Goal: Task Accomplishment & Management: Manage account settings

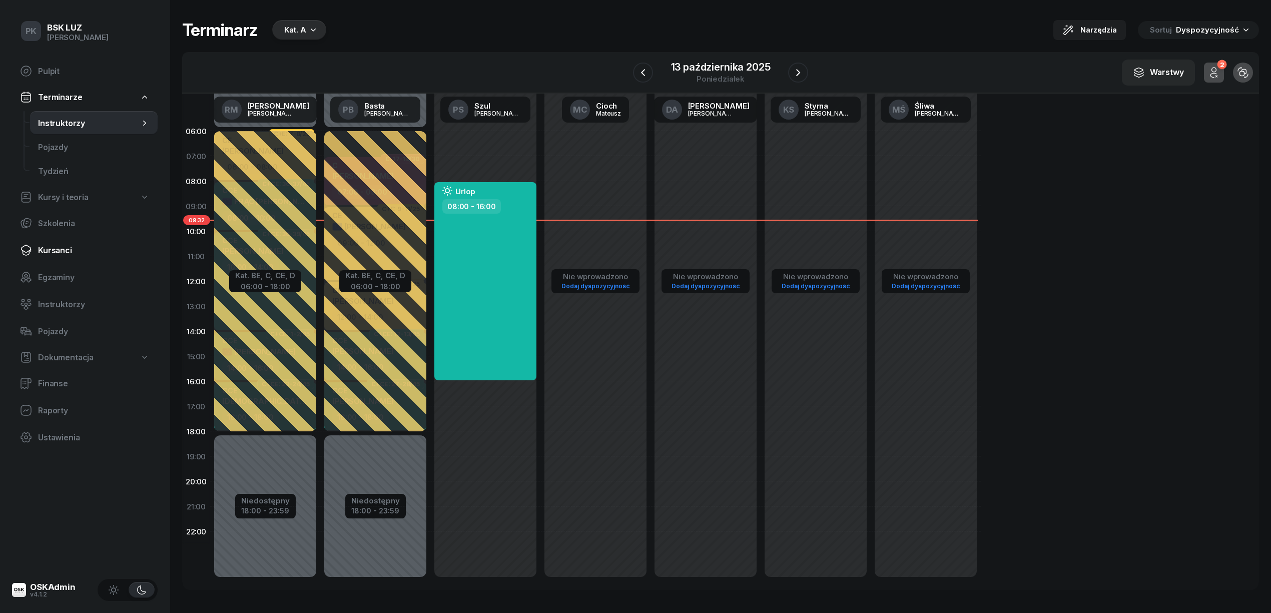
click at [76, 254] on span "Kursanci" at bounding box center [94, 251] width 112 height 10
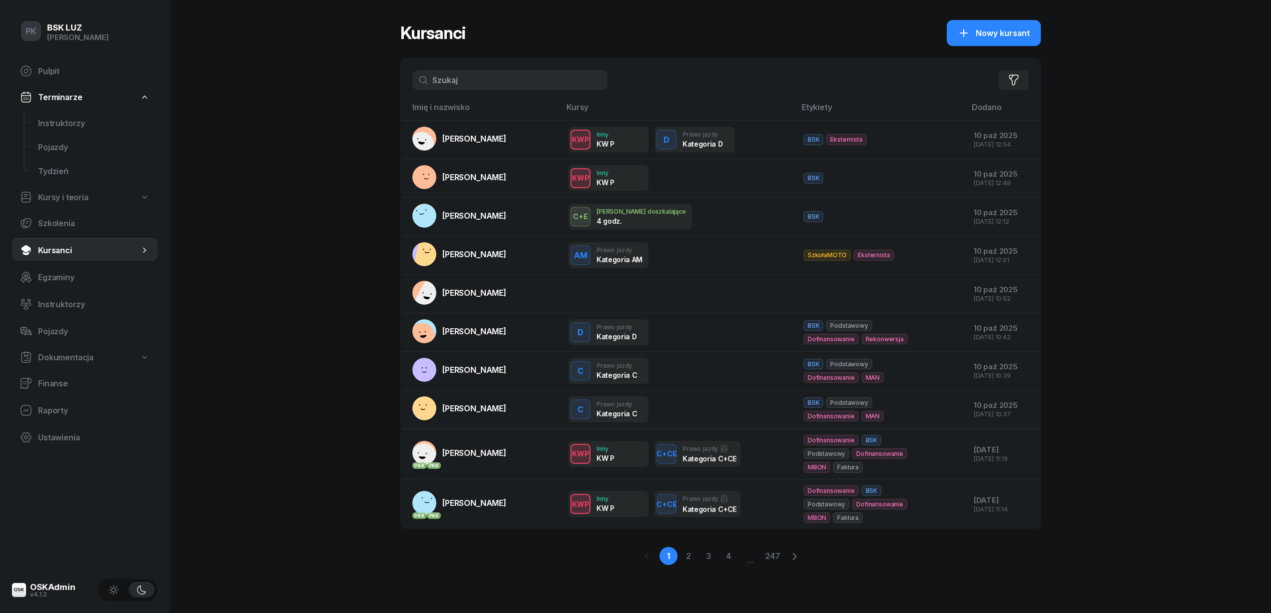
click at [469, 78] on input "text" at bounding box center [509, 80] width 195 height 20
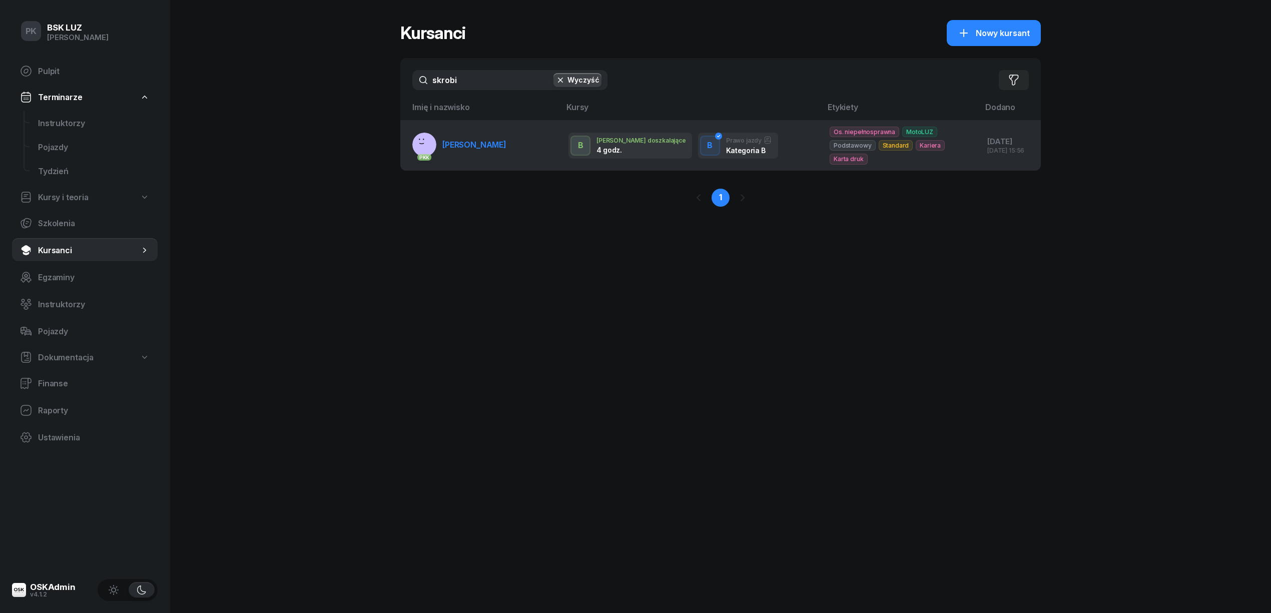
type input "skrobi"
click at [471, 150] on link "PKK SKROBIŚ MARIA" at bounding box center [459, 145] width 94 height 24
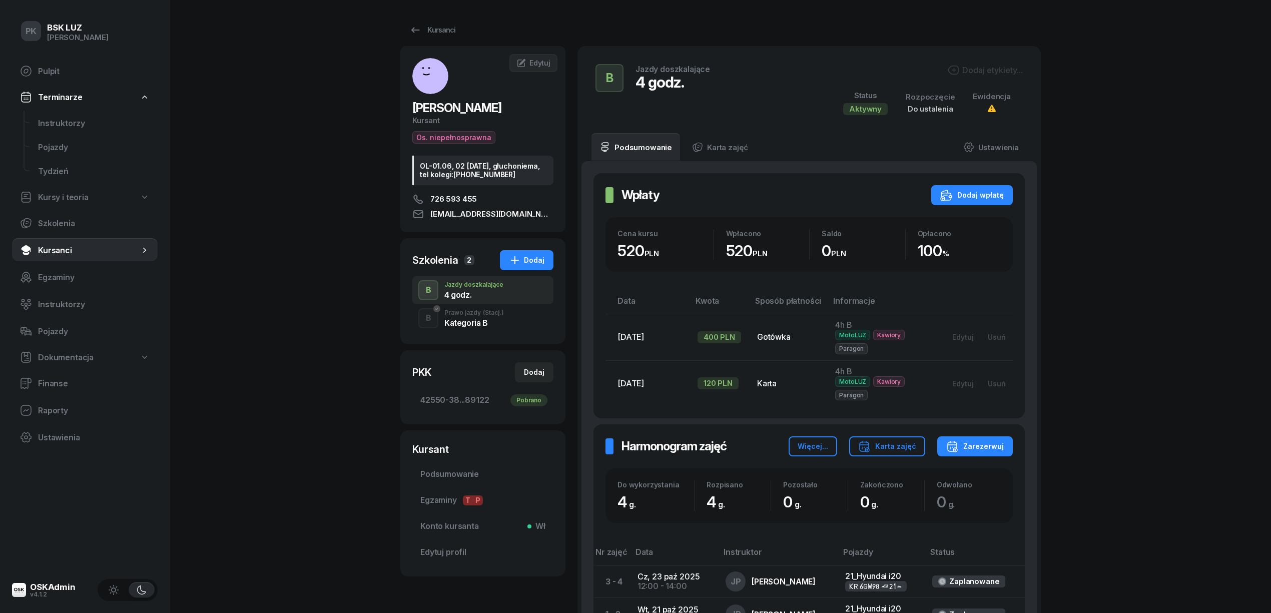
click at [495, 322] on div "Kategoria B" at bounding box center [474, 323] width 60 height 8
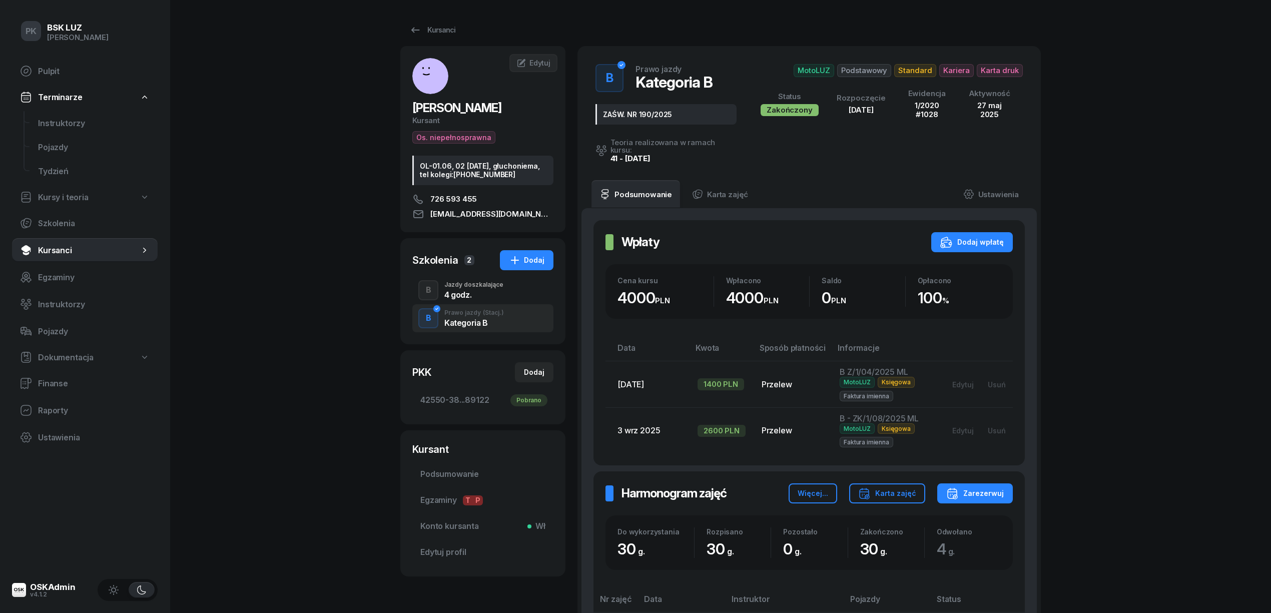
click at [487, 293] on div "4 godz." at bounding box center [473, 295] width 59 height 8
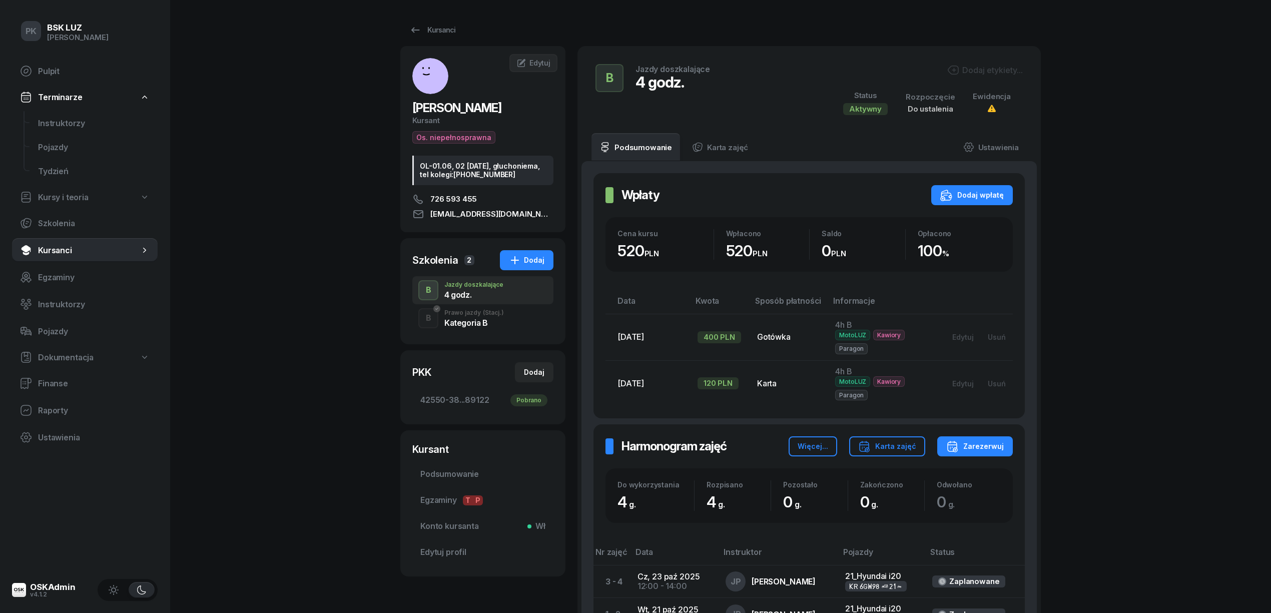
click at [959, 69] on div "Dodaj etykiety..." at bounding box center [985, 70] width 76 height 12
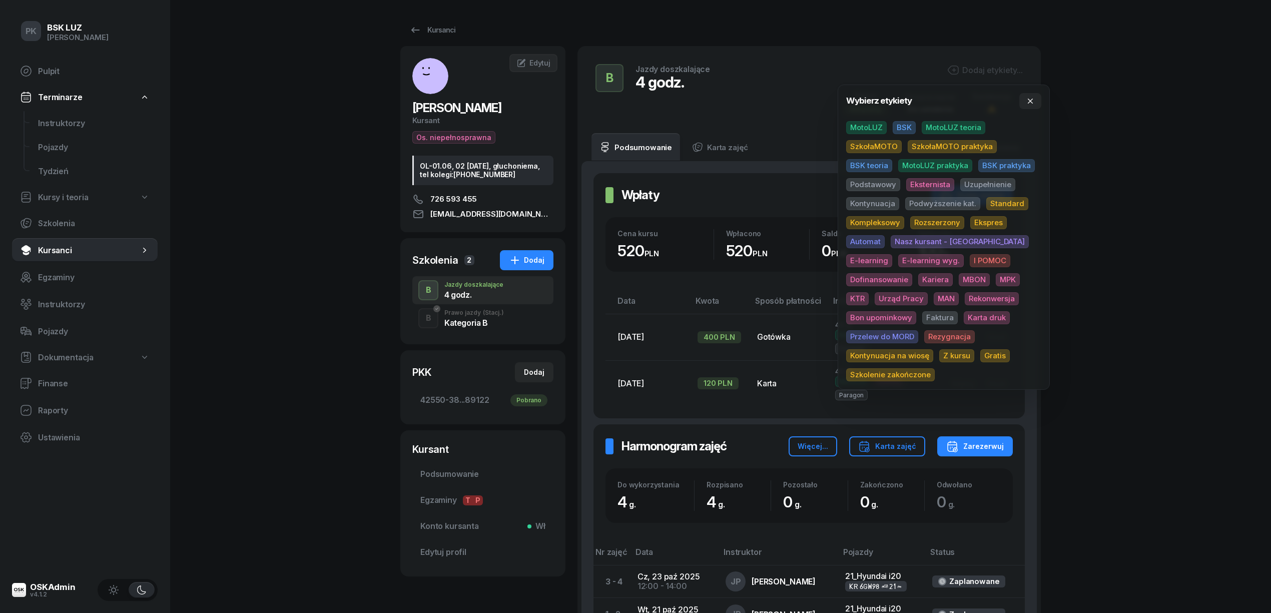
click at [869, 127] on span "MotoLUZ" at bounding box center [866, 127] width 41 height 13
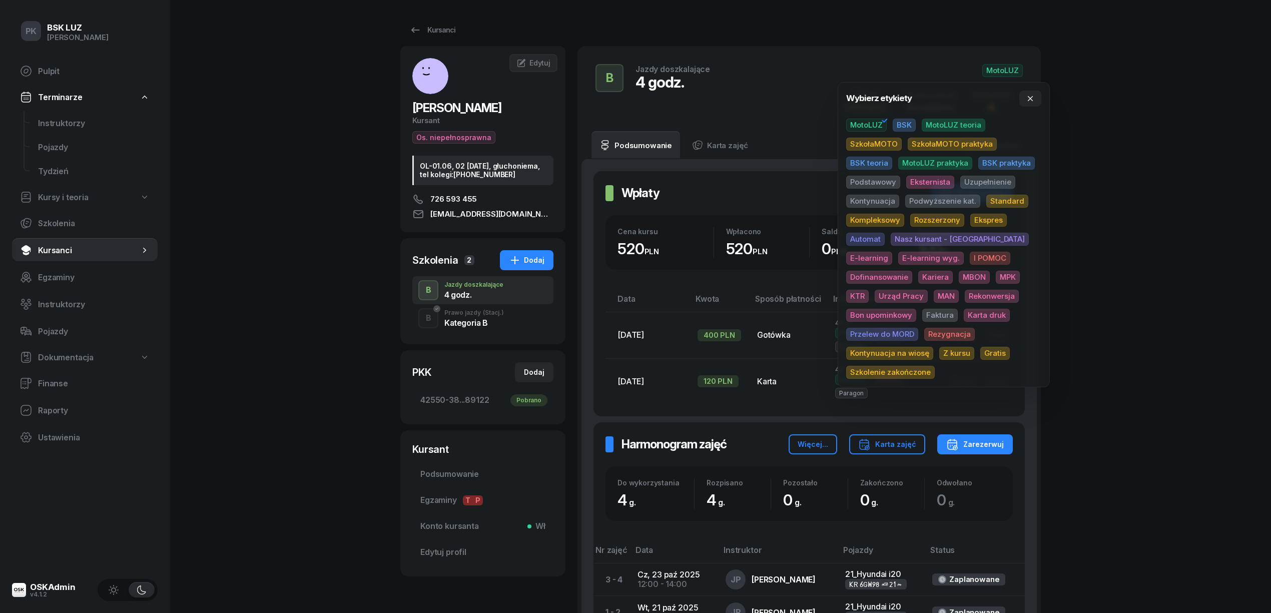
click at [974, 181] on span "Uzupełnienie" at bounding box center [987, 182] width 55 height 13
click at [1146, 171] on div "PK BSK LUZ Piotr Klimek Pulpit Terminarze Instruktorzy Pojazdy Tydzień Kursy i …" at bounding box center [635, 377] width 1271 height 754
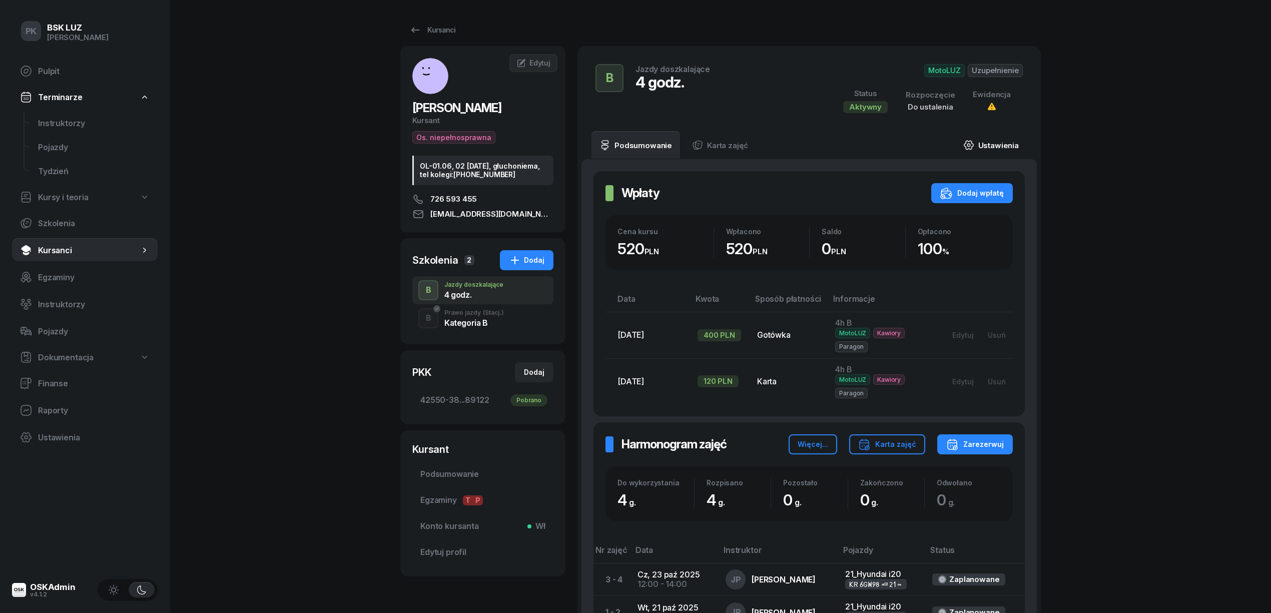
click at [1006, 148] on link "Ustawienia" at bounding box center [991, 145] width 72 height 28
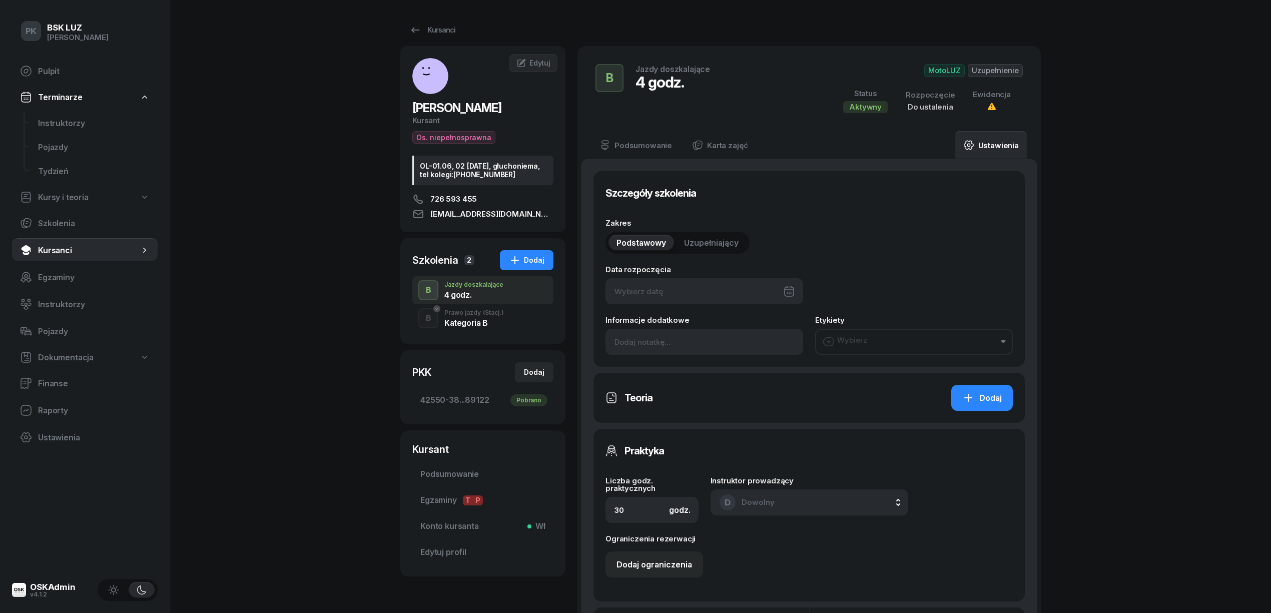
type input "4"
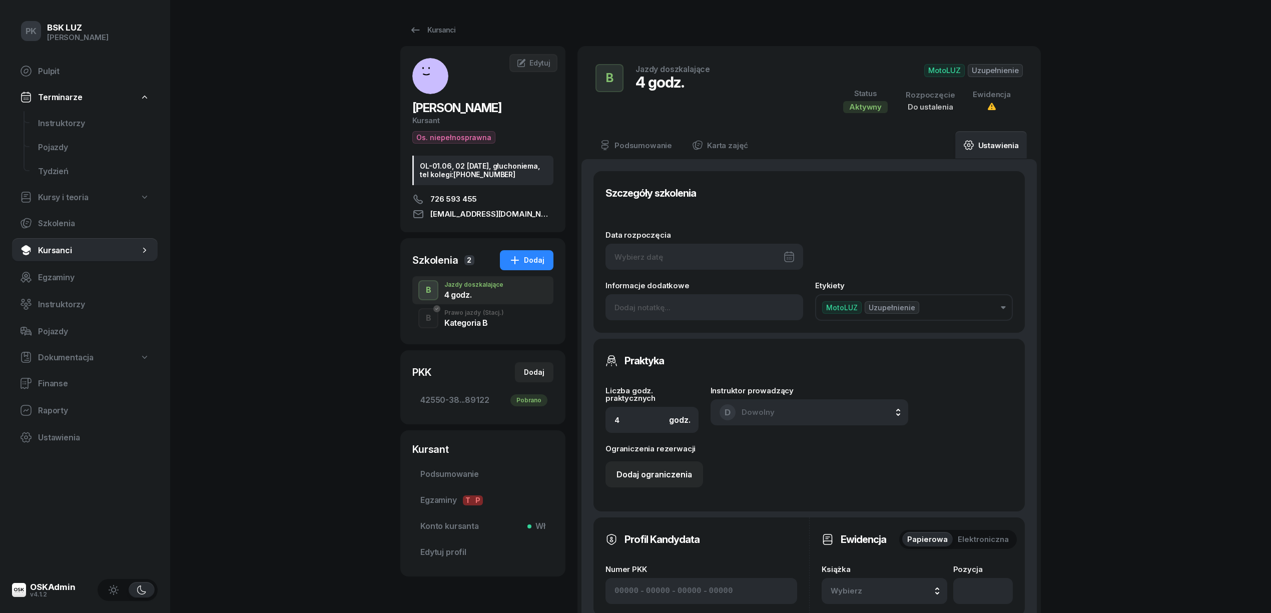
scroll to position [267, 0]
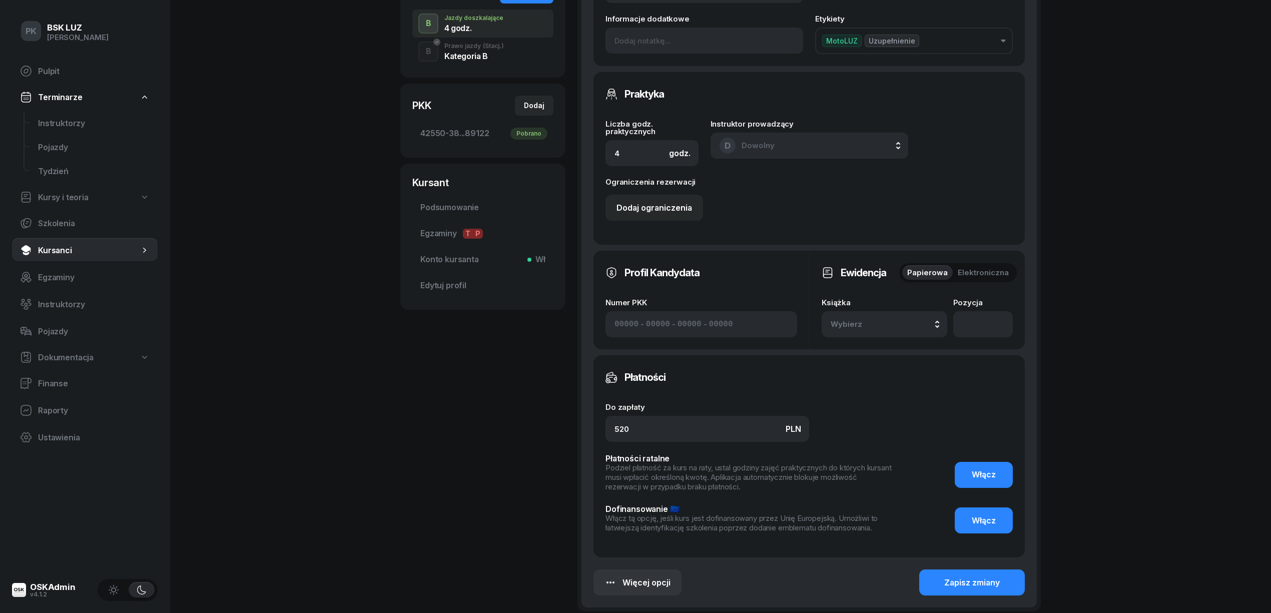
click at [882, 317] on button "Wybierz" at bounding box center [884, 324] width 126 height 26
click at [889, 249] on span "Domyślna" at bounding box center [890, 249] width 29 height 7
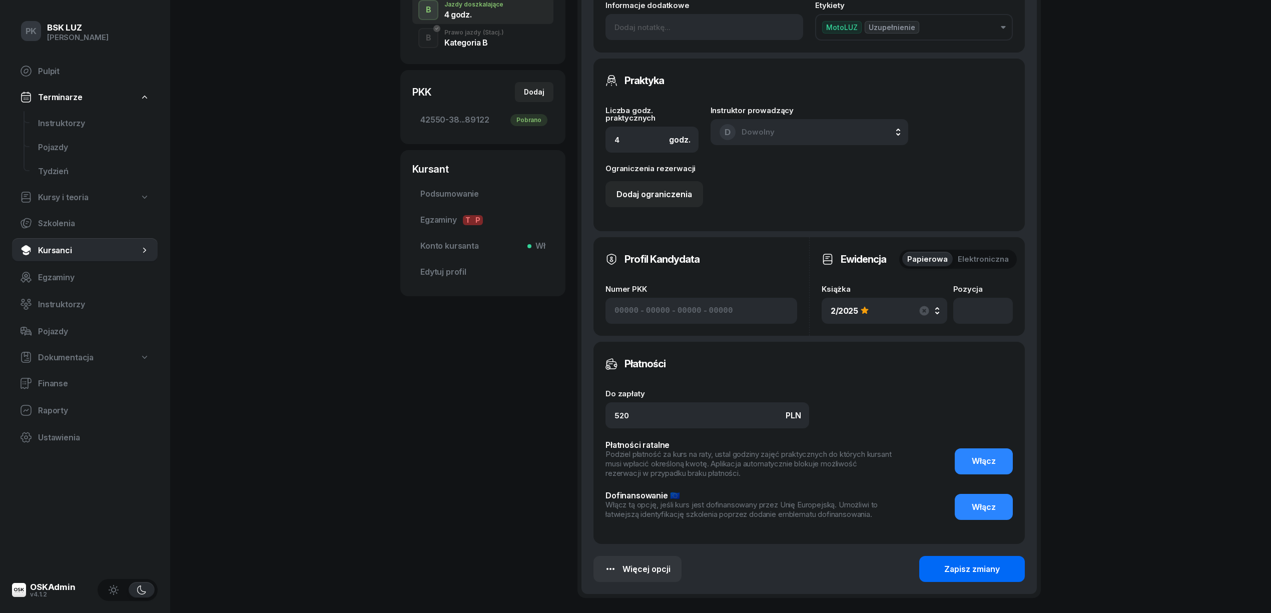
scroll to position [363, 0]
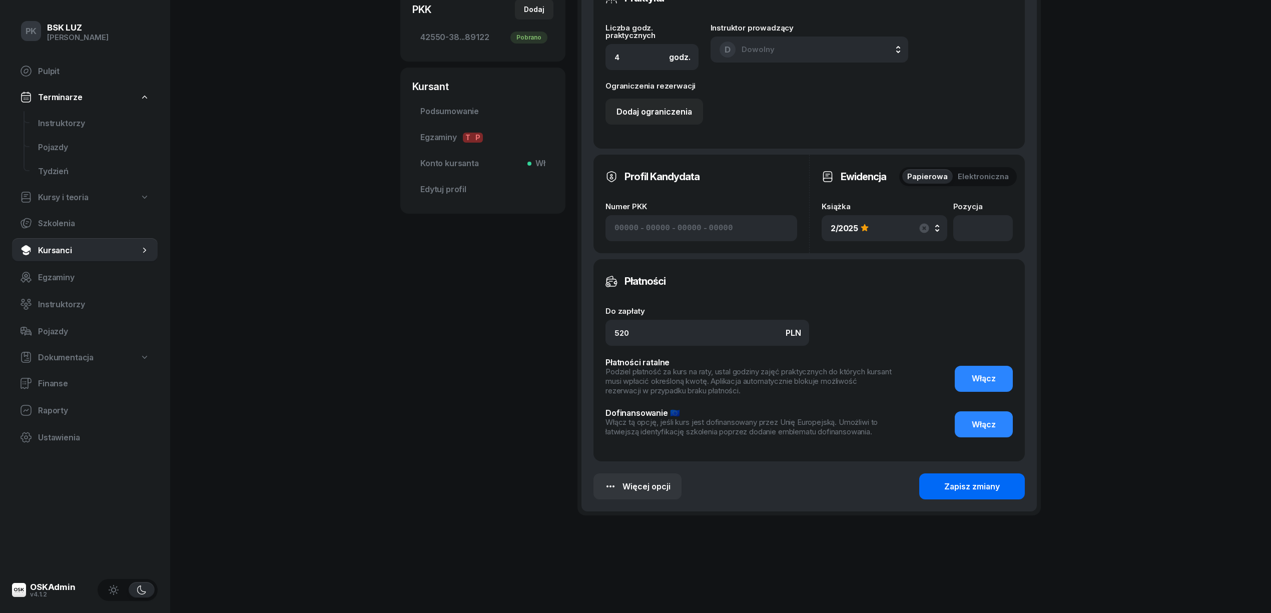
click at [985, 484] on div "Zapisz zmiany" at bounding box center [972, 487] width 56 height 10
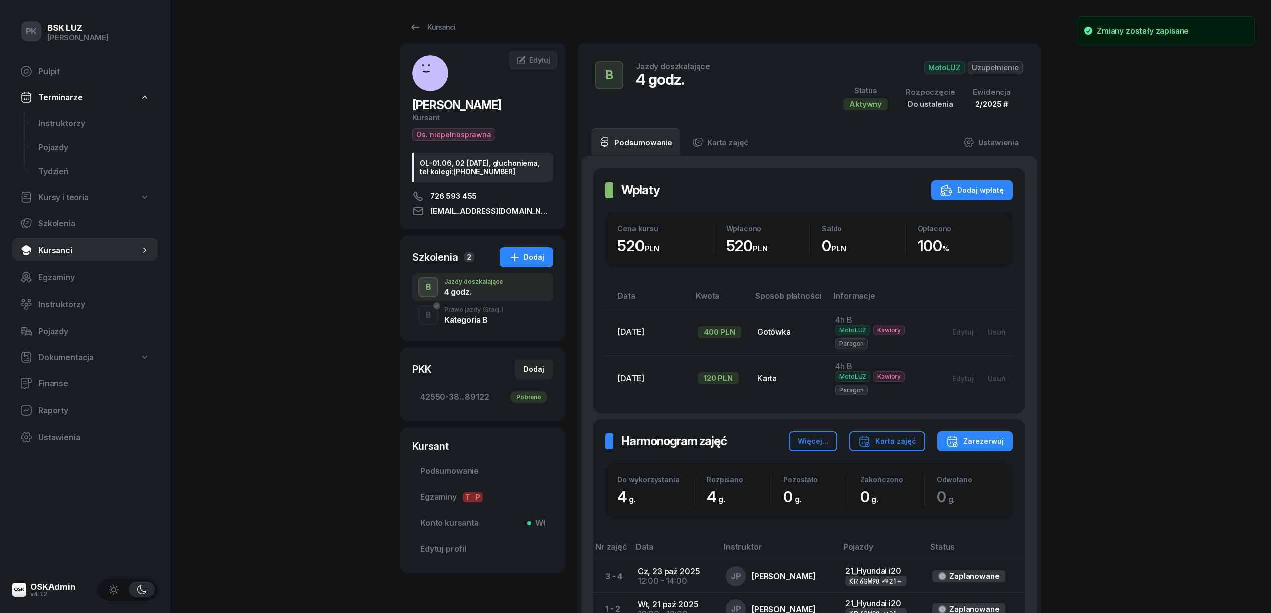
scroll to position [0, 0]
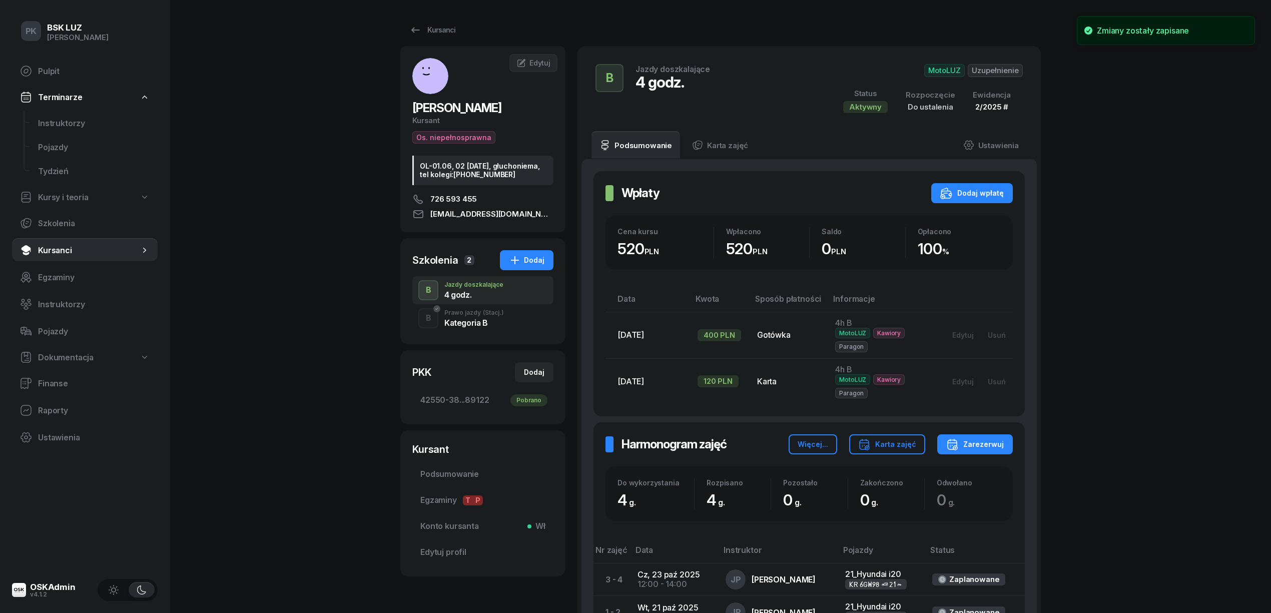
click at [995, 103] on span "2/2025 #" at bounding box center [991, 107] width 33 height 10
click at [995, 147] on link "Ustawienia" at bounding box center [991, 145] width 72 height 28
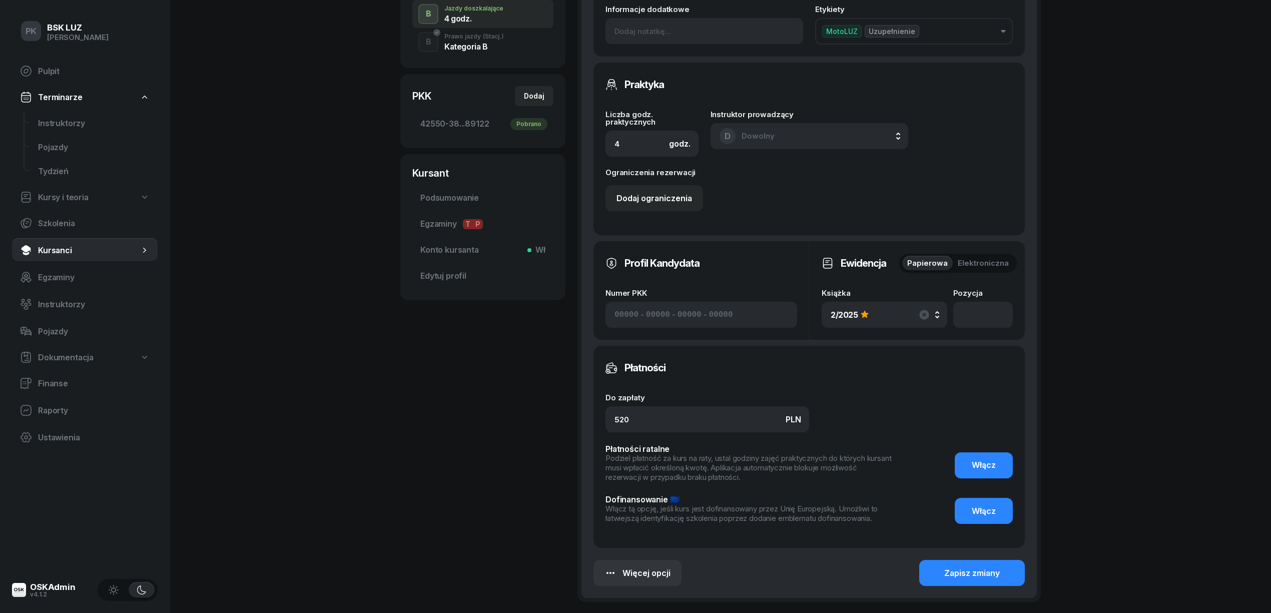
scroll to position [333, 0]
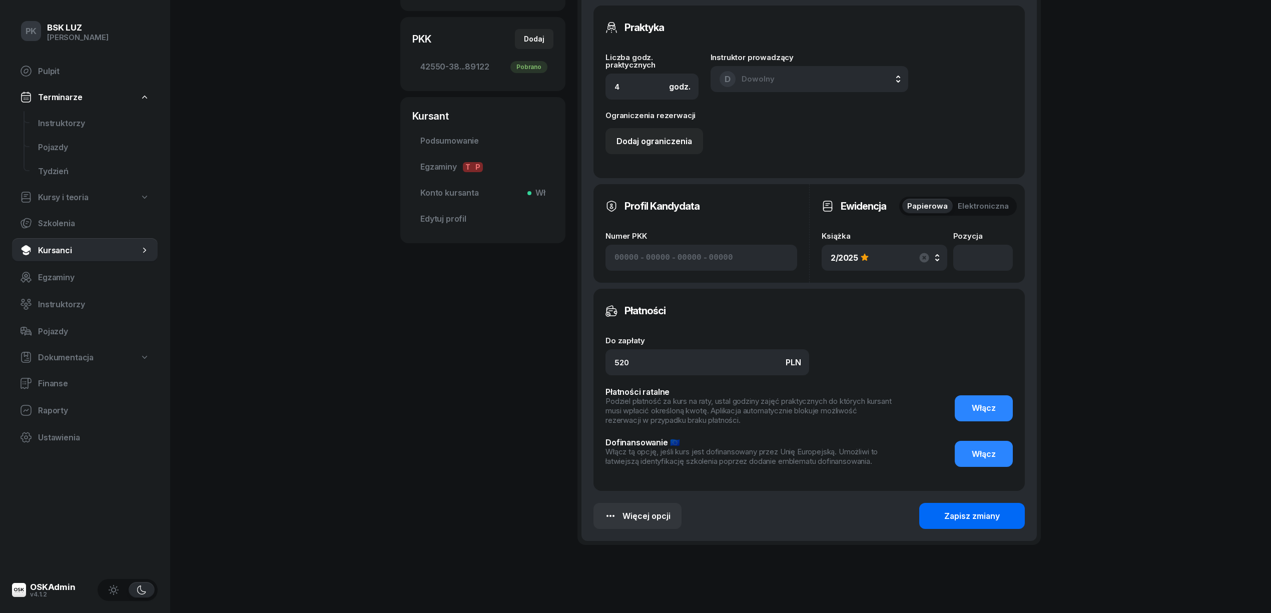
click at [981, 513] on div "Zapisz zmiany" at bounding box center [972, 516] width 56 height 10
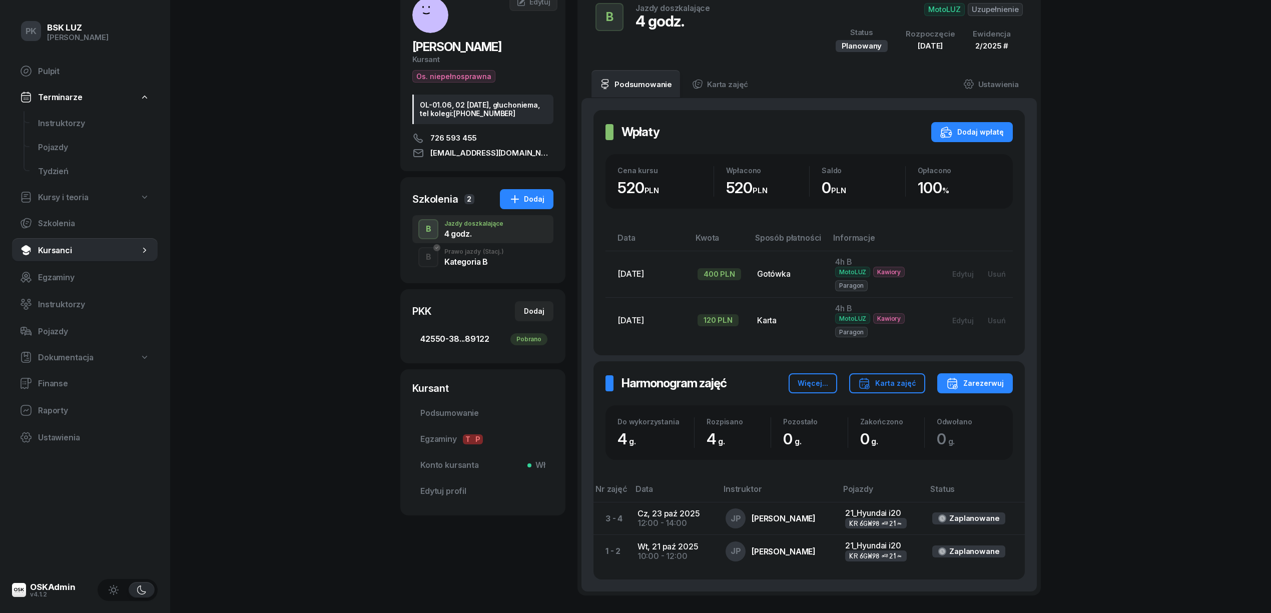
scroll to position [133, 0]
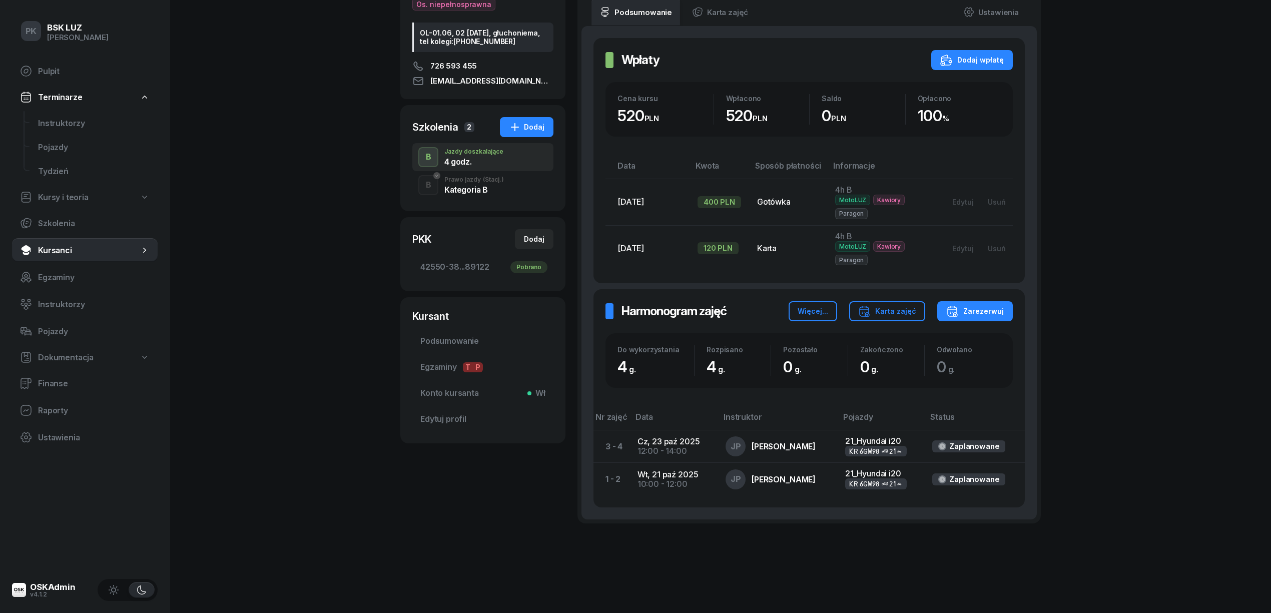
click at [475, 196] on div "B Prawo jazdy (Stacj.) Kategoria B" at bounding box center [482, 185] width 141 height 28
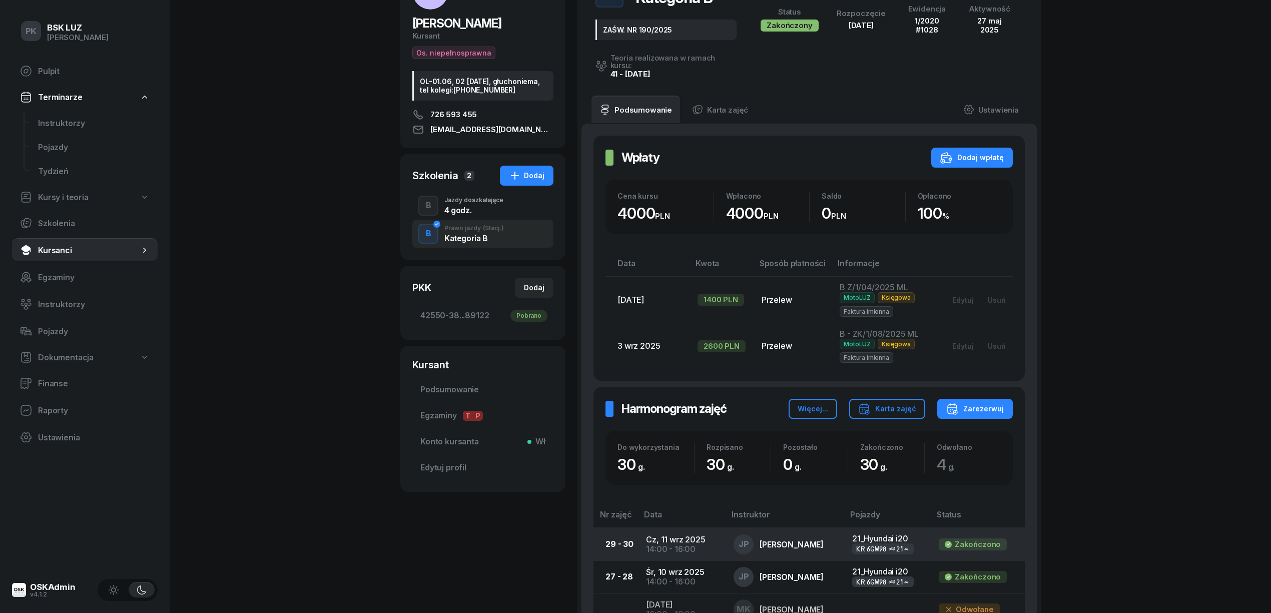
scroll to position [67, 0]
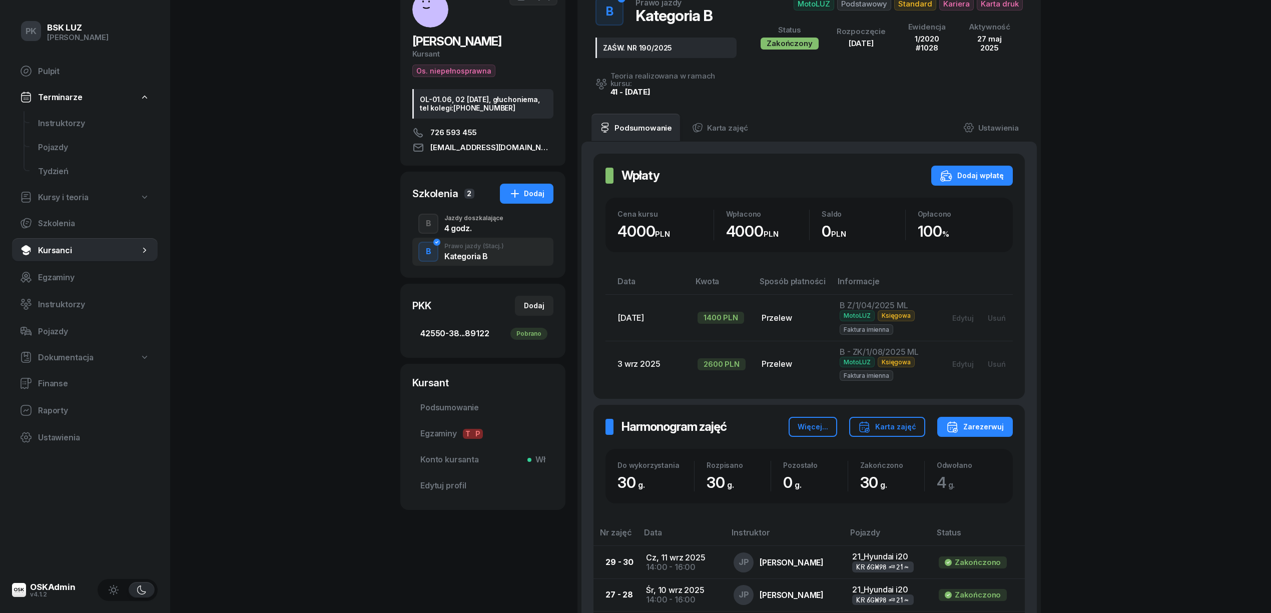
click at [448, 334] on span "42550-38...89122 Pobrano" at bounding box center [482, 334] width 125 height 10
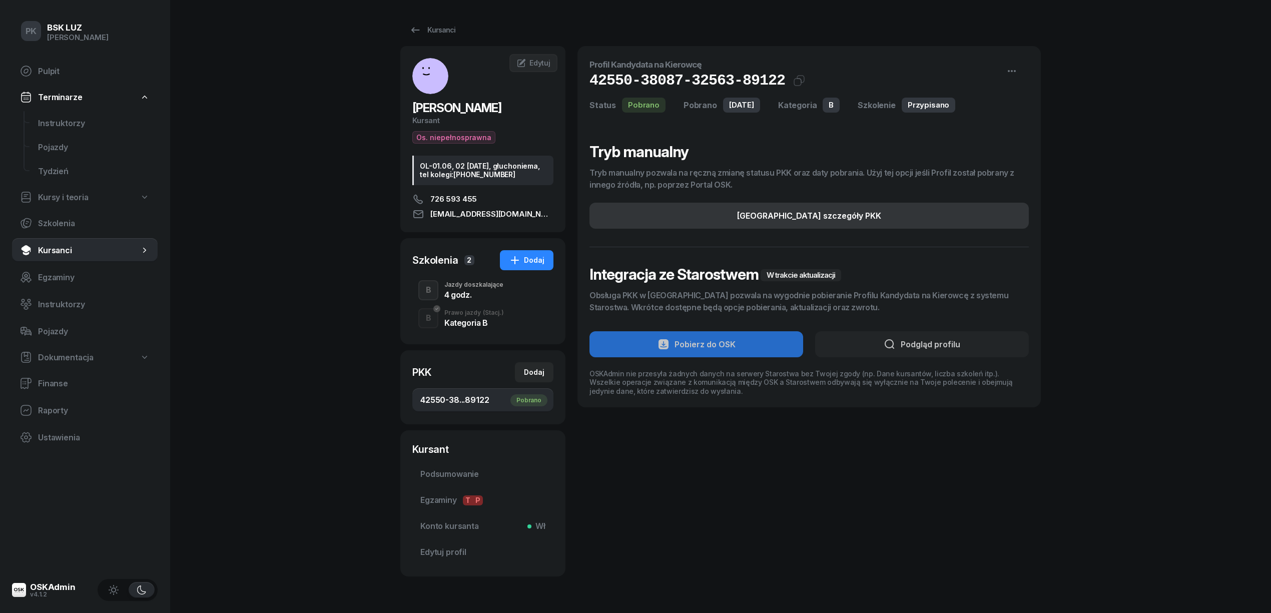
click at [919, 220] on button "Edytuj szczegóły PKK" at bounding box center [808, 216] width 439 height 26
select select "B"
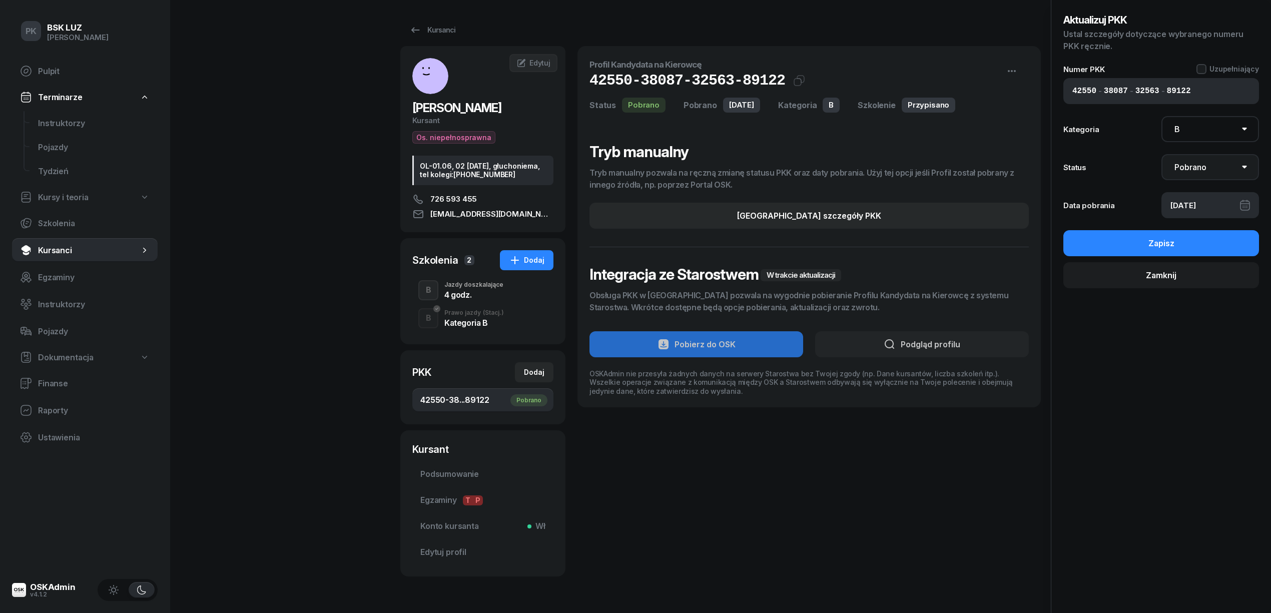
click at [1213, 165] on select "Nie pobrano Pobrano Zwrócono Zaktualizowano" at bounding box center [1210, 167] width 98 height 26
select select "UpdateAndReturn"
click at [1161, 154] on select "Nie pobrano Pobrano Zwrócono Zaktualizowano" at bounding box center [1210, 167] width 98 height 26
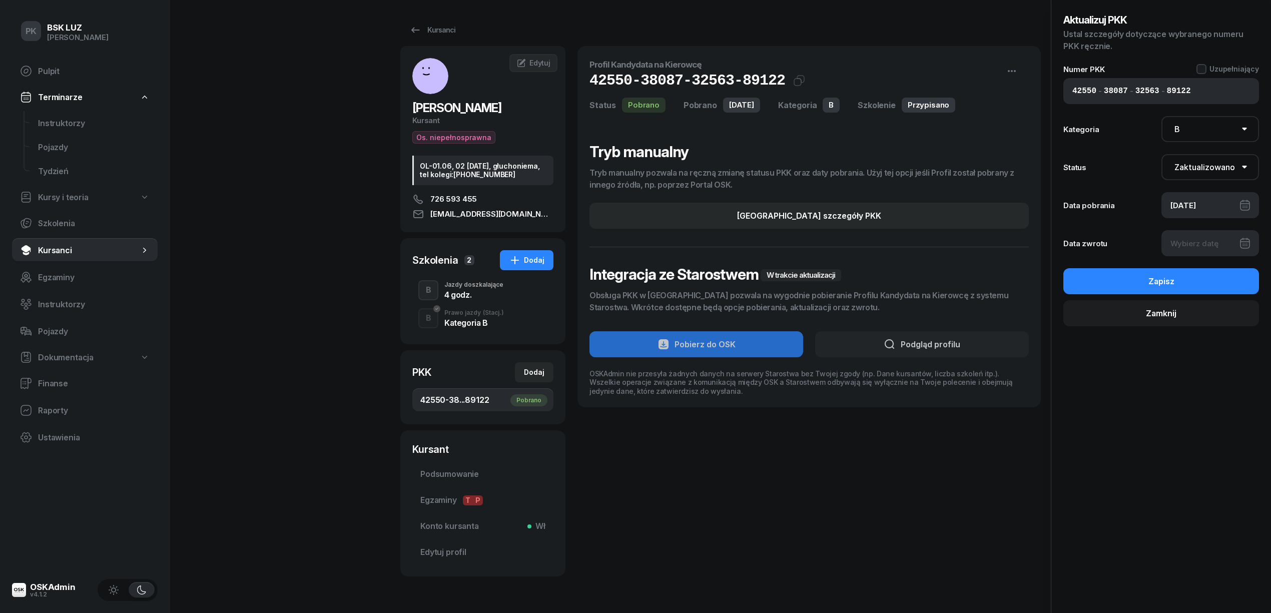
click at [1207, 247] on div at bounding box center [1210, 243] width 98 height 26
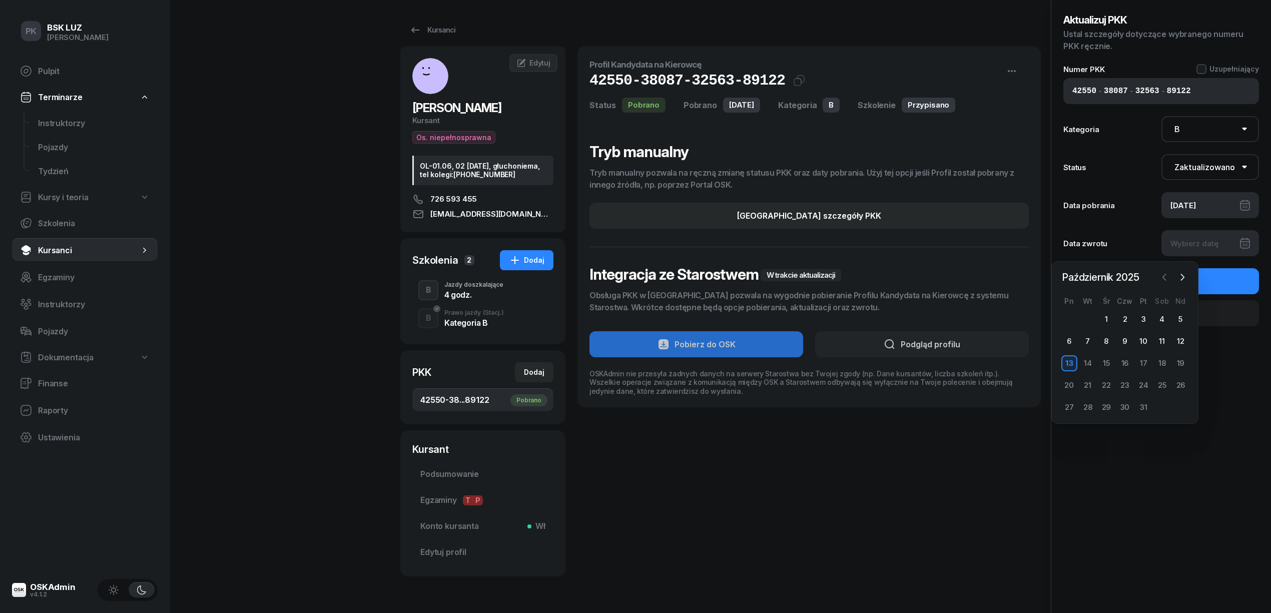
click at [1160, 277] on icon "button" at bounding box center [1164, 277] width 10 height 10
click at [1071, 362] on div "15" at bounding box center [1069, 363] width 16 height 16
type input "15/09/2025"
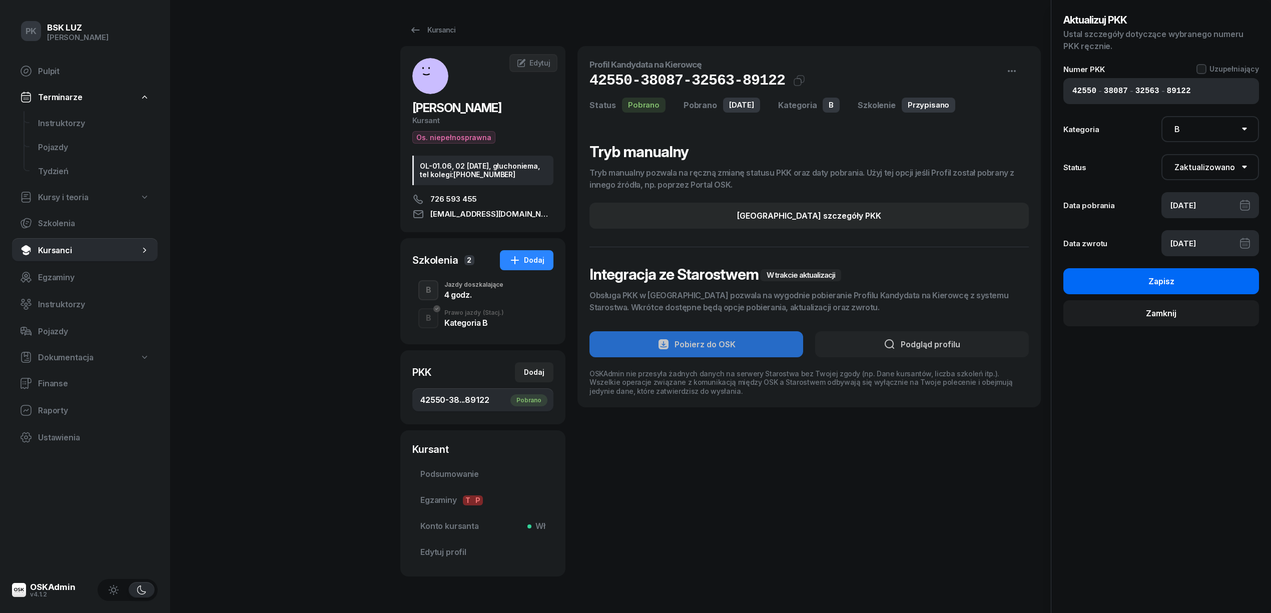
click at [1178, 279] on button "Zapisz" at bounding box center [1161, 281] width 196 height 26
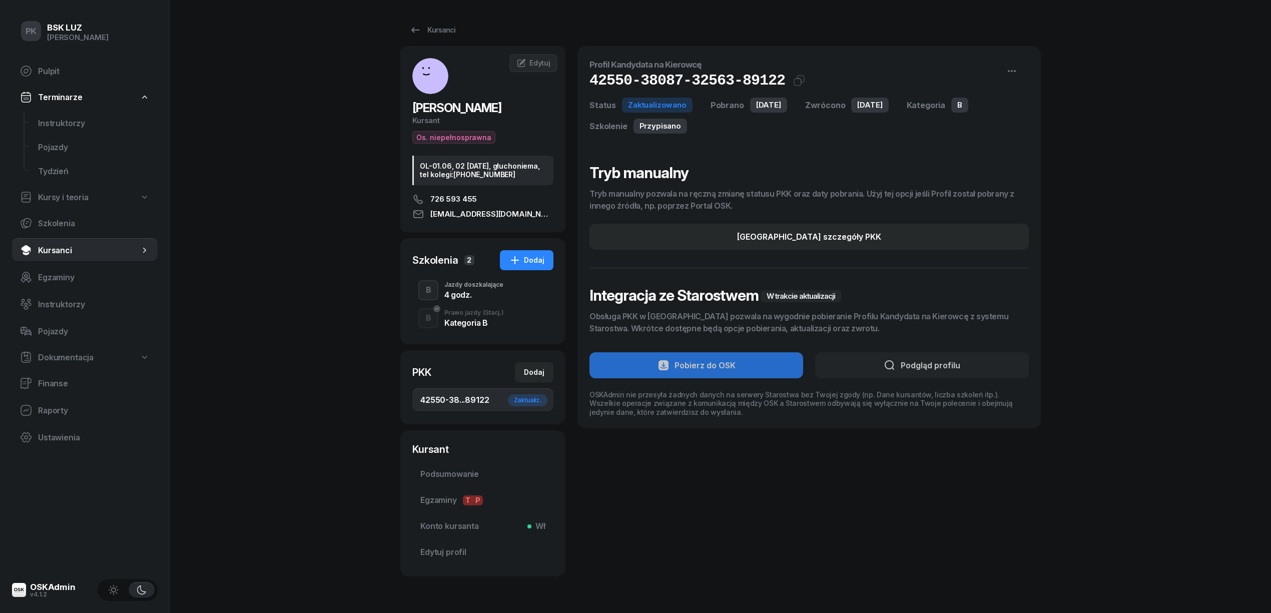
click at [457, 297] on div "4 godz." at bounding box center [473, 295] width 59 height 8
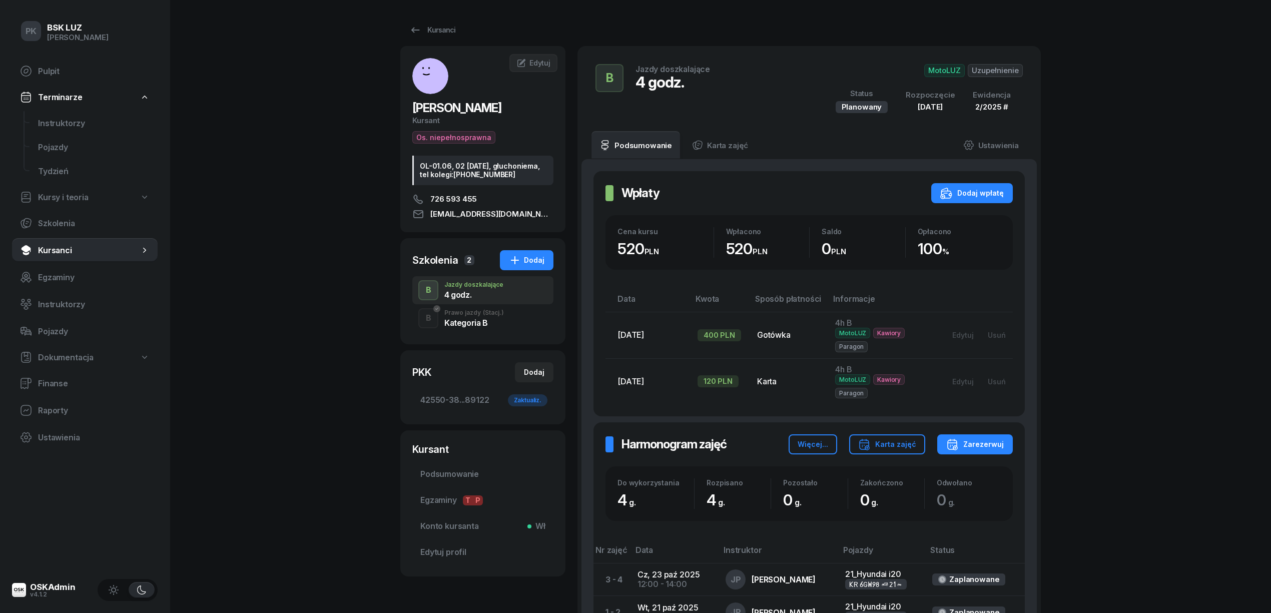
click at [458, 321] on div "Kategoria B" at bounding box center [474, 323] width 60 height 8
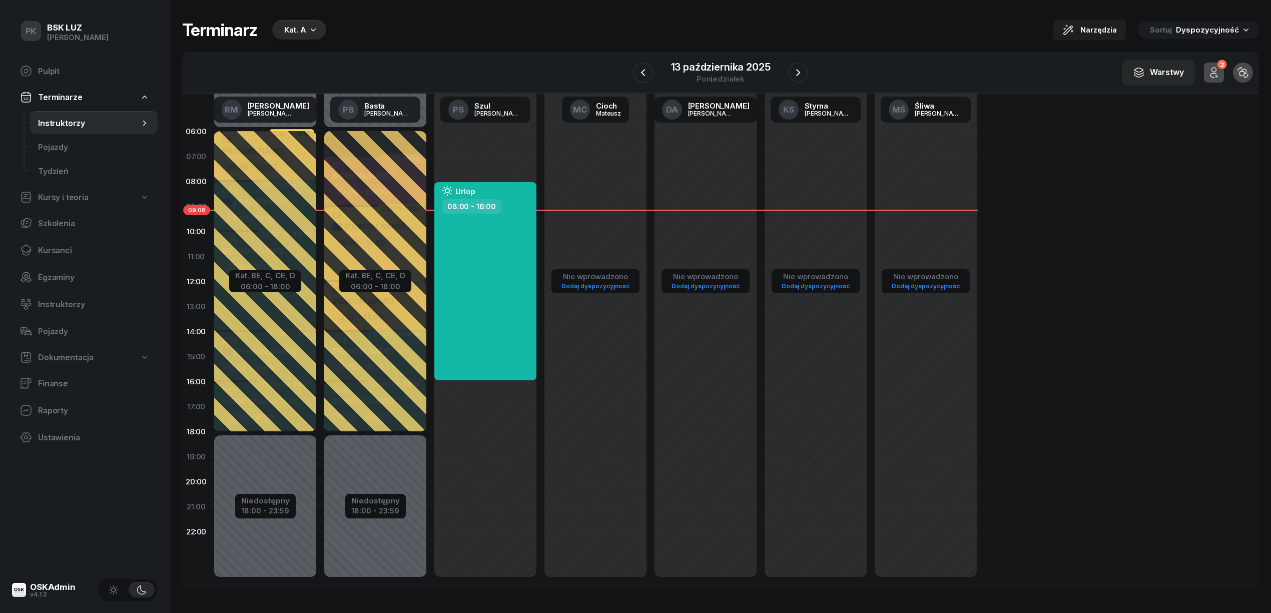
click at [305, 32] on div "Kat. A" at bounding box center [299, 30] width 54 height 20
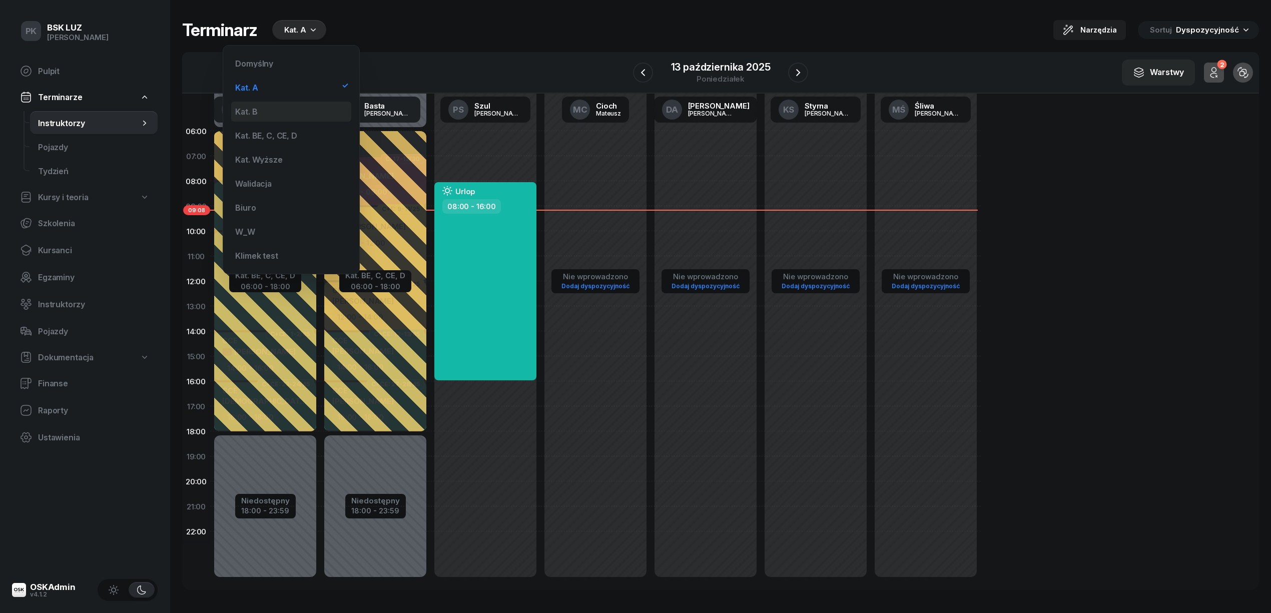
click at [271, 105] on div "Kat. B" at bounding box center [291, 112] width 120 height 20
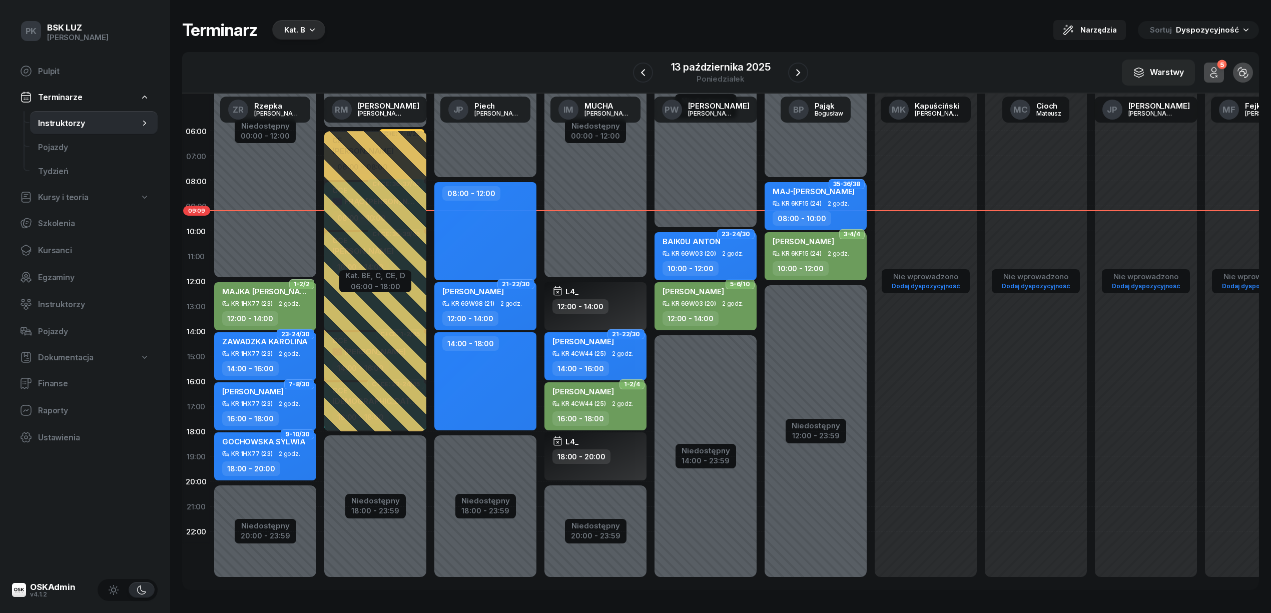
click at [726, 254] on span "2 godz." at bounding box center [733, 253] width 22 height 7
select select "10"
select select "12"
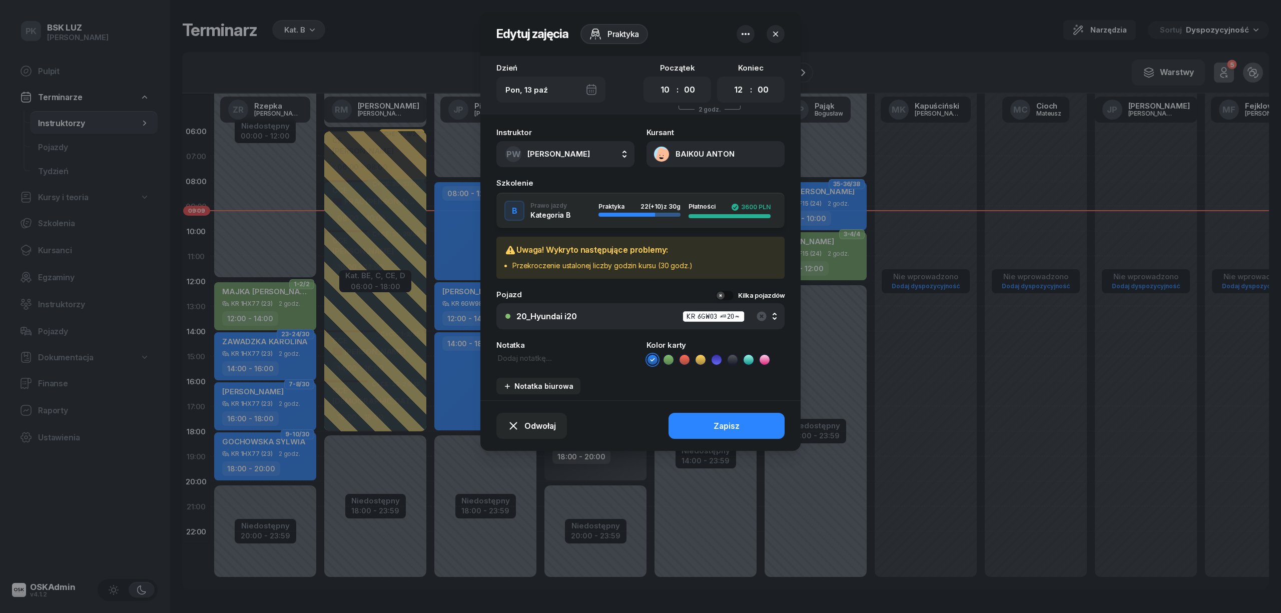
click at [771, 28] on button "button" at bounding box center [775, 34] width 18 height 18
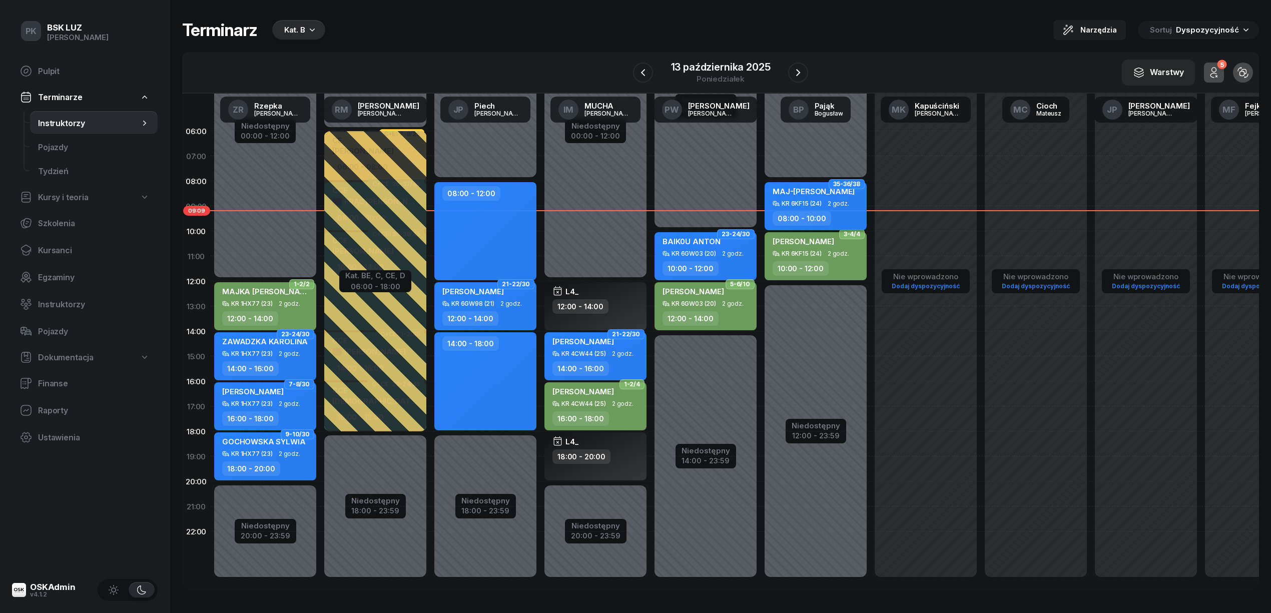
click at [776, 203] on icon at bounding box center [775, 203] width 7 height 7
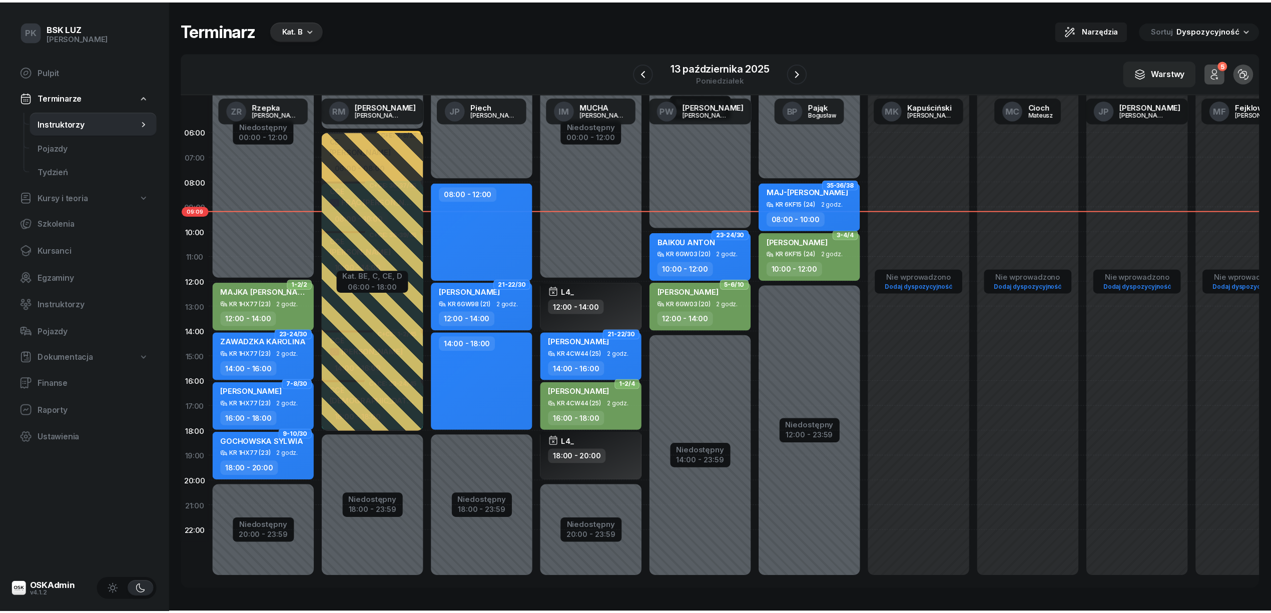
scroll to position [1, 0]
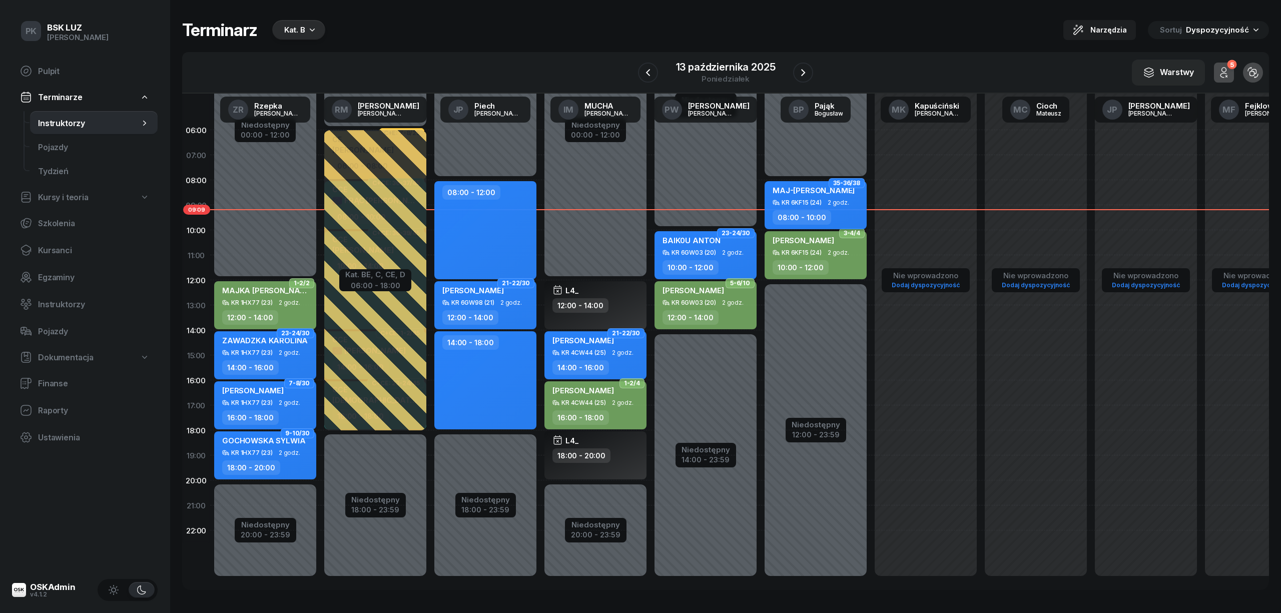
select select "08"
select select "10"
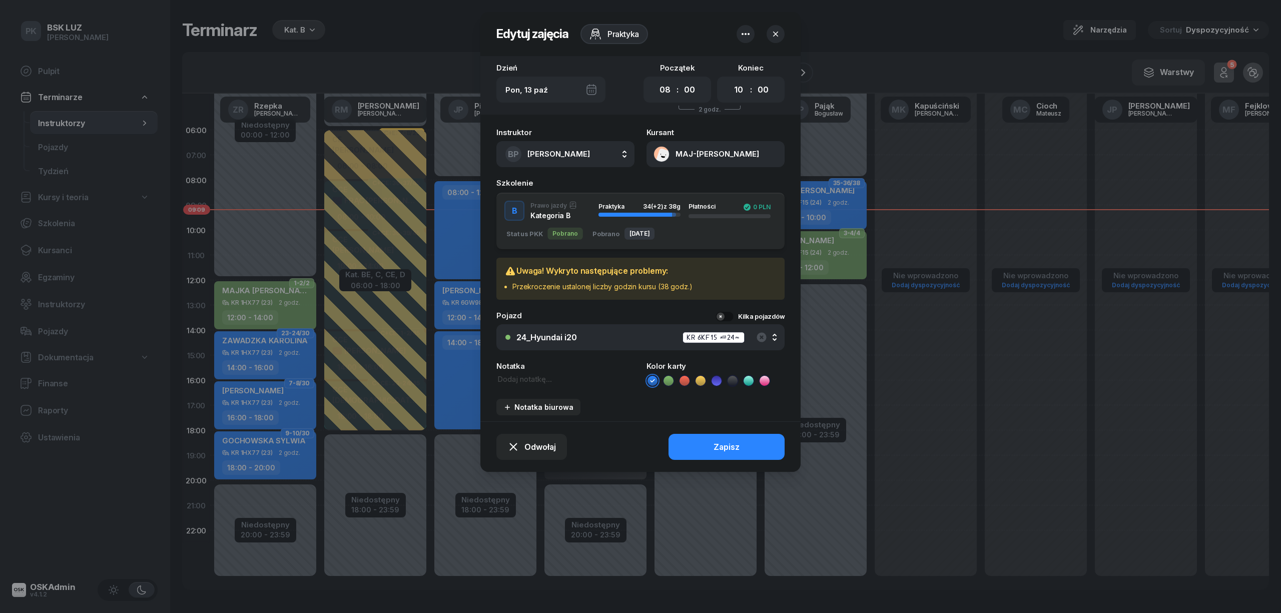
click at [772, 31] on icon "button" at bounding box center [775, 34] width 10 height 10
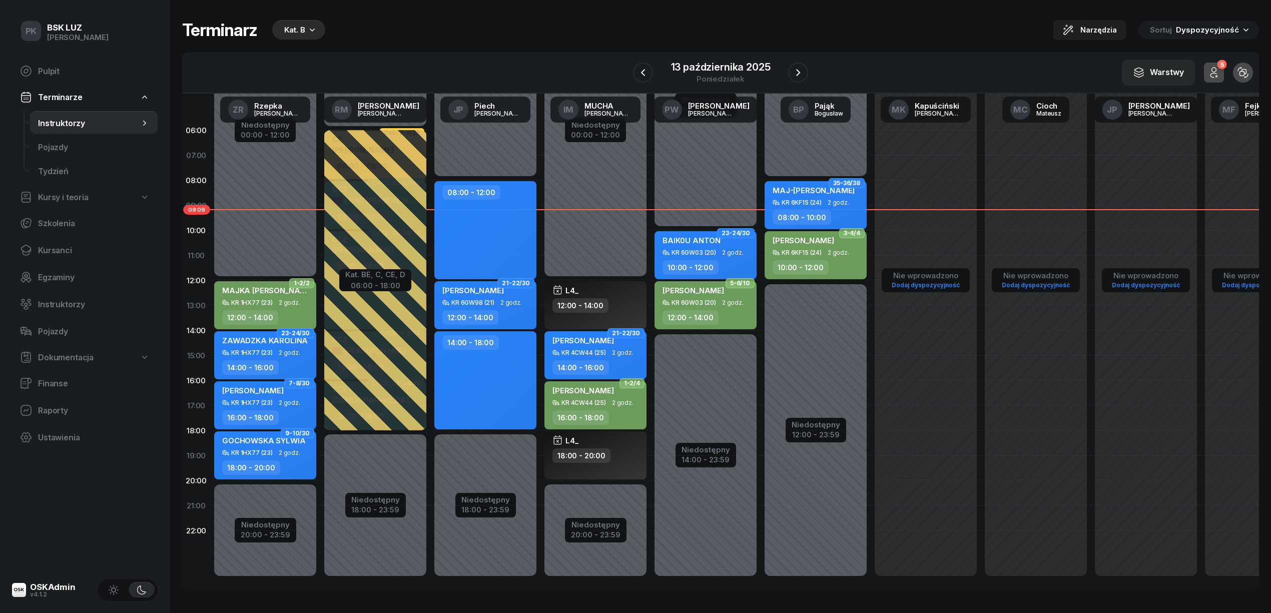
click at [814, 253] on div "KR 6KF15 (24)" at bounding box center [801, 252] width 40 height 7
select select "10"
select select "12"
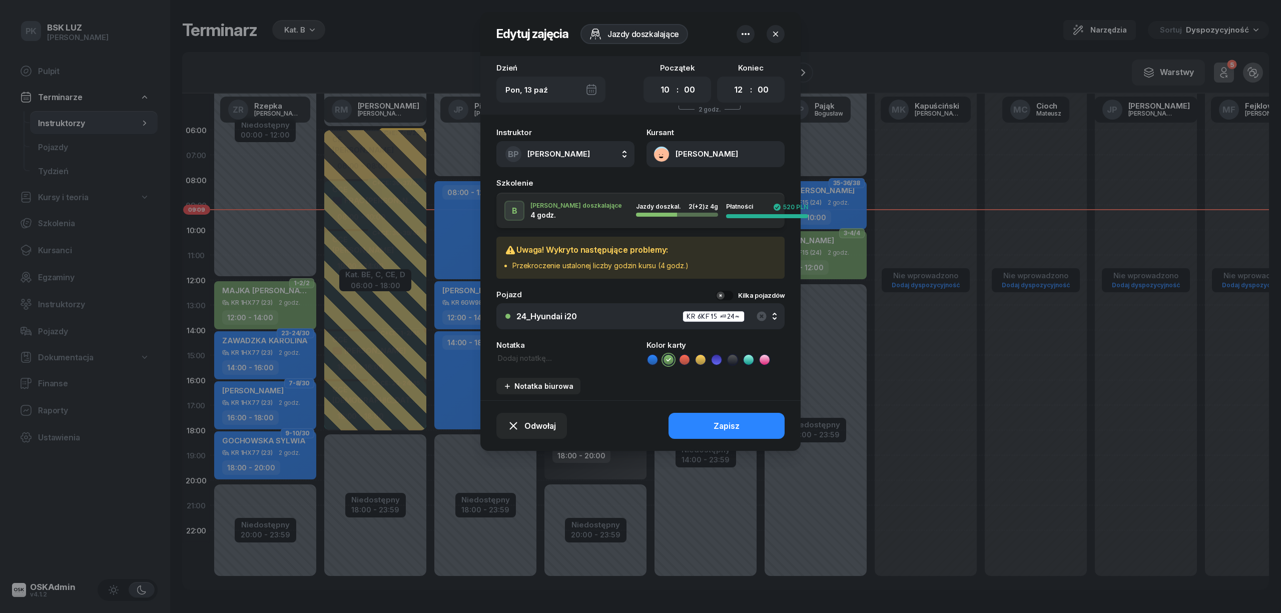
click at [775, 36] on icon "button" at bounding box center [775, 34] width 10 height 10
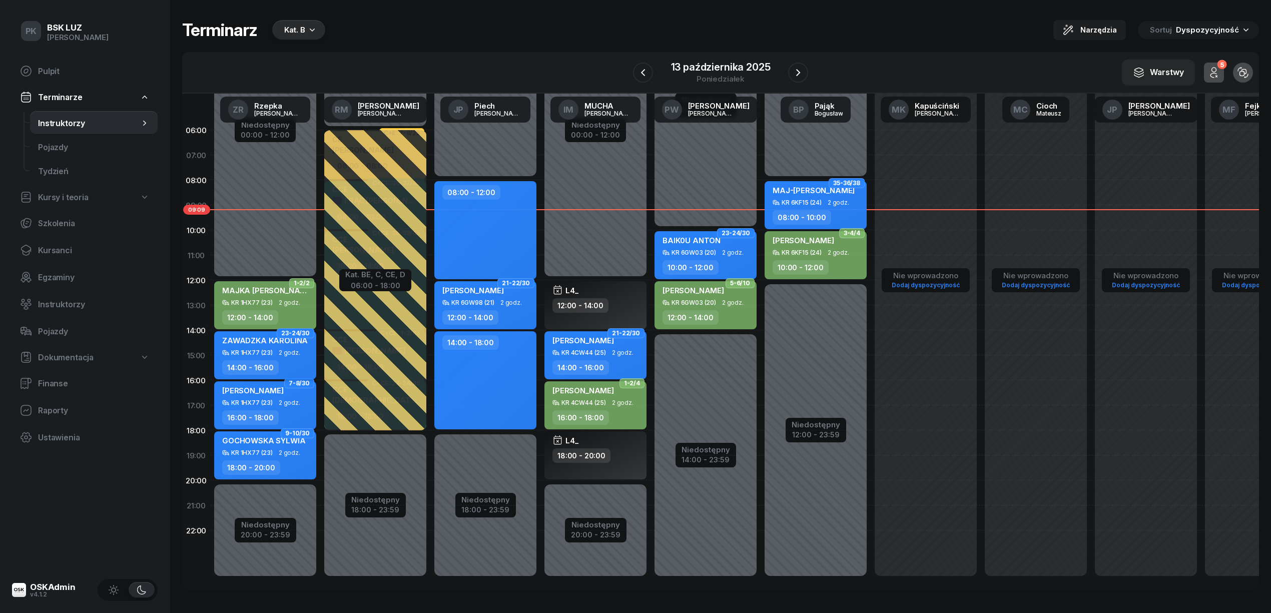
click at [285, 363] on div "14:00 - 16:00" at bounding box center [266, 367] width 88 height 15
select select "14"
select select "16"
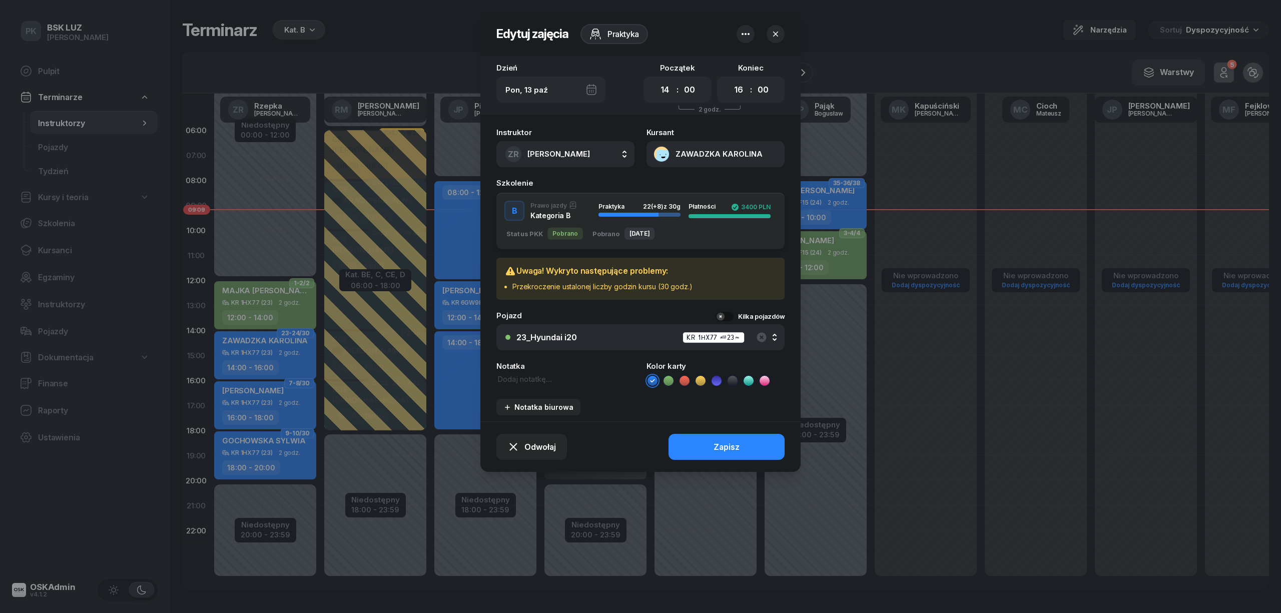
click at [775, 35] on icon "button" at bounding box center [775, 34] width 10 height 10
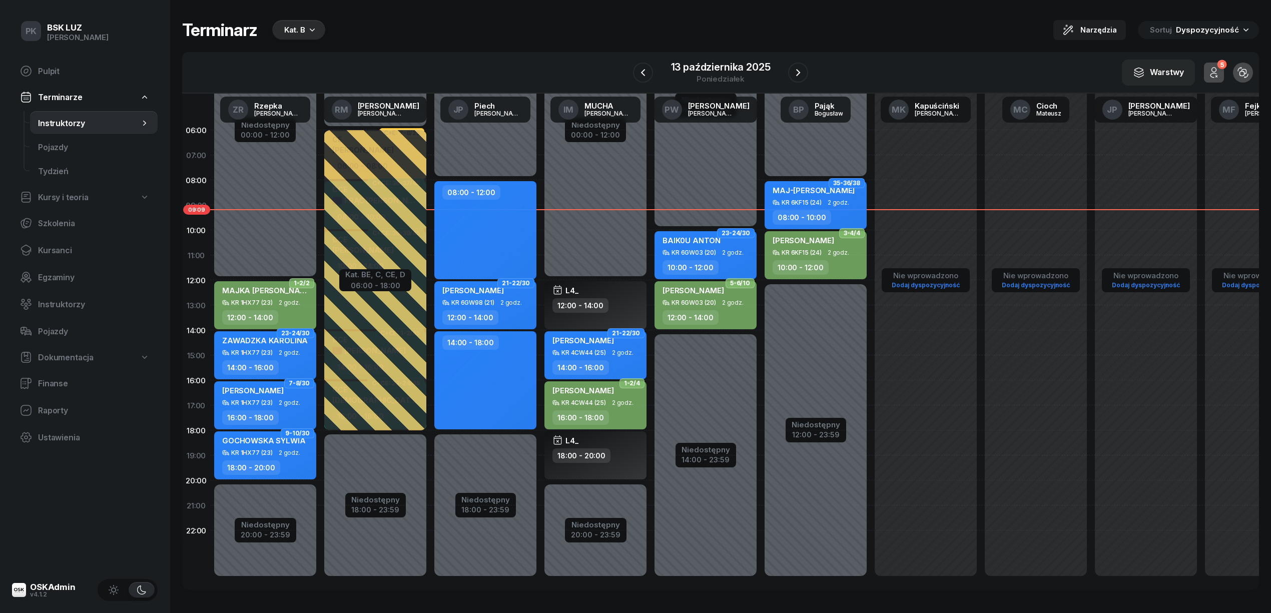
click at [591, 450] on div "18:00 - 20:00" at bounding box center [581, 455] width 58 height 15
select select "18"
select select "20"
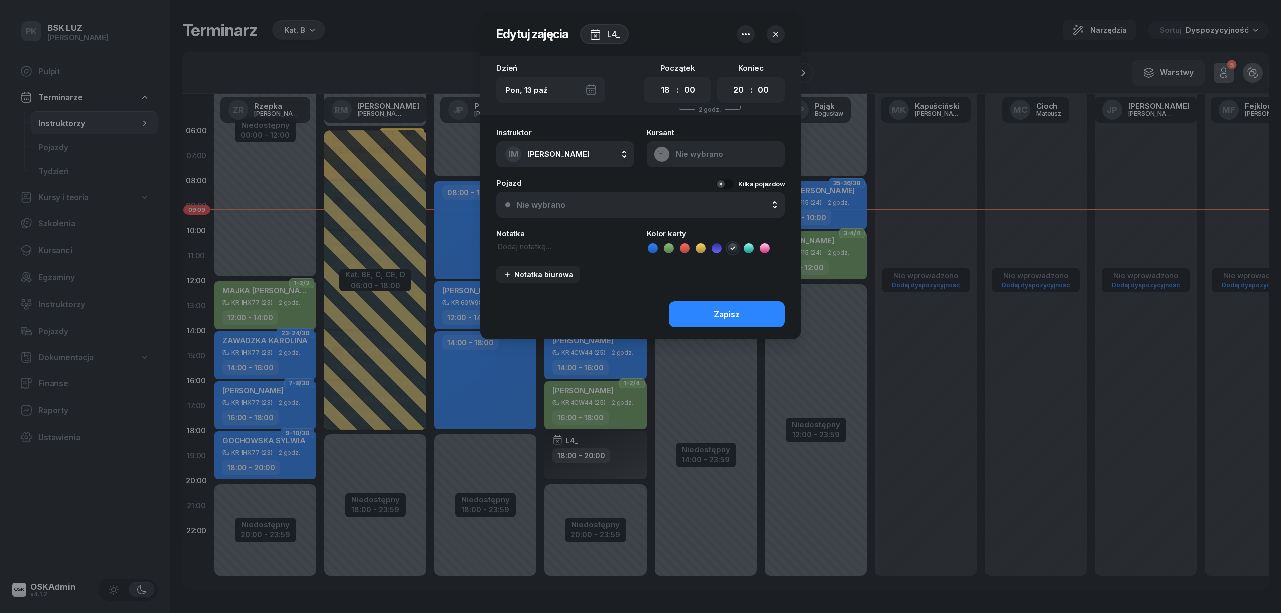
click at [773, 36] on icon "button" at bounding box center [775, 34] width 10 height 10
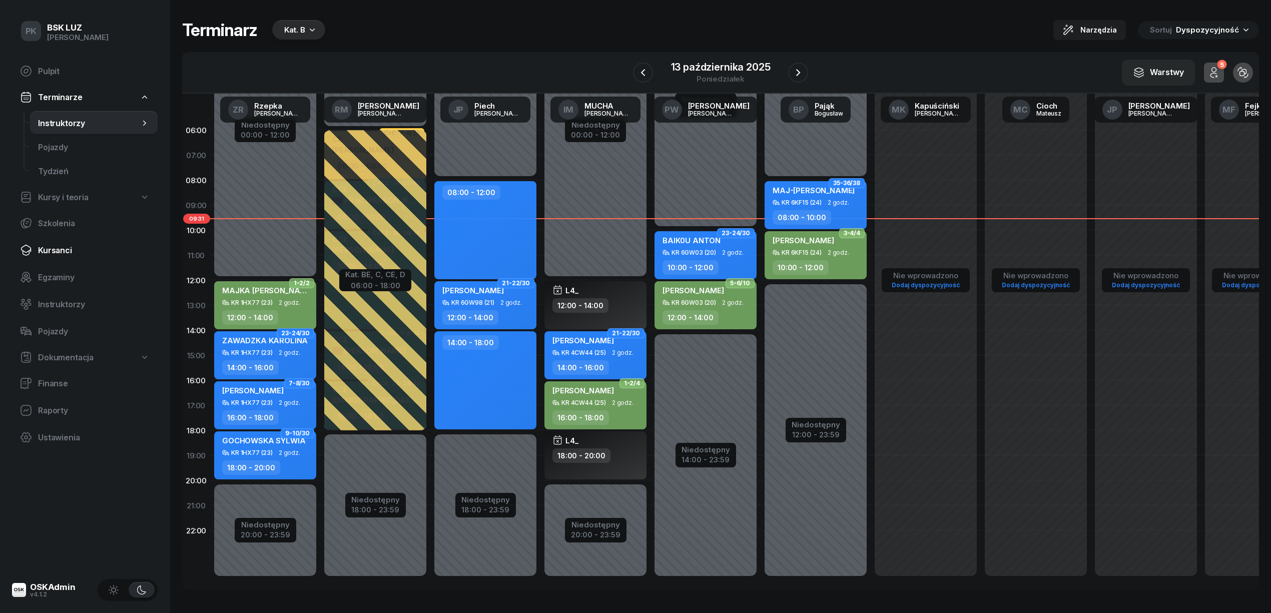
click at [68, 248] on span "Kursanci" at bounding box center [94, 251] width 112 height 10
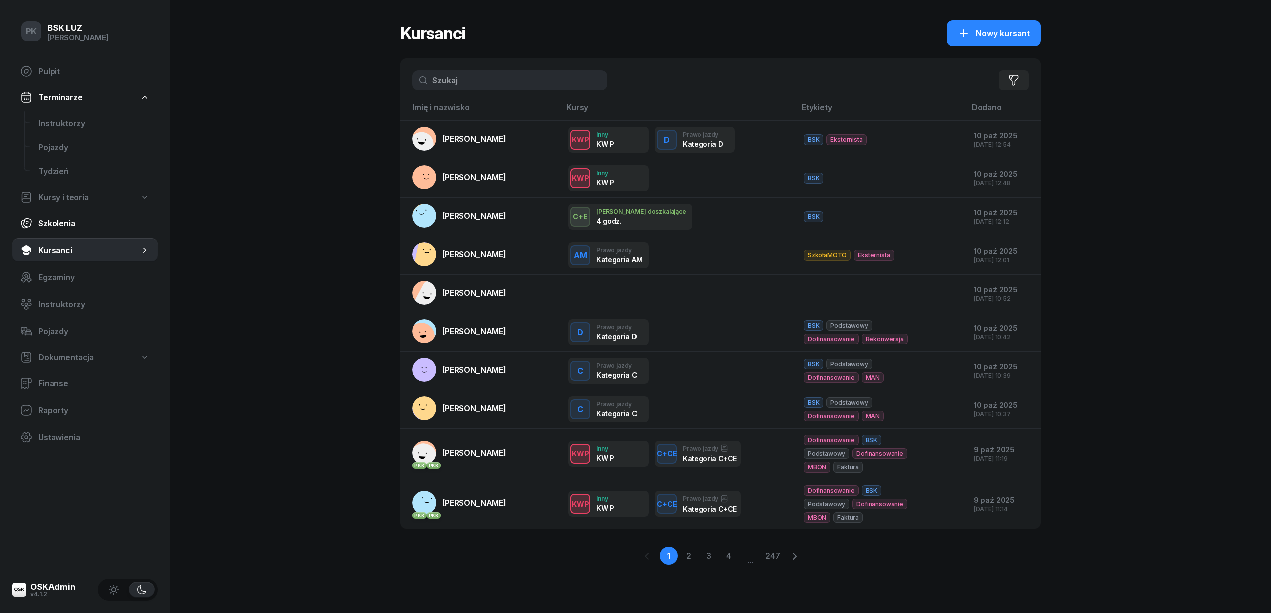
click at [73, 227] on span "Szkolenia" at bounding box center [94, 224] width 112 height 10
select select "createdAt-desc"
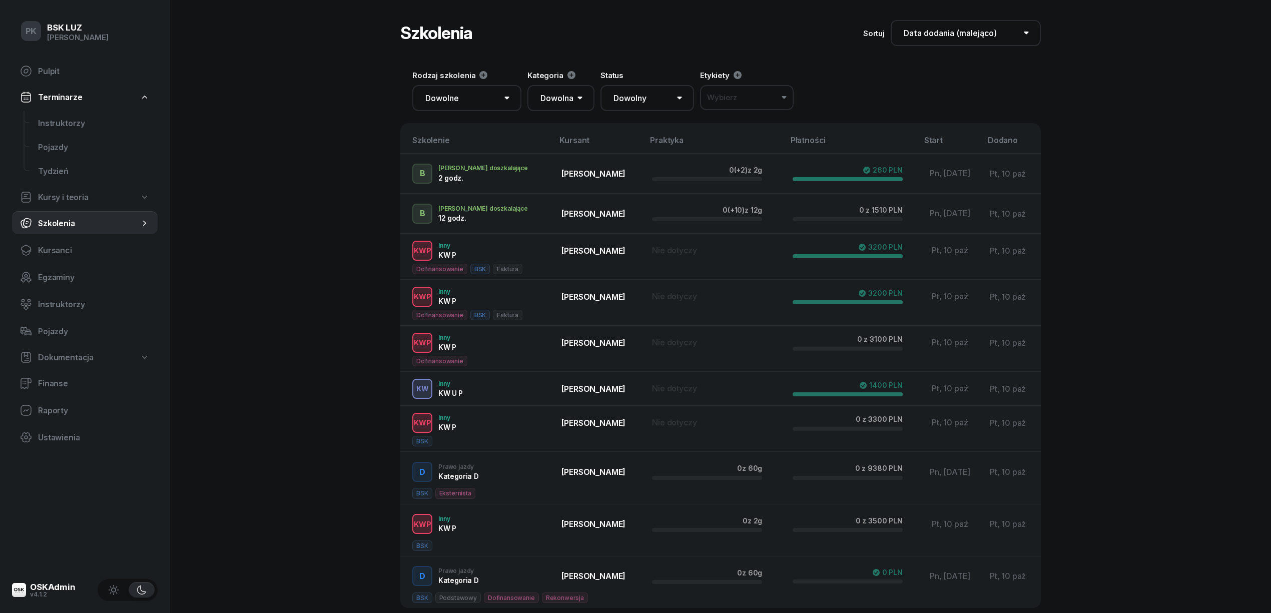
click at [722, 99] on div "Wybierz" at bounding box center [722, 97] width 30 height 9
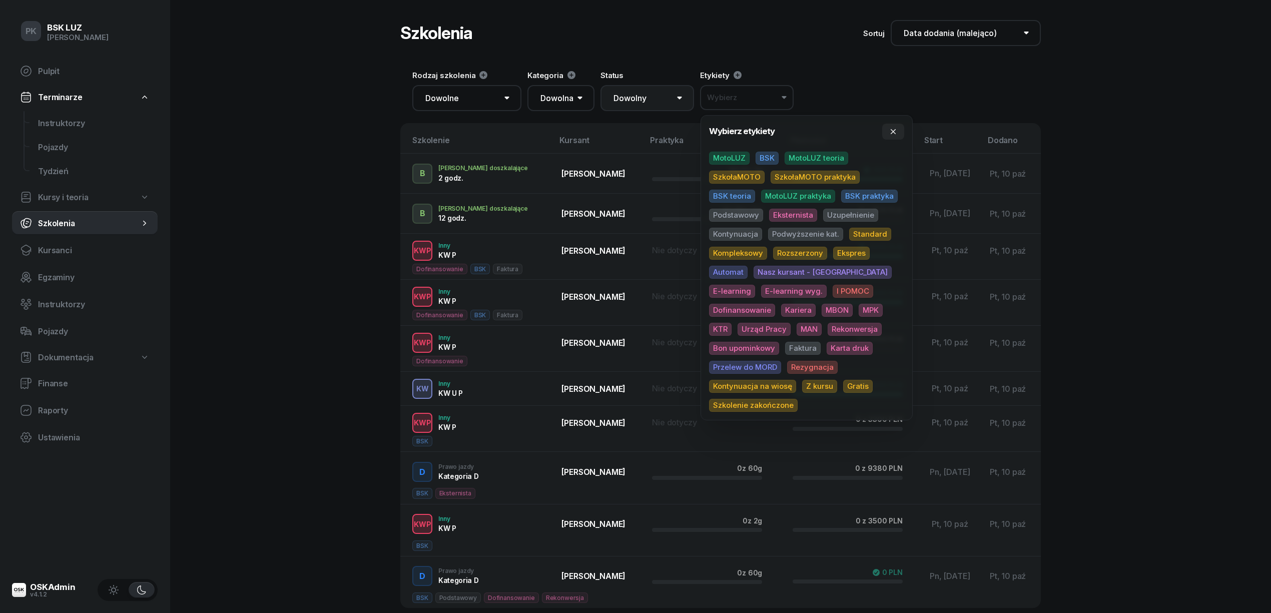
click at [655, 97] on select "Dowolny ▶️ Aktywny ✅ Zakończony 💤 Wstrzymany ❌ Anulowany" at bounding box center [647, 98] width 94 height 26
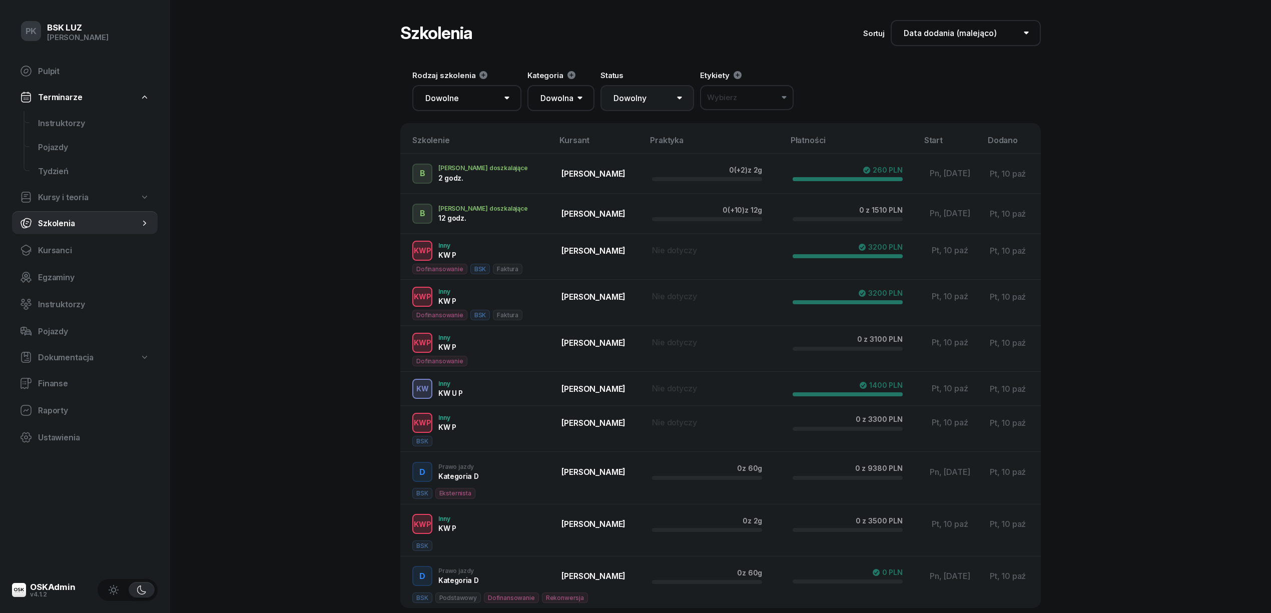
click at [655, 97] on select "Dowolny ▶️ Aktywny ✅ Zakończony 💤 Wstrzymany ❌ Anulowany" at bounding box center [647, 98] width 94 height 26
click at [577, 97] on select "Dowolna AM A1 A2 A B1 B B+E C1 C1+E C C+E D1 D1+E D D+E T Tram C+CE C+D" at bounding box center [560, 98] width 67 height 26
click at [740, 91] on button "Wybierz" at bounding box center [747, 97] width 94 height 25
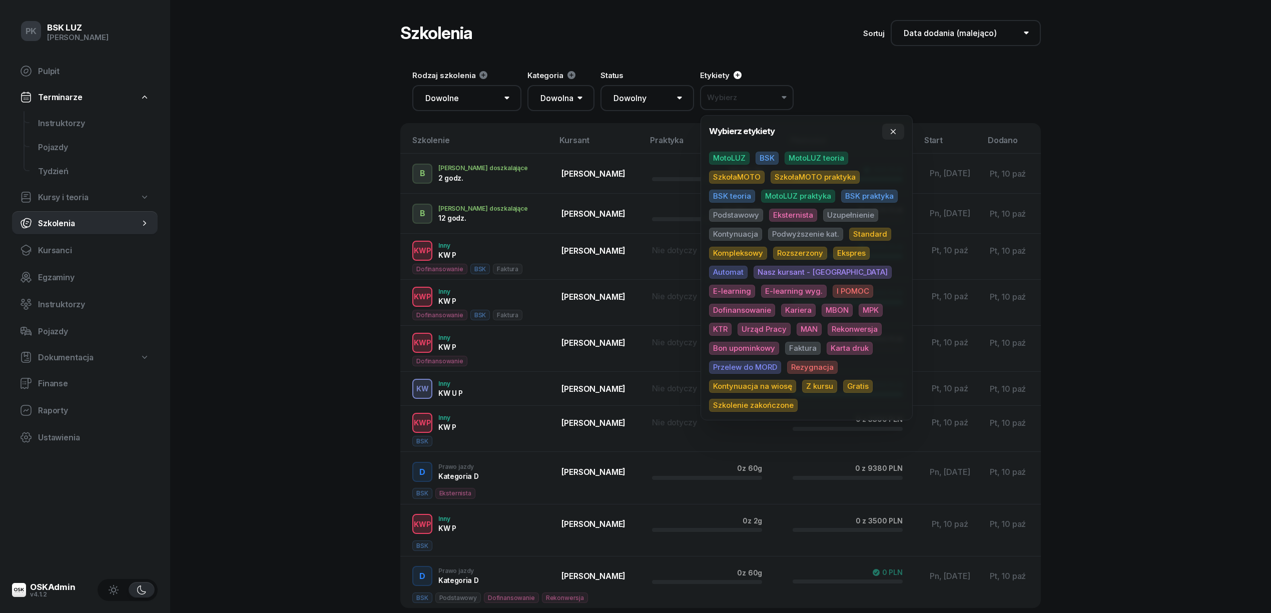
click at [738, 73] on icon at bounding box center [737, 75] width 8 height 8
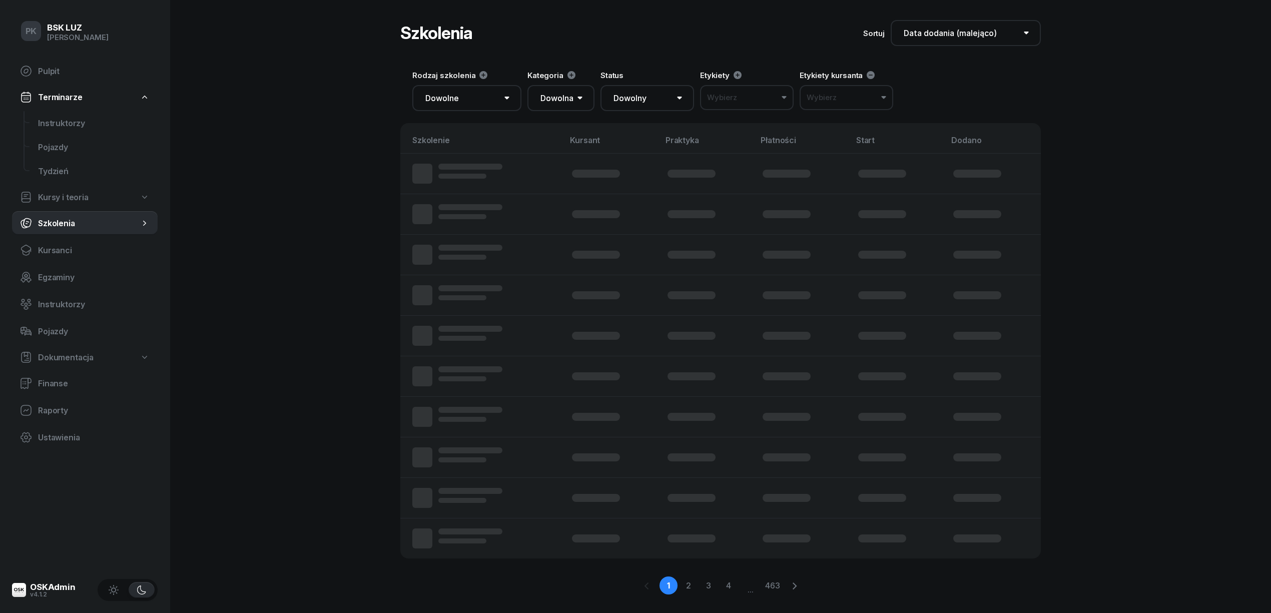
click at [842, 93] on button "Wybierz" at bounding box center [846, 97] width 94 height 25
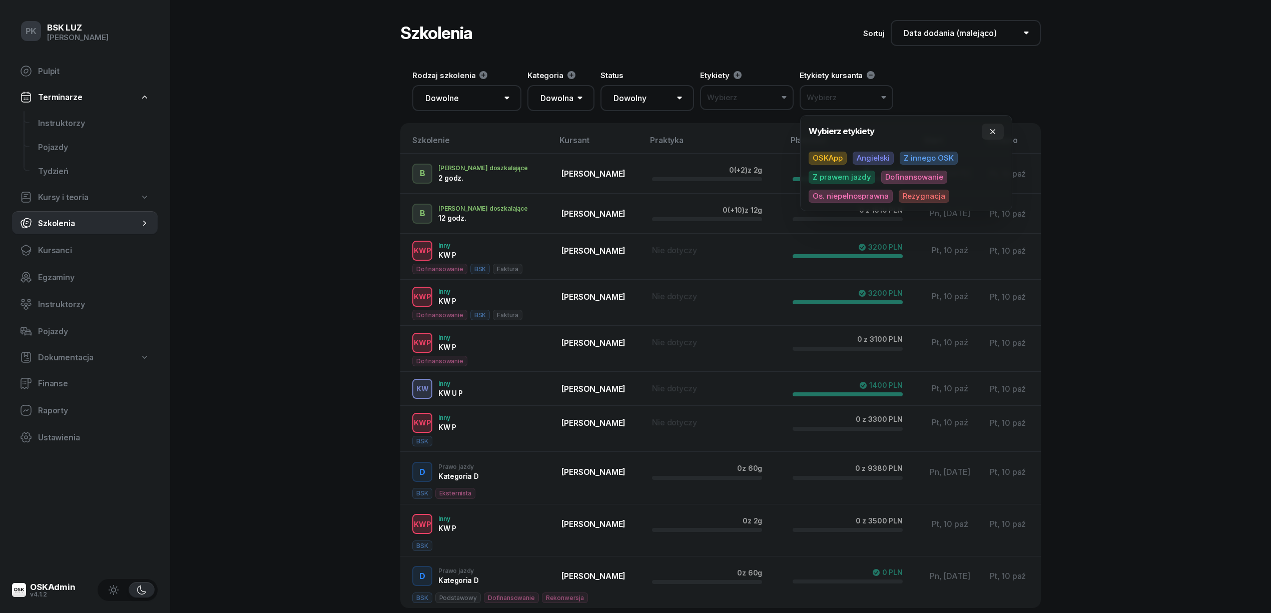
click at [866, 197] on span "Os. niepełnosprawna" at bounding box center [850, 196] width 84 height 13
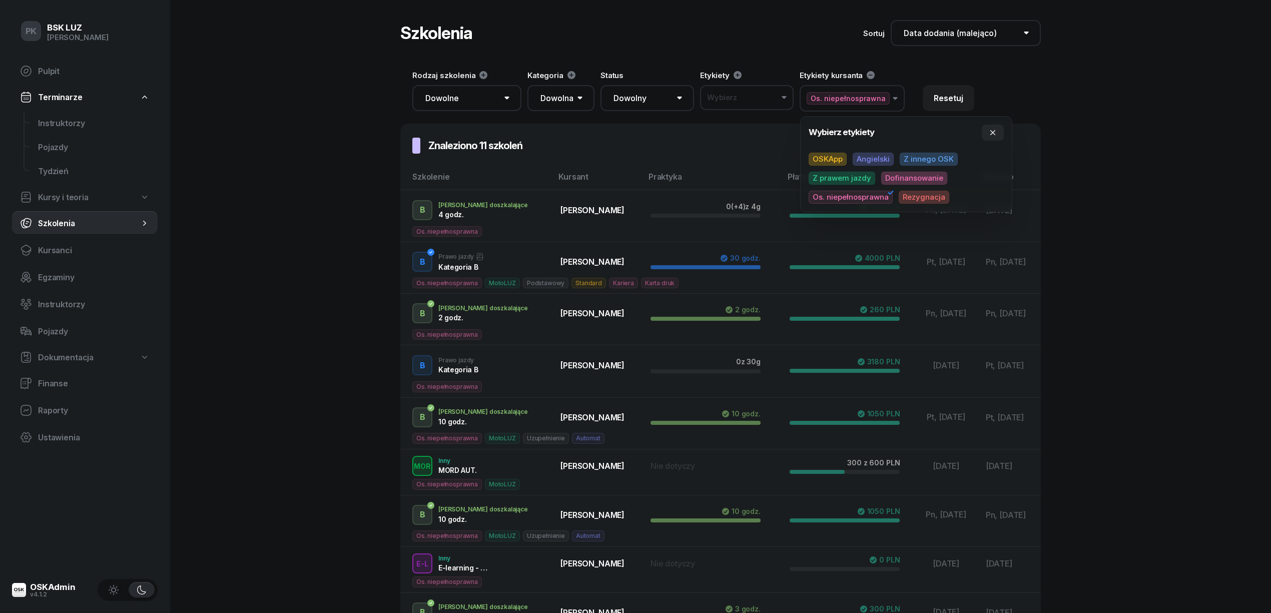
click at [284, 133] on div "PK BSK LUZ Piotr Klimek Pulpit Terminarze Instruktorzy Pojazdy Tydzień Kursy i …" at bounding box center [635, 384] width 1271 height 769
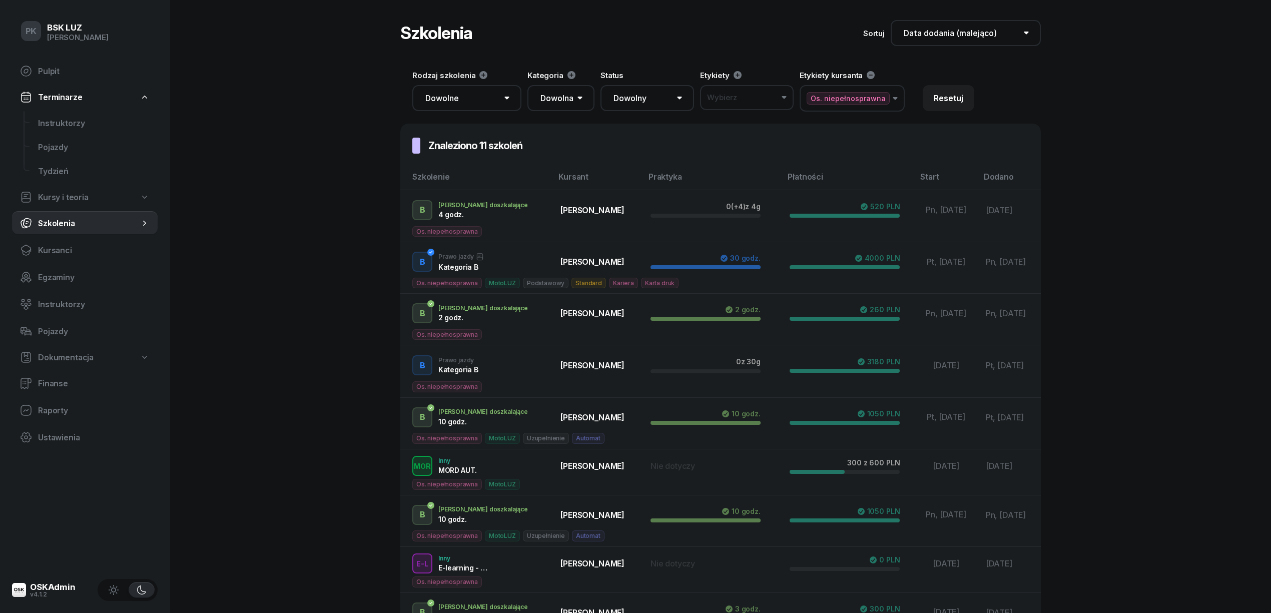
click at [77, 217] on link "Szkolenia" at bounding box center [85, 223] width 146 height 24
click at [77, 121] on span "Instruktorzy" at bounding box center [94, 124] width 112 height 10
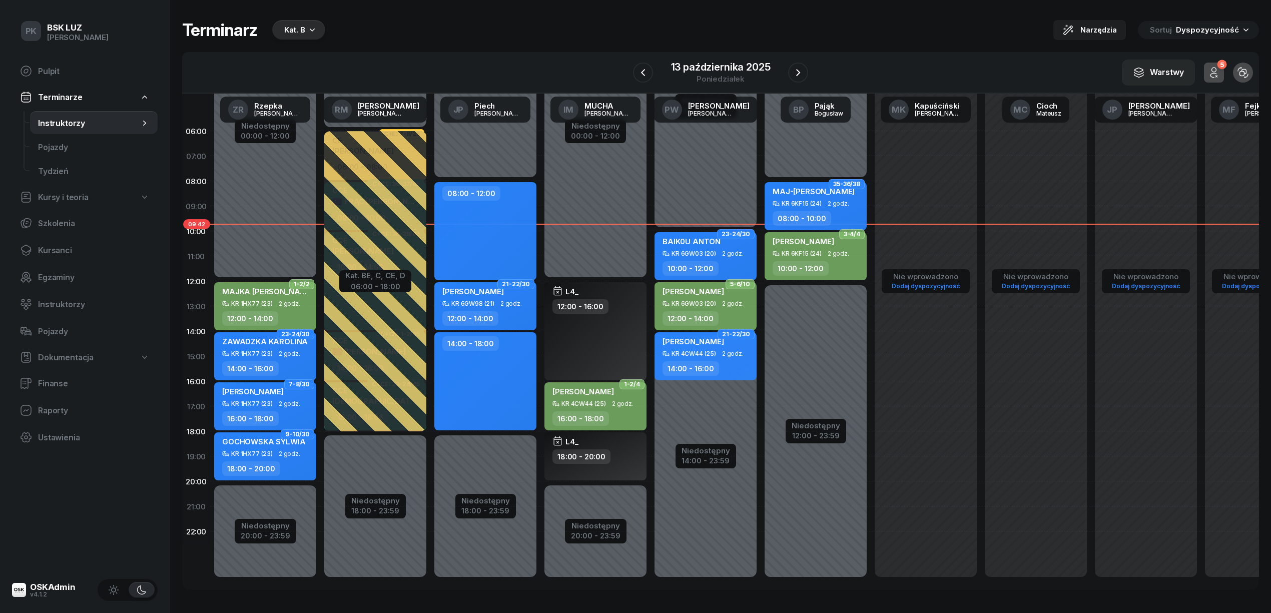
drag, startPoint x: 88, startPoint y: 205, endPoint x: 87, endPoint y: 200, distance: 5.2
click at [89, 205] on link "Kursy i teoria" at bounding box center [85, 197] width 146 height 22
select select
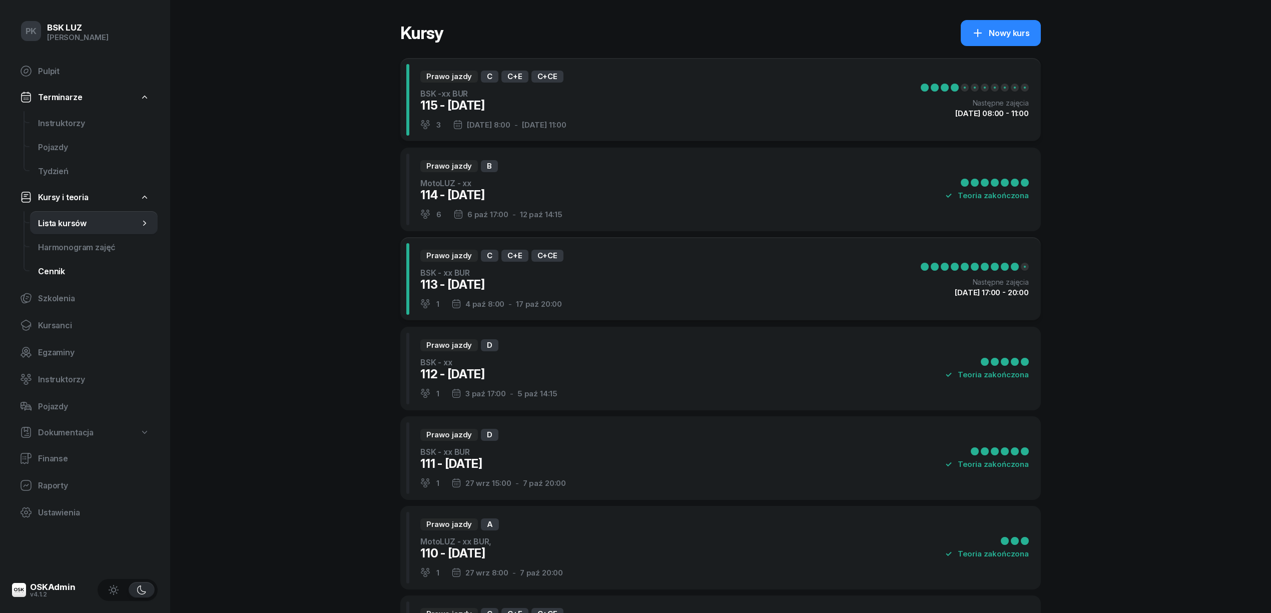
click at [68, 271] on span "Cennik" at bounding box center [94, 272] width 112 height 10
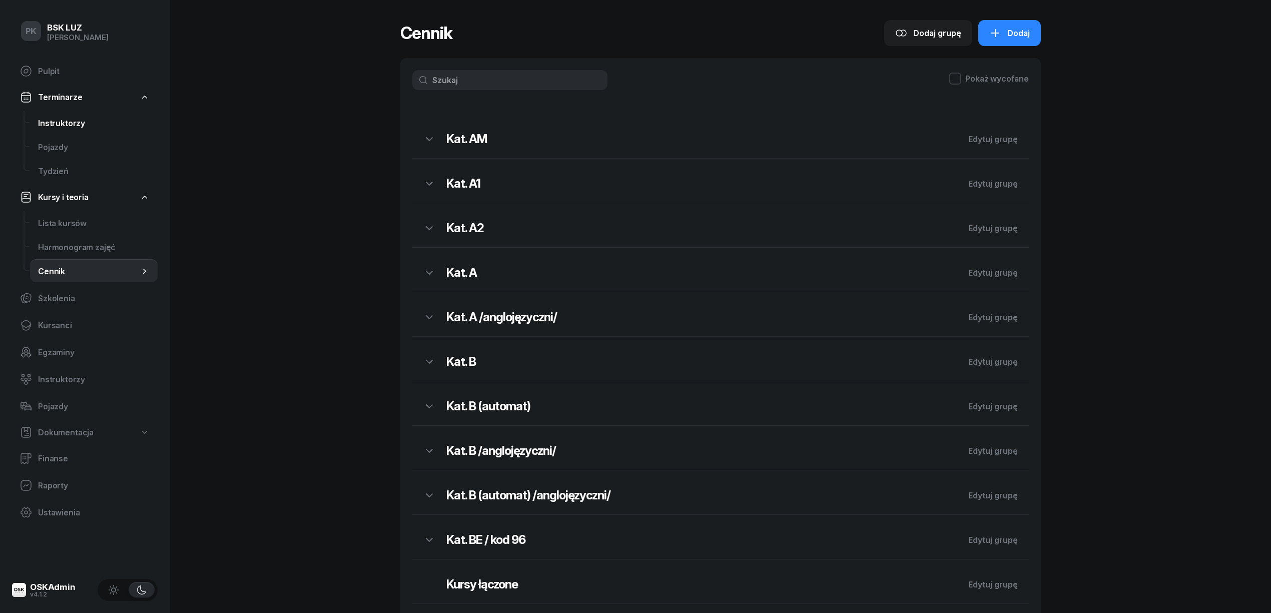
click at [76, 119] on span "Instruktorzy" at bounding box center [94, 124] width 112 height 10
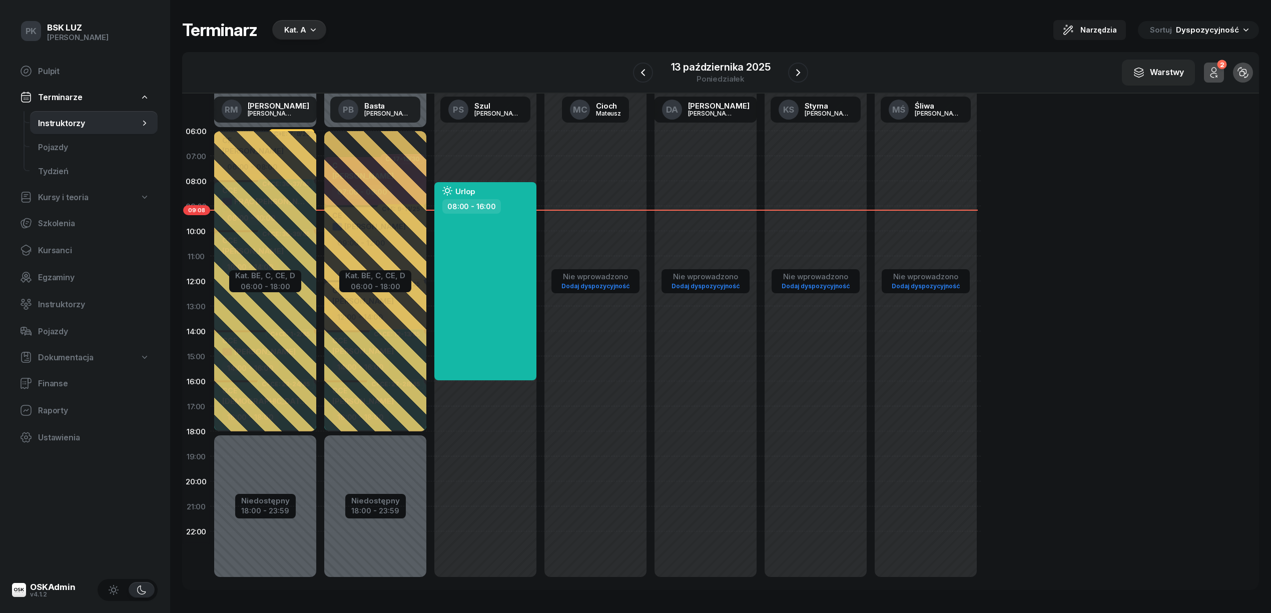
click at [279, 26] on div "Kat. A" at bounding box center [299, 30] width 54 height 20
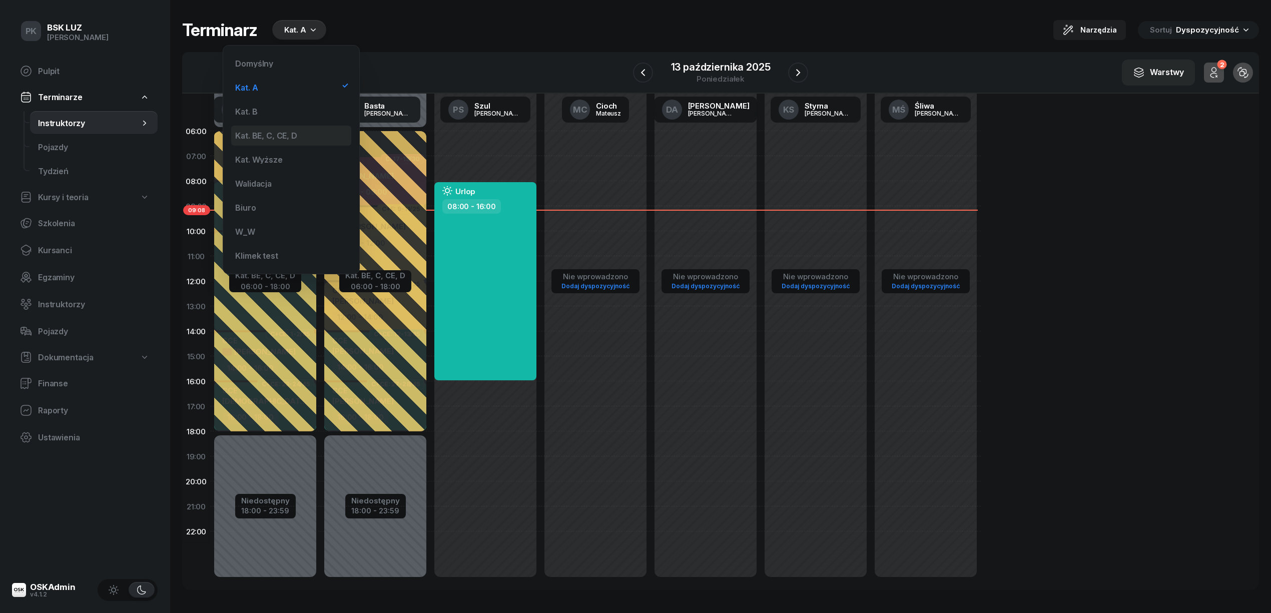
click at [277, 126] on div "Kat. BE, C, CE, D" at bounding box center [291, 136] width 120 height 20
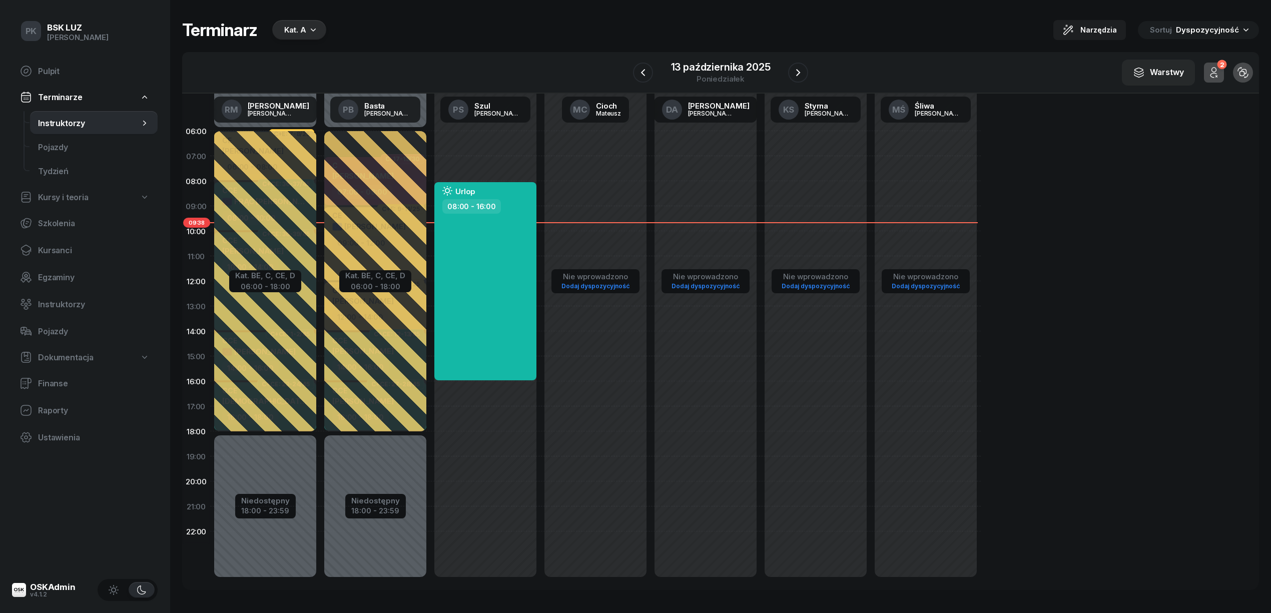
click at [111, 199] on link "Kursy i teoria" at bounding box center [85, 197] width 146 height 22
select select
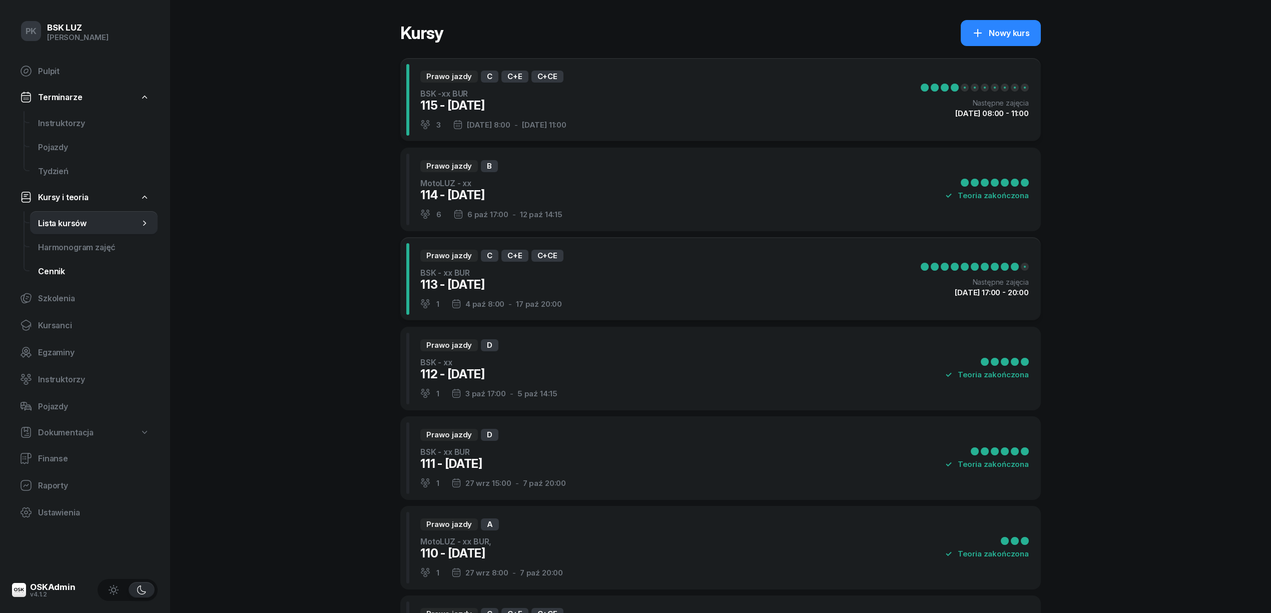
click at [75, 263] on link "Cennik" at bounding box center [94, 271] width 128 height 24
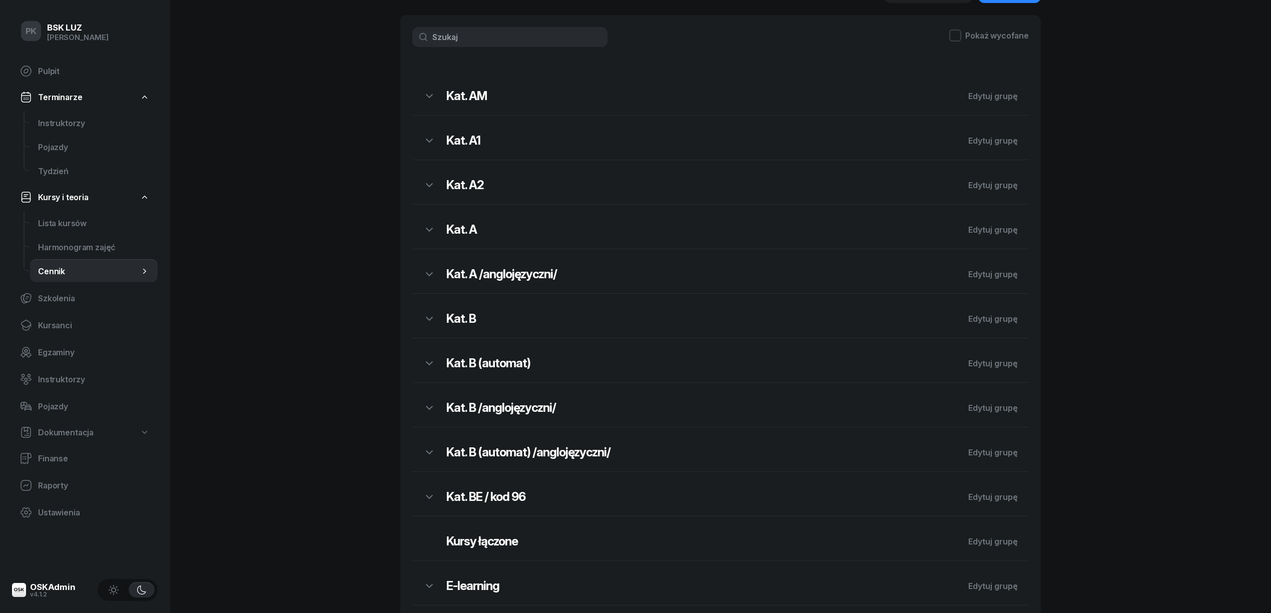
scroll to position [67, 0]
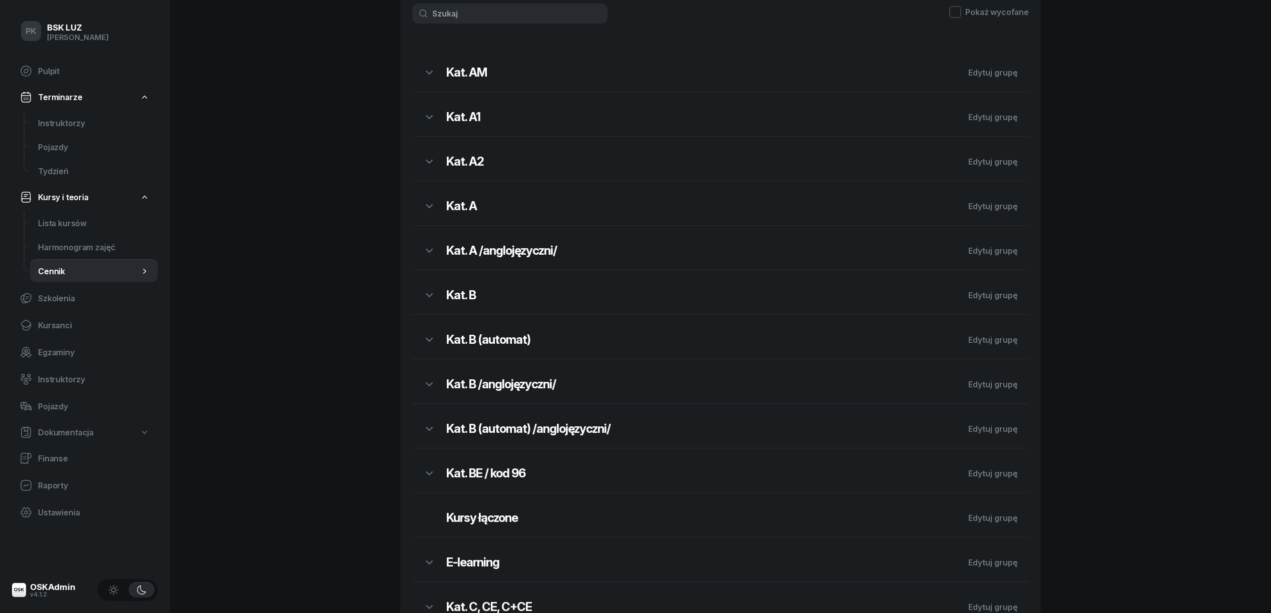
click at [701, 347] on h2 "Kat. B (automat)" at bounding box center [701, 340] width 511 height 16
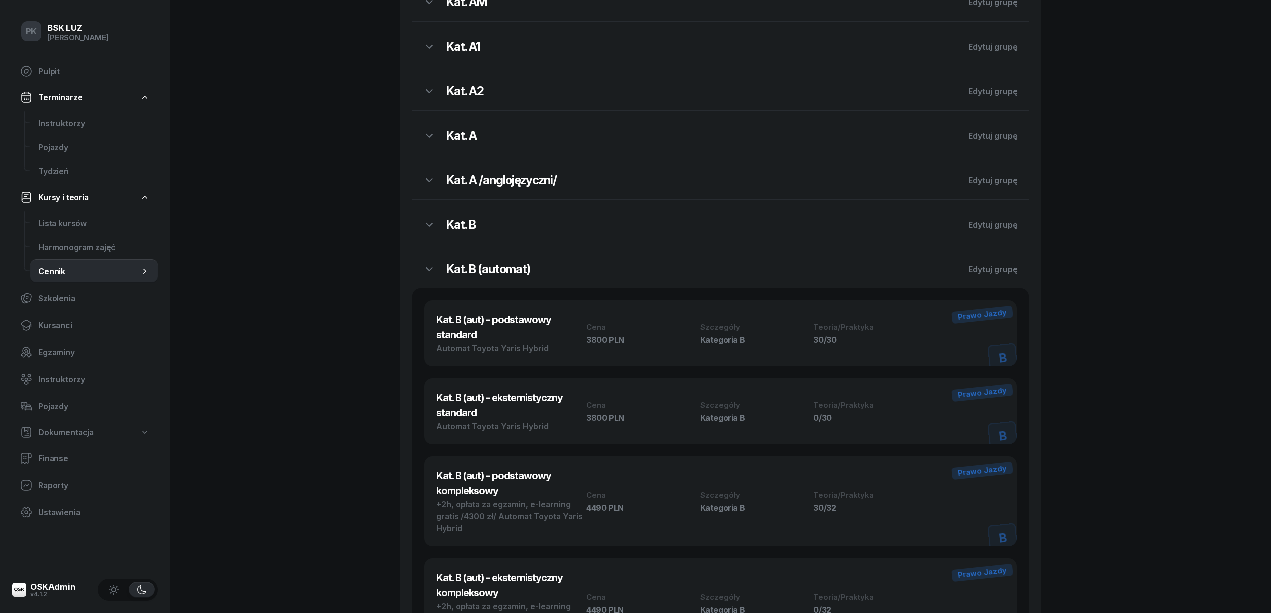
scroll to position [0, 0]
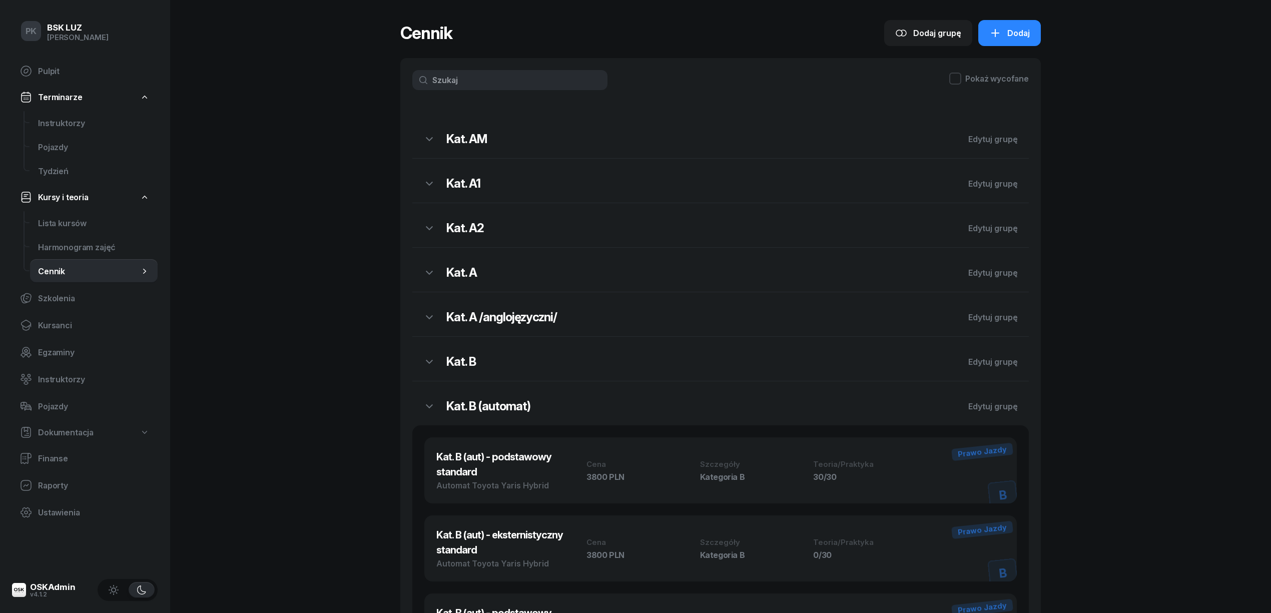
click at [531, 397] on div "Kat. B (automat) Edytuj grupę" at bounding box center [720, 403] width 616 height 44
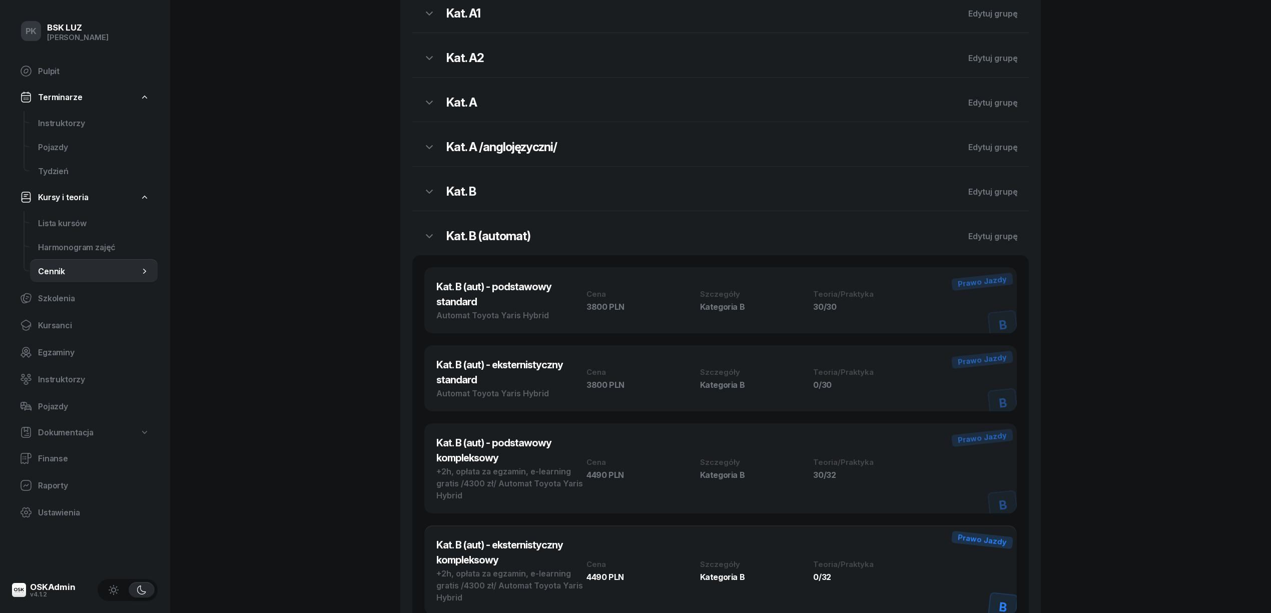
scroll to position [333, 0]
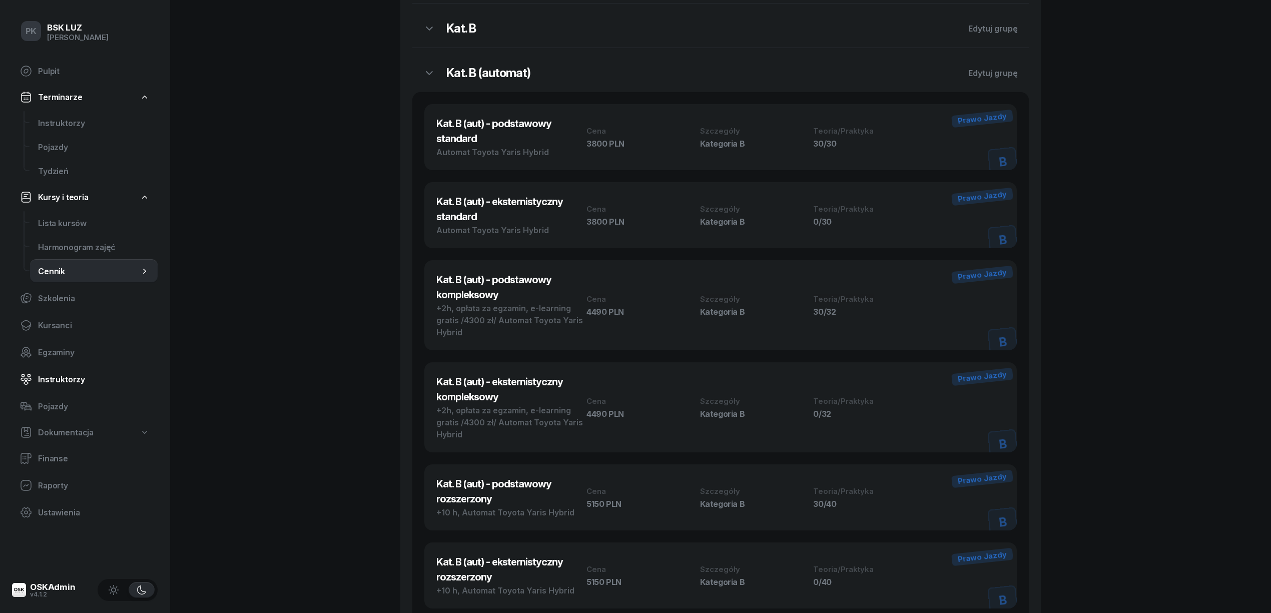
click at [62, 378] on span "Instruktorzy" at bounding box center [94, 380] width 112 height 10
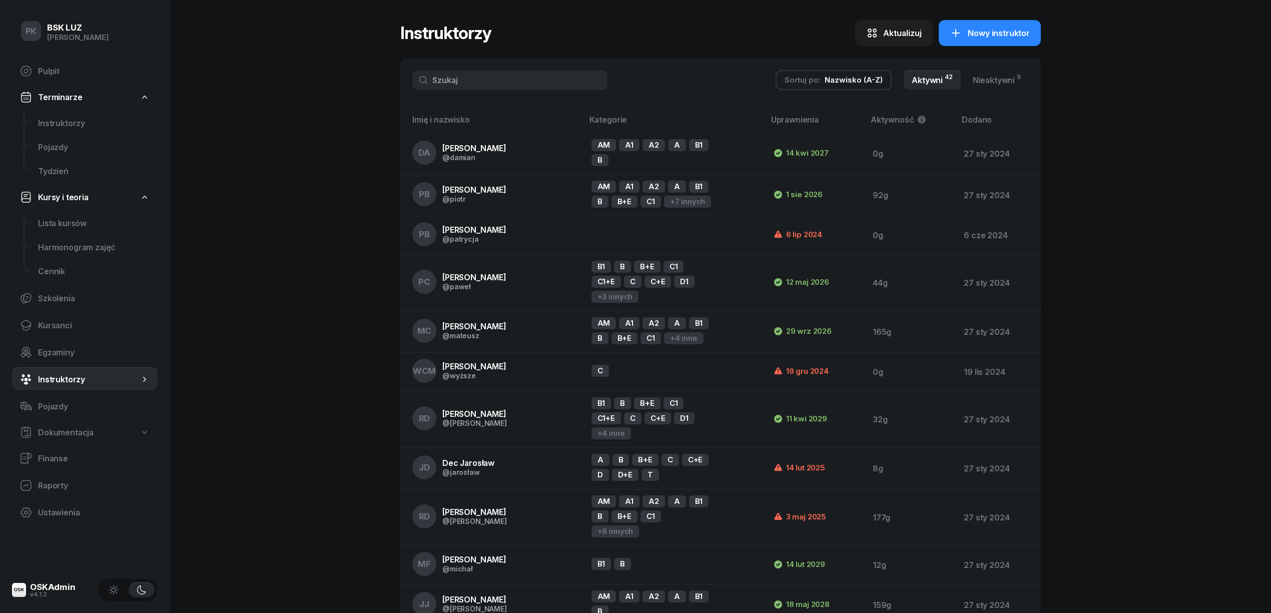
click at [473, 81] on input "text" at bounding box center [509, 80] width 195 height 20
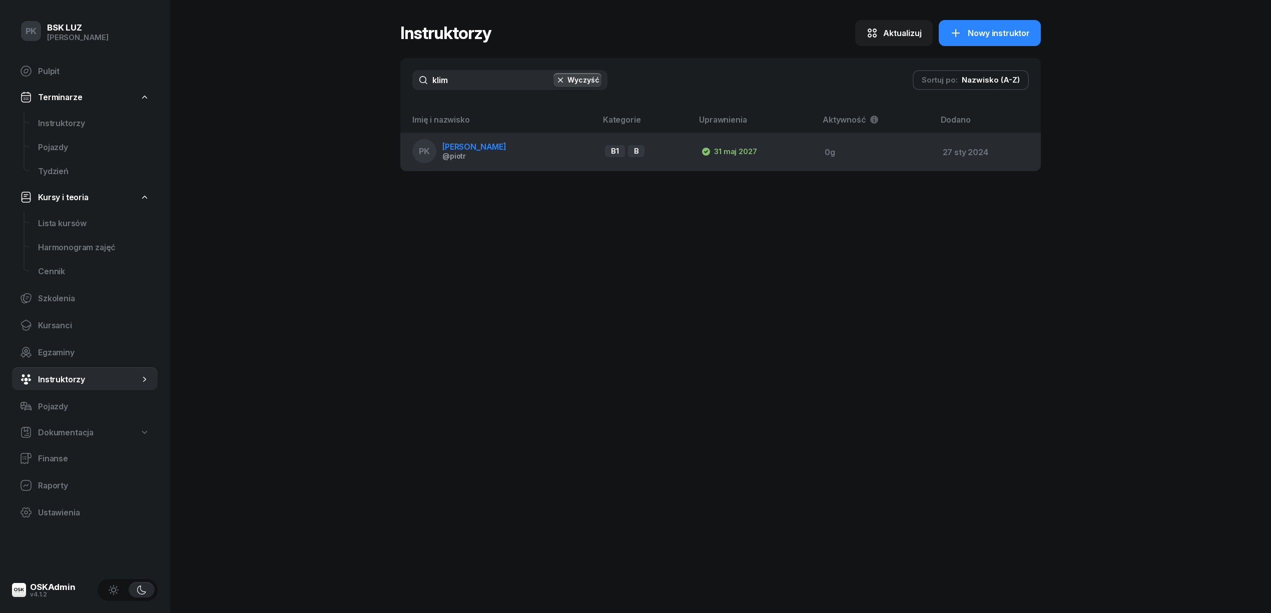
type input "klim"
click at [461, 143] on span "[PERSON_NAME]" at bounding box center [474, 147] width 64 height 10
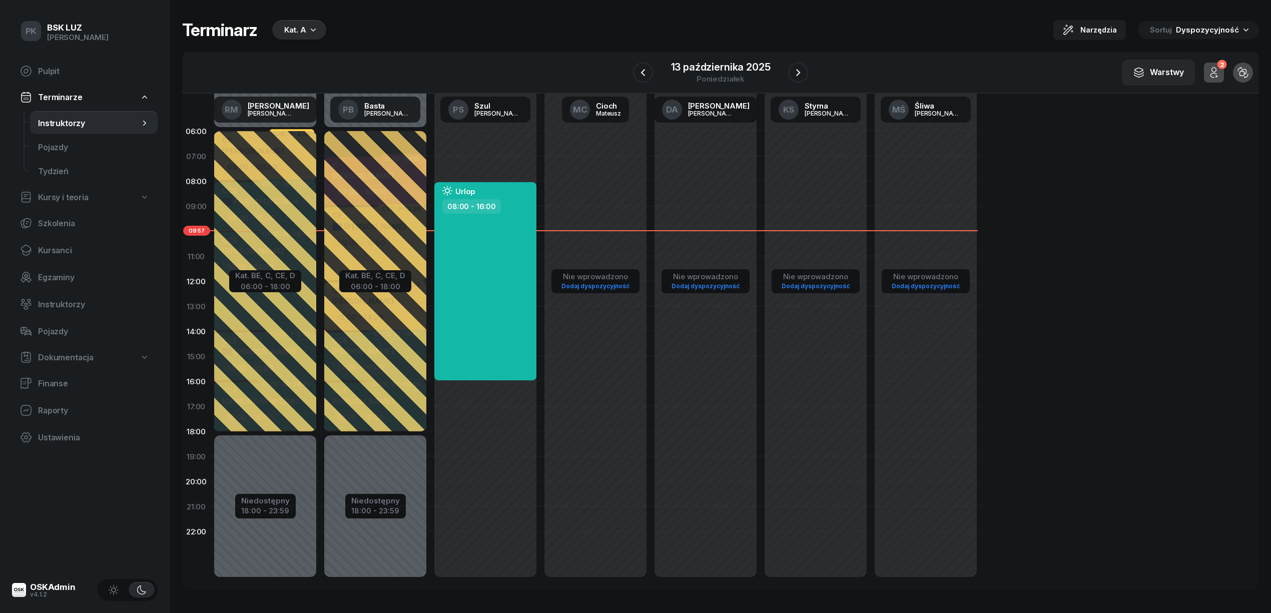
click at [292, 25] on div "Kat. A" at bounding box center [295, 30] width 22 height 12
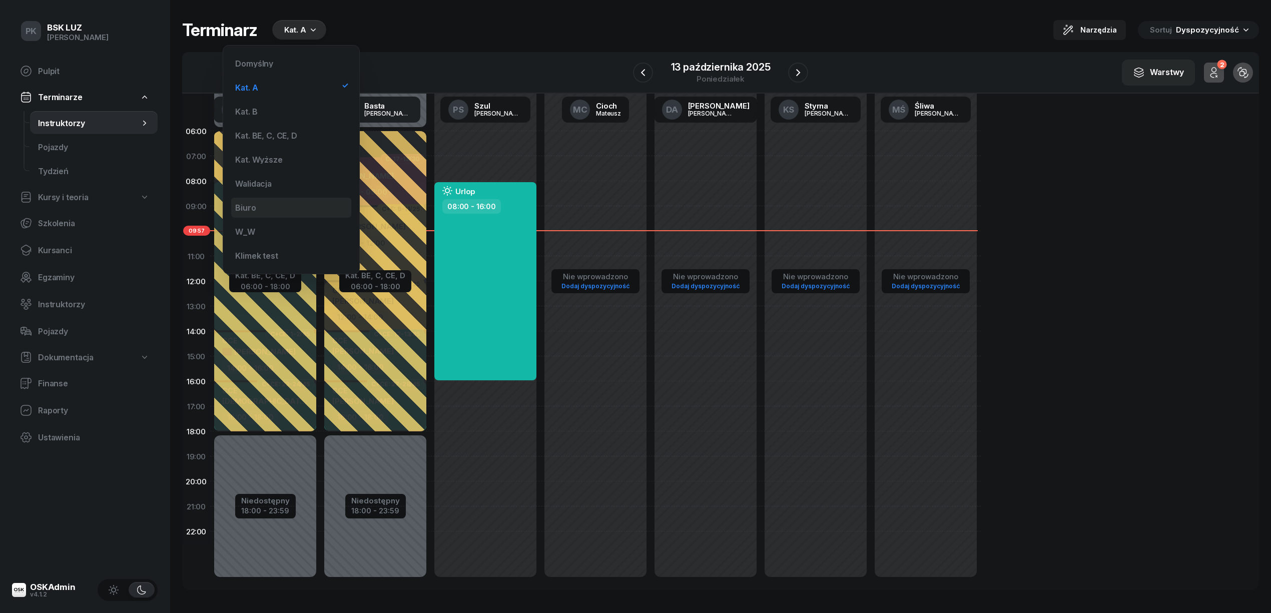
click at [281, 215] on div "Biuro" at bounding box center [291, 208] width 120 height 20
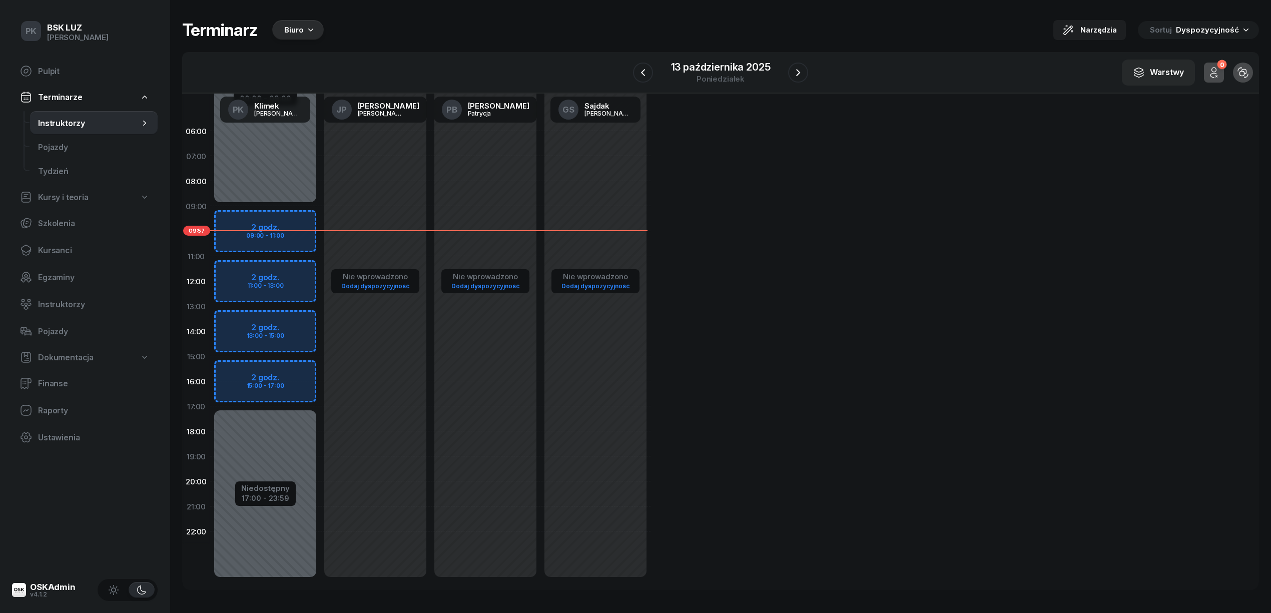
click at [257, 188] on div "Niedostępny 00:00 - 09:00 Niedostępny 17:00 - 23:59 2 godz. 09:00 - 11:00 2 god…" at bounding box center [265, 356] width 110 height 475
select select "08"
select select "10"
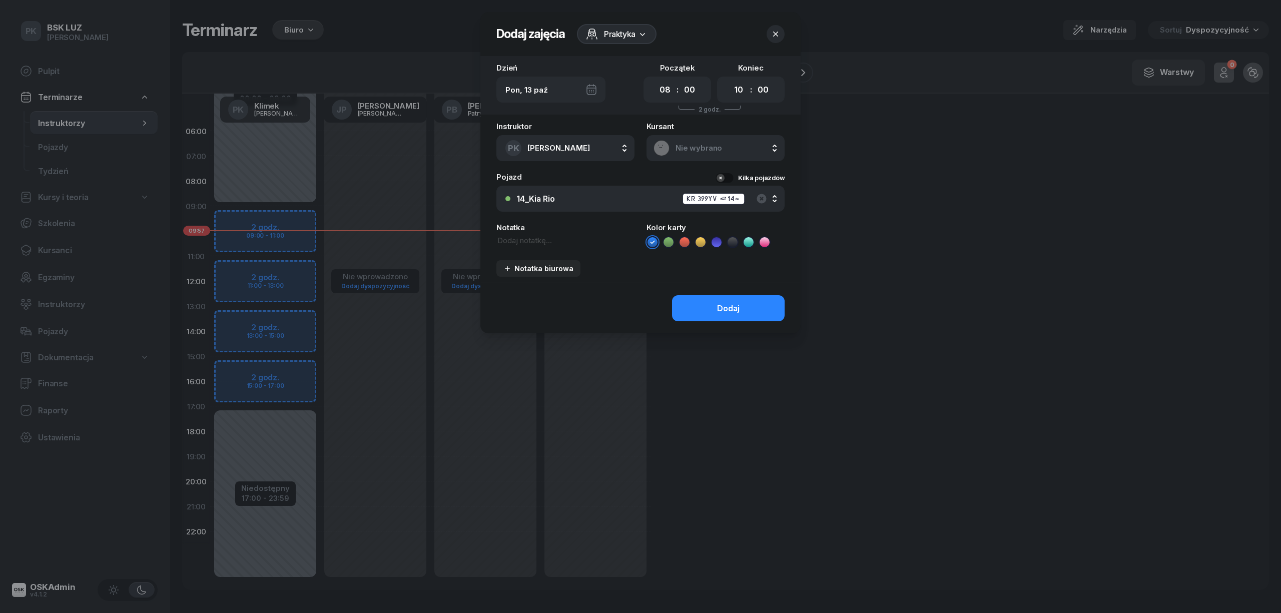
click at [686, 142] on div "Nie wybrano" at bounding box center [715, 148] width 124 height 16
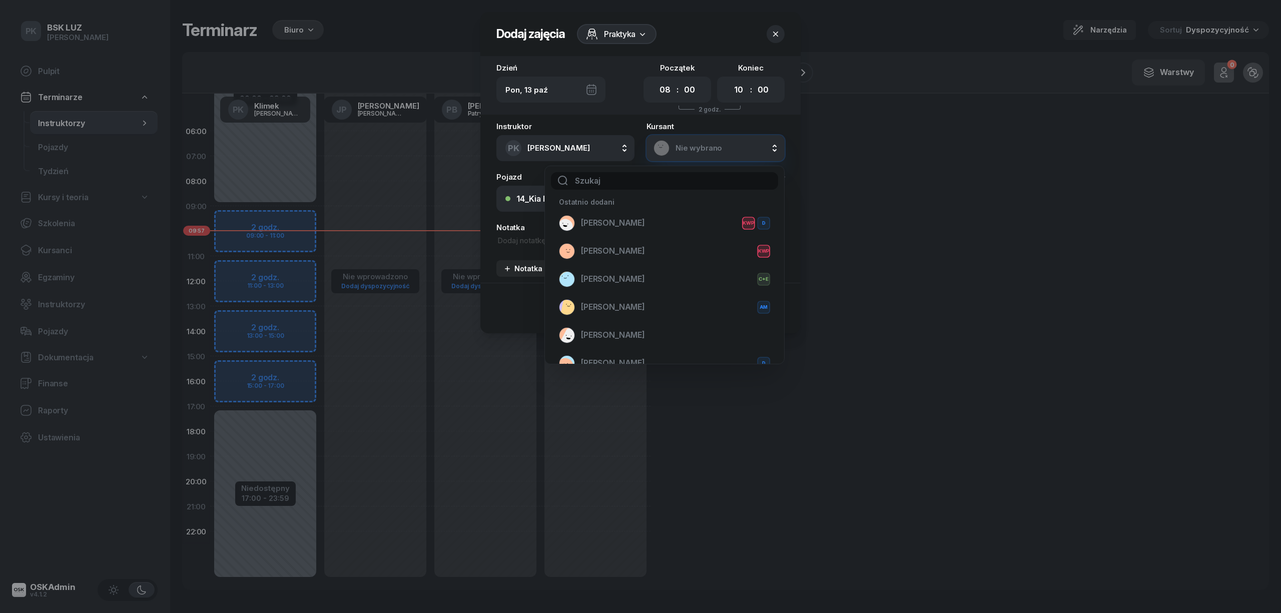
click at [686, 142] on div "Nie wybrano" at bounding box center [715, 148] width 124 height 16
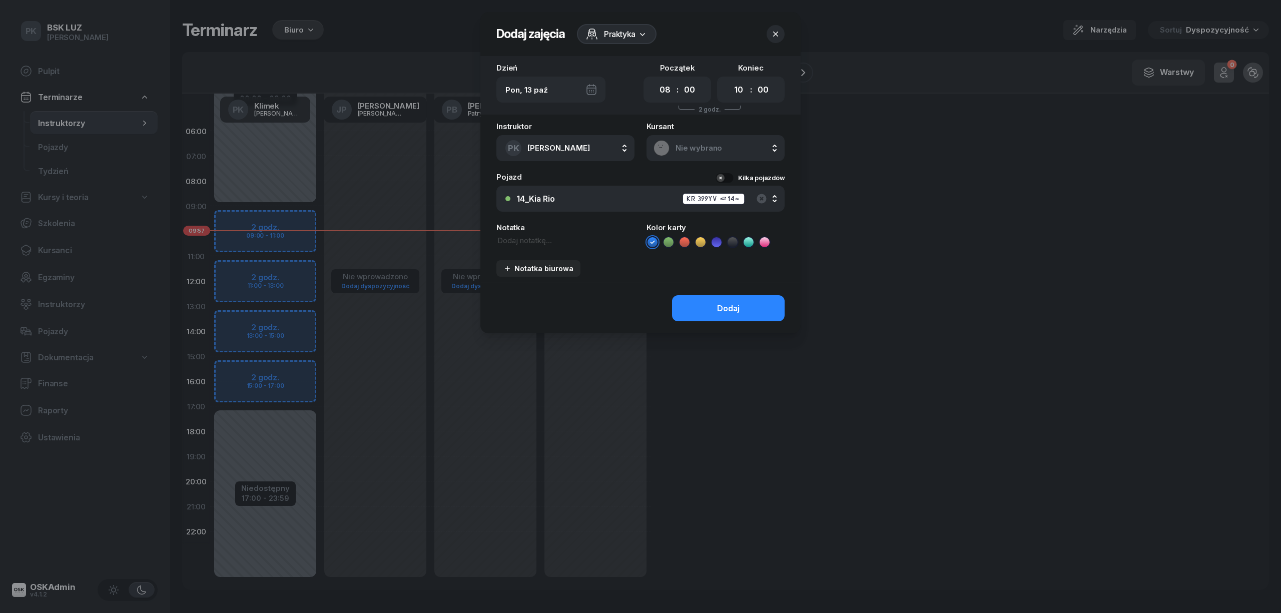
click at [624, 34] on span "Praktyka" at bounding box center [620, 34] width 32 height 12
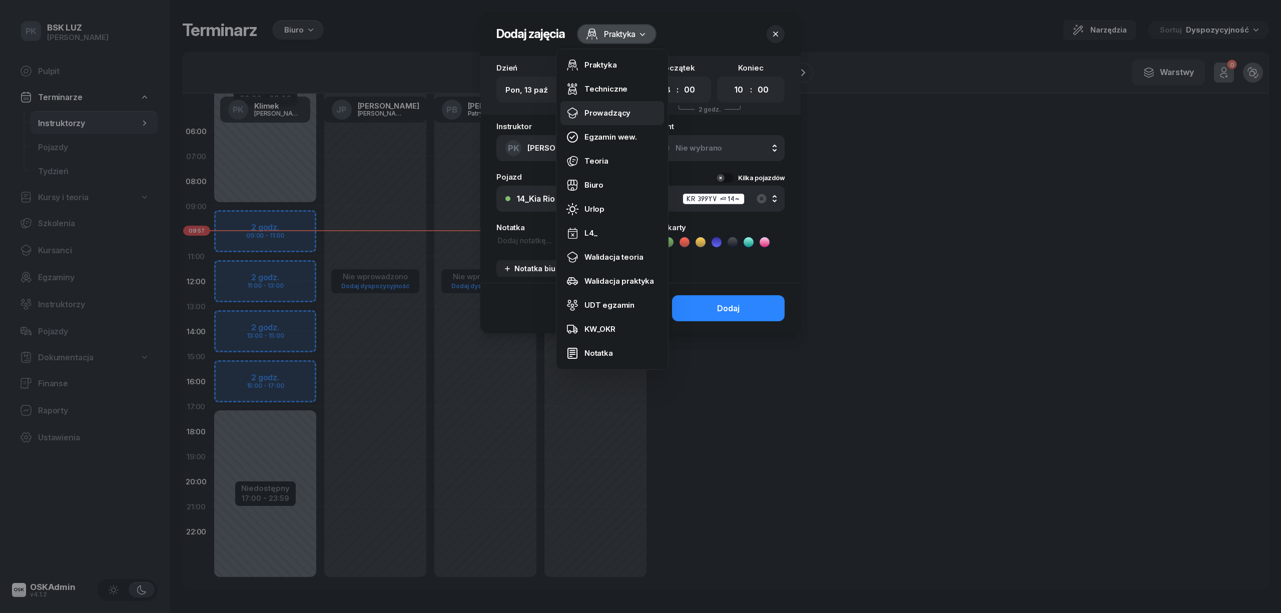
click at [609, 109] on div "Prowadzący" at bounding box center [607, 113] width 46 height 9
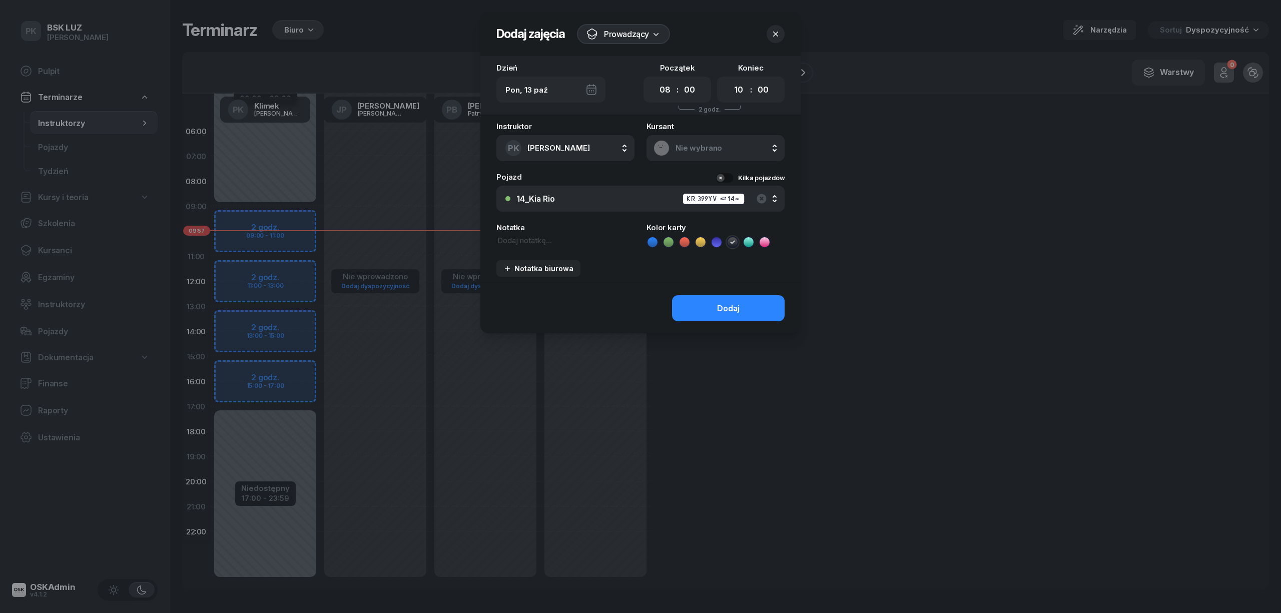
click at [523, 243] on textarea at bounding box center [565, 240] width 138 height 11
click at [761, 199] on icon "button" at bounding box center [761, 199] width 10 height 10
click at [633, 205] on button "Nie wybrano" at bounding box center [640, 199] width 288 height 26
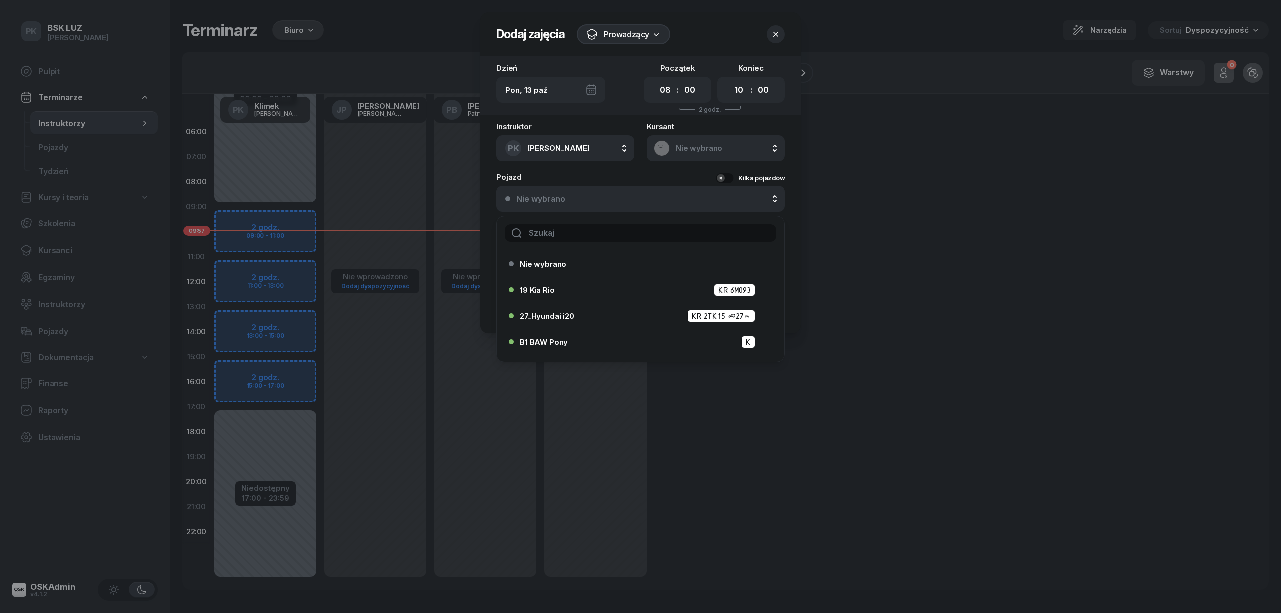
click at [572, 227] on input "text" at bounding box center [640, 233] width 271 height 18
type input "24"
click at [567, 313] on span "24_Hyundai i20" at bounding box center [548, 316] width 56 height 8
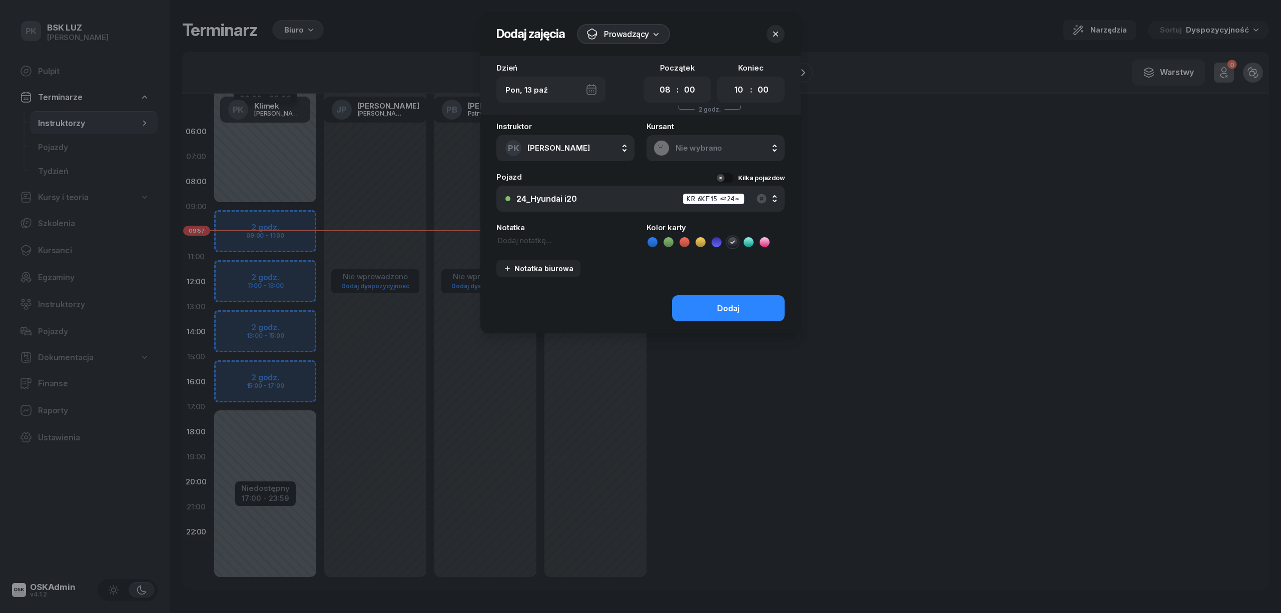
click at [524, 238] on textarea at bounding box center [565, 240] width 138 height 11
type textarea "Maj-Papaj Katarzyna"
click at [687, 309] on button "Dodaj" at bounding box center [728, 308] width 113 height 26
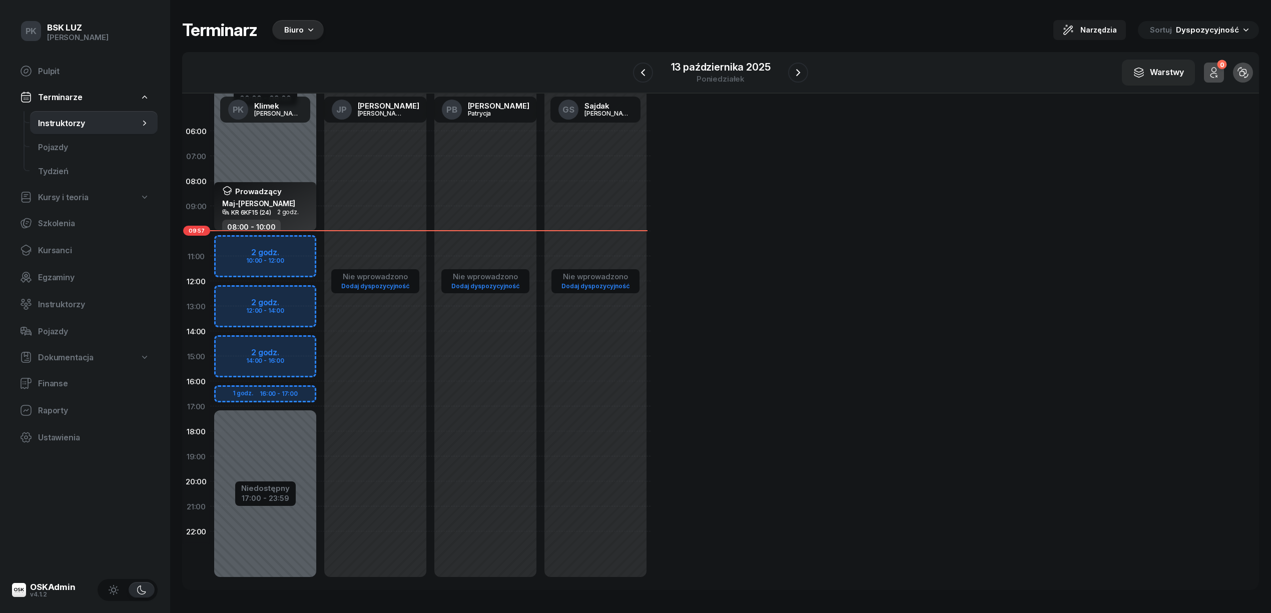
click at [297, 226] on div "08:00 - 10:00" at bounding box center [266, 227] width 88 height 15
select select "08"
select select "10"
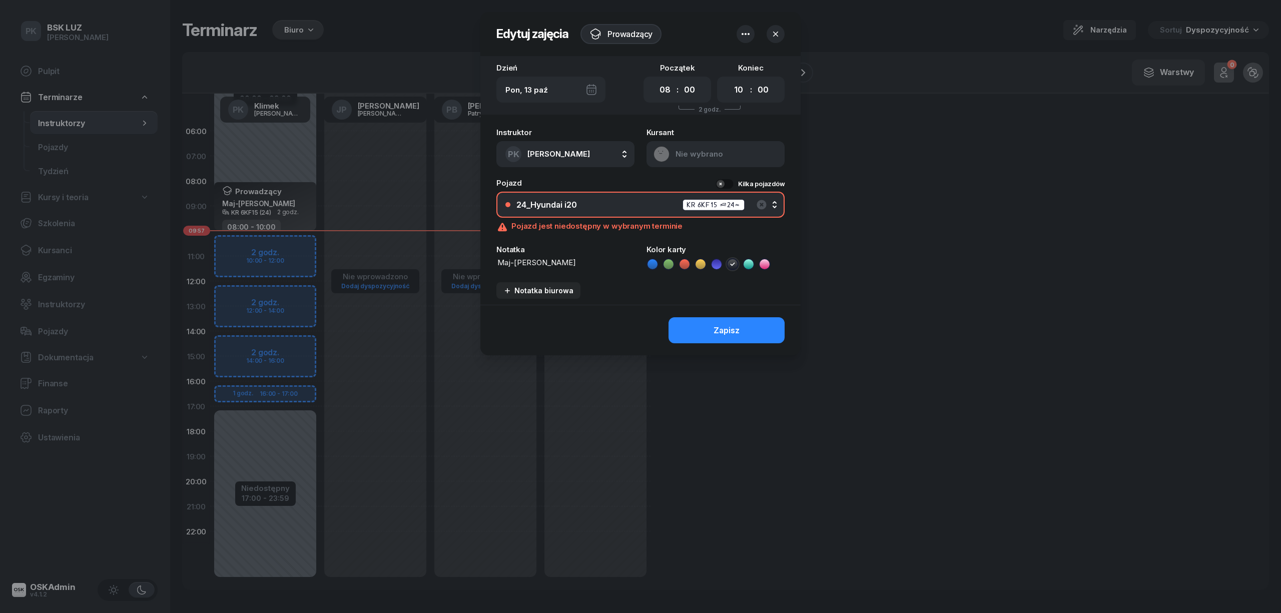
click at [420, 199] on div at bounding box center [640, 306] width 1281 height 613
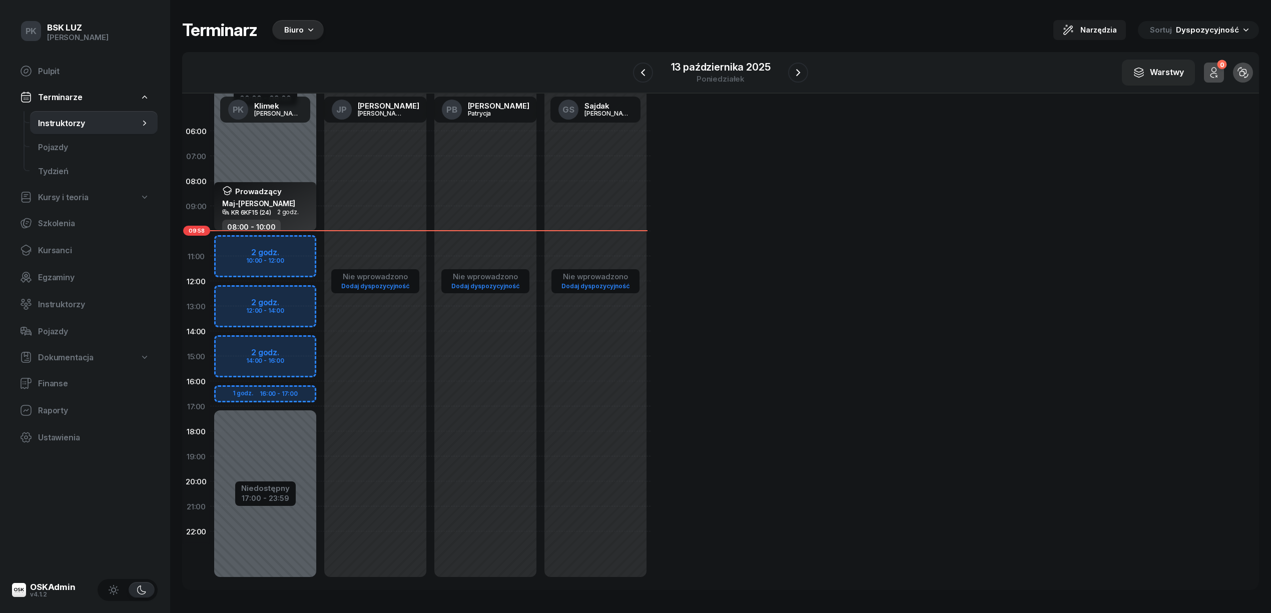
click at [307, 225] on div "08:00 - 10:00" at bounding box center [266, 227] width 88 height 15
select select "08"
select select "10"
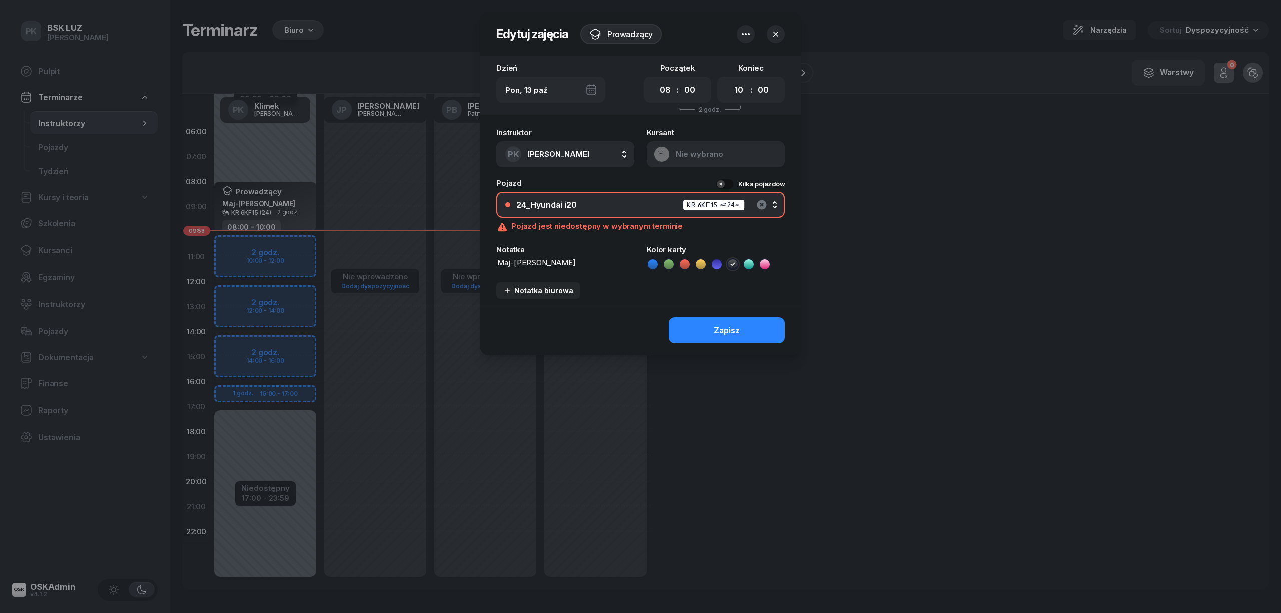
click at [757, 201] on icon "button" at bounding box center [761, 205] width 12 height 12
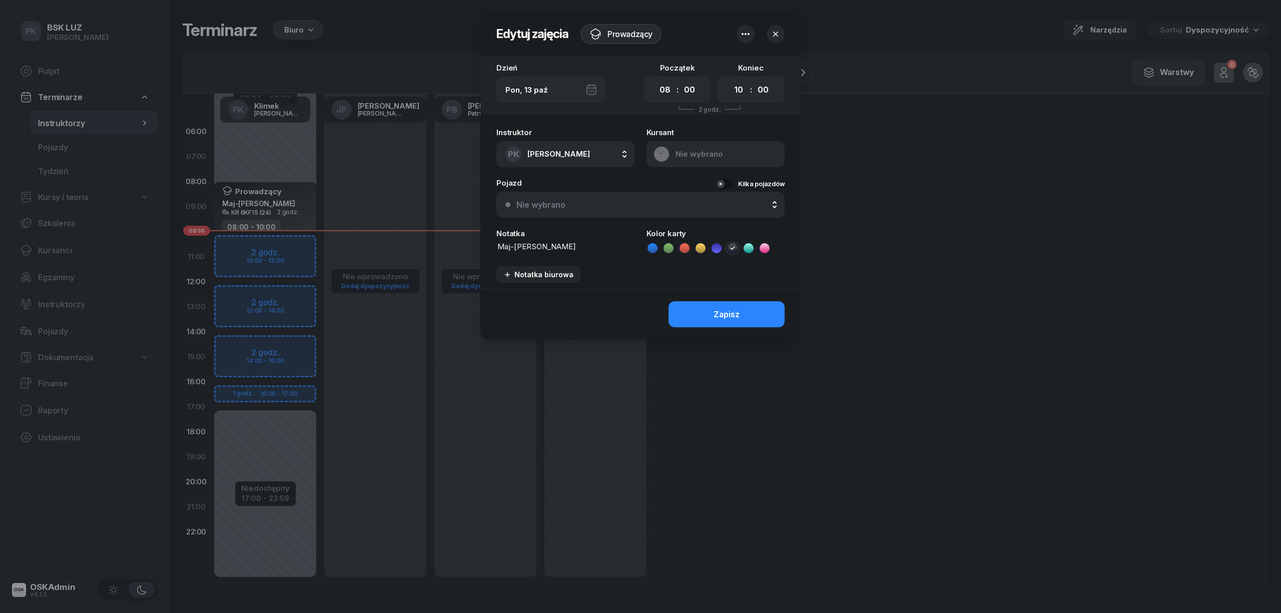
click at [404, 189] on div at bounding box center [640, 306] width 1281 height 613
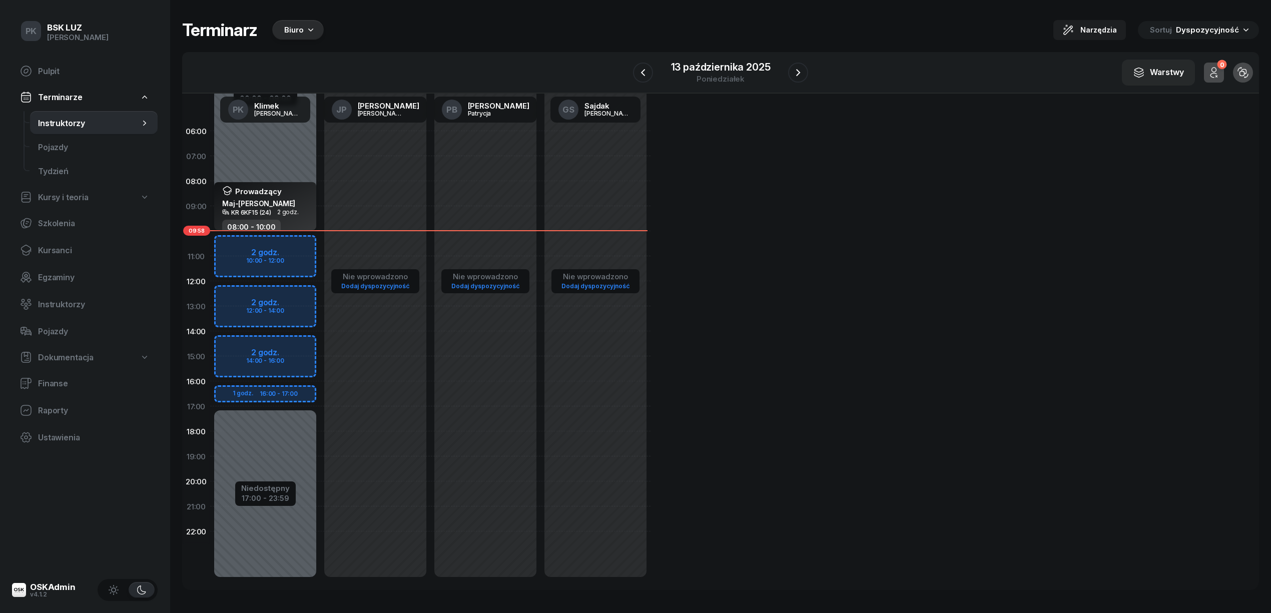
click at [305, 208] on div "Prowadzący Maj-Papaj Katarzyna" at bounding box center [266, 197] width 88 height 23
select select "08"
select select "10"
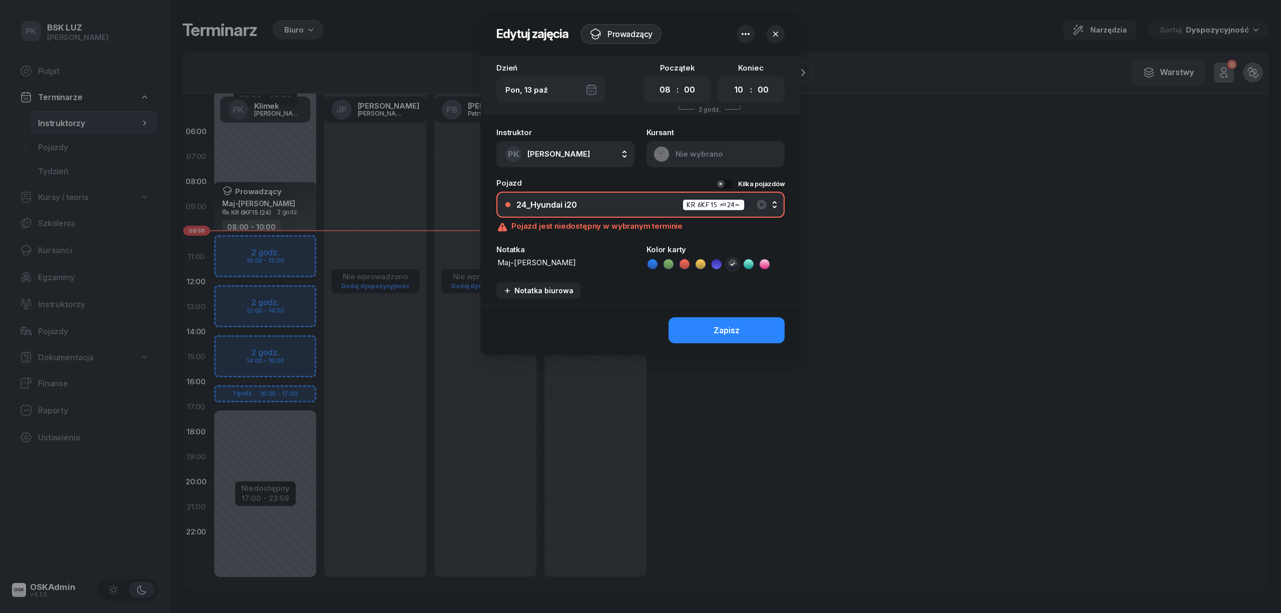
click at [752, 195] on button "24_Hyundai i20 KR 6KF15 (24)" at bounding box center [640, 205] width 288 height 26
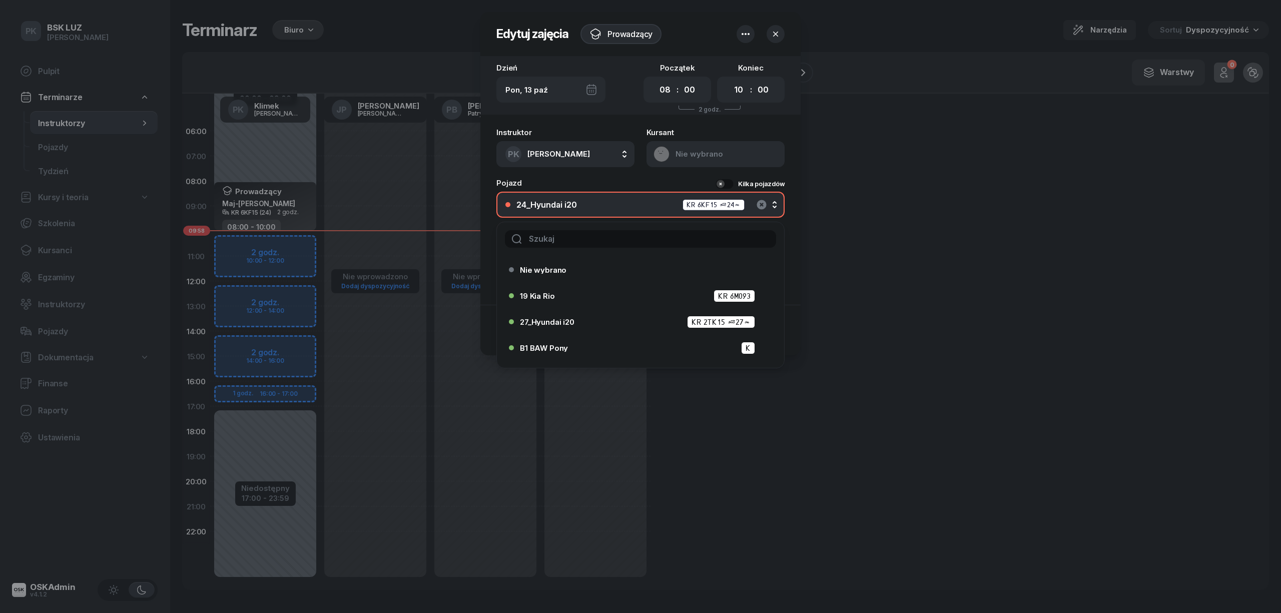
click at [760, 201] on icon "button" at bounding box center [761, 205] width 10 height 10
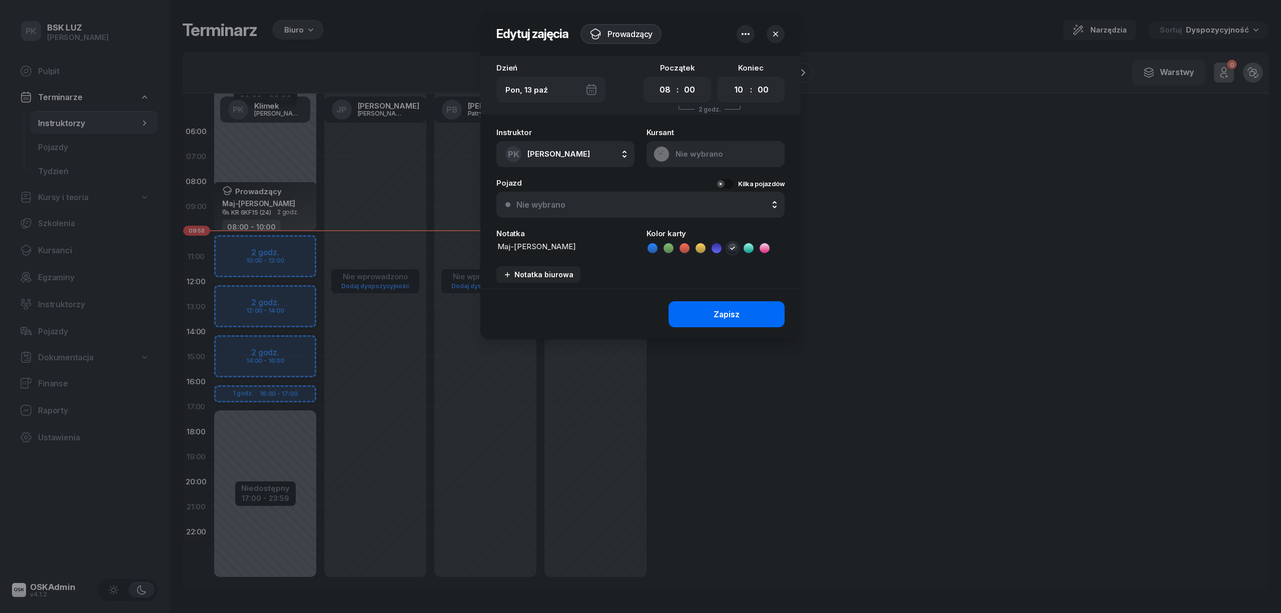
click at [759, 311] on button "Zapisz" at bounding box center [726, 314] width 116 height 26
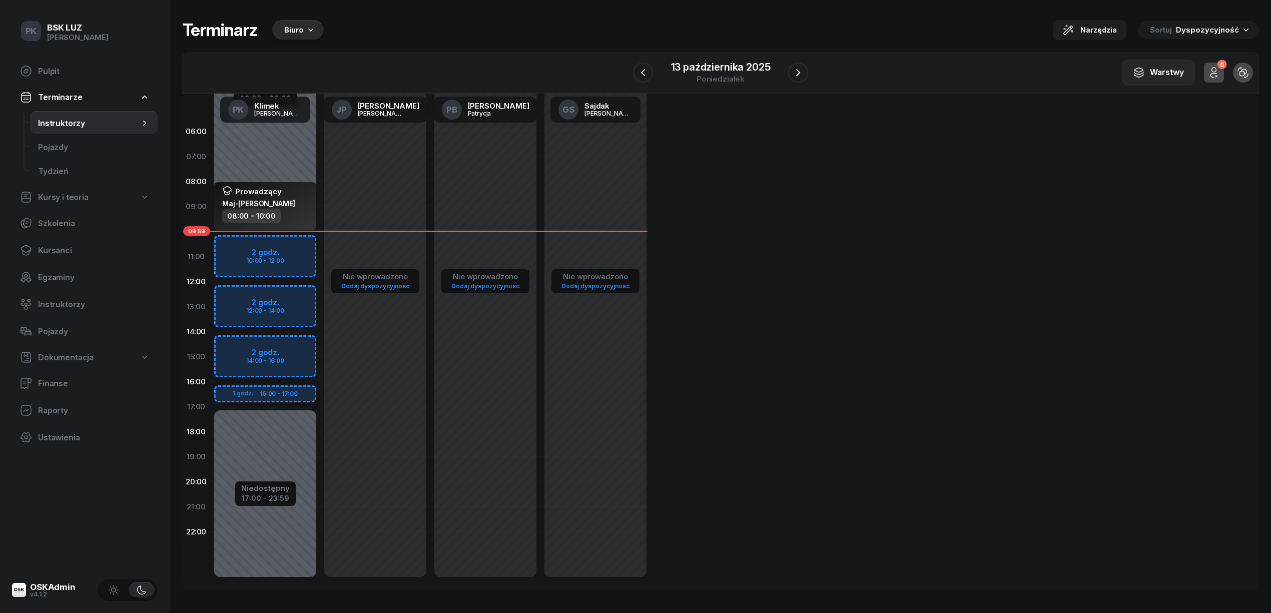
click at [303, 211] on div "08:00 - 10:00" at bounding box center [266, 216] width 88 height 15
select select "08"
select select "10"
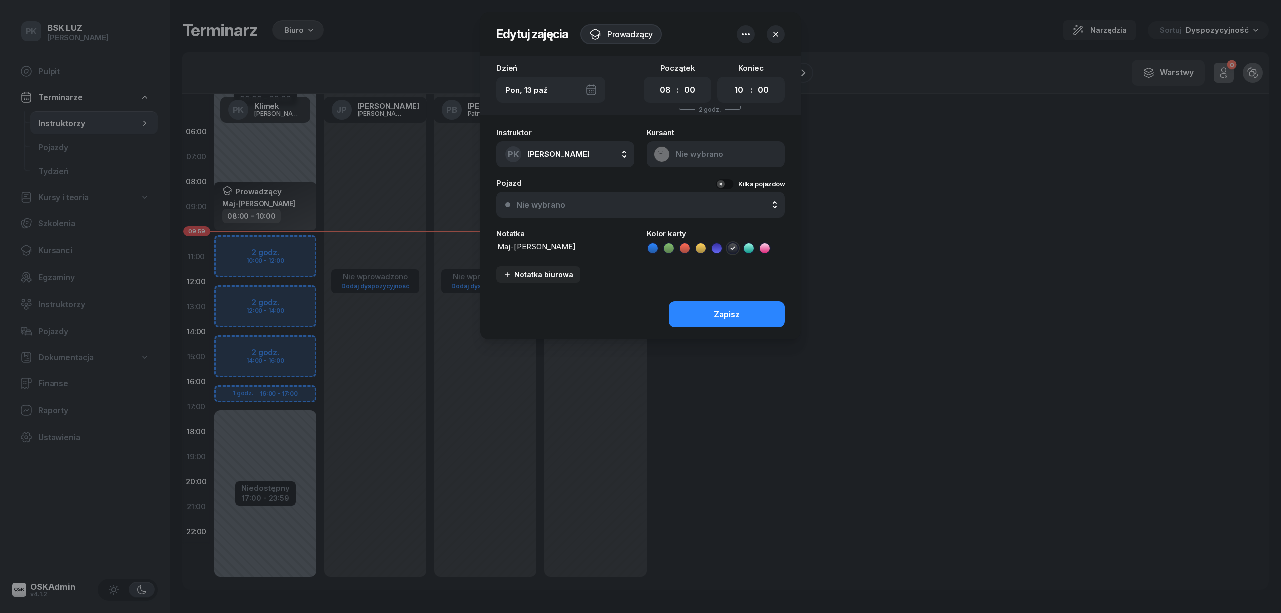
click at [887, 148] on div at bounding box center [640, 306] width 1281 height 613
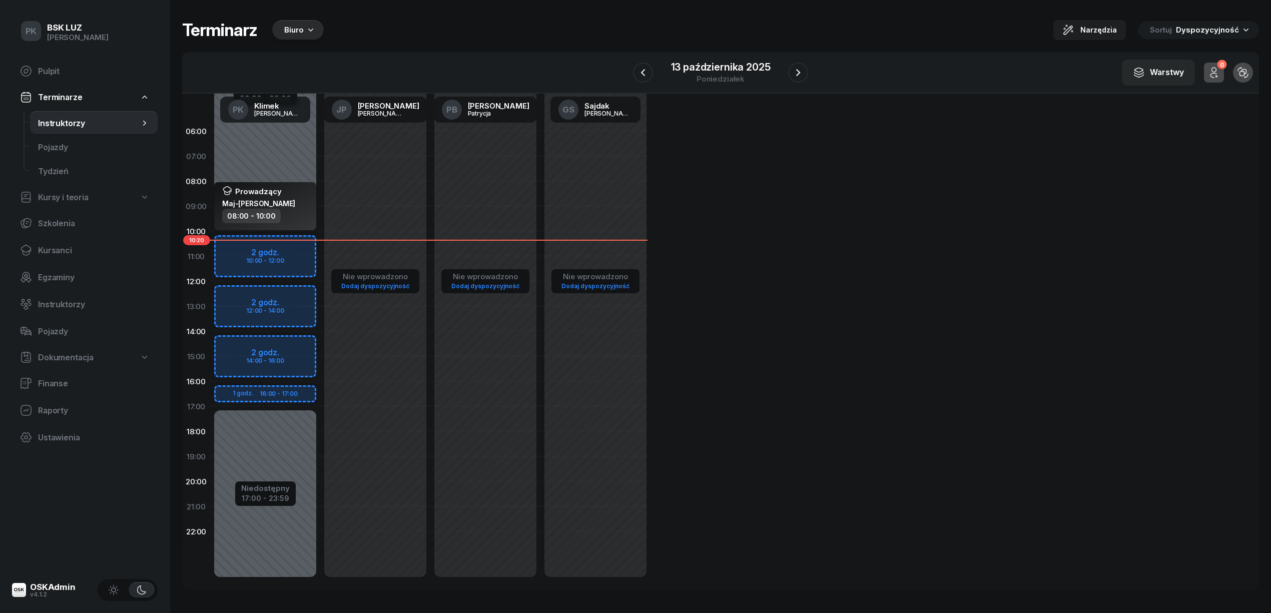
click at [297, 204] on div "Prowadzący Maj-Papaj Katarzyna" at bounding box center [266, 197] width 88 height 23
select select "08"
select select "10"
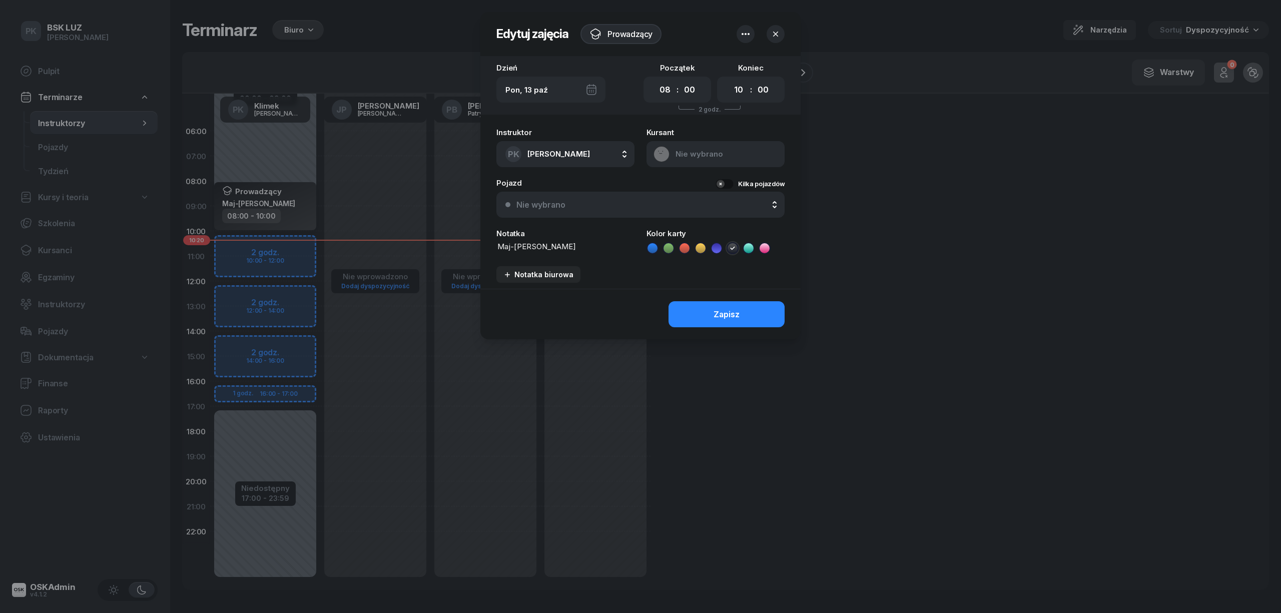
click at [297, 204] on div at bounding box center [640, 306] width 1281 height 613
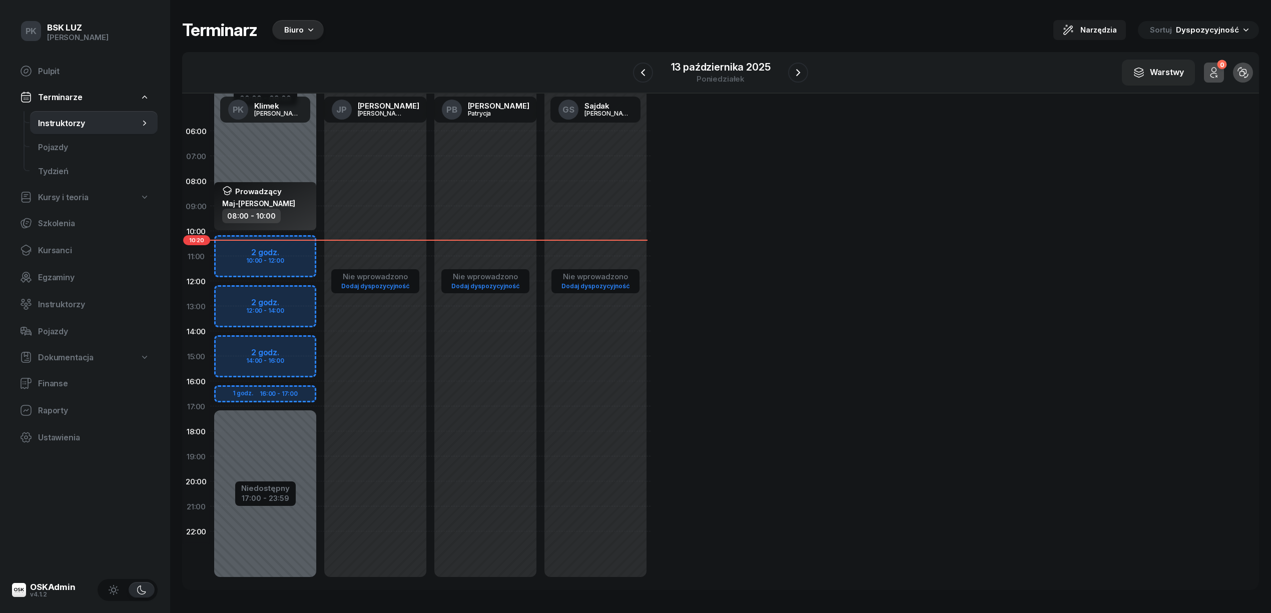
click at [289, 242] on div "Niedostępny 00:00 - 09:00 Niedostępny 17:00 - 23:59 Prowadzący Maj-Papaj Katarz…" at bounding box center [265, 356] width 110 height 475
select select "10"
select select "12"
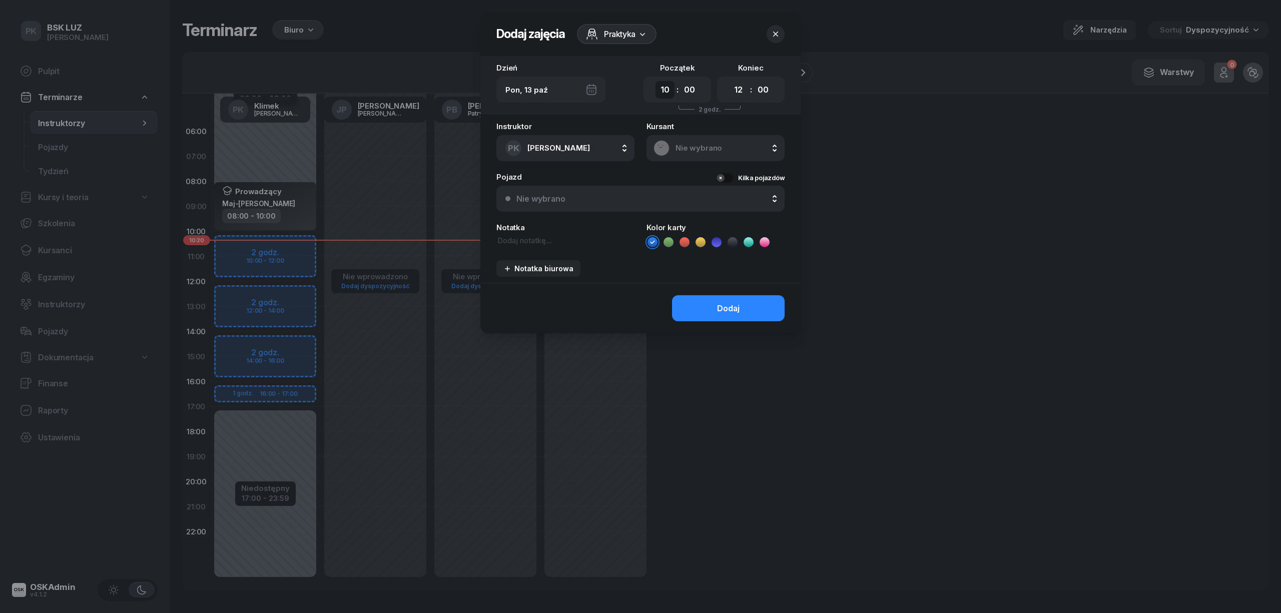
click at [668, 87] on select "00 01 02 03 04 05 06 07 08 09 10 11 12 13 14 15 16 17 18 19 20 21 22 23" at bounding box center [664, 90] width 19 height 18
select select "09"
click at [655, 81] on select "00 01 02 03 04 05 06 07 08 09 10 11 12 13 14 15 16 17 18 19 20 21 22 23" at bounding box center [664, 90] width 19 height 18
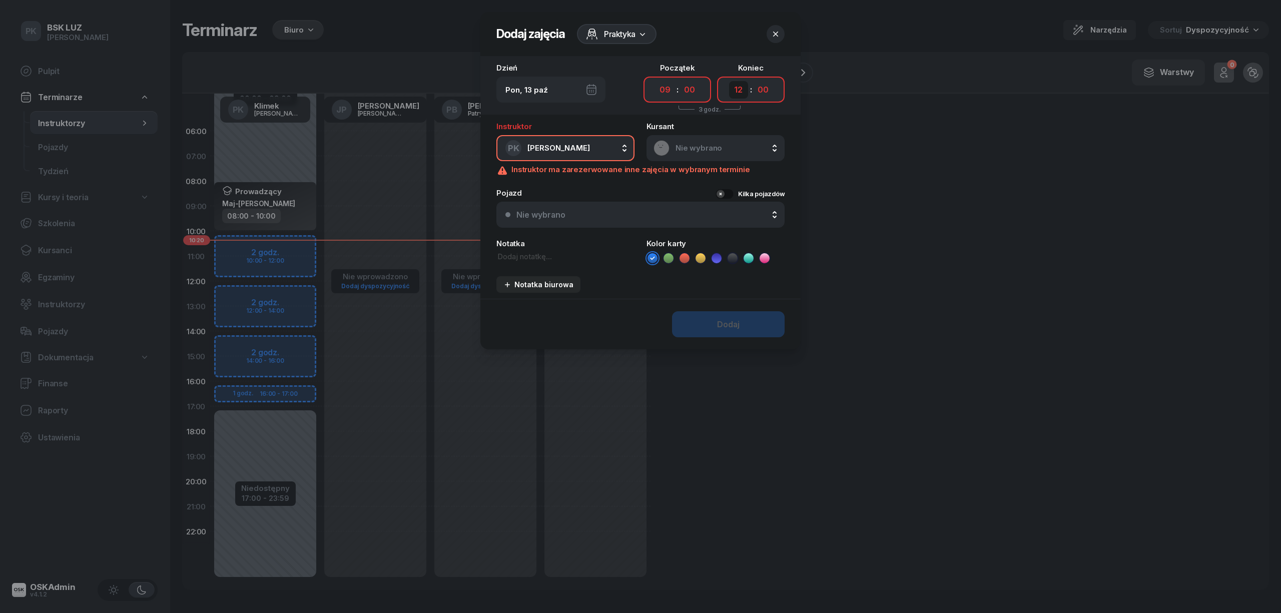
click at [731, 91] on select "00 01 02 03 04 05 06 07 08 09 10 11 12 13 14 15 16 17 18 19 20 21 22 23" at bounding box center [738, 90] width 19 height 18
select select "17"
click at [729, 81] on select "00 01 02 03 04 05 06 07 08 09 10 11 12 13 14 15 16 17 18 19 20 21 22 23" at bounding box center [738, 90] width 19 height 18
click at [739, 329] on div "Dodaj" at bounding box center [640, 324] width 320 height 51
click at [740, 327] on div "Dodaj" at bounding box center [640, 324] width 320 height 51
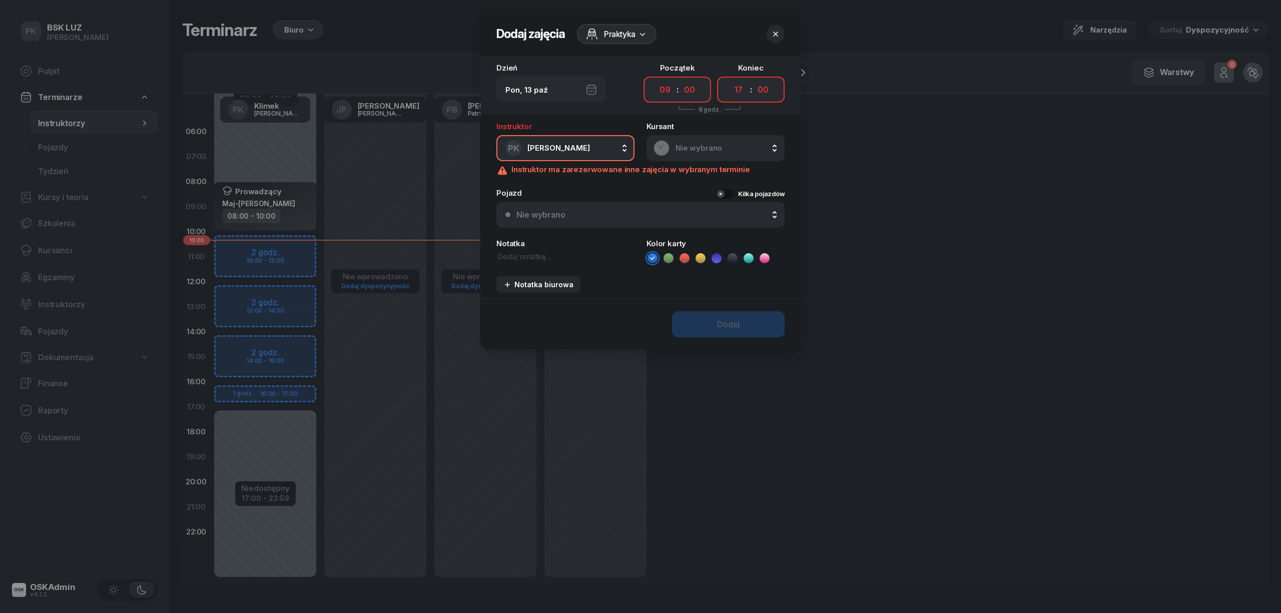
click at [741, 325] on div "Dodaj" at bounding box center [640, 324] width 320 height 51
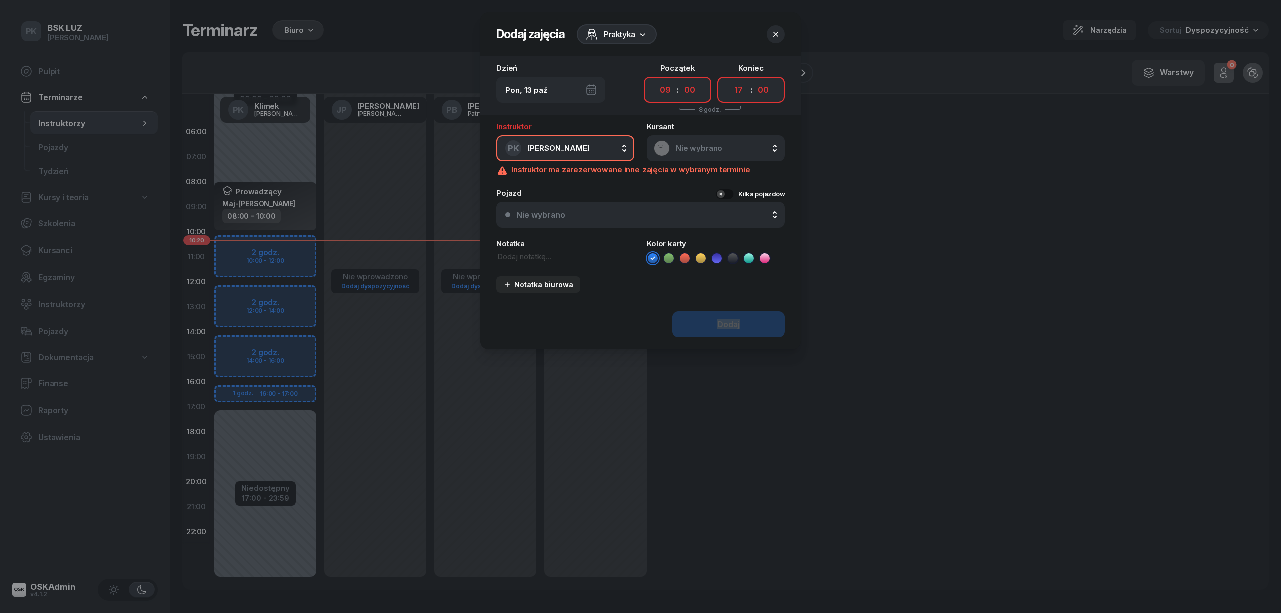
click at [741, 325] on div "Dodaj" at bounding box center [640, 324] width 320 height 51
click at [780, 31] on button "button" at bounding box center [775, 34] width 18 height 18
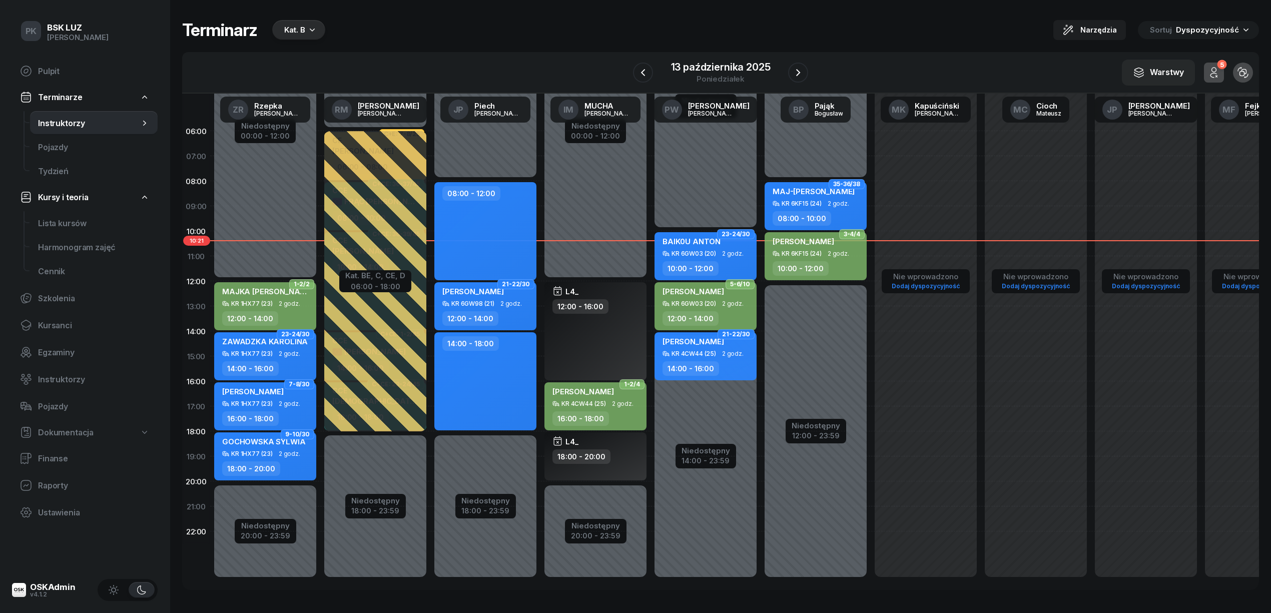
click at [467, 5] on div "Terminarz Kat. B Narzędzia Sortuj Dyspozycyjność W Wybierz AK [PERSON_NAME] BP …" at bounding box center [720, 305] width 1077 height 610
click at [793, 70] on icon "button" at bounding box center [798, 73] width 12 height 12
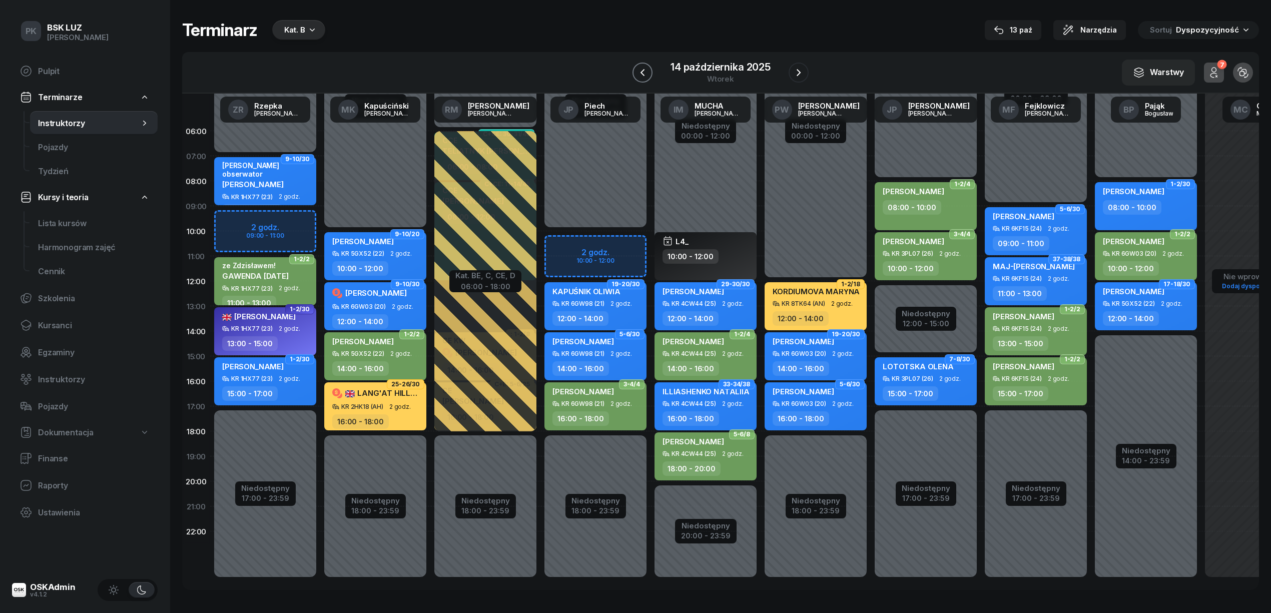
click at [638, 77] on icon "button" at bounding box center [642, 73] width 12 height 12
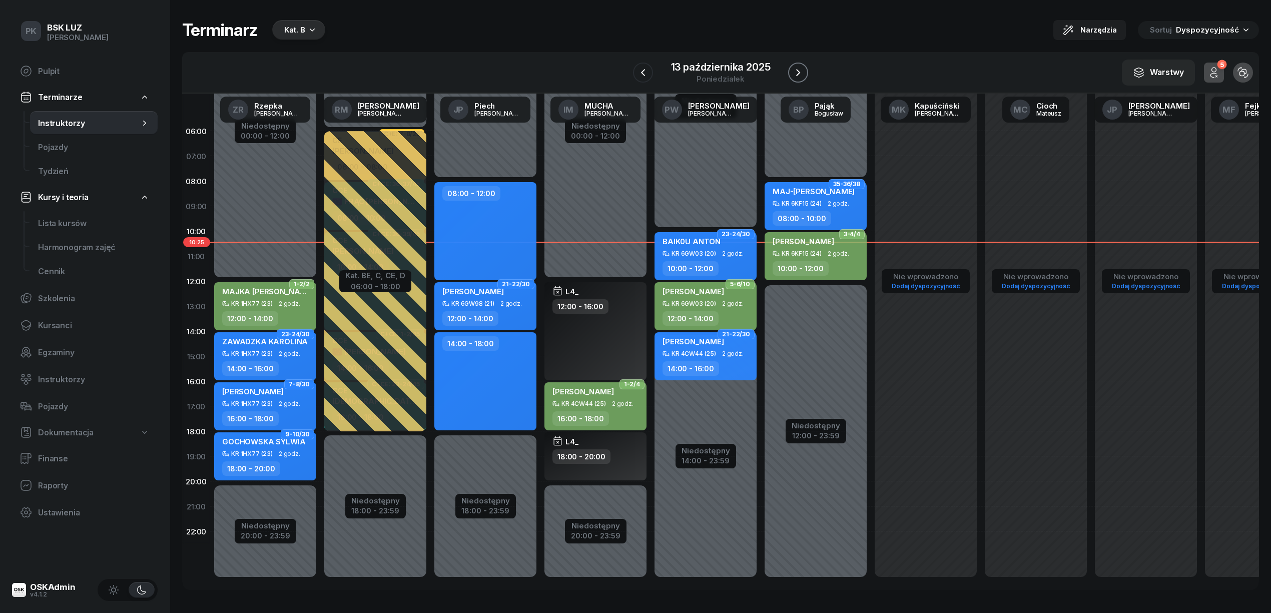
click at [803, 73] on icon "button" at bounding box center [798, 73] width 12 height 12
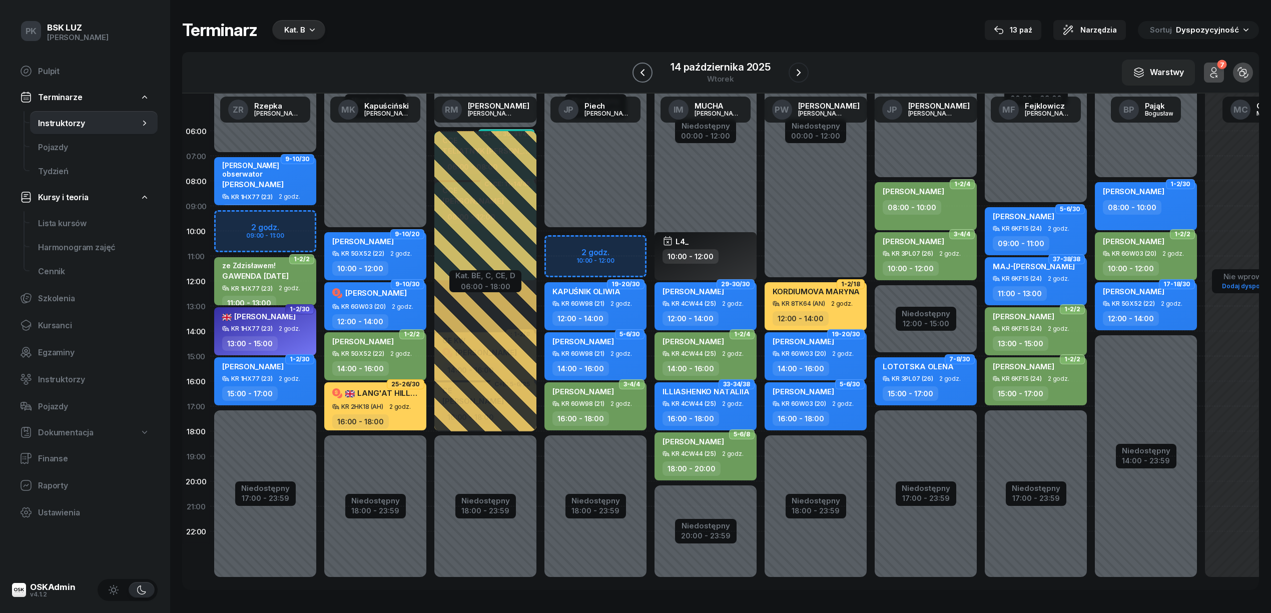
click at [639, 74] on icon "button" at bounding box center [642, 73] width 12 height 12
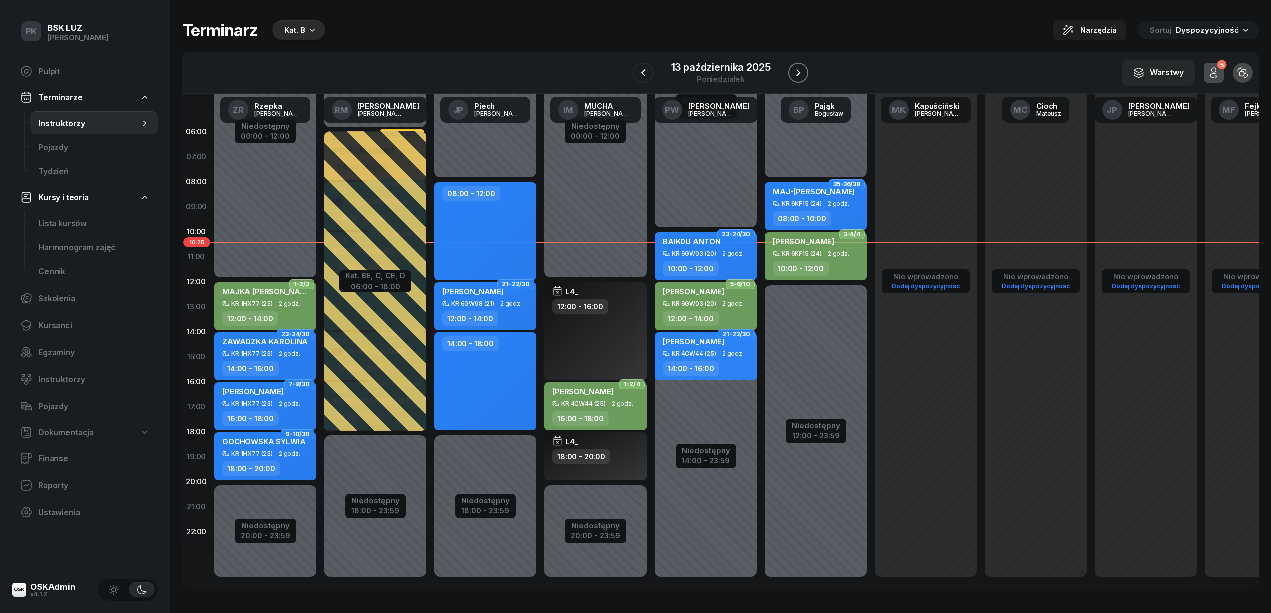
click at [797, 75] on icon "button" at bounding box center [798, 72] width 4 height 7
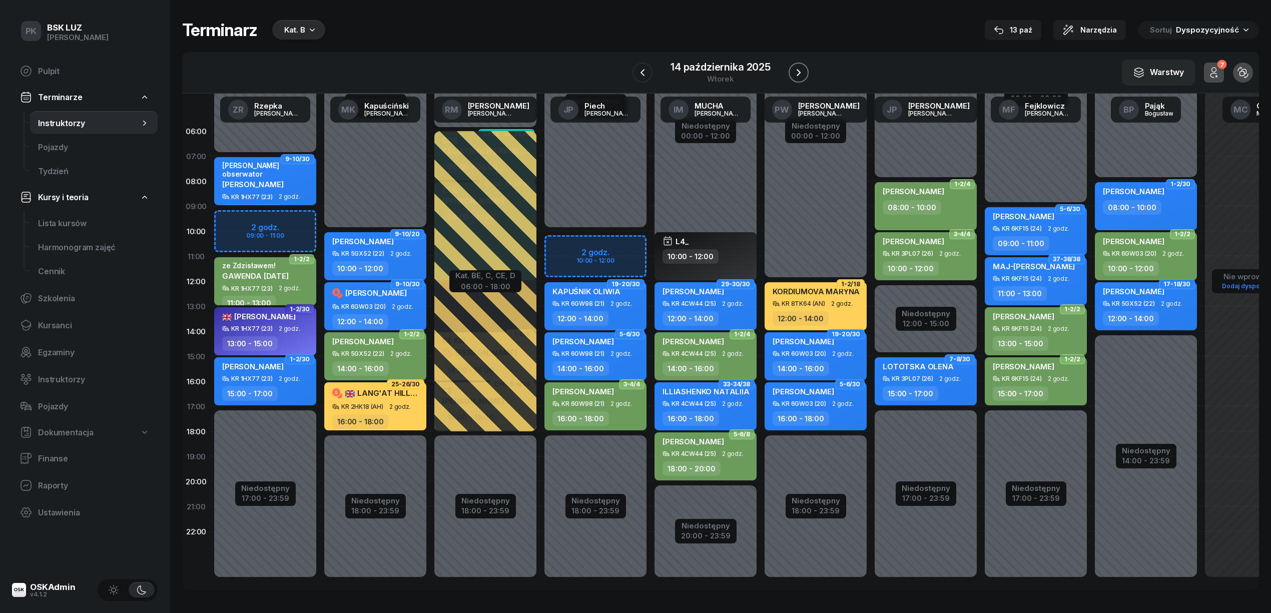
click at [800, 72] on icon "button" at bounding box center [798, 73] width 12 height 12
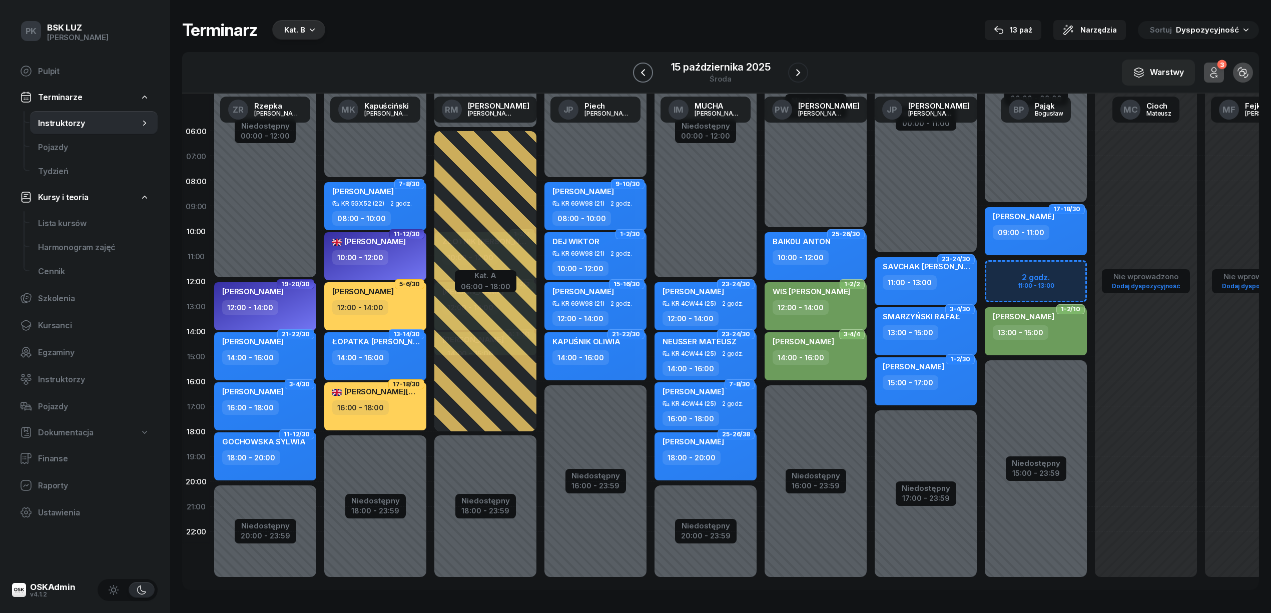
click at [640, 67] on icon "button" at bounding box center [643, 73] width 12 height 12
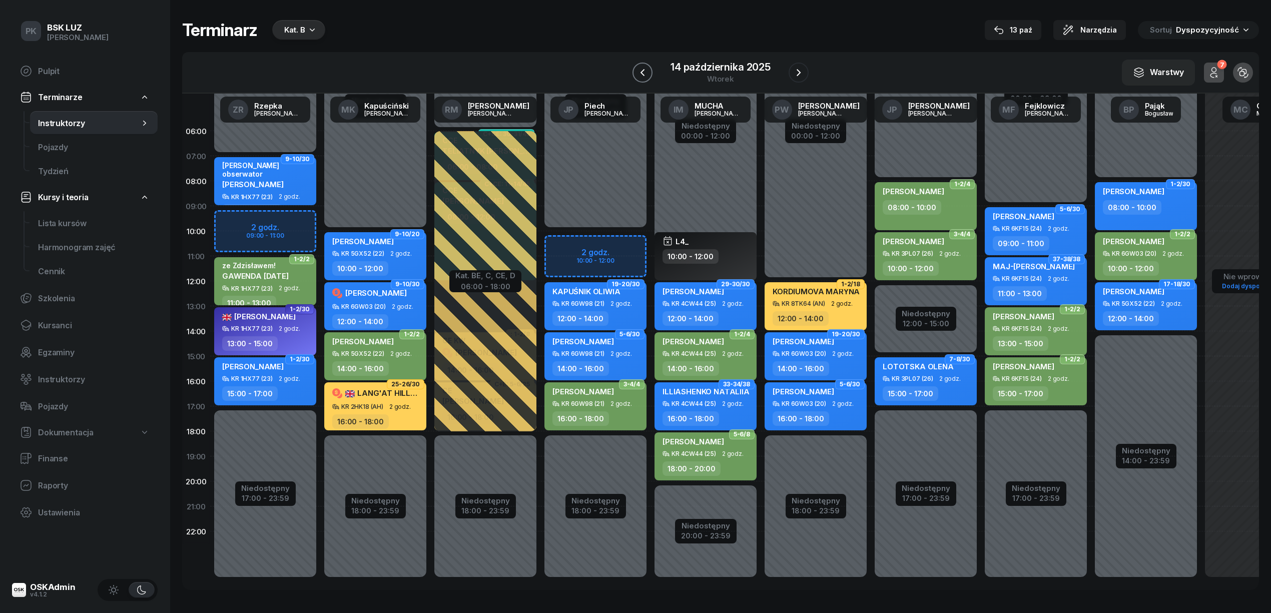
click at [645, 71] on icon "button" at bounding box center [642, 73] width 12 height 12
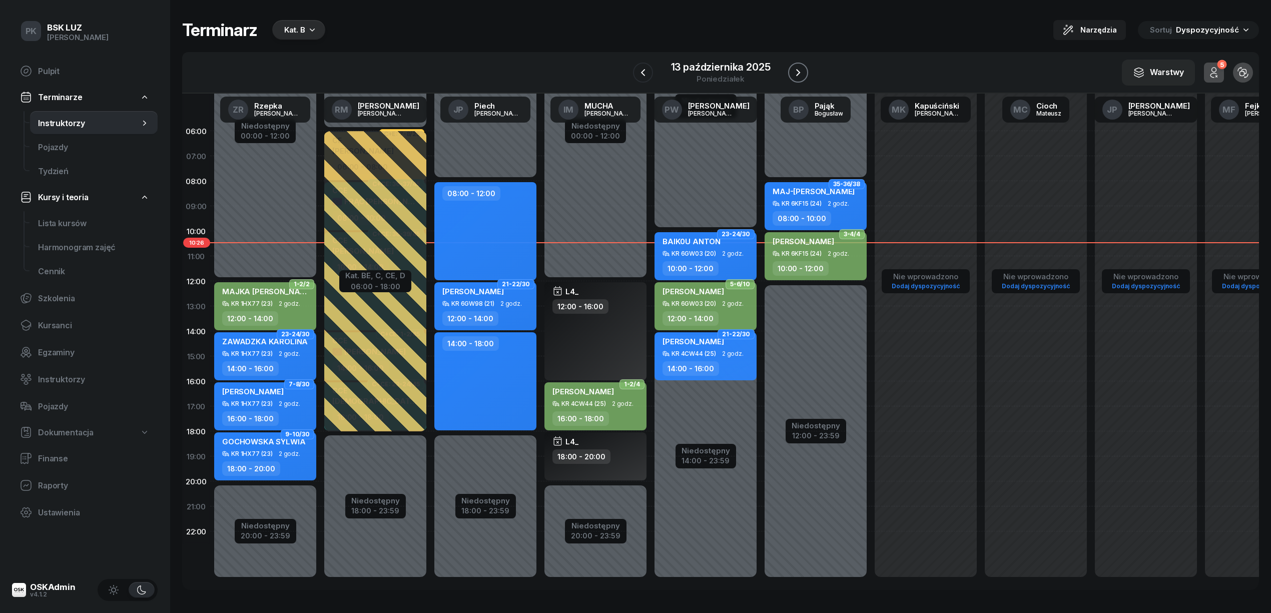
click at [803, 68] on icon "button" at bounding box center [798, 73] width 12 height 12
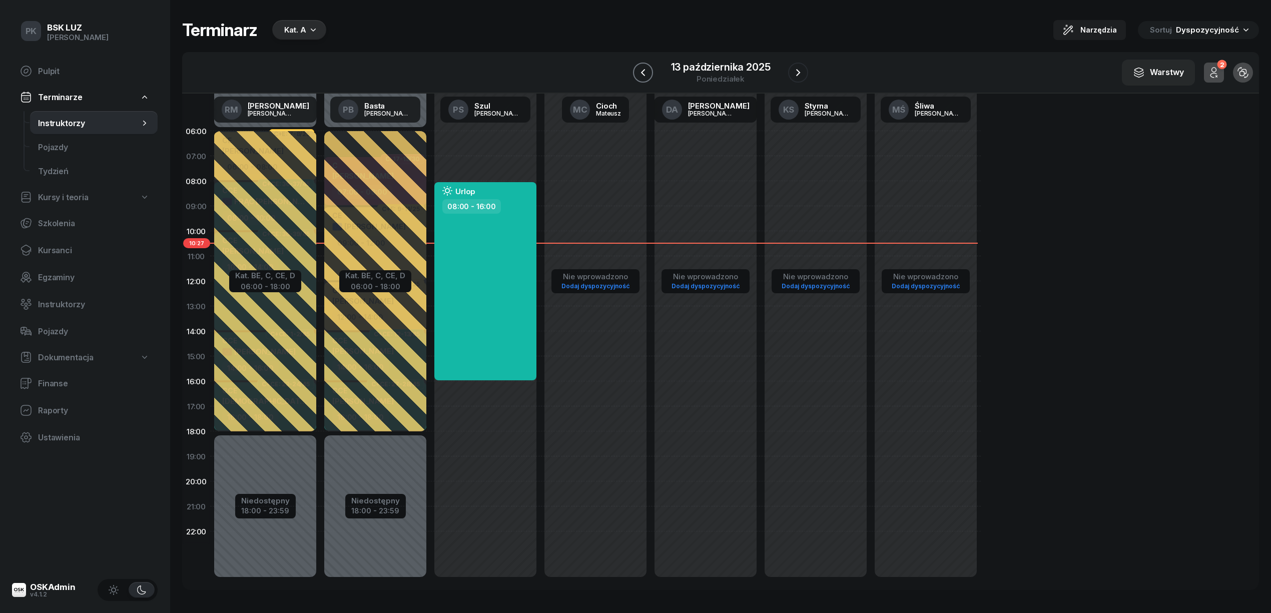
click at [644, 71] on icon "button" at bounding box center [643, 73] width 12 height 12
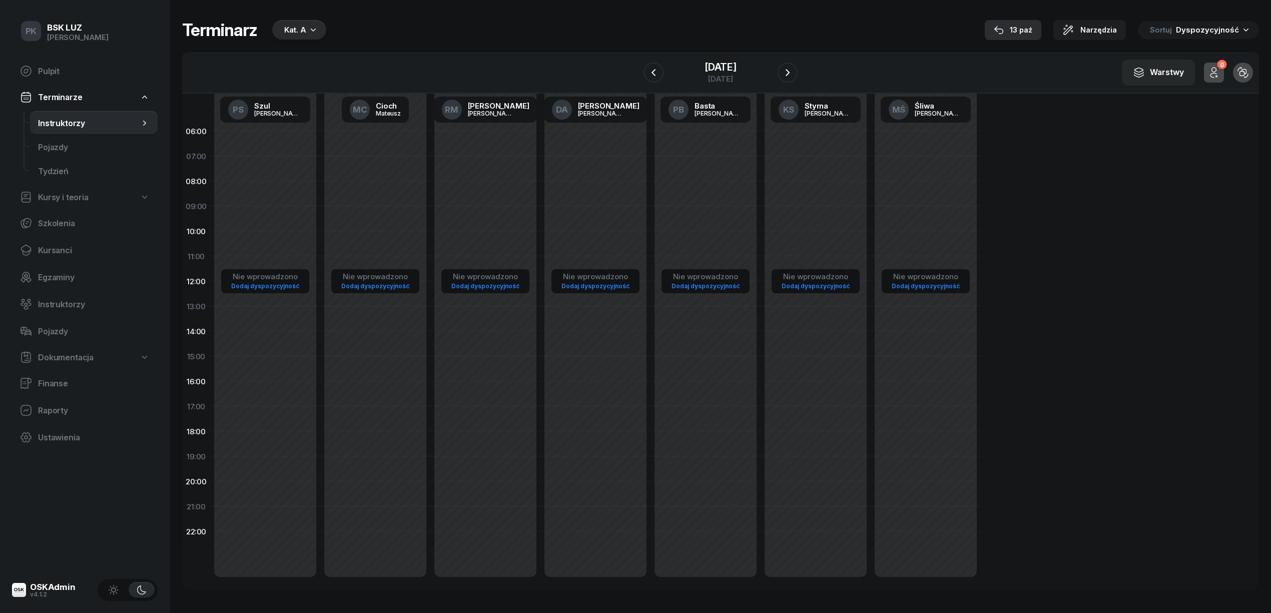
click at [1017, 27] on div "13 paź" at bounding box center [1012, 30] width 39 height 12
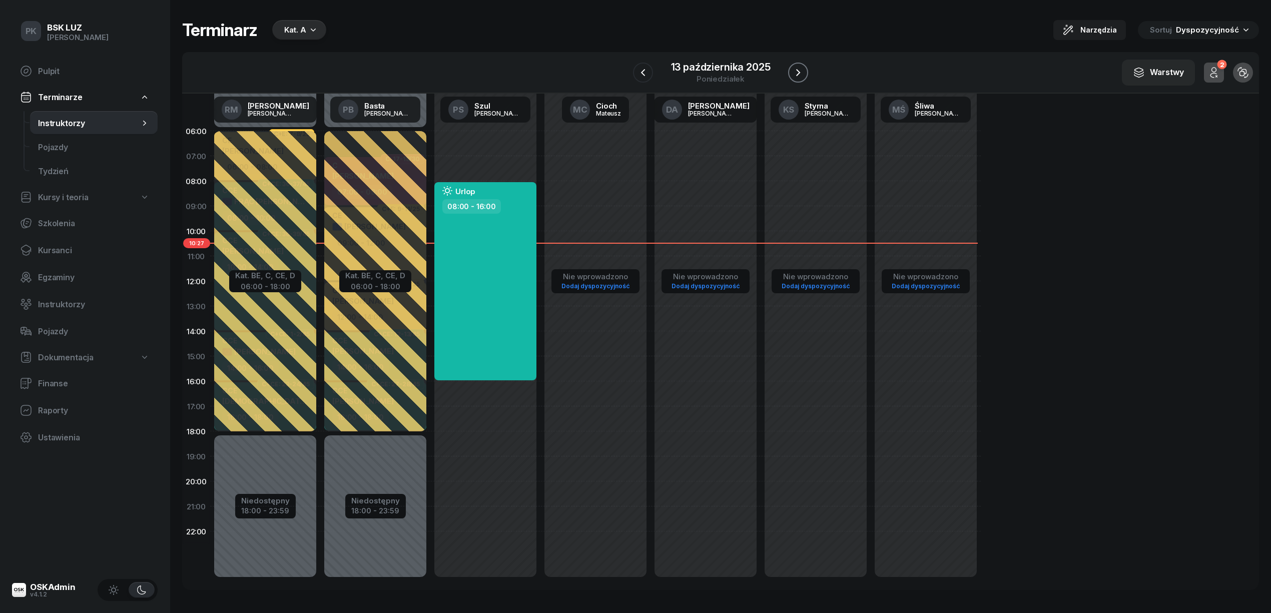
click at [801, 69] on icon "button" at bounding box center [798, 73] width 12 height 12
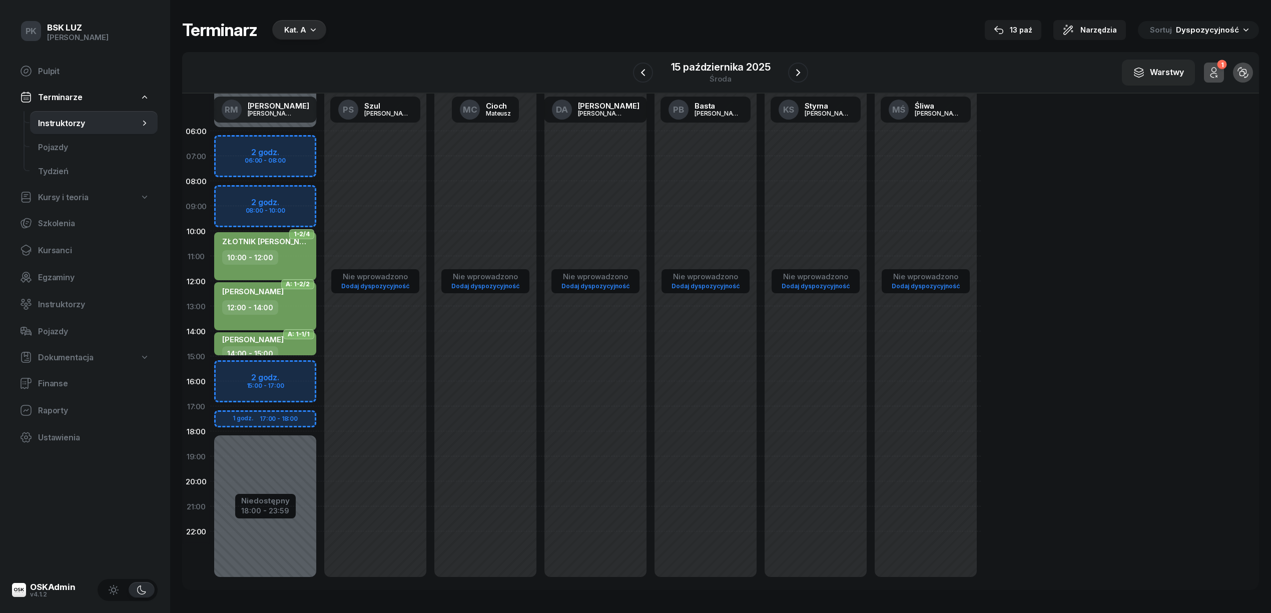
click at [60, 201] on span "Kursy i teoria" at bounding box center [63, 198] width 51 height 10
select select
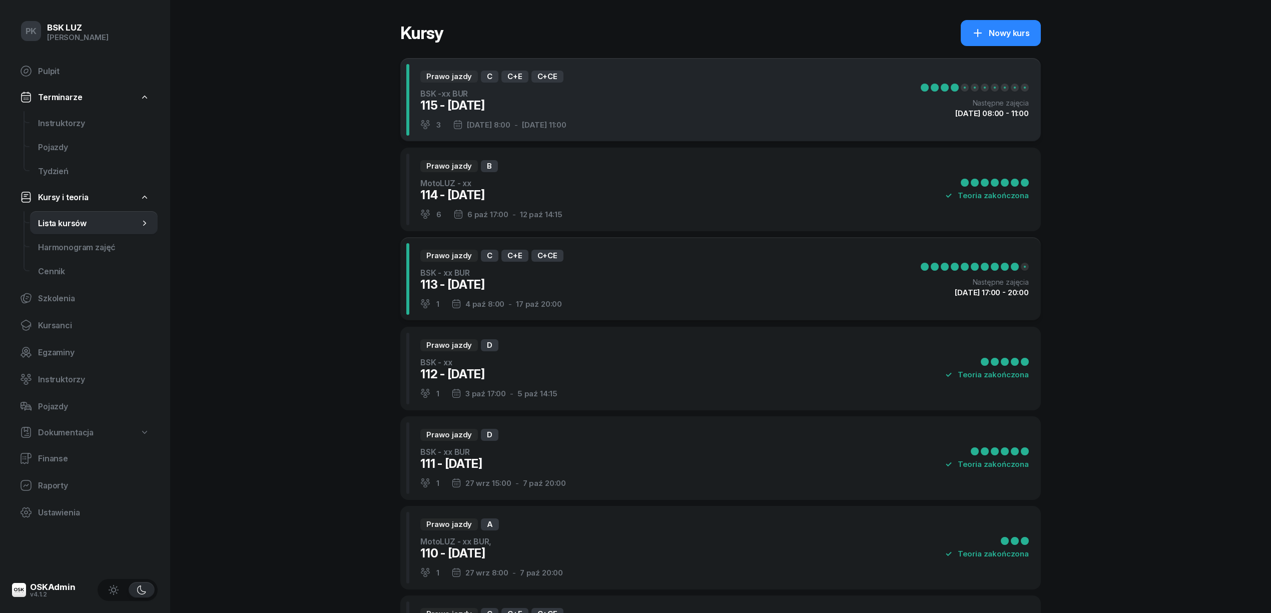
click at [640, 119] on div "Prawo jazdy C C+E C+CE BSK -xx BUR 115 - [DATE] 3 [DATE] 8:00 - [DATE] 11:00 Na…" at bounding box center [720, 100] width 640 height 84
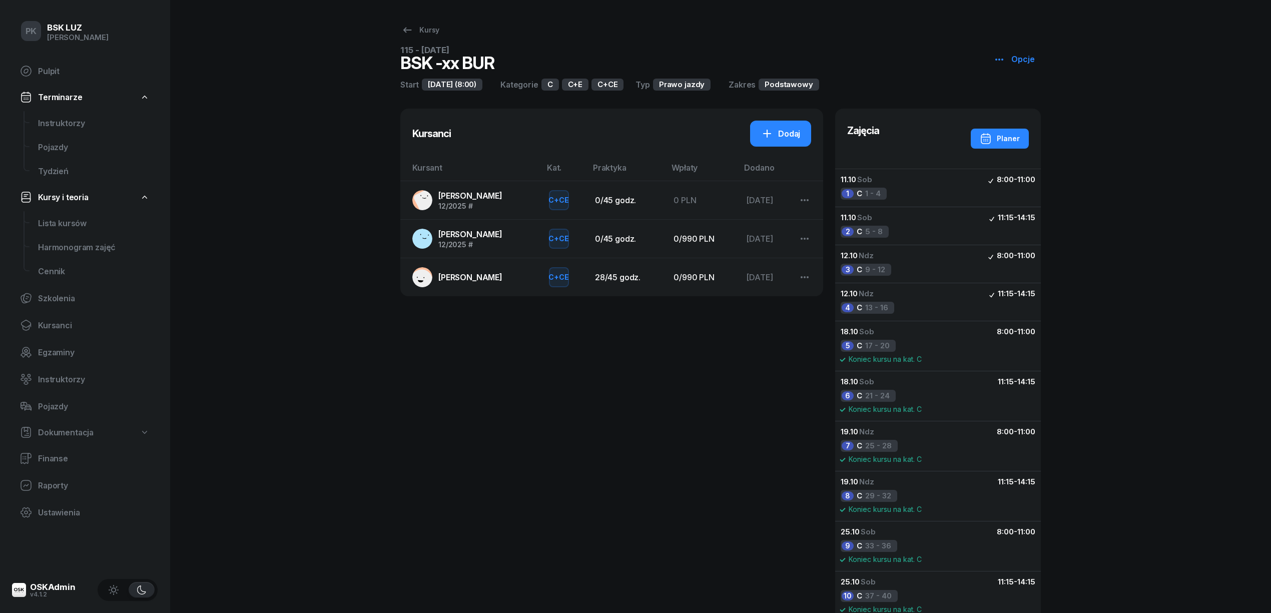
click at [521, 200] on link "JAŃSKI PIOTR 12/2025 #" at bounding box center [472, 200] width 121 height 20
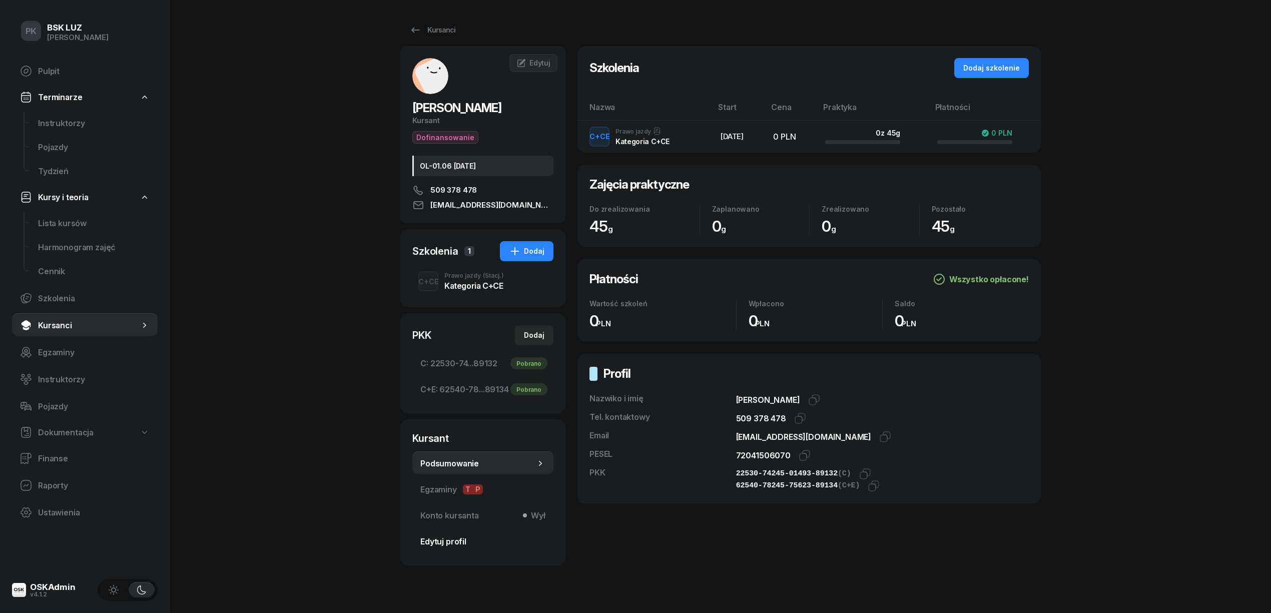
drag, startPoint x: 451, startPoint y: 543, endPoint x: 549, endPoint y: 493, distance: 110.7
click at [451, 543] on span "Edytuj profil" at bounding box center [482, 542] width 125 height 10
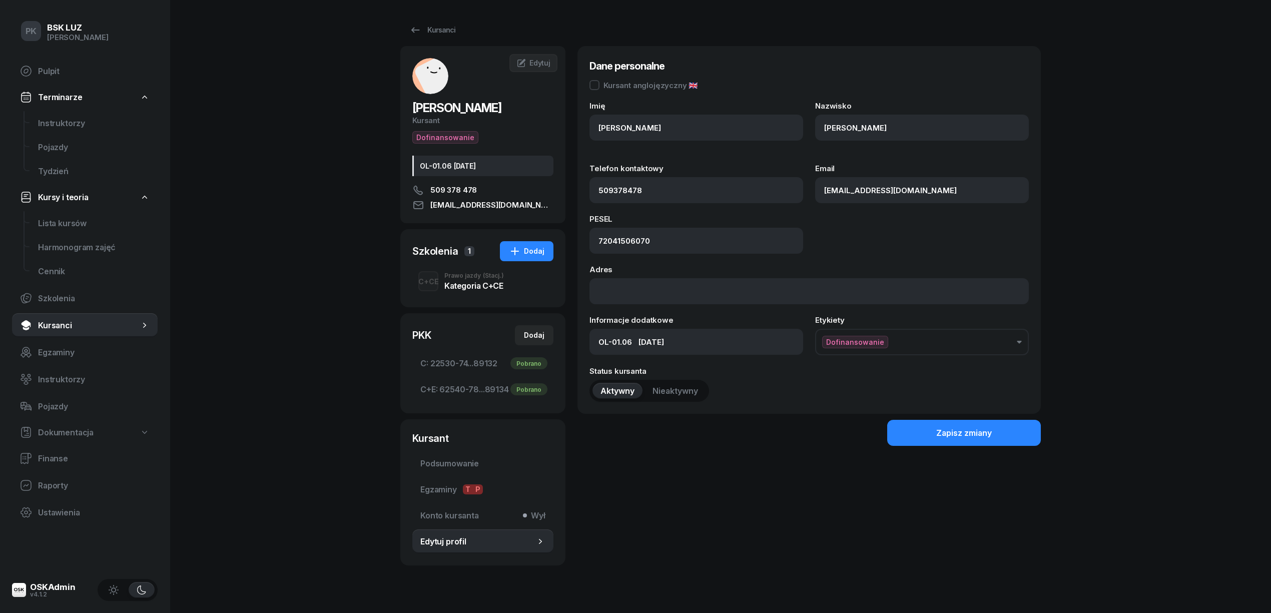
type input "509 378 478"
click at [435, 468] on span "Podsumowanie" at bounding box center [482, 464] width 125 height 10
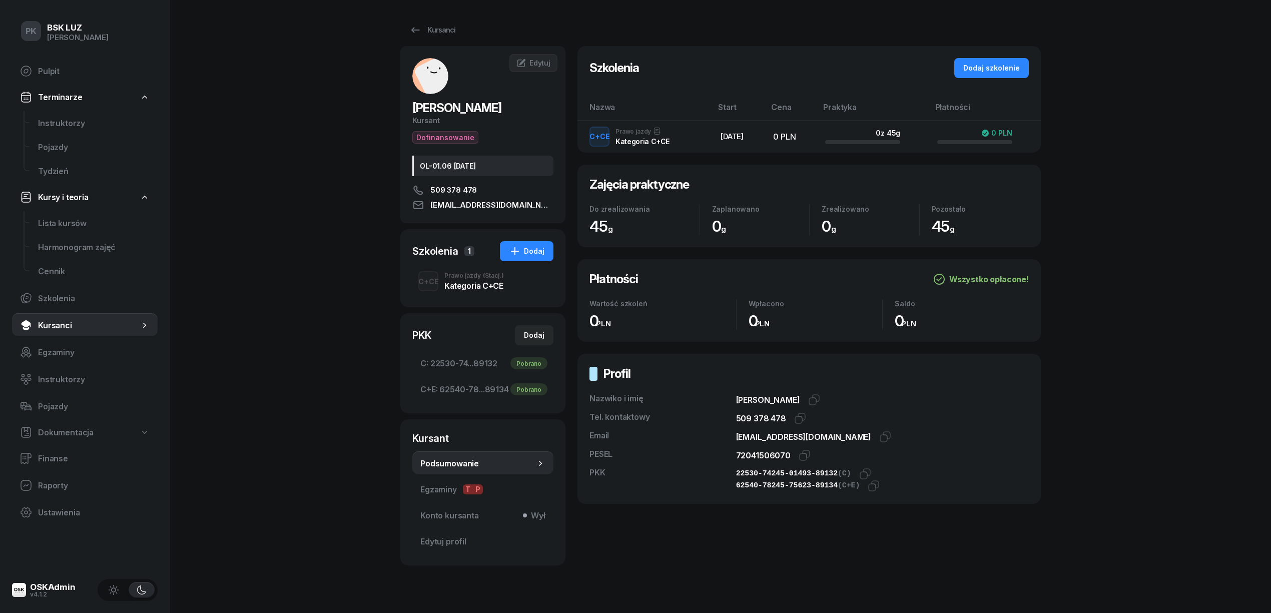
click at [467, 282] on div "Kategoria C+CE" at bounding box center [474, 286] width 60 height 8
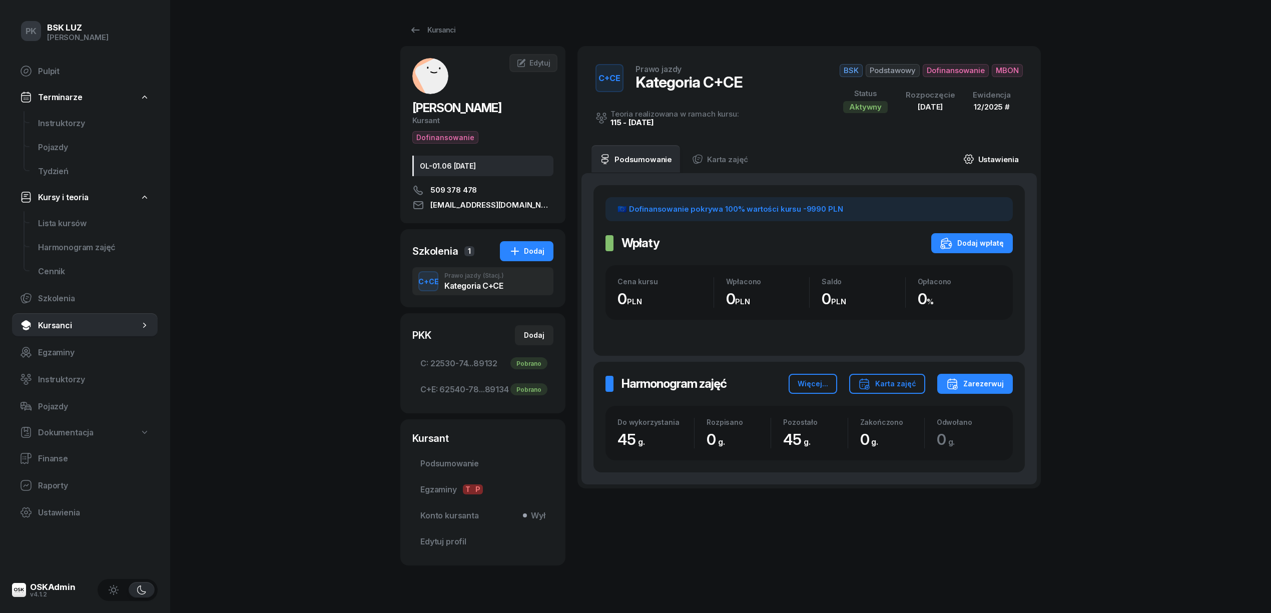
click at [1007, 152] on link "Ustawienia" at bounding box center [991, 159] width 72 height 28
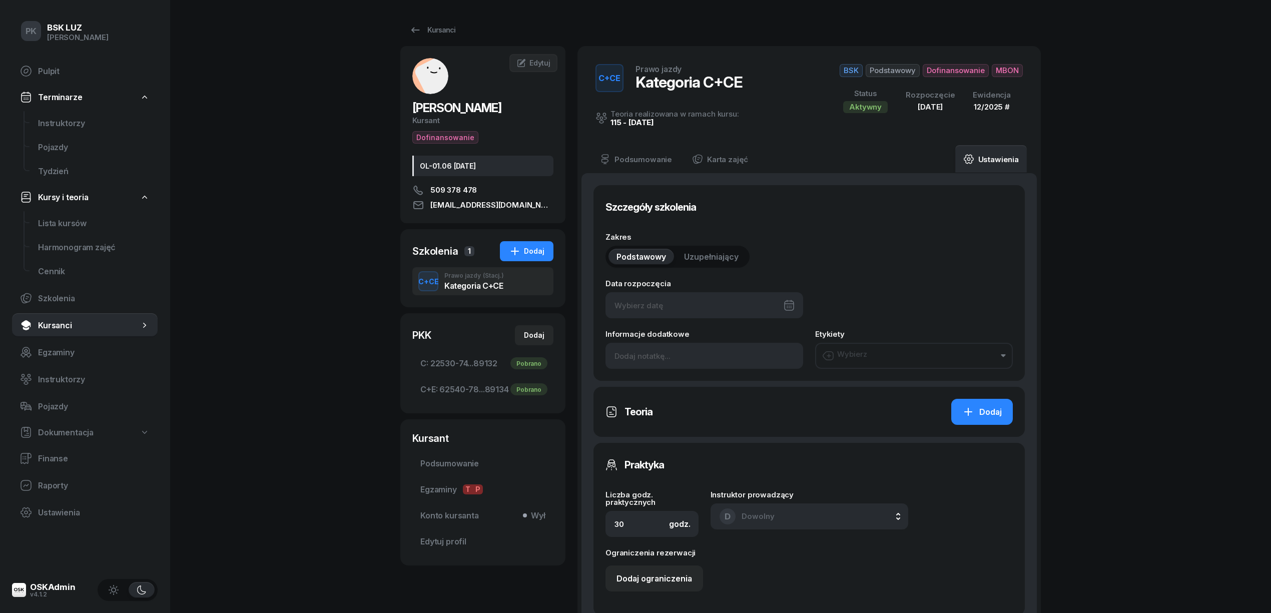
type input "11/10/2025"
type input "45"
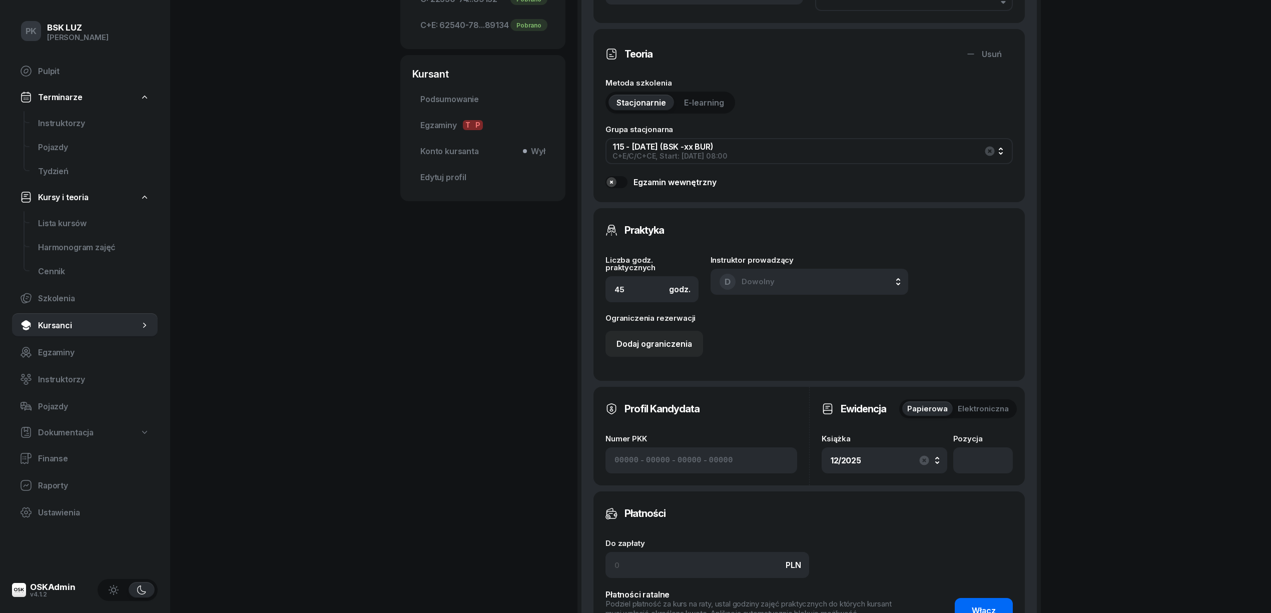
scroll to position [467, 0]
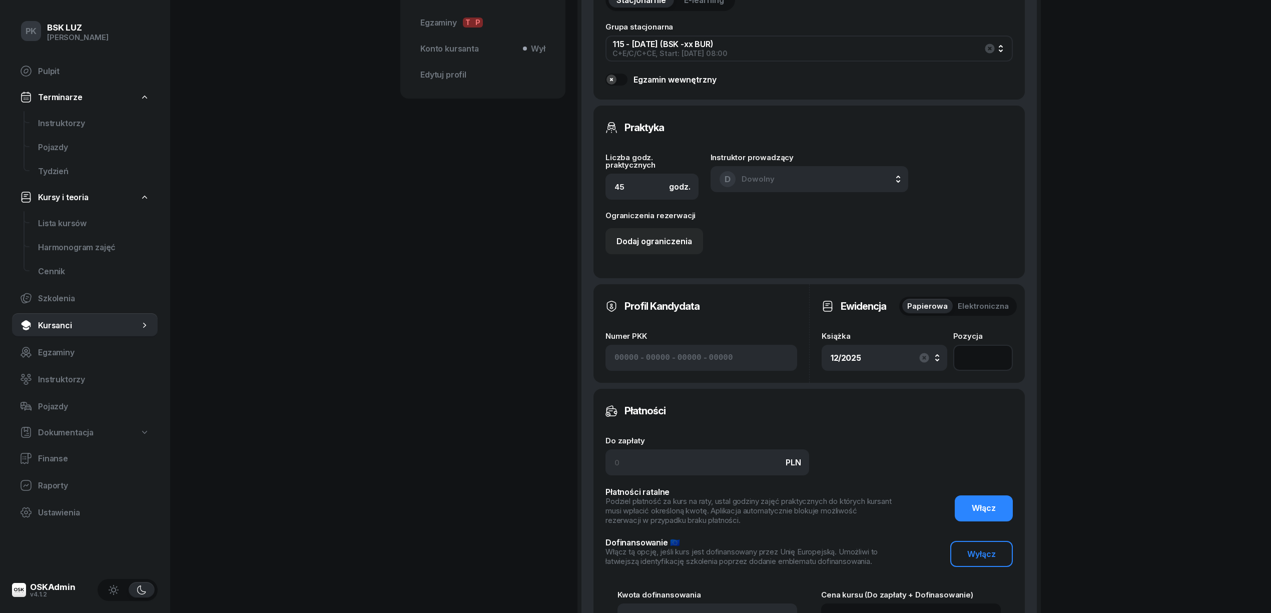
click at [979, 351] on input "number" at bounding box center [983, 358] width 60 height 26
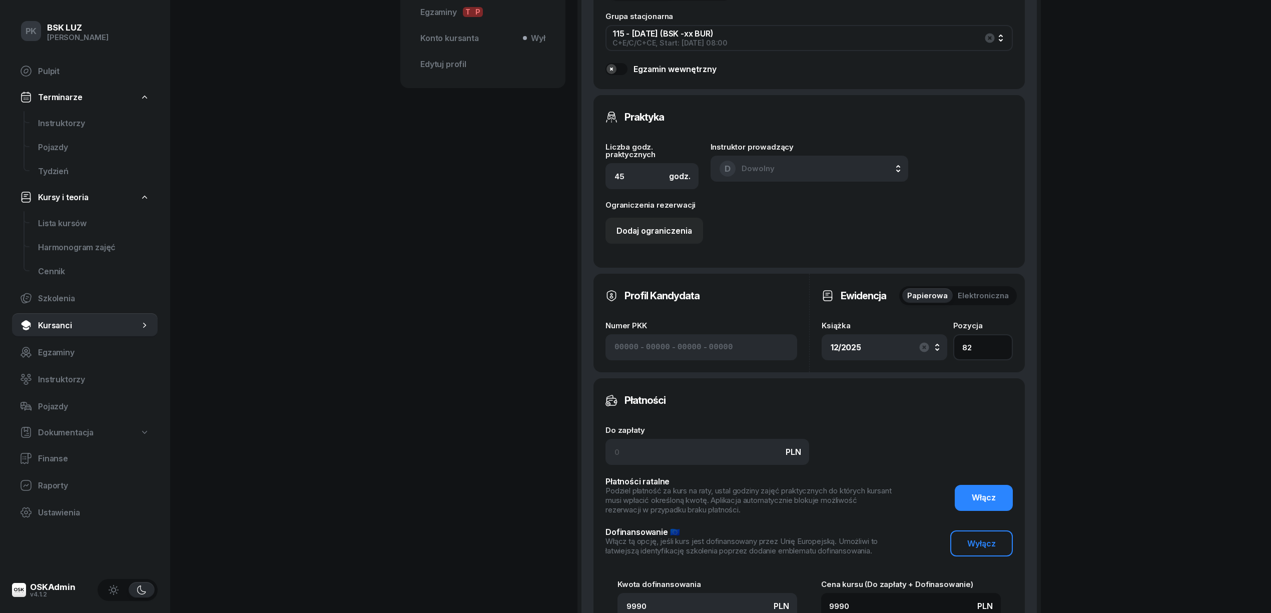
scroll to position [653, 0]
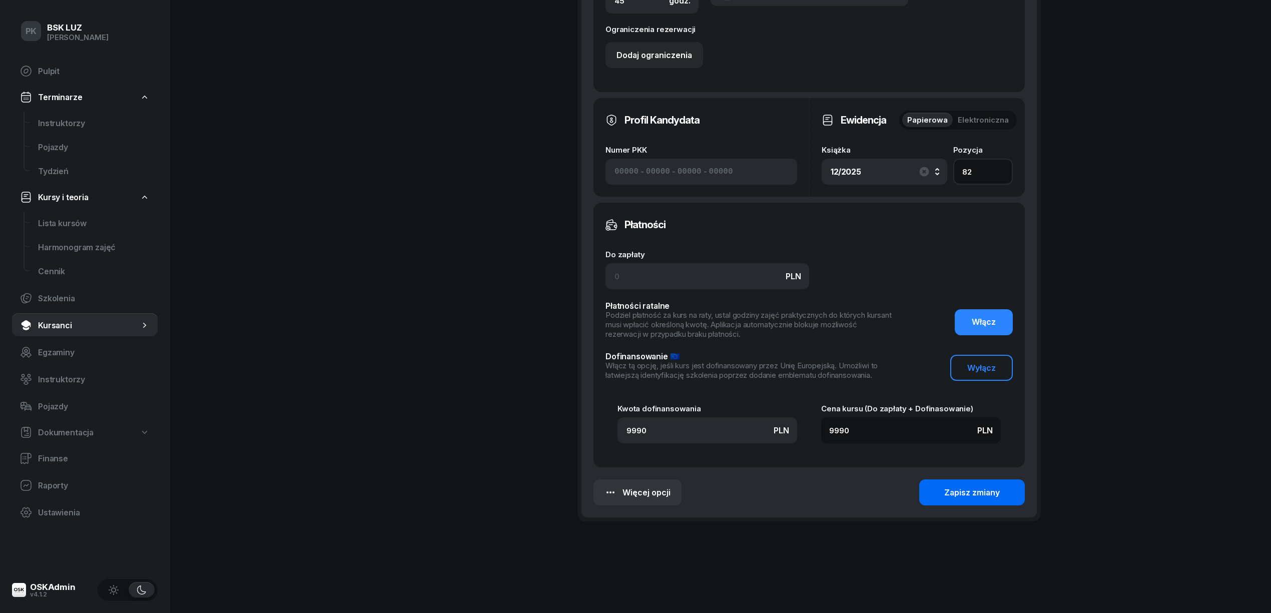
type input "82"
click at [936, 489] on button "Zapisz zmiany" at bounding box center [972, 492] width 106 height 26
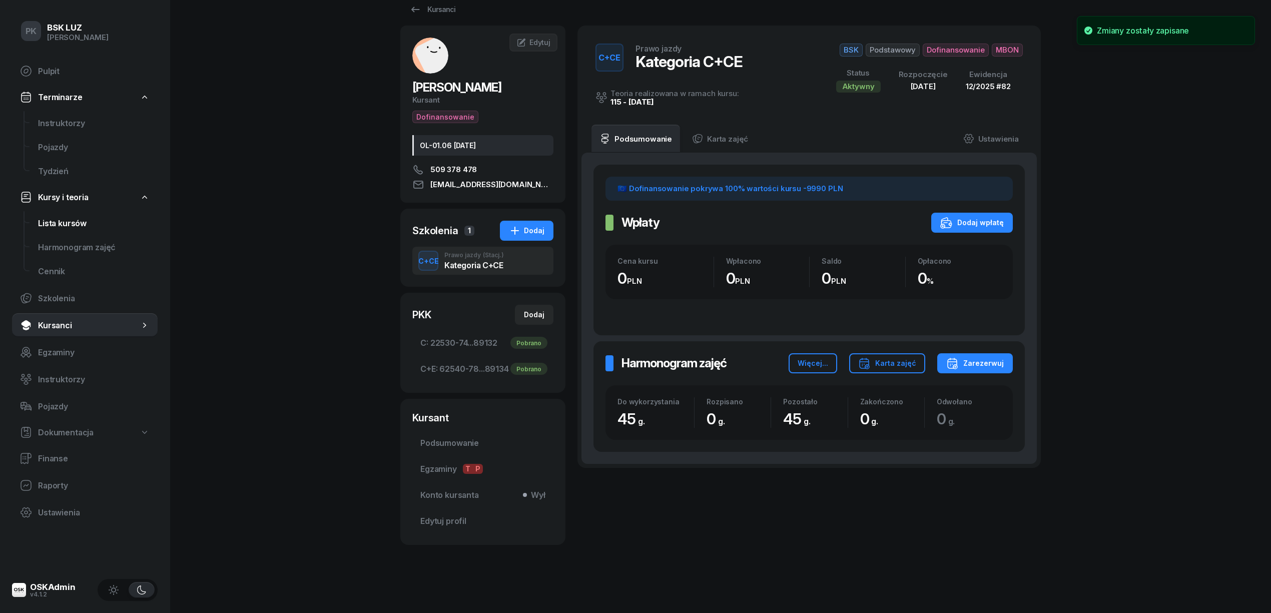
click at [89, 225] on span "Lista kursów" at bounding box center [94, 224] width 112 height 10
select select
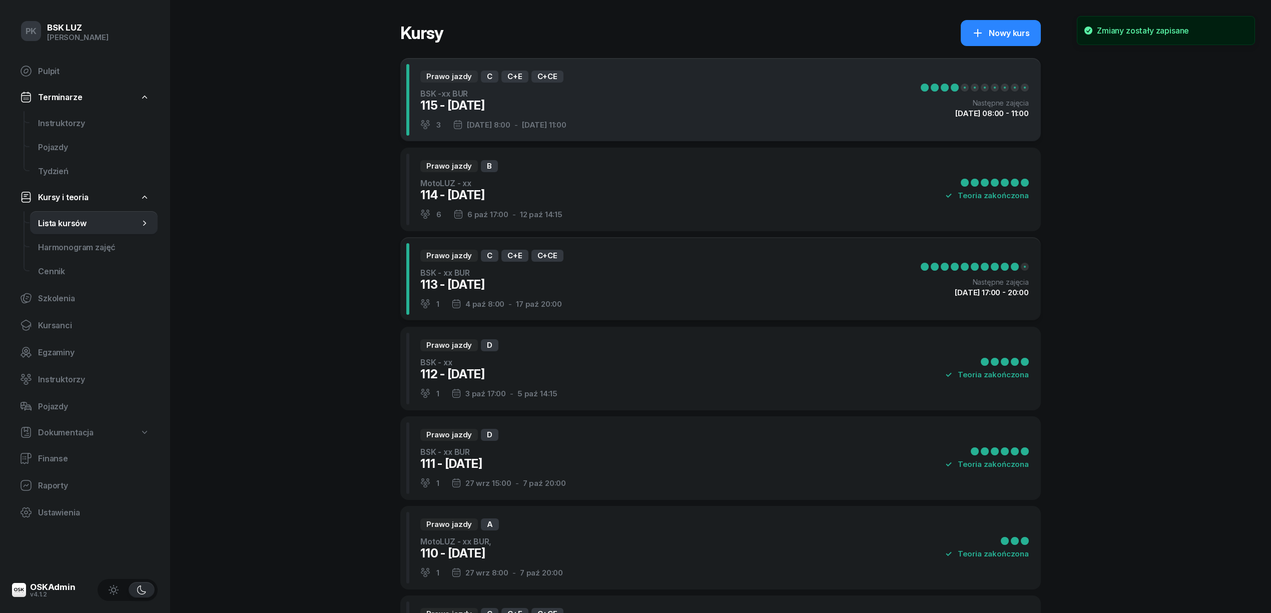
click at [632, 81] on div "Prawo jazdy C C+E C+CE BSK -xx BUR 115 - 2025/10/11 3 11 paź 8:00 - 26 paź 11:0…" at bounding box center [720, 100] width 640 height 84
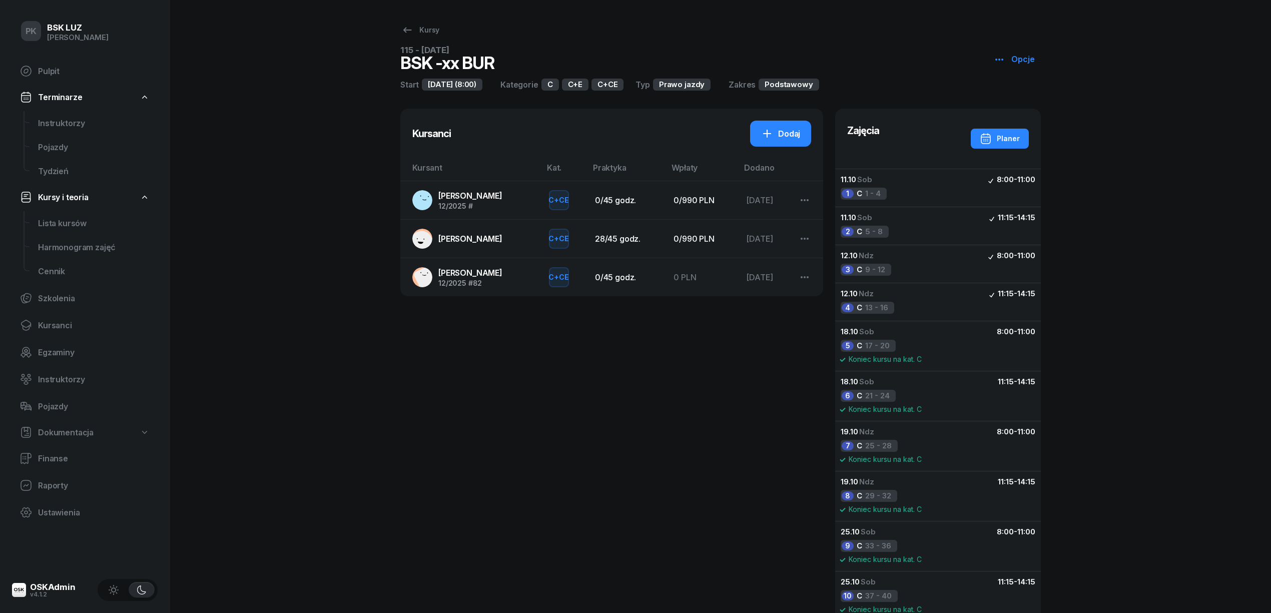
click at [489, 235] on span "[PERSON_NAME]" at bounding box center [470, 239] width 64 height 10
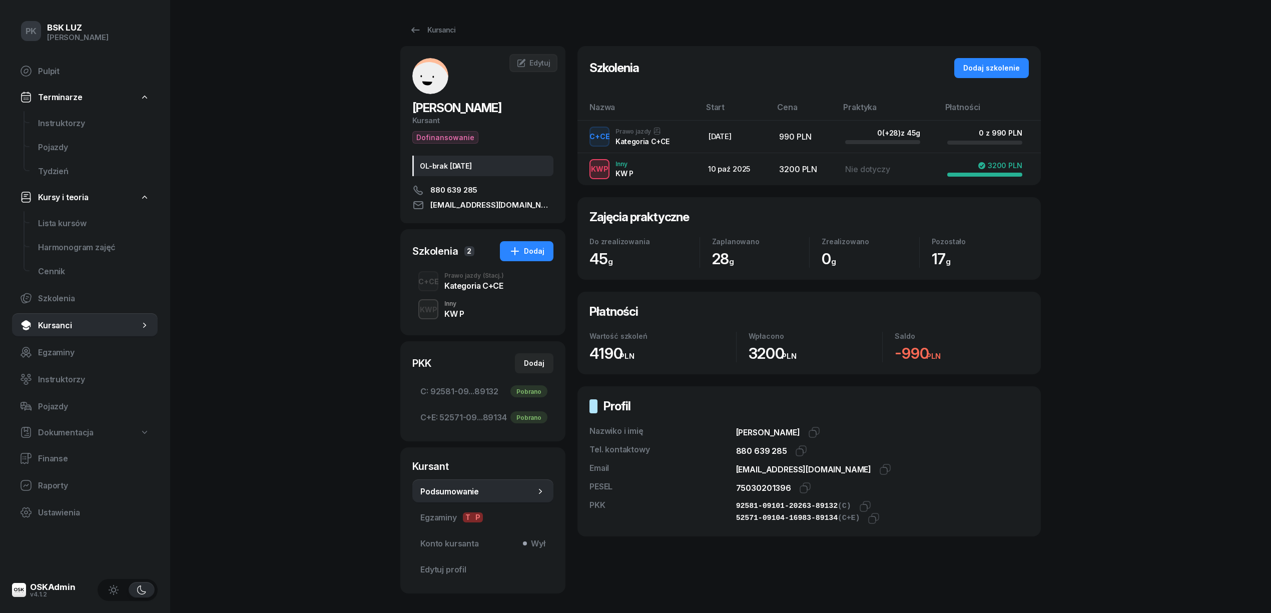
click at [471, 286] on div "Kategoria C+CE" at bounding box center [474, 286] width 60 height 8
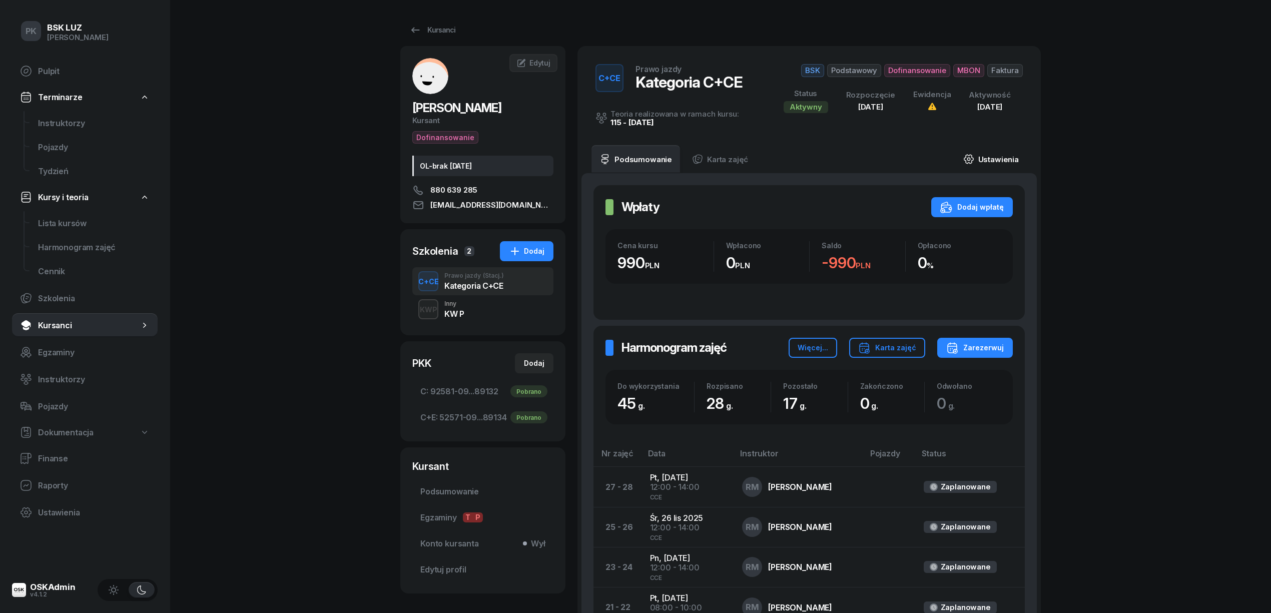
click at [1001, 157] on link "Ustawienia" at bounding box center [991, 159] width 72 height 28
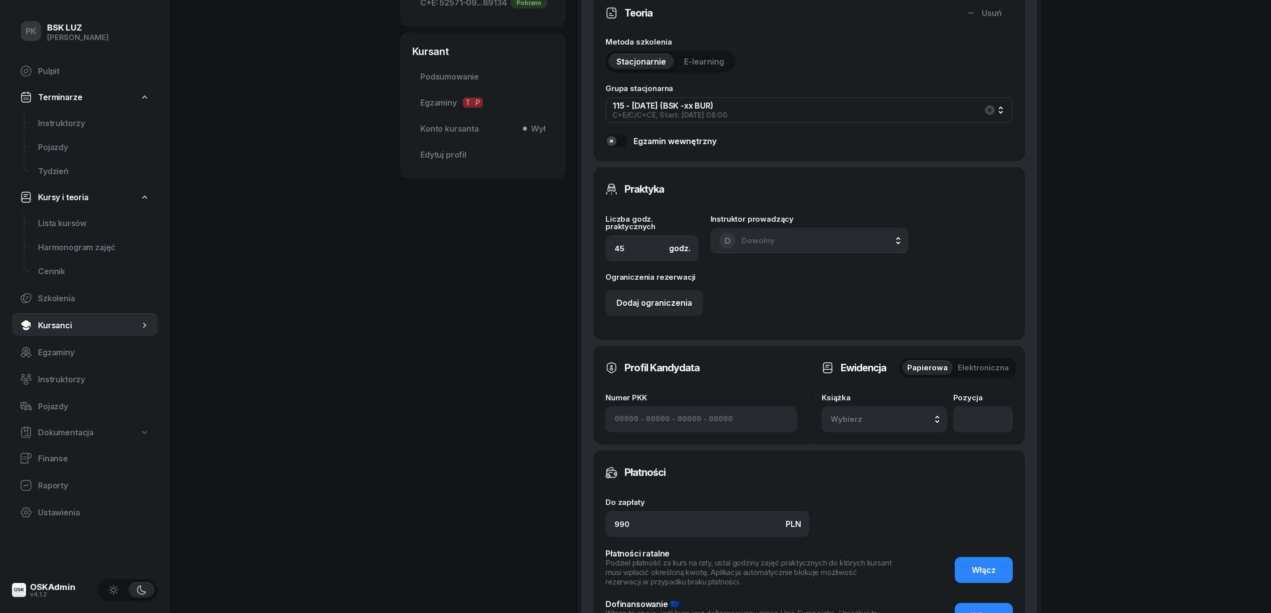
scroll to position [533, 0]
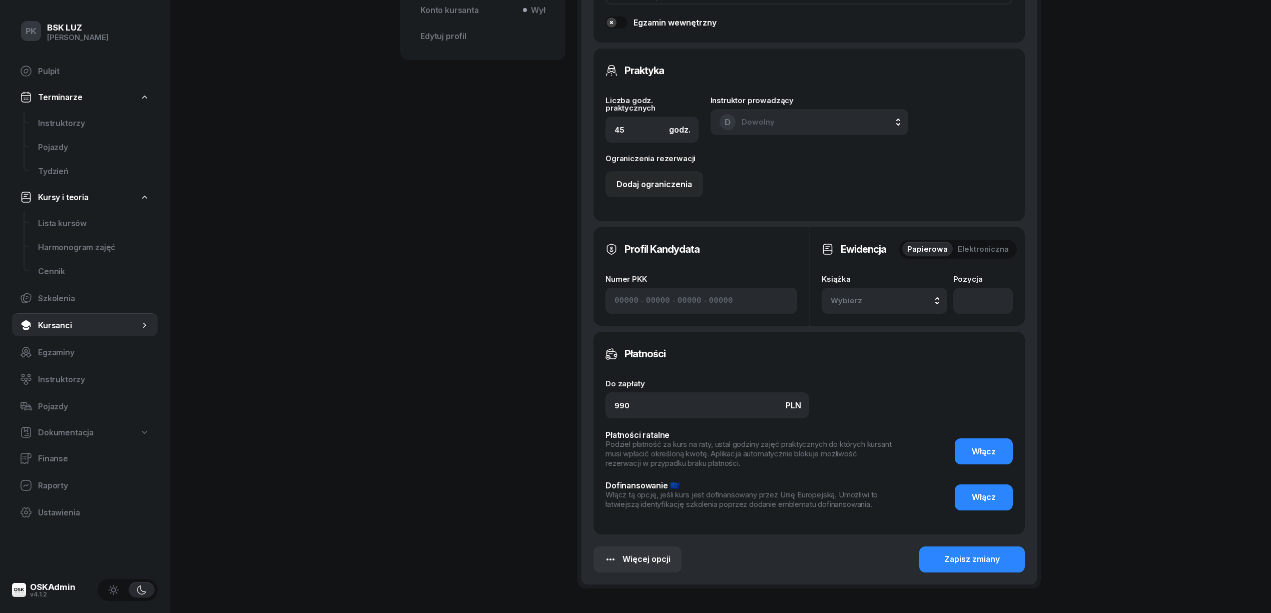
click at [885, 293] on button "Wybierz" at bounding box center [884, 301] width 126 height 26
click at [877, 392] on div "12/2025 Manualna" at bounding box center [895, 396] width 118 height 16
click at [981, 299] on input "number" at bounding box center [983, 301] width 60 height 26
type input "83"
click at [999, 563] on div "Zapisz zmiany" at bounding box center [972, 559] width 56 height 10
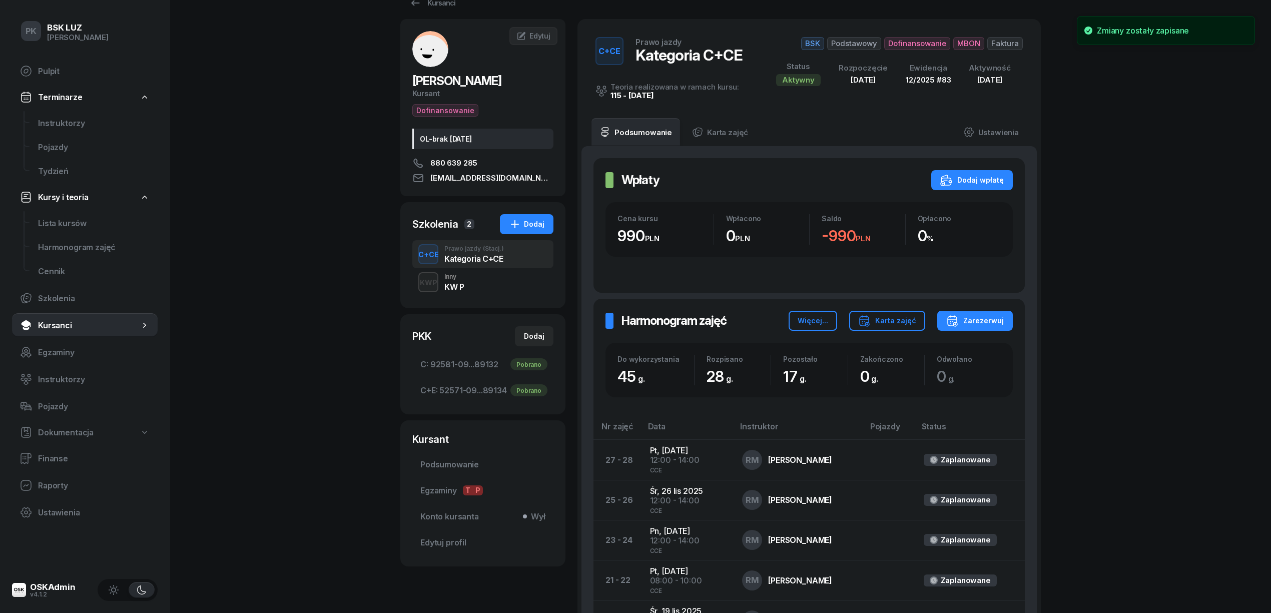
scroll to position [0, 0]
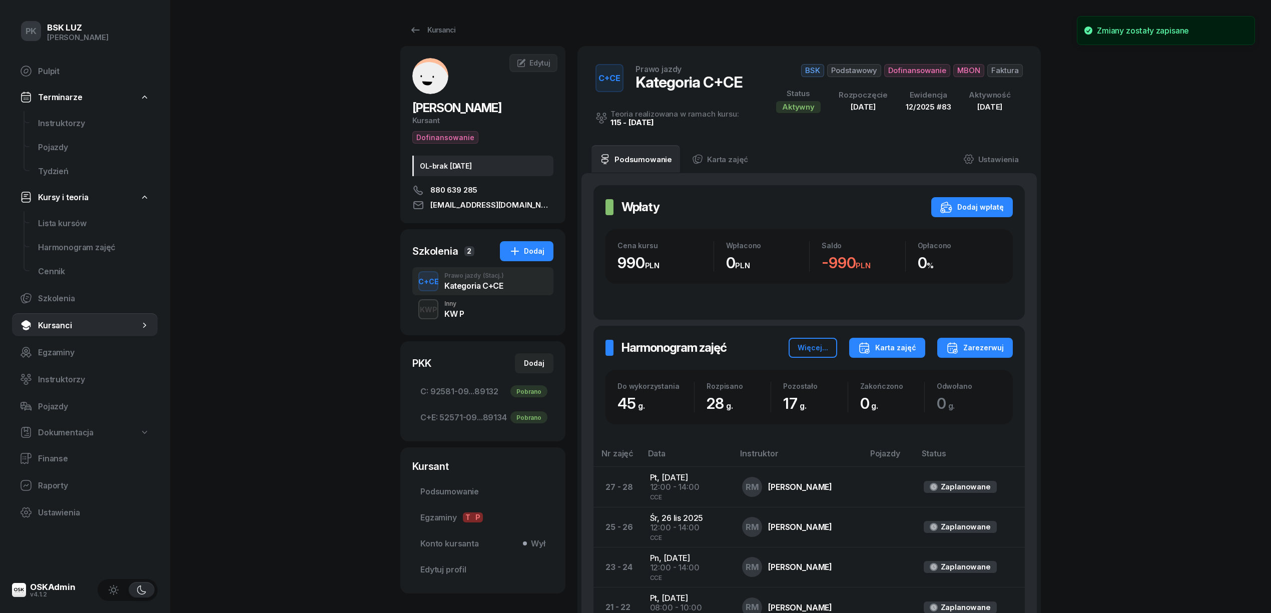
click at [885, 348] on div "Karta zajęć" at bounding box center [887, 348] width 58 height 12
click at [878, 369] on button "Kategoria C" at bounding box center [886, 378] width 131 height 21
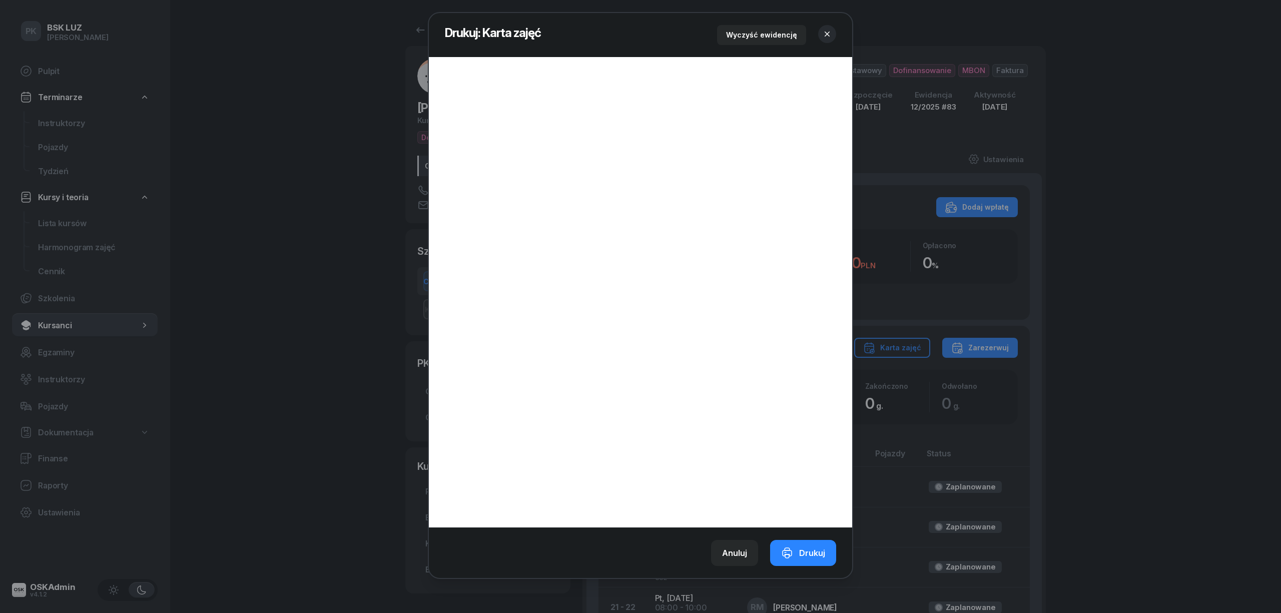
click at [824, 25] on button "button" at bounding box center [827, 34] width 18 height 18
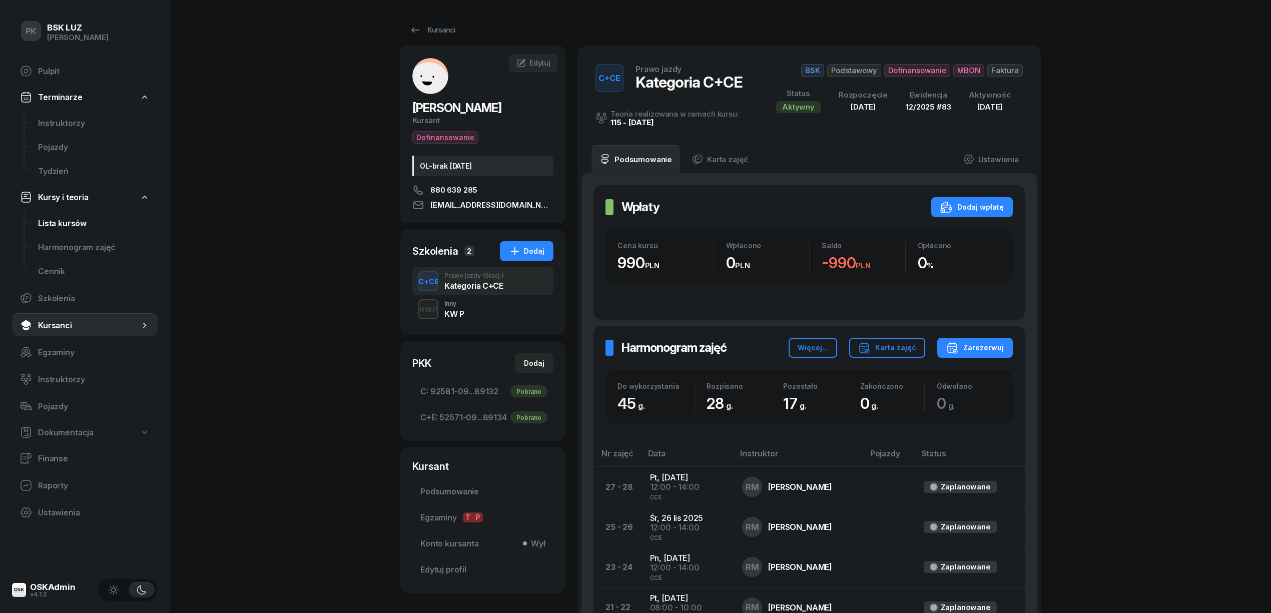
click at [69, 219] on span "Lista kursów" at bounding box center [94, 224] width 112 height 10
select select
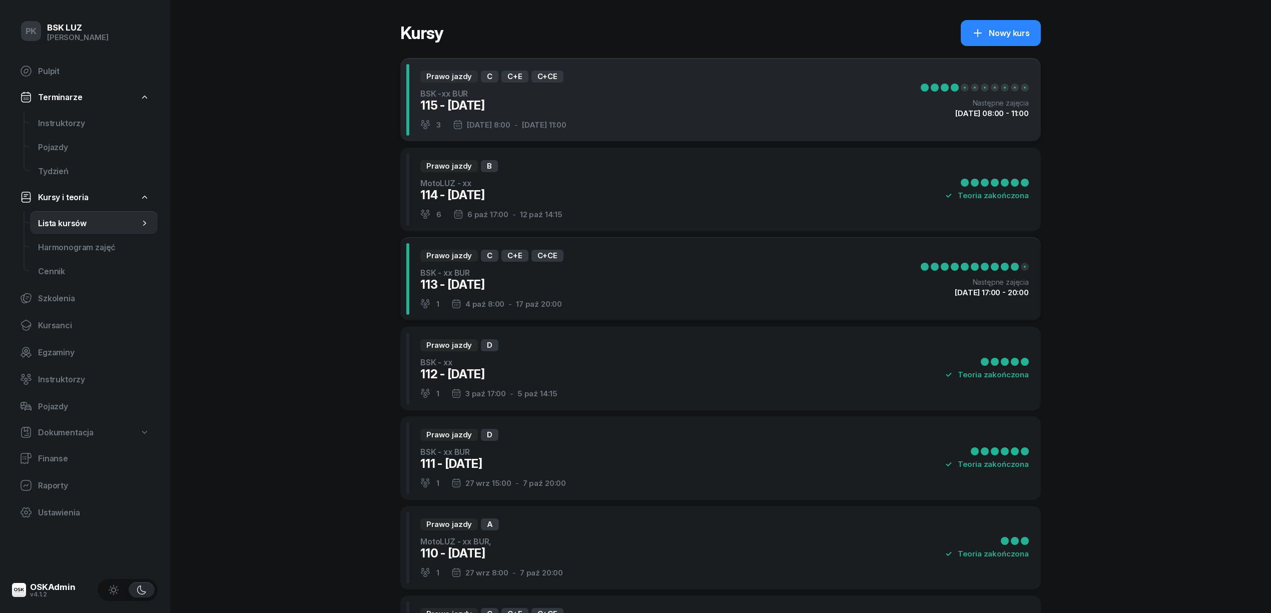
click at [660, 102] on div "Prawo jazdy C C+E C+CE BSK -xx BUR 115 - 2025/10/11 3 11 paź 8:00 - 26 paź 11:0…" at bounding box center [720, 100] width 640 height 84
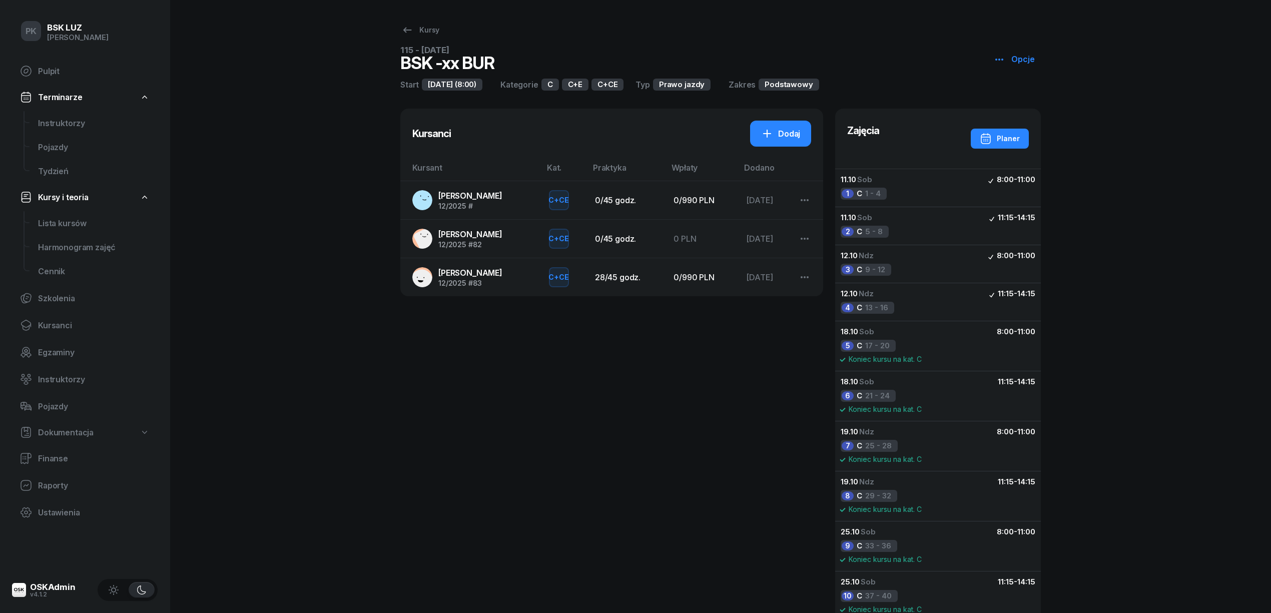
click at [495, 203] on span "12/2025 #" at bounding box center [470, 206] width 64 height 7
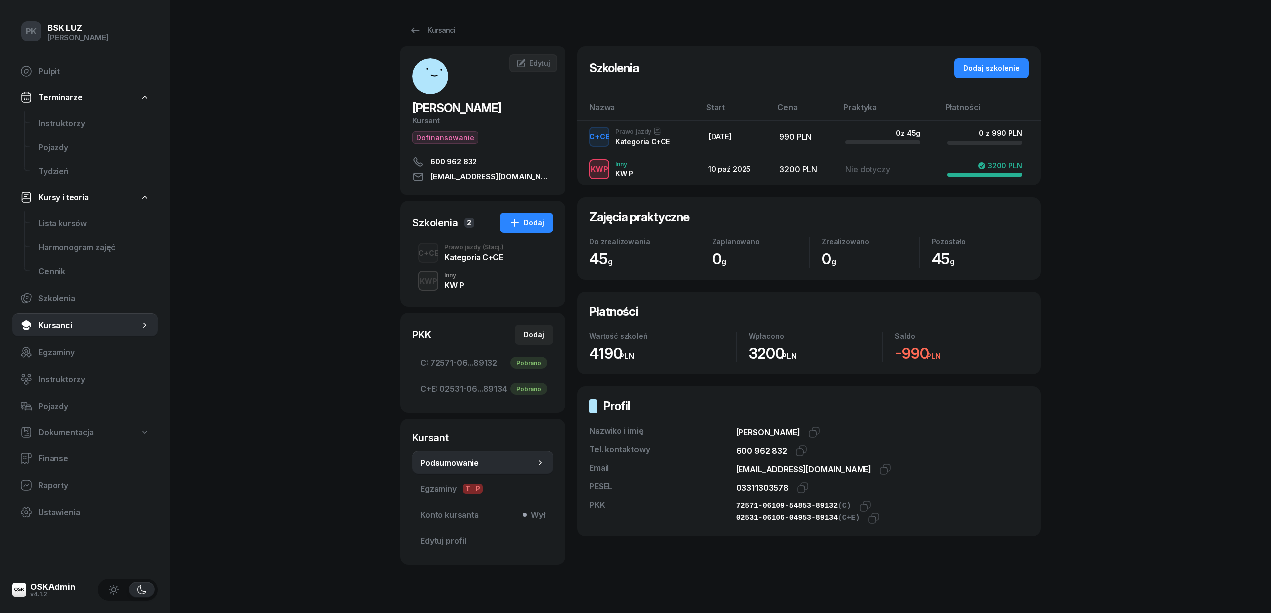
click at [481, 257] on div "Kategoria C+CE" at bounding box center [474, 257] width 60 height 8
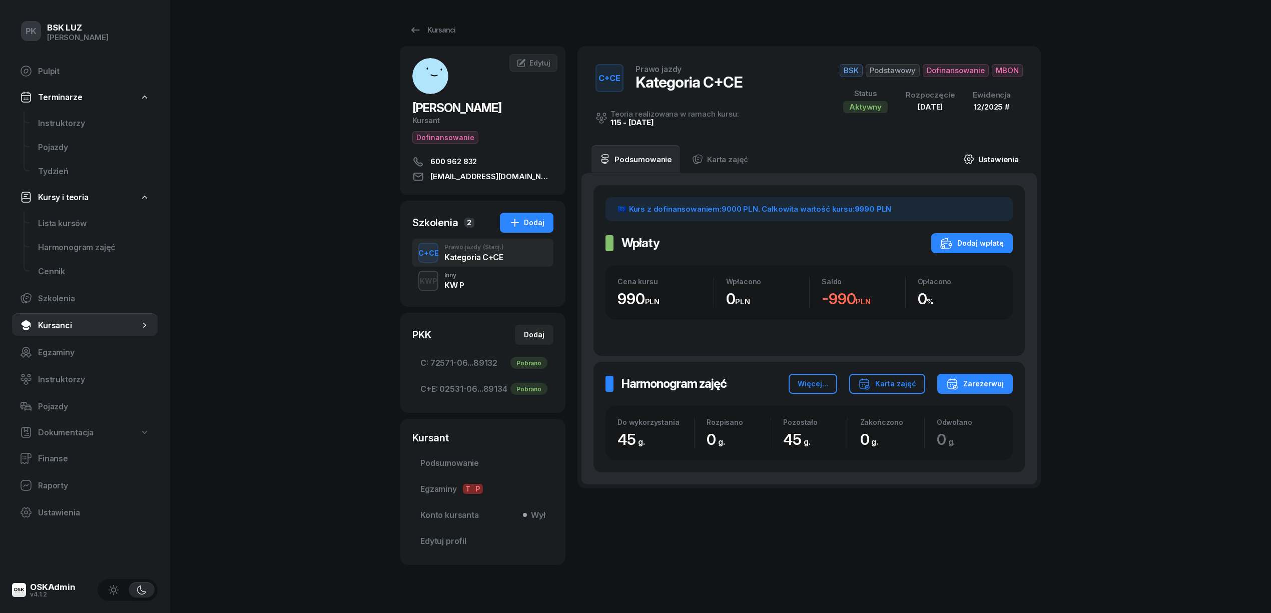
click at [1011, 159] on link "Ustawienia" at bounding box center [991, 159] width 72 height 28
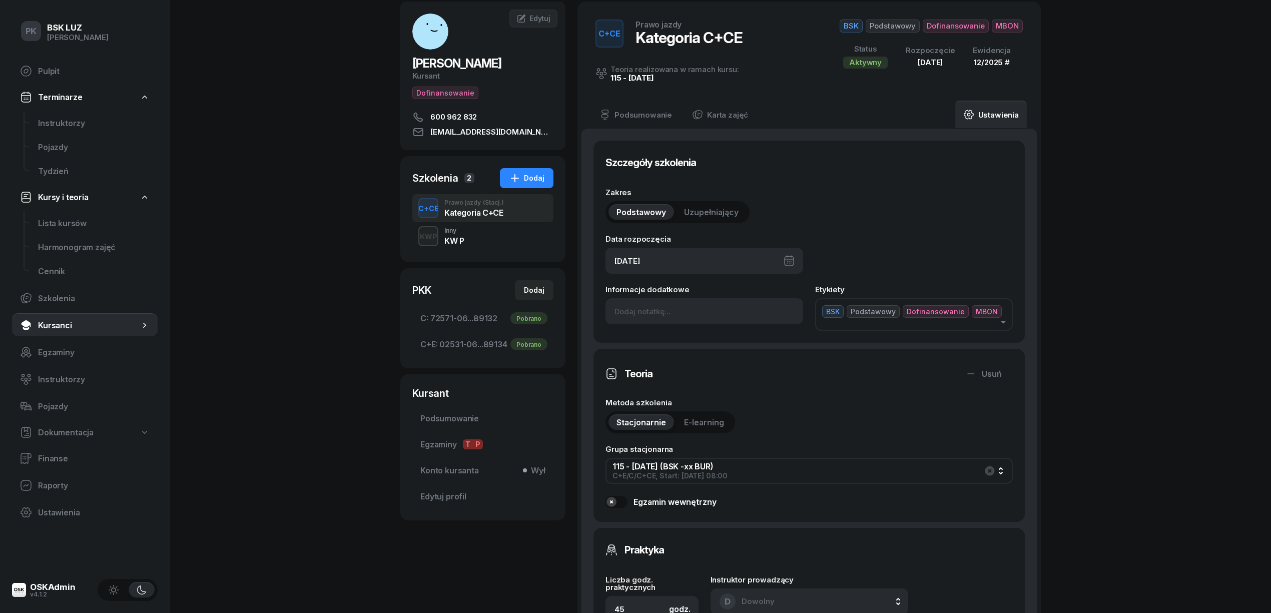
scroll to position [400, 0]
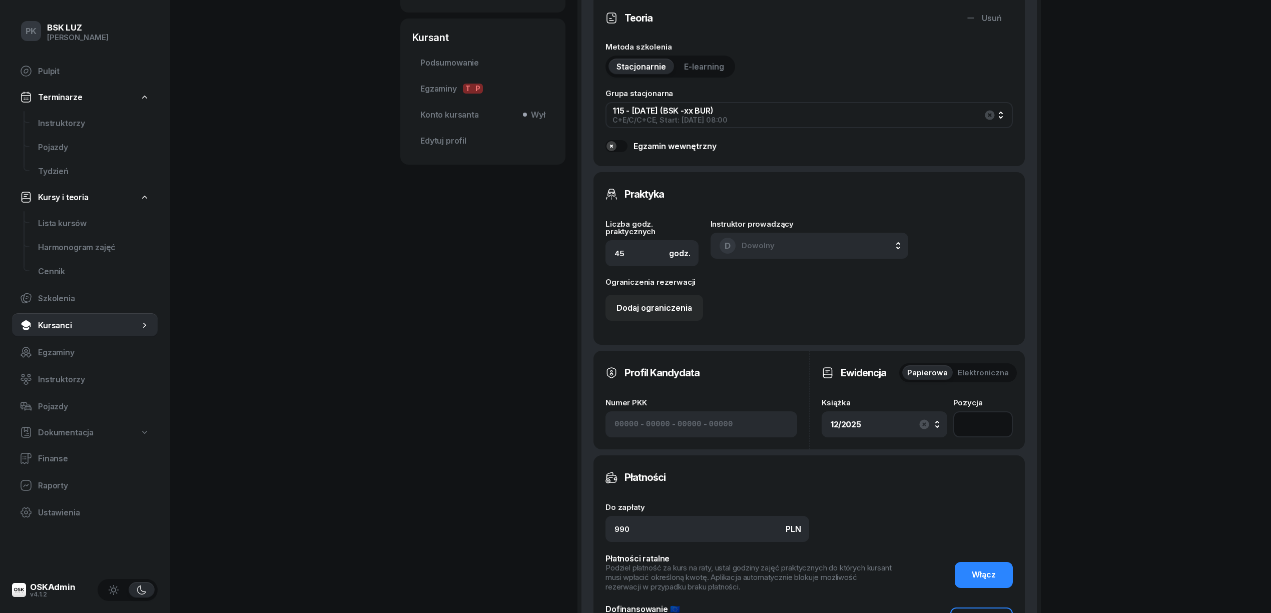
click at [991, 411] on input "number" at bounding box center [983, 424] width 60 height 26
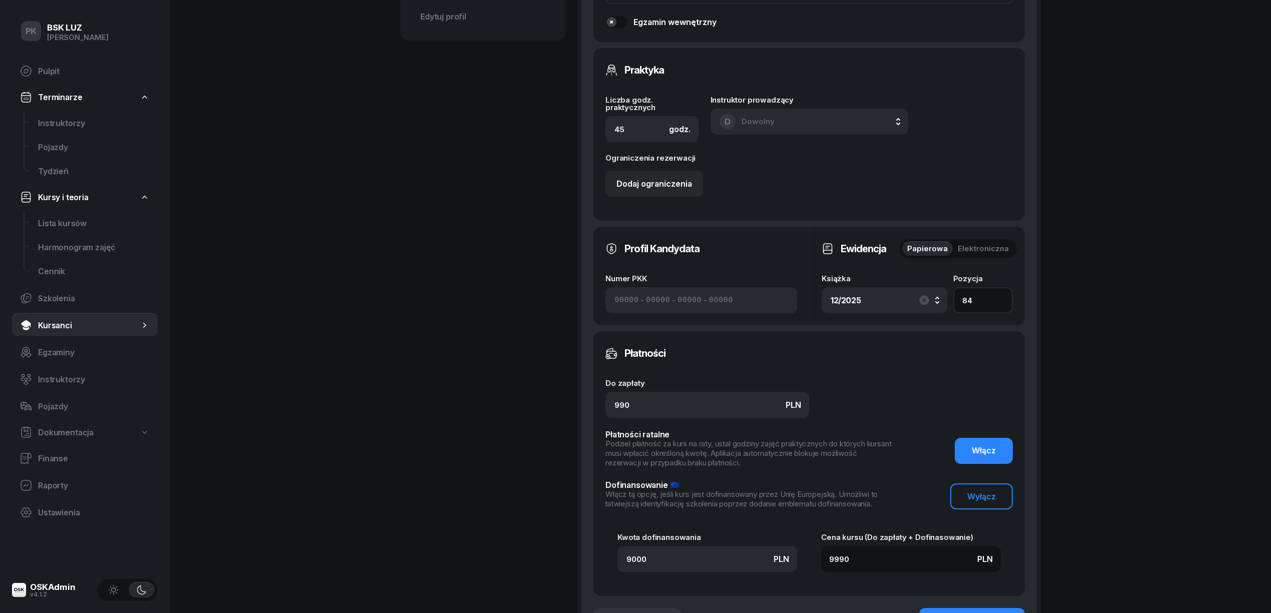
scroll to position [653, 0]
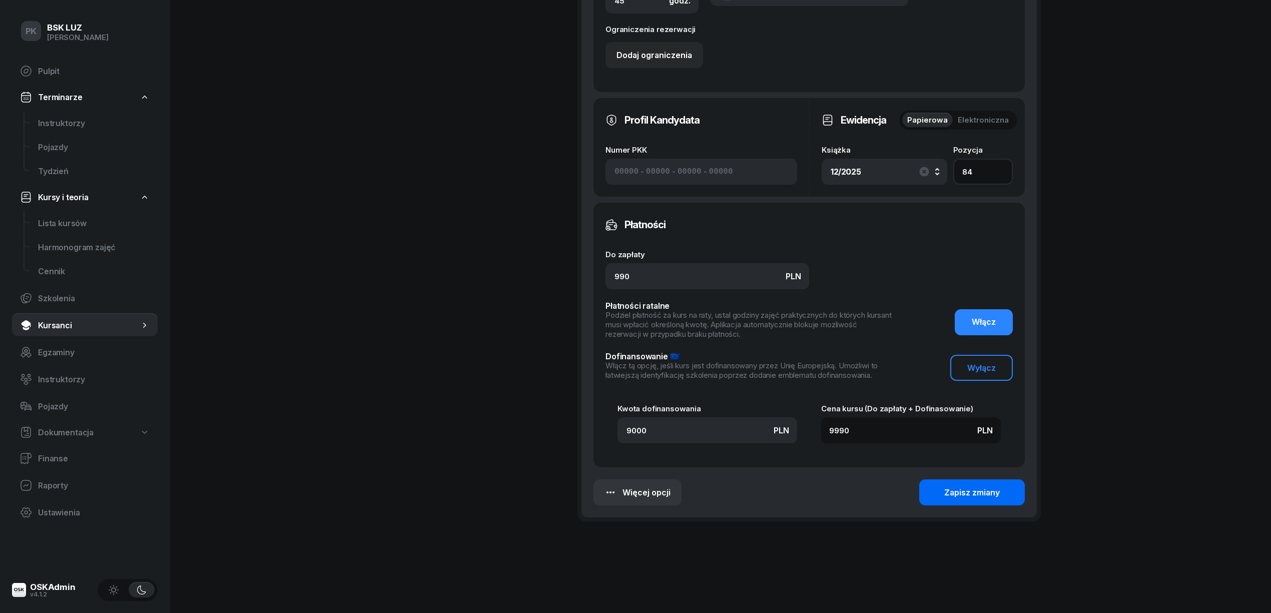
type input "84"
click at [981, 488] on div "Zapisz zmiany" at bounding box center [972, 493] width 56 height 10
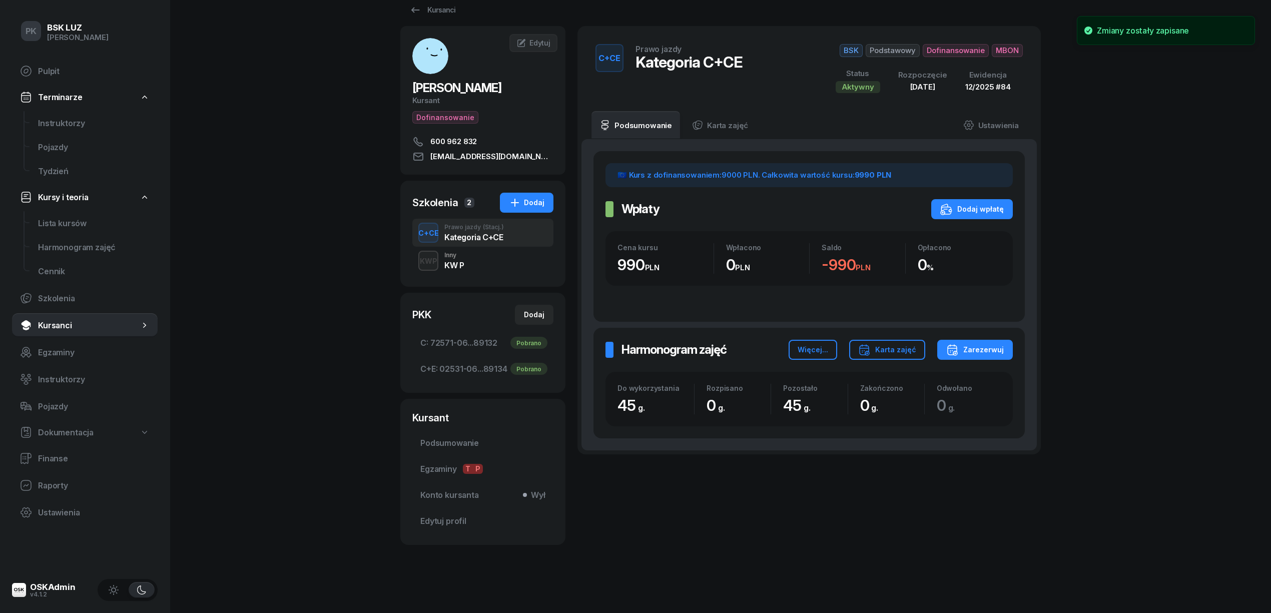
scroll to position [21, 0]
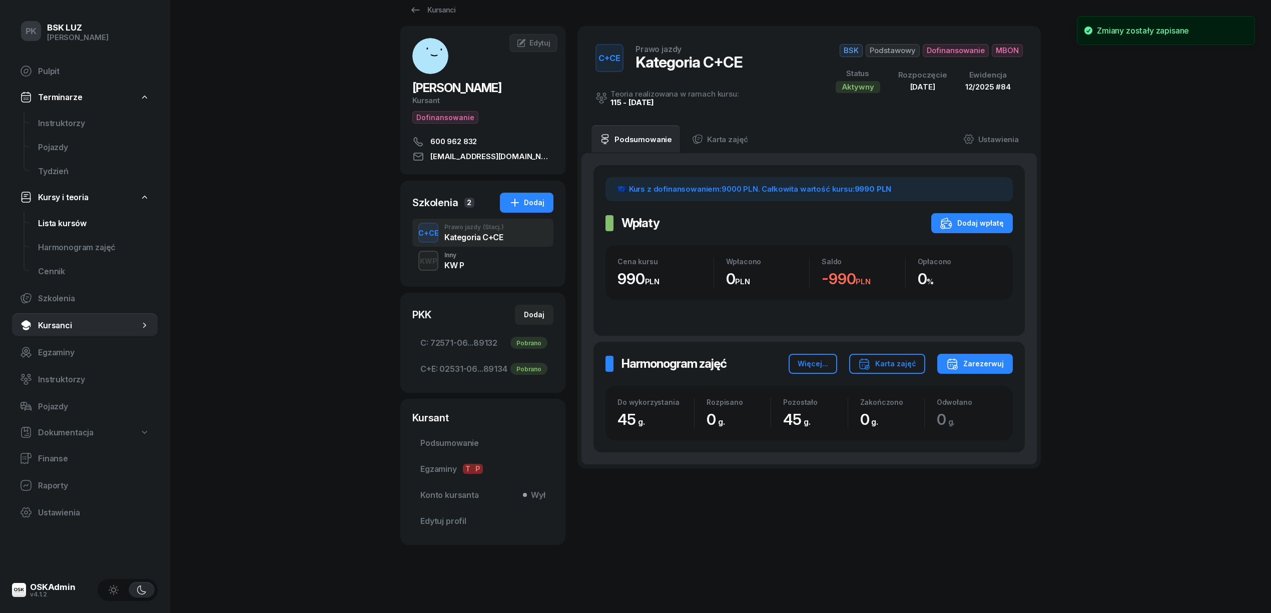
click at [67, 219] on span "Lista kursów" at bounding box center [94, 224] width 112 height 10
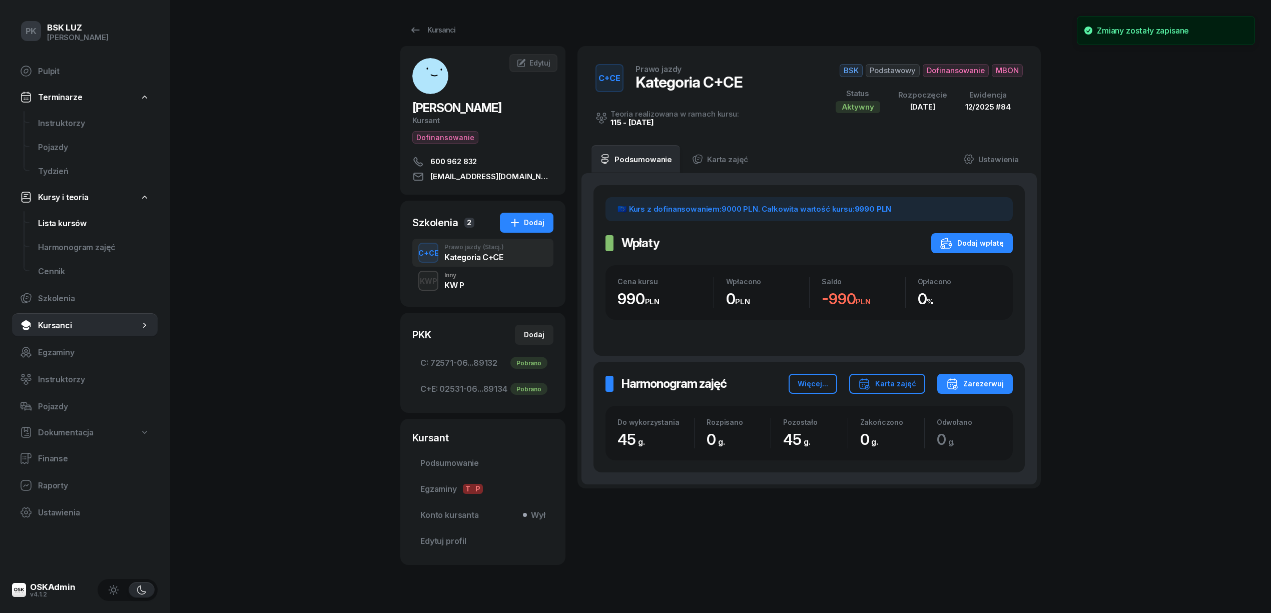
select select
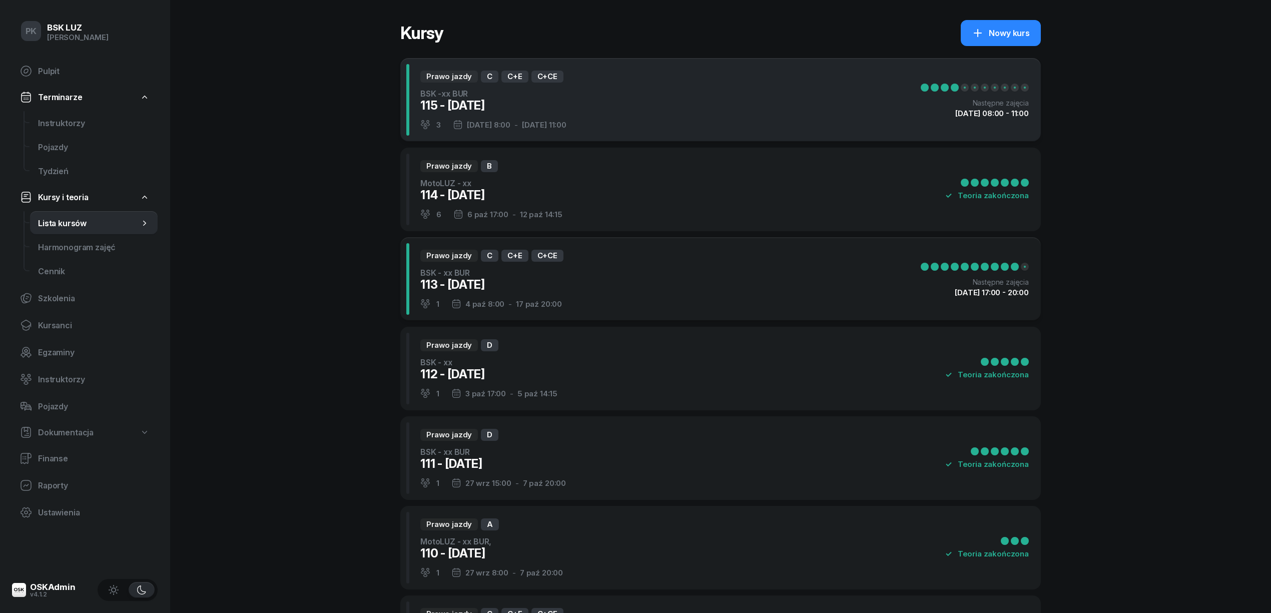
click at [638, 113] on div "Prawo jazdy C C+E C+CE BSK -xx BUR 115 - 2025/10/11 3 11 paź 8:00 - 26 paź 11:0…" at bounding box center [720, 100] width 640 height 84
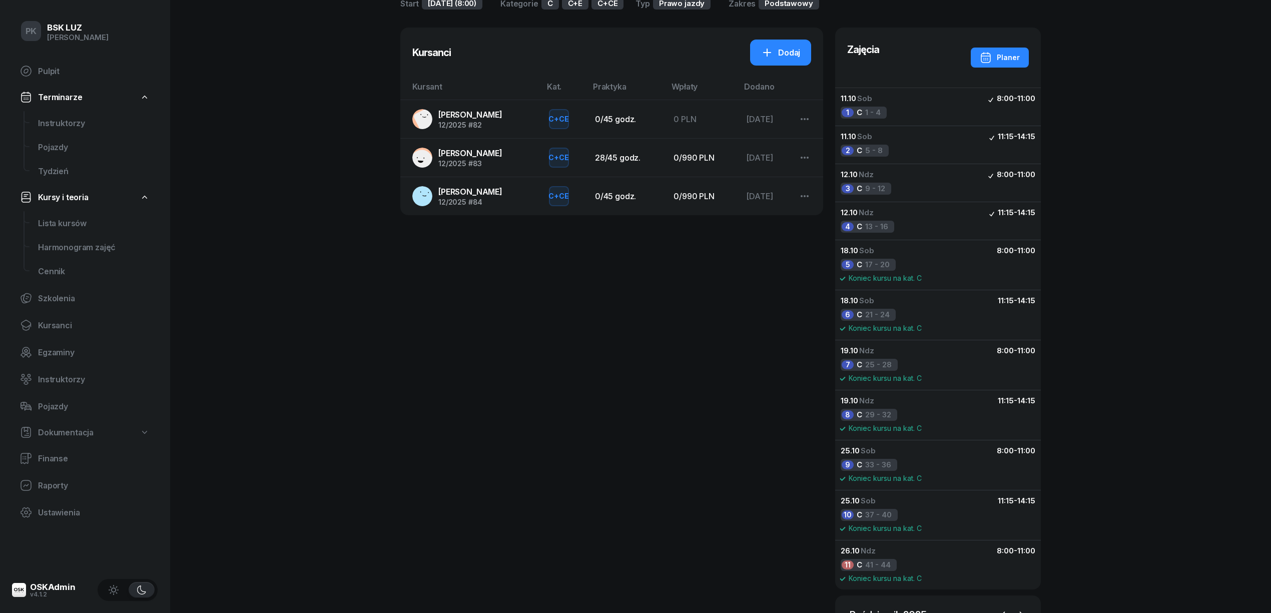
scroll to position [67, 0]
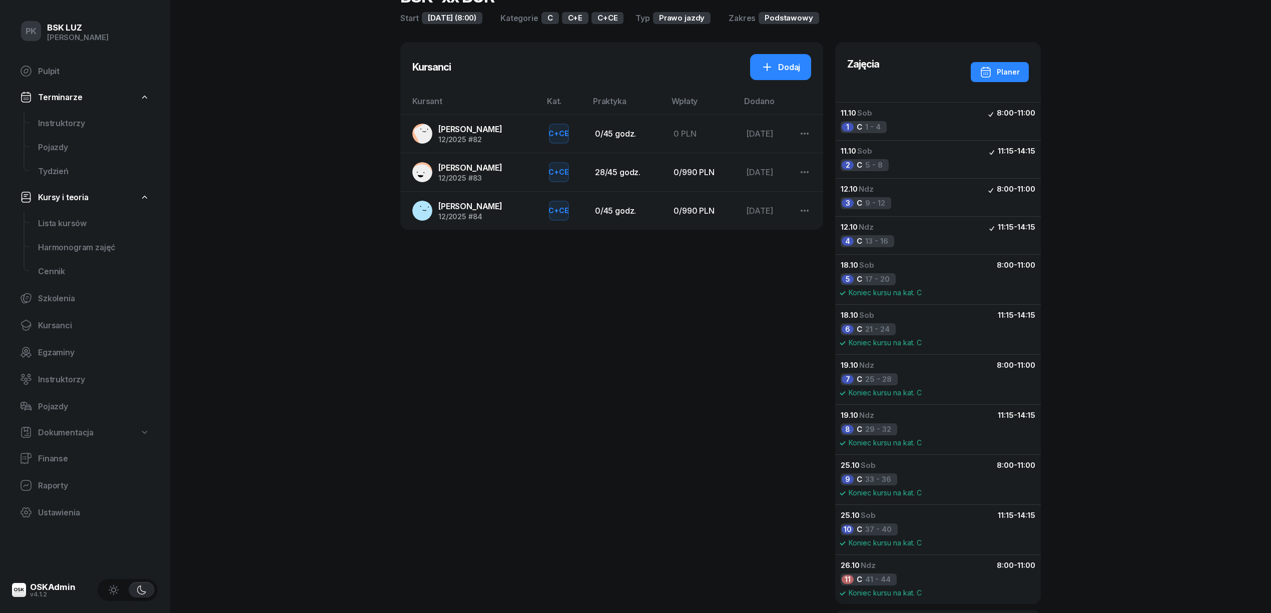
drag, startPoint x: 528, startPoint y: 353, endPoint x: 526, endPoint y: 360, distance: 7.8
click at [527, 358] on div "Kursanci Dodaj Kursant Kat. Praktyka Wpłaty Dodano JAŃSKI PIOTR 12/2025 #82 C+C…" at bounding box center [611, 413] width 423 height 743
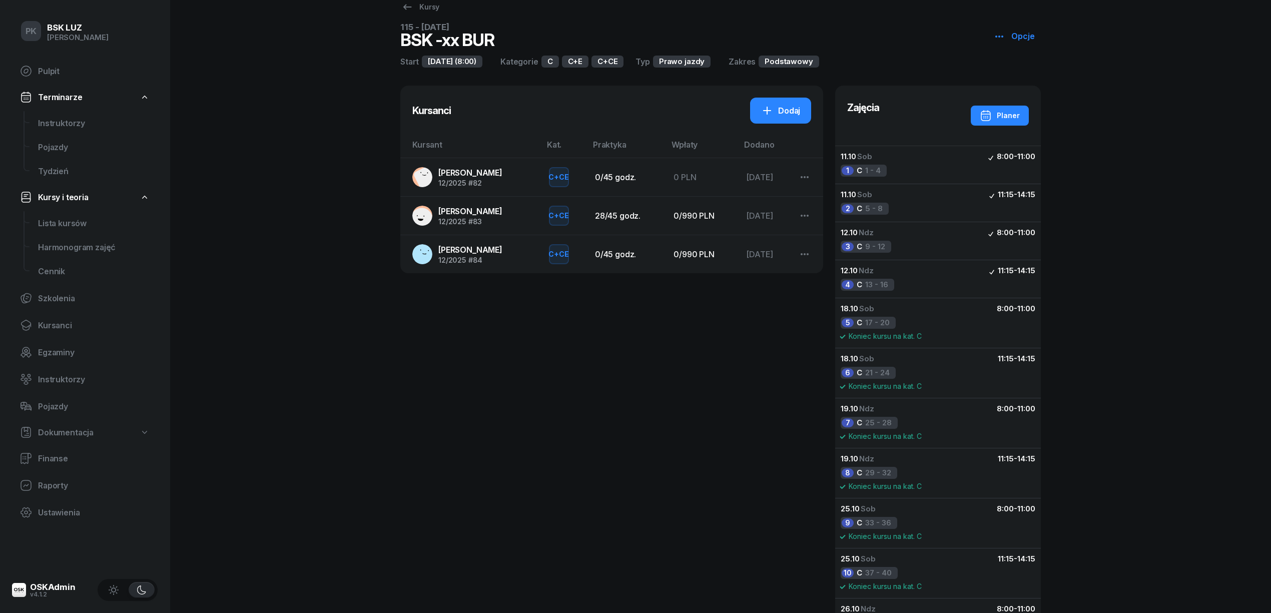
scroll to position [0, 0]
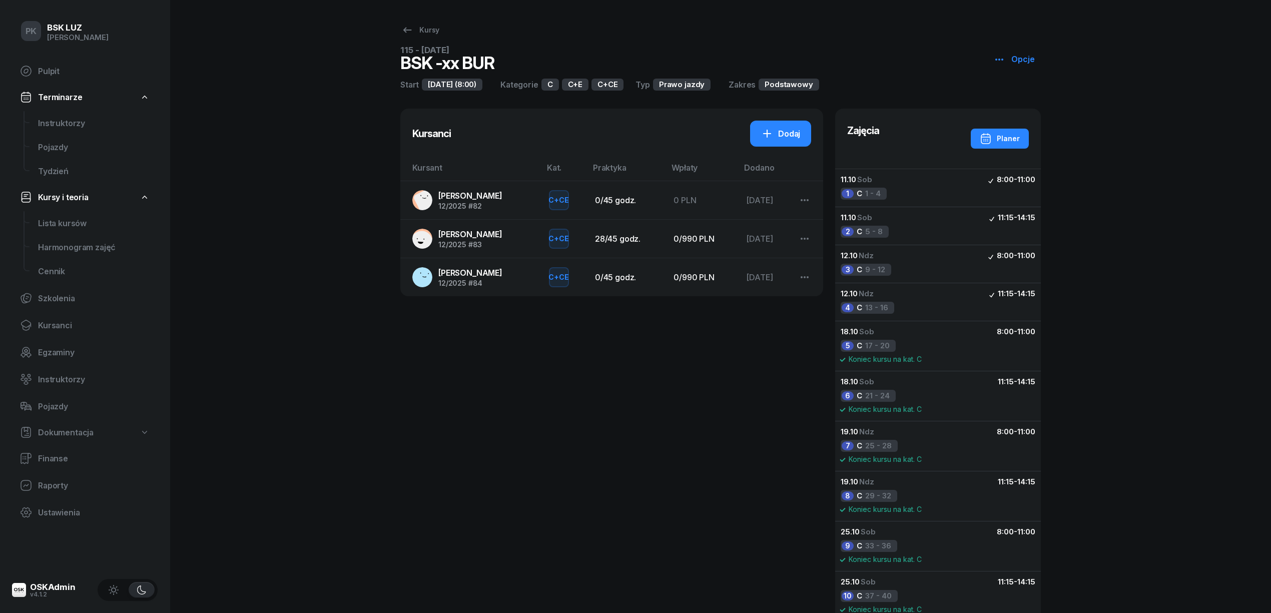
select select
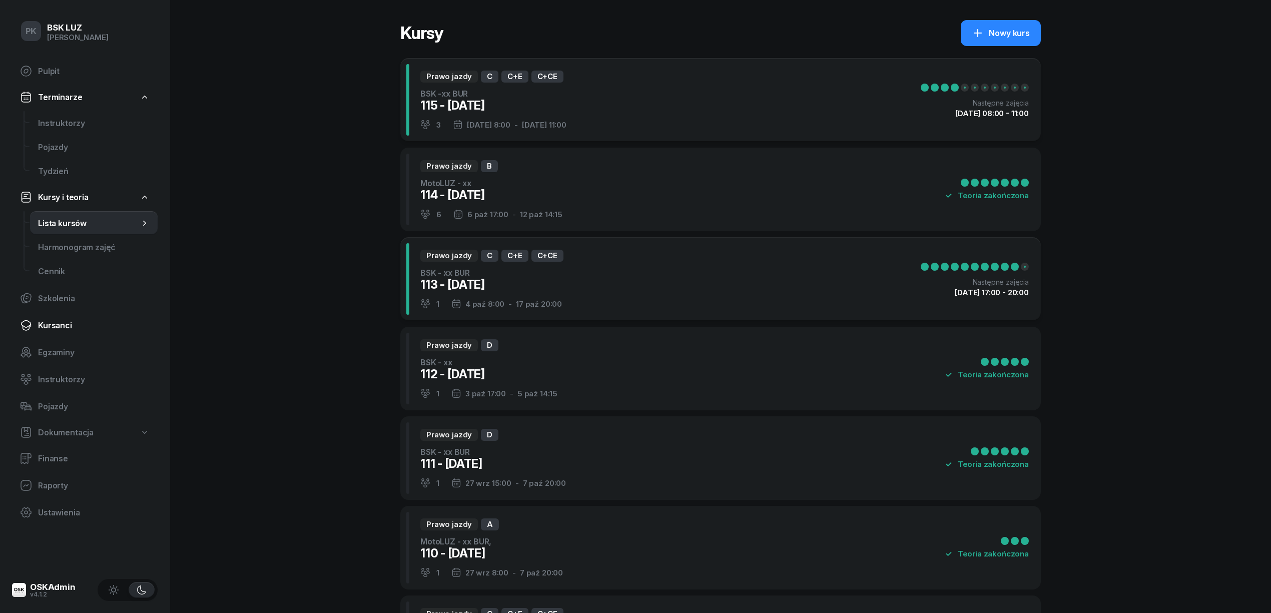
click at [63, 323] on span "Kursanci" at bounding box center [94, 326] width 112 height 10
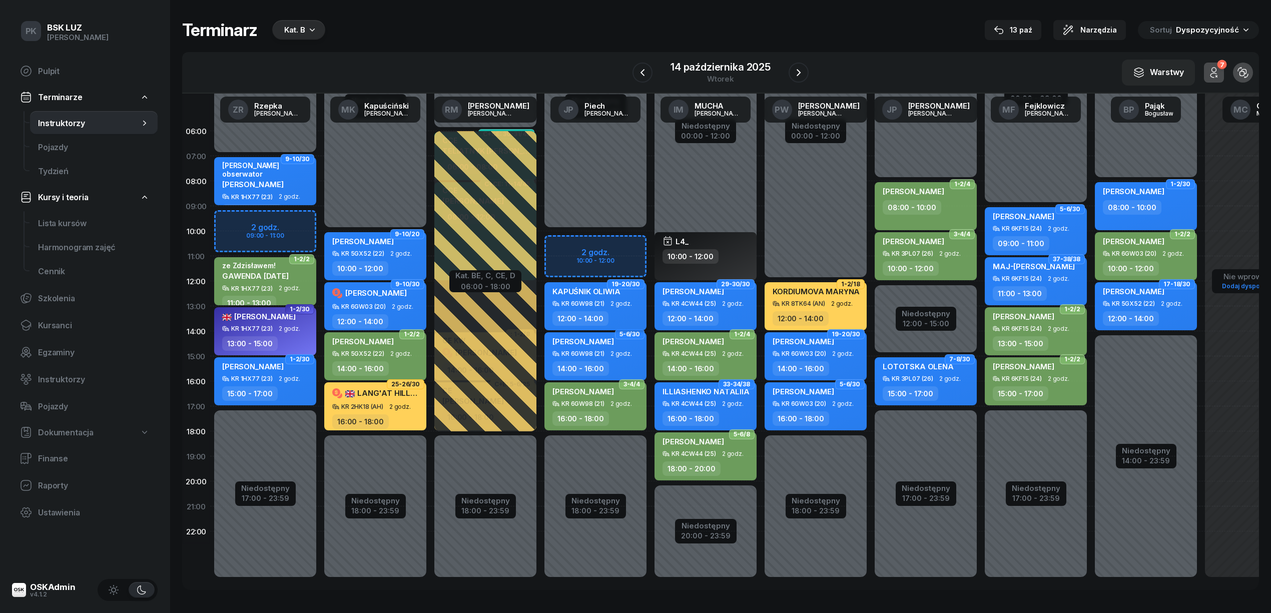
click at [565, 309] on div "KAPUŚNIK OLIWIA KR 6GW98 (21) 2 godz. 12:00 - 14:00" at bounding box center [595, 306] width 102 height 48
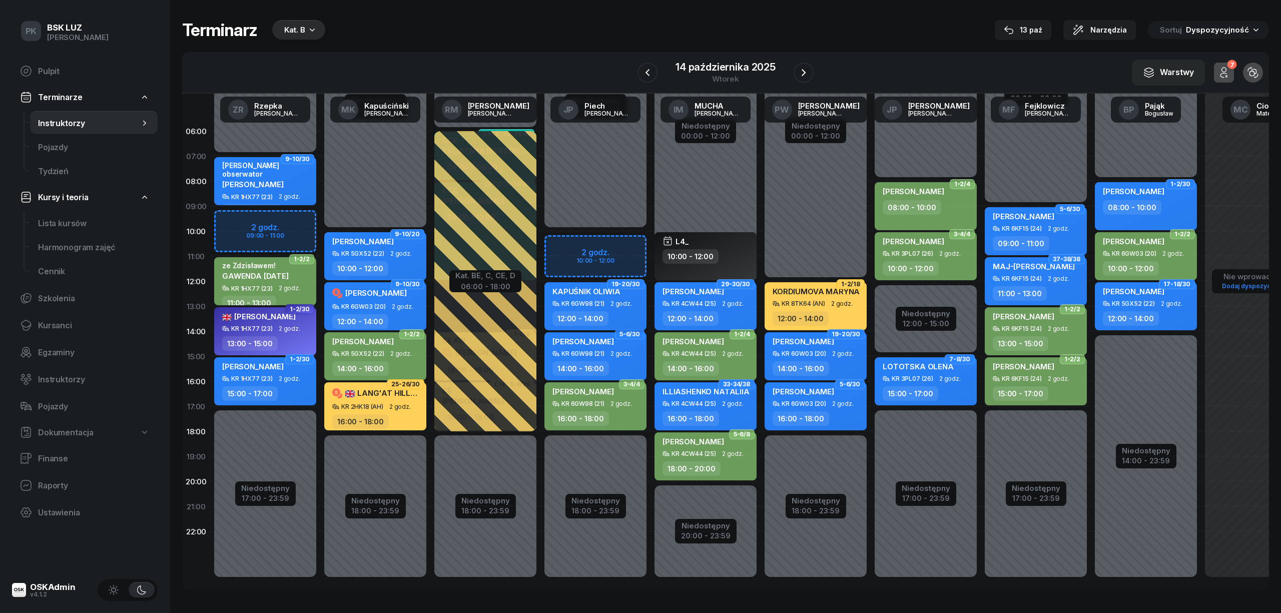
select select "12"
select select "14"
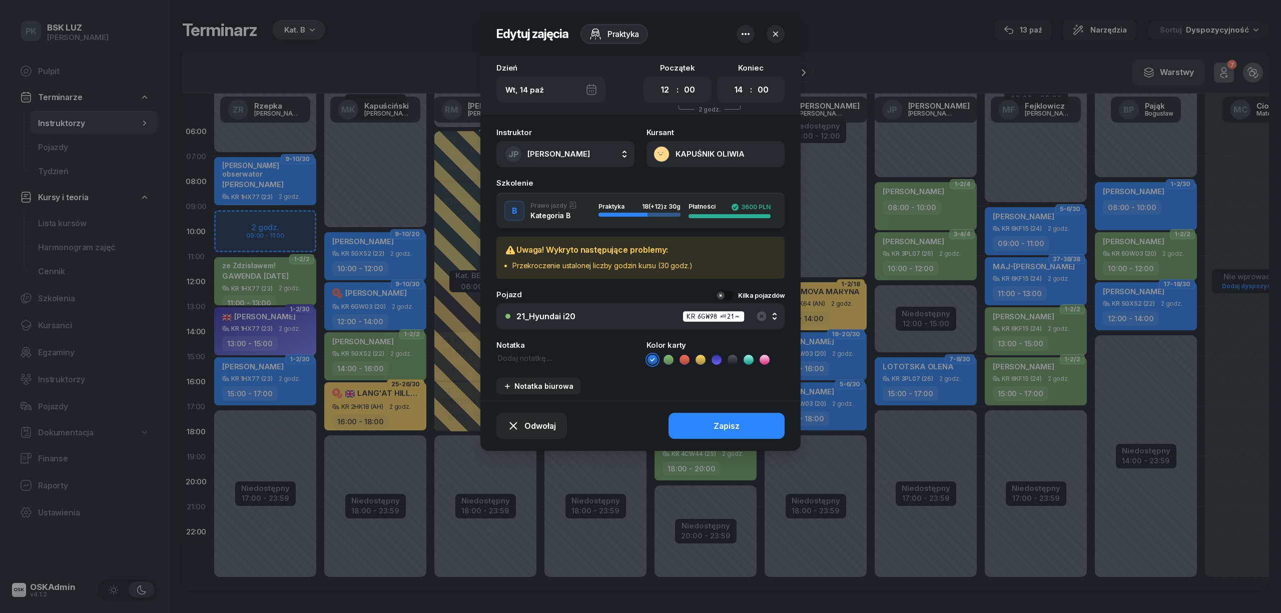
click at [775, 27] on button "button" at bounding box center [775, 34] width 18 height 18
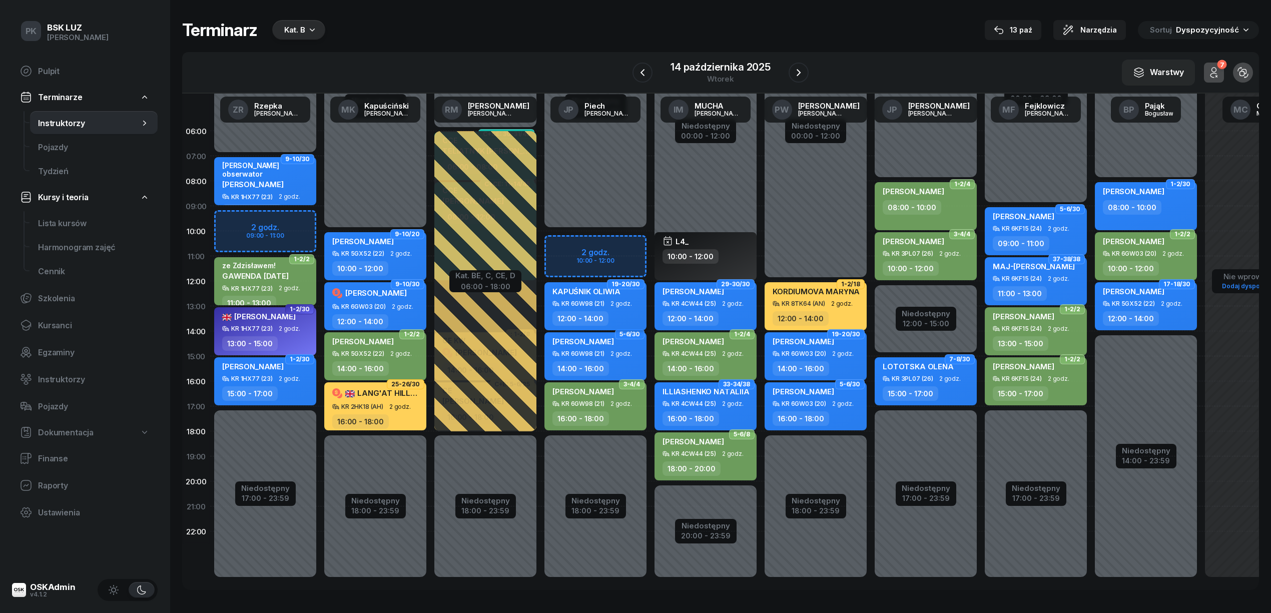
click at [630, 301] on span "2 godz." at bounding box center [621, 303] width 22 height 7
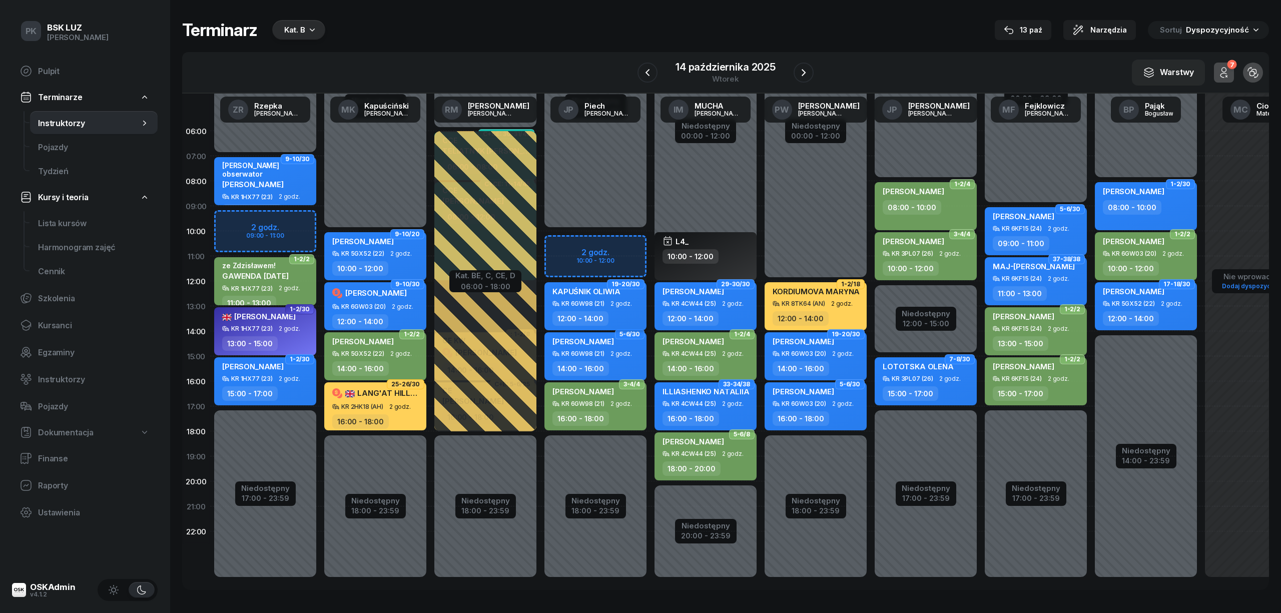
select select "12"
select select "14"
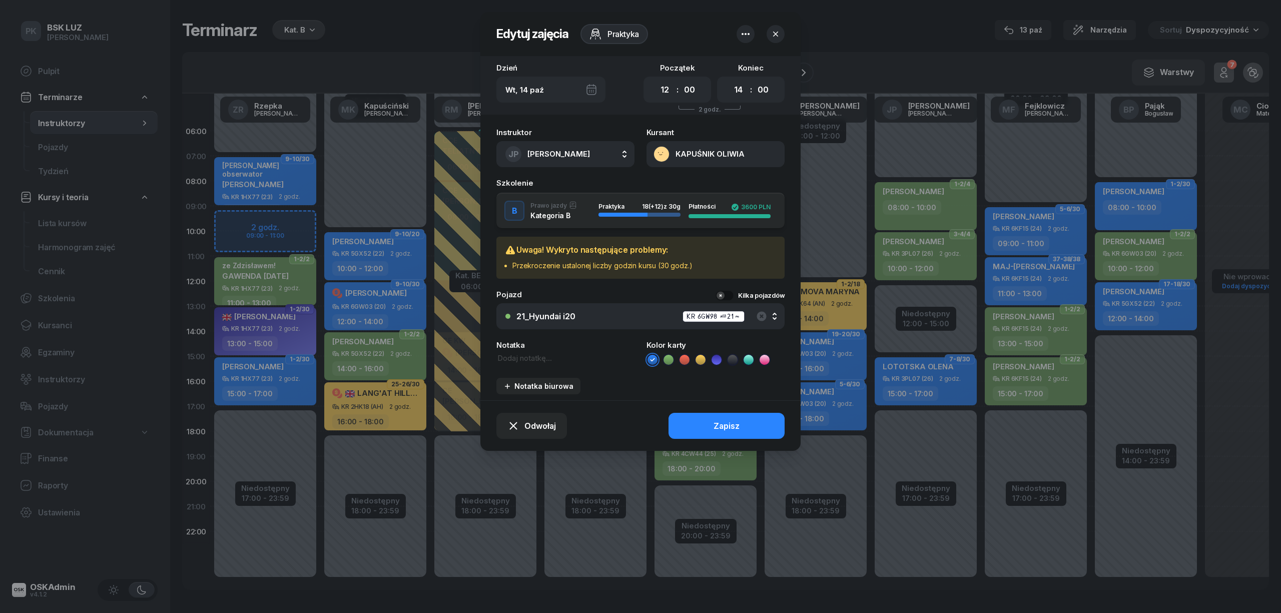
click at [772, 36] on icon "button" at bounding box center [775, 34] width 10 height 10
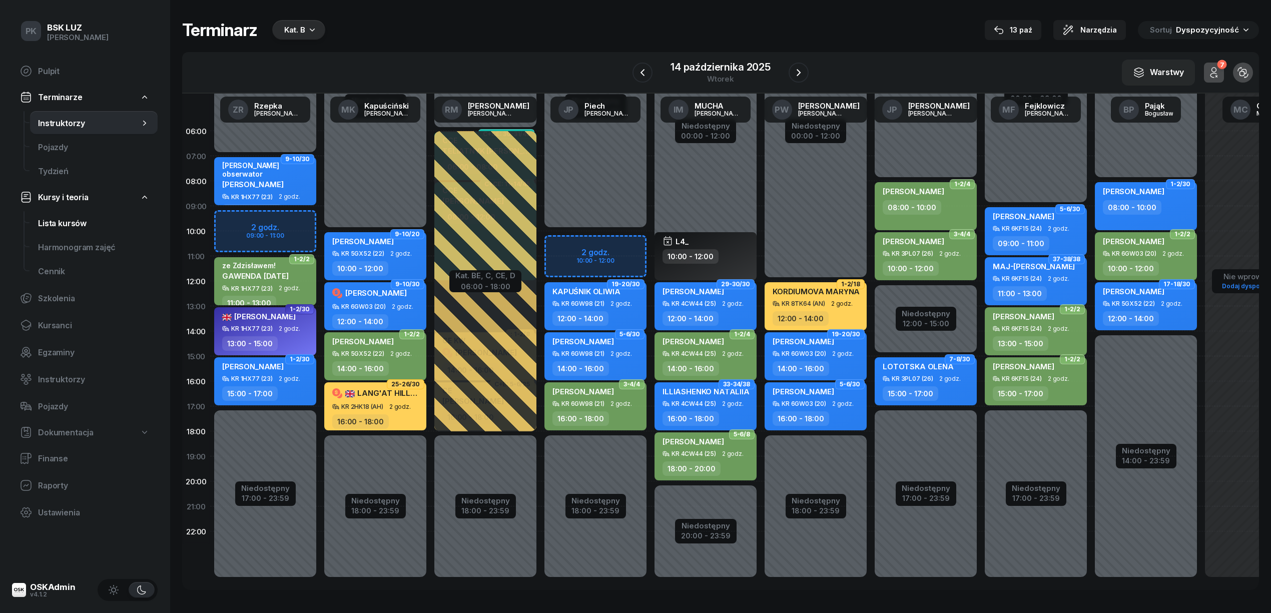
click at [79, 219] on span "Lista kursów" at bounding box center [94, 224] width 112 height 10
select select
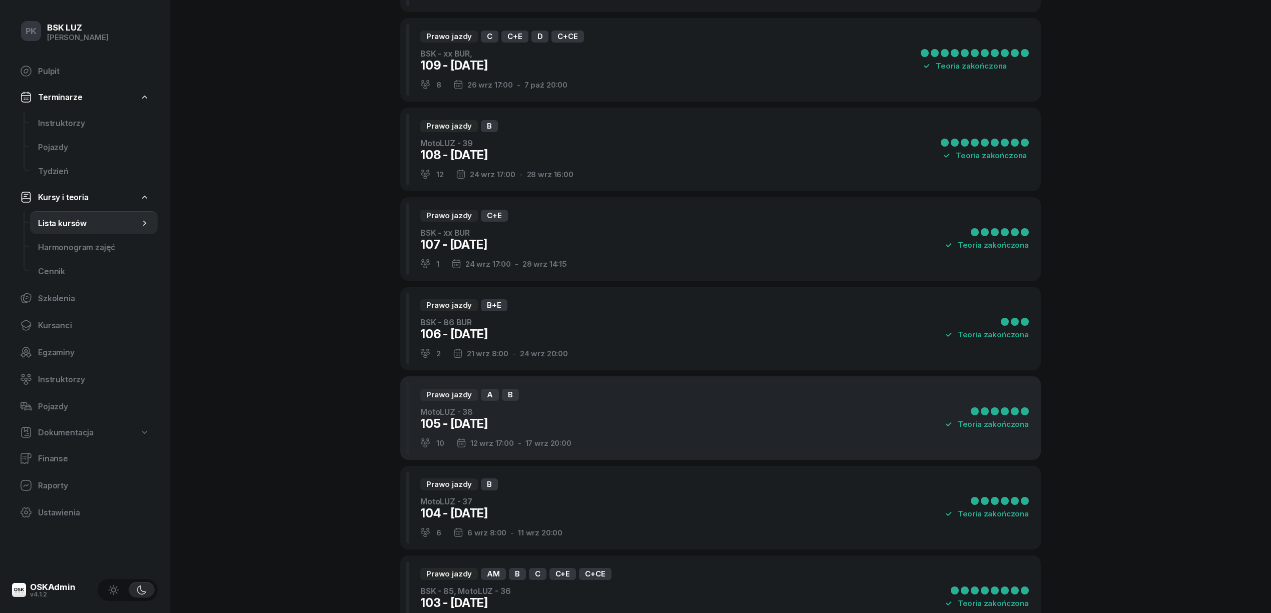
scroll to position [1000, 0]
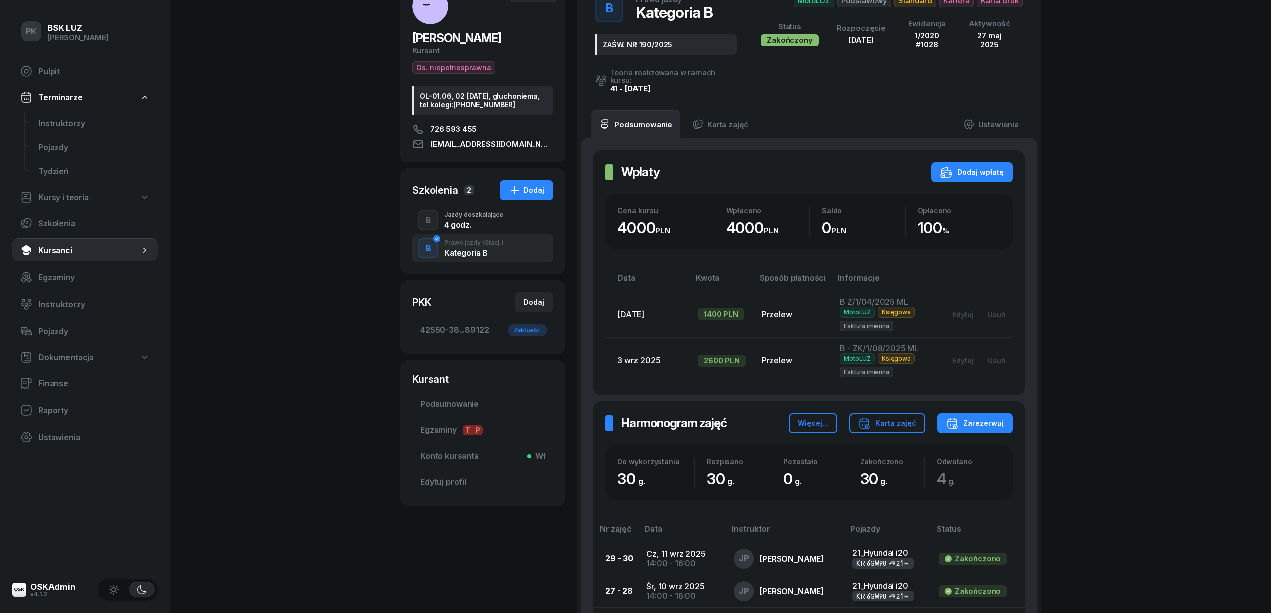
scroll to position [200, 0]
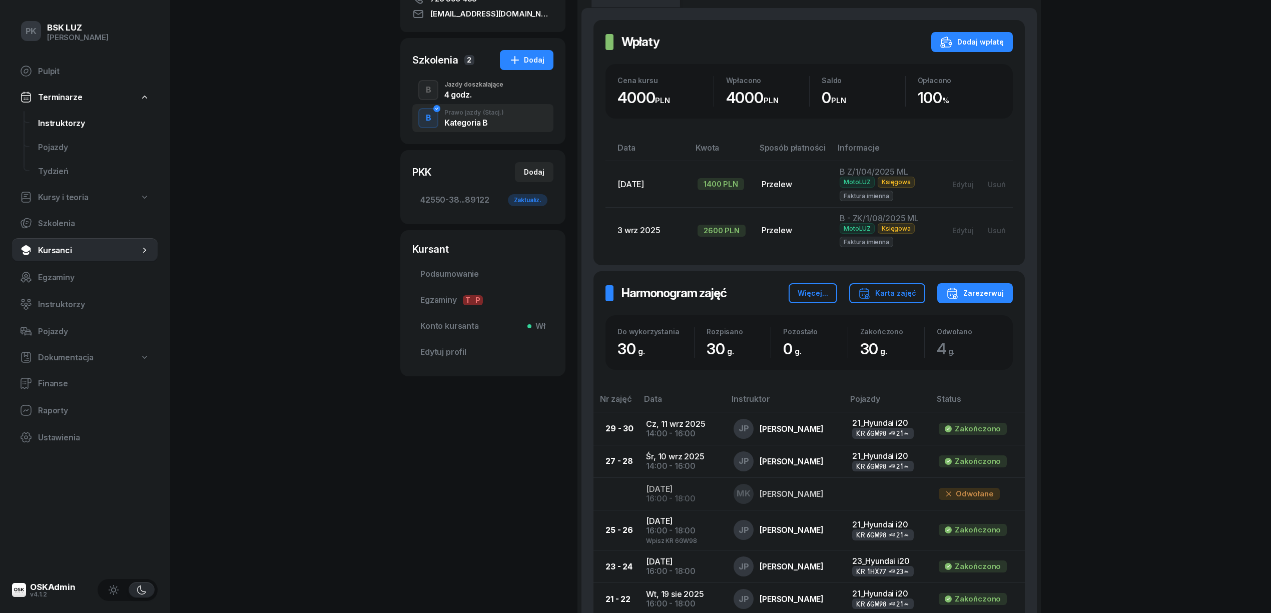
click at [75, 122] on span "Instruktorzy" at bounding box center [94, 124] width 112 height 10
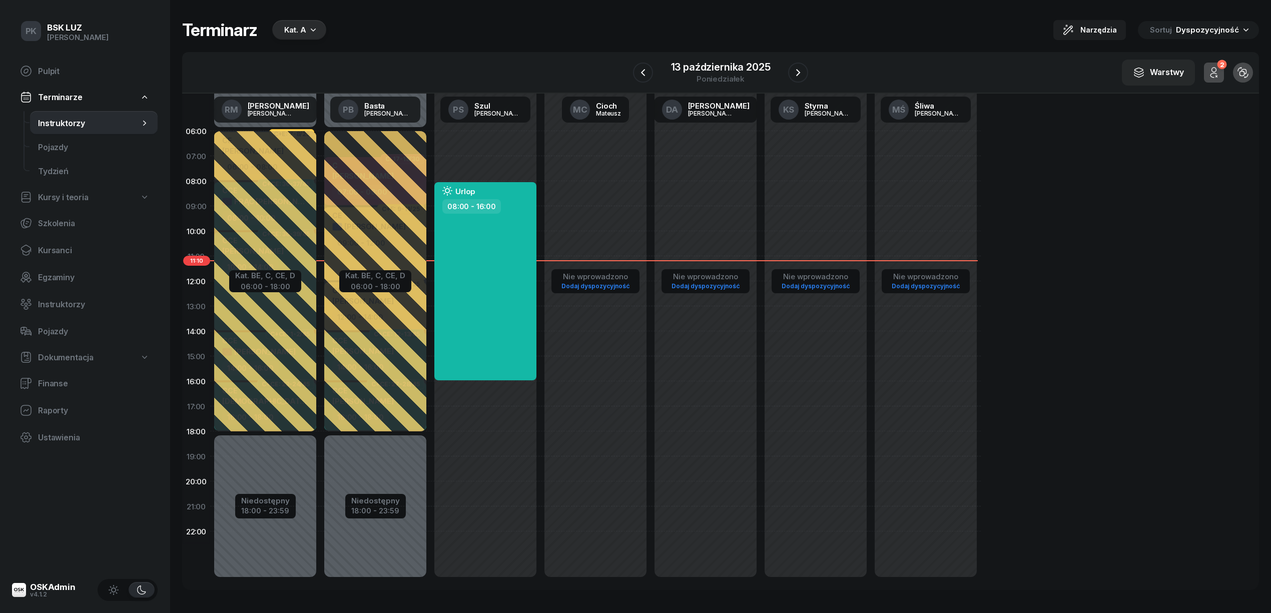
click at [73, 583] on div "OSKAdmin" at bounding box center [53, 587] width 46 height 9
click at [53, 67] on span "Pulpit" at bounding box center [94, 72] width 112 height 10
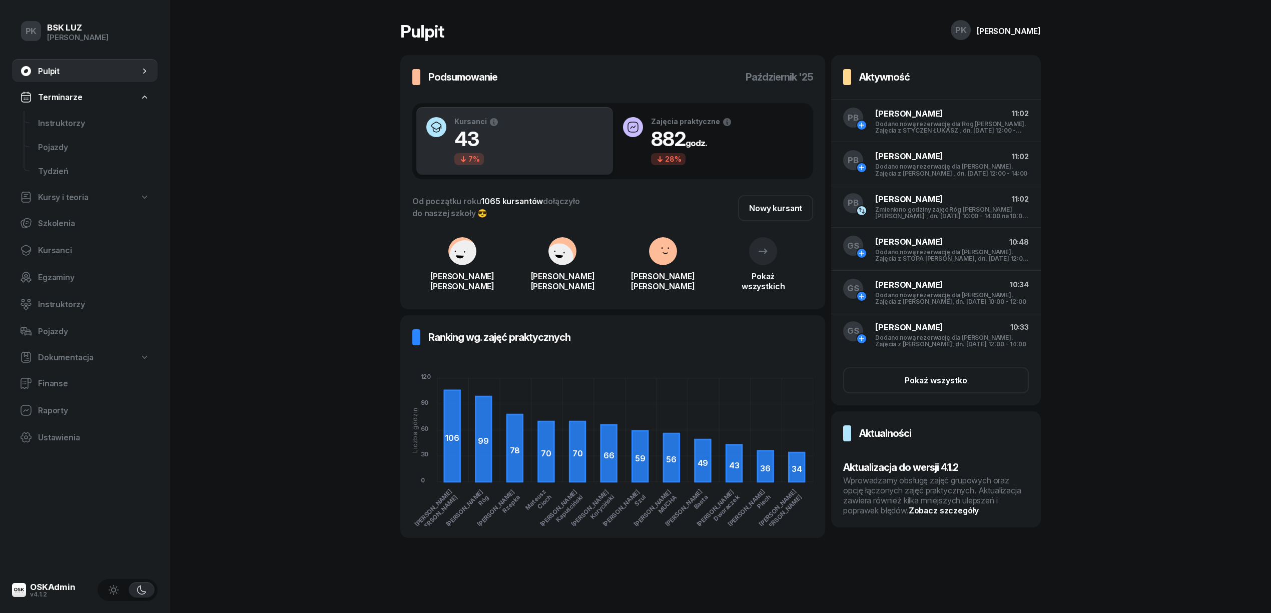
click at [968, 509] on div "Wprowadzamy obsługę zajęć grupowych oraz opcję łączonych zajęć praktycznych. Ak…" at bounding box center [936, 495] width 186 height 40
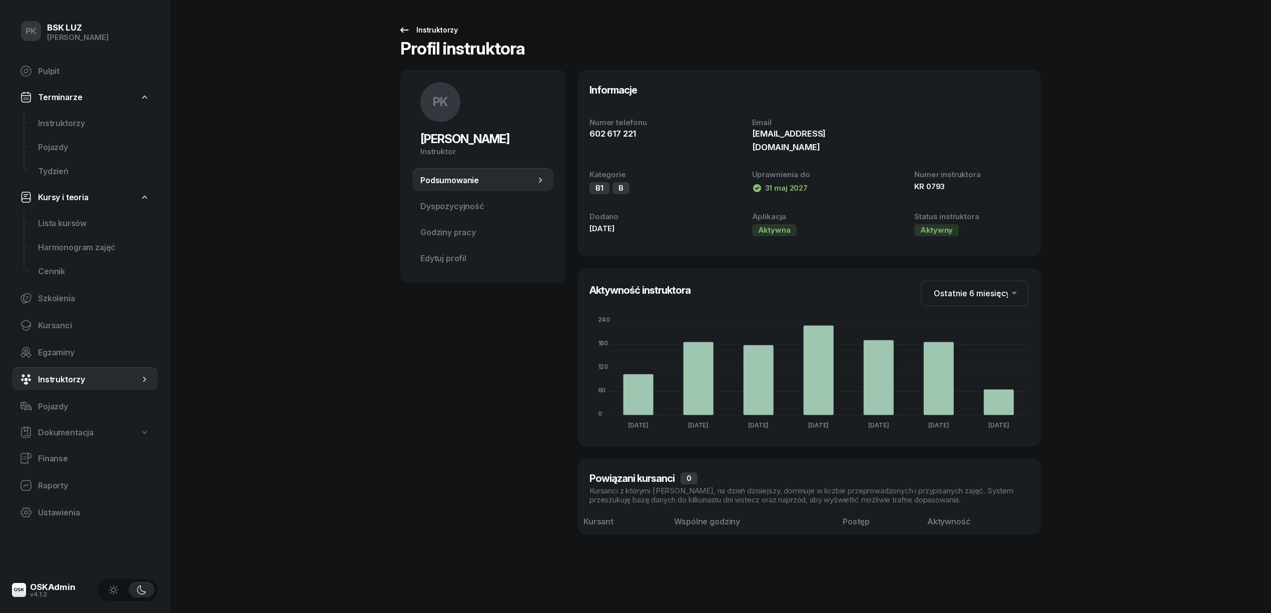
click at [441, 29] on div "Instruktorzy" at bounding box center [428, 30] width 60 height 12
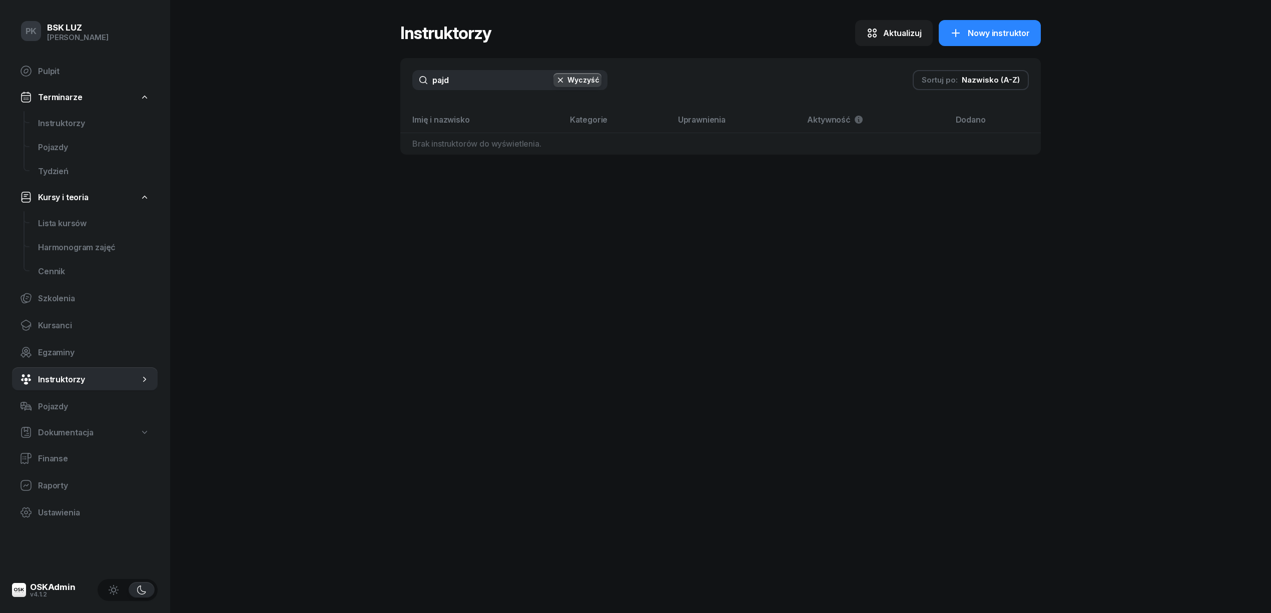
type input "pajd"
click at [596, 83] on button "Wyczyść" at bounding box center [577, 80] width 48 height 14
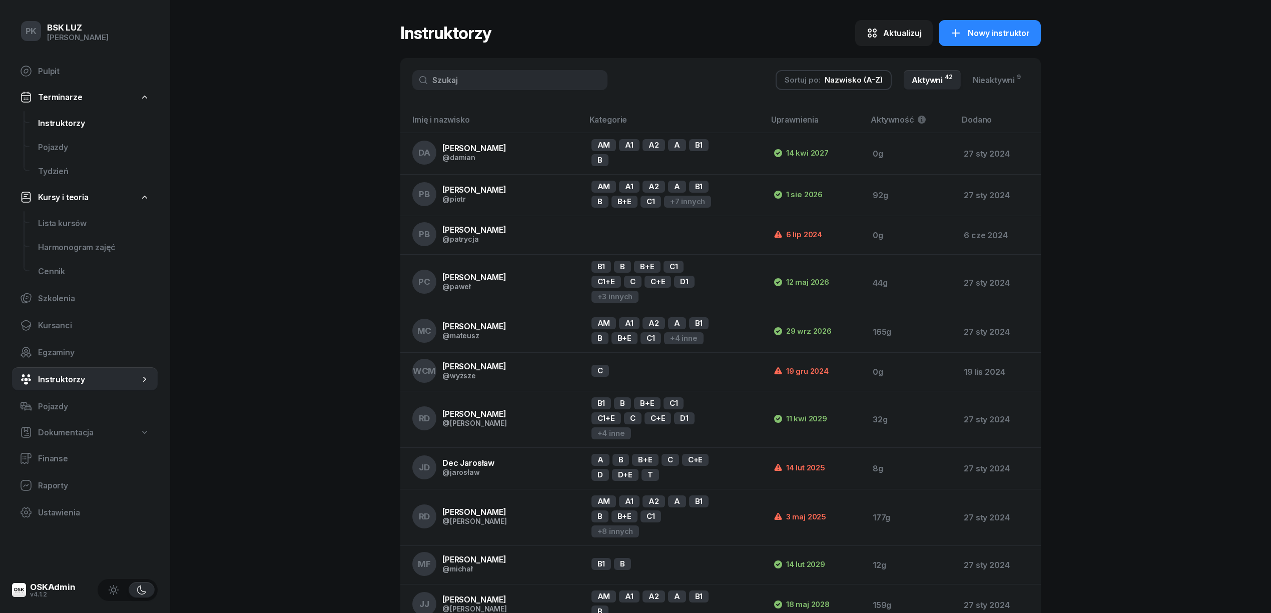
click at [70, 124] on span "Instruktorzy" at bounding box center [94, 124] width 112 height 10
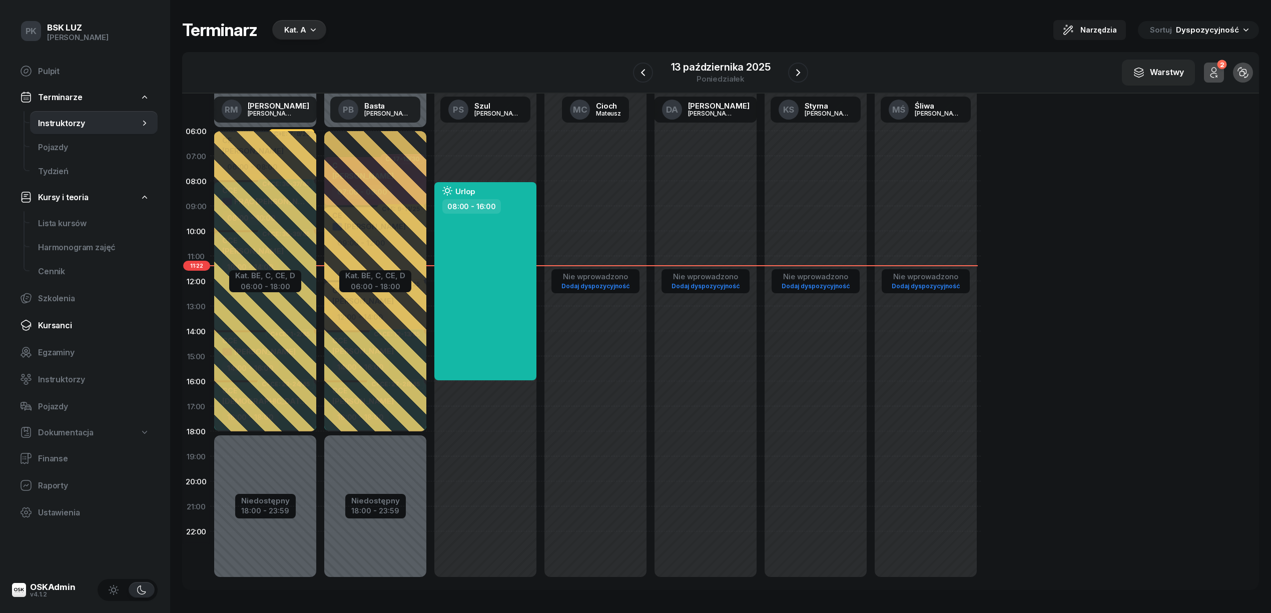
click at [63, 318] on link "Kursanci" at bounding box center [85, 325] width 146 height 24
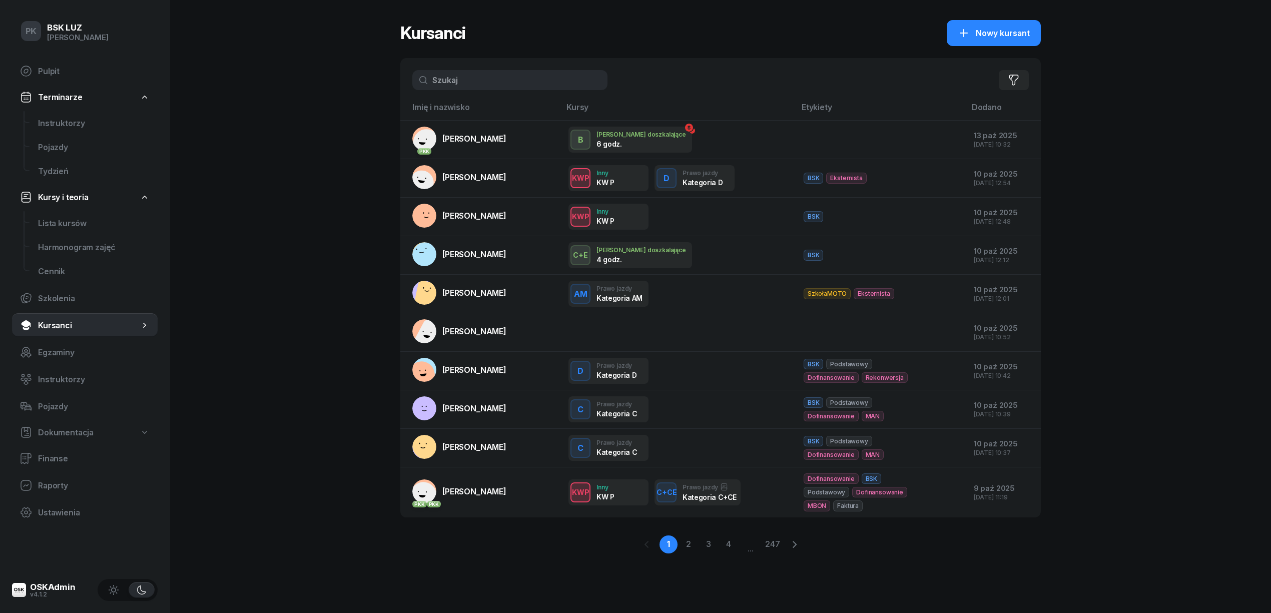
click at [480, 77] on input "text" at bounding box center [509, 80] width 195 height 20
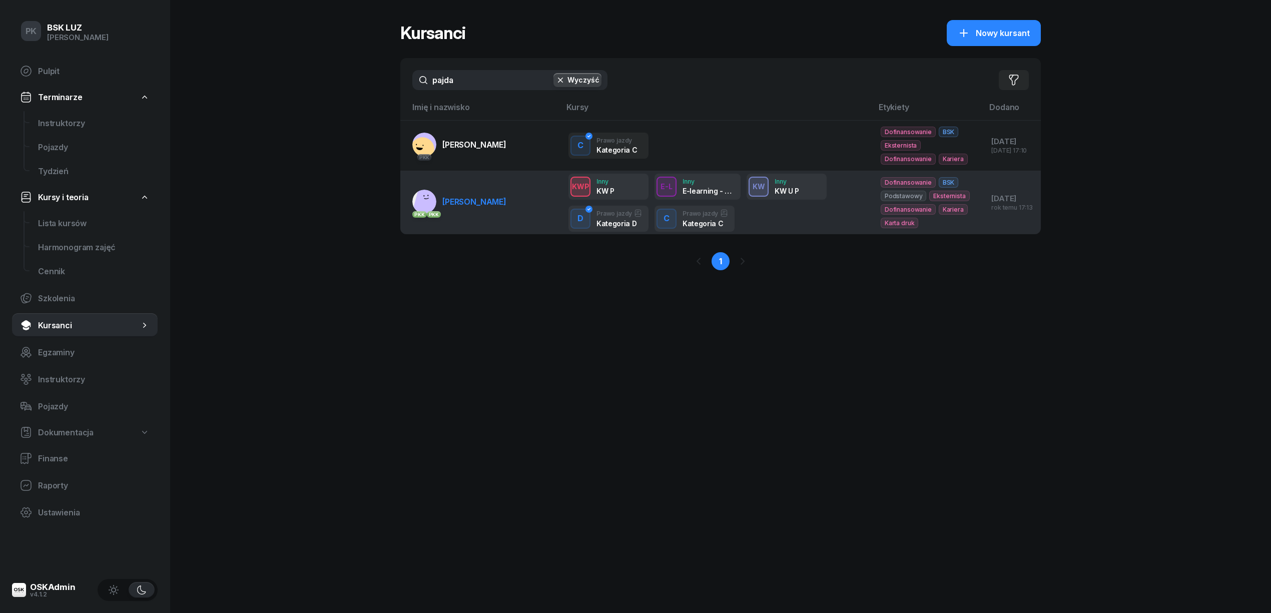
type input "pajda"
click at [485, 200] on span "[PERSON_NAME]" at bounding box center [474, 202] width 64 height 10
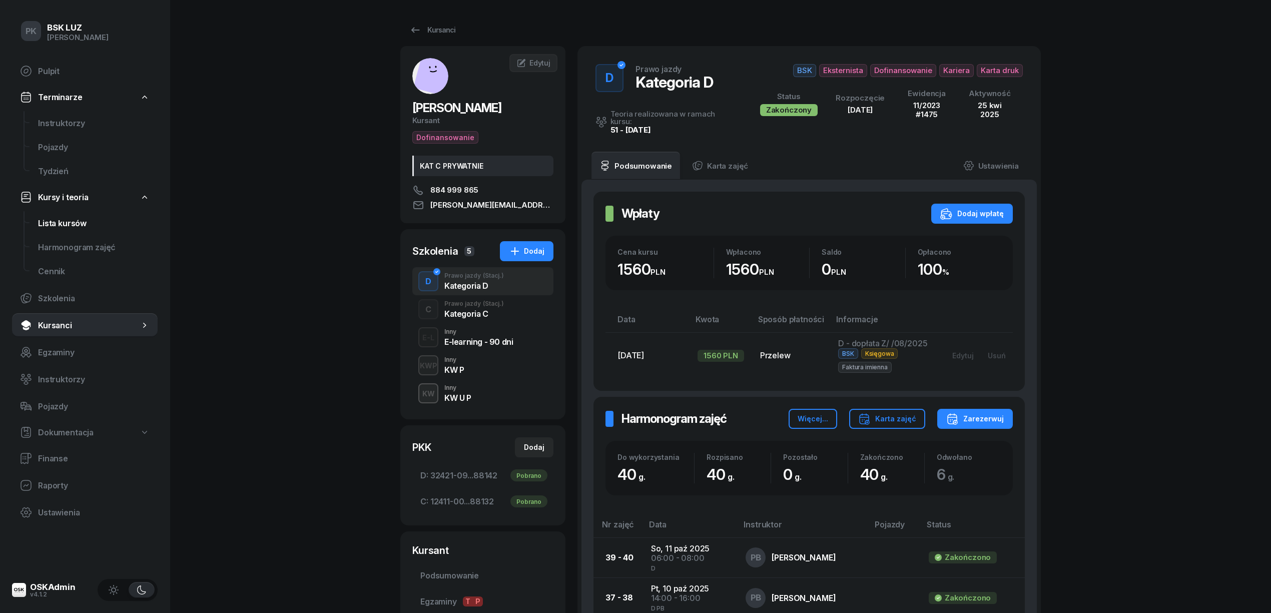
click at [77, 226] on span "Lista kursów" at bounding box center [94, 224] width 112 height 10
select select
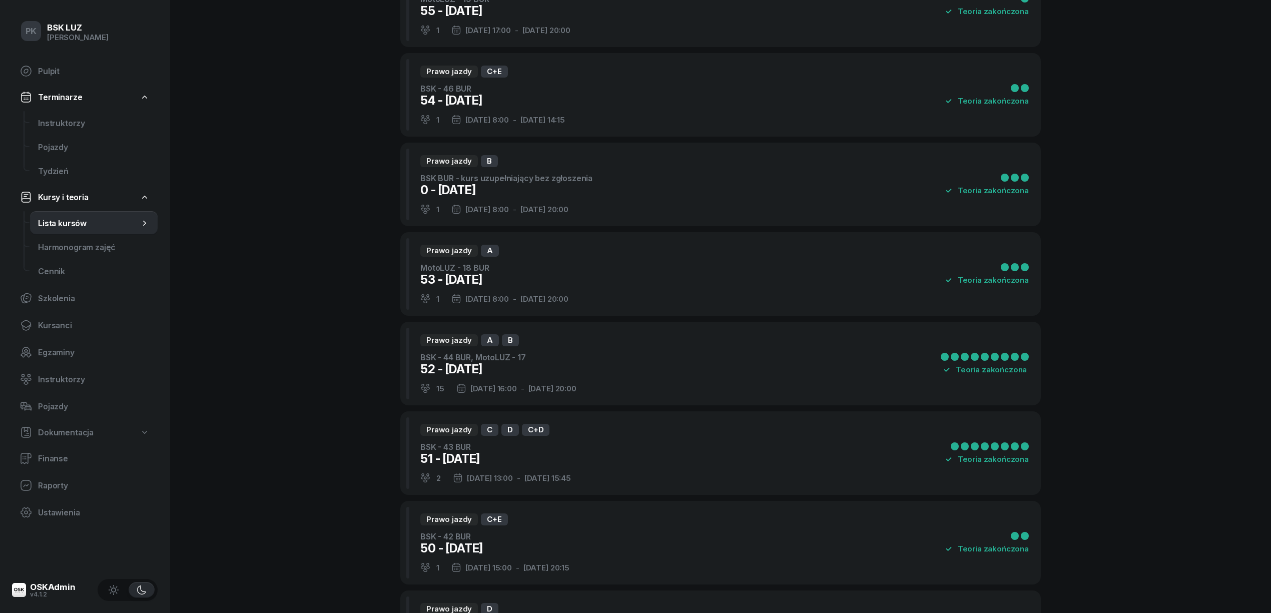
scroll to position [7056, 0]
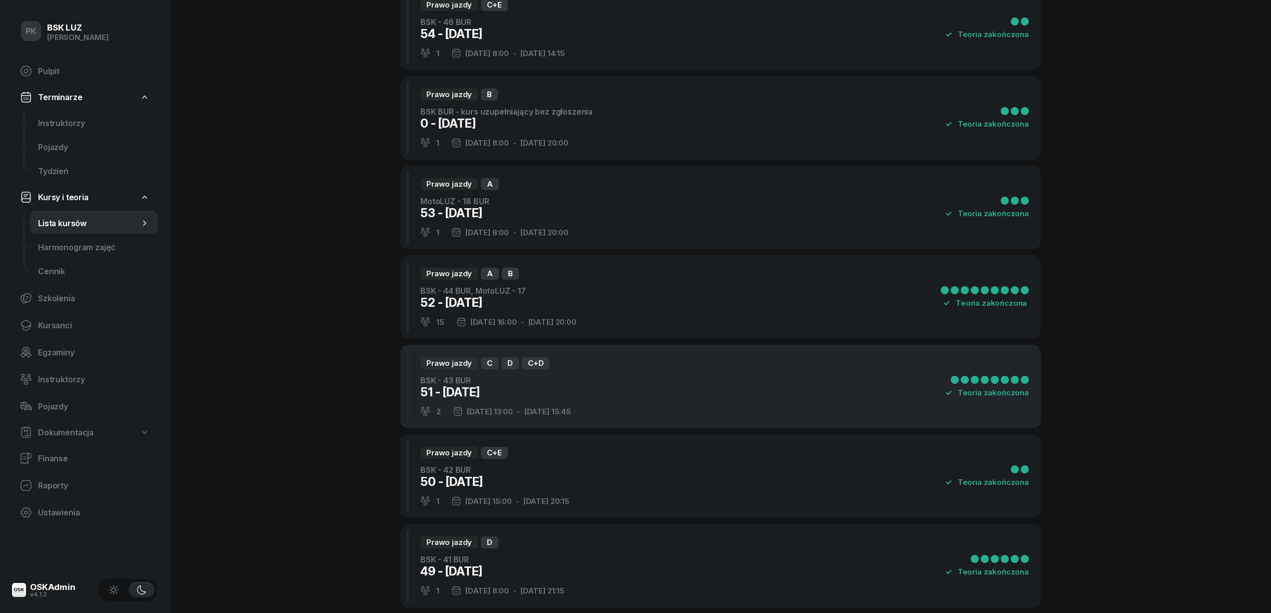
click at [633, 377] on div "Prawo jazdy C D C+D BSK - 43 BUR 51 - [DATE] 2 [DATE] 13:00 - [DATE] 15:45 Teor…" at bounding box center [720, 387] width 640 height 84
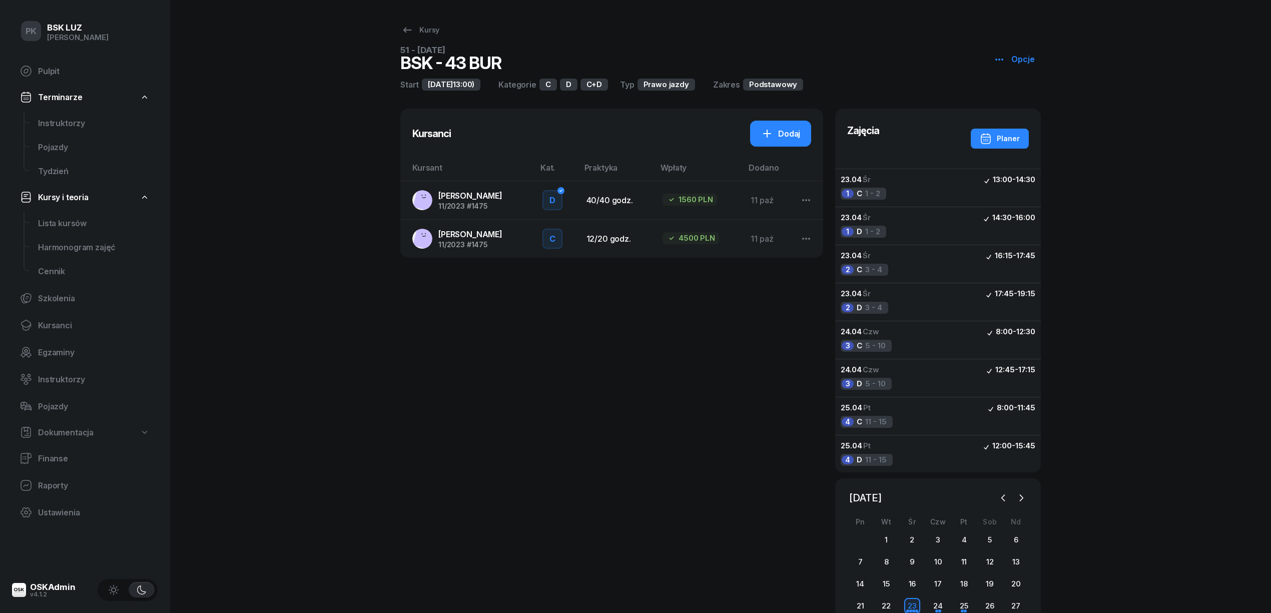
click at [474, 194] on span "[PERSON_NAME]" at bounding box center [470, 196] width 64 height 10
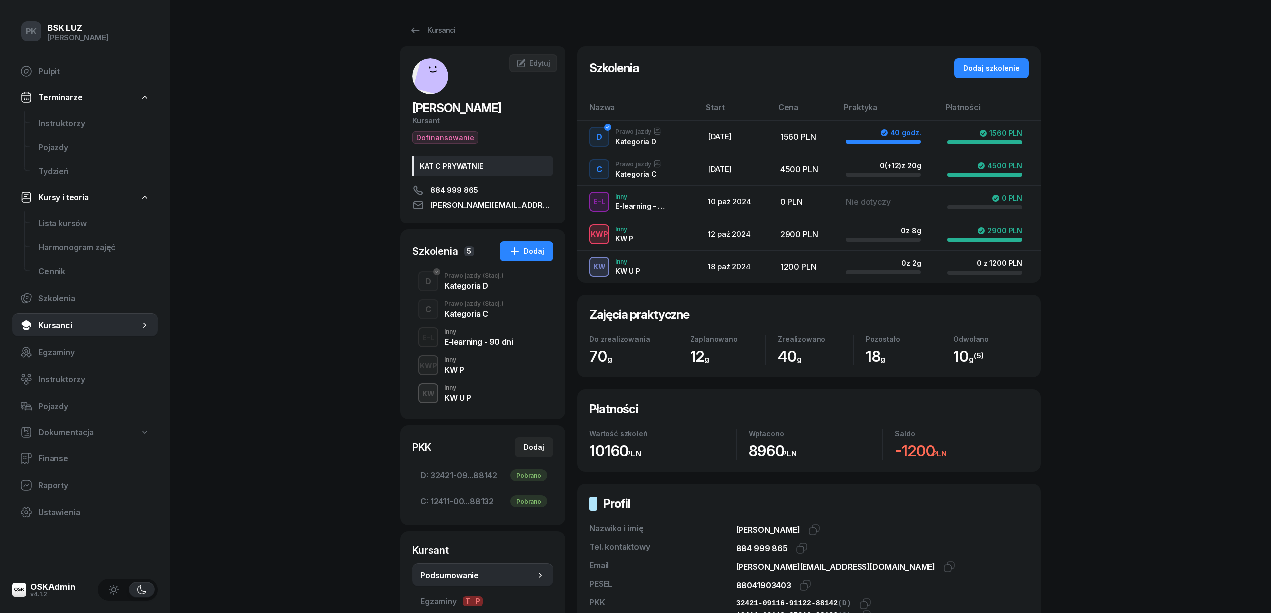
click at [471, 313] on div "Kategoria C" at bounding box center [474, 314] width 60 height 8
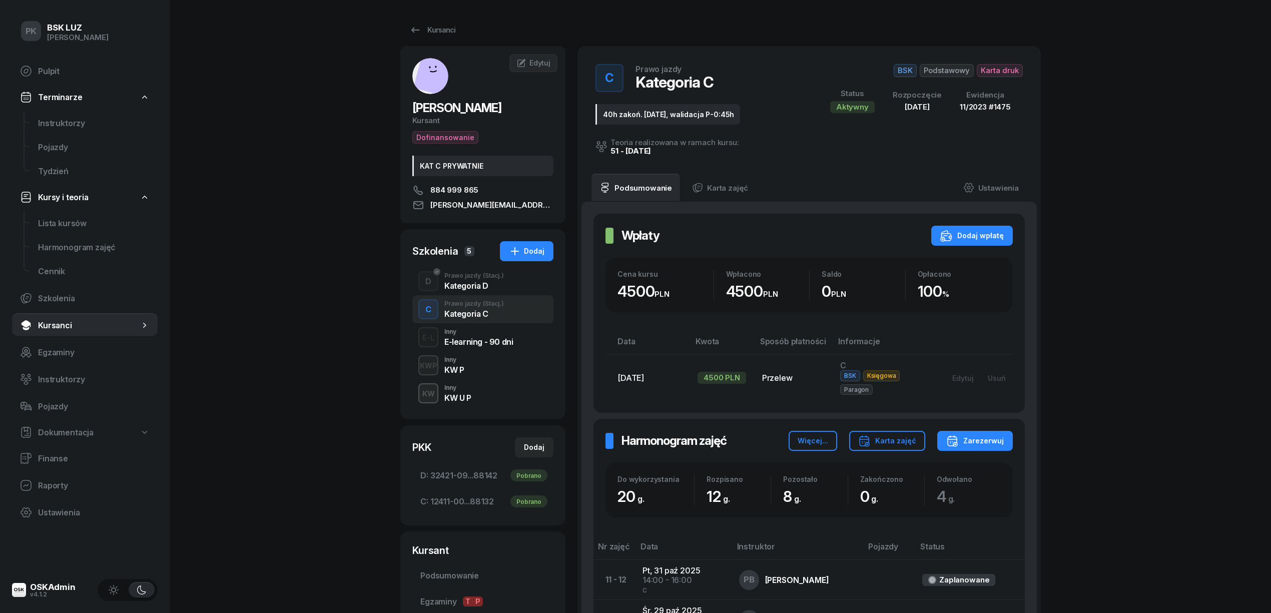
click at [472, 285] on div "Kategoria D" at bounding box center [474, 286] width 60 height 8
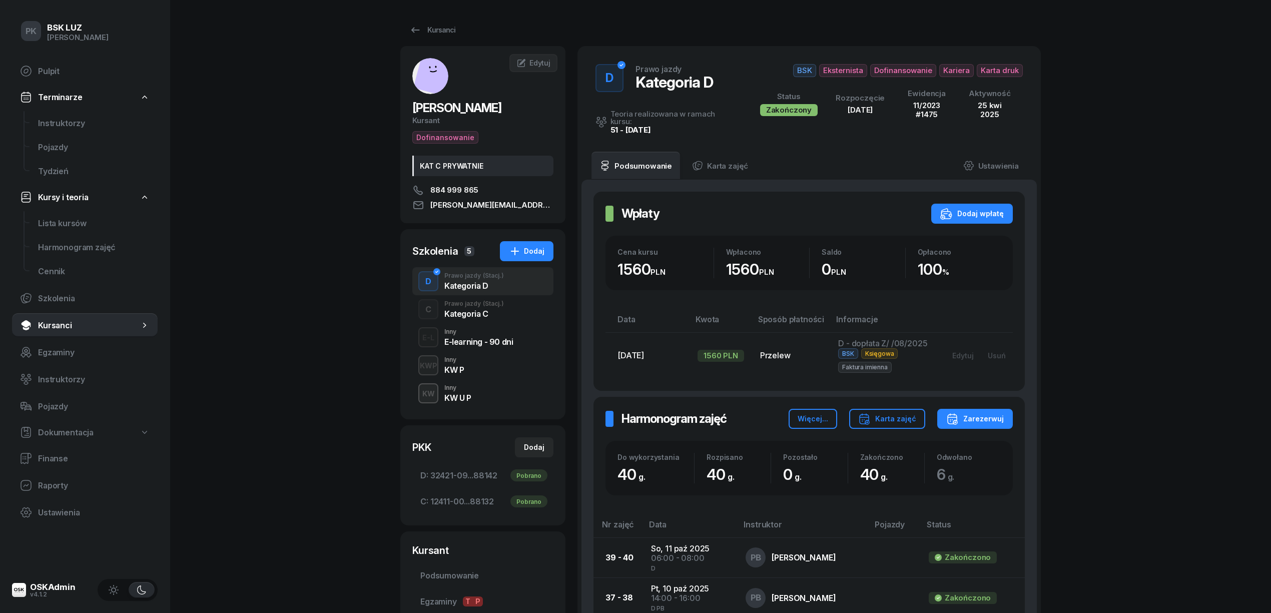
click at [470, 315] on div "Kategoria C" at bounding box center [474, 314] width 60 height 8
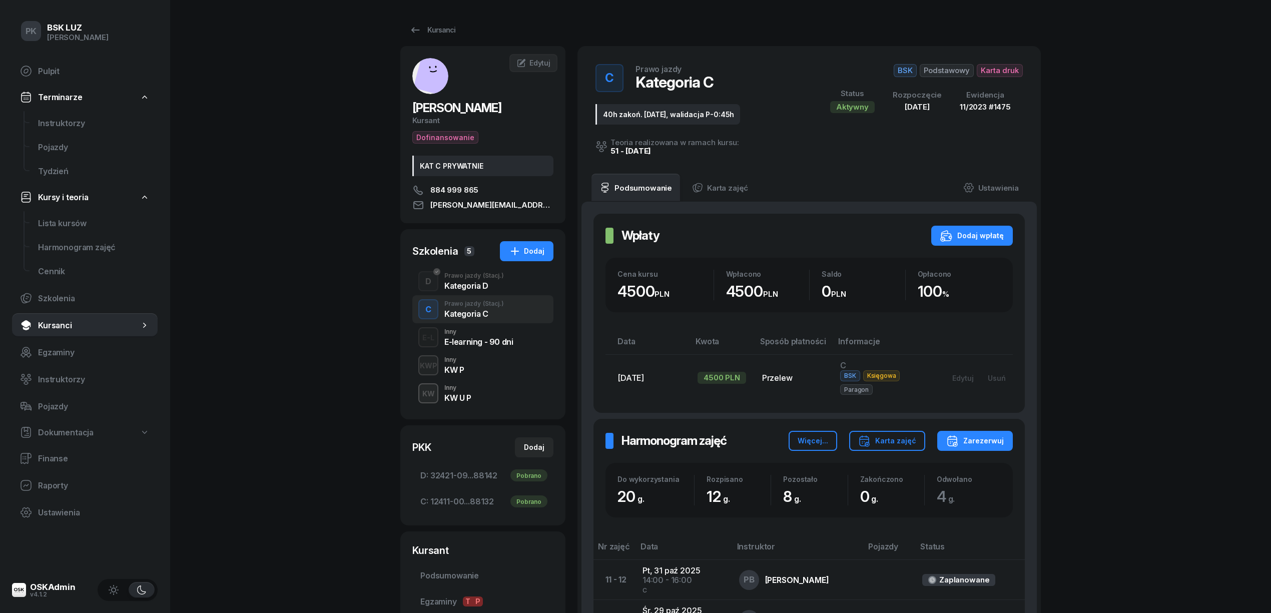
click at [474, 295] on div "D Prawo jazdy (Stacj.) Kategoria D" at bounding box center [482, 281] width 141 height 28
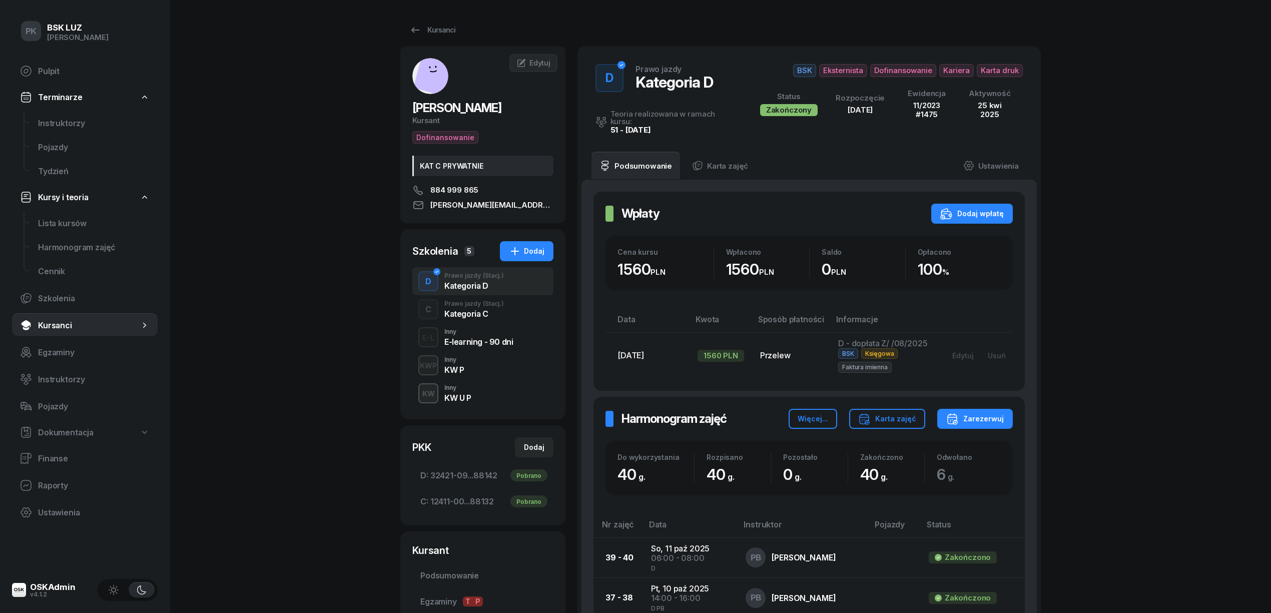
click at [469, 317] on div "Kategoria C" at bounding box center [474, 314] width 60 height 8
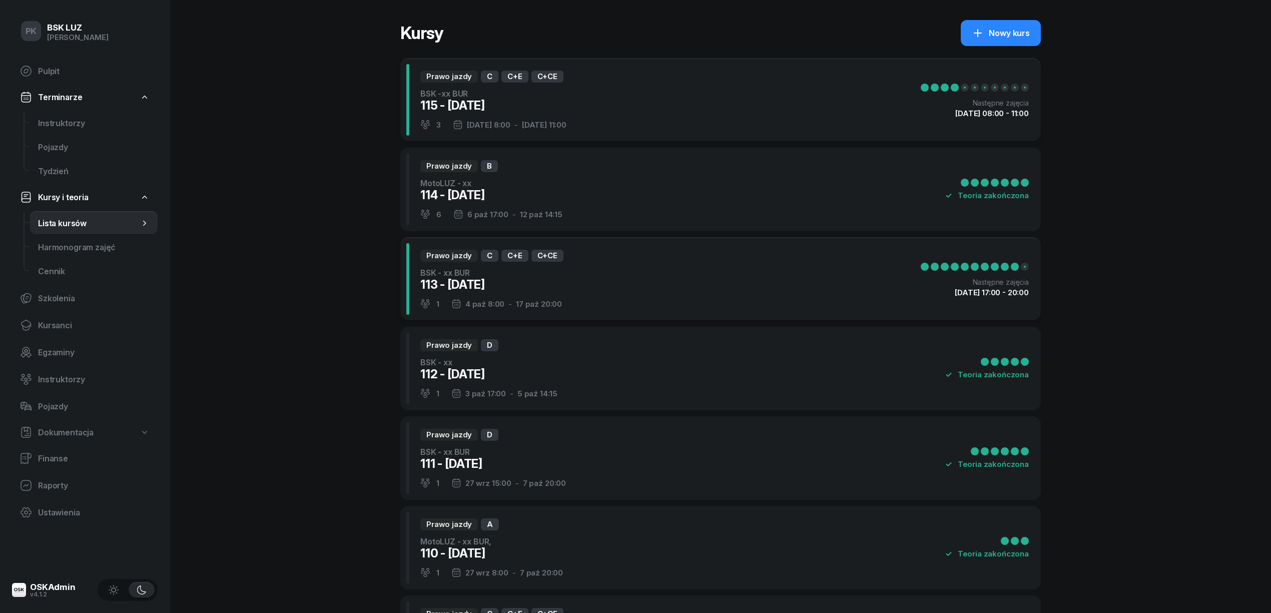
select select
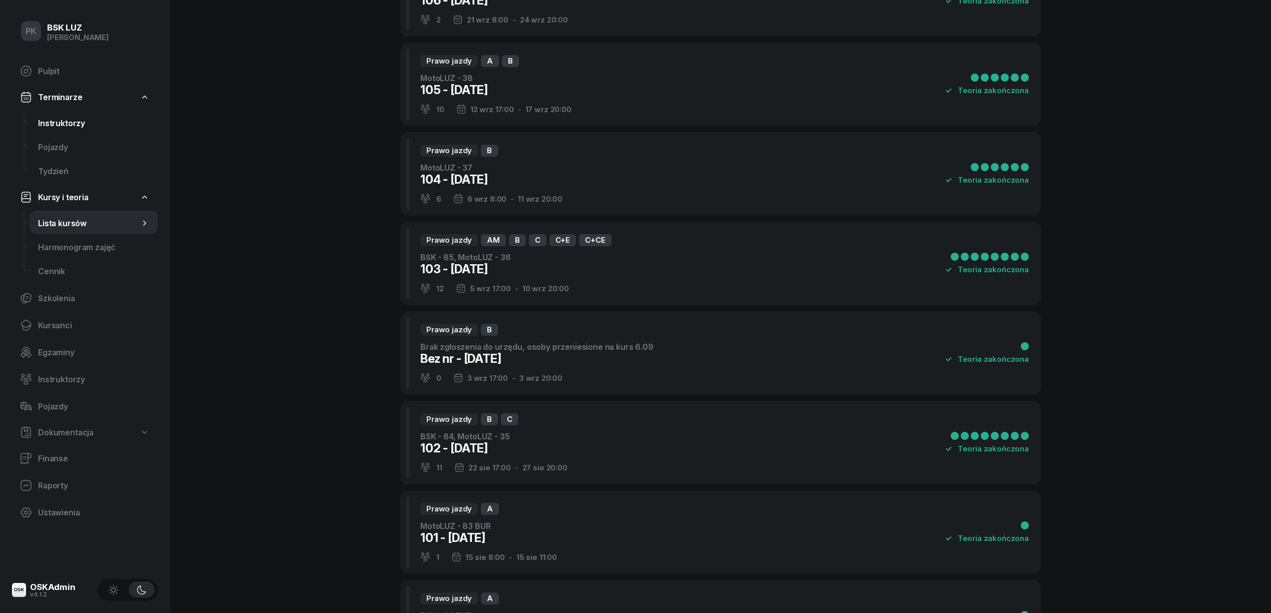
click at [66, 119] on span "Instruktorzy" at bounding box center [94, 124] width 112 height 10
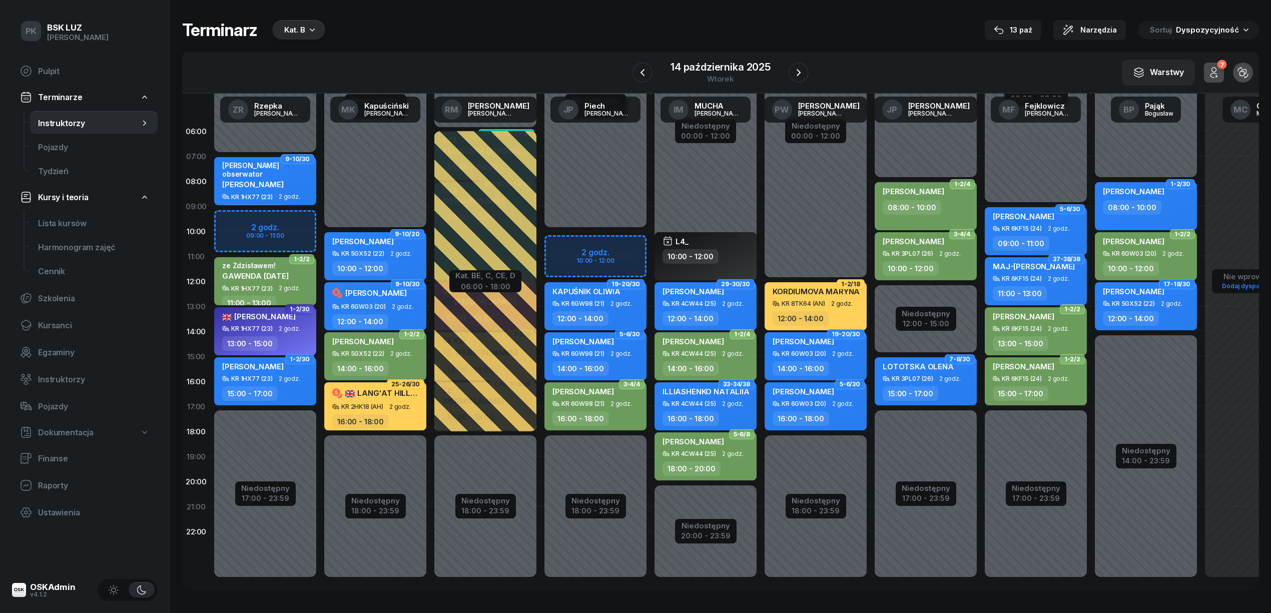
click at [589, 296] on div "KAPUŚNIK OLIWIA" at bounding box center [586, 293] width 68 height 14
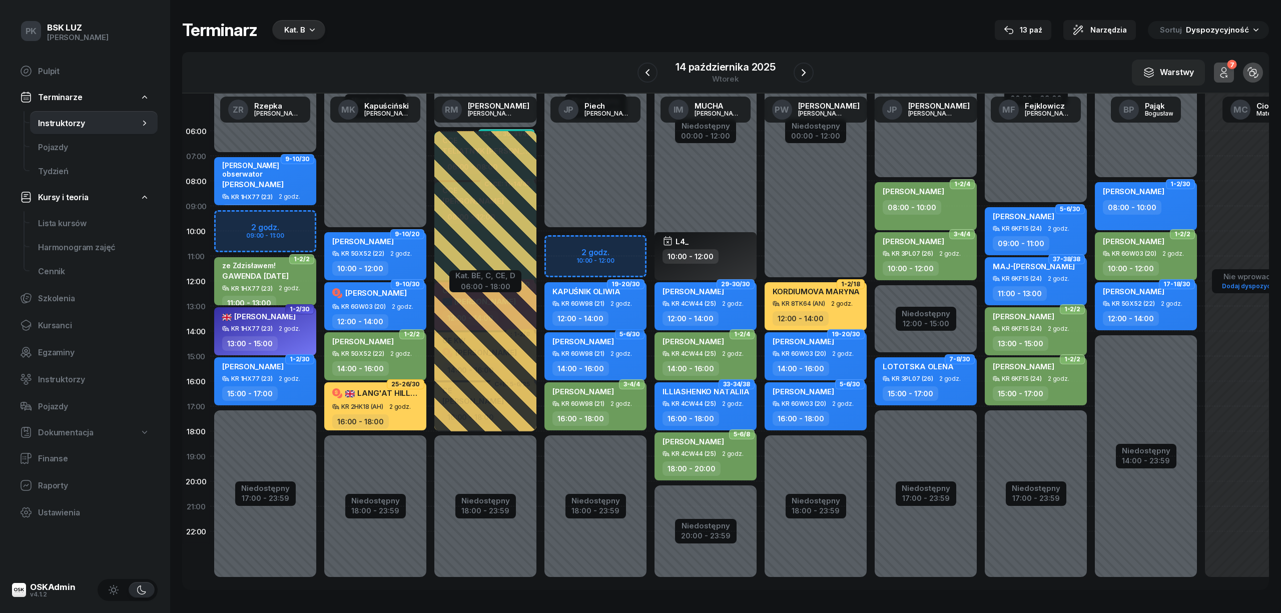
select select "12"
select select "14"
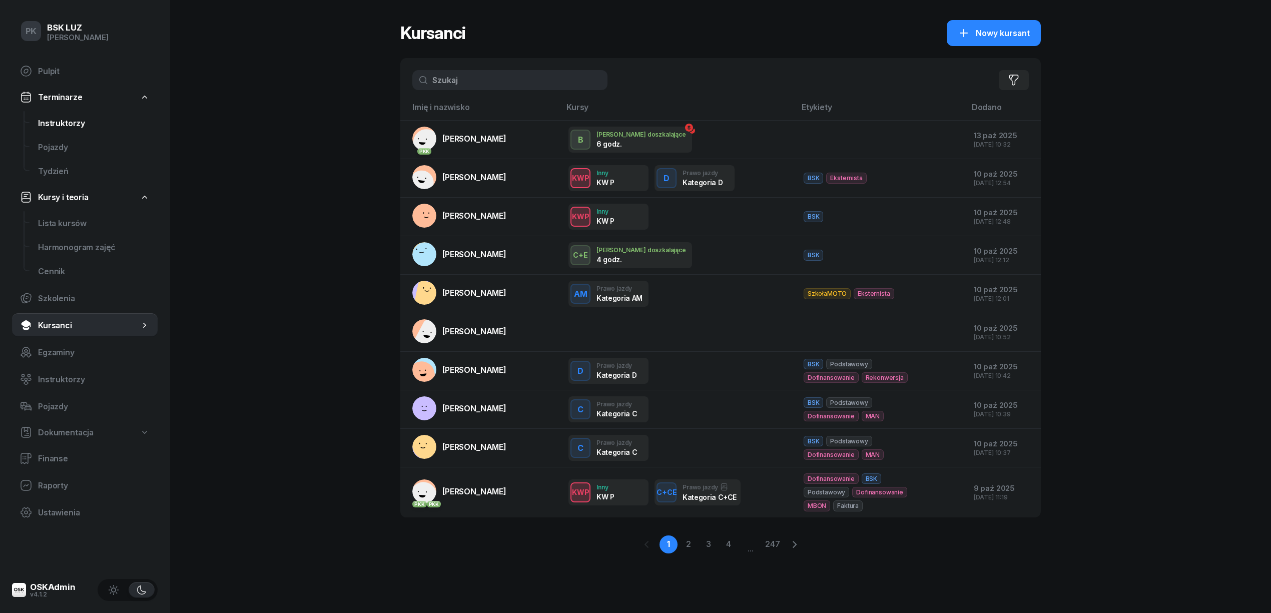
click at [62, 121] on span "Instruktorzy" at bounding box center [94, 124] width 112 height 10
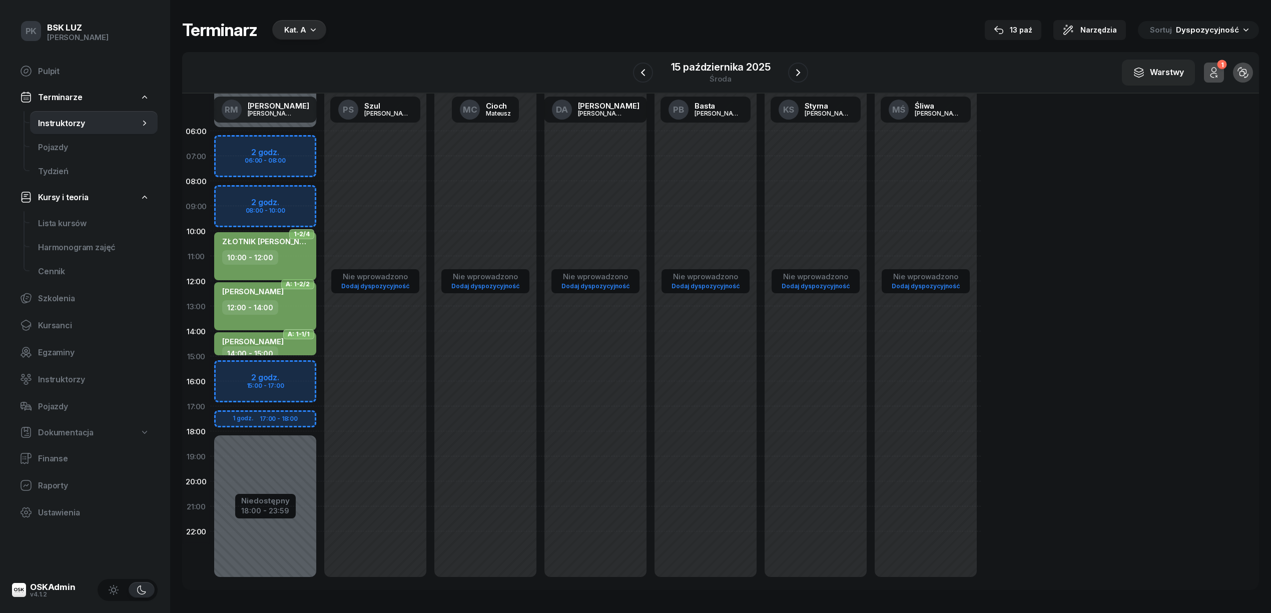
click at [305, 259] on div "10:00 - 12:00" at bounding box center [266, 257] width 88 height 15
select select "10"
select select "12"
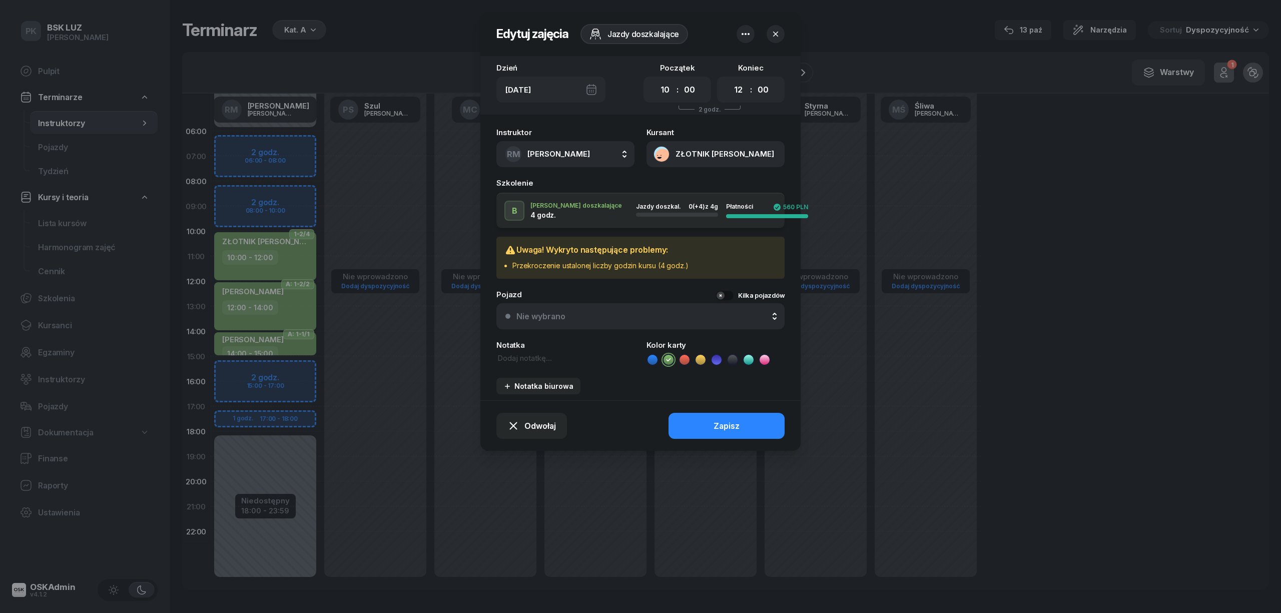
click at [747, 34] on icon "button" at bounding box center [745, 34] width 12 height 12
click at [1037, 157] on div at bounding box center [640, 306] width 1281 height 613
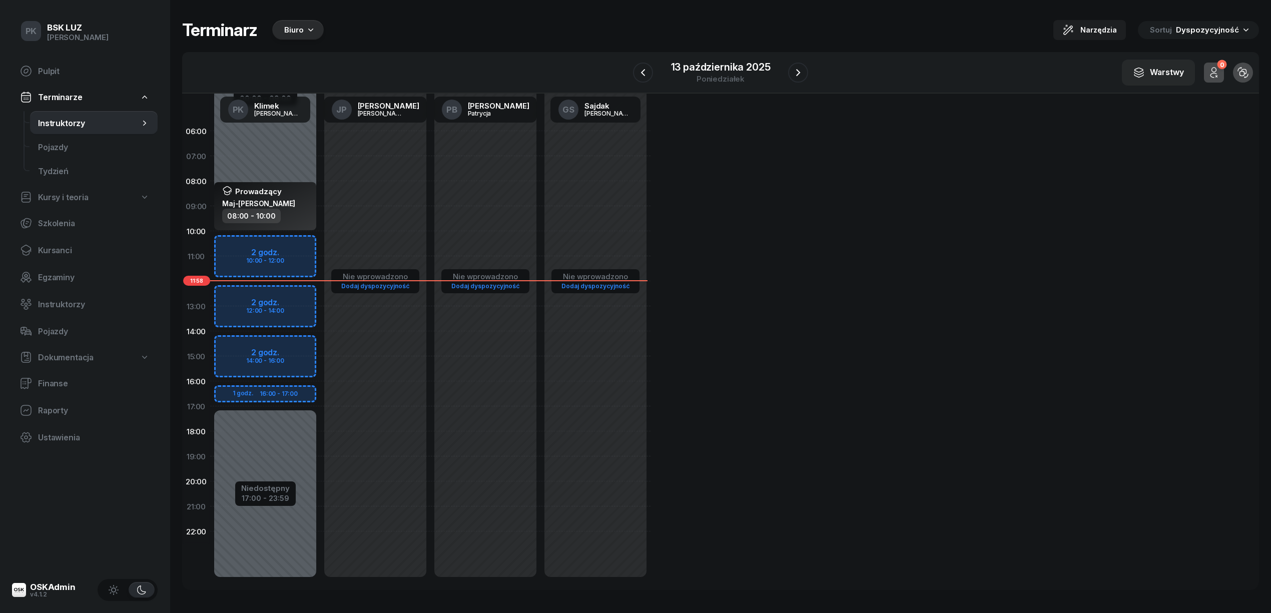
click at [297, 35] on div "Biuro" at bounding box center [294, 30] width 20 height 12
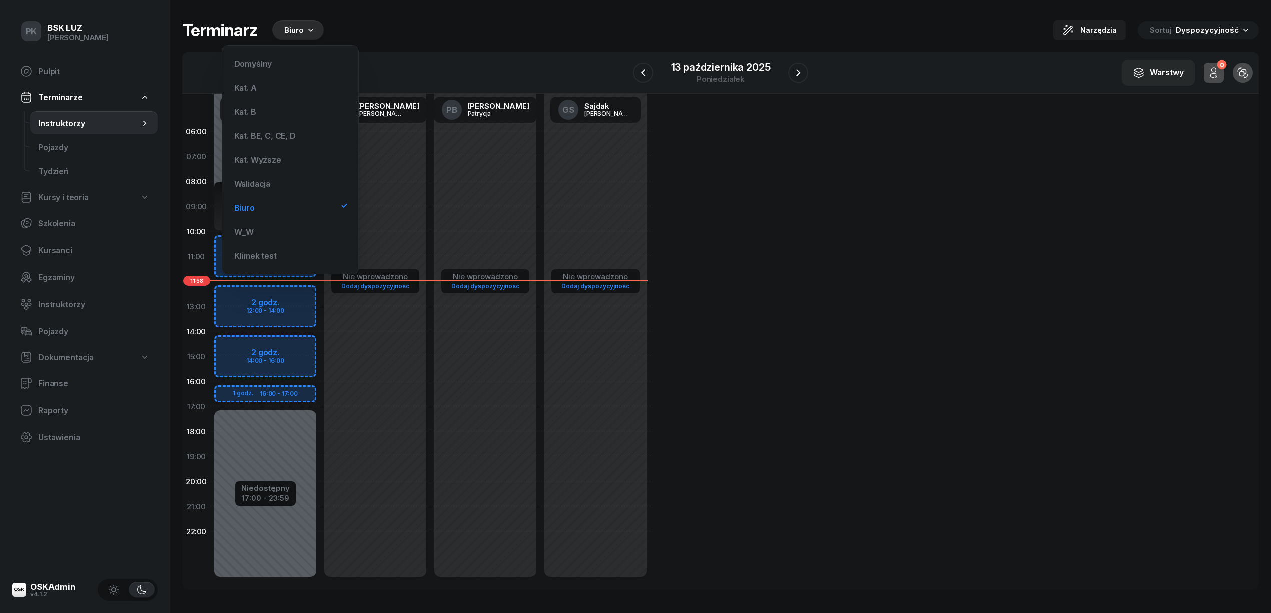
click at [277, 342] on div "Niedostępny 00:00 - 09:00 Niedostępny 17:00 - 23:59 2 godz. 10:00 - 12:00 2 god…" at bounding box center [265, 356] width 110 height 475
select select "14"
select select "16"
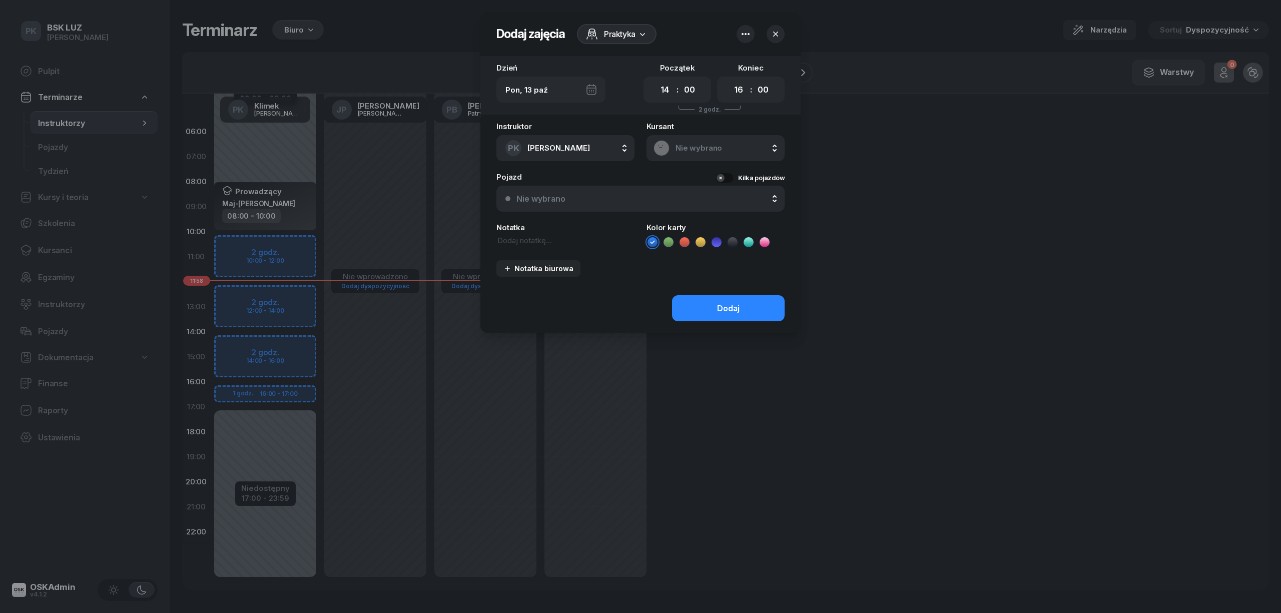
click at [296, 214] on div at bounding box center [640, 306] width 1281 height 613
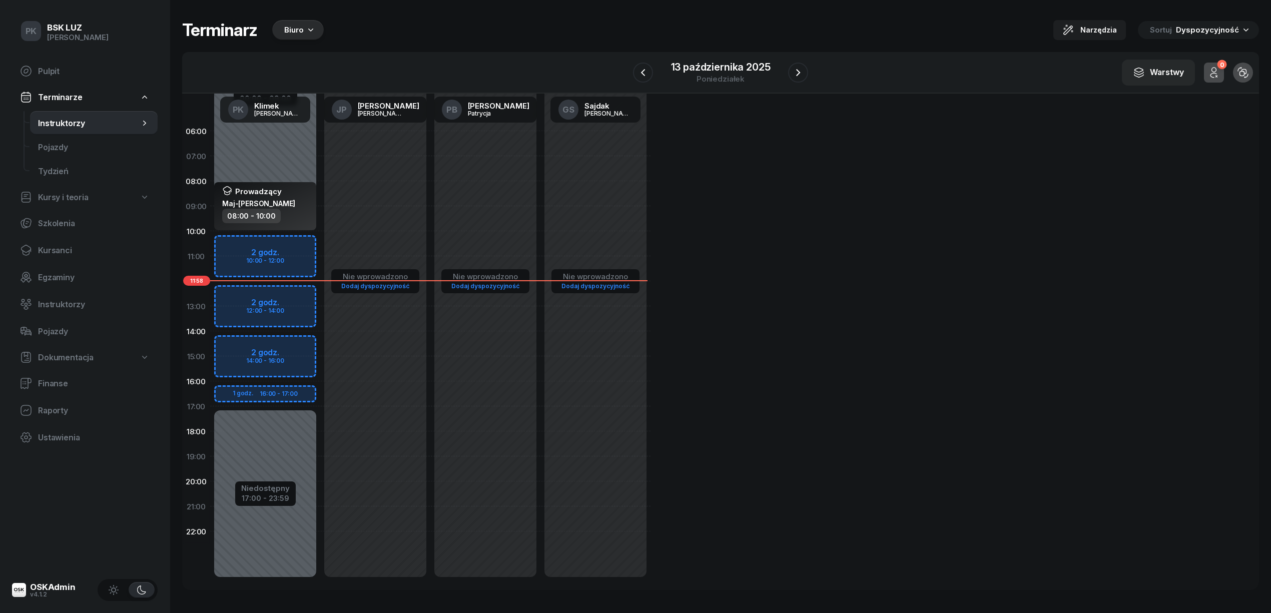
click at [296, 214] on div "08:00 - 10:00" at bounding box center [266, 216] width 88 height 15
select select "08"
select select "10"
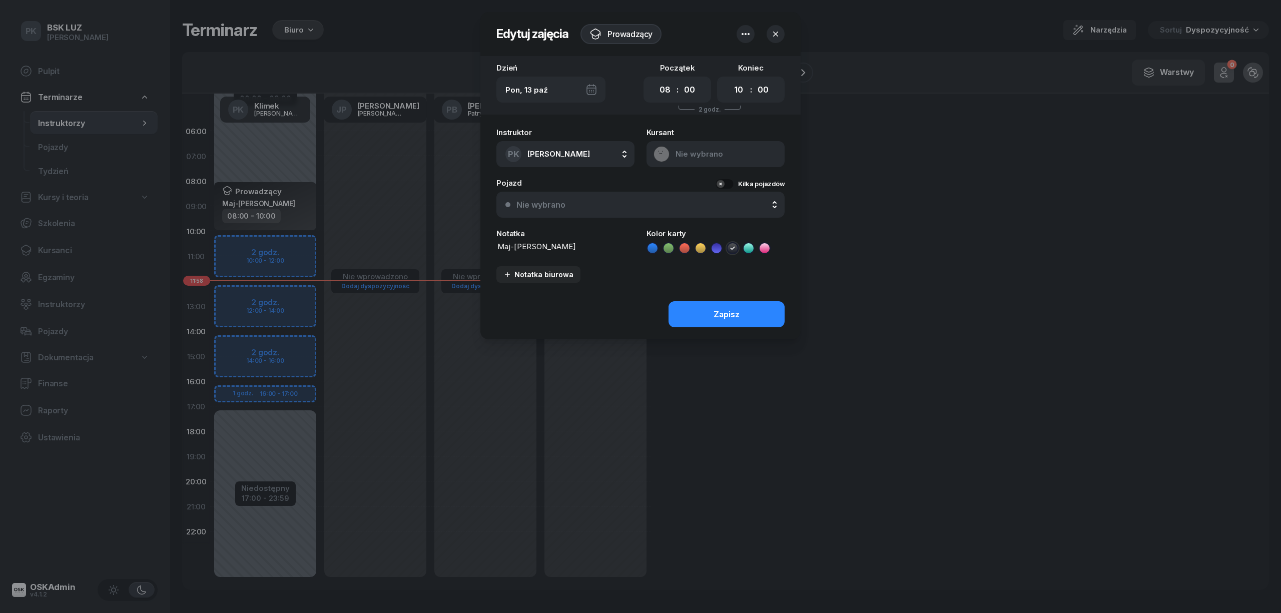
click at [309, 241] on div at bounding box center [640, 306] width 1281 height 613
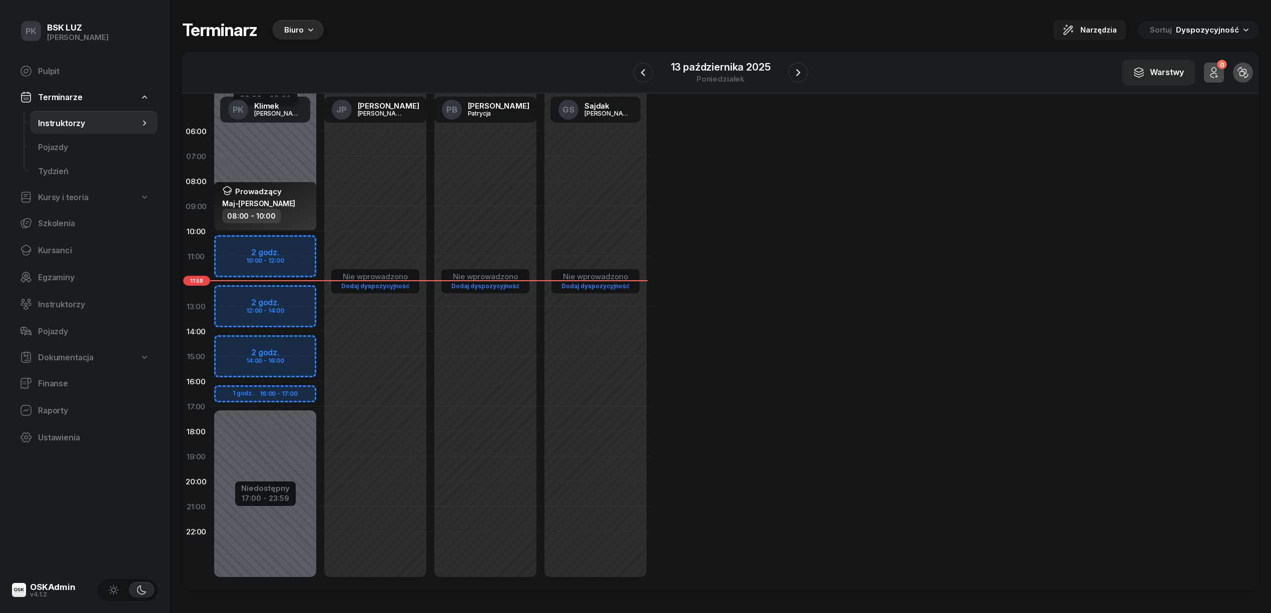
click at [300, 241] on div "Niedostępny 00:00 - 09:00 Niedostępny 17:00 - 23:59 2 godz. 10:00 - 12:00 2 god…" at bounding box center [265, 356] width 110 height 475
select select "10"
select select "12"
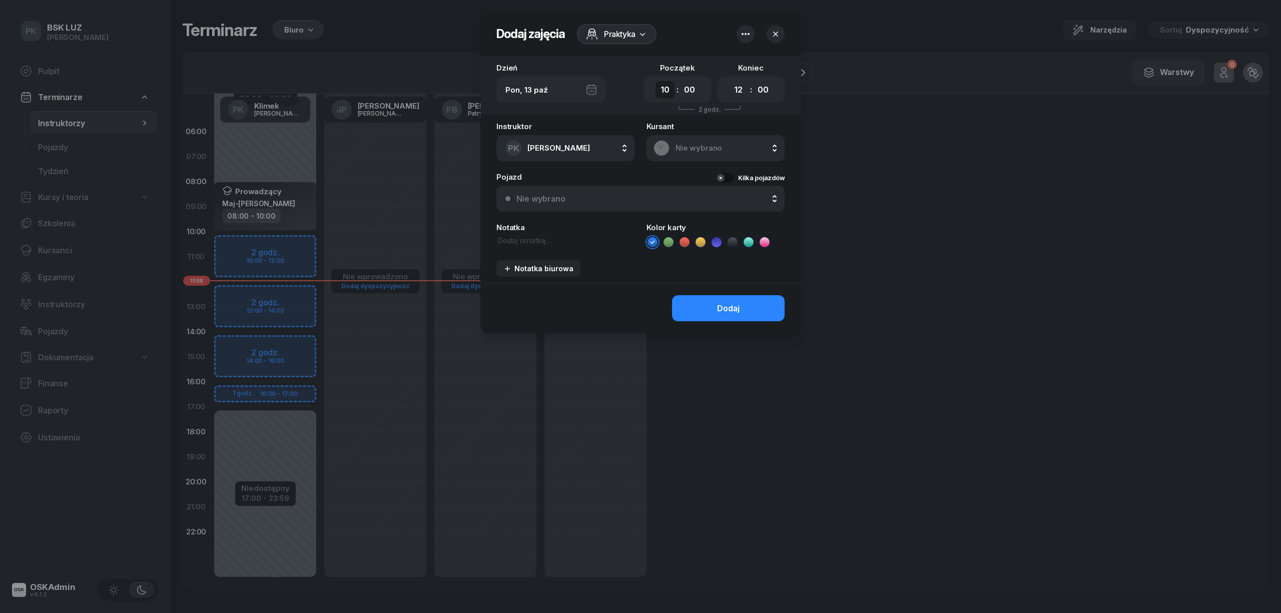
click at [663, 91] on select "00 01 02 03 04 05 06 07 08 09 10 11 12 13 14 15 16 17 18 19 20 21 22 23" at bounding box center [664, 90] width 19 height 18
select select "09"
click at [655, 81] on select "00 01 02 03 04 05 06 07 08 09 10 11 12 13 14 15 16 17 18 19 20 21 22 23" at bounding box center [664, 90] width 19 height 18
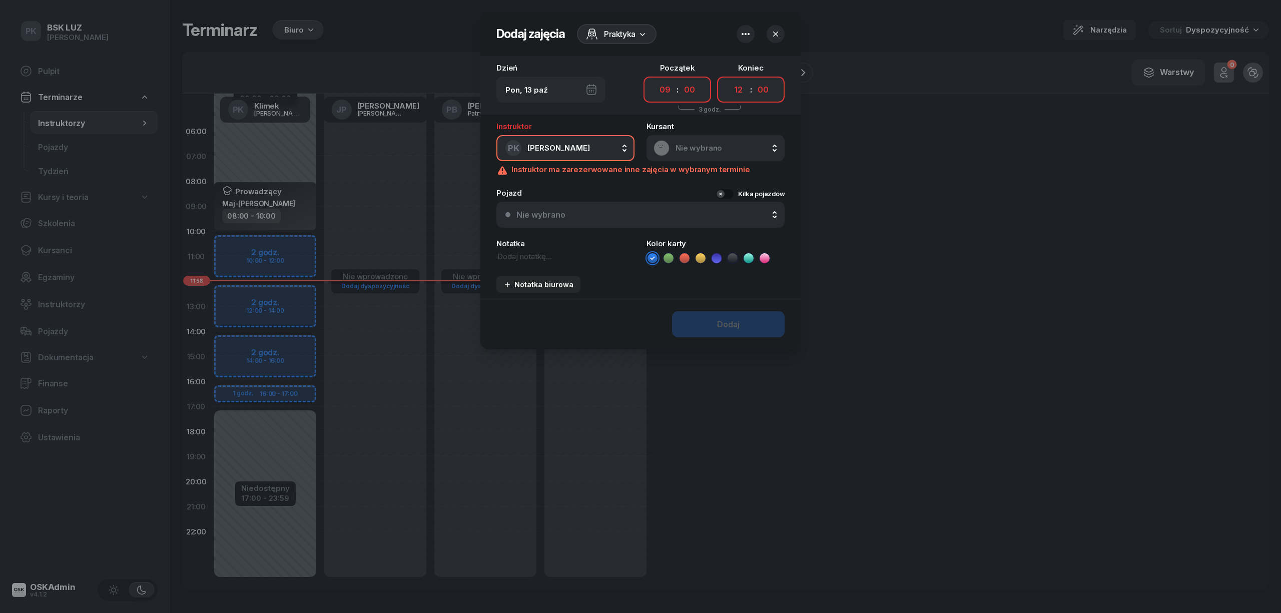
click at [608, 145] on button "PK Klimek Piotr" at bounding box center [565, 148] width 138 height 26
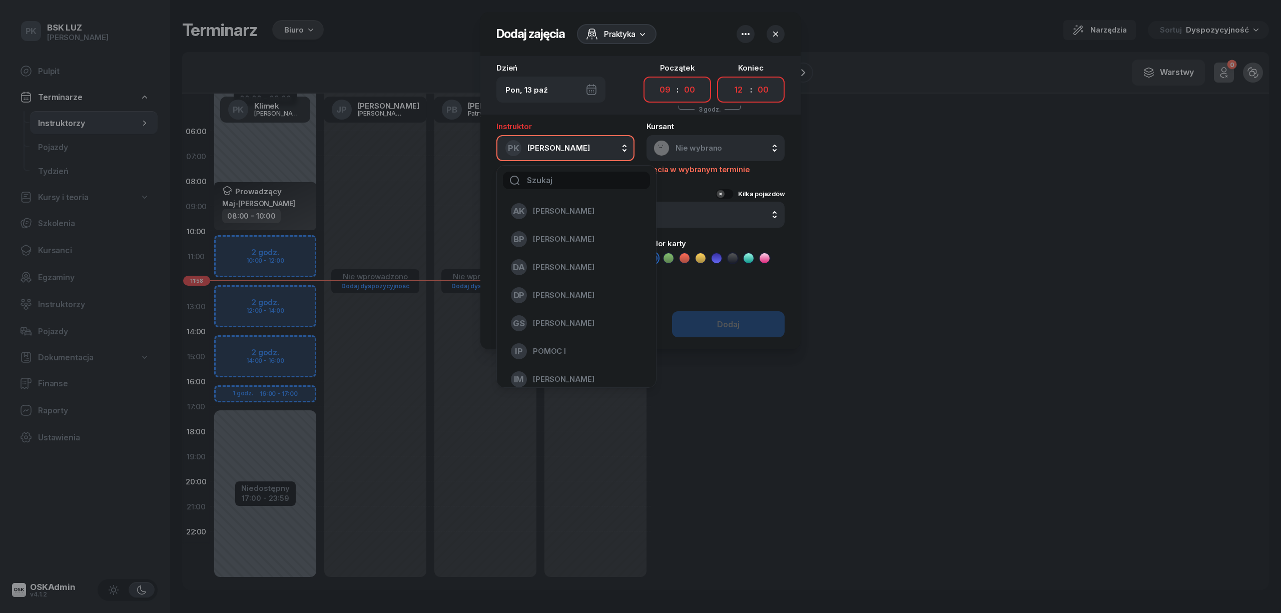
click at [608, 145] on button "PK Klimek Piotr" at bounding box center [565, 148] width 138 height 26
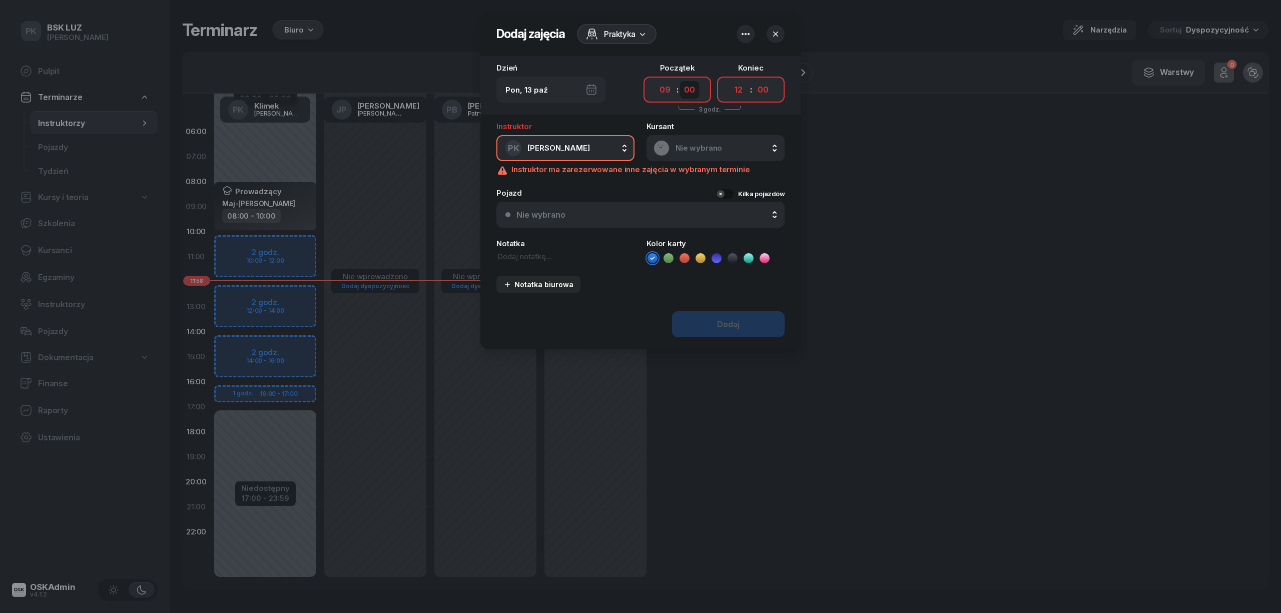
click at [683, 91] on select "00 05 10 15 20 25 30 35 40 45 50 55" at bounding box center [689, 90] width 19 height 18
click at [657, 89] on select "00 01 02 03 04 05 06 07 08 09 10 11 12 13 14 15 16 17 18 19 20 21 22 23" at bounding box center [664, 90] width 19 height 18
click at [643, 80] on div "Początek 00 01 02 03 04 05 06 07 08 09 10 11 12 13 14 15 16 17 18 19 20 21 22 2…" at bounding box center [677, 83] width 68 height 39
click at [734, 52] on header "Dodaj zajęcia Praktyka" at bounding box center [640, 34] width 320 height 44
click at [718, 36] on header "Dodaj zajęcia Praktyka" at bounding box center [640, 34] width 320 height 44
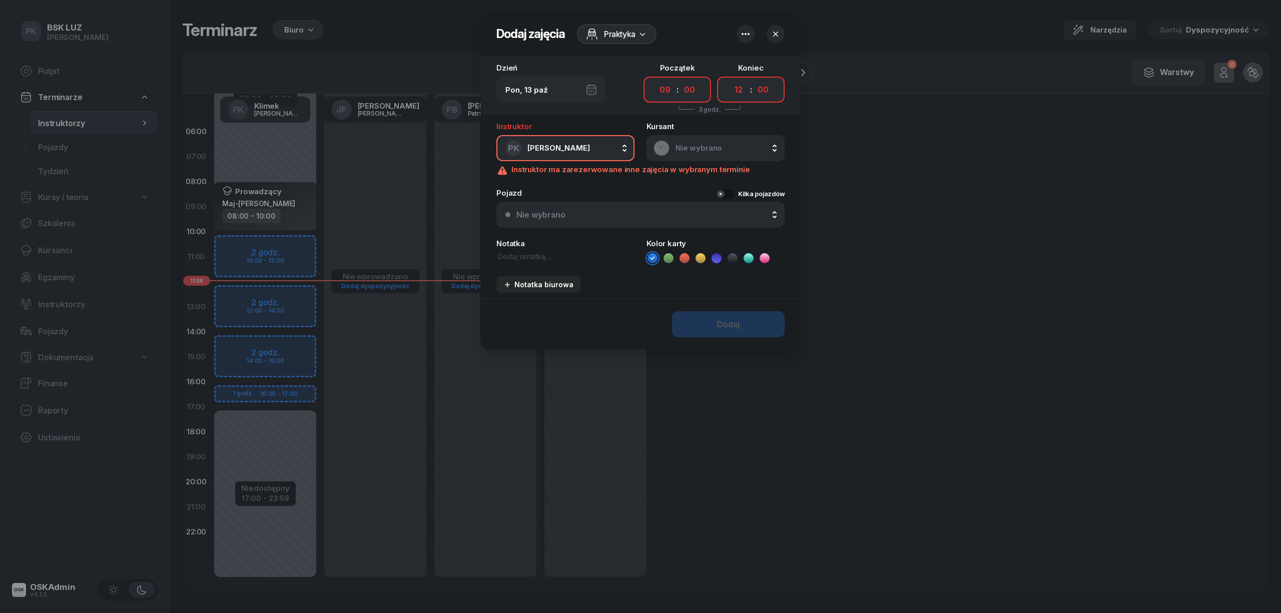
click at [532, 85] on div "Pon, 13 paź" at bounding box center [550, 90] width 109 height 26
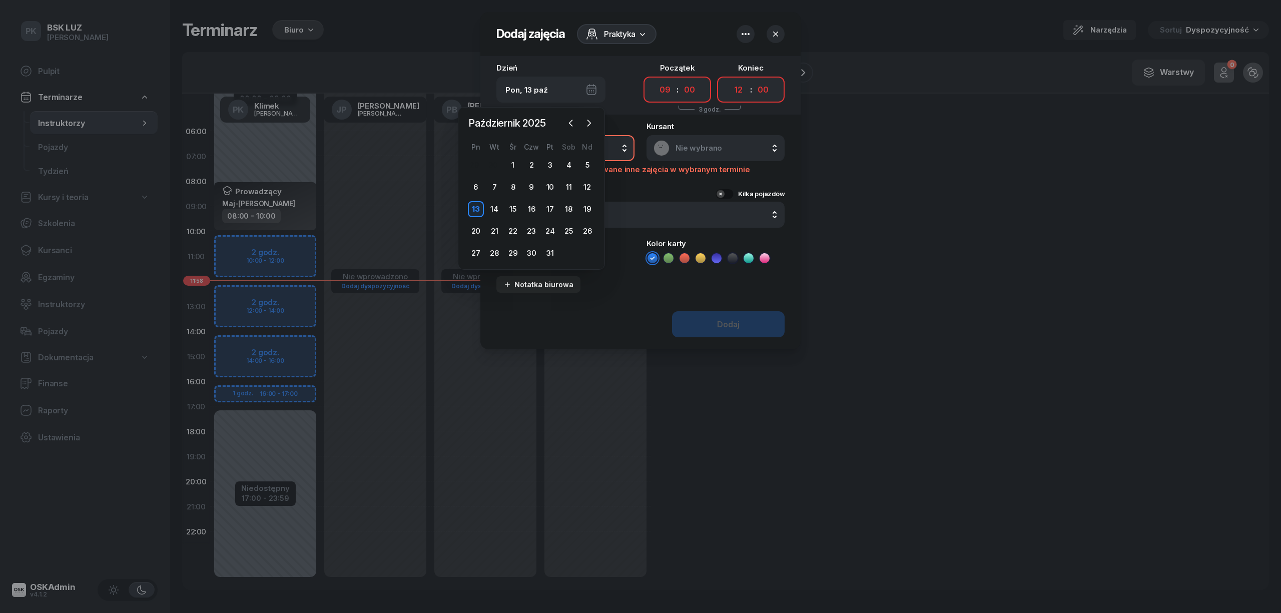
click at [532, 85] on div "Pon, 13 paź" at bounding box center [550, 90] width 109 height 26
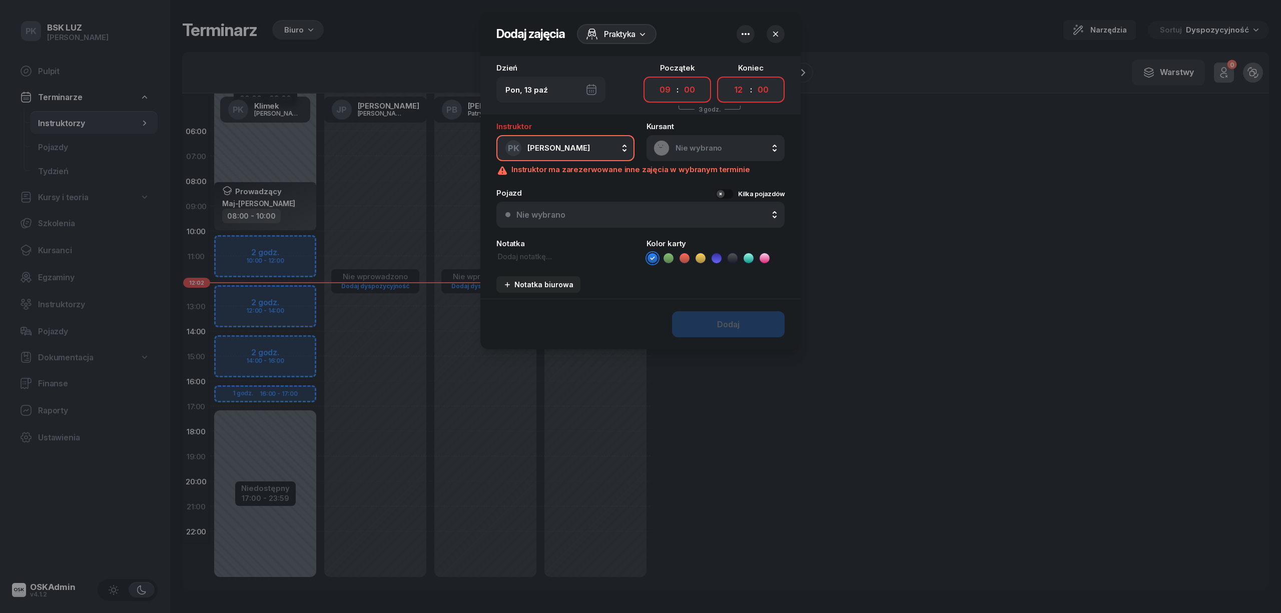
click at [775, 29] on icon "button" at bounding box center [775, 34] width 10 height 10
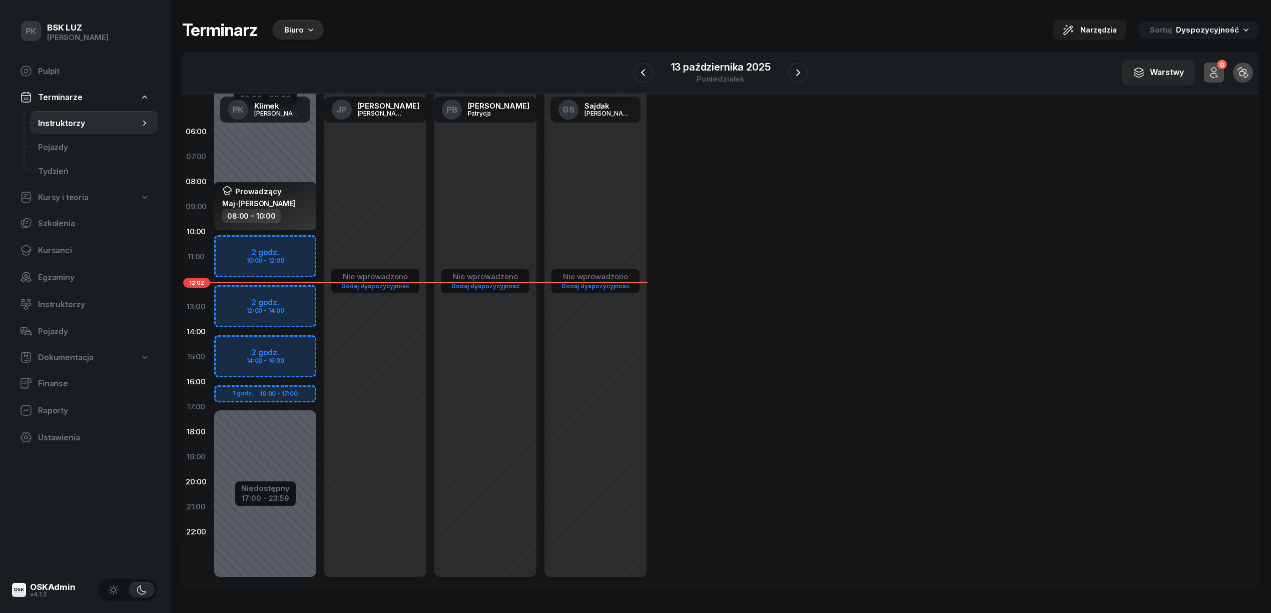
click at [277, 246] on div "Niedostępny 00:00 - 09:00 Niedostępny 17:00 - 23:59 2 godz. 10:00 - 12:00 2 god…" at bounding box center [265, 356] width 110 height 475
select select "10"
select select "12"
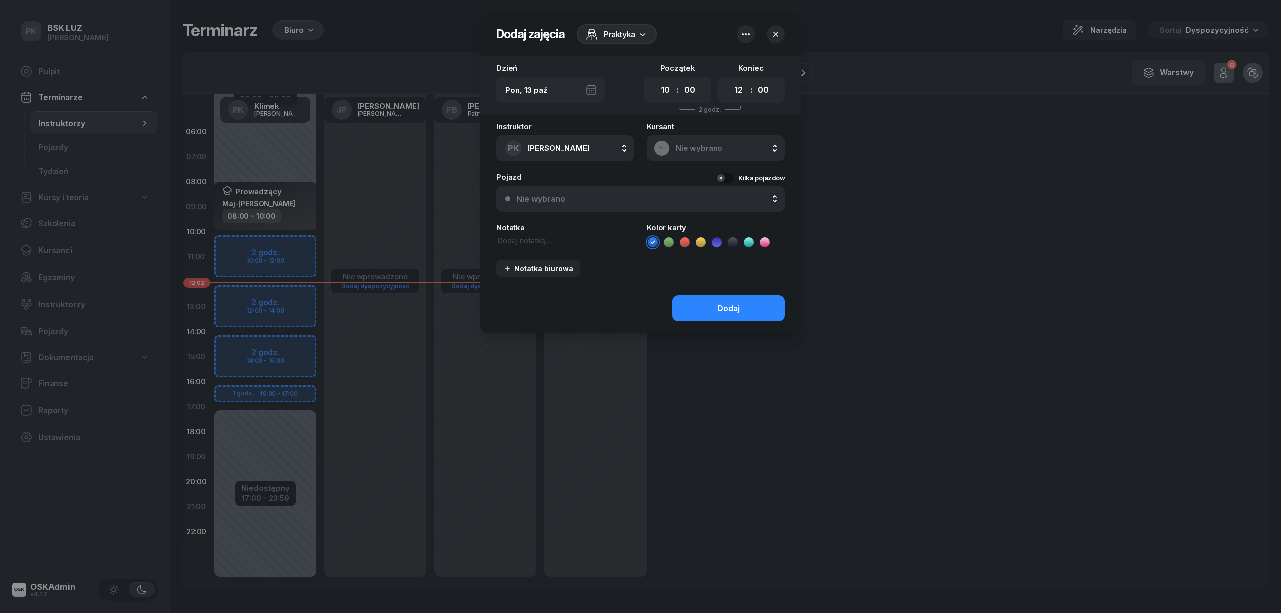
click at [623, 35] on span "Praktyka" at bounding box center [620, 34] width 32 height 12
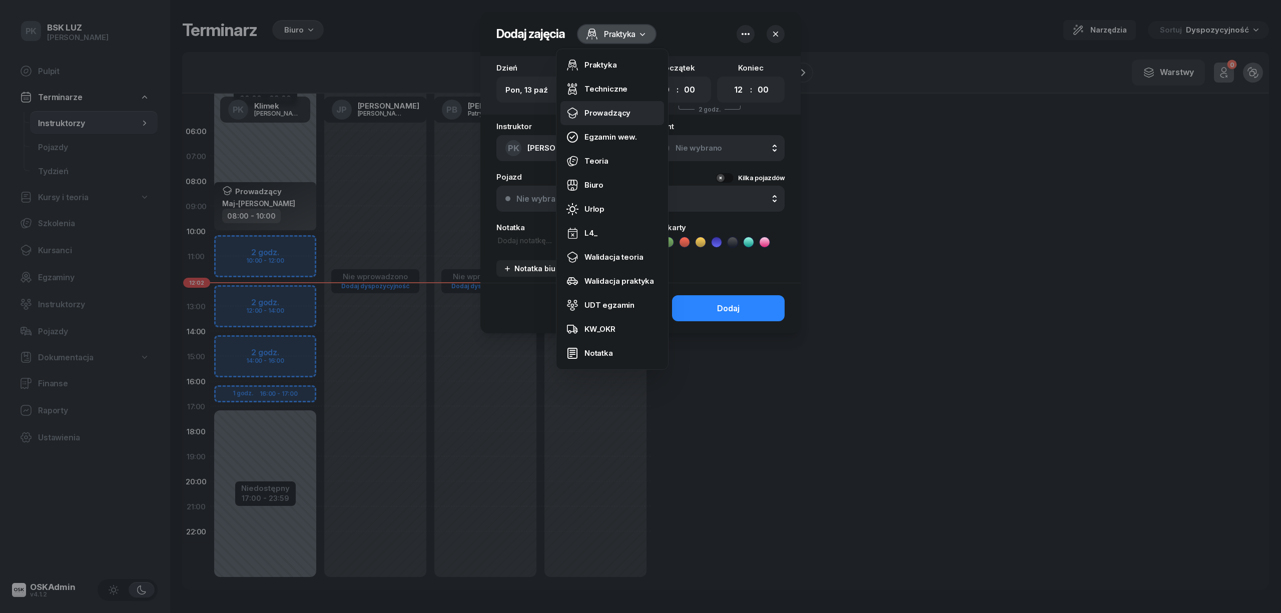
click at [619, 111] on div "Prowadzący" at bounding box center [607, 113] width 46 height 9
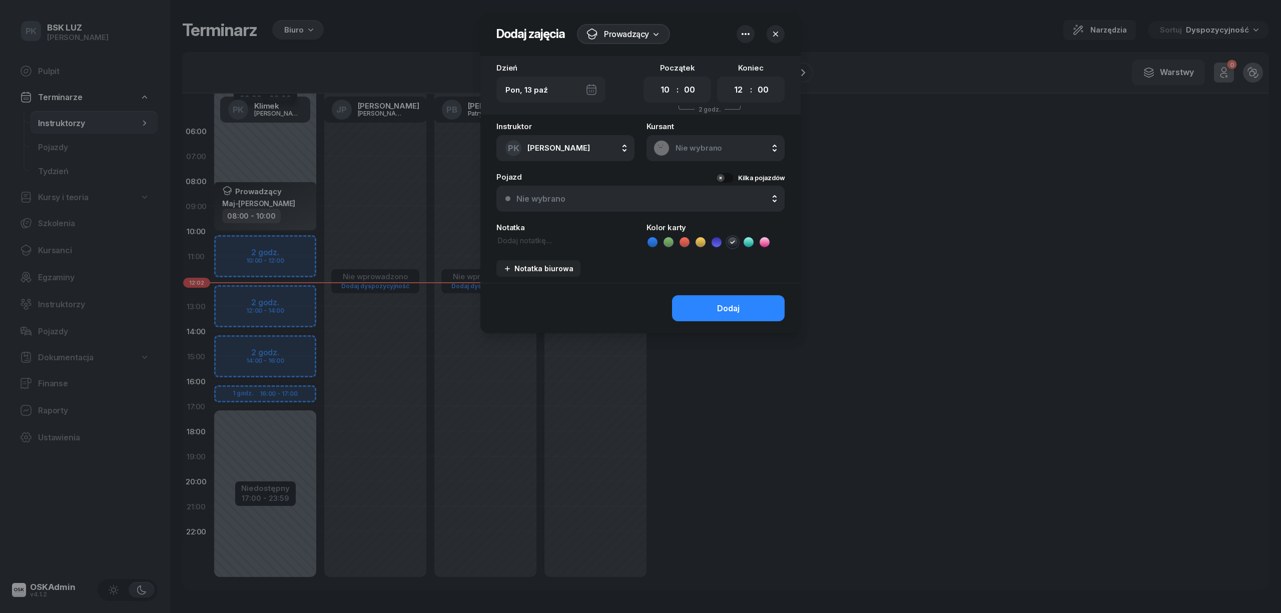
click at [630, 39] on div "Prowadzący" at bounding box center [626, 34] width 45 height 12
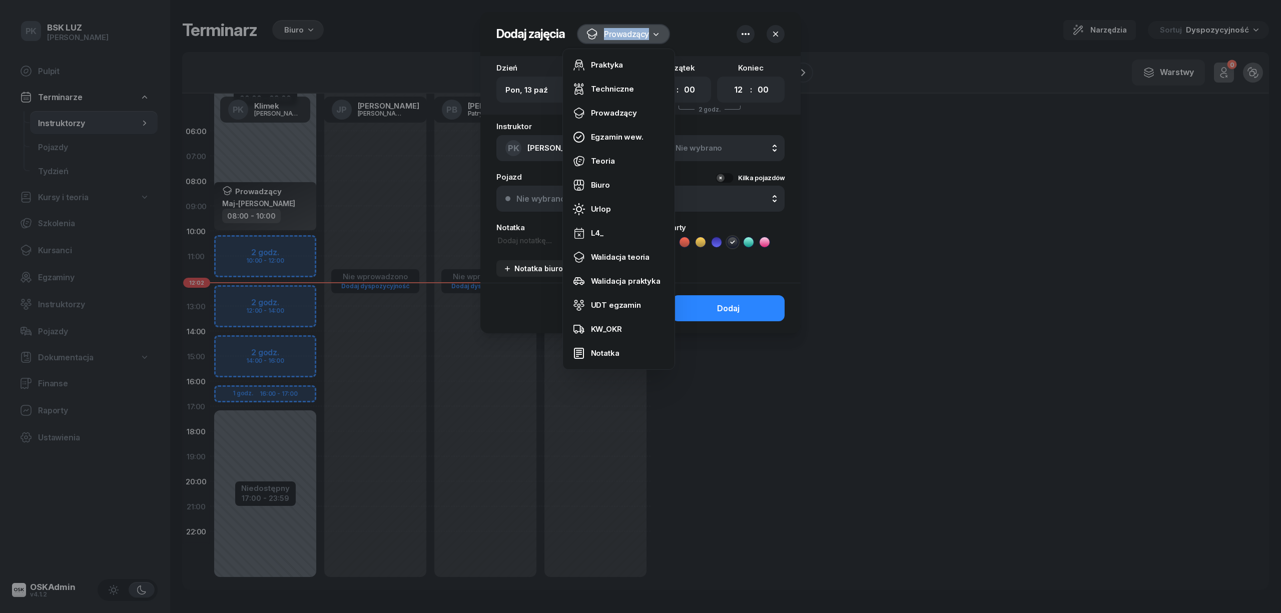
click at [630, 39] on div "Prowadzący" at bounding box center [626, 34] width 45 height 12
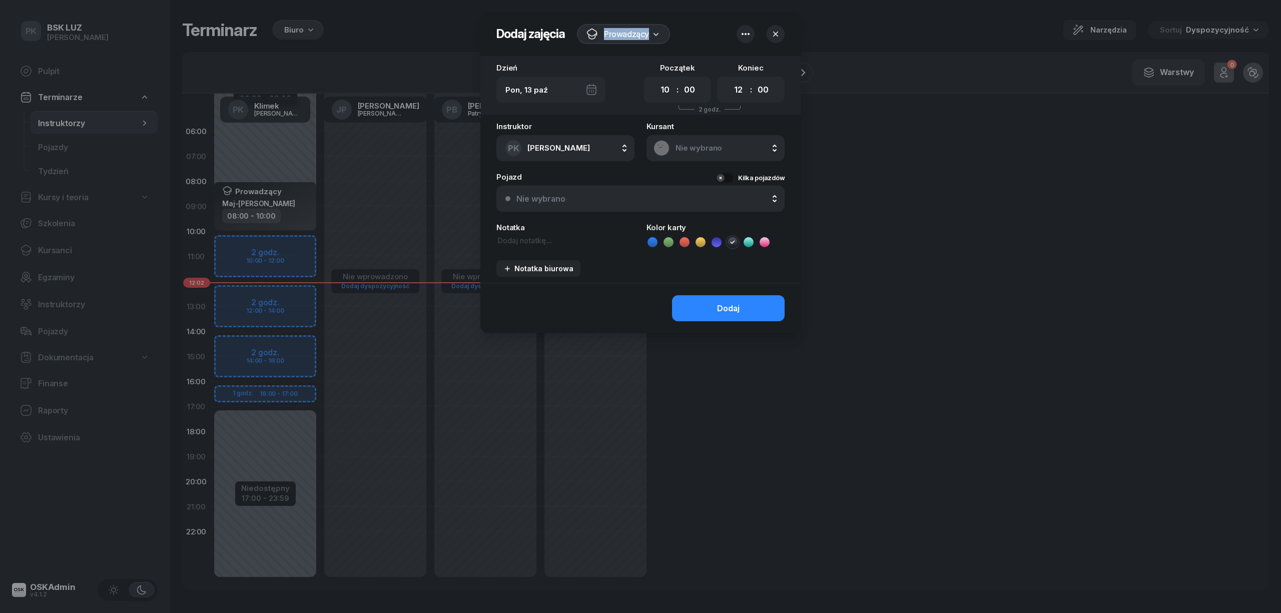
click at [554, 192] on button "Nie wybrano" at bounding box center [640, 199] width 288 height 26
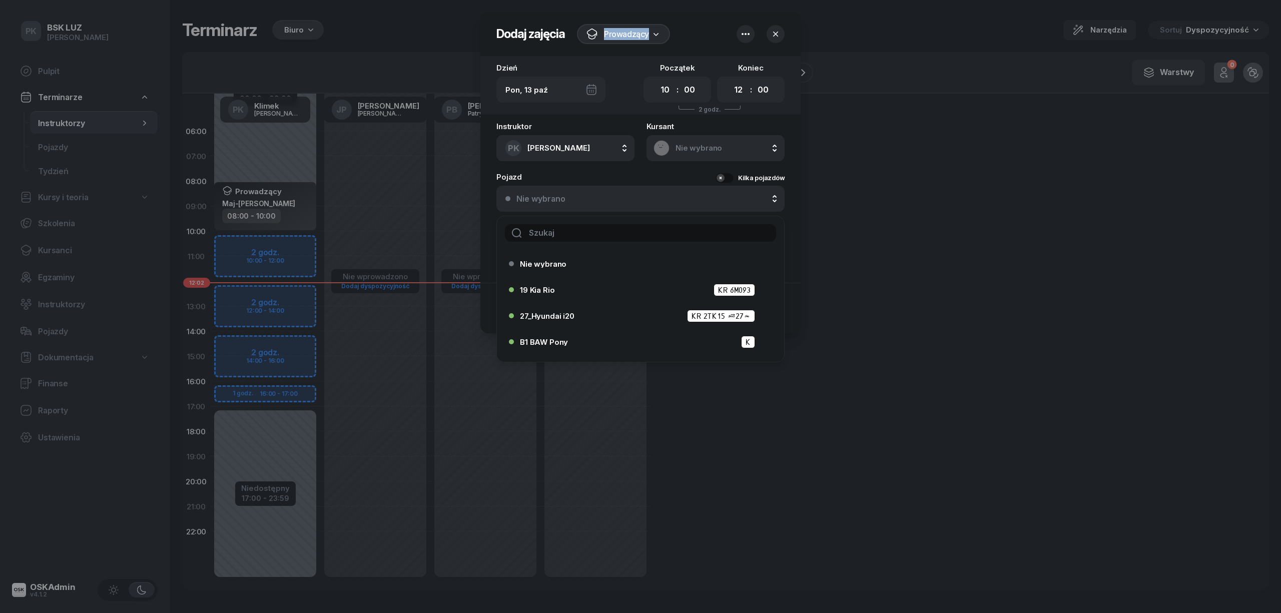
click at [554, 192] on button "Nie wybrano" at bounding box center [640, 199] width 288 height 26
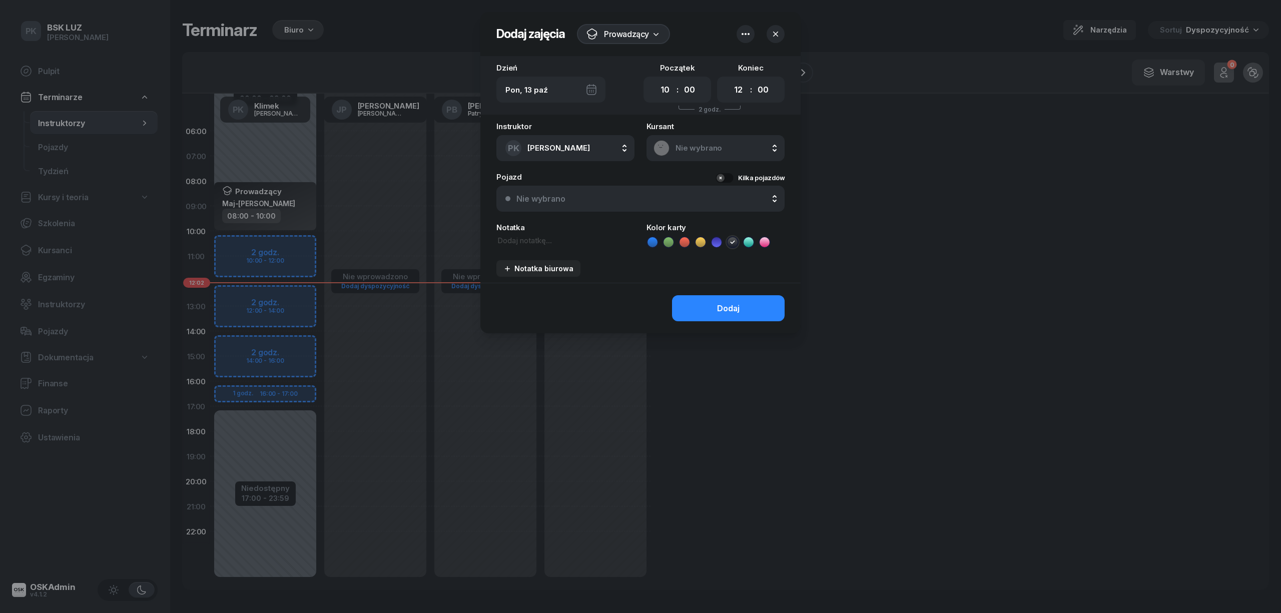
click at [533, 236] on textarea at bounding box center [565, 240] width 138 height 11
type textarea "ł"
type textarea "[PERSON_NAME]"
click at [703, 311] on button "Dodaj" at bounding box center [728, 308] width 113 height 26
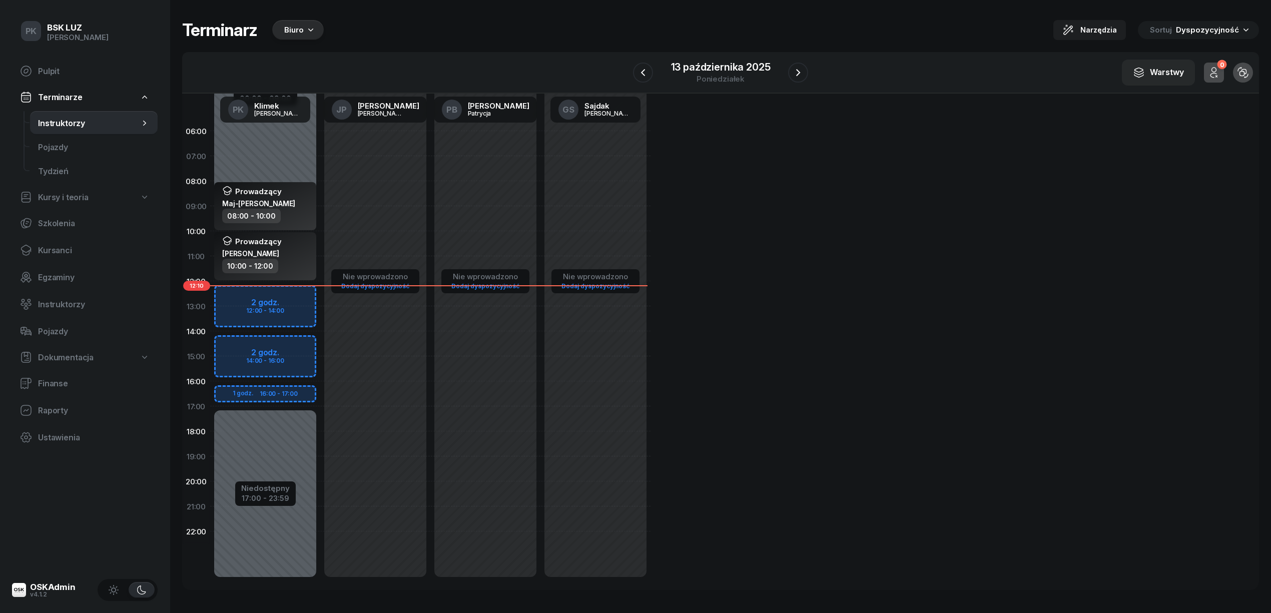
click at [306, 29] on icon "button" at bounding box center [311, 30] width 10 height 10
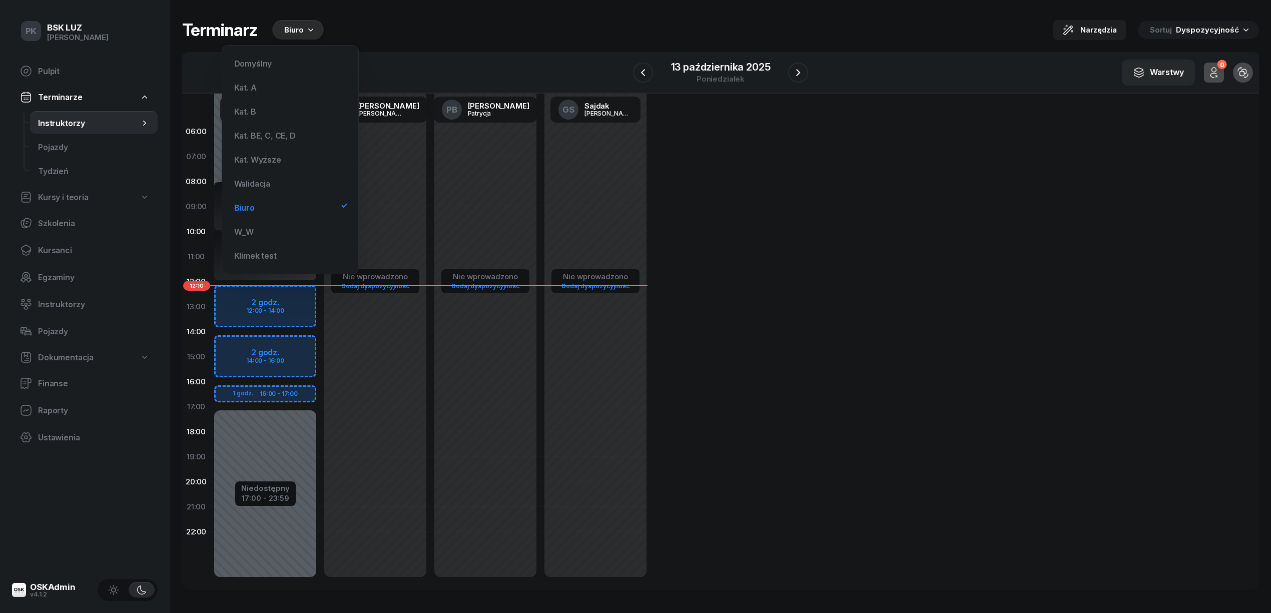
click at [467, 219] on div "Nie wprowadzono Dodaj dyspozycyjność" at bounding box center [485, 356] width 110 height 475
select select "09"
select select "11"
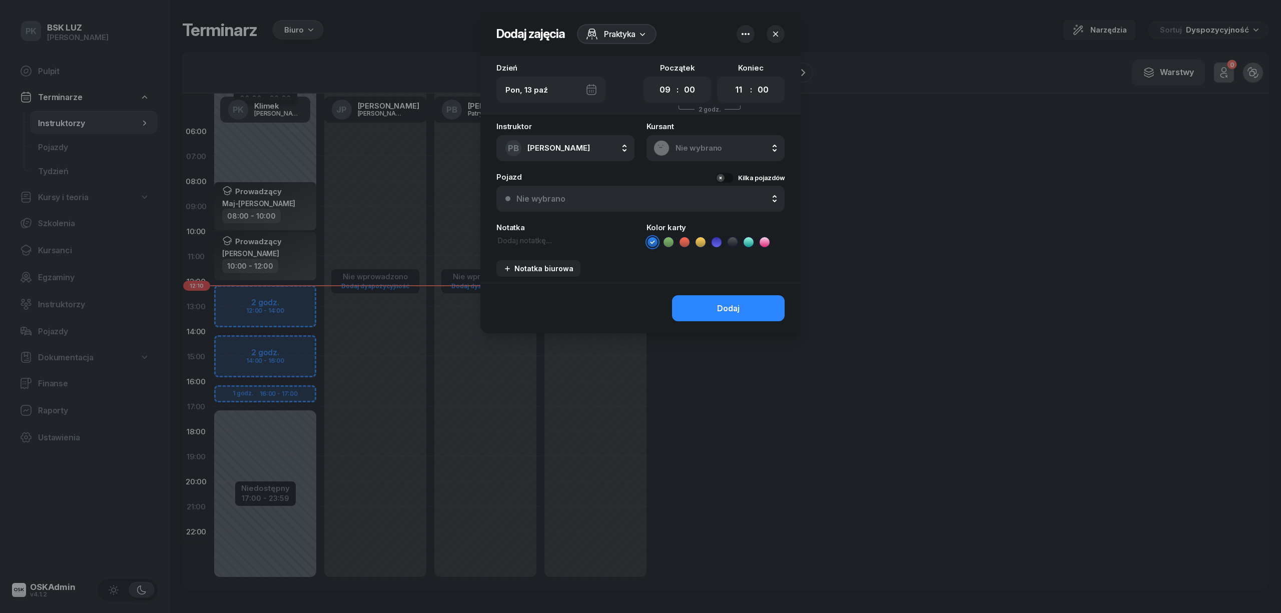
click at [414, 22] on div at bounding box center [640, 306] width 1281 height 613
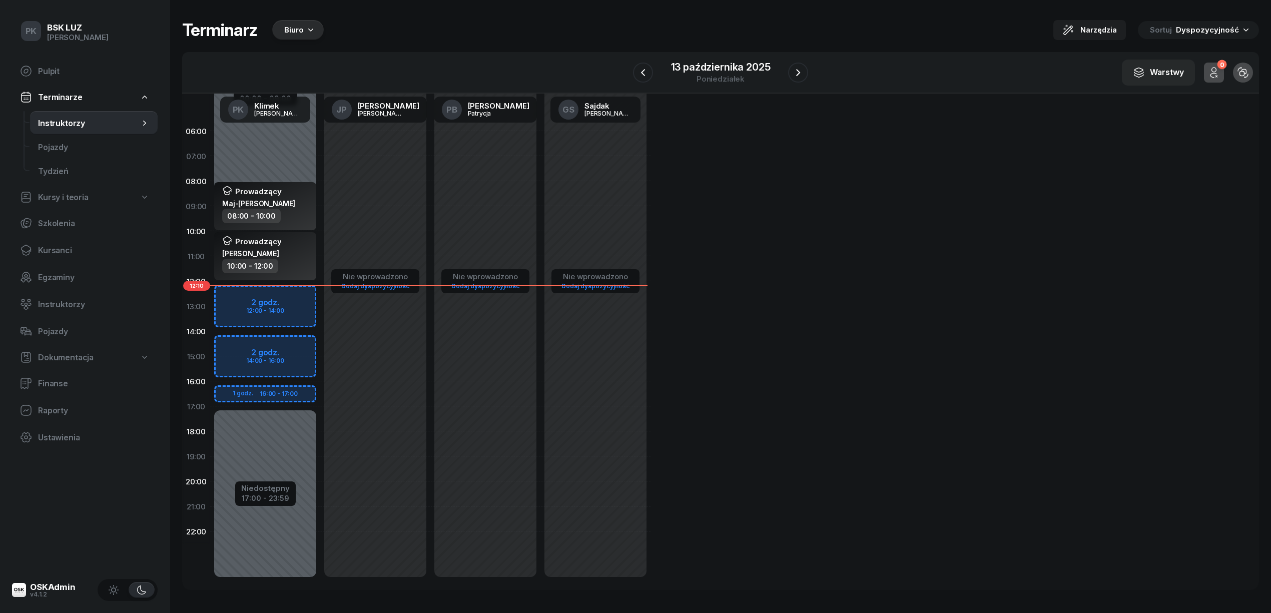
click at [299, 29] on div "Biuro" at bounding box center [294, 30] width 20 height 12
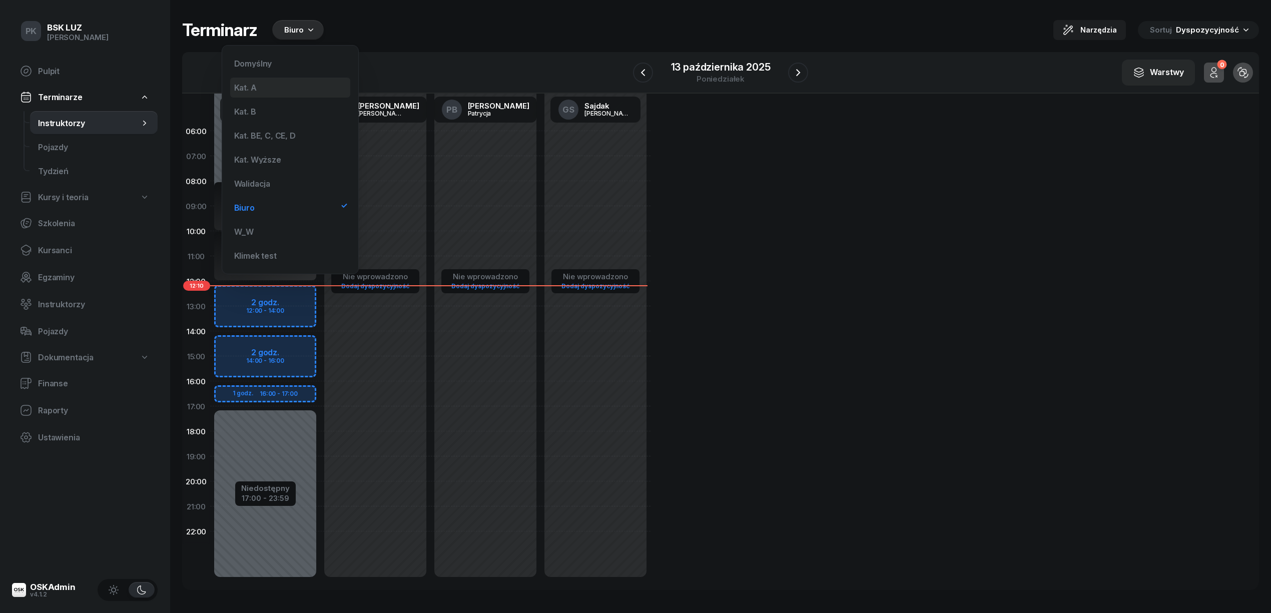
click at [261, 79] on div "Kat. A" at bounding box center [290, 88] width 120 height 20
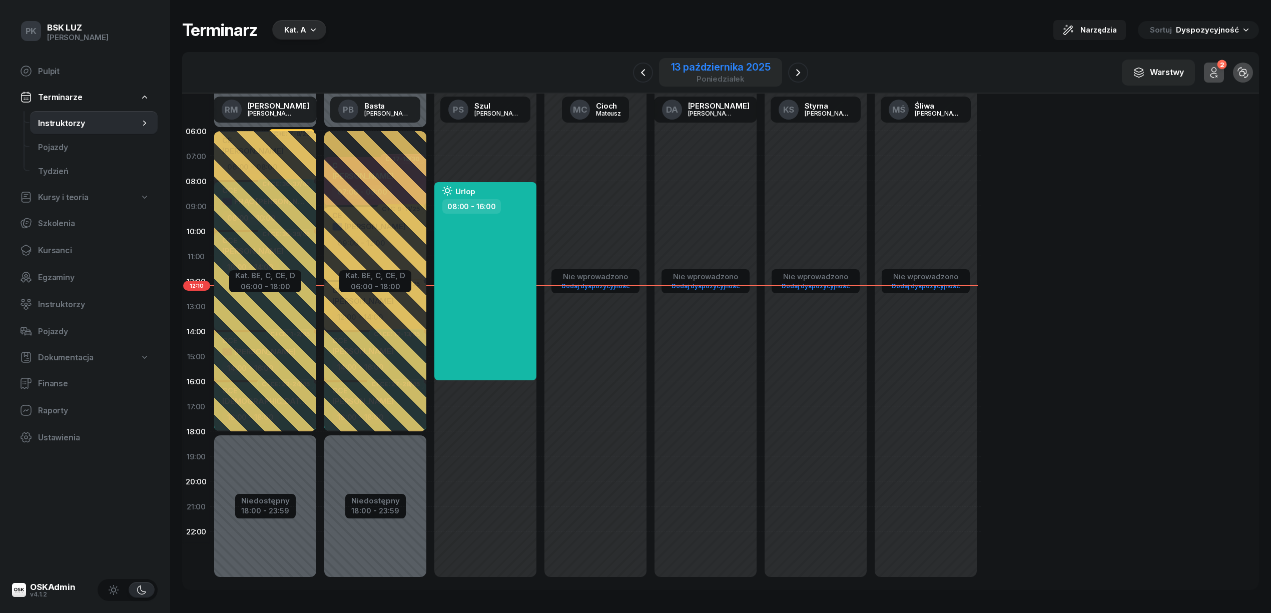
click at [760, 72] on div "13 października 2025" at bounding box center [721, 67] width 100 height 10
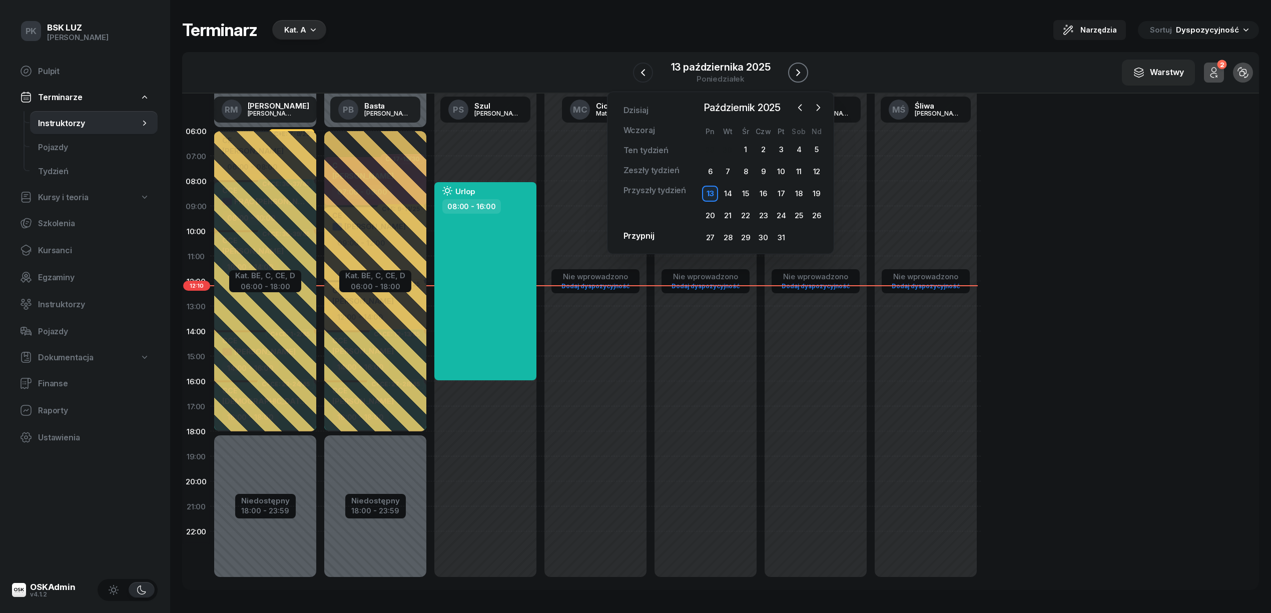
click at [795, 69] on icon "button" at bounding box center [798, 73] width 12 height 12
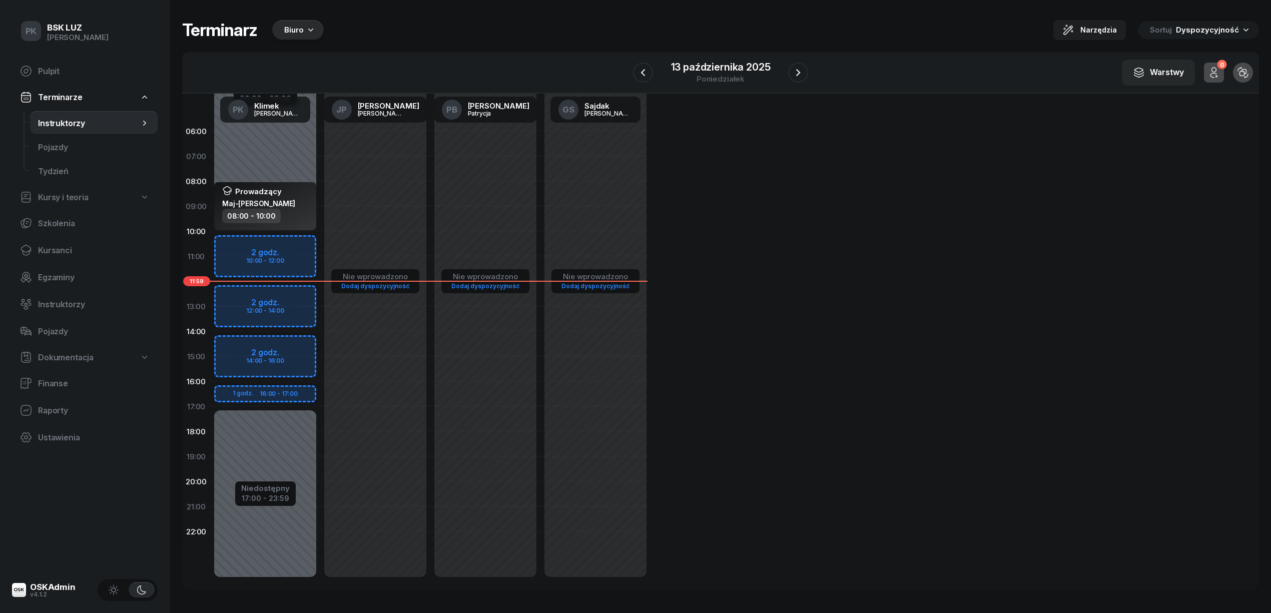
click at [306, 30] on icon "button" at bounding box center [311, 30] width 10 height 10
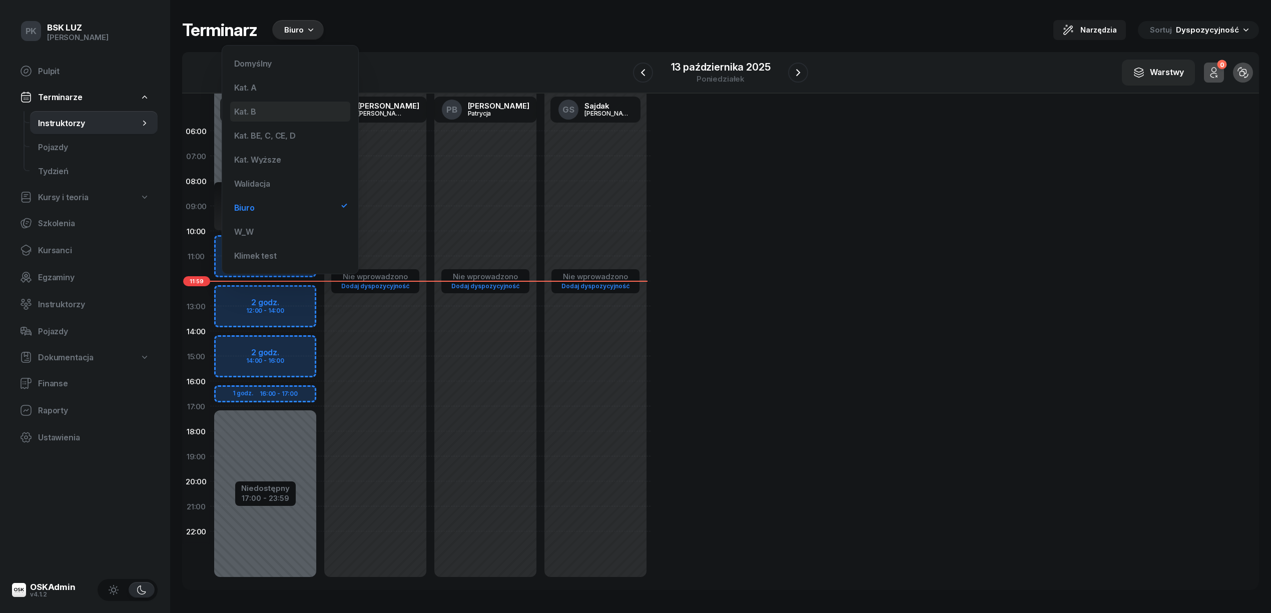
click at [279, 112] on div "Kat. B" at bounding box center [290, 112] width 120 height 20
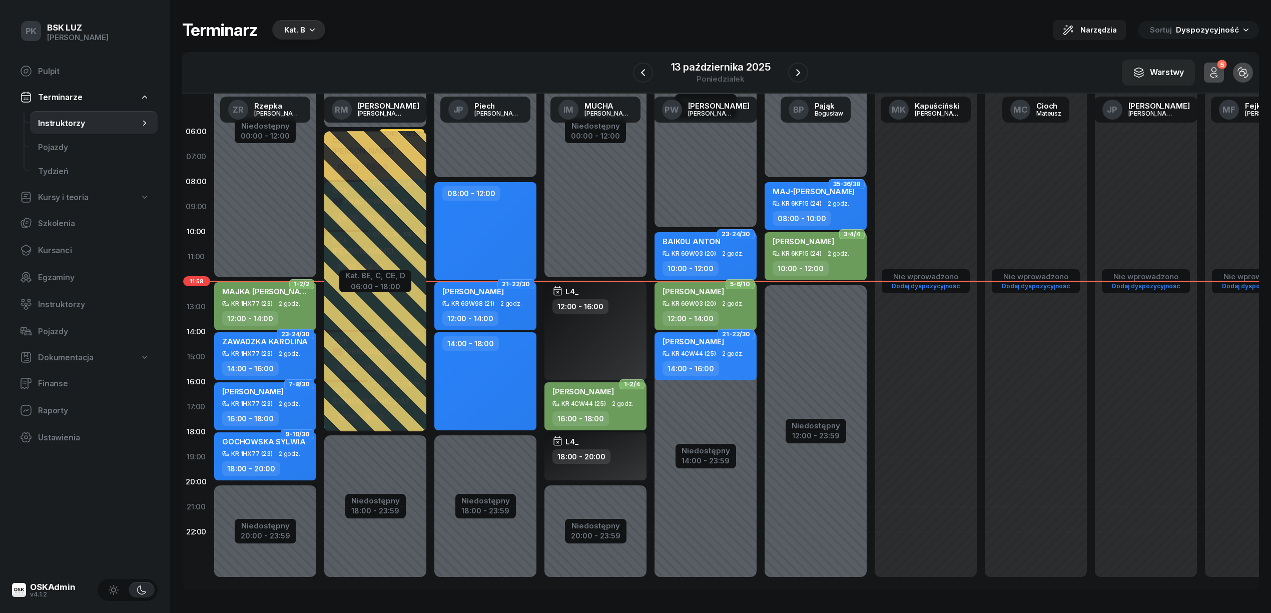
click at [605, 402] on div "KR 4CW44 (25)" at bounding box center [583, 403] width 45 height 7
select select "16"
select select "18"
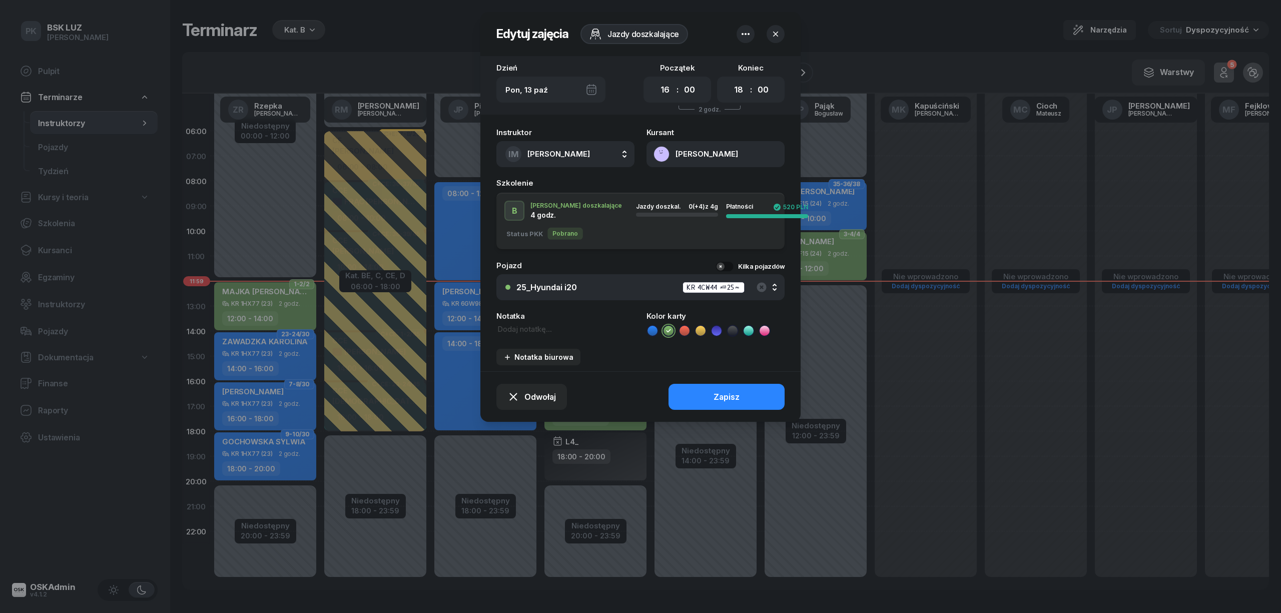
click at [773, 33] on icon "button" at bounding box center [775, 34] width 10 height 10
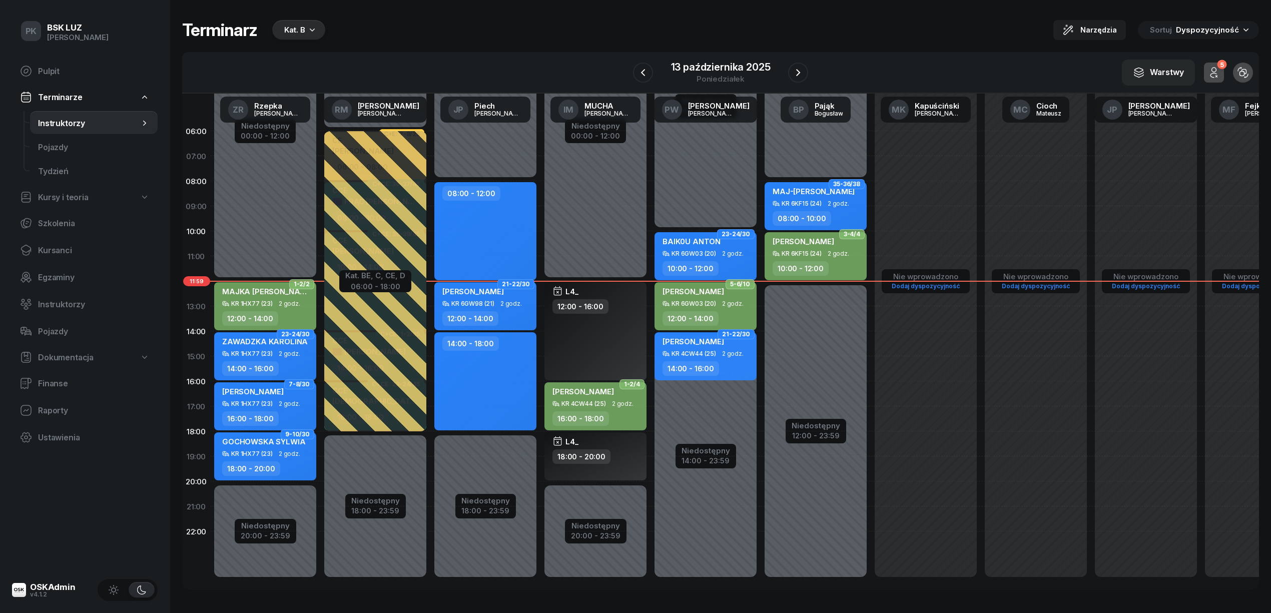
click at [827, 215] on div "08:00 - 10:00" at bounding box center [801, 218] width 59 height 15
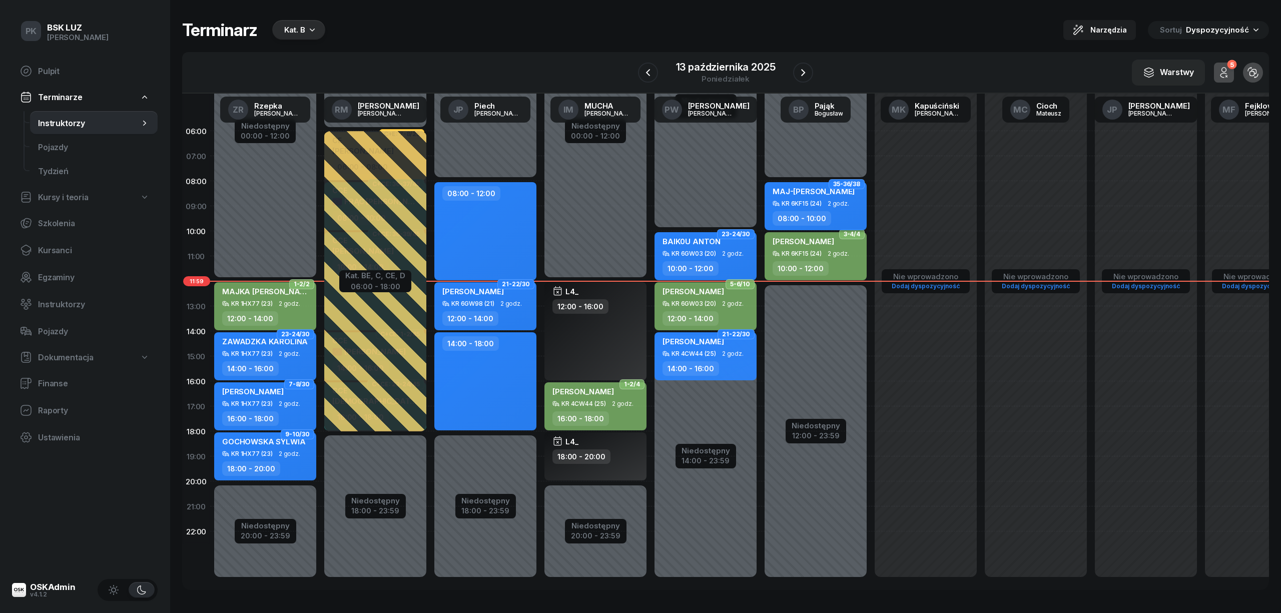
select select "08"
select select "10"
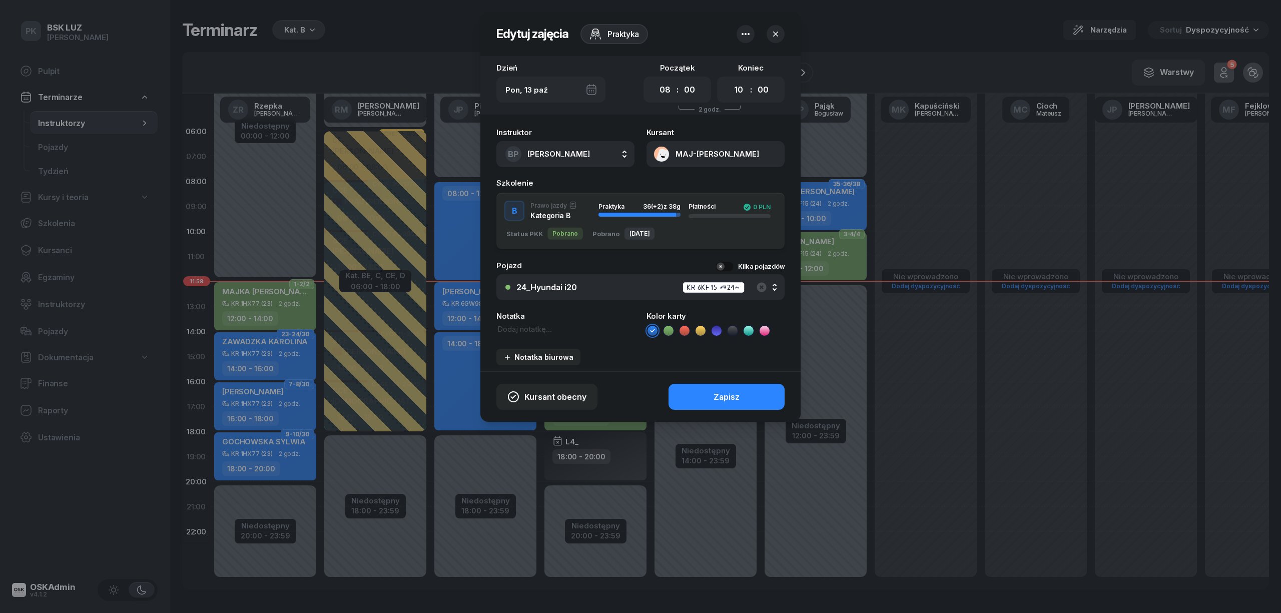
click at [773, 33] on icon "button" at bounding box center [775, 34] width 10 height 10
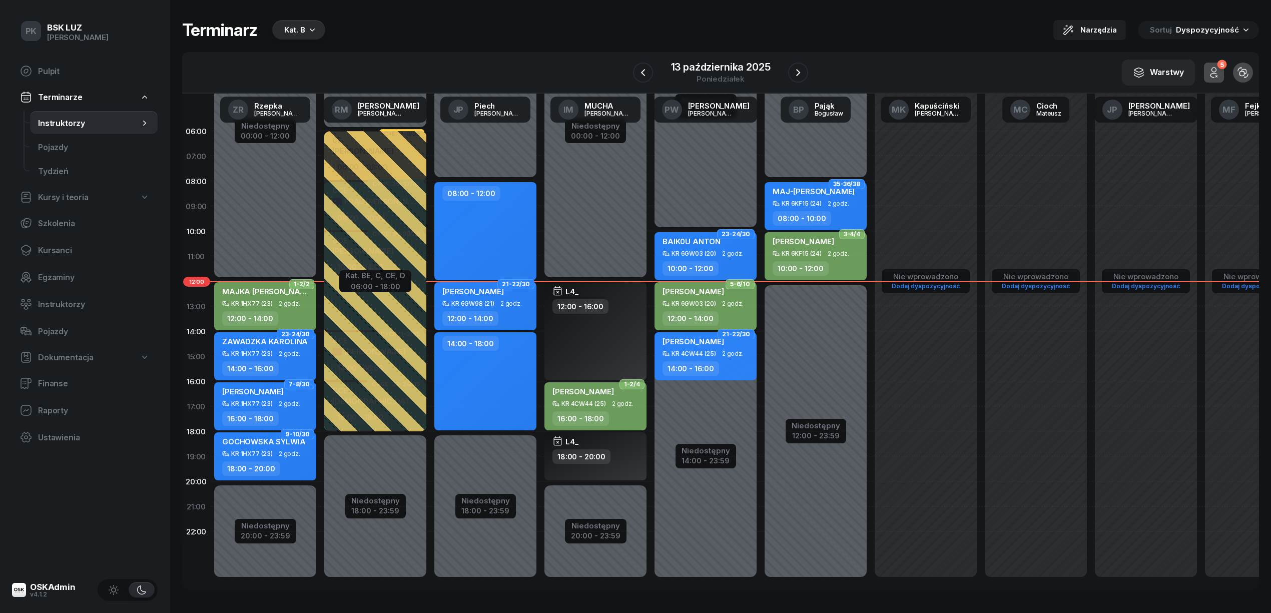
click at [480, 306] on div "KR 6GW98 (21)" at bounding box center [472, 303] width 43 height 7
select select "12"
select select "14"
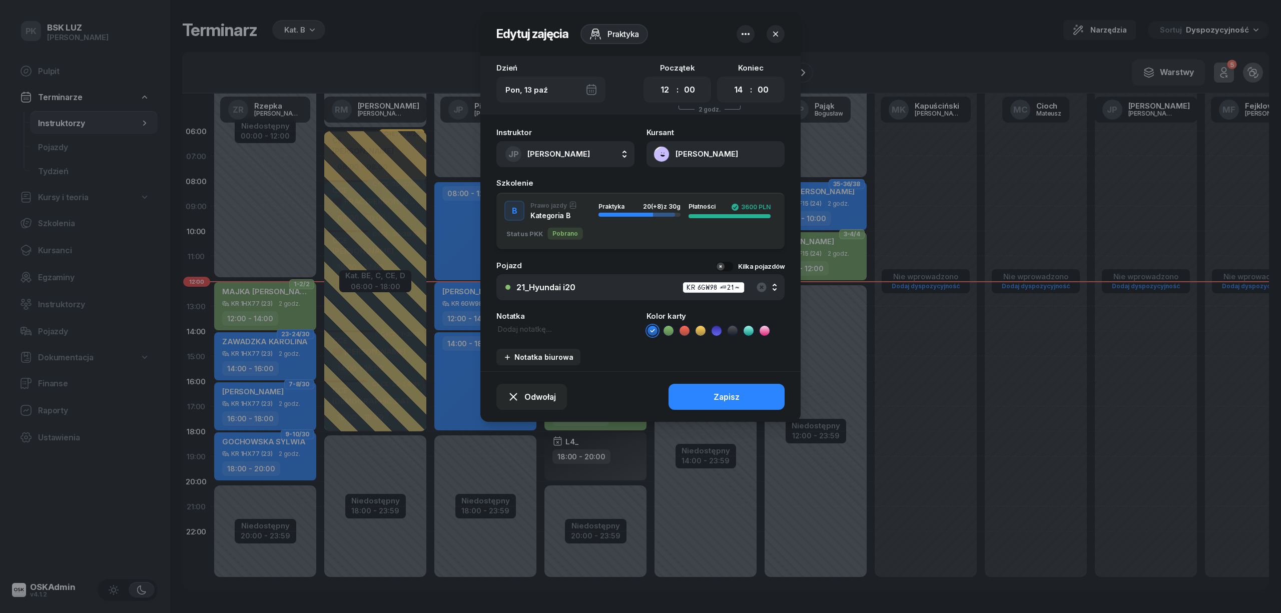
click at [768, 30] on button "button" at bounding box center [775, 34] width 18 height 18
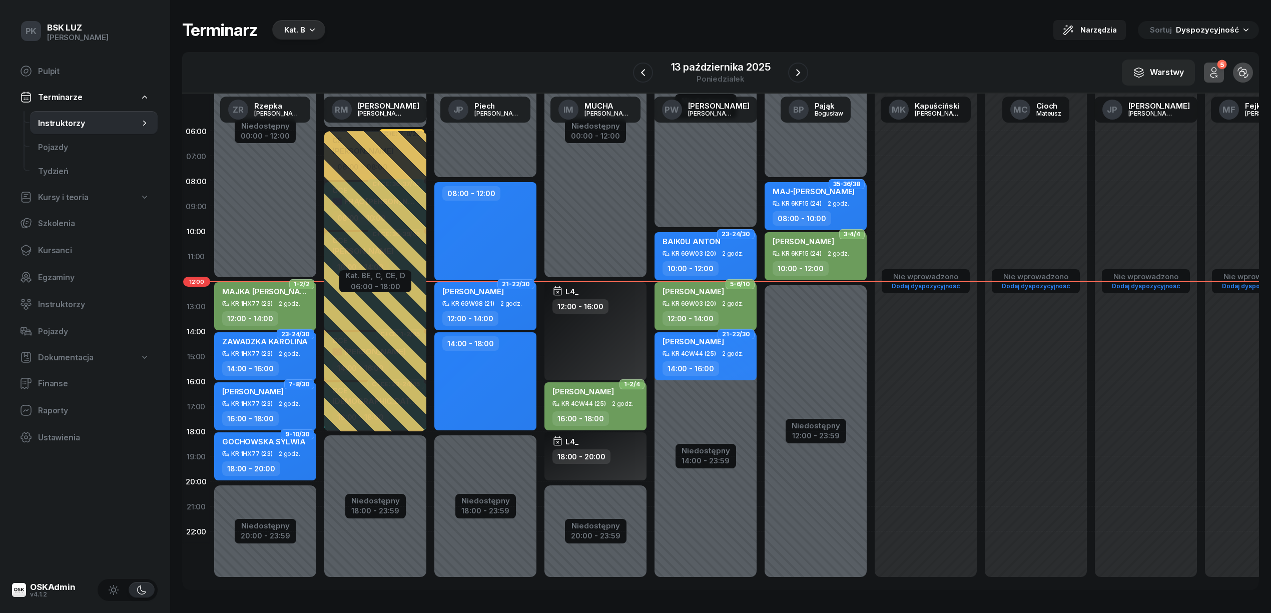
click at [494, 303] on div "KR 6GW98 (21) 2 godz." at bounding box center [486, 303] width 88 height 7
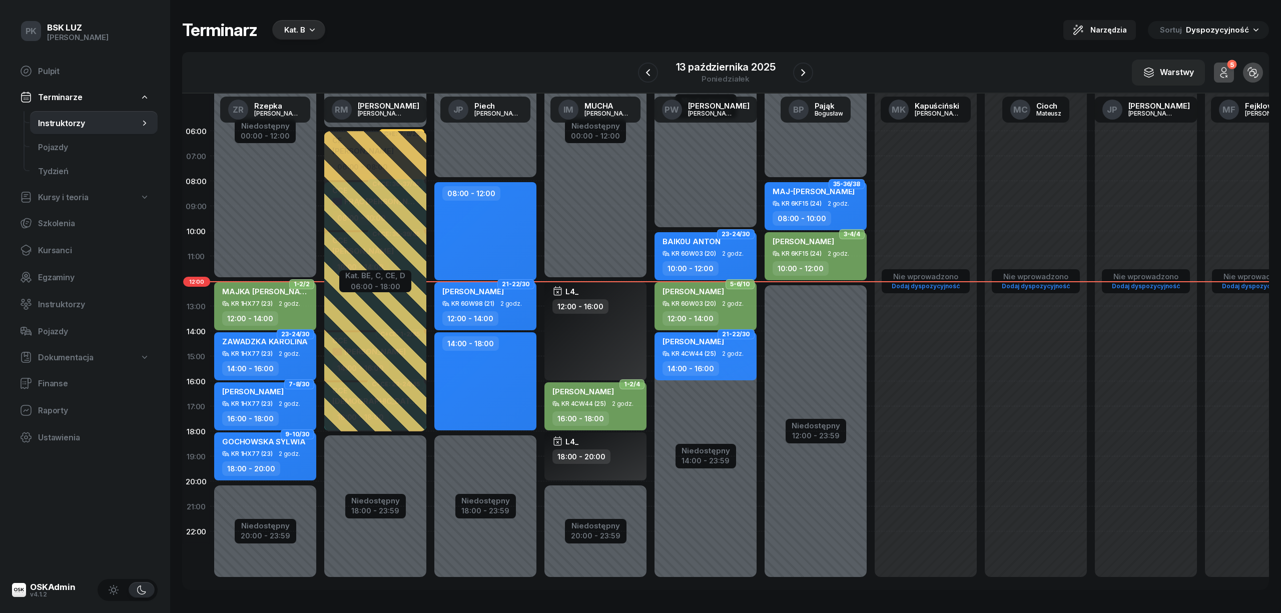
select select "12"
select select "14"
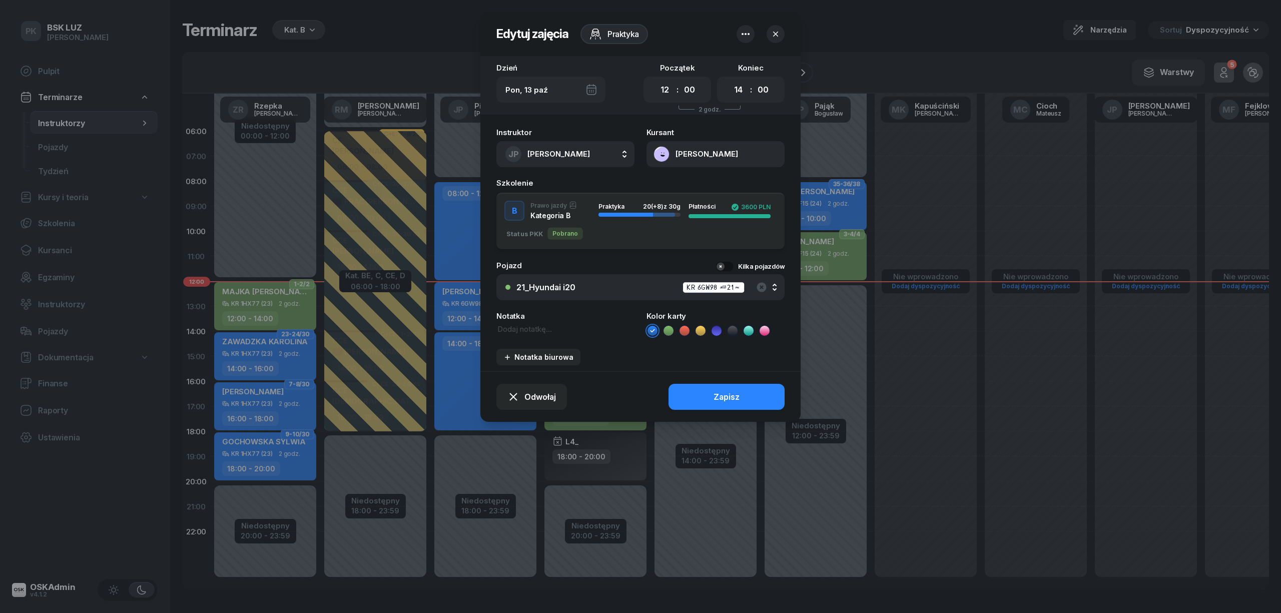
click at [997, 387] on div at bounding box center [640, 306] width 1281 height 613
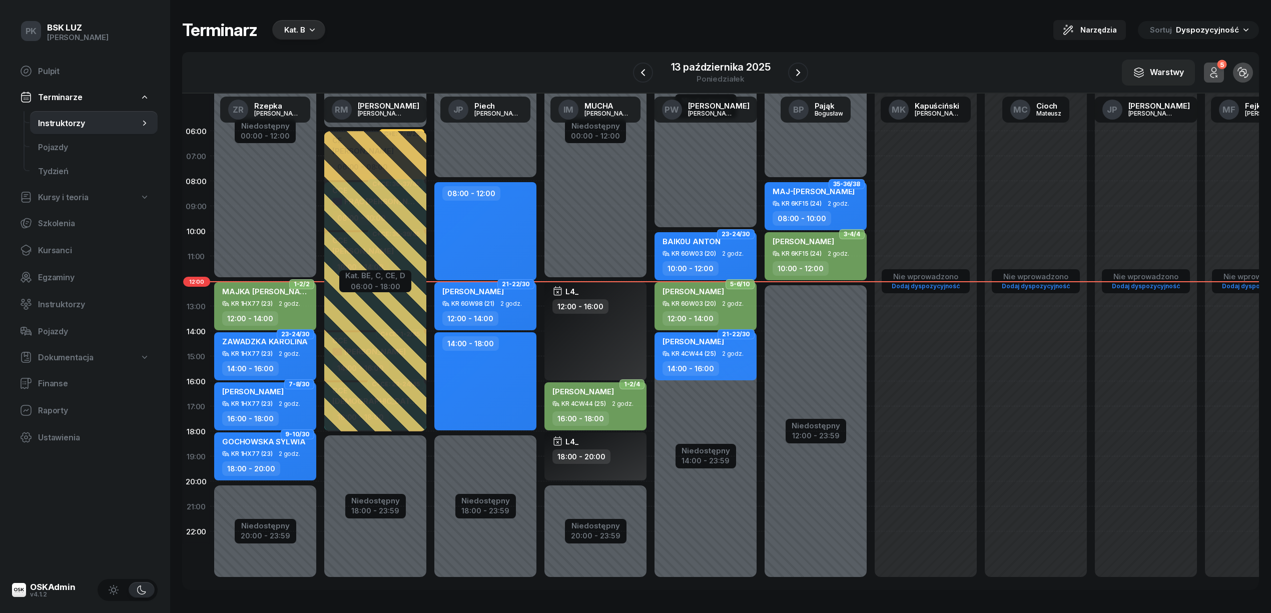
click at [699, 390] on div "Niedostępny 00:00 - 10:00 Niedostępny 14:00 - 23:59 23-24/30 BAIK0U ANTON KR 6G…" at bounding box center [705, 356] width 110 height 475
select select "16"
select select "18"
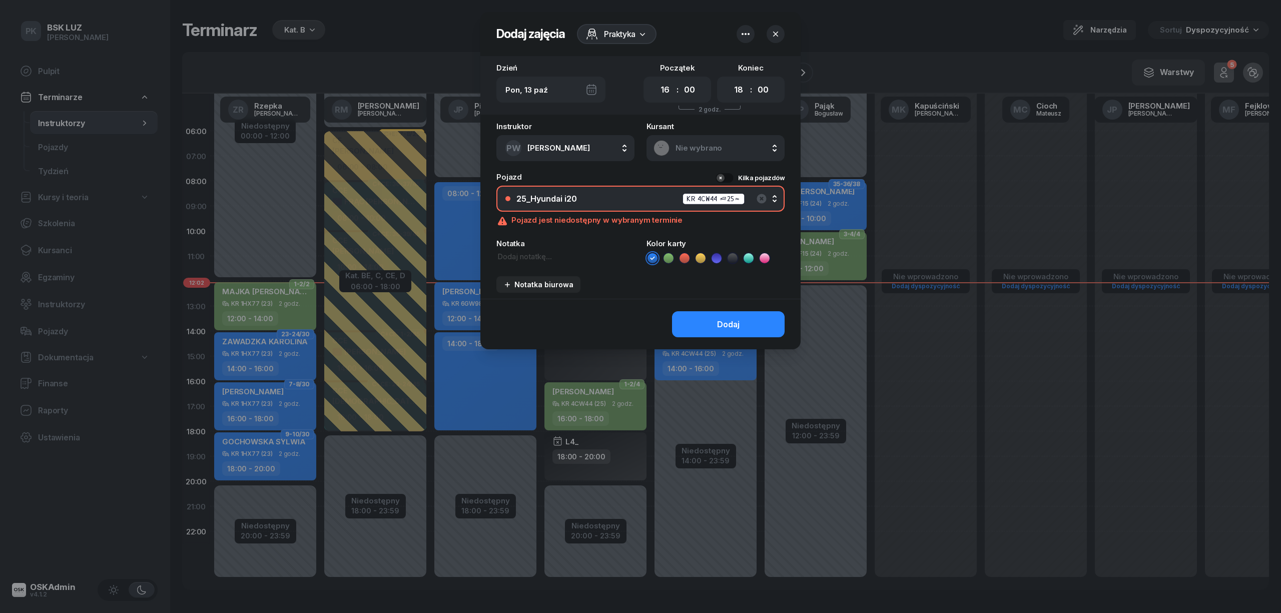
click at [771, 33] on icon "button" at bounding box center [775, 34] width 10 height 10
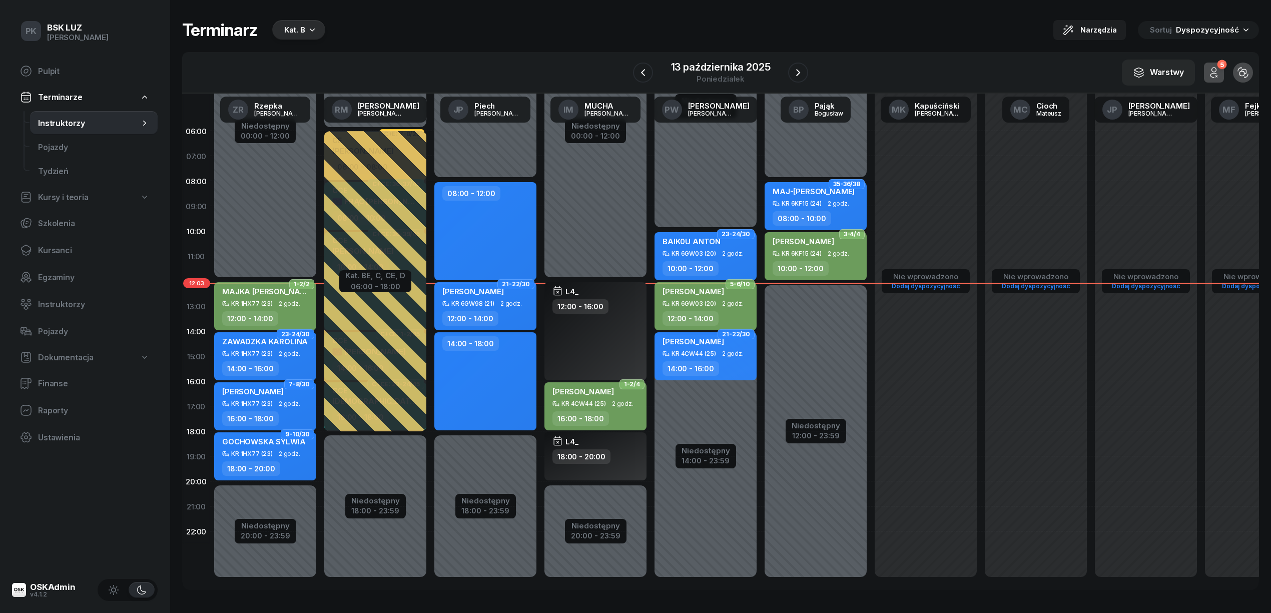
click at [525, 311] on div "12:00 - 14:00" at bounding box center [486, 318] width 88 height 15
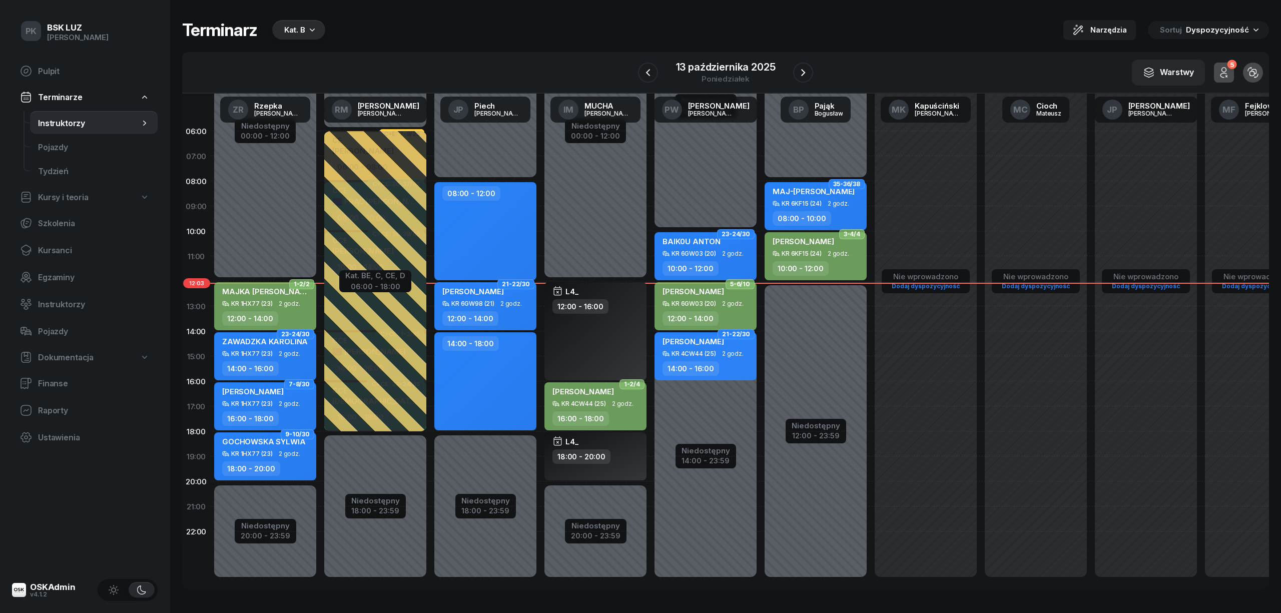
select select "12"
select select "14"
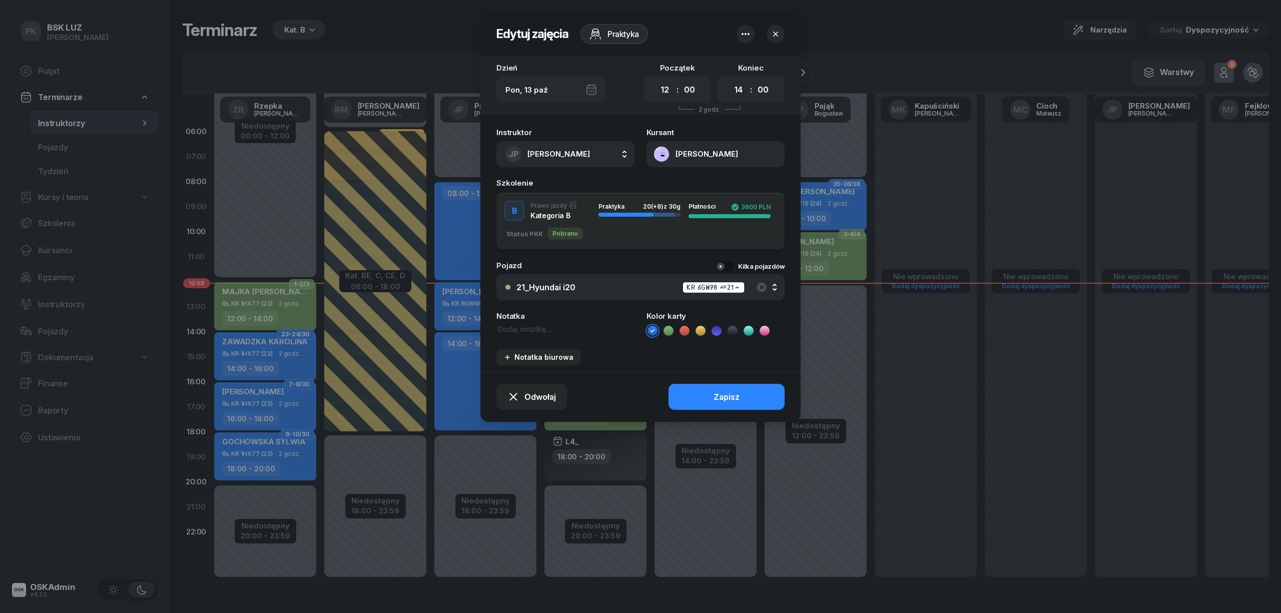
click at [776, 29] on icon "button" at bounding box center [775, 34] width 10 height 10
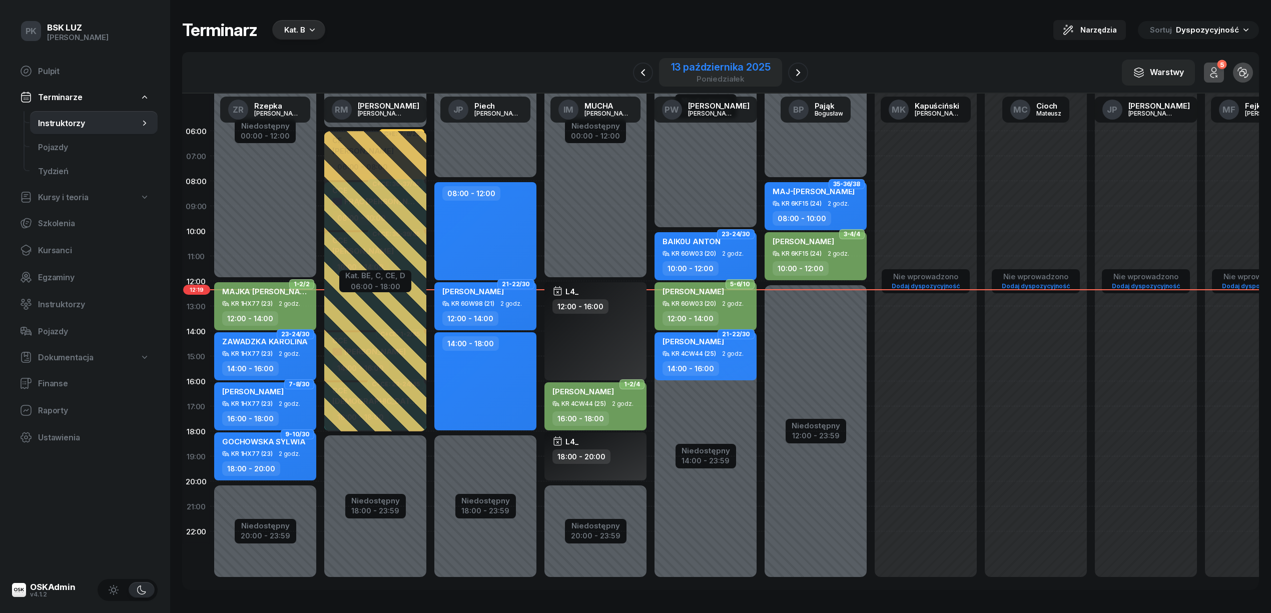
click at [731, 72] on div "13 października 2025" at bounding box center [721, 67] width 100 height 10
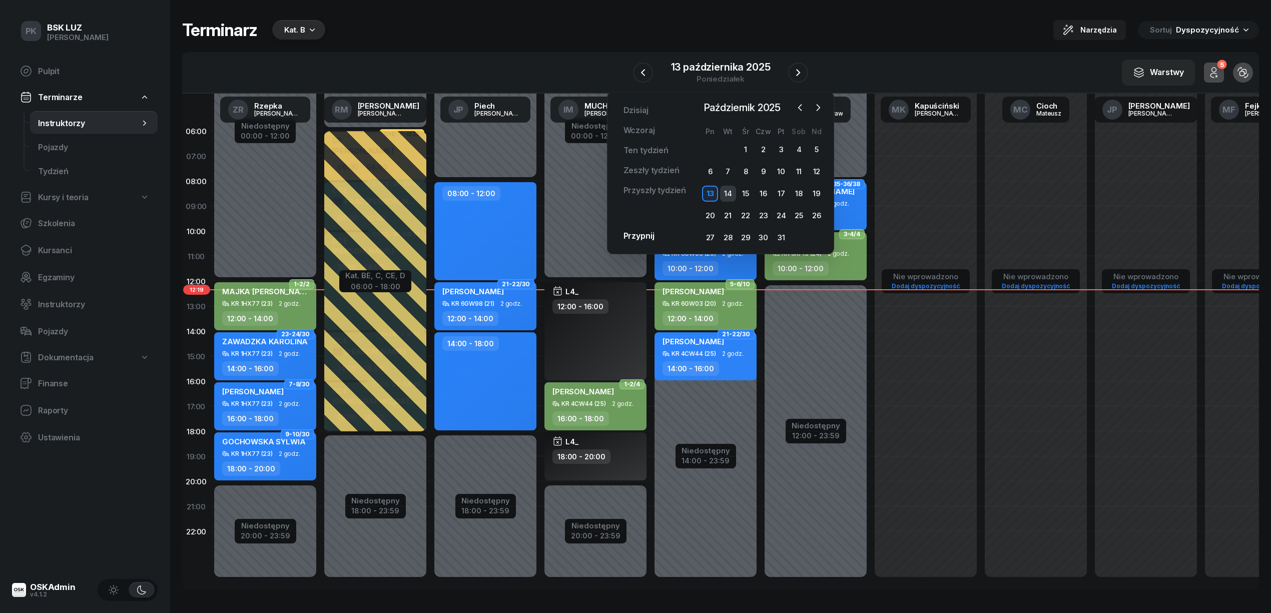
click at [720, 192] on div "14" at bounding box center [728, 194] width 16 height 16
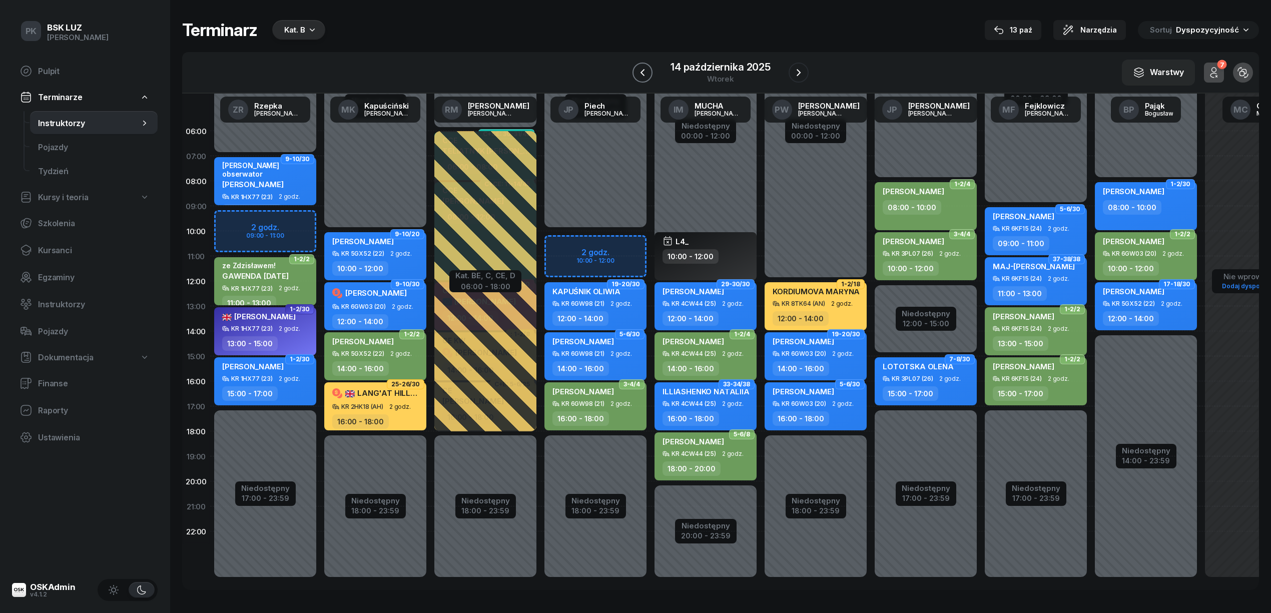
click at [645, 69] on icon "button" at bounding box center [642, 73] width 12 height 12
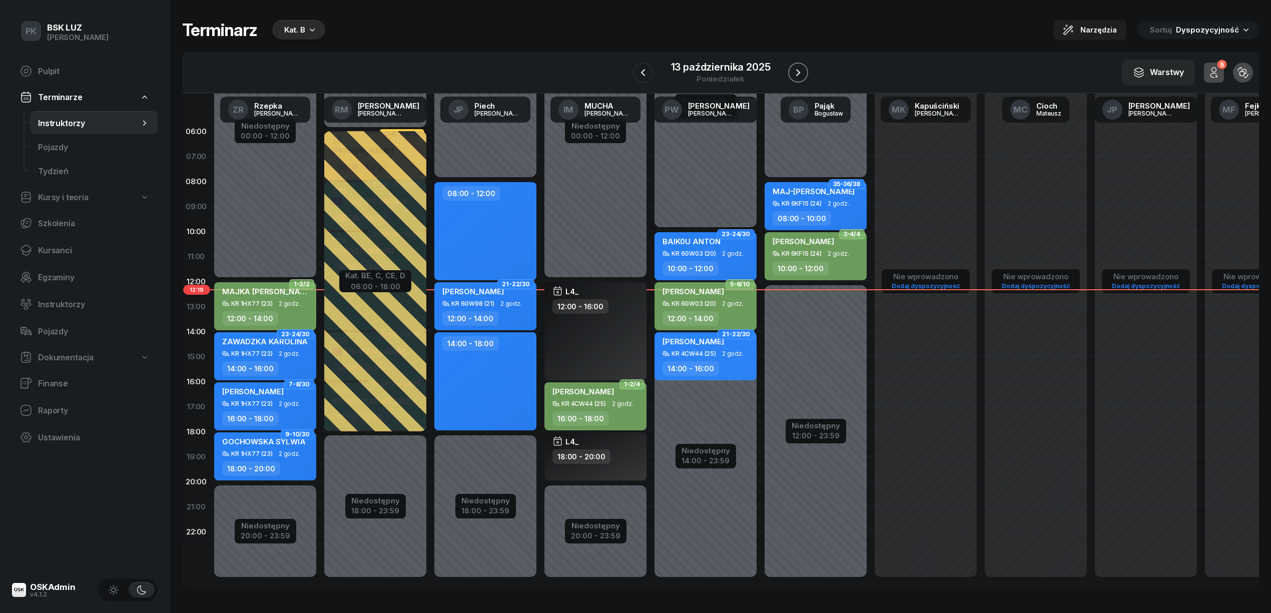
click at [801, 68] on icon "button" at bounding box center [798, 73] width 12 height 12
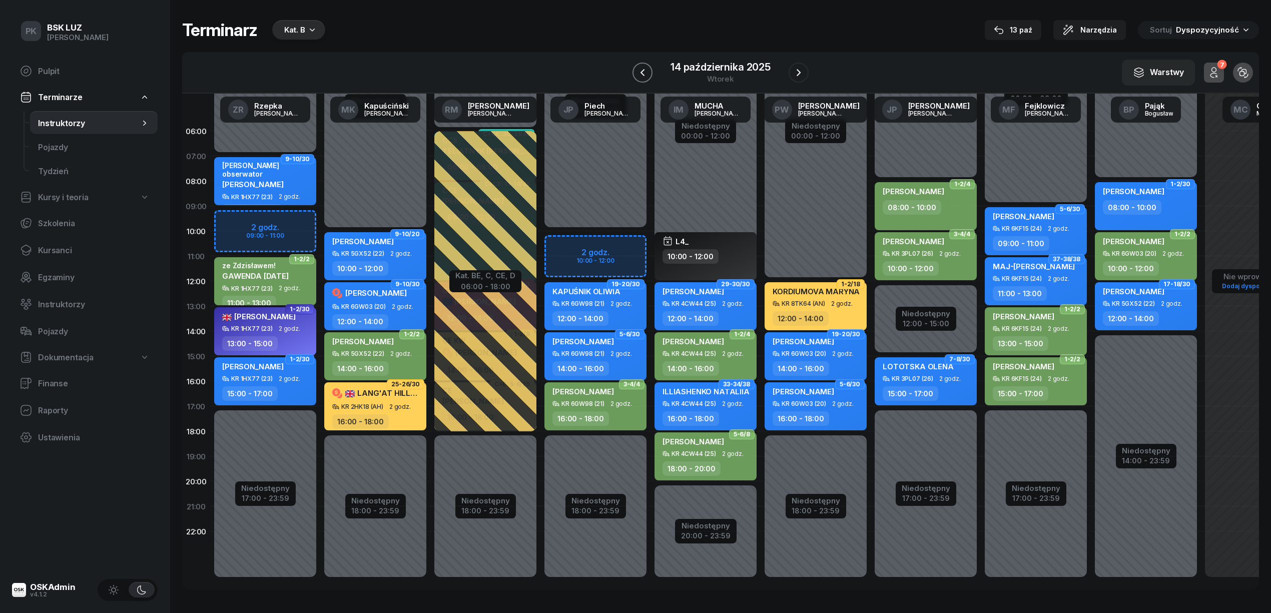
click at [648, 72] on icon "button" at bounding box center [642, 73] width 12 height 12
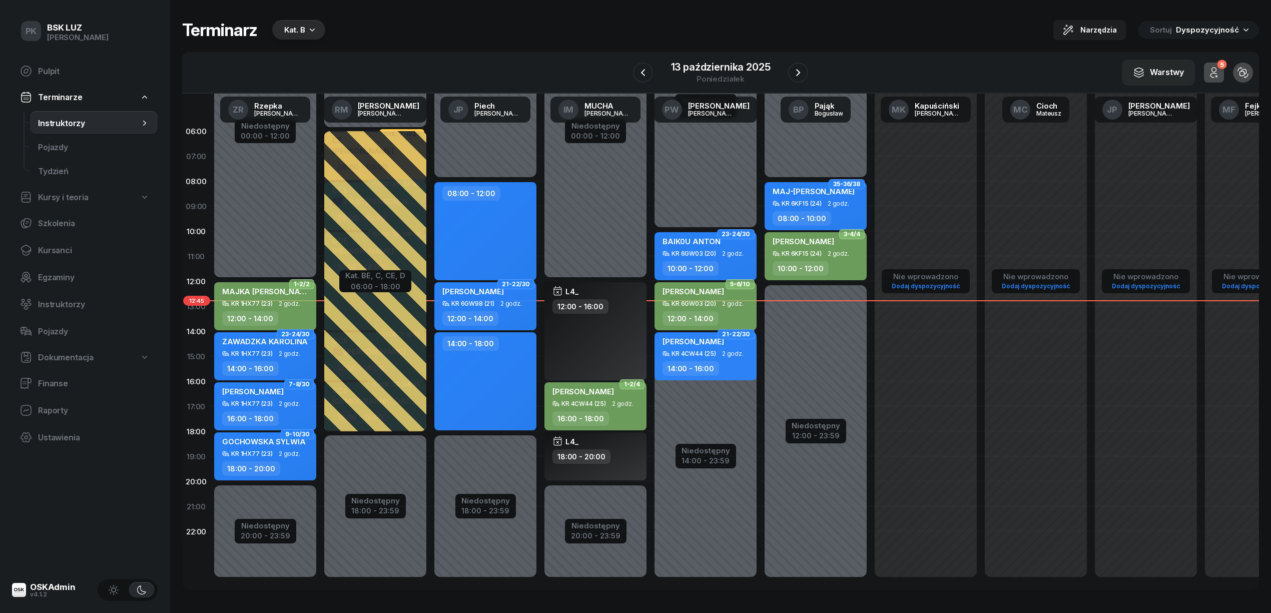
click at [625, 422] on div "16:00 - 18:00" at bounding box center [596, 418] width 88 height 15
select select "16"
select select "18"
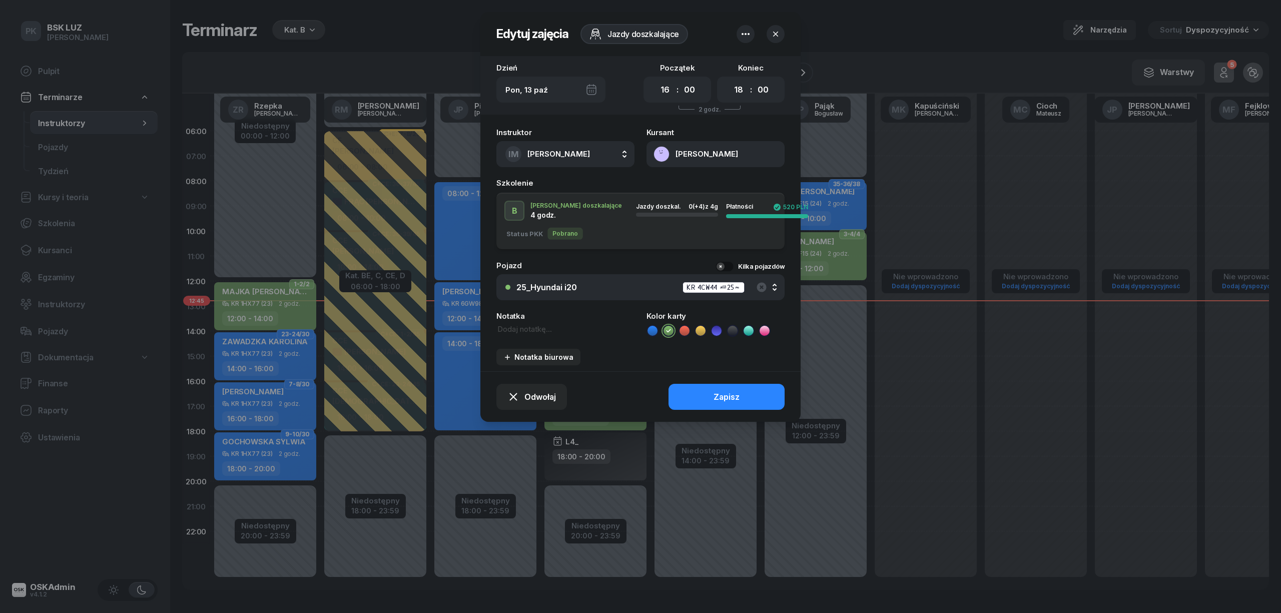
click at [587, 155] on button "IM MUCHA IWONA" at bounding box center [565, 154] width 138 height 26
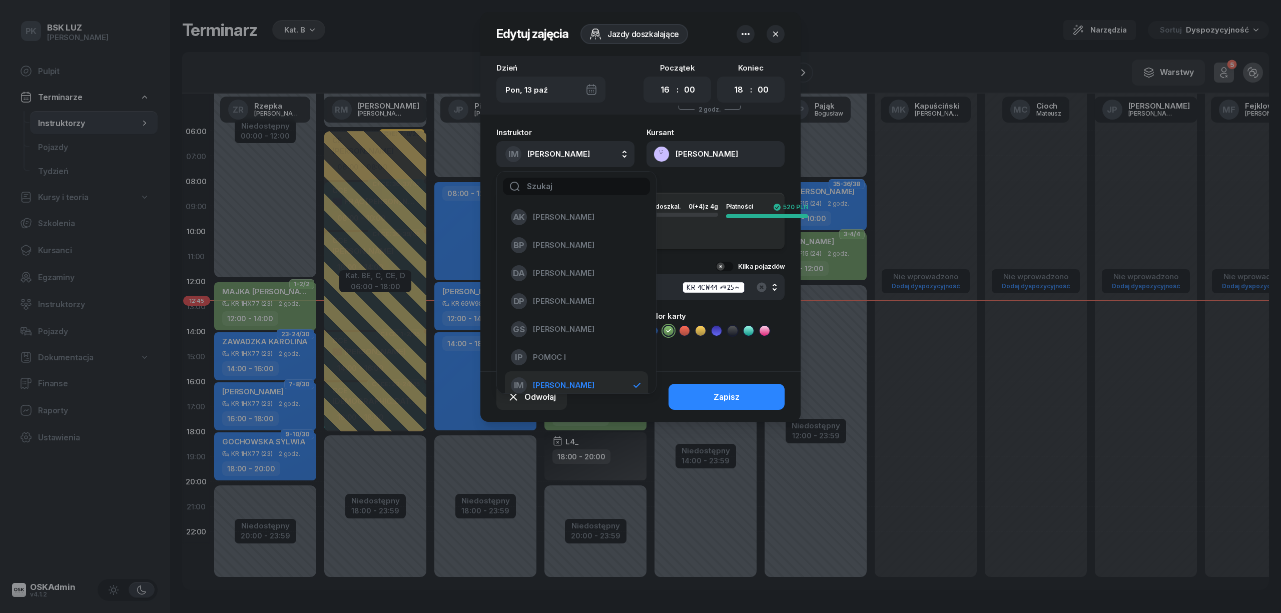
click at [580, 183] on input "text" at bounding box center [576, 187] width 147 height 18
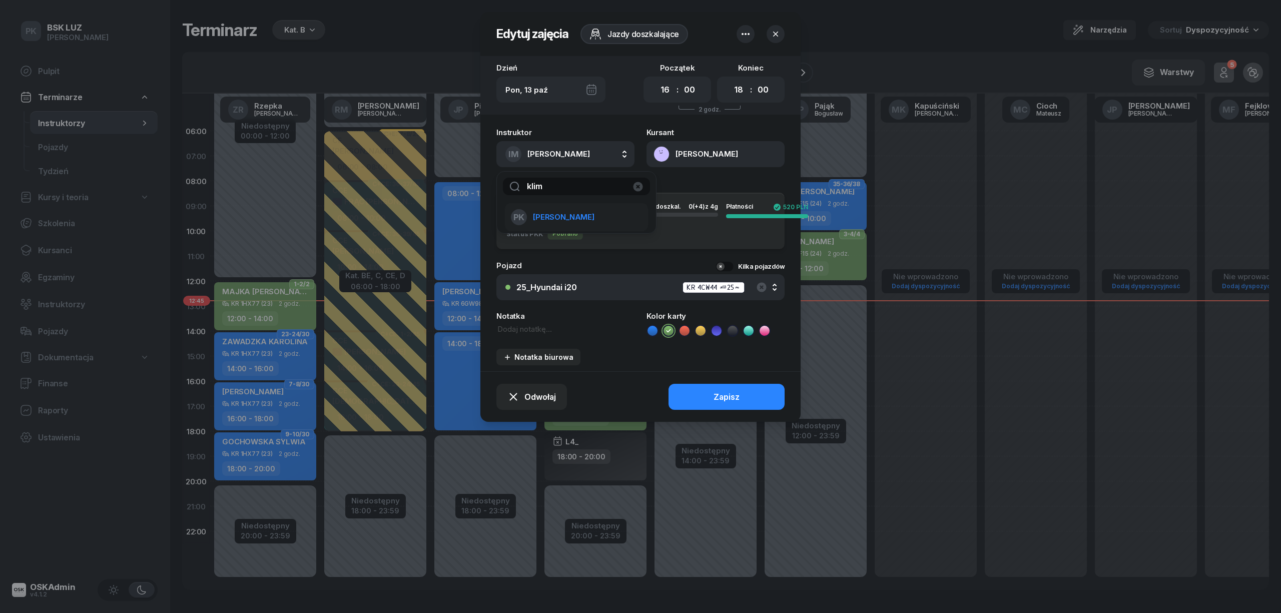
type input "klim"
click at [587, 215] on div "PK [PERSON_NAME]" at bounding box center [570, 217] width 119 height 16
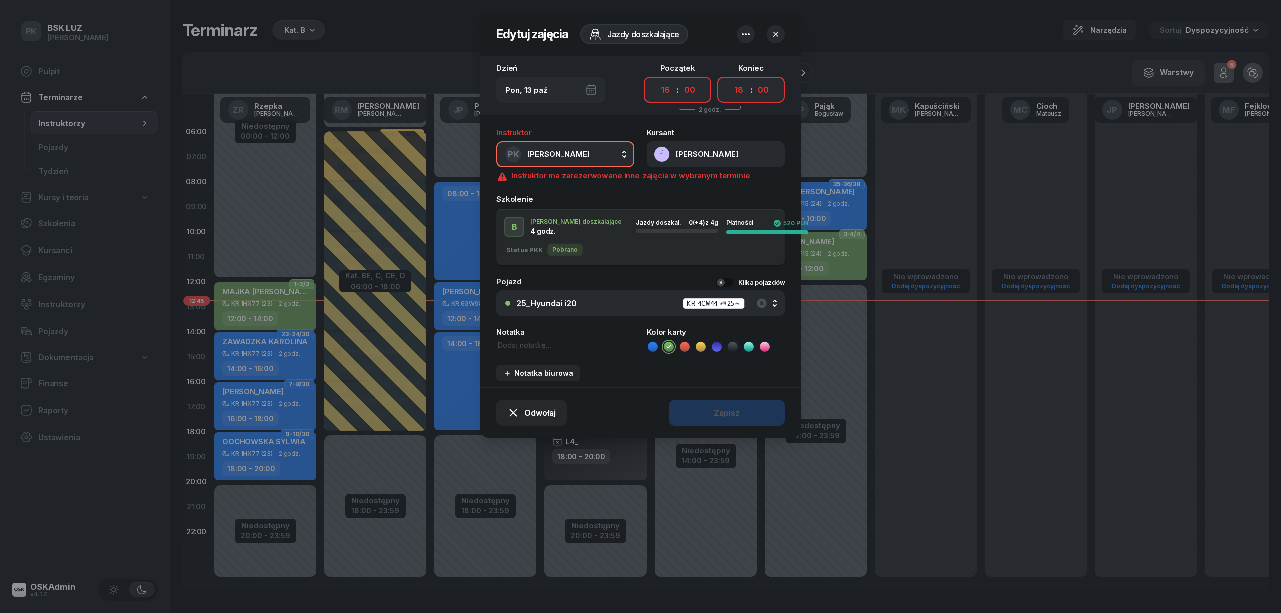
click at [748, 26] on button "button" at bounding box center [745, 34] width 18 height 18
click at [655, 87] on select "00 01 02 03 04 05 06 07 08 09 10 11 12 13 14 15 16 17 18 19 20 21 22 23" at bounding box center [664, 90] width 19 height 18
select select "13"
click at [655, 81] on select "00 01 02 03 04 05 06 07 08 09 10 11 12 13 14 15 16 17 18 19 20 21 22 23" at bounding box center [664, 90] width 19 height 18
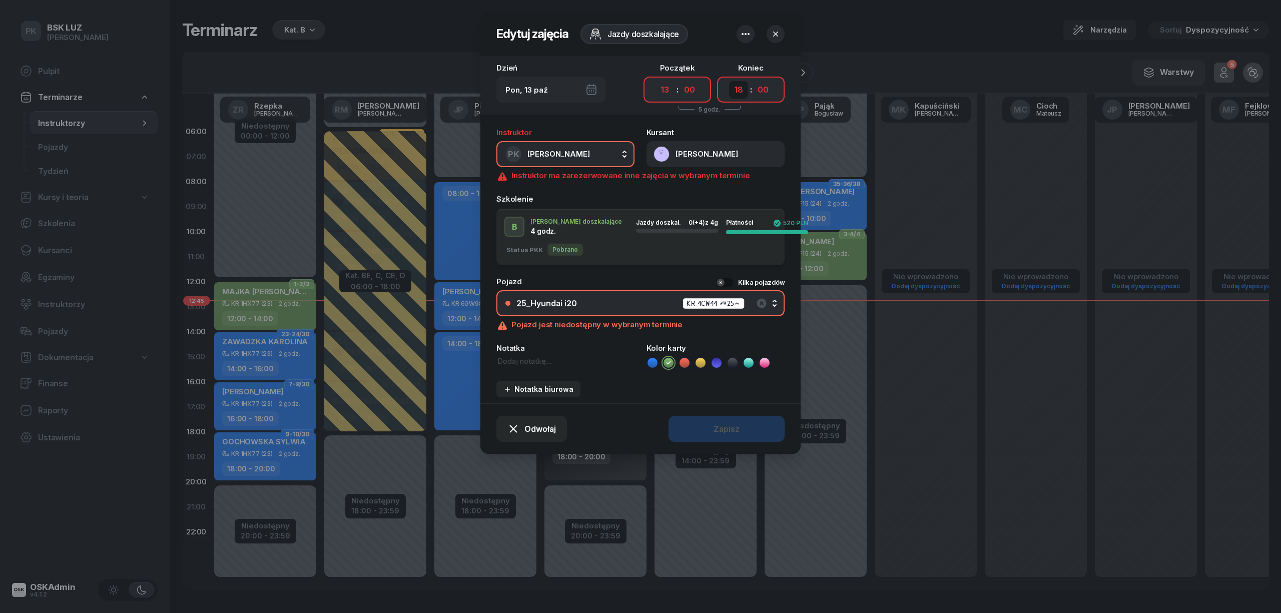
click at [738, 86] on select "00 01 02 03 04 05 06 07 08 09 10 11 12 13 14 15 16 17 18 19 20 21 22 23" at bounding box center [738, 90] width 19 height 18
select select "15"
click at [729, 81] on select "00 01 02 03 04 05 06 07 08 09 10 11 12 13 14 15 16 17 18 19 20 21 22 23" at bounding box center [738, 90] width 19 height 18
click at [735, 430] on div "Odwołaj Zapisz" at bounding box center [640, 428] width 320 height 51
click at [765, 424] on div "Odwołaj Zapisz" at bounding box center [640, 428] width 320 height 51
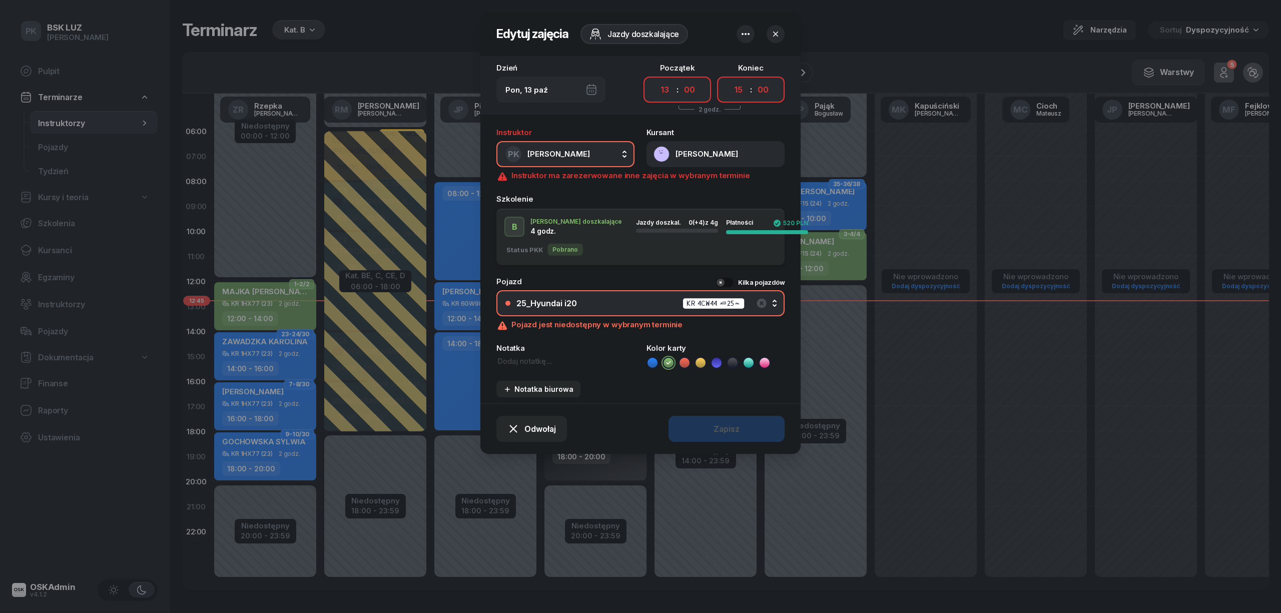
click at [777, 33] on icon "button" at bounding box center [775, 34] width 10 height 10
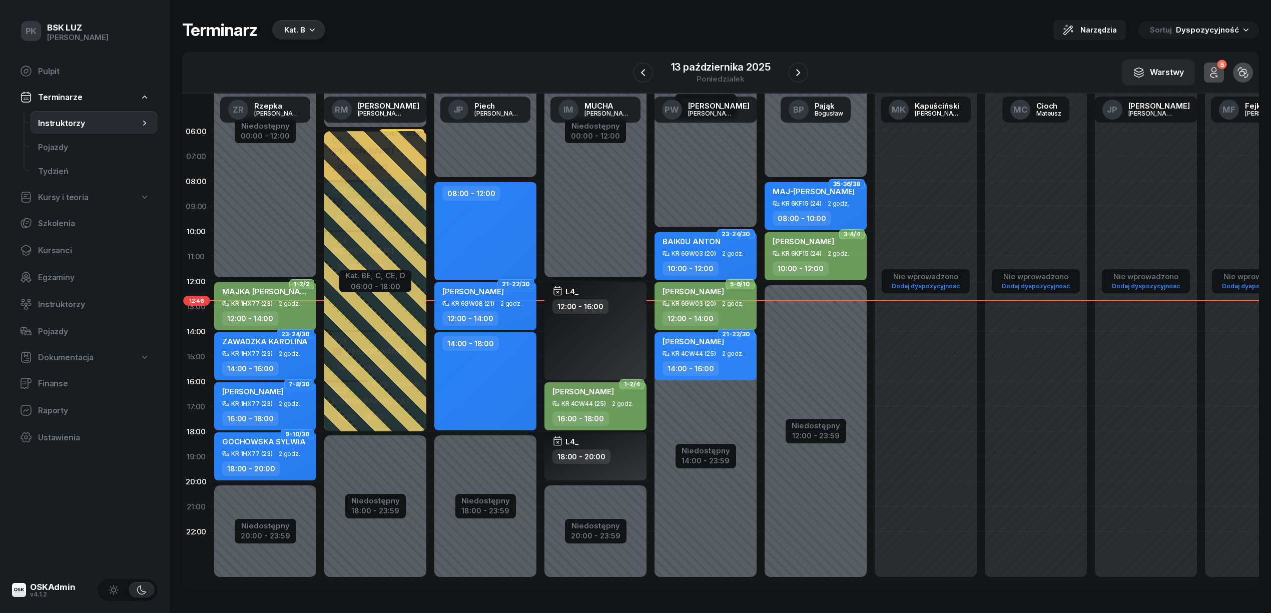
click at [637, 394] on div "TROICKI ALAN" at bounding box center [596, 393] width 88 height 14
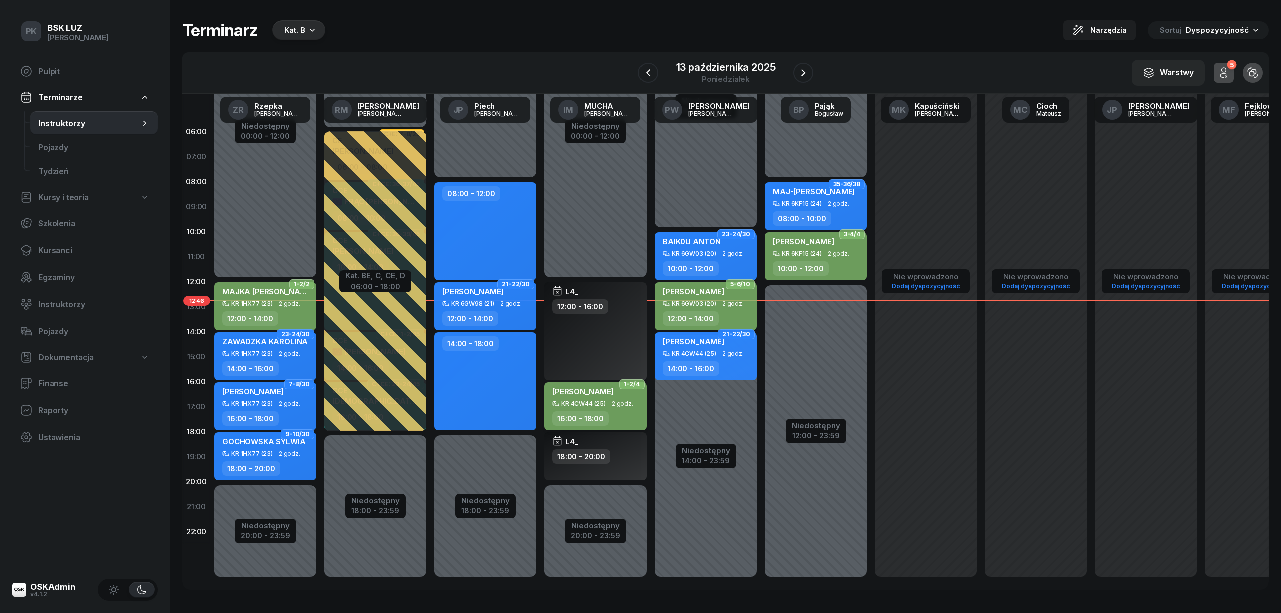
select select "16"
select select "18"
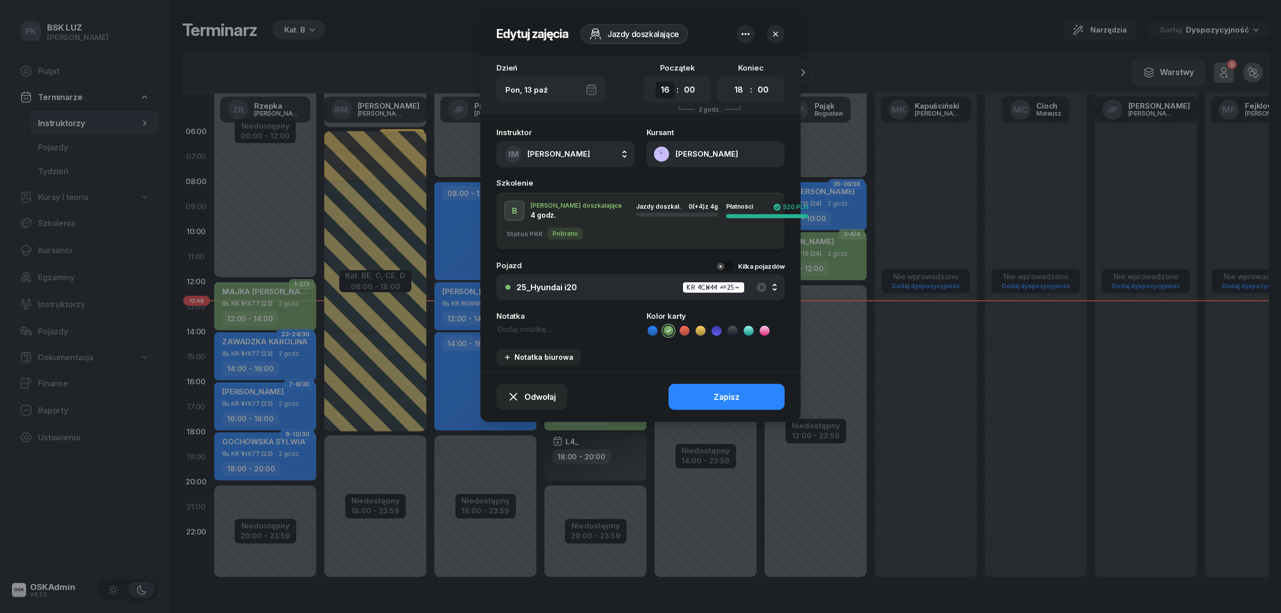
click at [665, 87] on select "00 01 02 03 04 05 06 07 08 09 10 11 12 13 14 15 16 17 18 19 20 21 22 23" at bounding box center [664, 90] width 19 height 18
select select "12"
click at [655, 81] on select "00 01 02 03 04 05 06 07 08 09 10 11 12 13 14 15 16 17 18 19 20 21 22 23" at bounding box center [664, 90] width 19 height 18
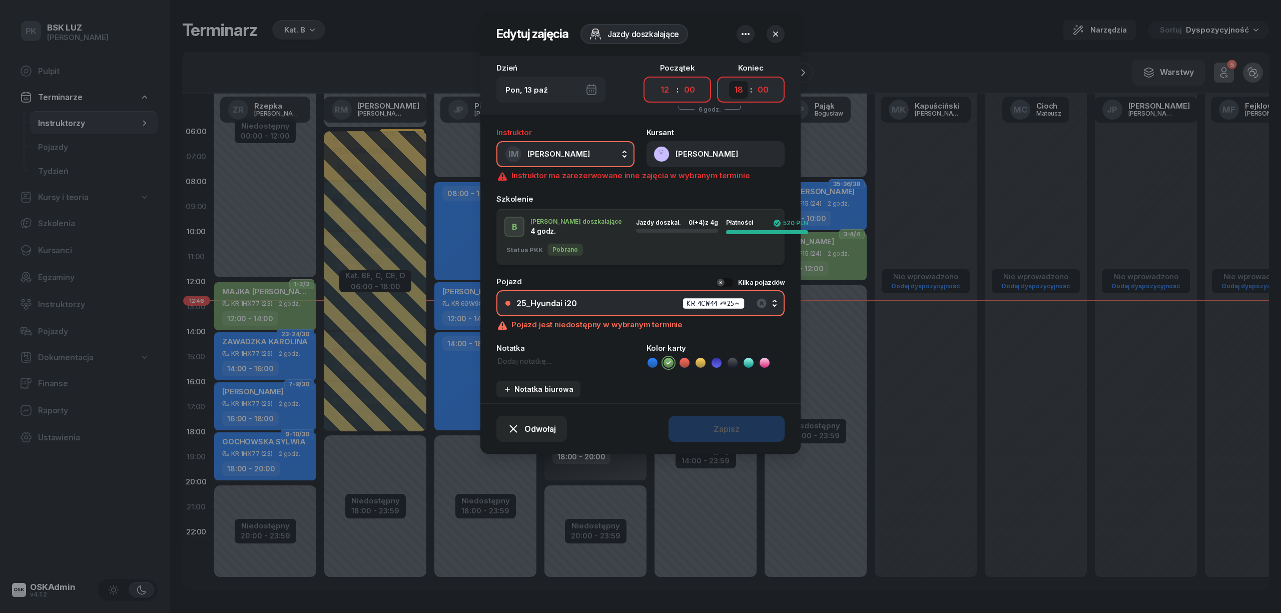
click at [737, 87] on select "00 01 02 03 04 05 06 07 08 09 10 11 12 13 14 15 16 17 18 19 20 21 22 23" at bounding box center [738, 90] width 19 height 18
select select "15"
click at [729, 81] on select "00 01 02 03 04 05 06 07 08 09 10 11 12 13 14 15 16 17 18 19 20 21 22 23" at bounding box center [738, 90] width 19 height 18
click at [757, 302] on icon "button" at bounding box center [761, 303] width 10 height 10
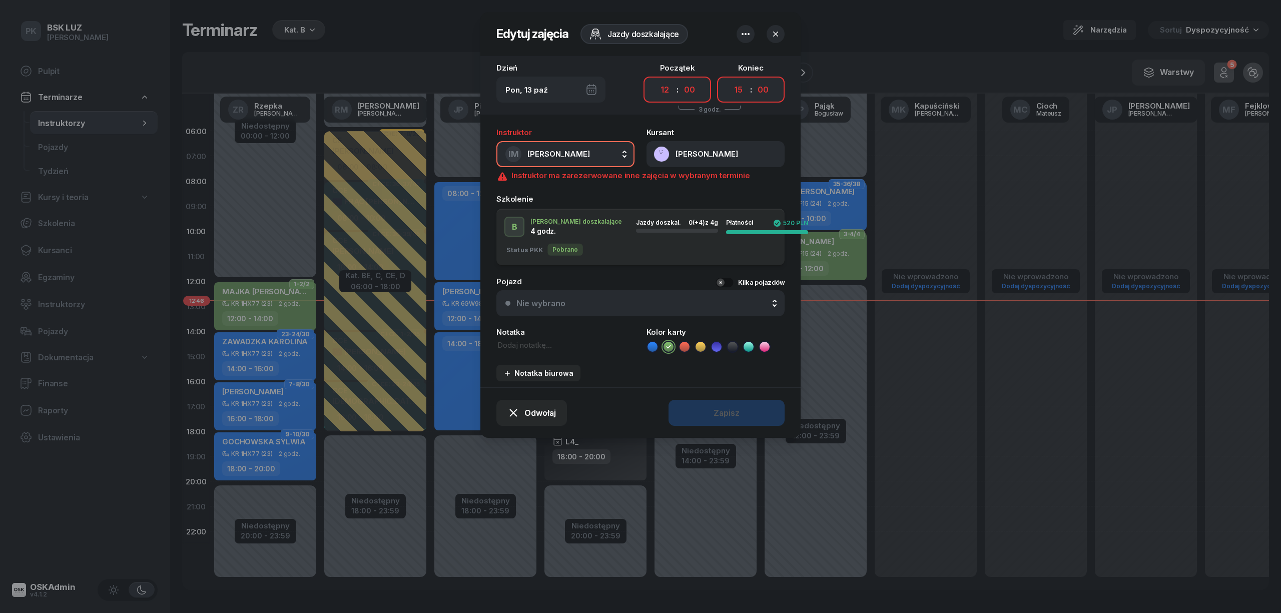
click at [591, 147] on button "IM MUCHA IWONA" at bounding box center [565, 154] width 138 height 26
type input "kli"
click at [572, 224] on li "PK Klimek Piotr" at bounding box center [576, 217] width 143 height 28
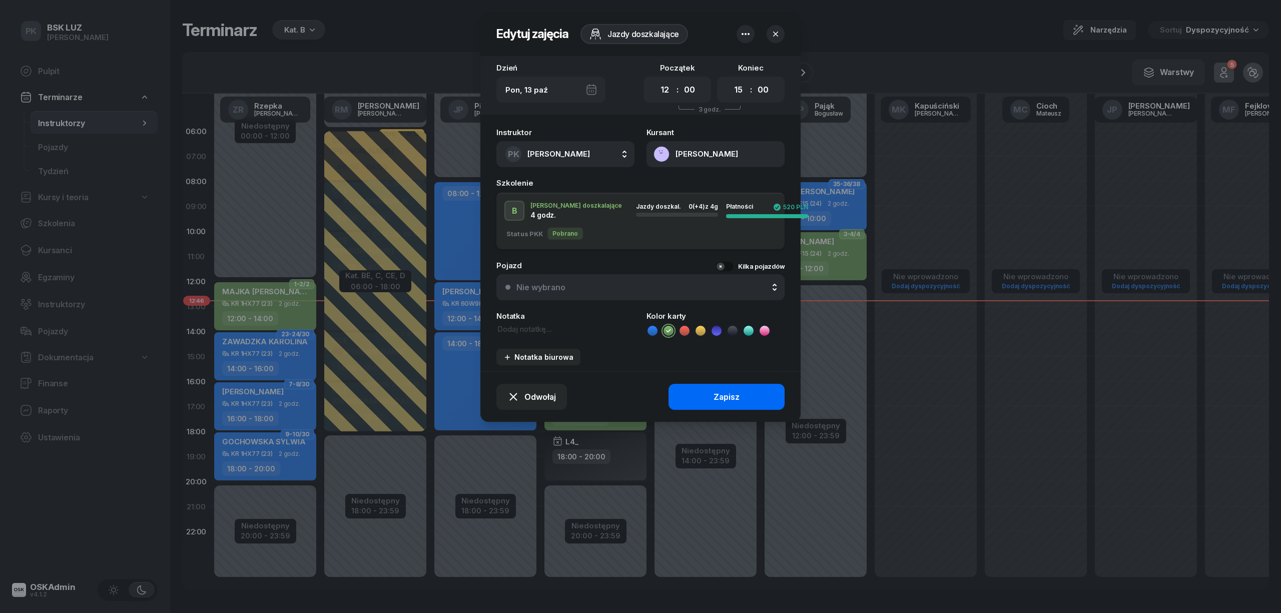
click at [719, 396] on div "Zapisz" at bounding box center [726, 397] width 26 height 10
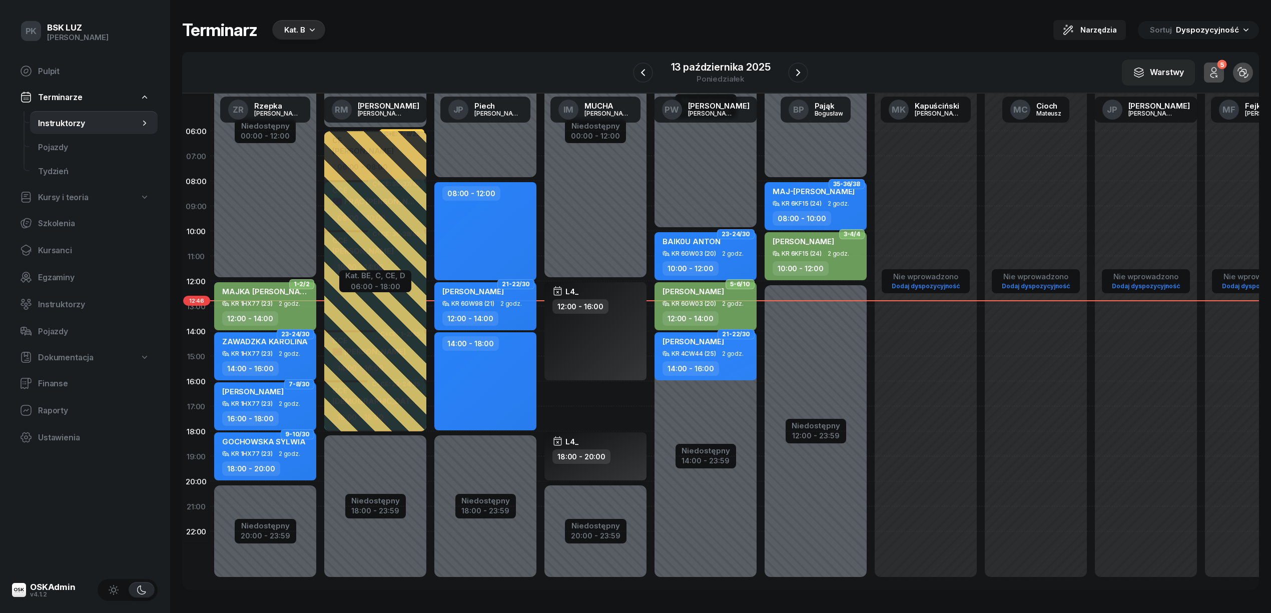
click at [628, 454] on div "18:00 - 20:00" at bounding box center [596, 456] width 88 height 15
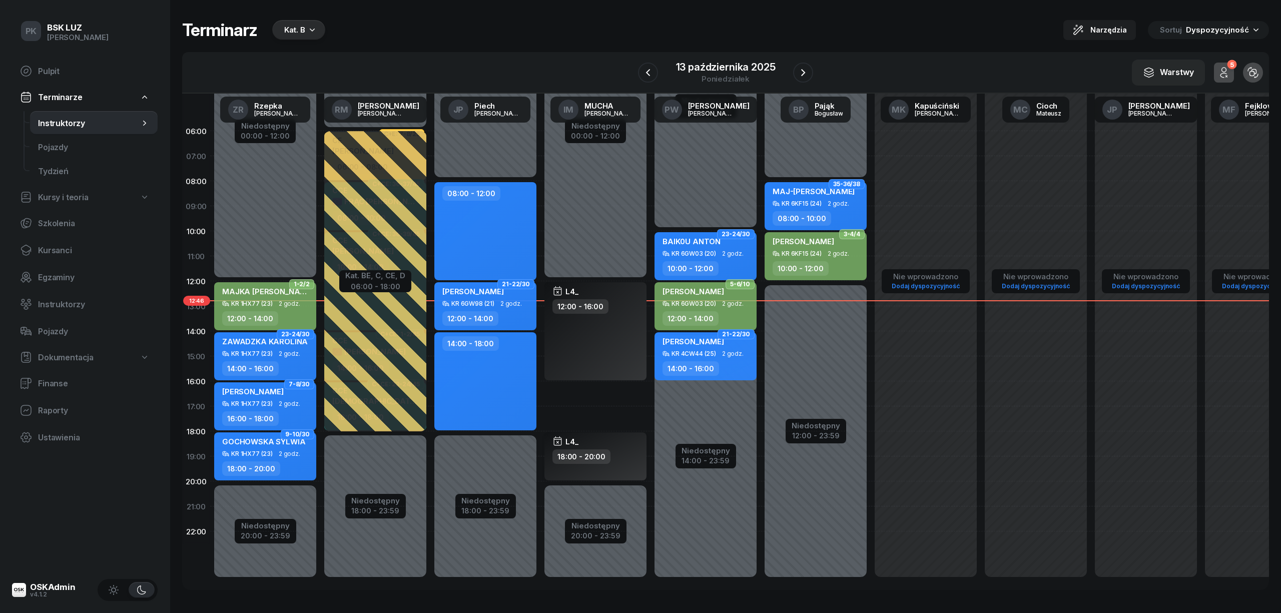
select select "18"
select select "20"
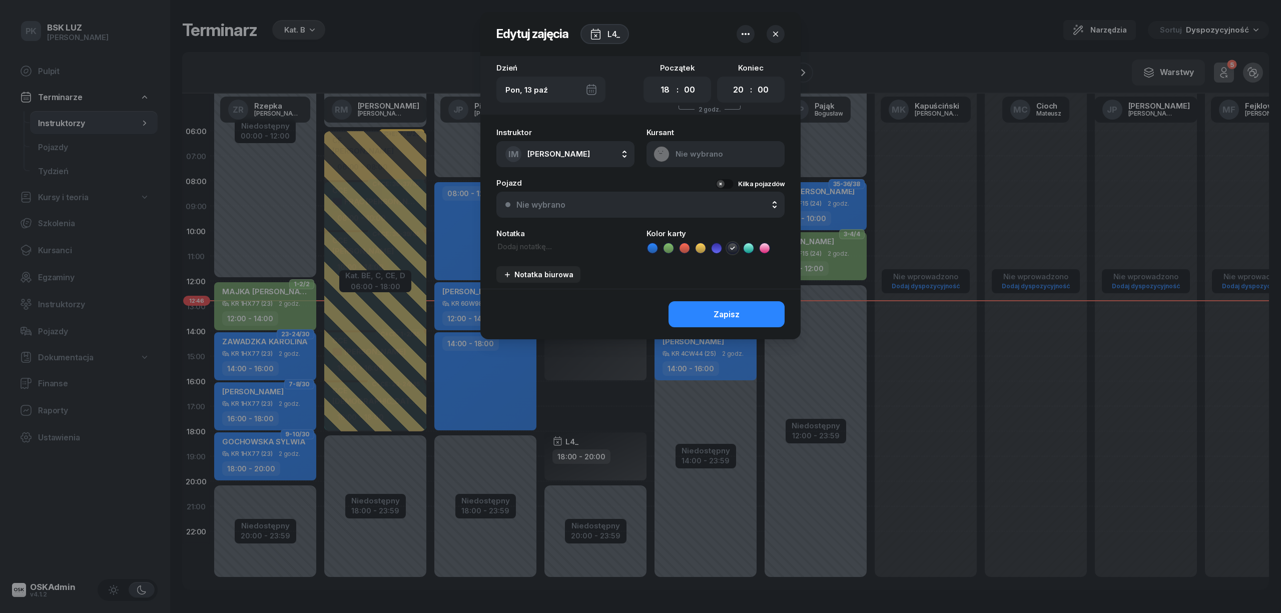
click at [748, 29] on icon "button" at bounding box center [745, 34] width 12 height 12
click at [724, 59] on link "Usuń zajęcia" at bounding box center [740, 65] width 131 height 24
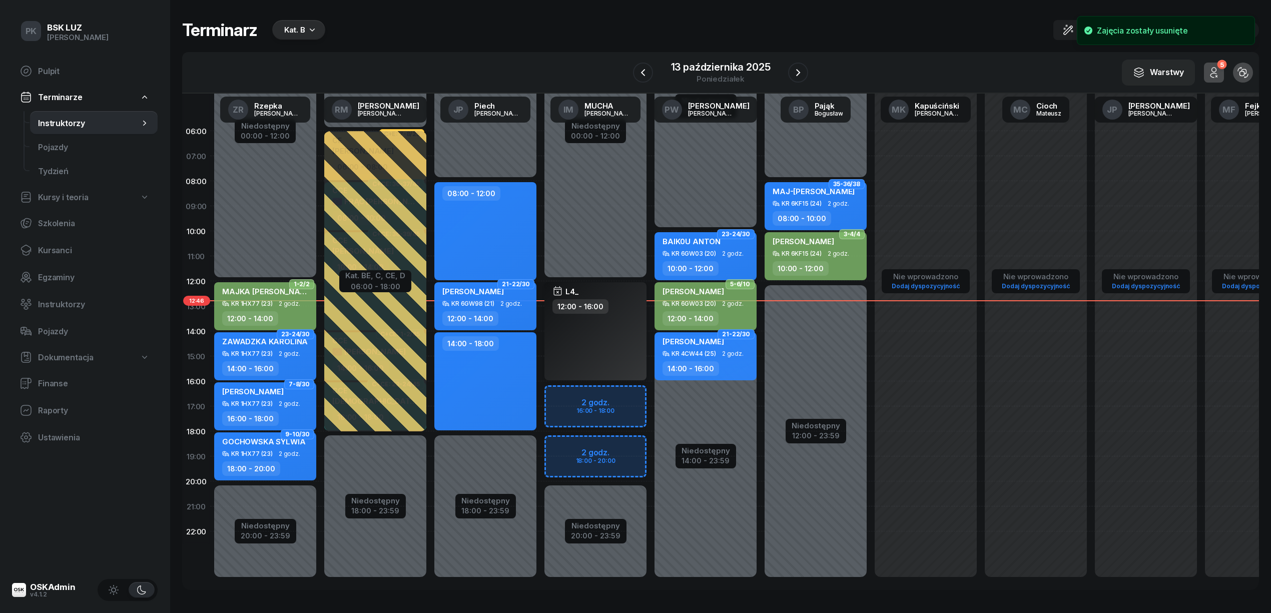
click at [621, 355] on div "L4_ 12:00 - 16:00" at bounding box center [595, 331] width 102 height 98
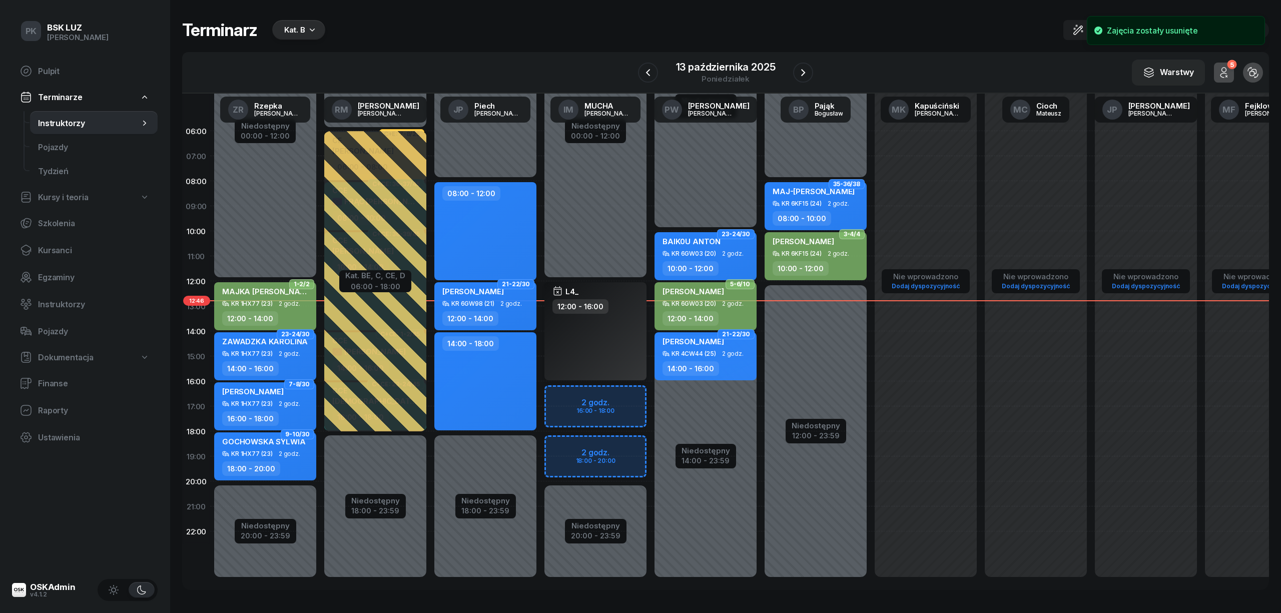
select select "12"
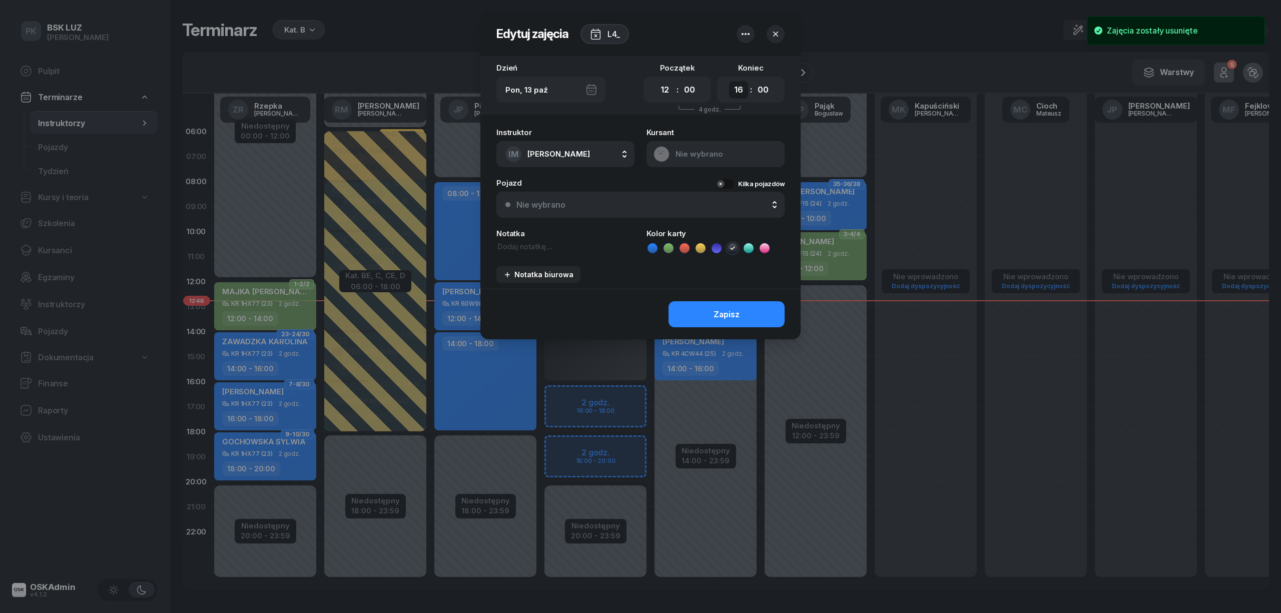
click at [737, 87] on select "00 01 02 03 04 05 06 07 08 09 10 11 12 13 14 15 16 17 18 19 20 21 22 23" at bounding box center [738, 90] width 19 height 18
select select "20"
click at [729, 81] on select "00 01 02 03 04 05 06 07 08 09 10 11 12 13 14 15 16 17 18 19 20 21 22 23" at bounding box center [738, 90] width 19 height 18
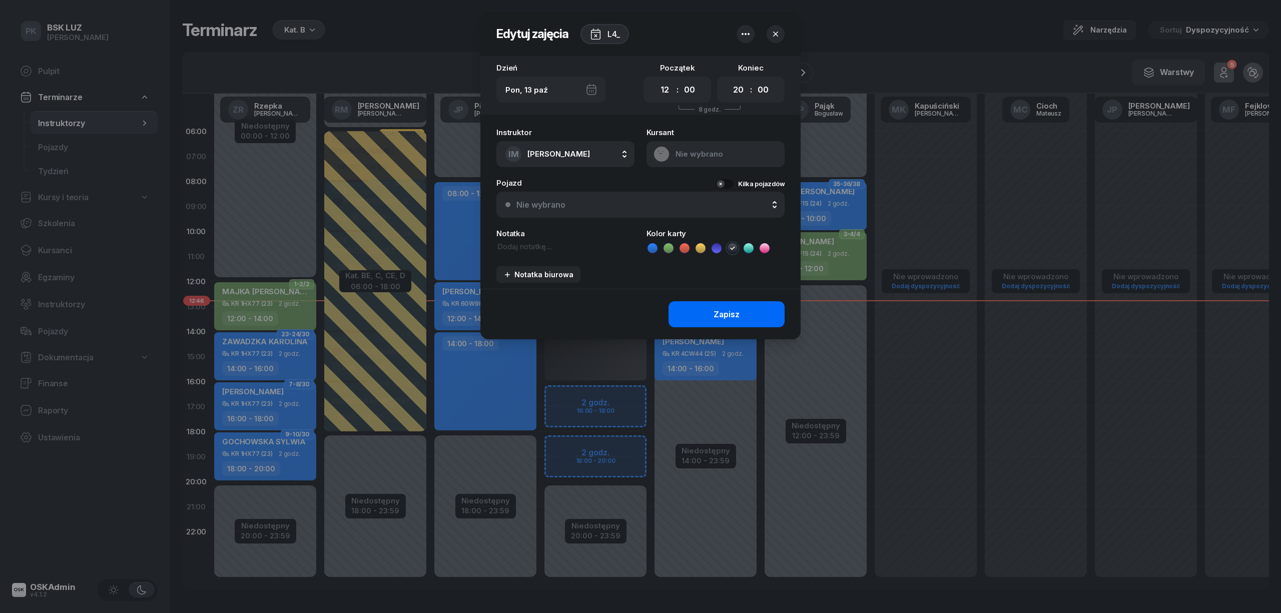
click at [739, 317] on div "Zapisz" at bounding box center [726, 315] width 26 height 10
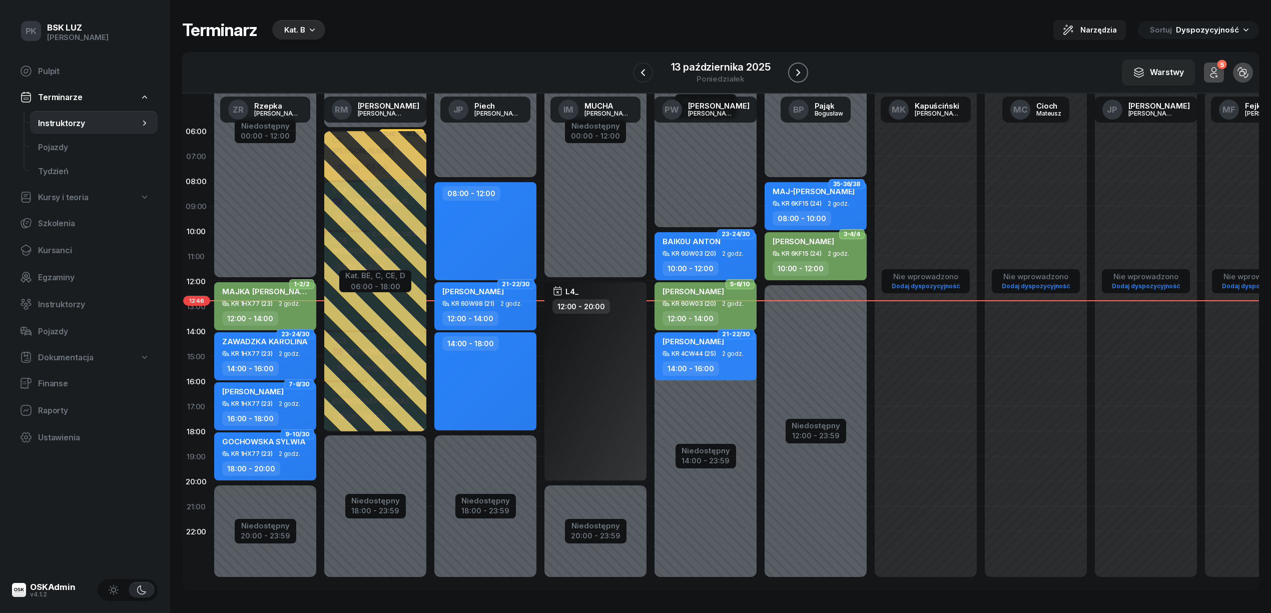
click at [790, 74] on button "button" at bounding box center [798, 73] width 20 height 20
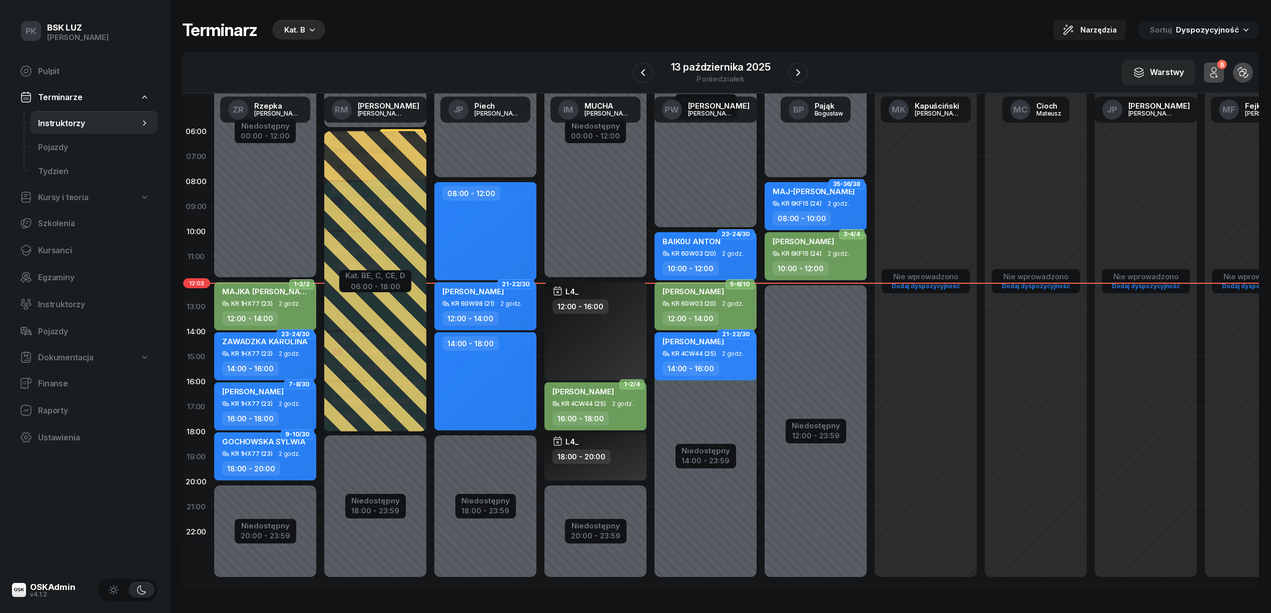
click at [297, 21] on div "Kat. B" at bounding box center [298, 30] width 53 height 20
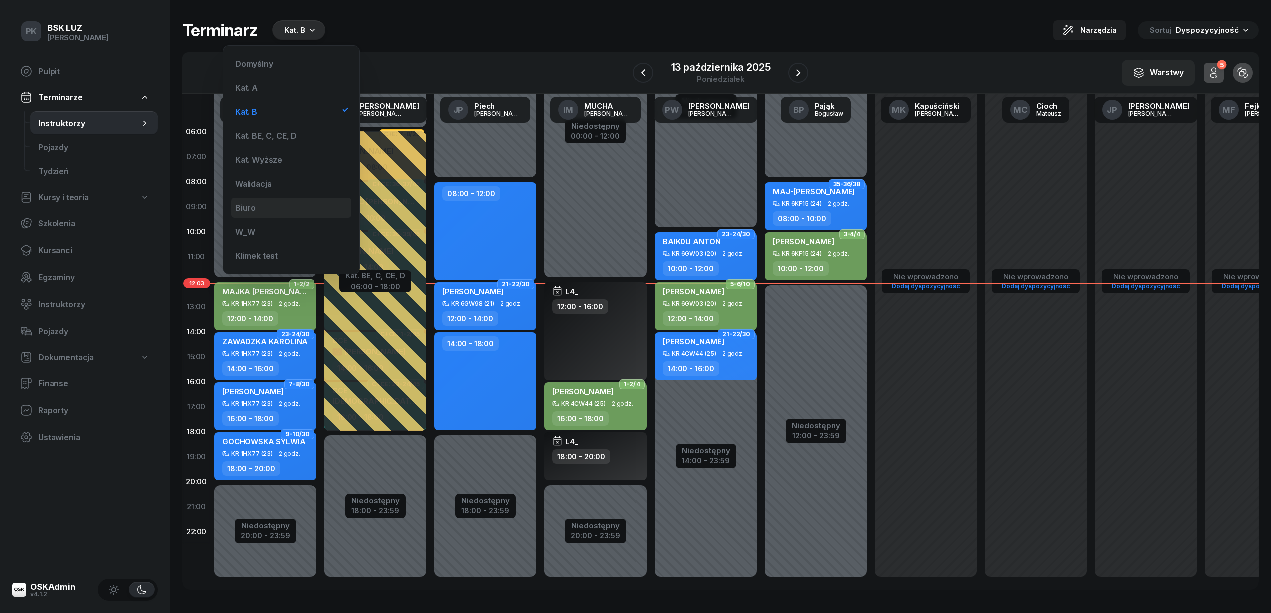
click at [269, 211] on div "Biuro" at bounding box center [291, 208] width 120 height 20
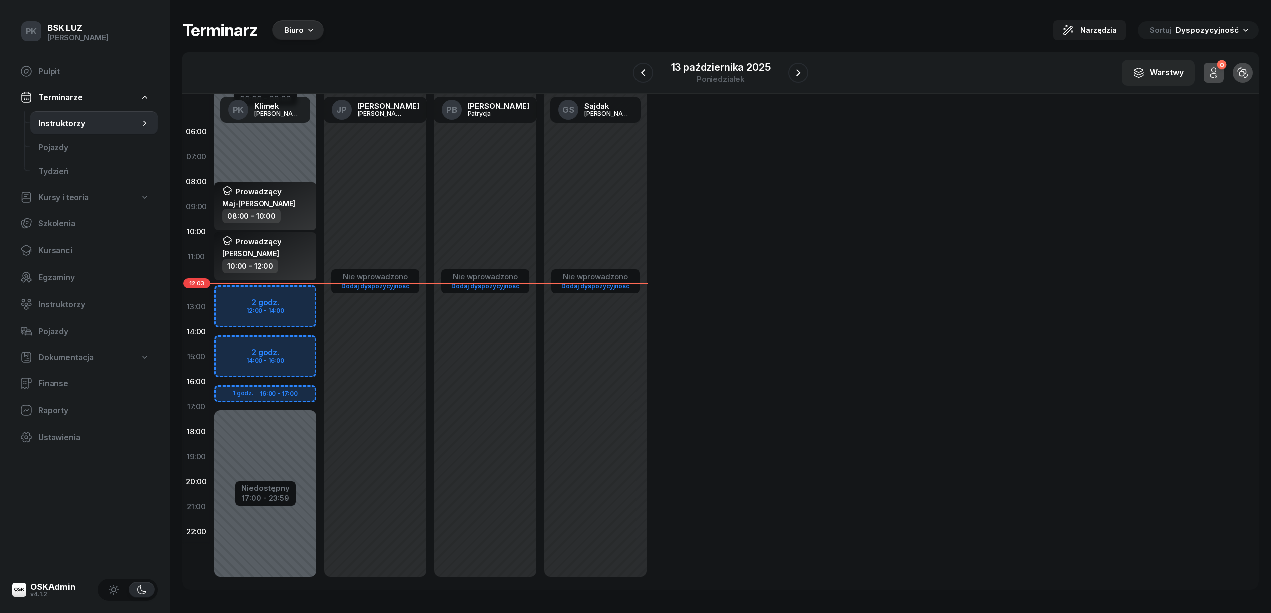
click at [297, 288] on div "Niedostępny 00:00 - 09:00 Niedostępny 17:00 - 23:59 2 godz. 12:00 - 14:00 2 god…" at bounding box center [265, 356] width 110 height 475
select select "12"
select select "14"
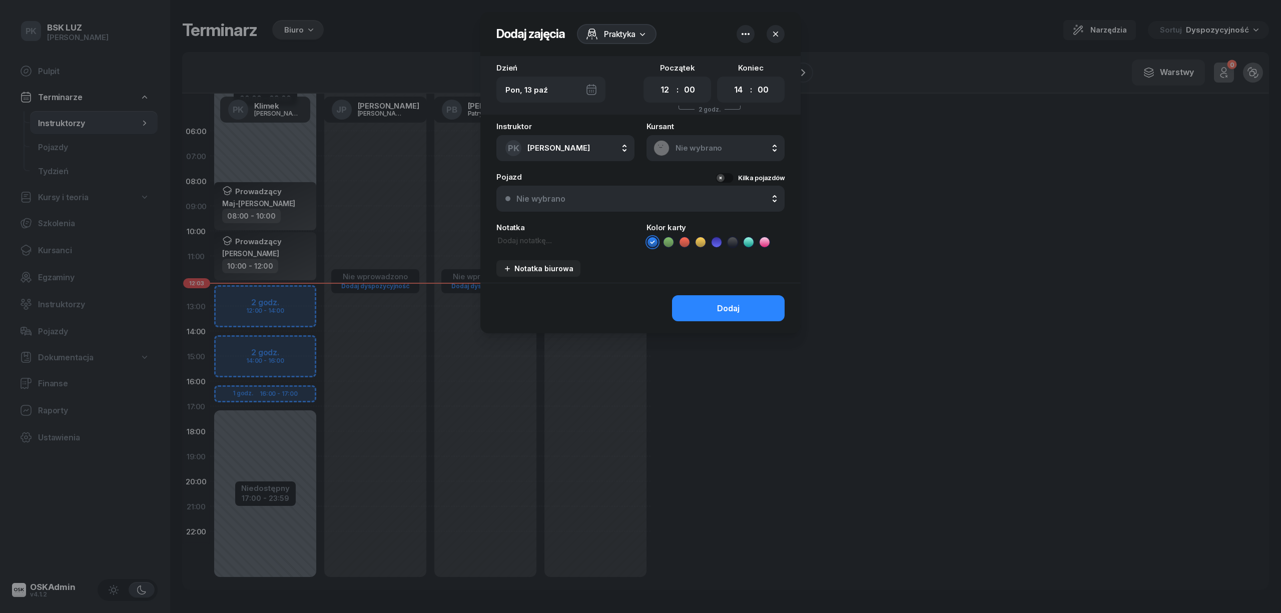
click at [637, 37] on div "Praktyka" at bounding box center [617, 34] width 80 height 20
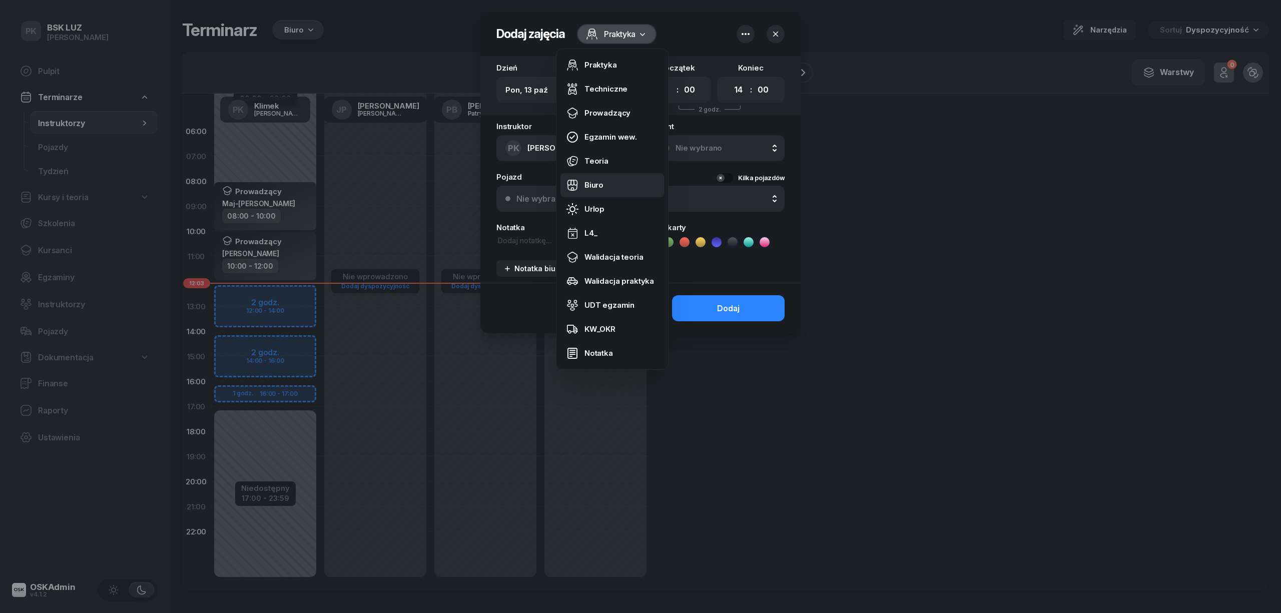
click at [600, 181] on div "Biuro" at bounding box center [593, 185] width 19 height 9
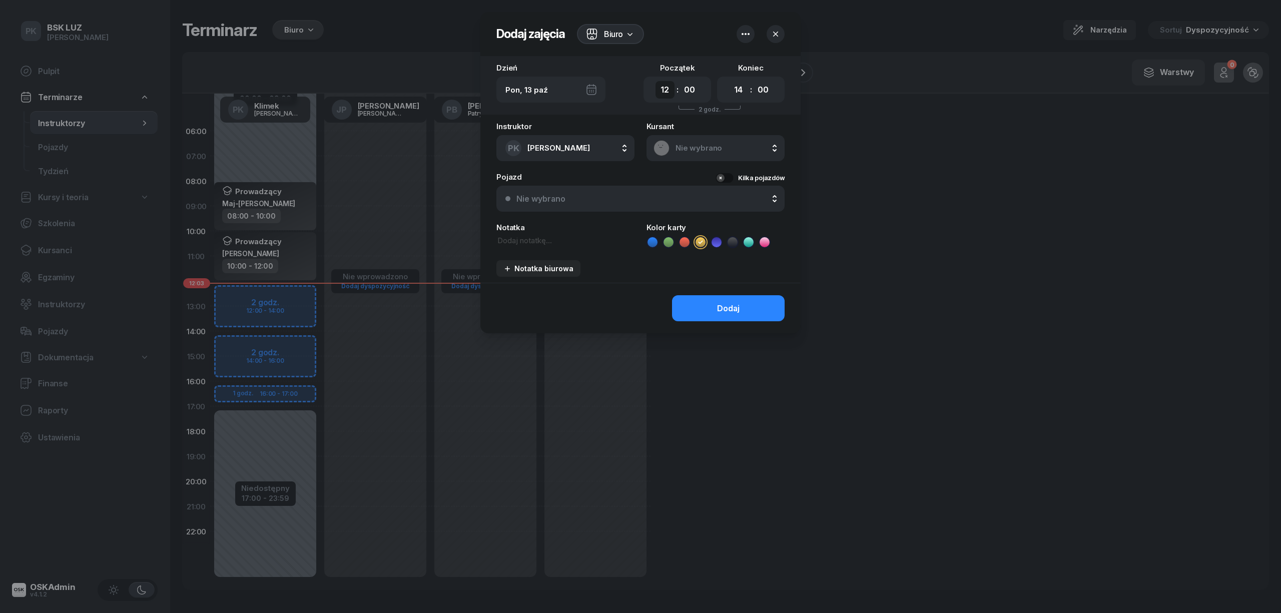
click at [665, 94] on select "00 01 02 03 04 05 06 07 08 09 10 11 12 13 14 15 16 17 18 19 20 21 22 23" at bounding box center [664, 90] width 19 height 18
select select "09"
click at [655, 81] on select "00 01 02 03 04 05 06 07 08 09 10 11 12 13 14 15 16 17 18 19 20 21 22 23" at bounding box center [664, 90] width 19 height 18
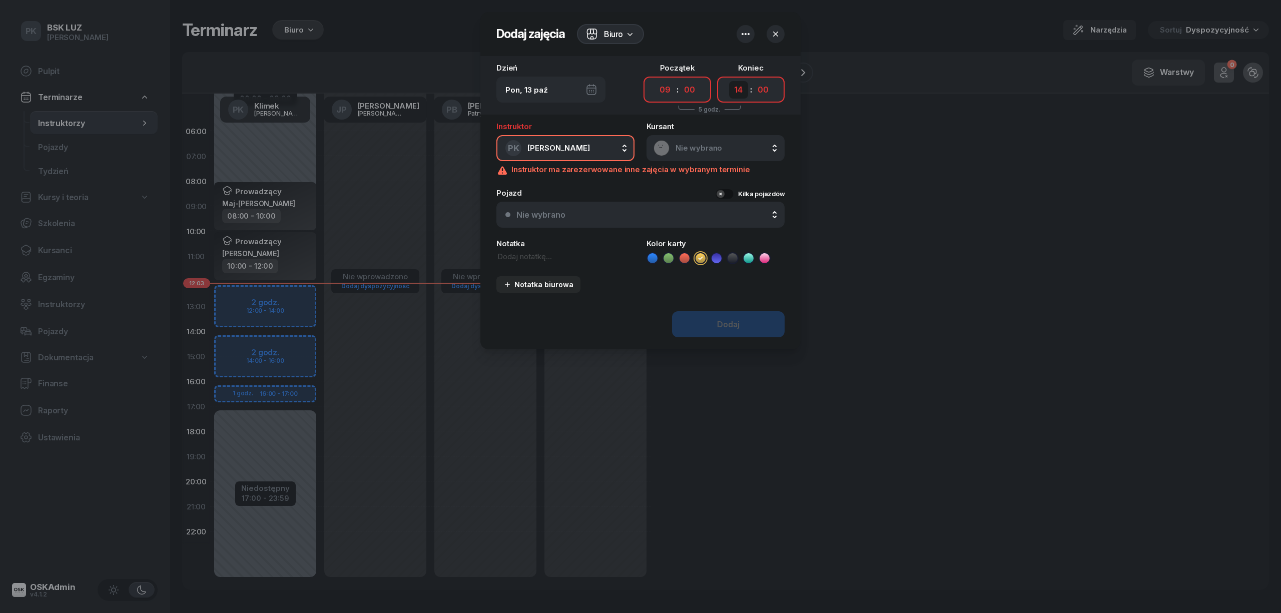
click at [733, 88] on select "00 01 02 03 04 05 06 07 08 09 10 11 12 13 14 15 16 17 18 19 20 21 22 23" at bounding box center [738, 90] width 19 height 18
select select "17"
click at [729, 81] on select "00 01 02 03 04 05 06 07 08 09 10 11 12 13 14 15 16 17 18 19 20 21 22 23" at bounding box center [738, 90] width 19 height 18
click at [613, 31] on div "Biuro" at bounding box center [613, 34] width 19 height 12
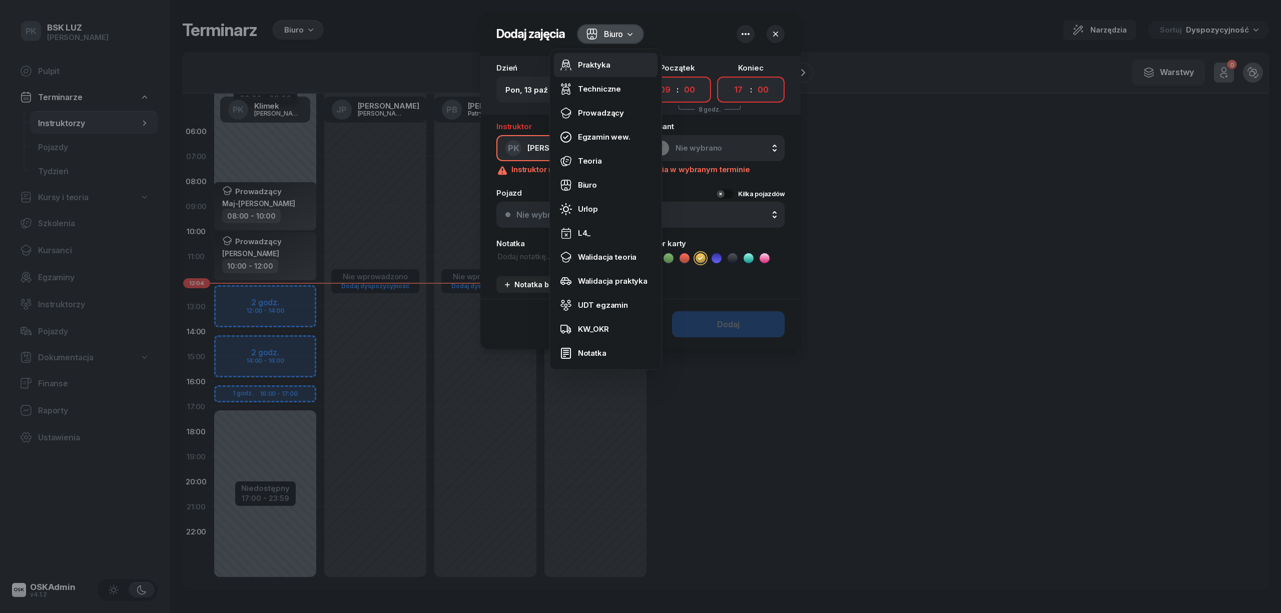
click at [606, 69] on div "Praktyka" at bounding box center [594, 65] width 33 height 9
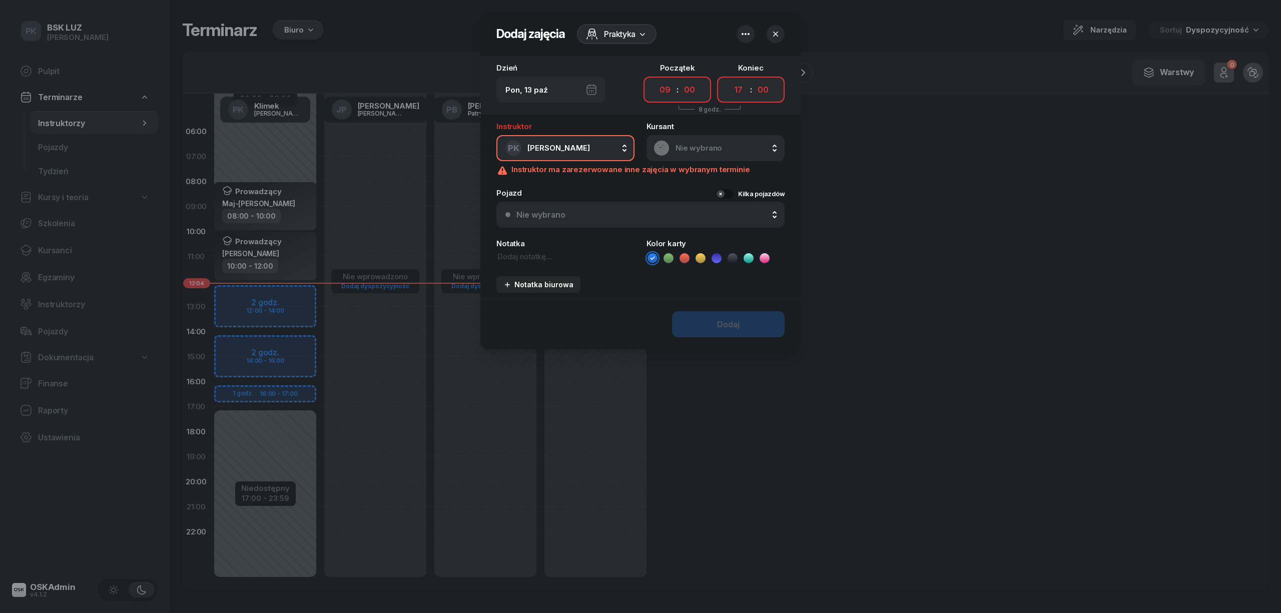
click at [713, 144] on span "Nie wybrano" at bounding box center [726, 148] width 102 height 9
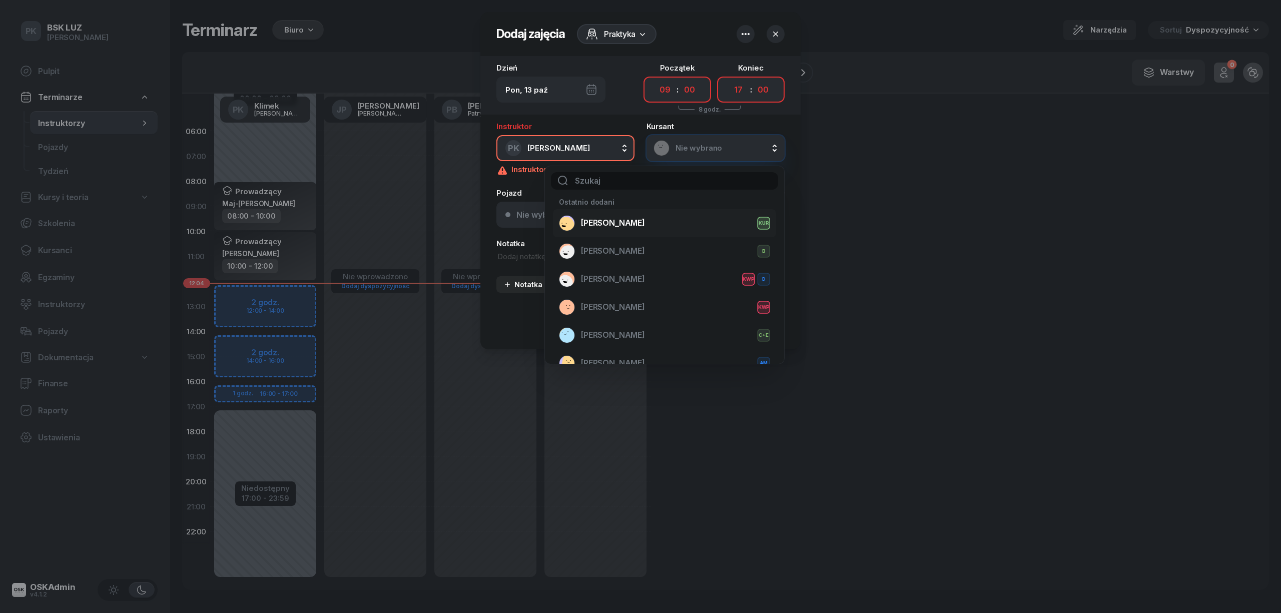
click at [667, 214] on li "[PERSON_NAME]" at bounding box center [664, 223] width 223 height 28
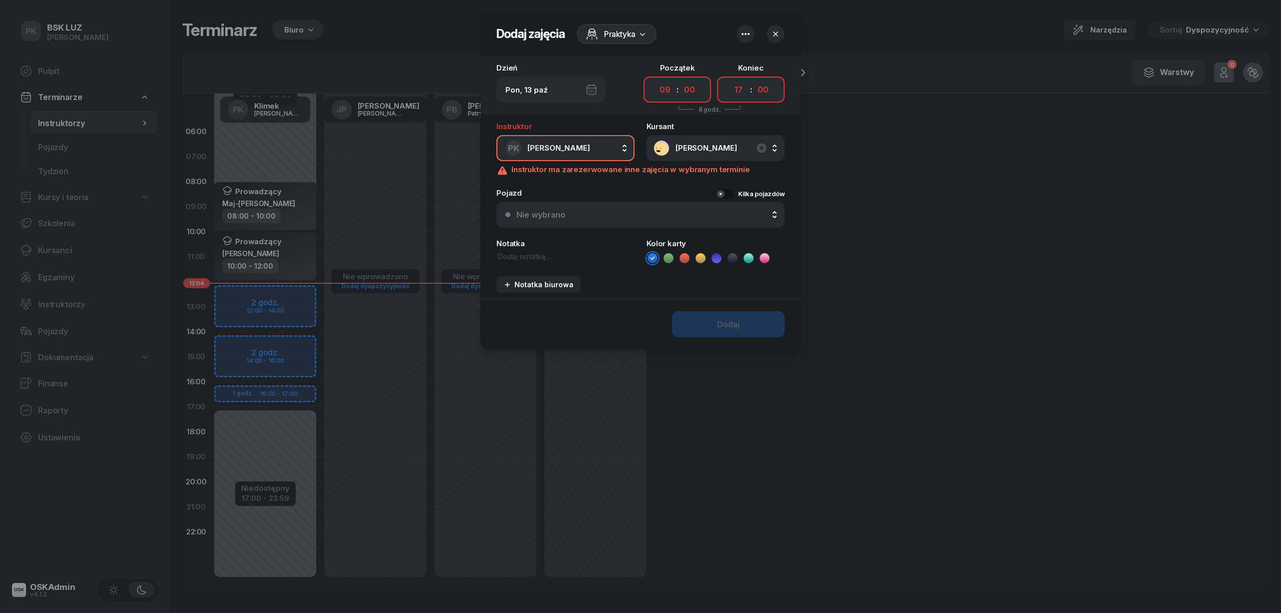
click at [691, 145] on span "[PERSON_NAME]" at bounding box center [726, 148] width 102 height 9
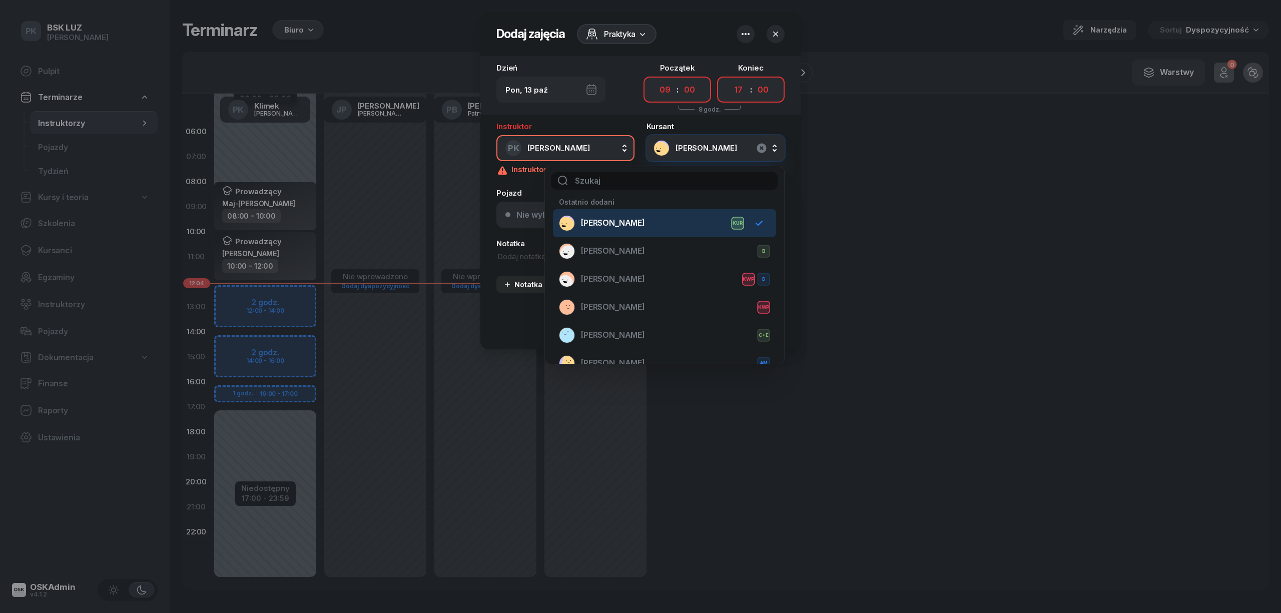
click at [759, 146] on icon "button" at bounding box center [761, 148] width 10 height 10
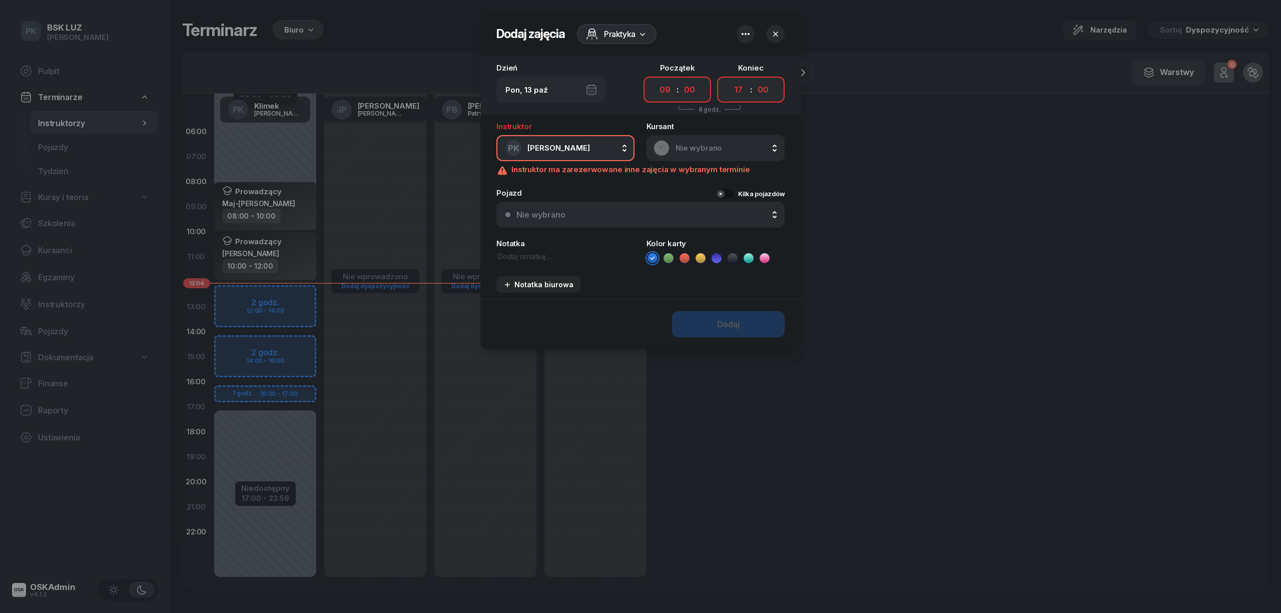
click at [631, 37] on span "Praktyka" at bounding box center [620, 34] width 32 height 12
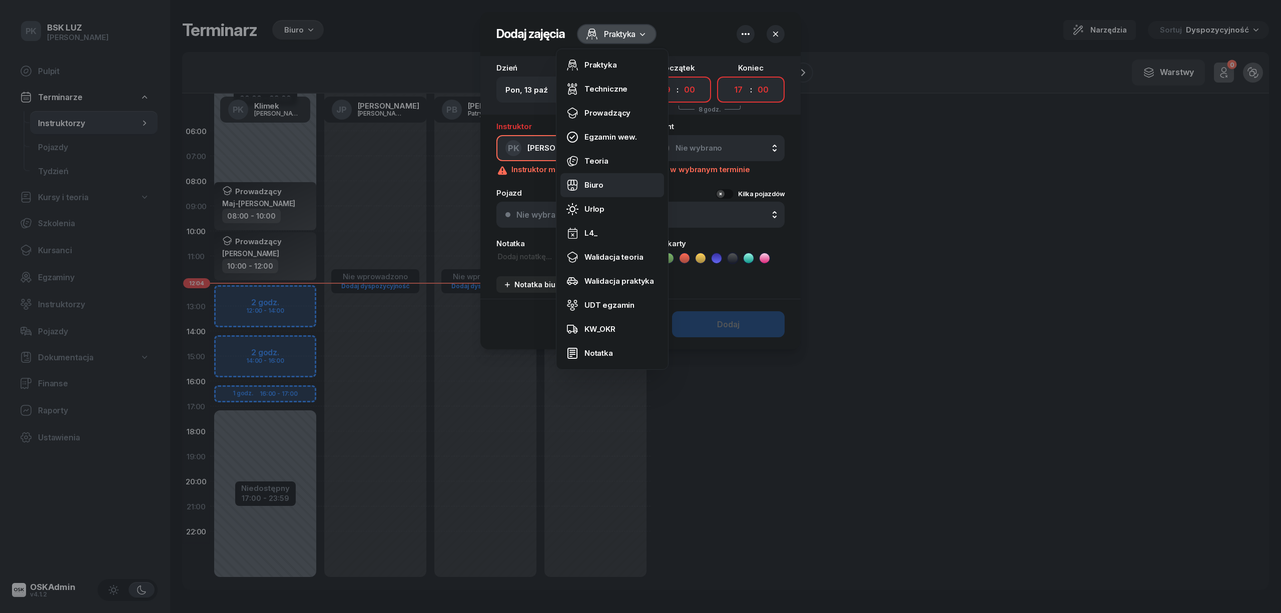
click at [599, 183] on div "Biuro" at bounding box center [593, 185] width 19 height 9
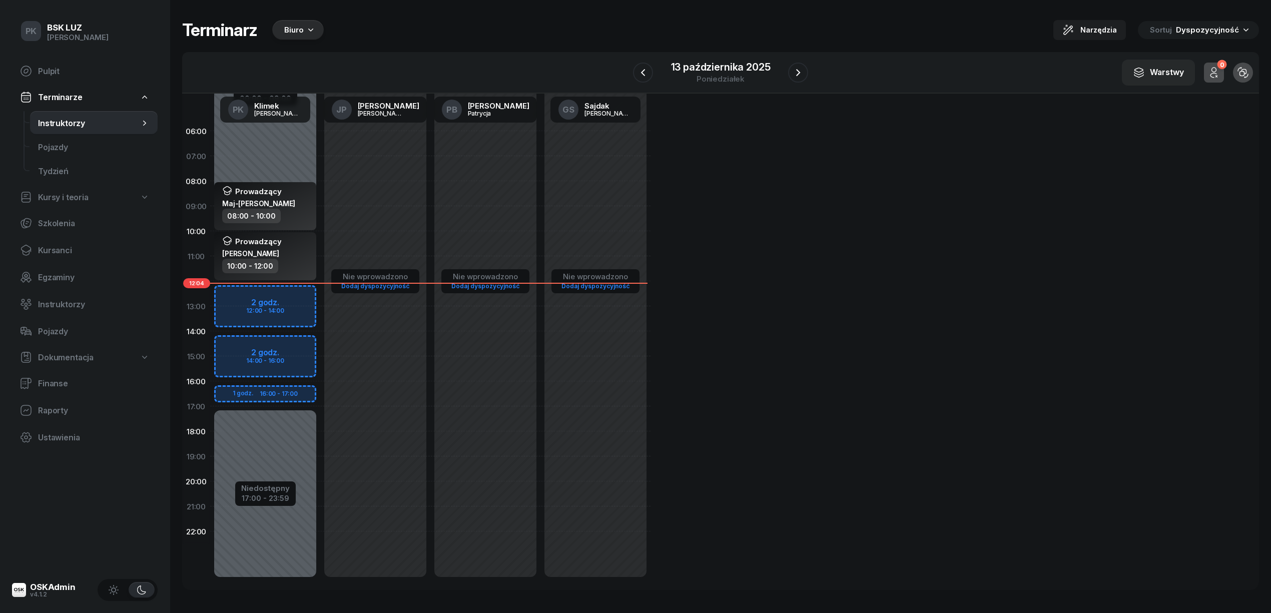
click at [303, 290] on div "Niedostępny 00:00 - 09:00 Niedostępny 17:00 - 23:59 2 godz. 12:00 - 14:00 2 god…" at bounding box center [265, 356] width 110 height 475
select select "12"
select select "14"
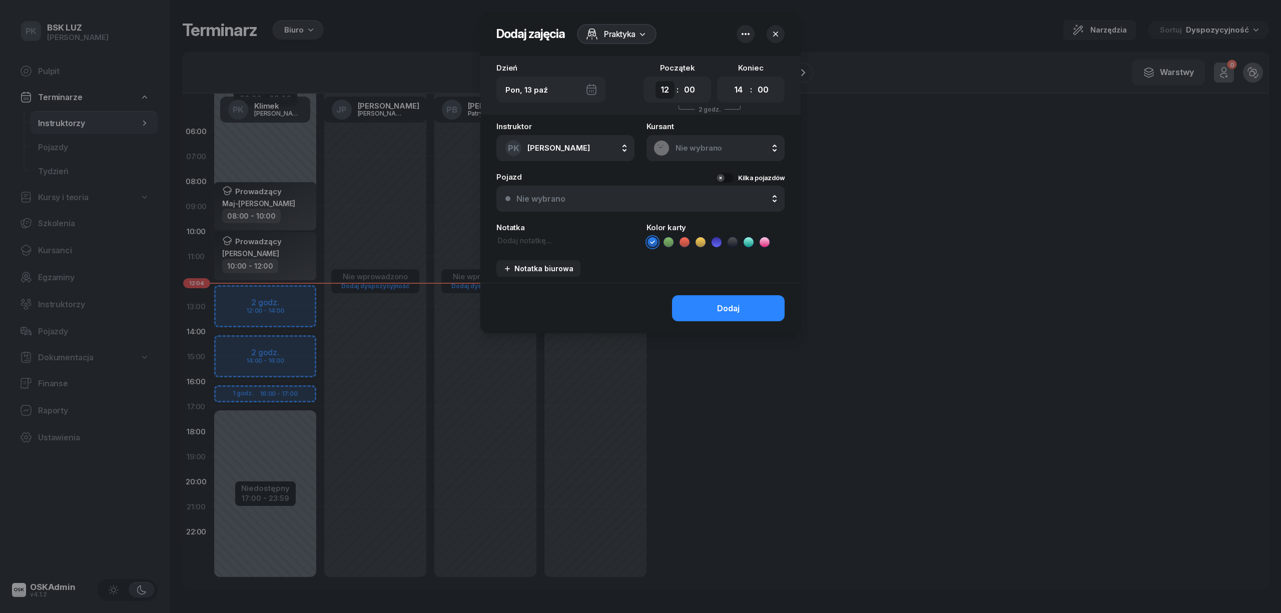
click at [662, 84] on select "00 01 02 03 04 05 06 07 08 09 10 11 12 13 14 15 16 17 18 19 20 21 22 23" at bounding box center [664, 90] width 19 height 18
select select "09"
click at [655, 81] on select "00 01 02 03 04 05 06 07 08 09 10 11 12 13 14 15 16 17 18 19 20 21 22 23" at bounding box center [664, 90] width 19 height 18
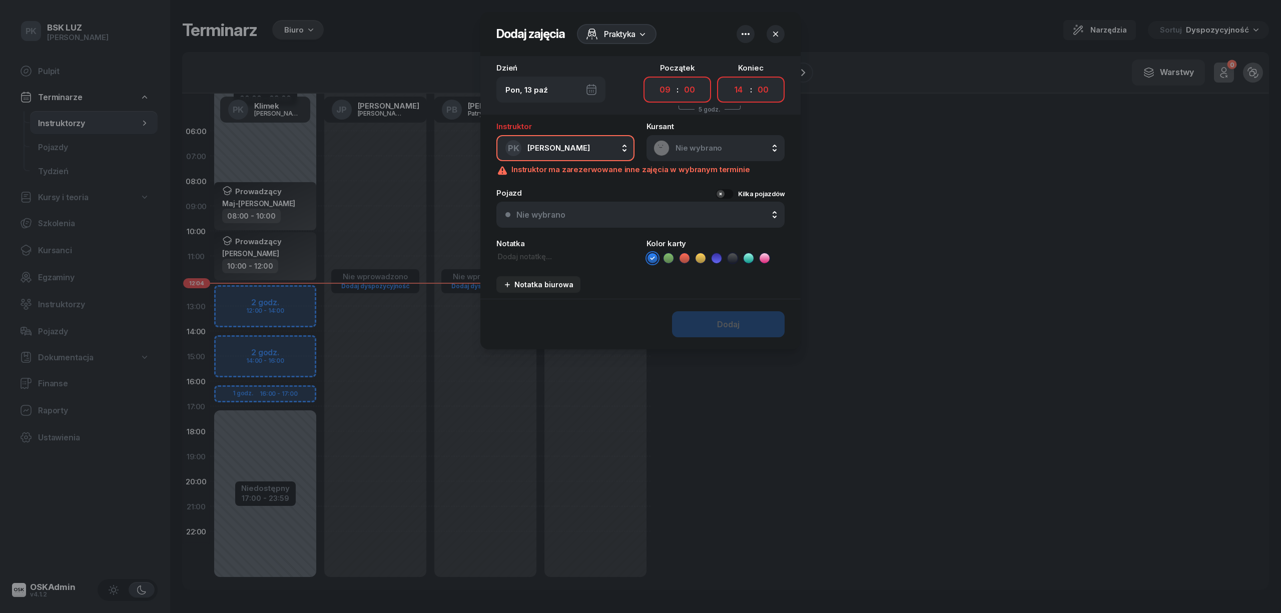
click at [631, 38] on span "Praktyka" at bounding box center [620, 34] width 32 height 12
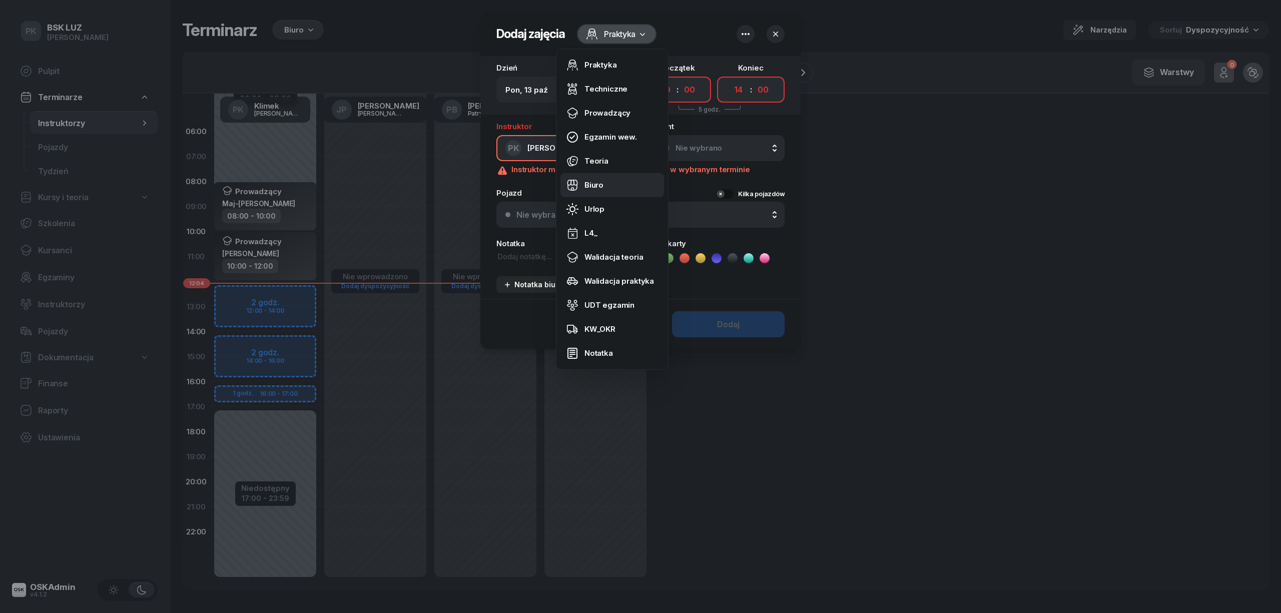
click at [614, 184] on link "Biuro" at bounding box center [612, 185] width 104 height 24
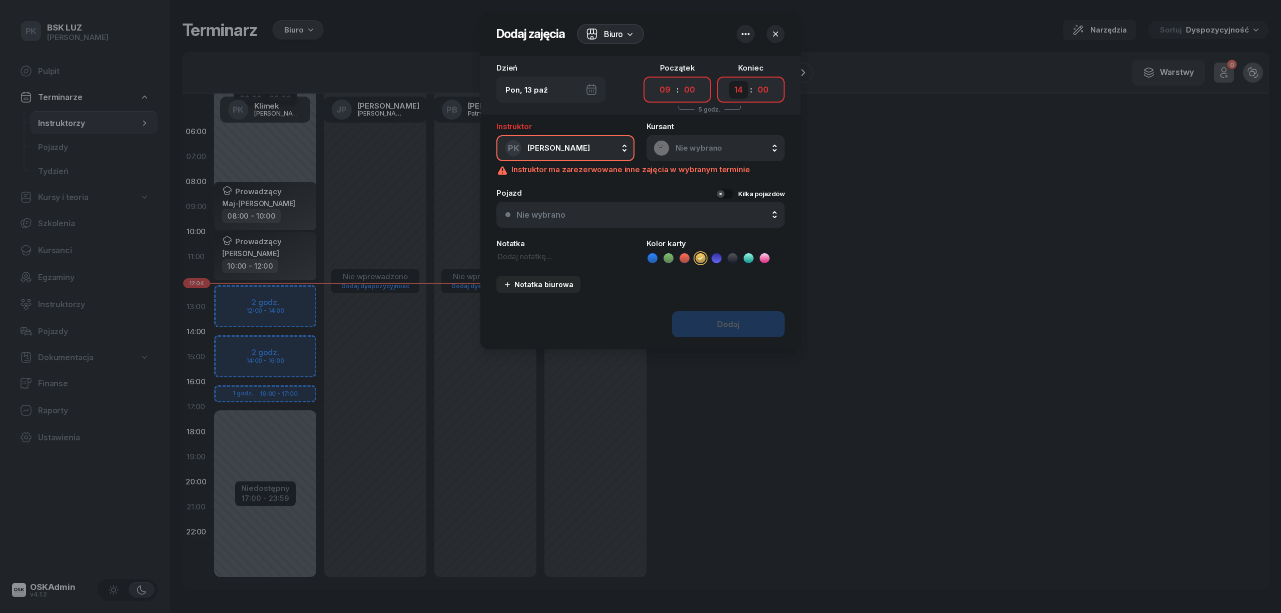
click at [731, 96] on select "00 01 02 03 04 05 06 07 08 09 10 11 12 13 14 15 16 17 18 19 20 21 22 23" at bounding box center [738, 90] width 19 height 18
select select "16"
click at [729, 81] on select "00 01 02 03 04 05 06 07 08 09 10 11 12 13 14 15 16 17 18 19 20 21 22 23" at bounding box center [738, 90] width 19 height 18
click at [918, 309] on div at bounding box center [640, 306] width 1281 height 613
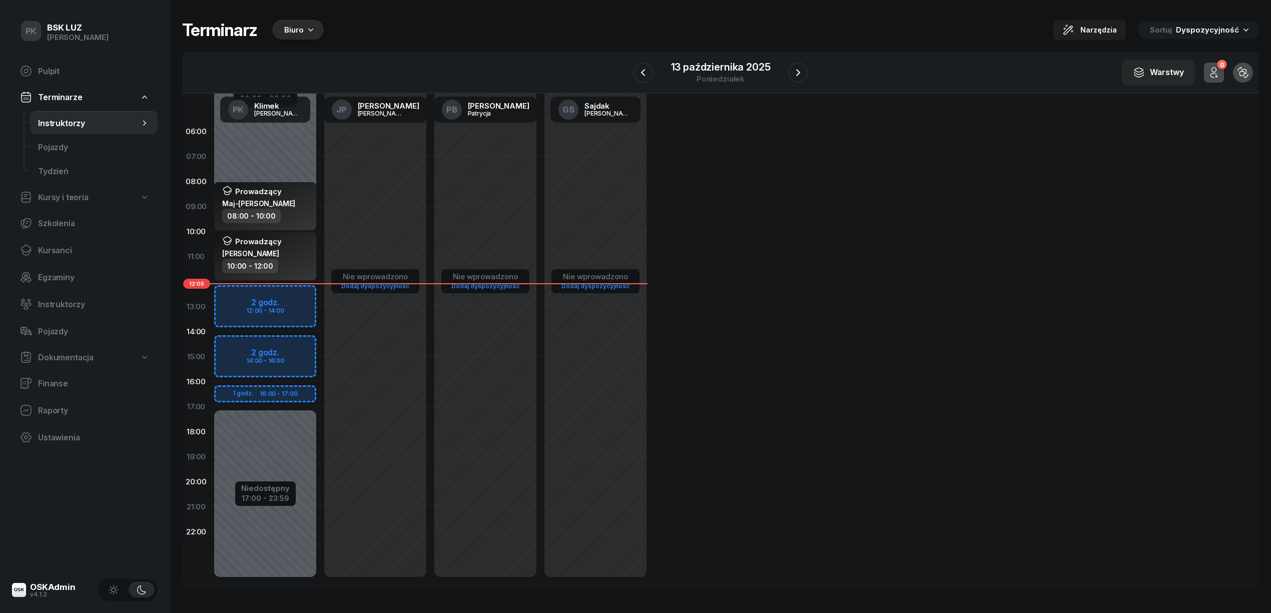
click at [299, 290] on div "Niedostępny 00:00 - 09:00 Niedostępny 17:00 - 23:59 2 godz. 12:00 - 14:00 2 god…" at bounding box center [265, 356] width 110 height 475
select select "12"
select select "14"
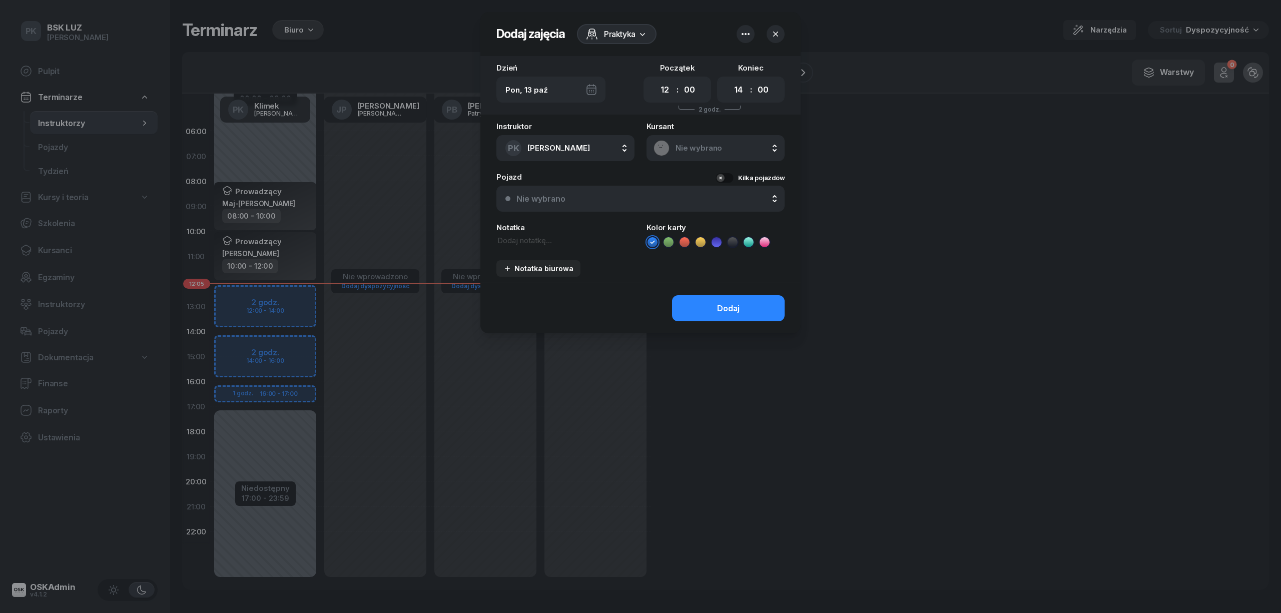
click at [305, 239] on div at bounding box center [640, 306] width 1281 height 613
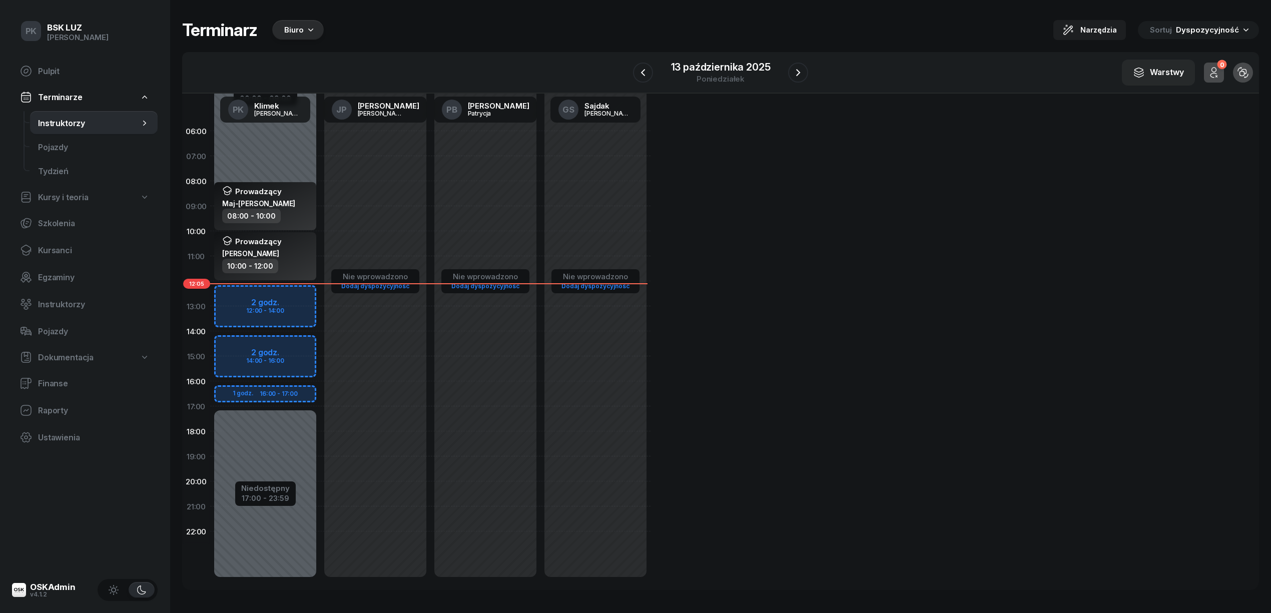
click at [296, 293] on div "Niedostępny 00:00 - 09:00 Niedostępny 17:00 - 23:59 2 godz. 12:00 - 14:00 2 god…" at bounding box center [265, 356] width 110 height 475
select select "12"
select select "14"
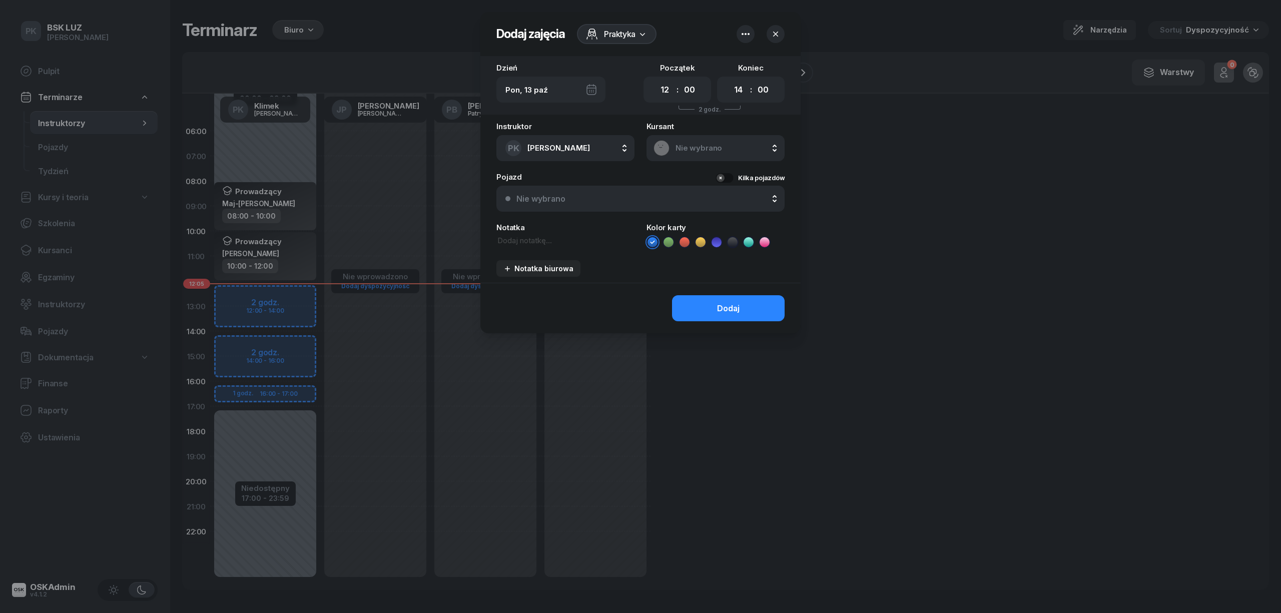
click at [298, 240] on div at bounding box center [640, 306] width 1281 height 613
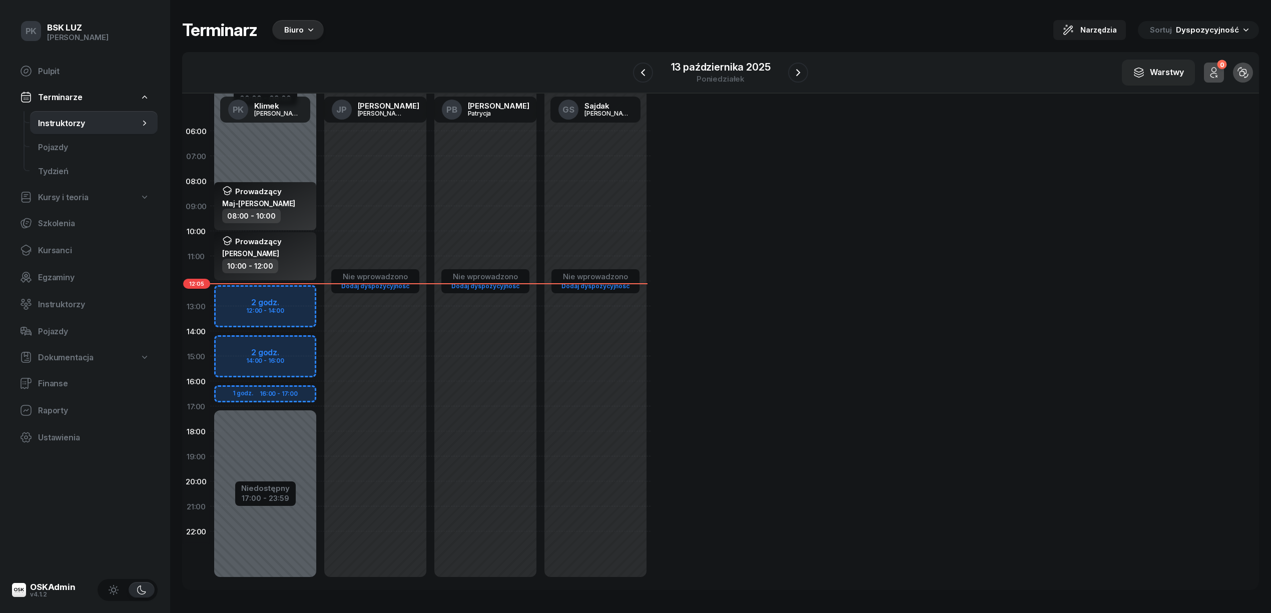
click at [298, 240] on div "Prowadzący Łakuta Bartłomiej" at bounding box center [266, 247] width 88 height 23
select select "10"
select select "12"
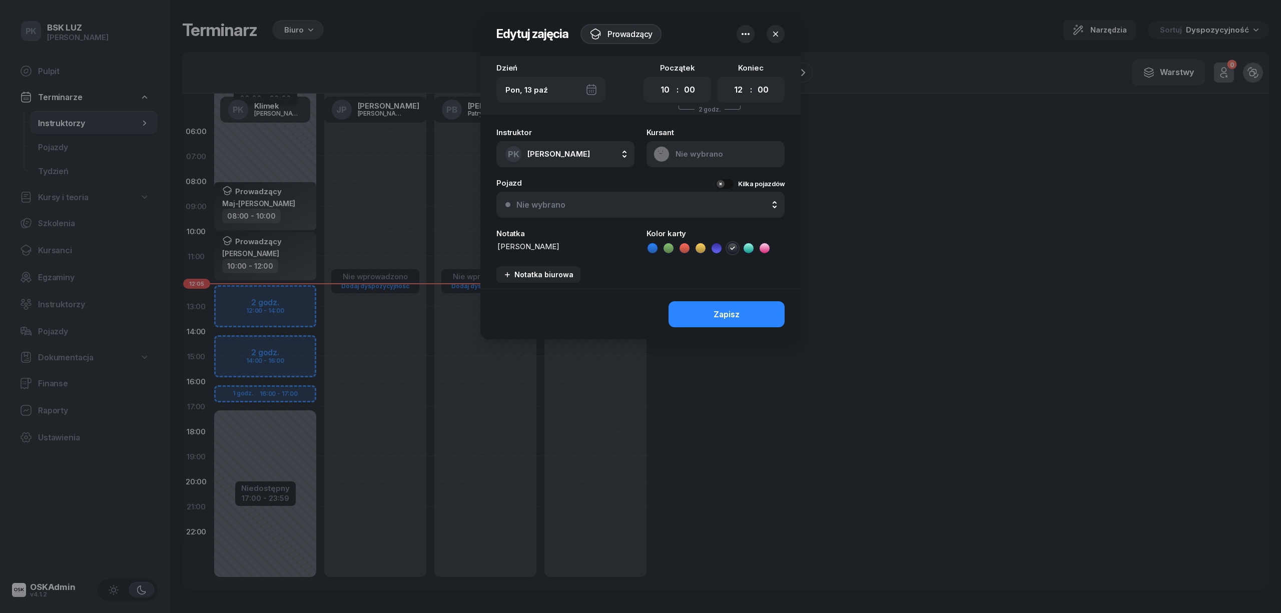
click at [751, 31] on icon "button" at bounding box center [745, 34] width 12 height 12
click at [778, 30] on icon "button" at bounding box center [775, 34] width 10 height 10
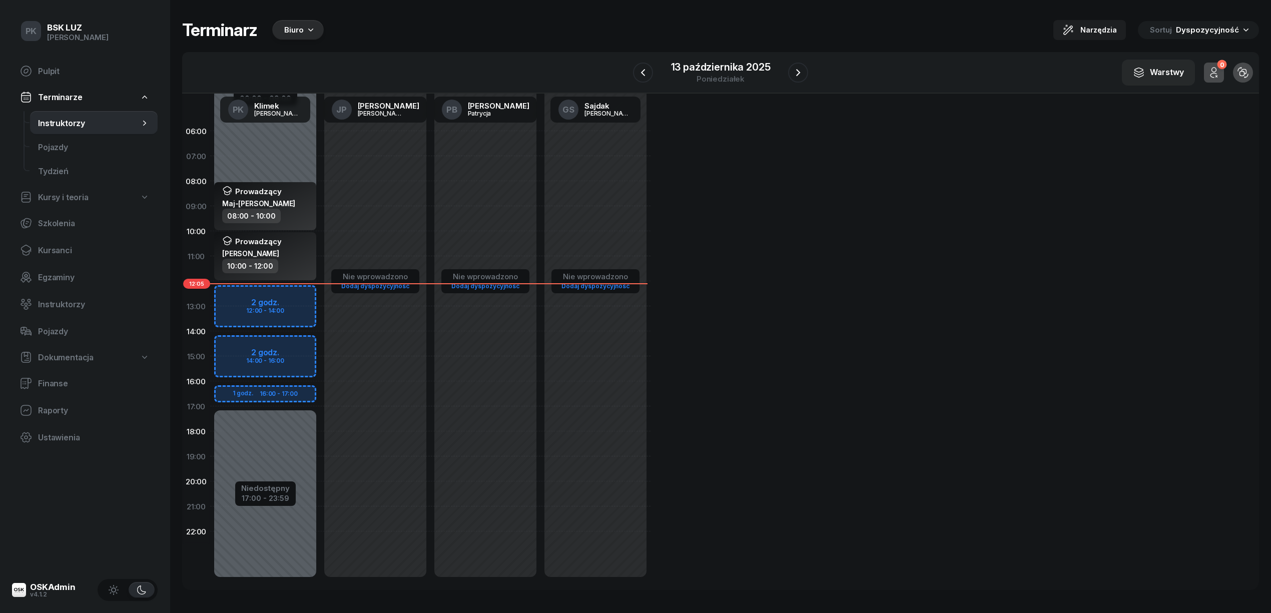
click at [299, 293] on div "Niedostępny 00:00 - 09:00 Niedostępny 17:00 - 23:59 2 godz. 12:00 - 14:00 2 god…" at bounding box center [265, 356] width 110 height 475
select select "12"
select select "14"
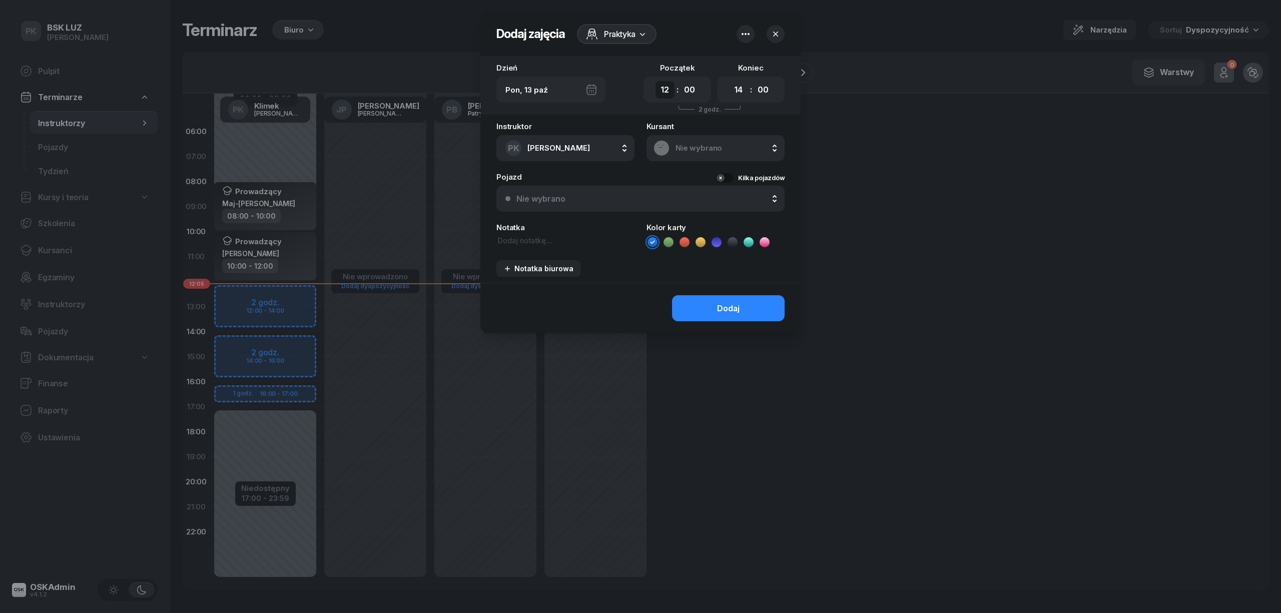
click at [657, 93] on select "00 01 02 03 04 05 06 07 08 09 10 11 12 13 14 15 16 17 18 19 20 21 22 23" at bounding box center [664, 90] width 19 height 18
select select "09"
click at [655, 81] on select "00 01 02 03 04 05 06 07 08 09 10 11 12 13 14 15 16 17 18 19 20 21 22 23" at bounding box center [664, 90] width 19 height 18
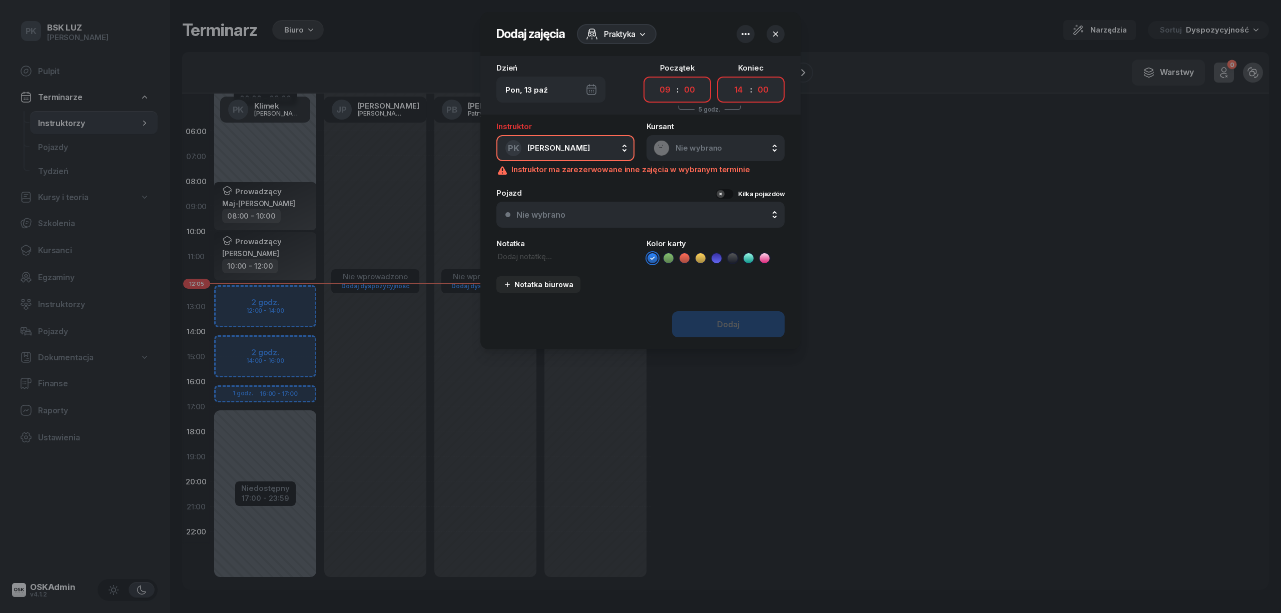
click at [751, 31] on icon "button" at bounding box center [745, 34] width 12 height 12
click at [786, 92] on div "Wył." at bounding box center [786, 89] width 27 height 12
click at [789, 67] on div "Wył." at bounding box center [786, 65] width 27 height 12
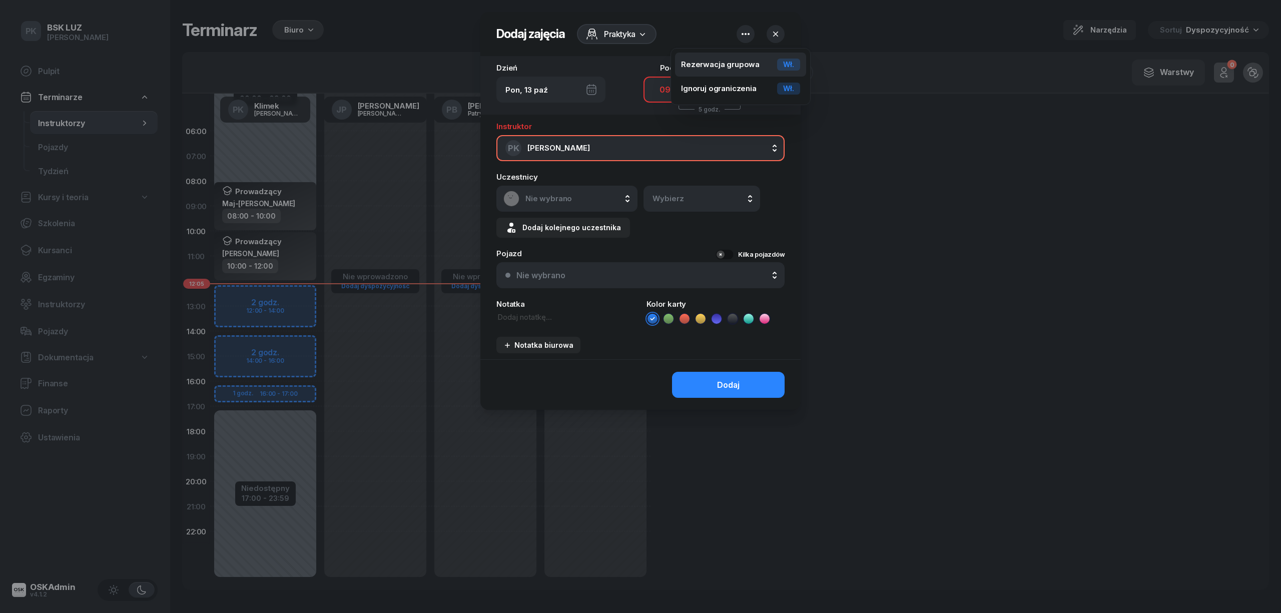
click at [789, 67] on div "Wł." at bounding box center [788, 65] width 23 height 12
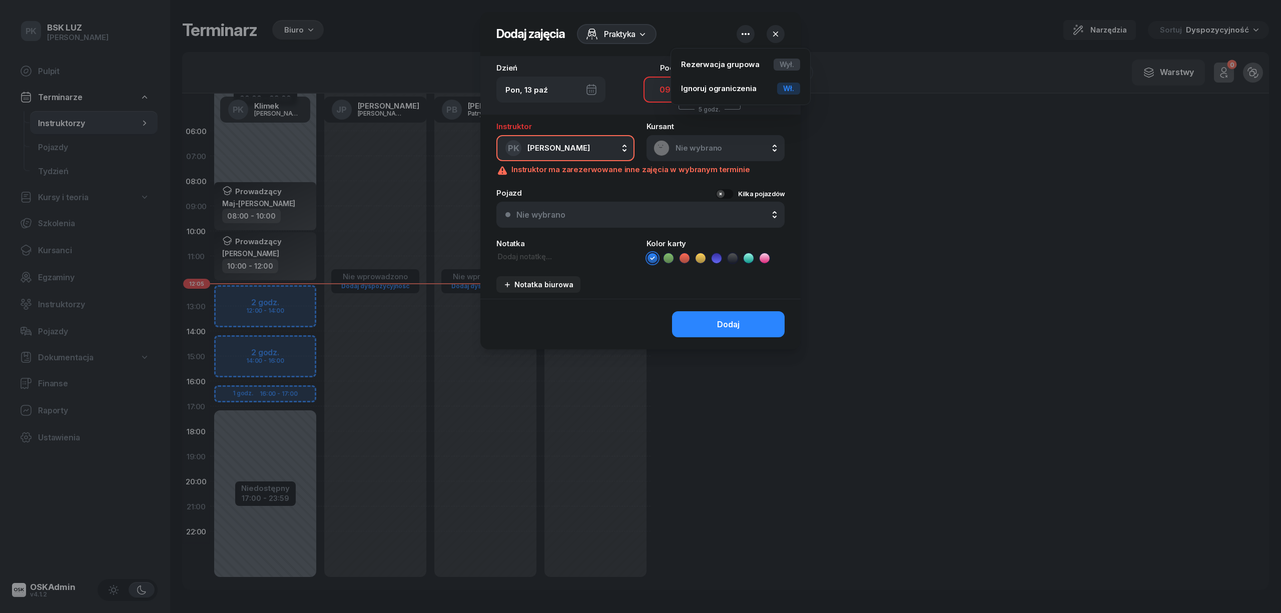
click at [867, 124] on div at bounding box center [640, 306] width 1281 height 613
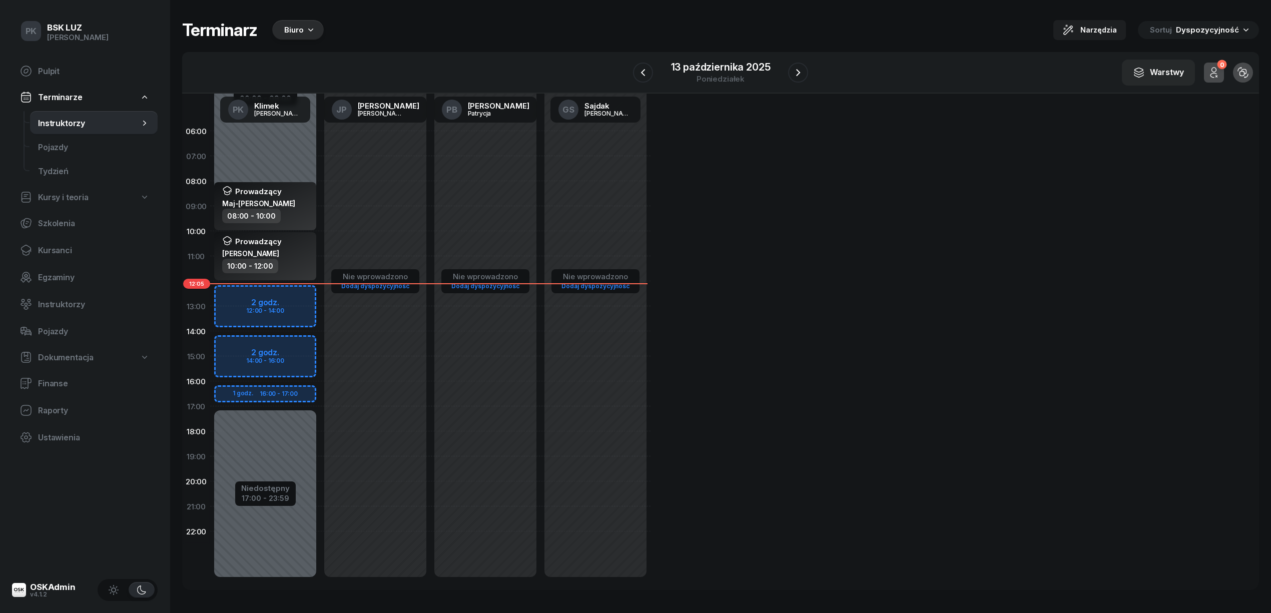
click at [288, 296] on div "Niedostępny 00:00 - 09:00 Niedostępny 17:00 - 23:59 2 godz. 12:00 - 14:00 2 god…" at bounding box center [265, 356] width 110 height 475
select select "12"
select select "14"
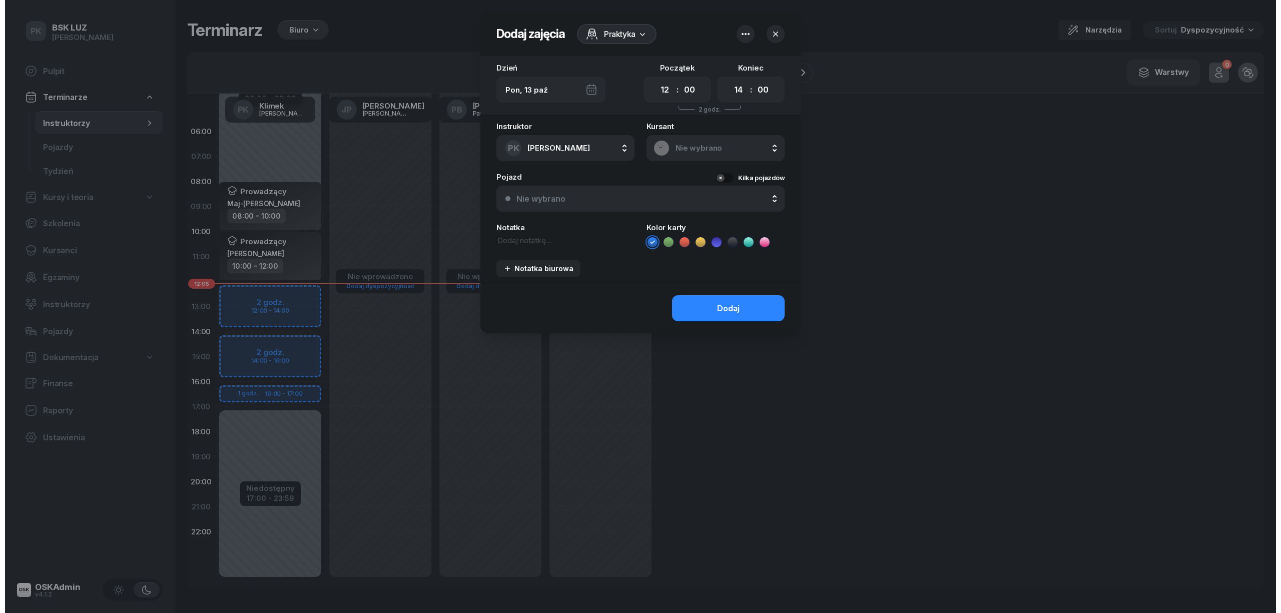
scroll to position [1, 0]
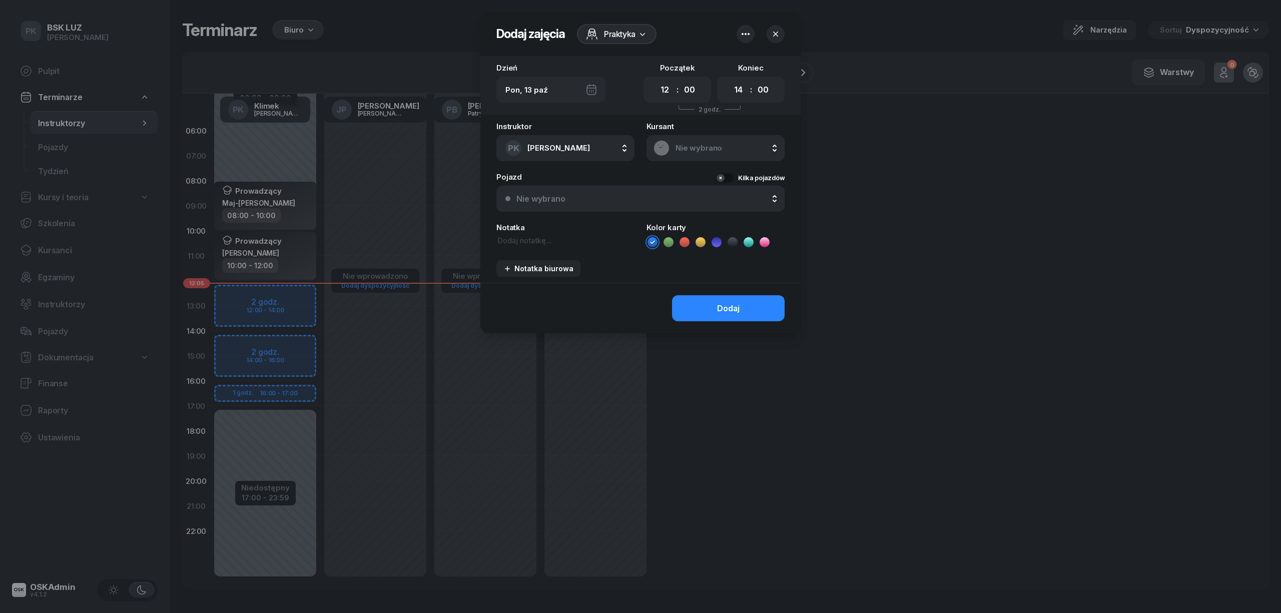
click at [741, 38] on icon "button" at bounding box center [745, 34] width 12 height 12
click at [669, 90] on select "00 01 02 03 04 05 06 07 08 09 10 11 12 13 14 15 16 17 18 19 20 21 22 23" at bounding box center [664, 90] width 19 height 18
select select "09"
click at [655, 81] on select "00 01 02 03 04 05 06 07 08 09 10 11 12 13 14 15 16 17 18 19 20 21 22 23" at bounding box center [664, 90] width 19 height 18
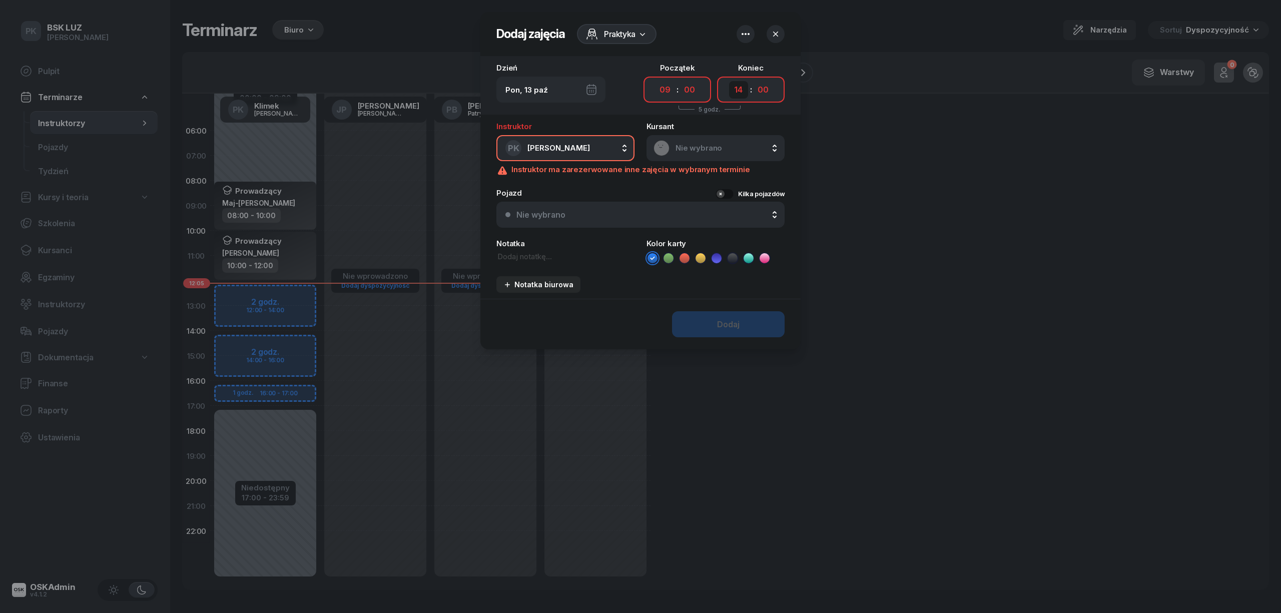
drag, startPoint x: 735, startPoint y: 84, endPoint x: 737, endPoint y: 91, distance: 6.8
click at [735, 84] on select "00 01 02 03 04 05 06 07 08 09 10 11 12 13 14 15 16 17 18 19 20 21 22 23" at bounding box center [738, 90] width 19 height 18
select select "17"
click at [729, 81] on select "00 01 02 03 04 05 06 07 08 09 10 11 12 13 14 15 16 17 18 19 20 21 22 23" at bounding box center [738, 90] width 19 height 18
click at [623, 29] on span "Praktyka" at bounding box center [620, 34] width 32 height 12
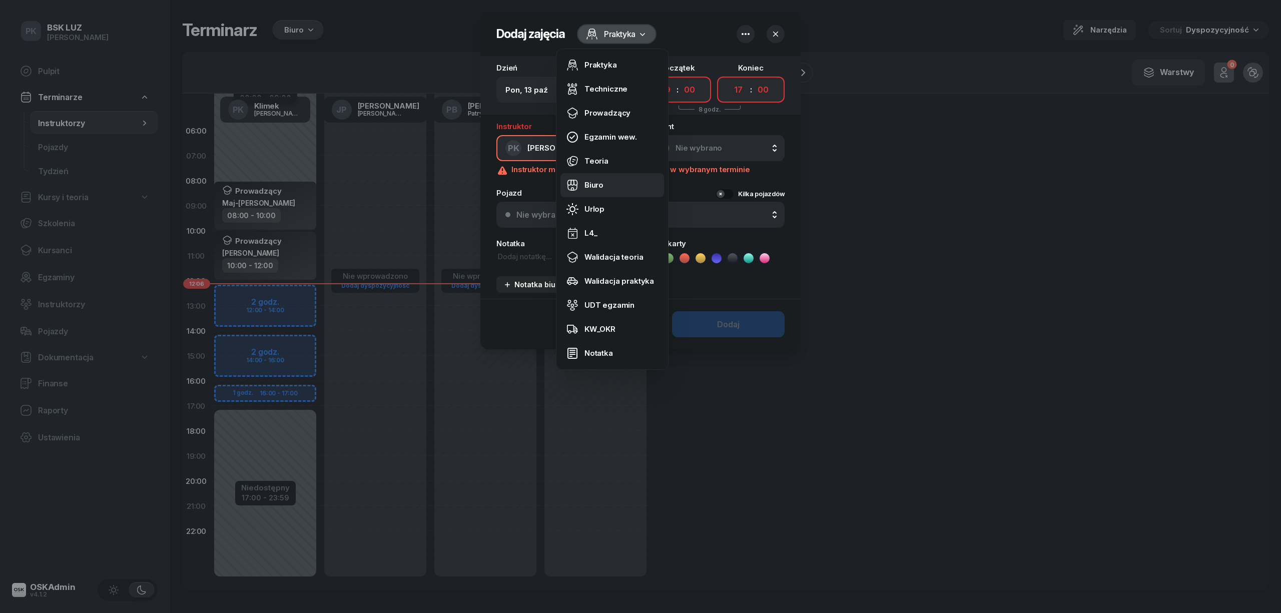
click at [600, 191] on link "Biuro" at bounding box center [612, 185] width 104 height 24
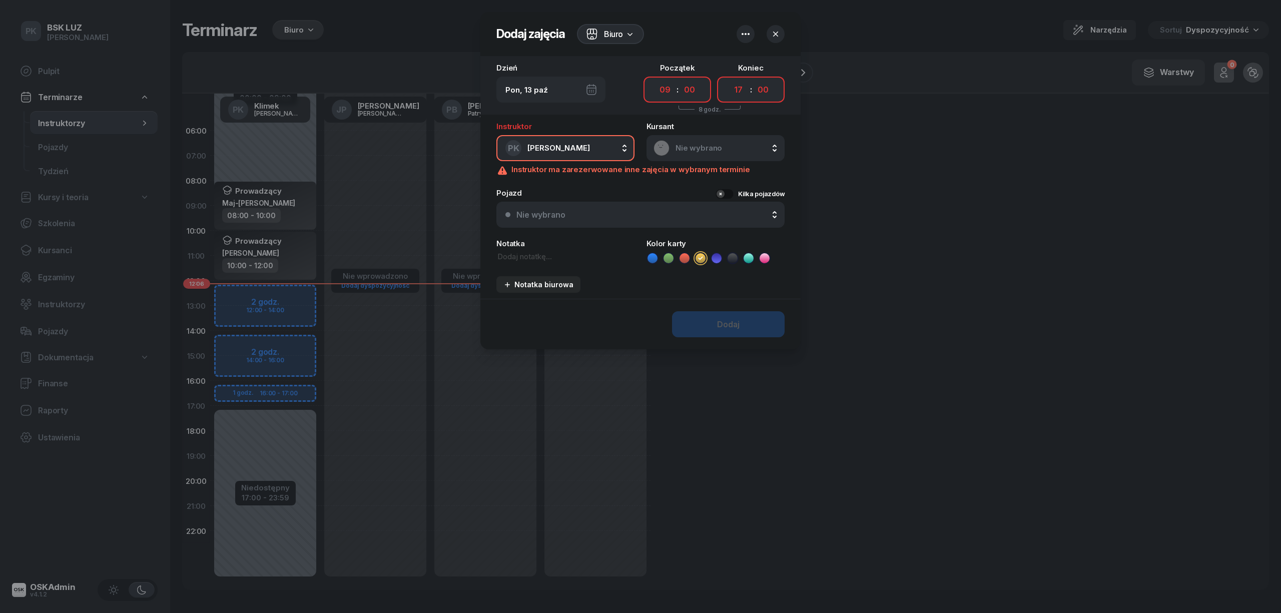
click at [746, 31] on icon "button" at bounding box center [745, 34] width 12 height 12
click at [791, 88] on div "Wył." at bounding box center [786, 89] width 27 height 12
click at [730, 325] on div "Dodaj" at bounding box center [728, 325] width 23 height 10
click at [744, 35] on icon "button" at bounding box center [745, 34] width 12 height 12
click at [785, 67] on div "Wył." at bounding box center [786, 65] width 27 height 12
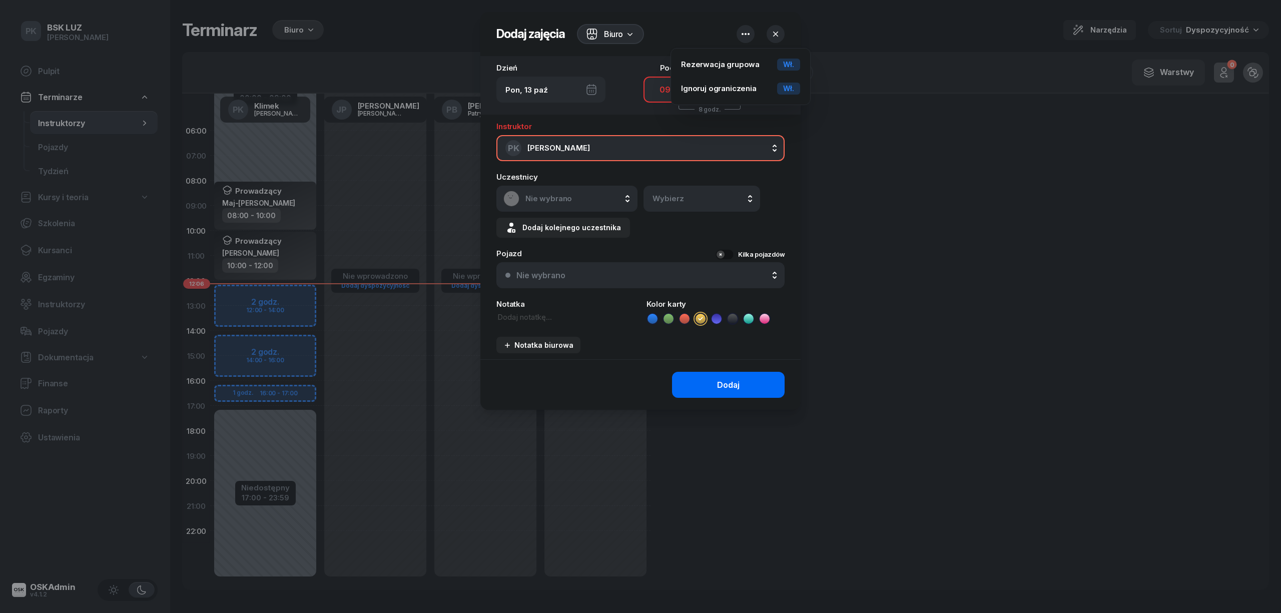
click at [700, 376] on button "Dodaj" at bounding box center [728, 385] width 113 height 26
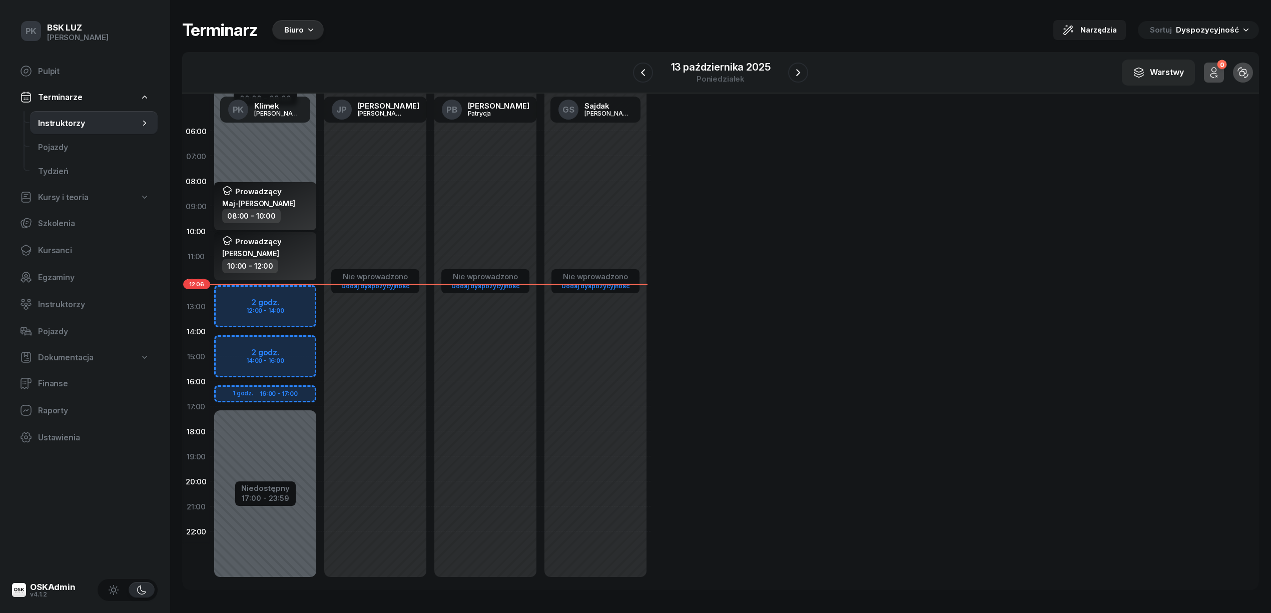
click at [288, 209] on div "08:00 - 10:00" at bounding box center [266, 216] width 88 height 15
select select "08"
select select "10"
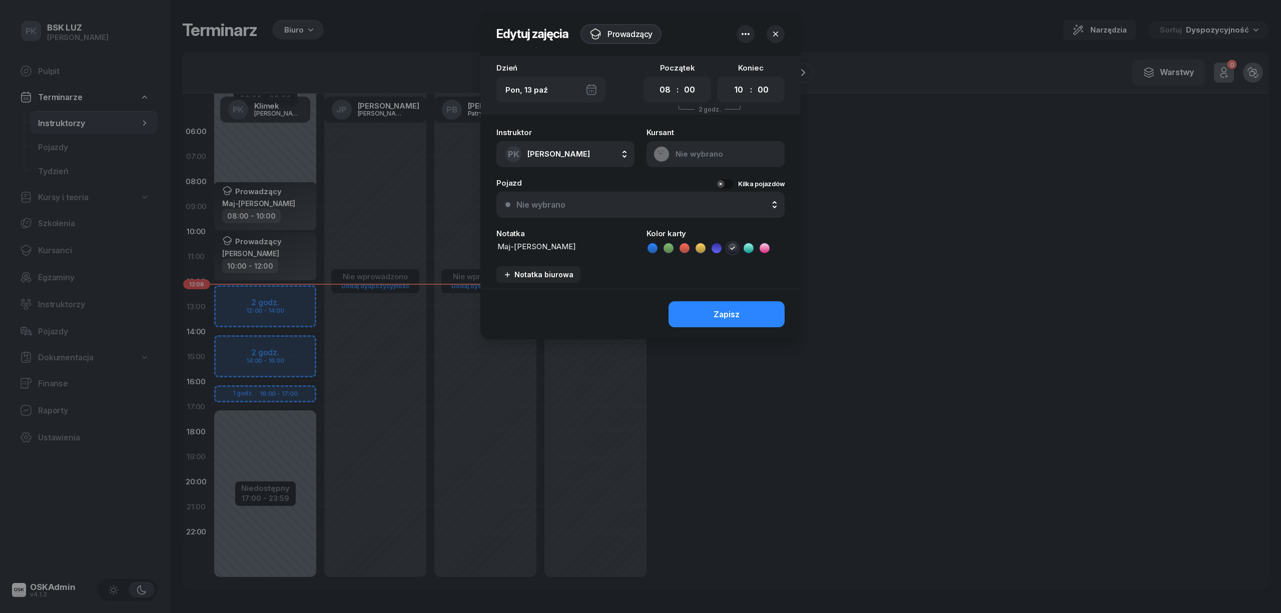
click at [742, 32] on icon "button" at bounding box center [745, 34] width 12 height 12
click at [684, 21] on header "Edytuj zajęcia Prowadzący" at bounding box center [640, 34] width 320 height 44
click at [300, 209] on div at bounding box center [640, 306] width 1281 height 613
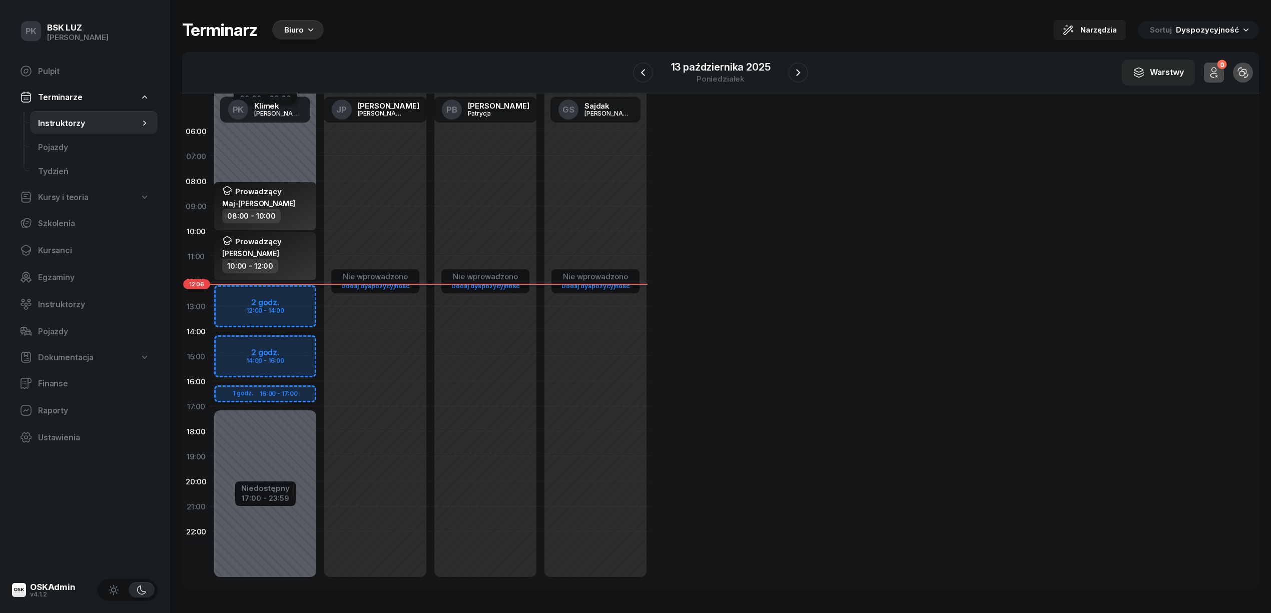
click at [300, 219] on div "08:00 - 10:00" at bounding box center [266, 216] width 88 height 15
select select "08"
select select "10"
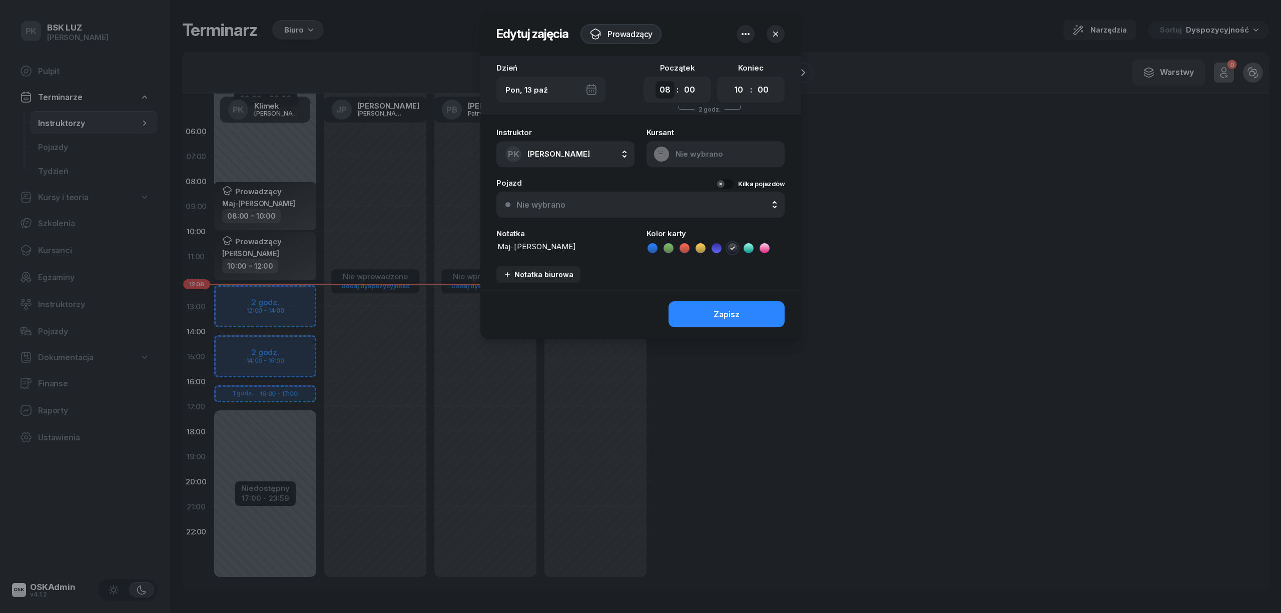
click at [659, 93] on select "00 01 02 03 04 05 06 07 08 09 10 11 12 13 14 15 16 17 18 19 20 21 22 23" at bounding box center [664, 90] width 19 height 18
select select "06"
click at [655, 81] on select "00 01 02 03 04 05 06 07 08 09 10 11 12 13 14 15 16 17 18 19 20 21 22 23" at bounding box center [664, 90] width 19 height 18
click at [732, 89] on select "00 01 02 03 04 05 06 07 08 09 10 11 12 13 14 15 16 17 18 19 20 21 22 23" at bounding box center [738, 90] width 19 height 18
click at [729, 81] on select "00 01 02 03 04 05 06 07 08 09 10 11 12 13 14 15 16 17 18 19 20 21 22 23" at bounding box center [738, 90] width 19 height 18
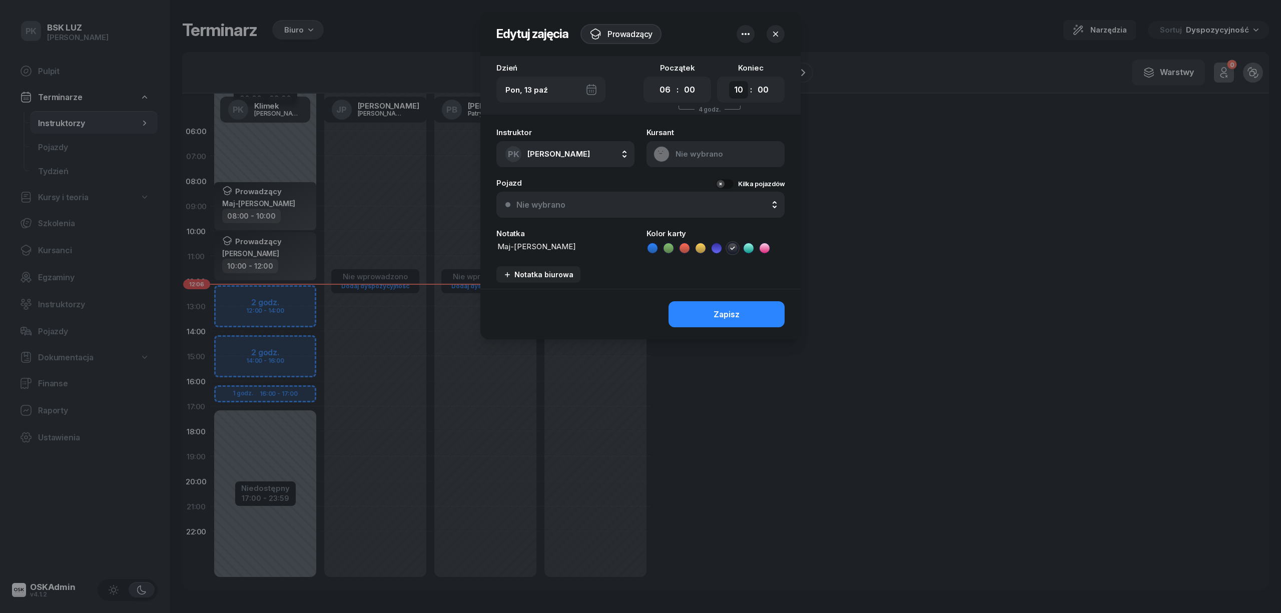
click at [735, 85] on select "00 01 02 03 04 05 06 07 08 09 10 11 12 13 14 15 16 17 18 19 20 21 22 23" at bounding box center [738, 90] width 19 height 18
select select "08"
click at [729, 81] on select "00 01 02 03 04 05 06 07 08 09 10 11 12 13 14 15 16 17 18 19 20 21 22 23" at bounding box center [738, 90] width 19 height 18
click at [721, 316] on div "Zapisz" at bounding box center [726, 315] width 26 height 10
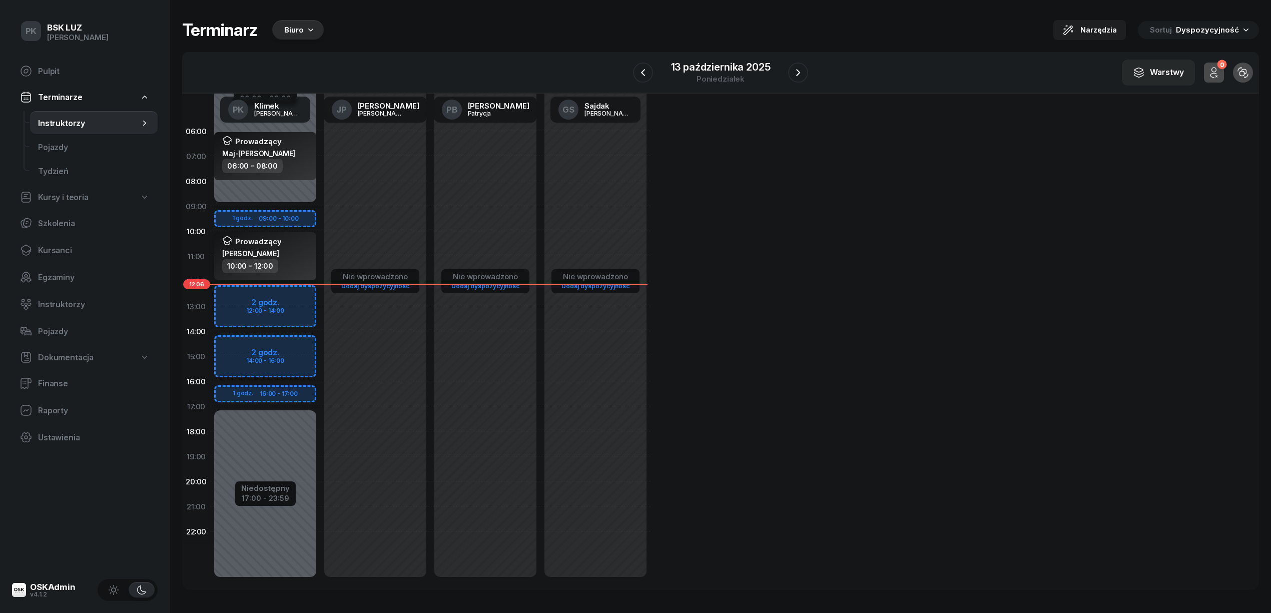
click at [291, 272] on div "10:00 - 12:00" at bounding box center [266, 266] width 88 height 15
select select "10"
select select "12"
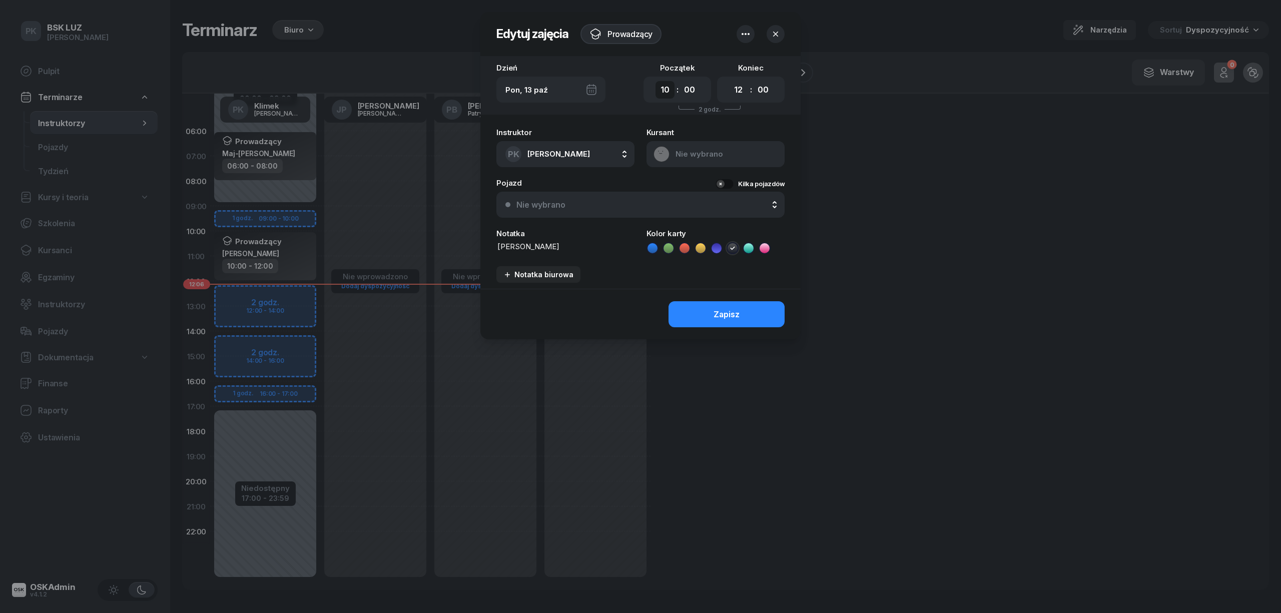
click at [660, 87] on select "00 01 02 03 04 05 06 07 08 09 10 11 12 13 14 15 16 17 18 19 20 21 22 23" at bounding box center [664, 90] width 19 height 18
select select "18"
click at [655, 81] on select "00 01 02 03 04 05 06 07 08 09 10 11 12 13 14 15 16 17 18 19 20 21 22 23" at bounding box center [664, 90] width 19 height 18
click at [733, 89] on select "00 01 02 03 04 05 06 07 08 09 10 11 12 13 14 15 16 17 18 19 20 21 22 23" at bounding box center [738, 90] width 19 height 18
click at [739, 89] on select "00 01 02 03 04 05 06 07 08 09 10 11 12 13 14 15 16 17 18 19 20 21 22 23" at bounding box center [738, 90] width 19 height 18
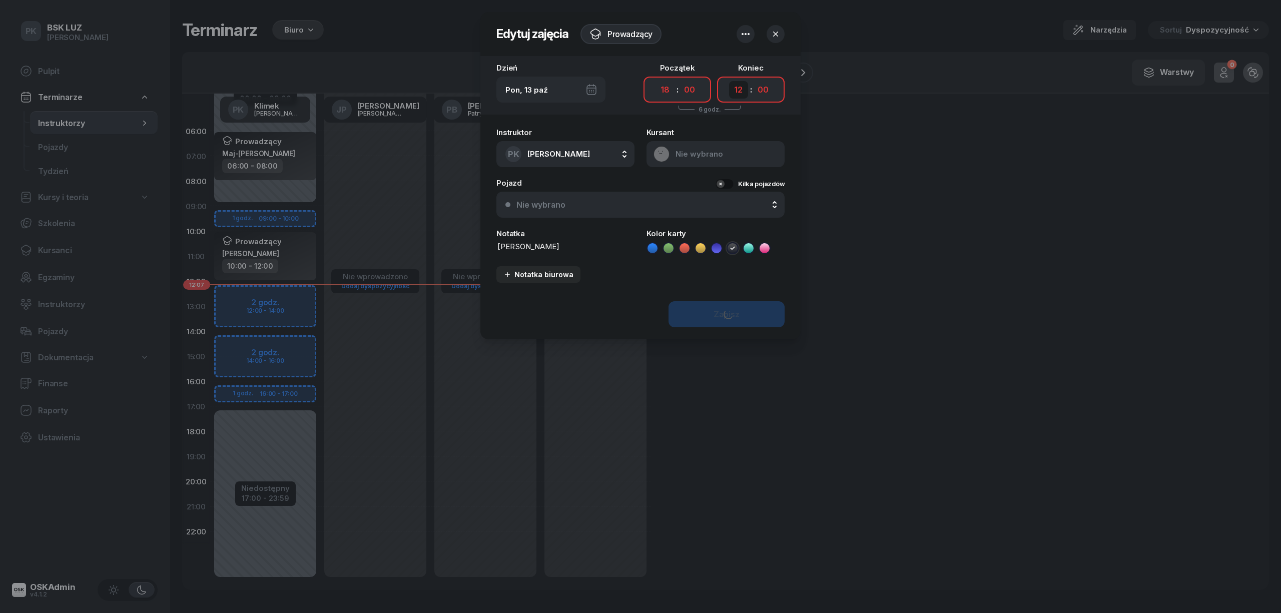
click at [737, 93] on select "00 01 02 03 04 05 06 07 08 09 10 11 12 13 14 15 16 17 18 19 20 21 22 23" at bounding box center [738, 90] width 19 height 18
select select "20"
click at [729, 81] on select "00 01 02 03 04 05 06 07 08 09 10 11 12 13 14 15 16 17 18 19 20 21 22 23" at bounding box center [738, 90] width 19 height 18
click at [727, 310] on div "Zapisz" at bounding box center [726, 315] width 26 height 10
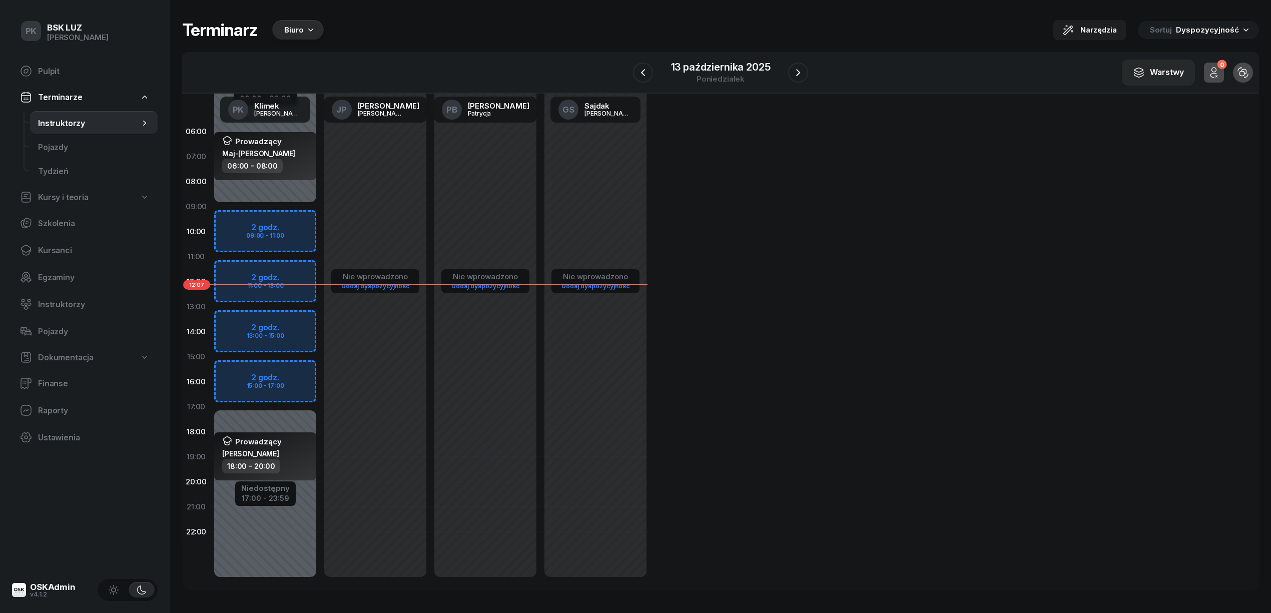
click at [291, 212] on div "Niedostępny 00:00 - 09:00 Niedostępny 17:00 - 23:59 Prowadzący Maj-Papaj Katarz…" at bounding box center [265, 356] width 110 height 475
select select "09"
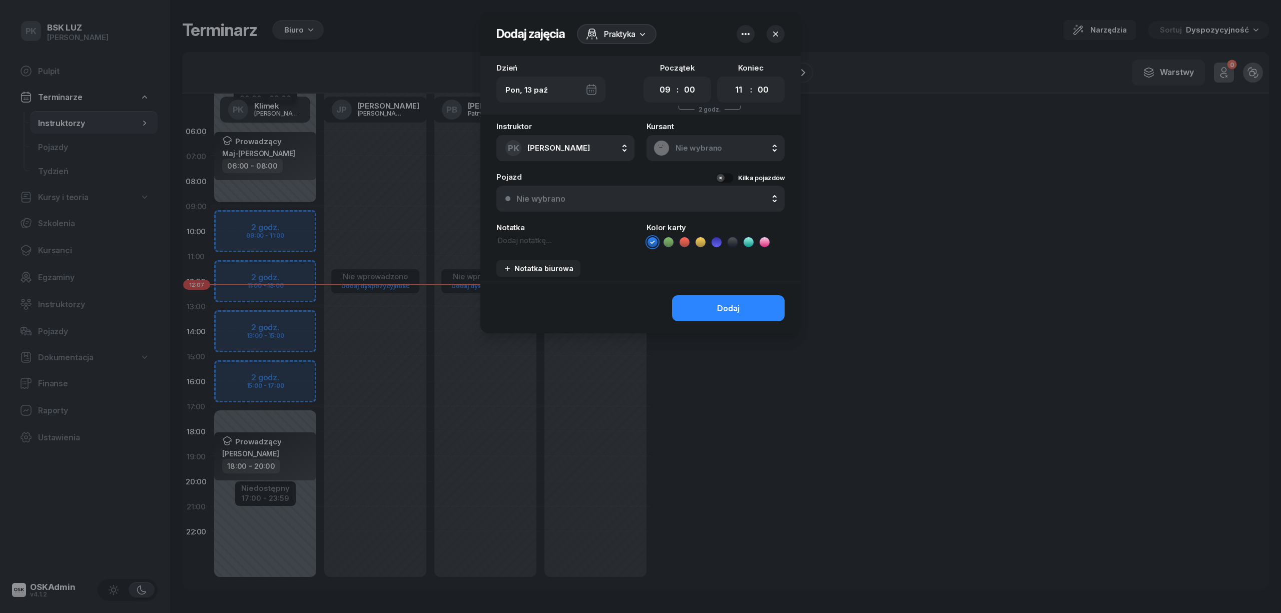
click at [625, 35] on span "Praktyka" at bounding box center [620, 34] width 32 height 12
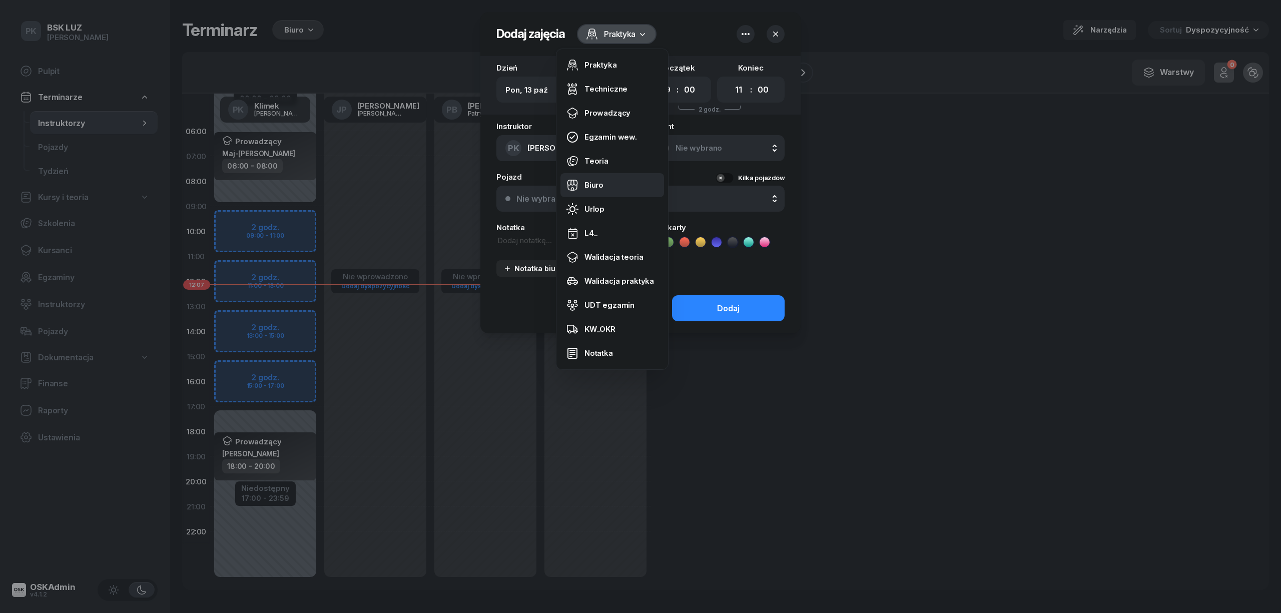
click at [596, 182] on div "Biuro" at bounding box center [593, 185] width 19 height 9
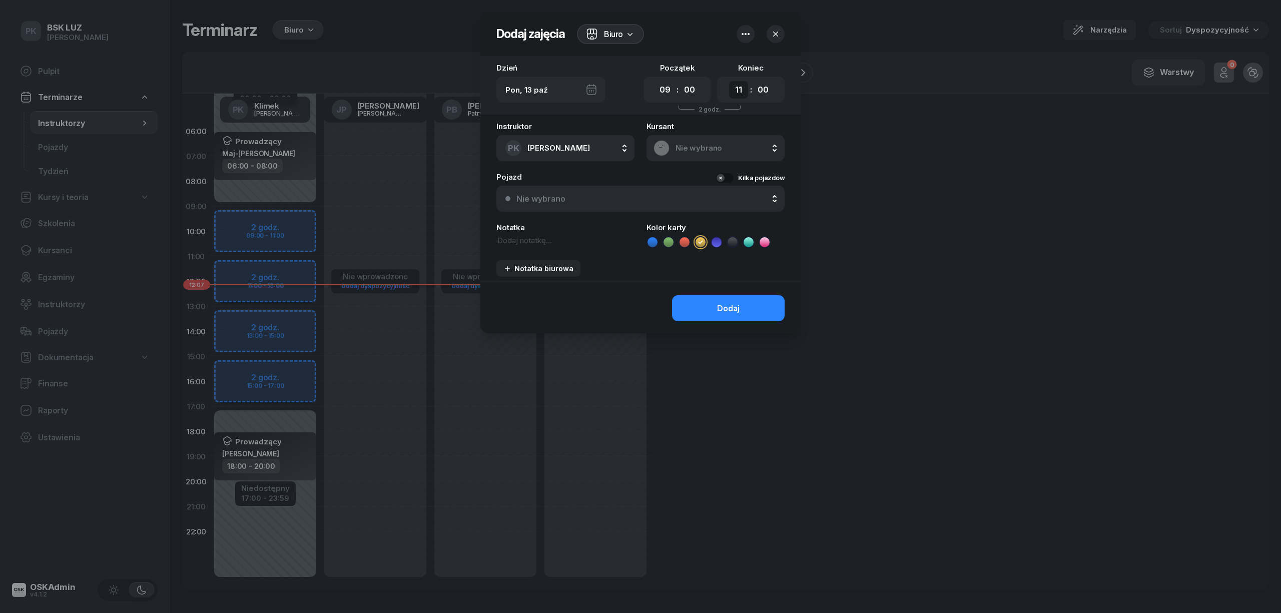
click at [744, 86] on select "00 01 02 03 04 05 06 07 08 09 10 11 12 13 14 15 16 17 18 19 20 21 22 23" at bounding box center [738, 90] width 19 height 18
select select "17"
click at [729, 81] on select "00 01 02 03 04 05 06 07 08 09 10 11 12 13 14 15 16 17 18 19 20 21 22 23" at bounding box center [738, 90] width 19 height 18
click at [733, 304] on div "Dodaj" at bounding box center [728, 309] width 23 height 10
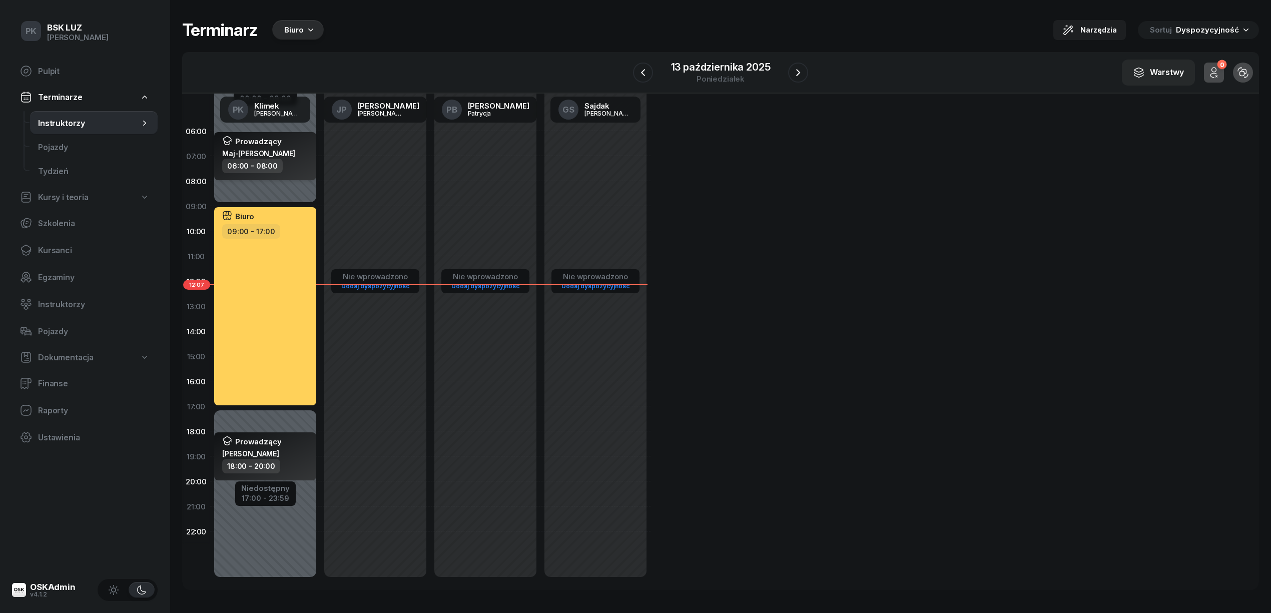
click at [300, 159] on div "06:00 - 08:00" at bounding box center [266, 166] width 88 height 15
select select "06"
select select "08"
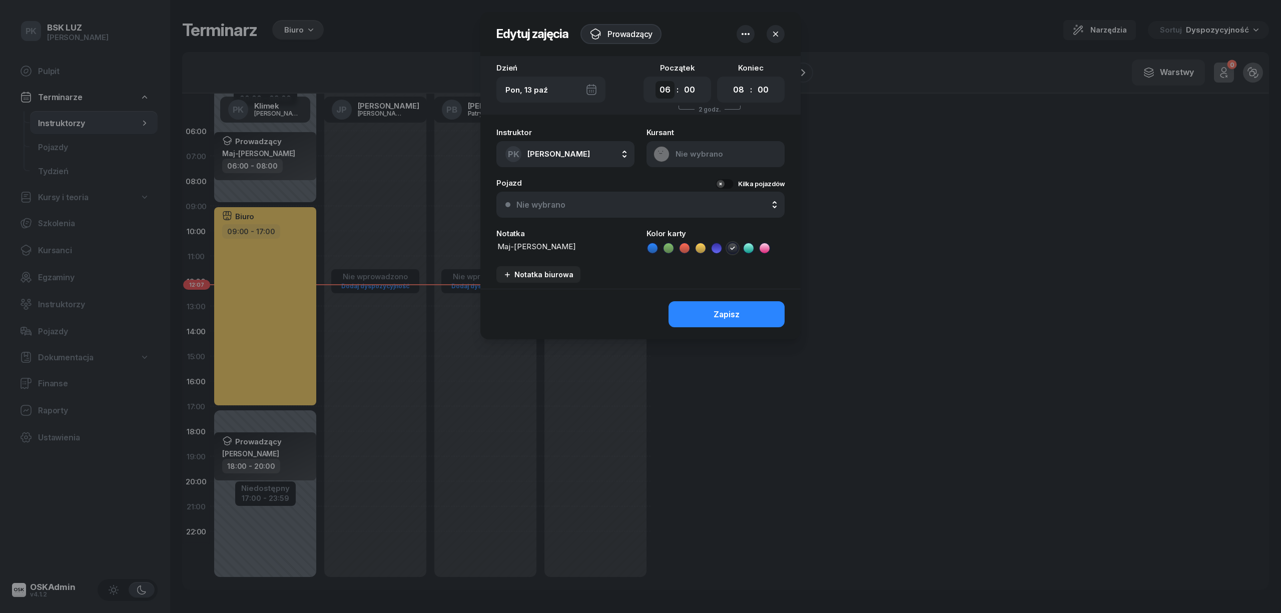
click at [667, 84] on select "00 01 02 03 04 05 06 07 08 09 10 11 12 13 14 15 16 17 18 19 20 21 22 23" at bounding box center [664, 90] width 19 height 18
select select "08"
click at [655, 81] on select "00 01 02 03 04 05 06 07 08 09 10 11 12 13 14 15 16 17 18 19 20 21 22 23" at bounding box center [664, 90] width 19 height 18
drag, startPoint x: 737, startPoint y: 88, endPoint x: 734, endPoint y: 93, distance: 5.4
click at [737, 88] on select "00 01 02 03 04 05 06 07 08 09 10 11 12 13 14 15 16 17 18 19 20 21 22 23" at bounding box center [738, 90] width 19 height 18
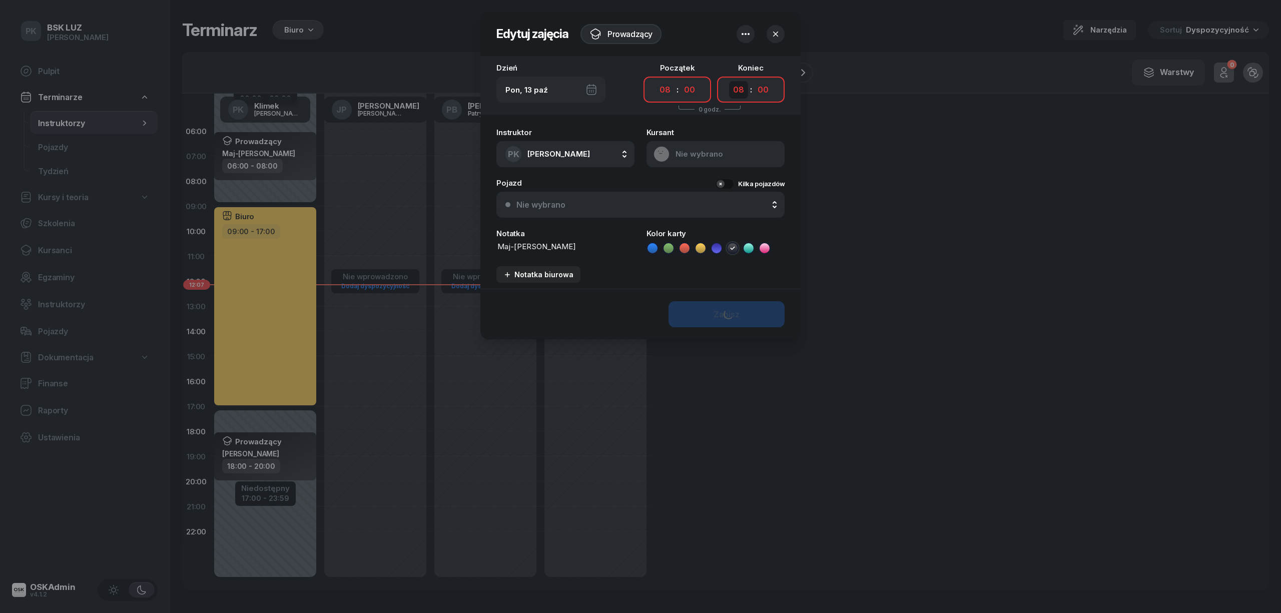
select select "10"
click at [729, 81] on select "00 01 02 03 04 05 06 07 08 09 10 11 12 13 14 15 16 17 18 19 20 21 22 23" at bounding box center [738, 90] width 19 height 18
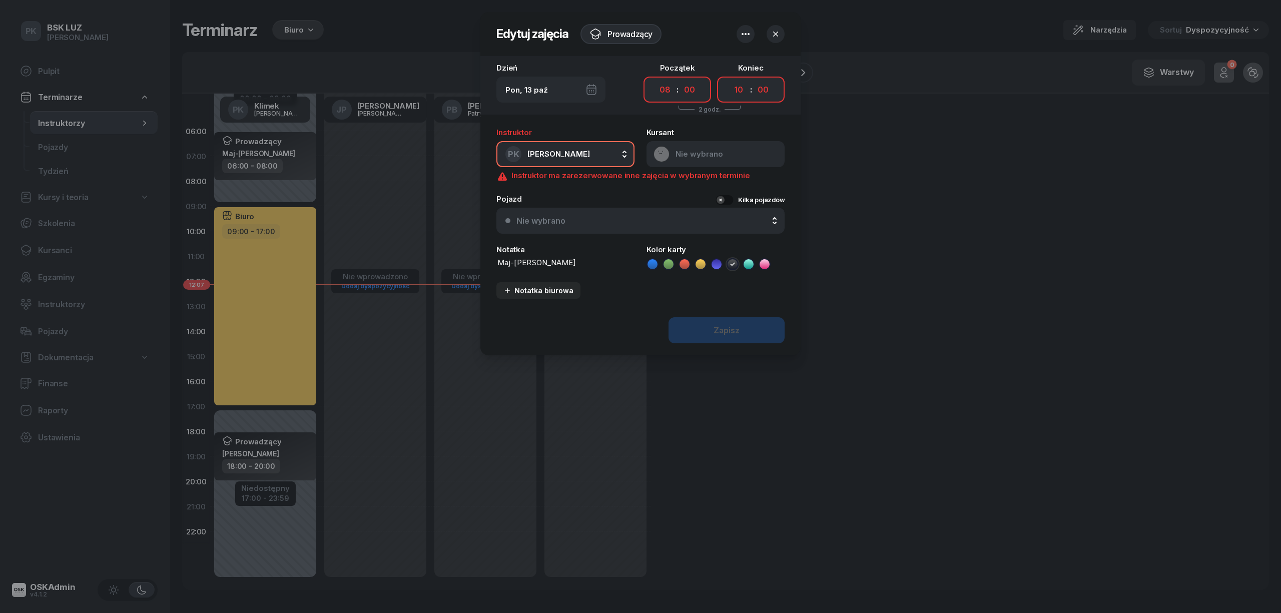
click at [741, 43] on div at bounding box center [745, 34] width 18 height 18
click at [743, 35] on icon "button" at bounding box center [745, 34] width 12 height 12
click at [744, 32] on icon "button" at bounding box center [745, 34] width 12 height 12
click at [705, 331] on div "Zapisz" at bounding box center [640, 330] width 320 height 51
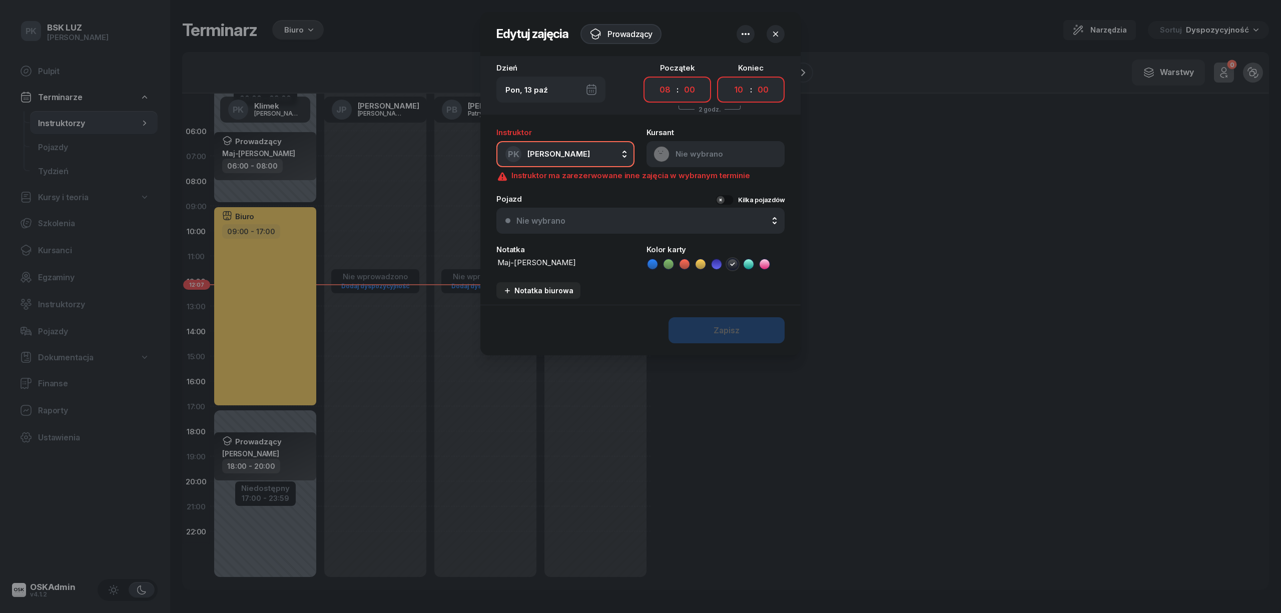
click at [610, 427] on div at bounding box center [640, 306] width 1281 height 613
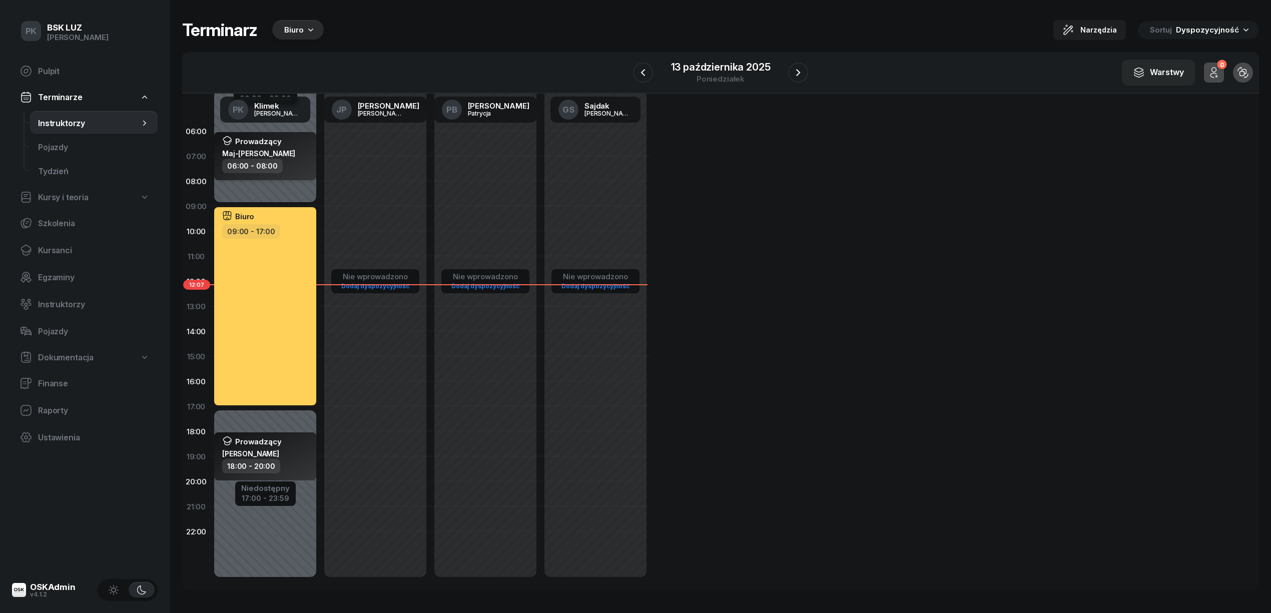
click at [299, 164] on div "06:00 - 08:00" at bounding box center [266, 166] width 88 height 15
select select "06"
select select "08"
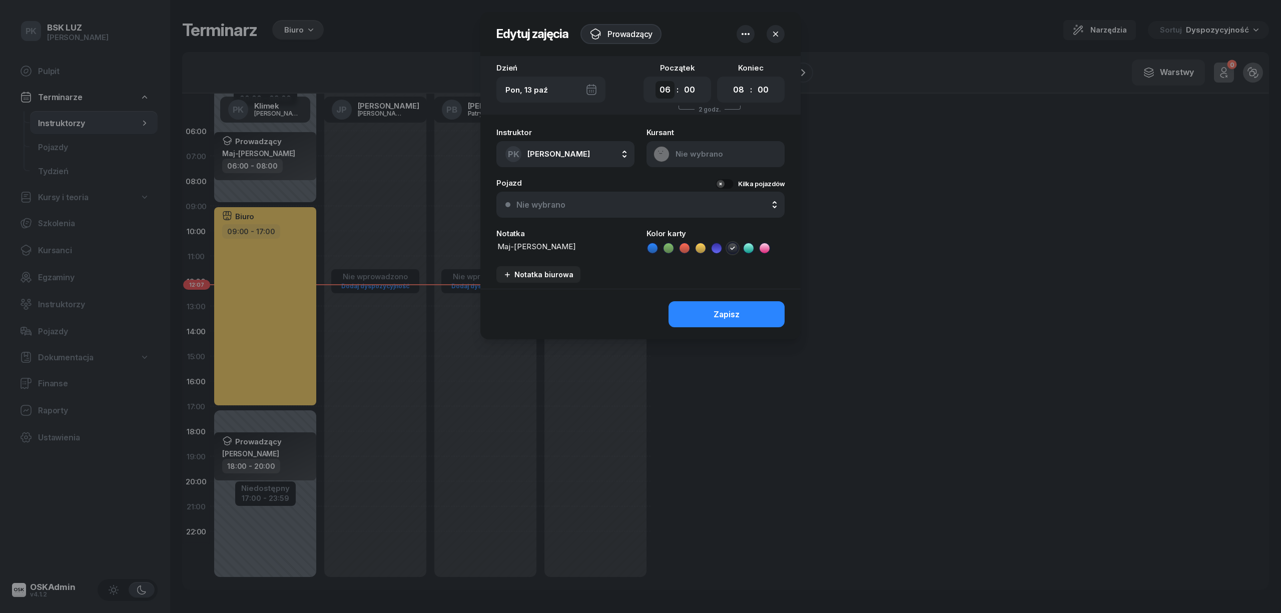
click at [668, 85] on select "00 01 02 03 04 05 06 07 08 09 10 11 12 13 14 15 16 17 18 19 20 21 22 23" at bounding box center [664, 90] width 19 height 18
select select "08"
click at [655, 81] on select "00 01 02 03 04 05 06 07 08 09 10 11 12 13 14 15 16 17 18 19 20 21 22 23" at bounding box center [664, 90] width 19 height 18
click at [736, 90] on select "00 01 02 03 04 05 06 07 08 09 10 11 12 13 14 15 16 17 18 19 20 21 22 23" at bounding box center [738, 90] width 19 height 18
select select "10"
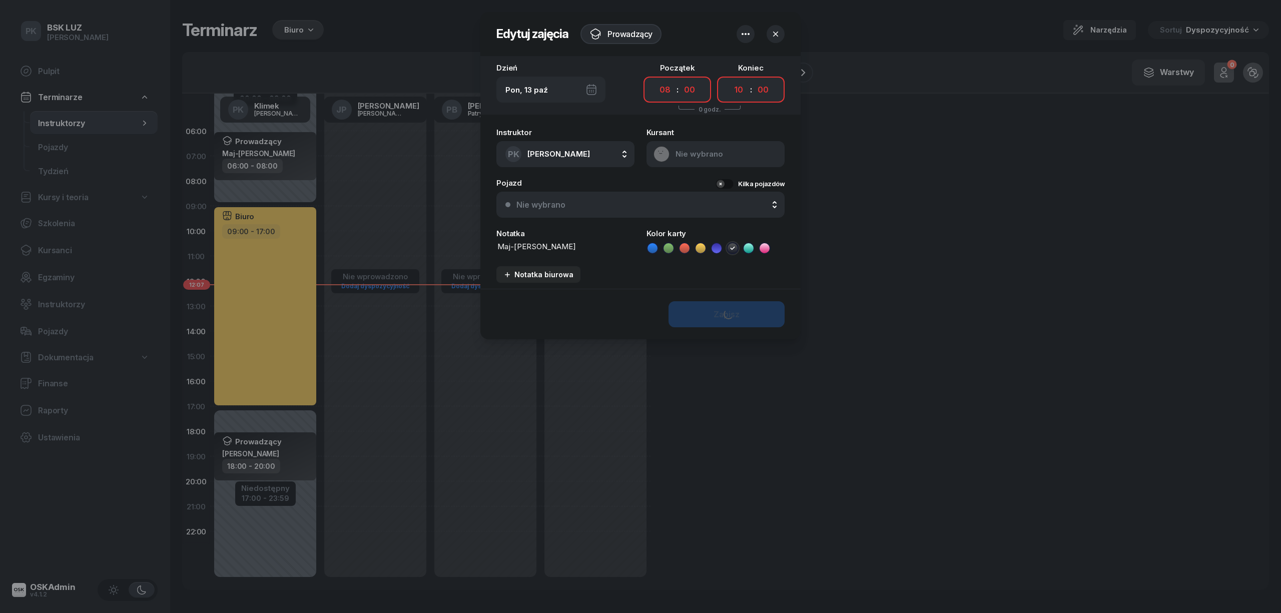
click at [729, 81] on select "00 01 02 03 04 05 06 07 08 09 10 11 12 13 14 15 16 17 18 19 20 21 22 23" at bounding box center [738, 90] width 19 height 18
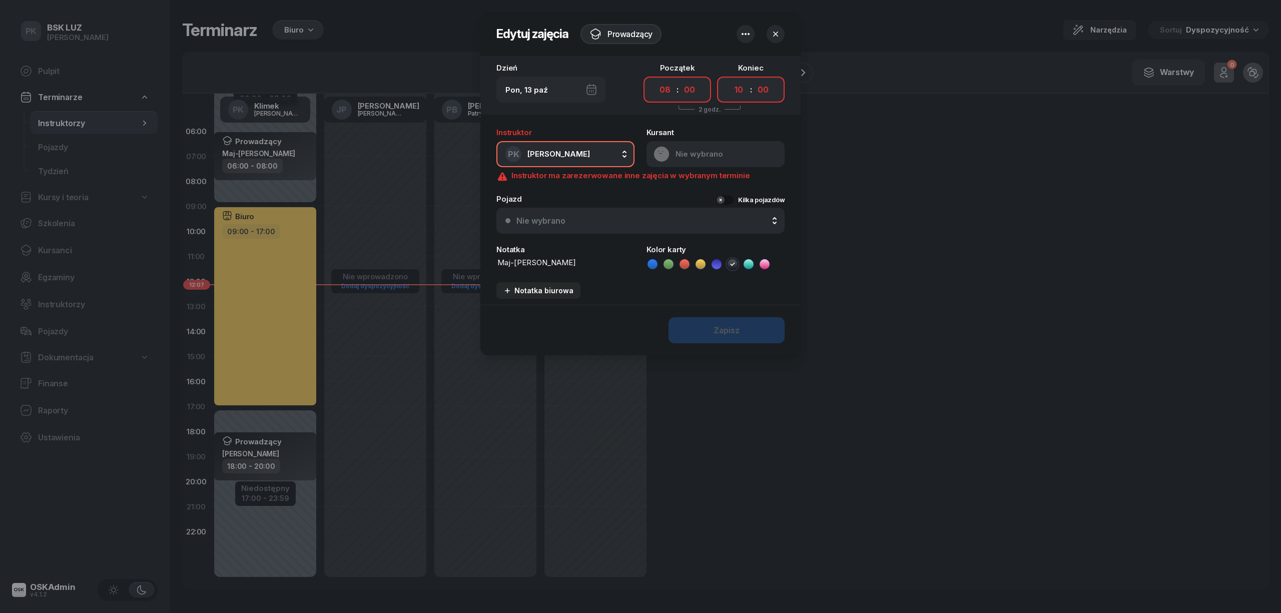
click at [747, 33] on icon "button" at bounding box center [745, 34] width 12 height 12
click at [891, 179] on div at bounding box center [640, 306] width 1281 height 613
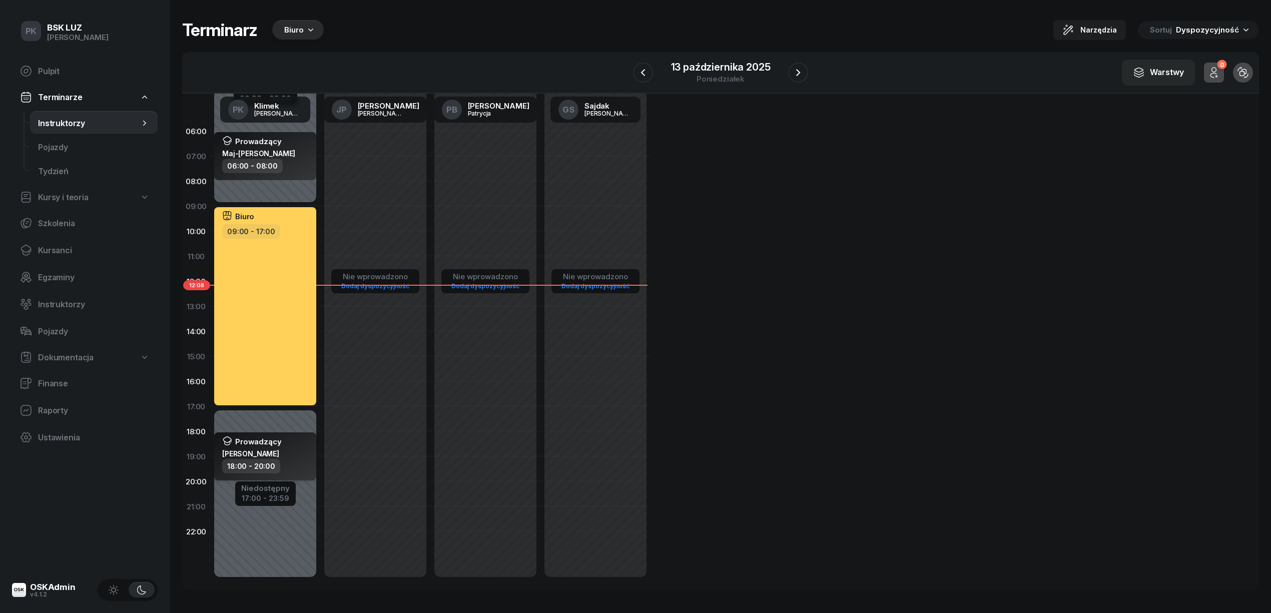
click at [301, 443] on div "Prowadzący [PERSON_NAME]" at bounding box center [266, 447] width 88 height 23
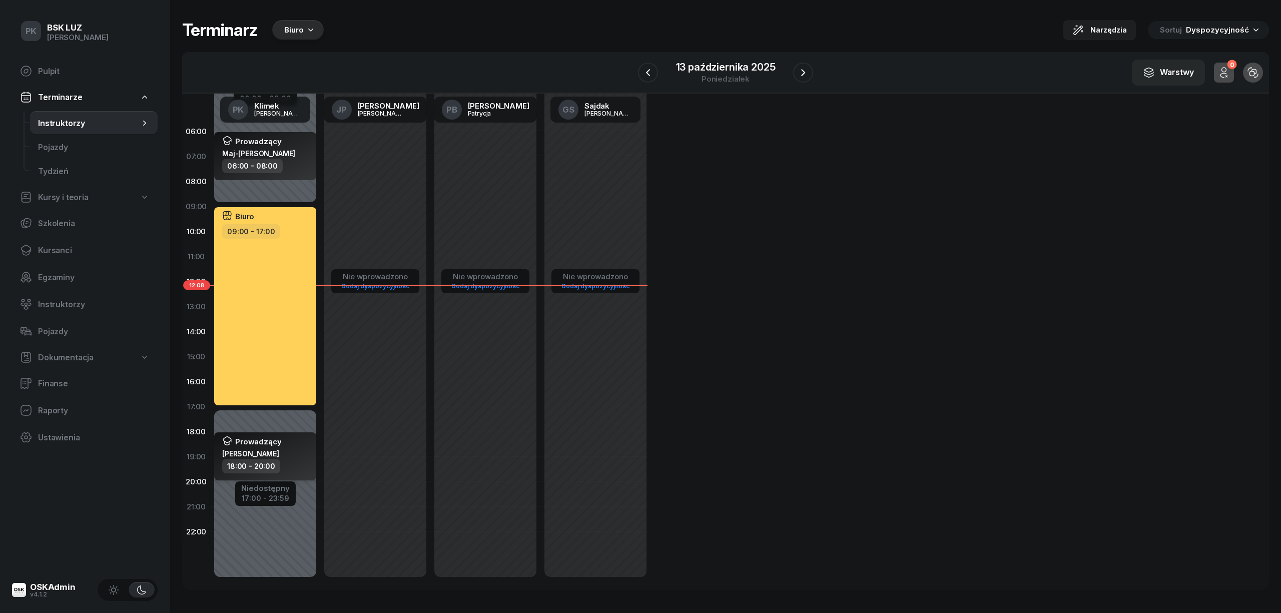
select select "18"
select select "20"
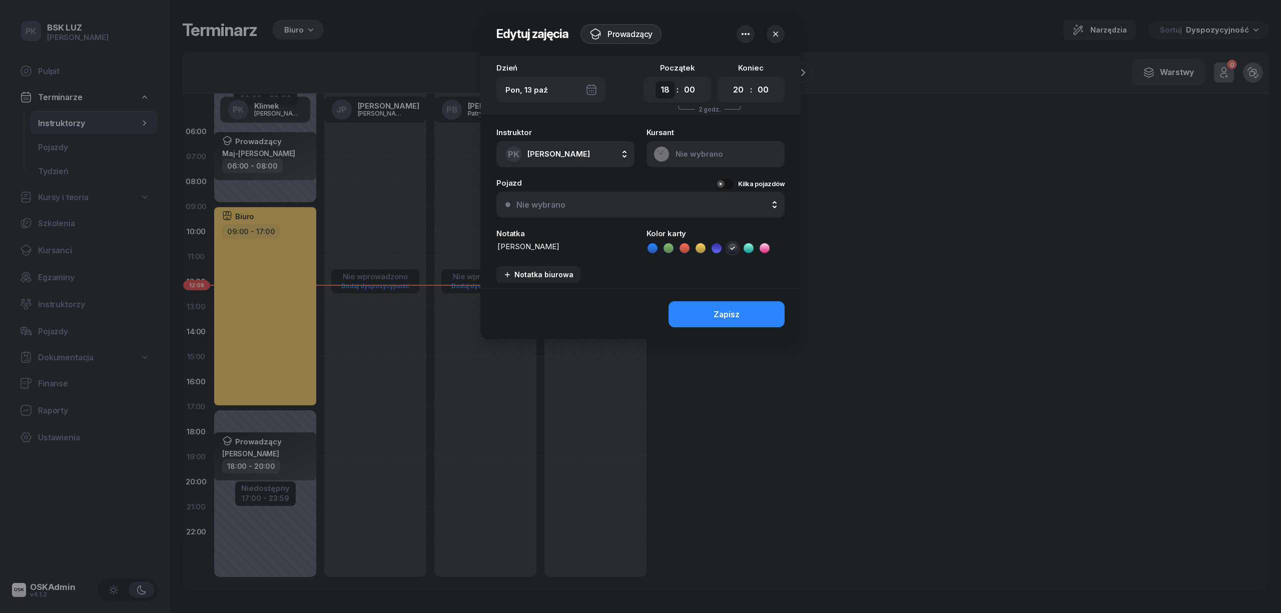
drag, startPoint x: 659, startPoint y: 84, endPoint x: 663, endPoint y: 93, distance: 9.9
click at [659, 84] on select "00 01 02 03 04 05 06 07 08 09 10 11 12 13 14 15 16 17 18 19 20 21 22 23" at bounding box center [664, 90] width 19 height 18
select select "10"
click at [655, 81] on select "00 01 02 03 04 05 06 07 08 09 10 11 12 13 14 15 16 17 18 19 20 21 22 23" at bounding box center [664, 90] width 19 height 18
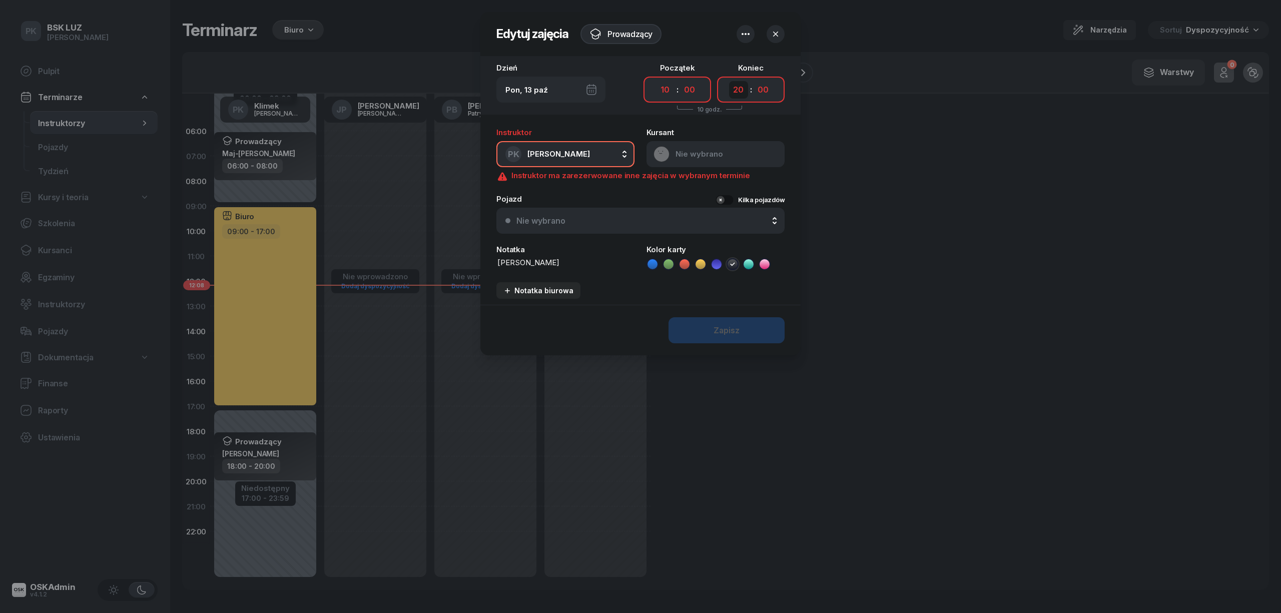
drag, startPoint x: 735, startPoint y: 91, endPoint x: 738, endPoint y: 96, distance: 6.5
click at [735, 91] on select "00 01 02 03 04 05 06 07 08 09 10 11 12 13 14 15 16 17 18 19 20 21 22 23" at bounding box center [738, 90] width 19 height 18
select select "12"
click at [729, 81] on select "00 01 02 03 04 05 06 07 08 09 10 11 12 13 14 15 16 17 18 19 20 21 22 23" at bounding box center [738, 90] width 19 height 18
click at [745, 31] on icon "button" at bounding box center [745, 34] width 12 height 12
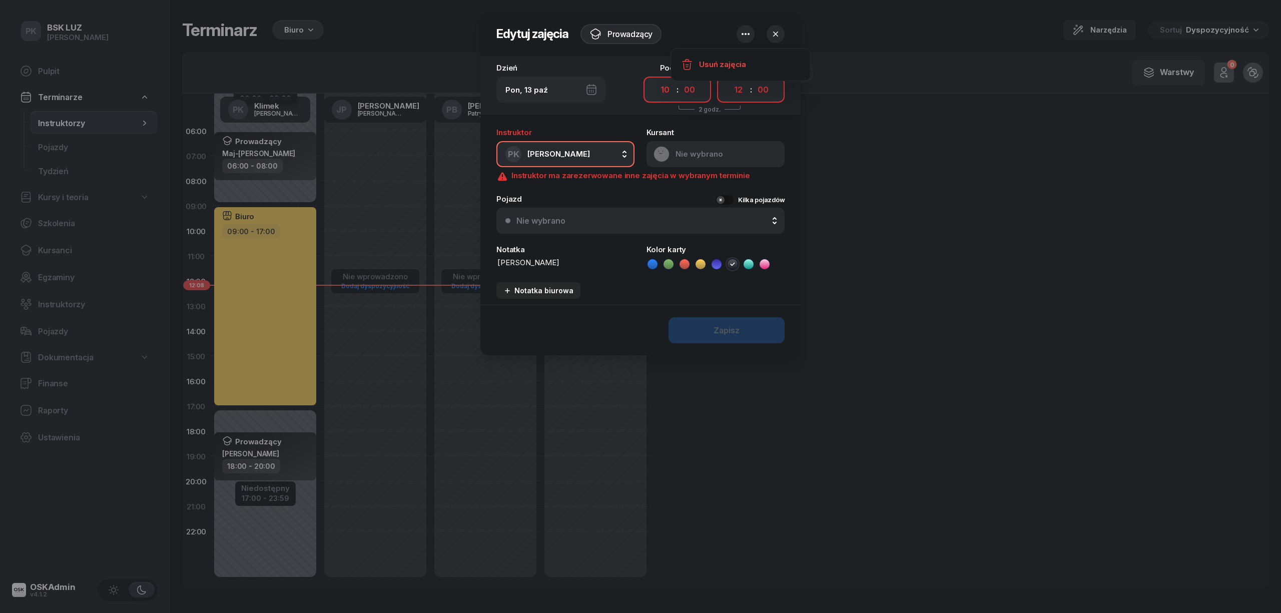
click at [745, 30] on icon "button" at bounding box center [745, 34] width 12 height 12
click at [771, 33] on icon "button" at bounding box center [775, 34] width 10 height 10
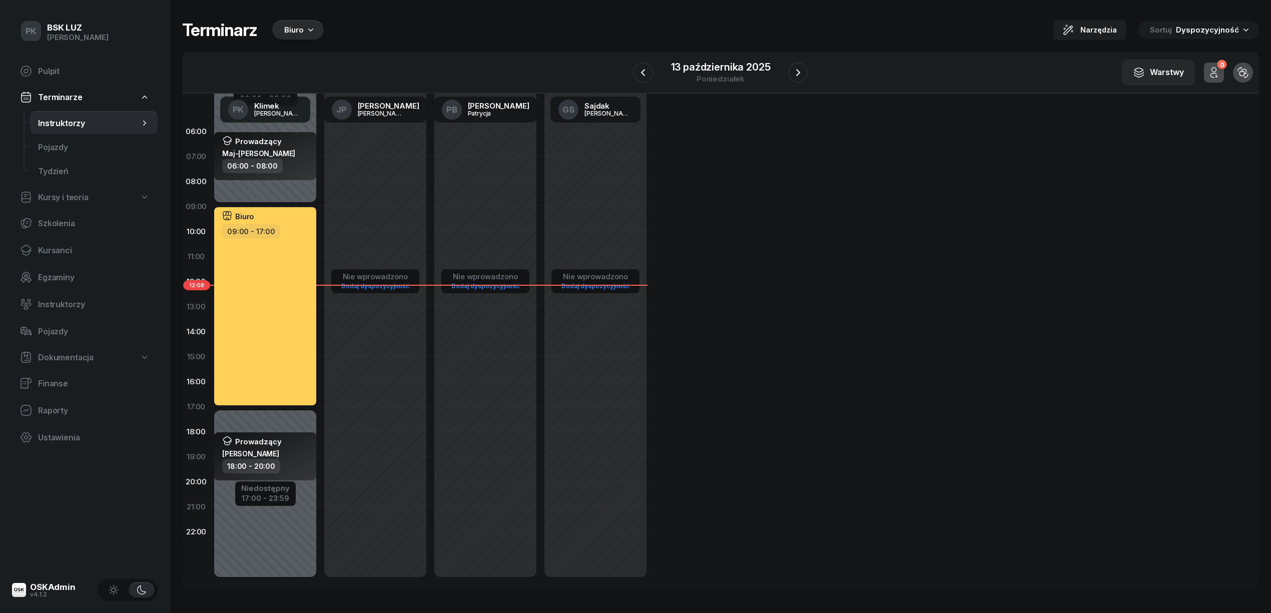
click at [259, 369] on div "Biuro 09:00 - 17:00" at bounding box center [265, 306] width 102 height 198
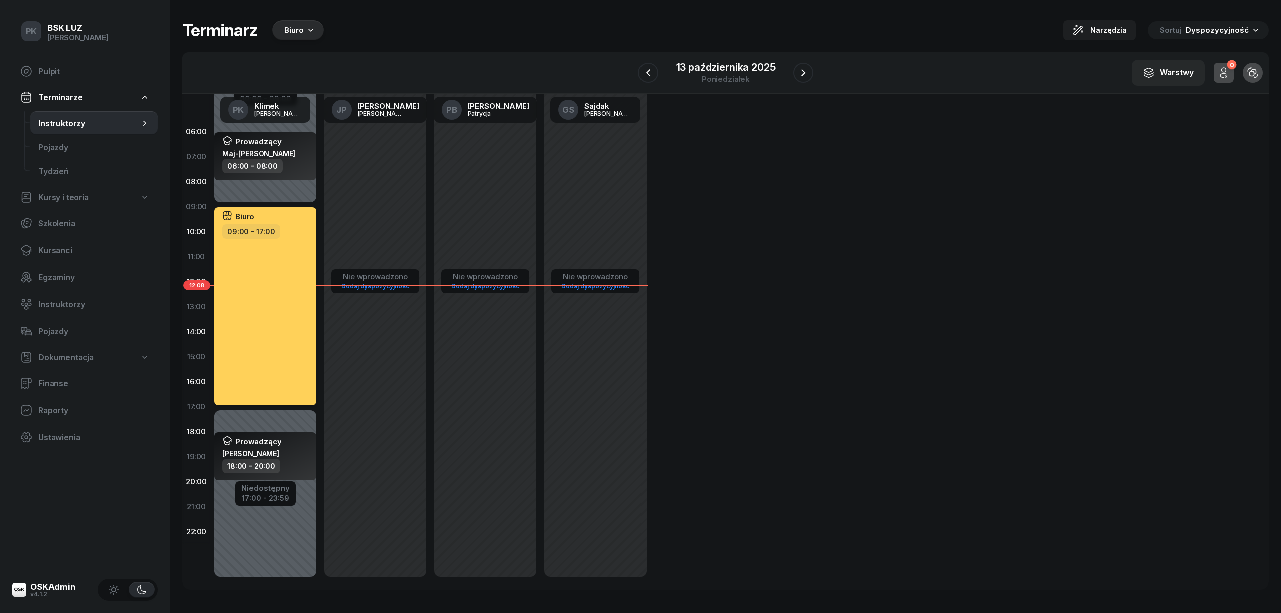
select select "09"
select select "17"
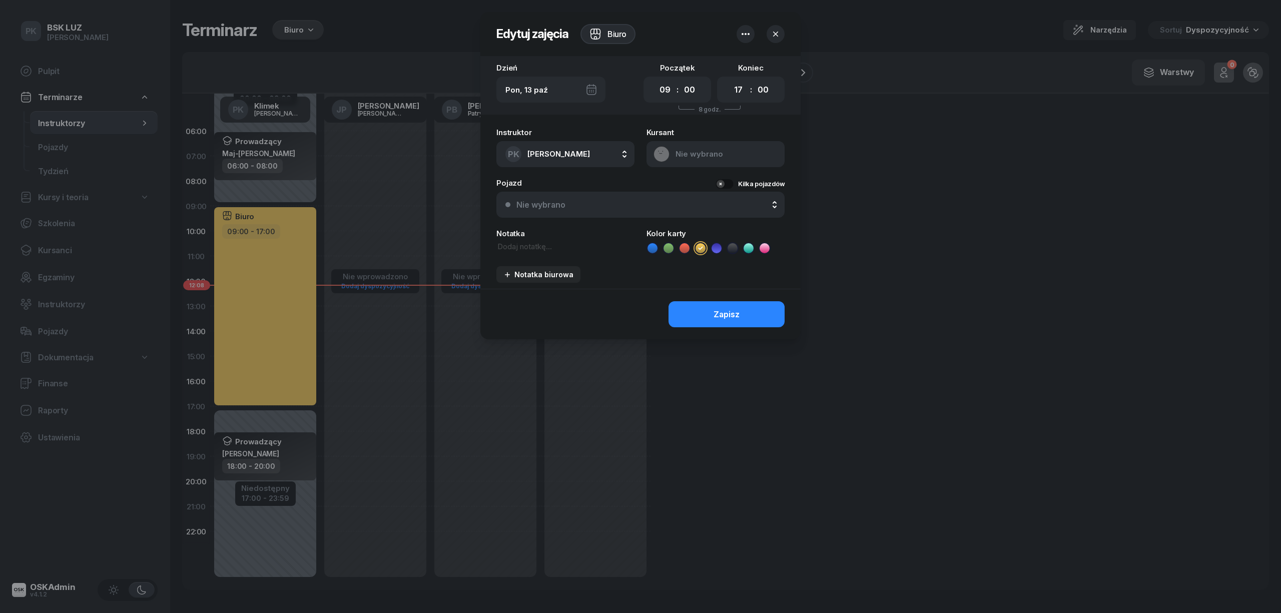
click at [356, 401] on div at bounding box center [640, 306] width 1281 height 613
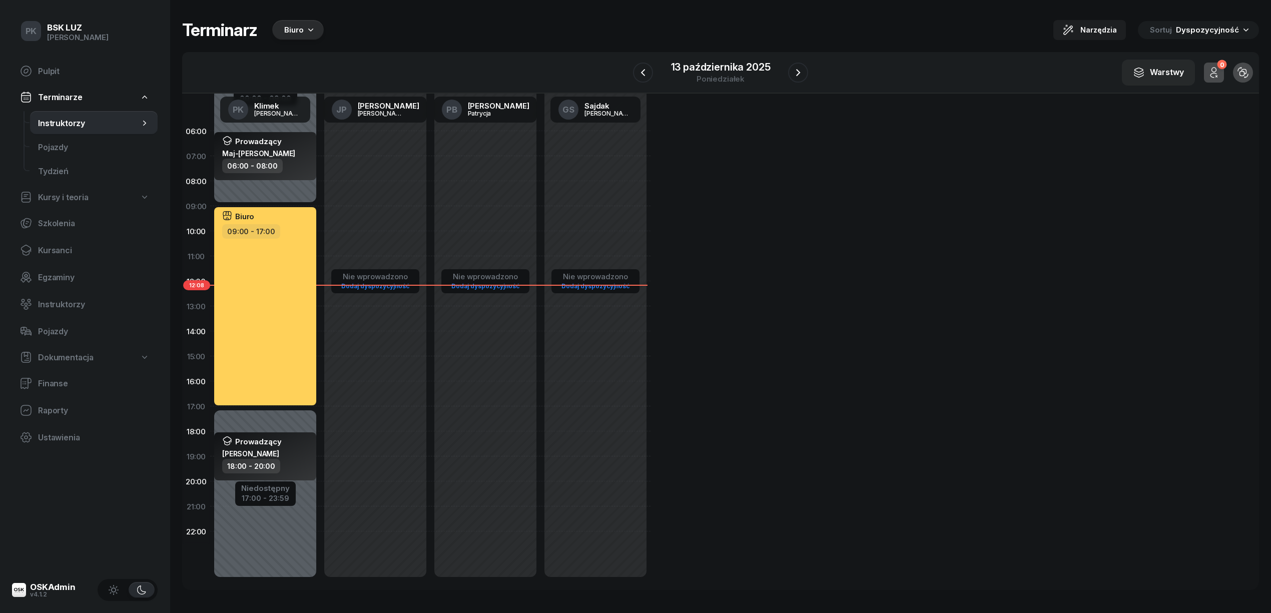
click at [290, 521] on div "Niedostępny 00:00 - 09:00 Niedostępny 17:00 - 23:59 Prowadzący Maj-Papaj Katarz…" at bounding box center [265, 356] width 110 height 475
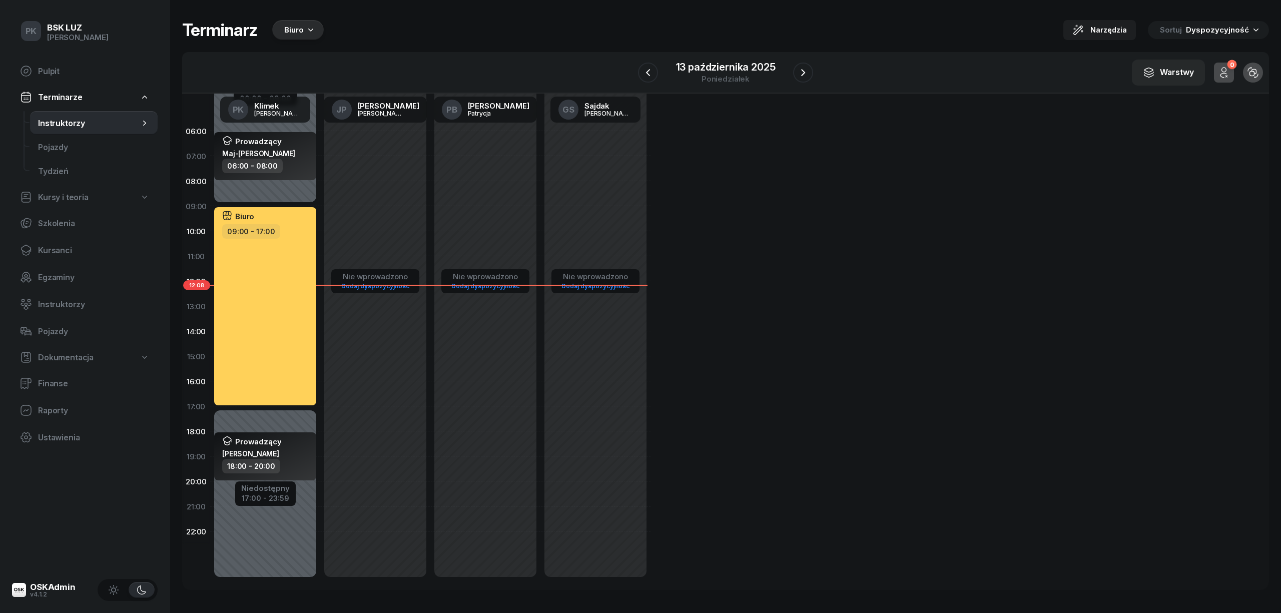
select select "21"
select select "23"
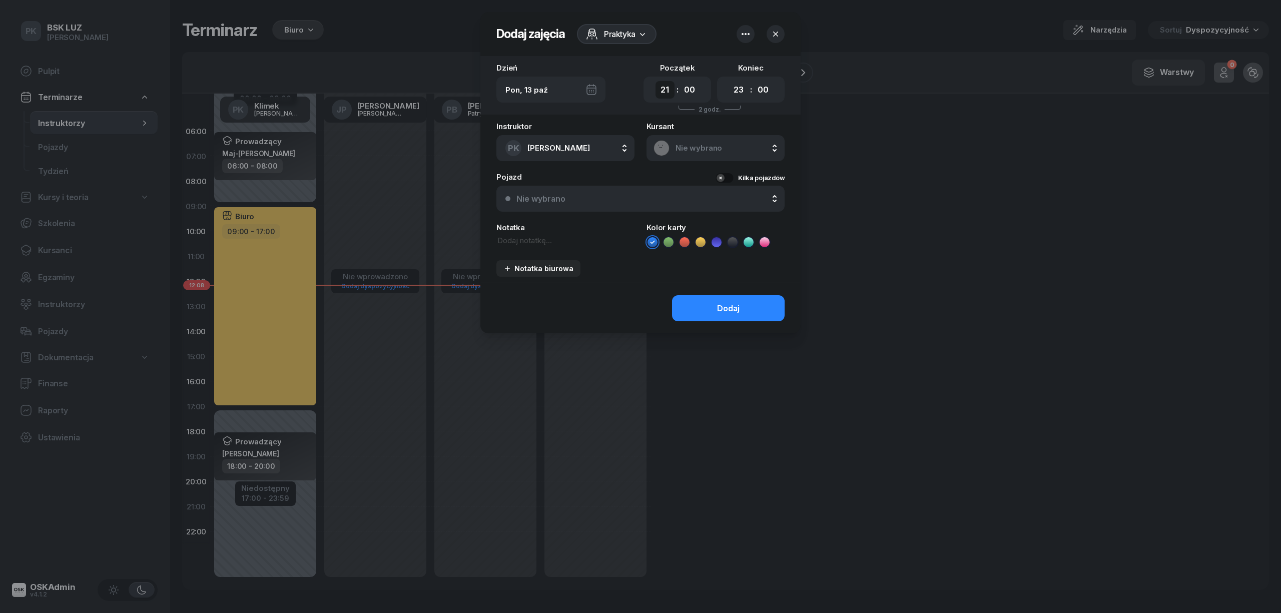
click at [662, 89] on select "00 01 02 03 04 05 06 07 08 09 10 11 12 13 14 15 16 17 18 19 20 21 22 23" at bounding box center [664, 90] width 19 height 18
click at [655, 81] on select "00 01 02 03 04 05 06 07 08 09 10 11 12 13 14 15 16 17 18 19 20 21 22 23" at bounding box center [664, 90] width 19 height 18
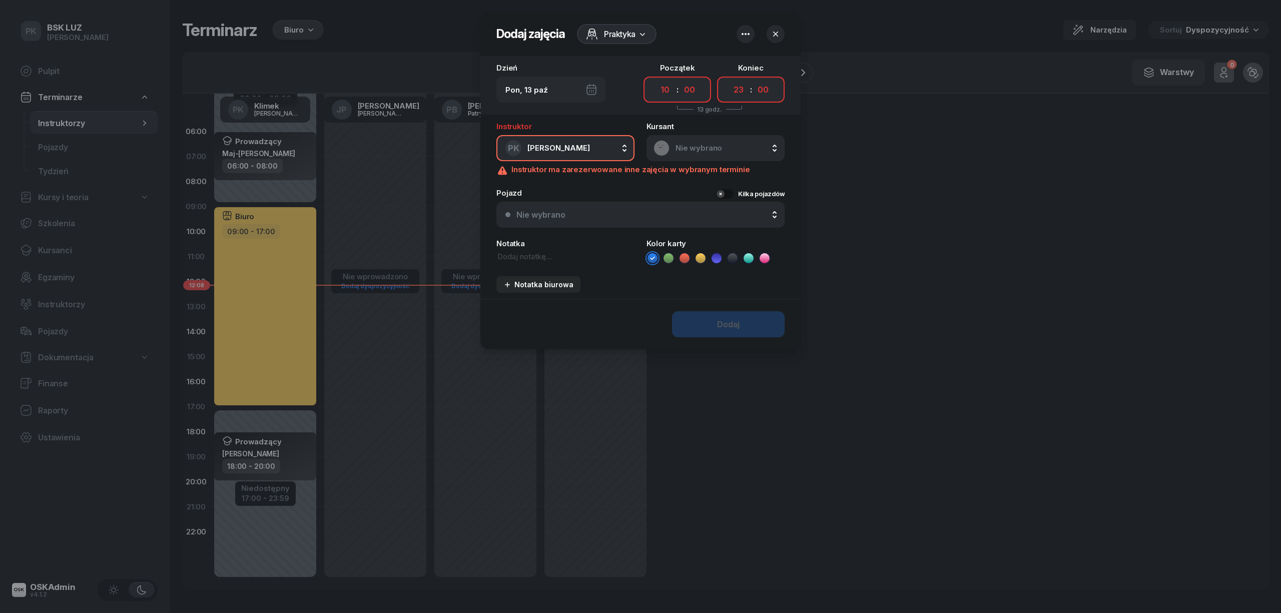
click at [742, 28] on icon "button" at bounding box center [745, 34] width 12 height 12
click at [743, 28] on icon "button" at bounding box center [745, 34] width 12 height 12
click at [637, 43] on div "Praktyka" at bounding box center [617, 34] width 80 height 20
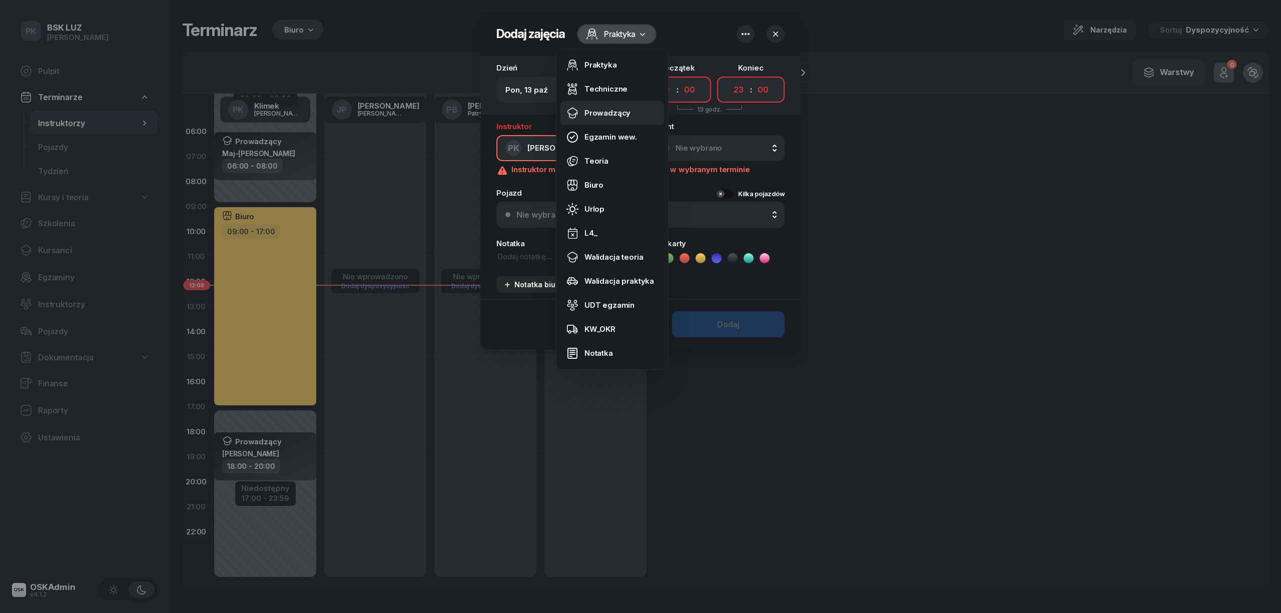
click at [611, 115] on div "Prowadzący" at bounding box center [607, 113] width 46 height 9
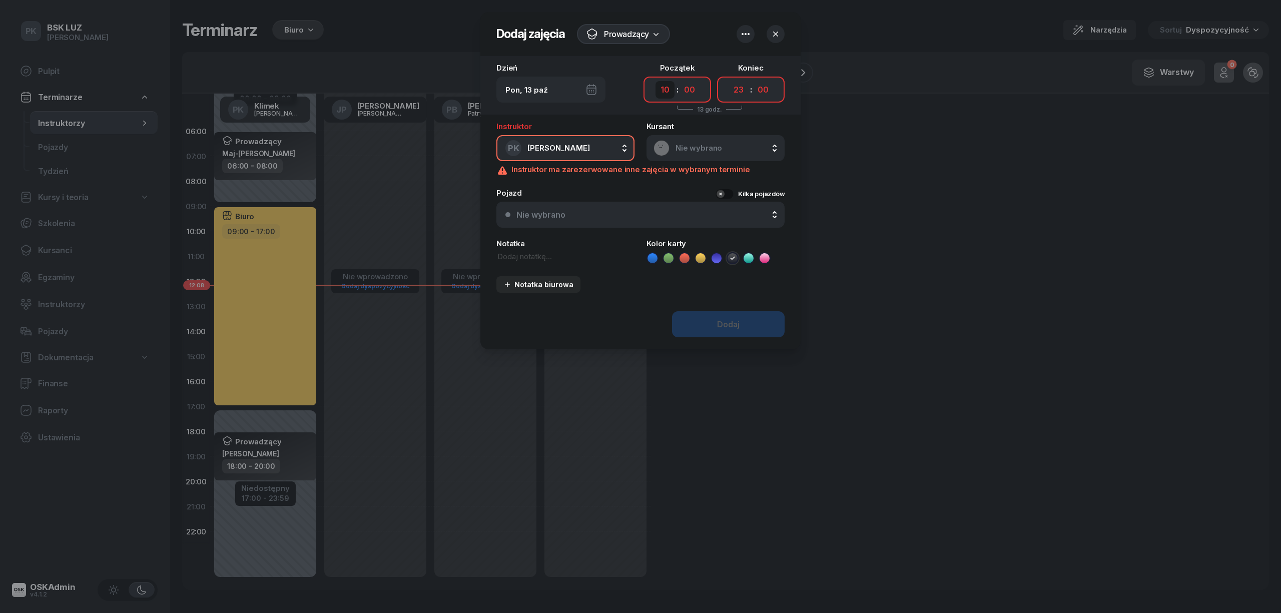
click at [665, 85] on select "00 01 02 03 04 05 06 07 08 09 10 11 12 13 14 15 16 17 18 19 20 21 22 23" at bounding box center [664, 90] width 19 height 18
select select "08"
click at [655, 81] on select "00 01 02 03 04 05 06 07 08 09 10 11 12 13 14 15 16 17 18 19 20 21 22 23" at bounding box center [664, 90] width 19 height 18
drag, startPoint x: 734, startPoint y: 86, endPoint x: 743, endPoint y: 91, distance: 10.1
click at [734, 86] on select "00 01 02 03 04 05 06 07 08 09 10 11 12 13 14 15 16 17 18 19 20 21 22 23" at bounding box center [738, 90] width 19 height 18
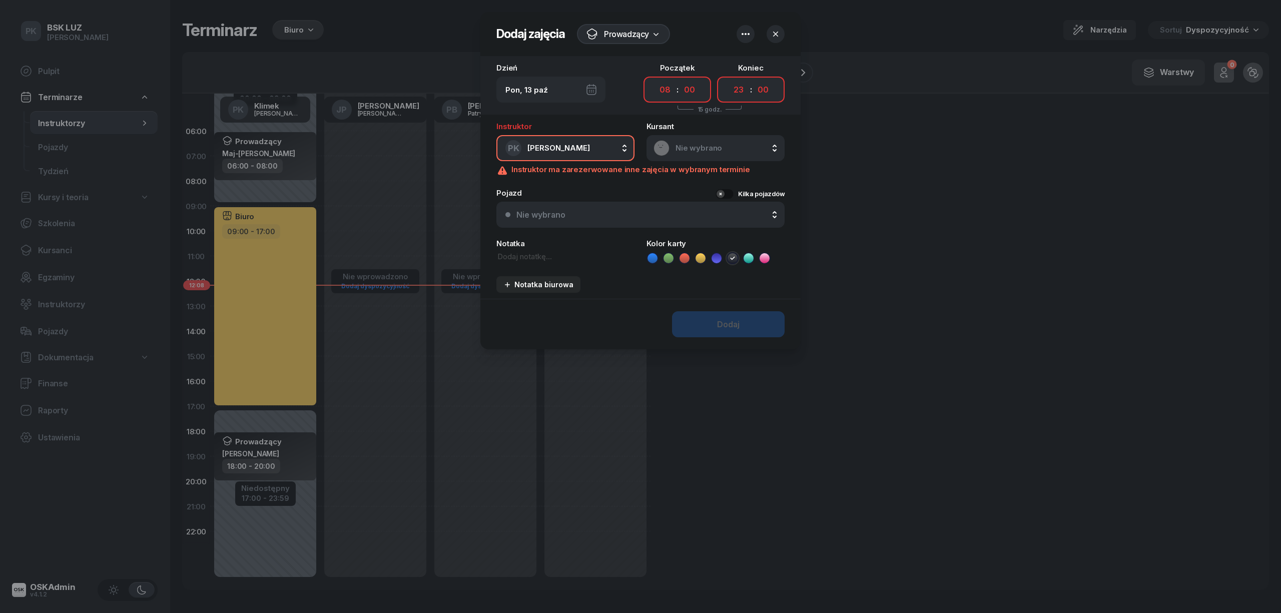
select select "10"
click at [729, 81] on select "00 01 02 03 04 05 06 07 08 09 10 11 12 13 14 15 16 17 18 19 20 21 22 23" at bounding box center [738, 90] width 19 height 18
drag, startPoint x: 738, startPoint y: 24, endPoint x: 746, endPoint y: 27, distance: 8.4
click at [742, 27] on div at bounding box center [745, 34] width 18 height 18
click at [775, 63] on div "Wył." at bounding box center [786, 65] width 27 height 12
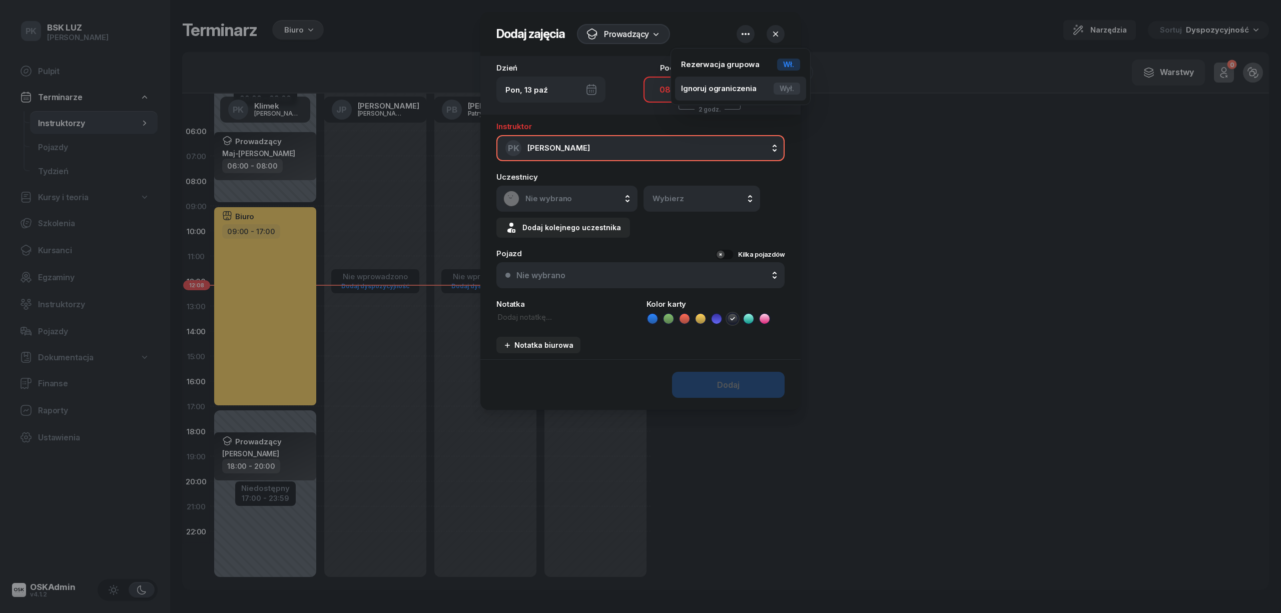
click at [783, 86] on div "Wył." at bounding box center [786, 89] width 27 height 12
click at [751, 386] on button "Dodaj" at bounding box center [728, 385] width 113 height 26
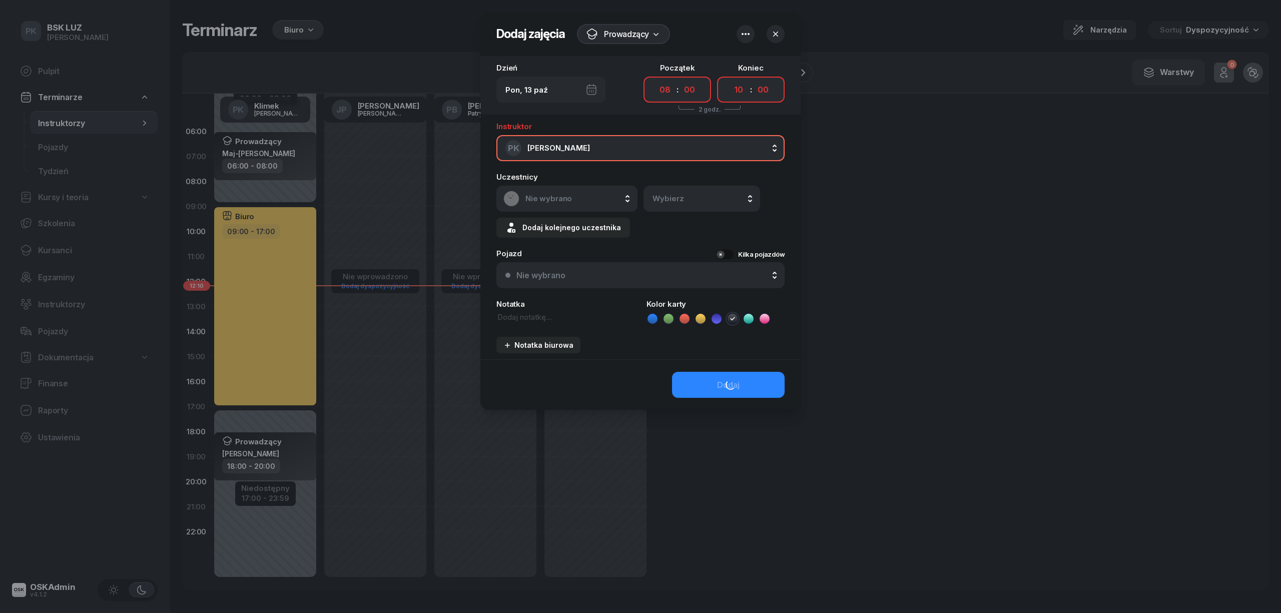
click at [717, 376] on div "Dodaj" at bounding box center [640, 384] width 320 height 51
drag, startPoint x: 642, startPoint y: 460, endPoint x: 637, endPoint y: 468, distance: 9.7
click at [641, 464] on div at bounding box center [640, 306] width 1281 height 613
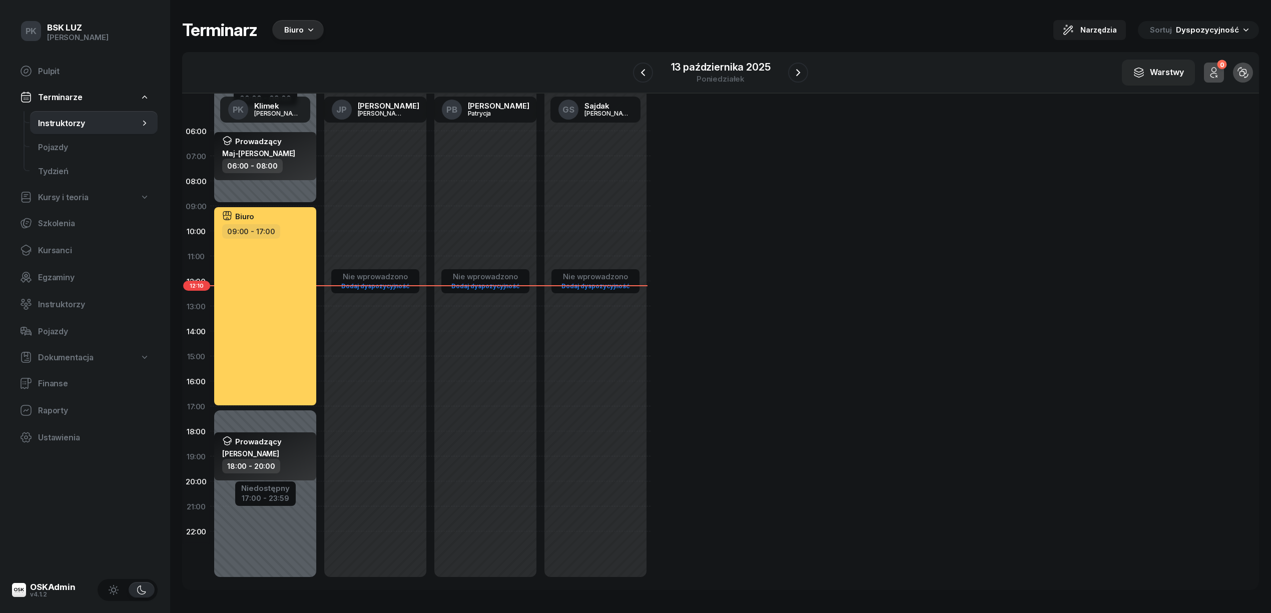
click at [438, 320] on div "Nie wprowadzono Dodaj dyspozycyjność" at bounding box center [485, 356] width 110 height 475
select select "13"
select select "15"
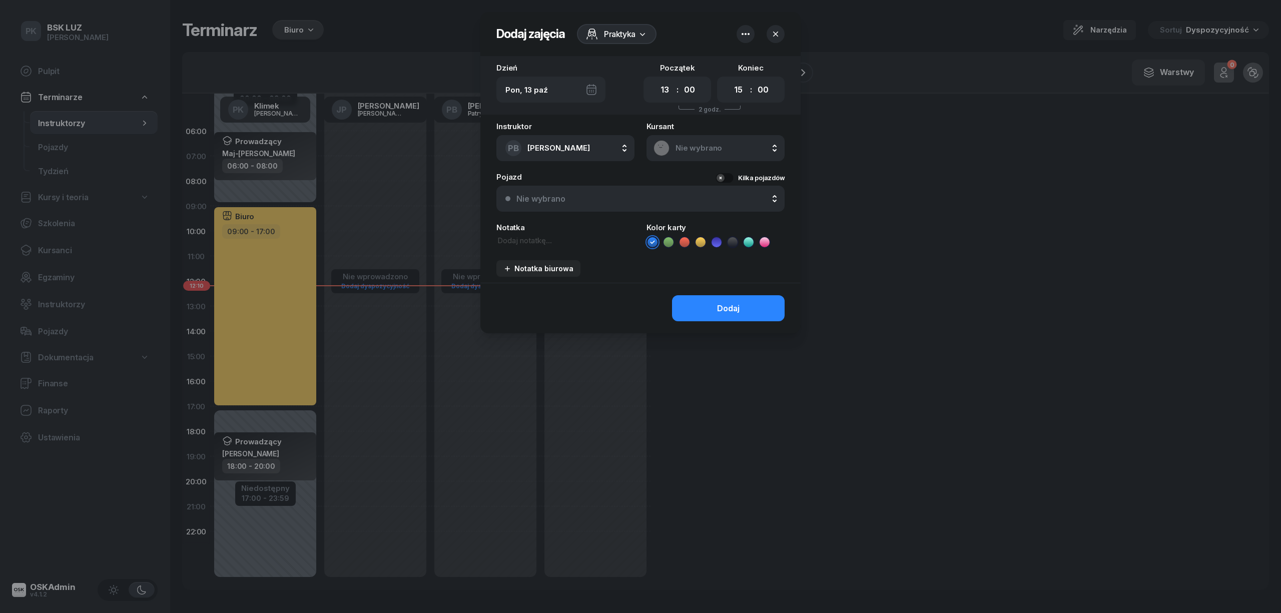
click at [431, 419] on div at bounding box center [640, 306] width 1281 height 613
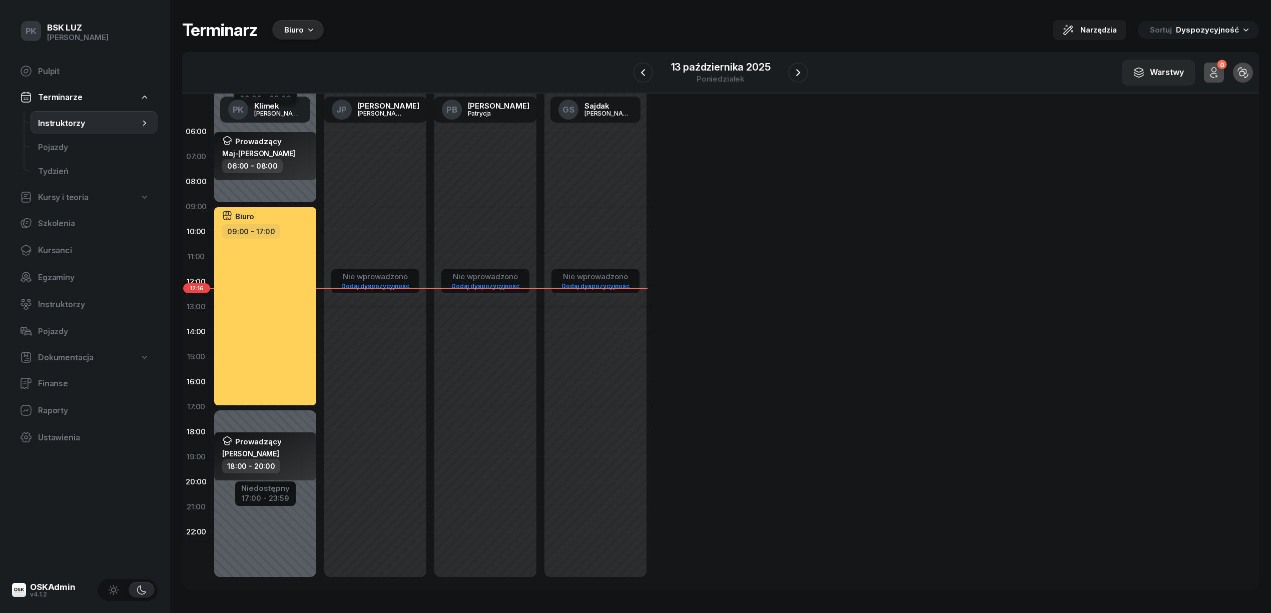
click at [299, 211] on div "Biuro" at bounding box center [266, 217] width 88 height 13
select select "09"
select select "17"
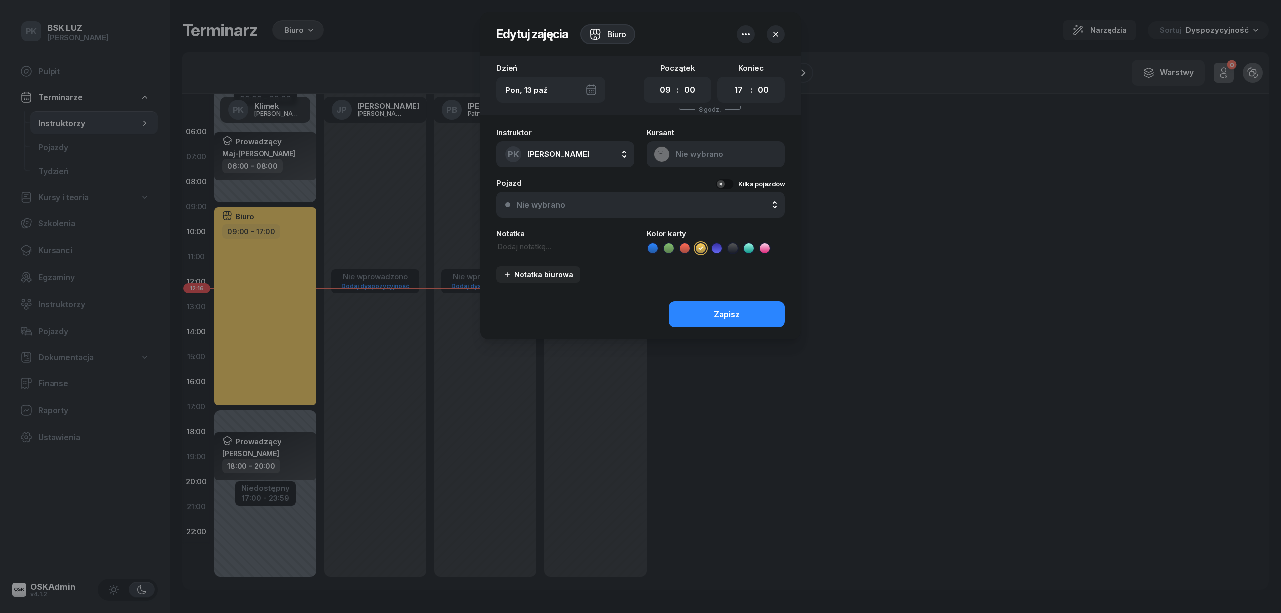
click at [399, 427] on div at bounding box center [640, 306] width 1281 height 613
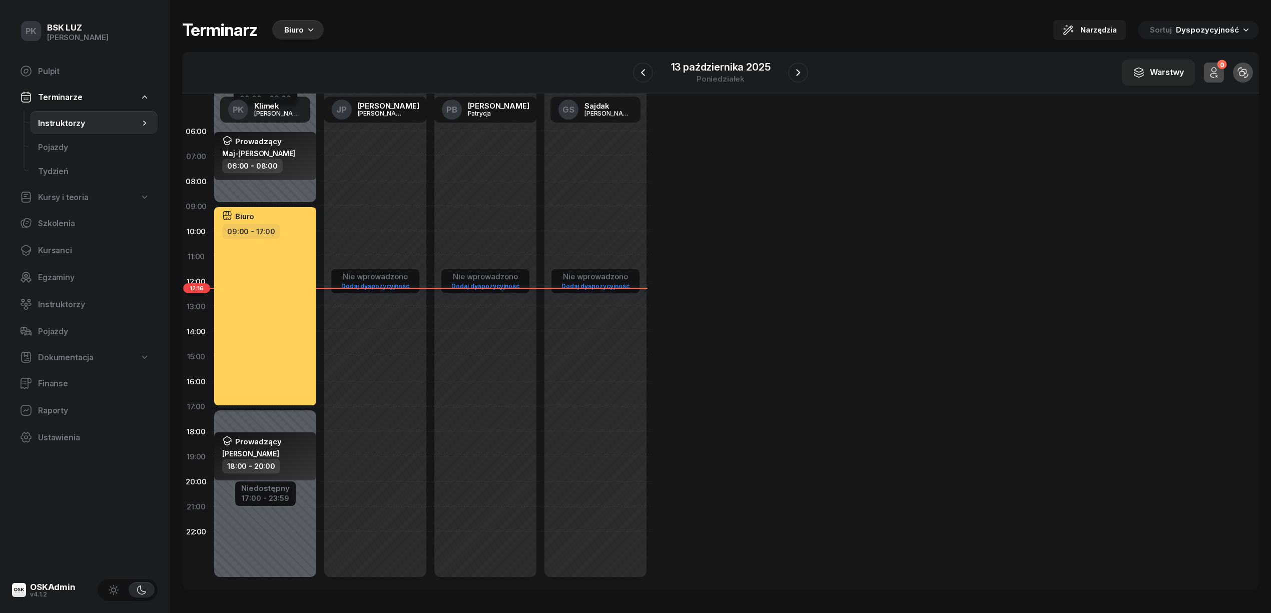
click at [301, 191] on div "Niedostępny 00:00 - 09:00 Niedostępny 17:00 - 23:59 Prowadzący Maj-Papaj Katarz…" at bounding box center [265, 356] width 110 height 475
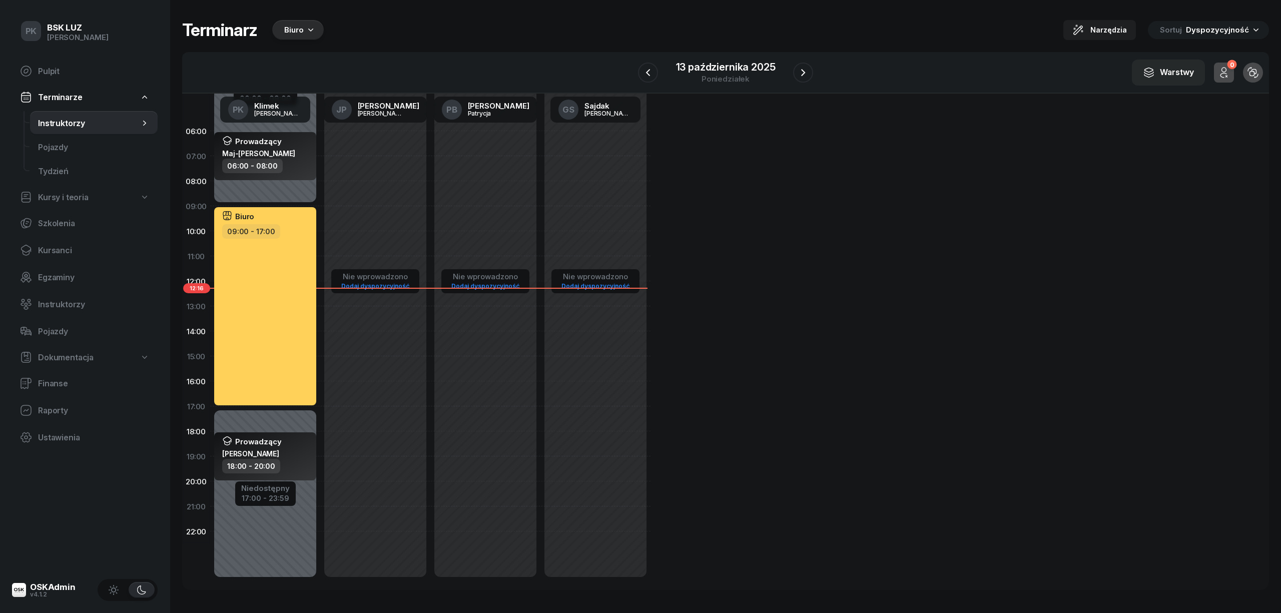
select select "08"
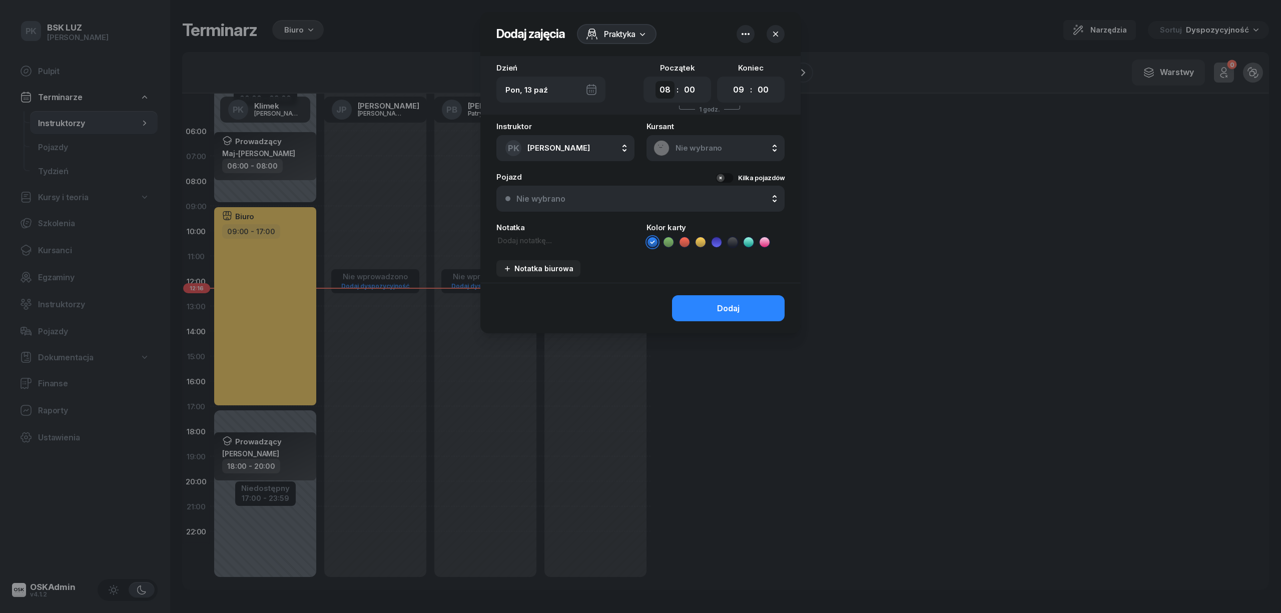
click at [666, 87] on select "00 01 02 03 04 05 06 07 08 09 10 11 12 13 14 15 16 17 18 19 20 21 22 23" at bounding box center [664, 90] width 19 height 18
click at [739, 87] on select "00 01 02 03 04 05 06 07 08 09 10 11 12 13 14 15 16 17 18 19 20 21 22 23" at bounding box center [738, 90] width 19 height 18
click at [729, 81] on select "00 01 02 03 04 05 06 07 08 09 10 11 12 13 14 15 16 17 18 19 20 21 22 23" at bounding box center [738, 90] width 19 height 18
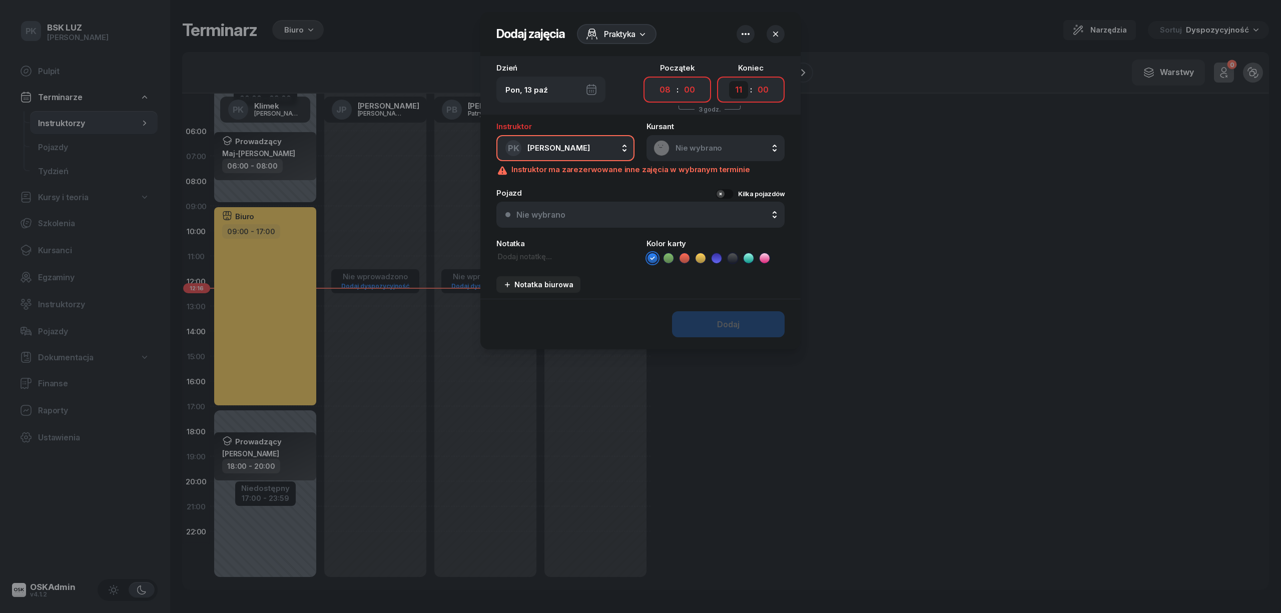
click at [737, 85] on select "00 01 02 03 04 05 06 07 08 09 10 11 12 13 14 15 16 17 18 19 20 21 22 23" at bounding box center [738, 90] width 19 height 18
select select "10"
click at [729, 81] on select "00 01 02 03 04 05 06 07 08 09 10 11 12 13 14 15 16 17 18 19 20 21 22 23" at bounding box center [738, 90] width 19 height 18
click at [627, 33] on span "Praktyka" at bounding box center [620, 34] width 32 height 12
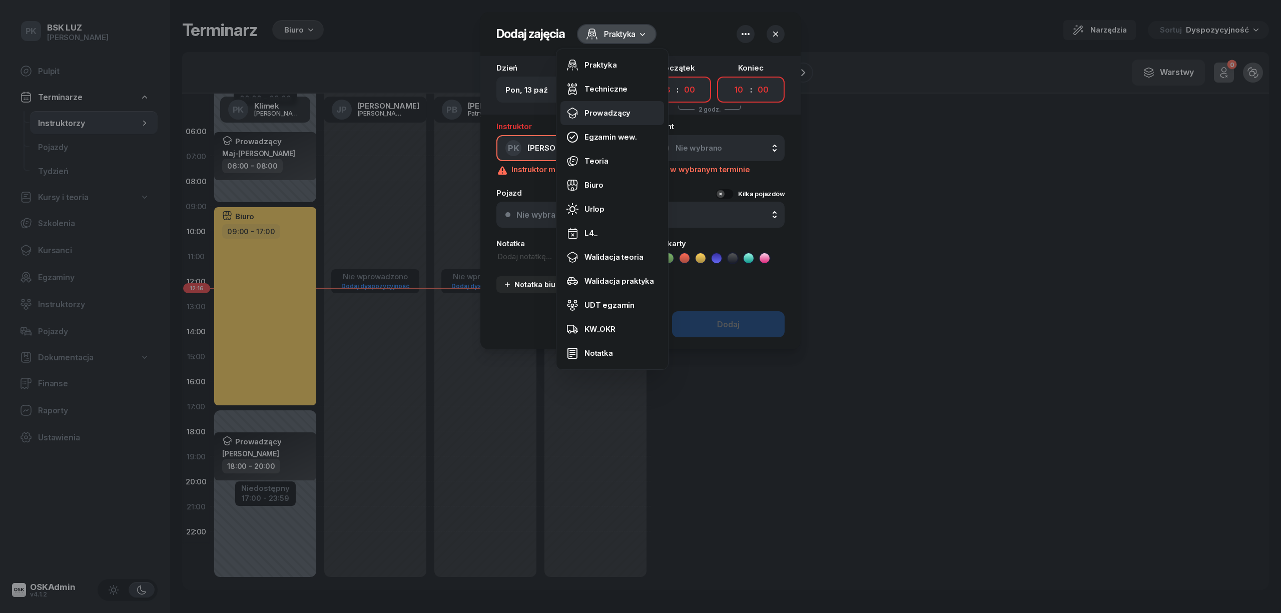
click at [609, 106] on link "Prowadzący" at bounding box center [612, 113] width 104 height 24
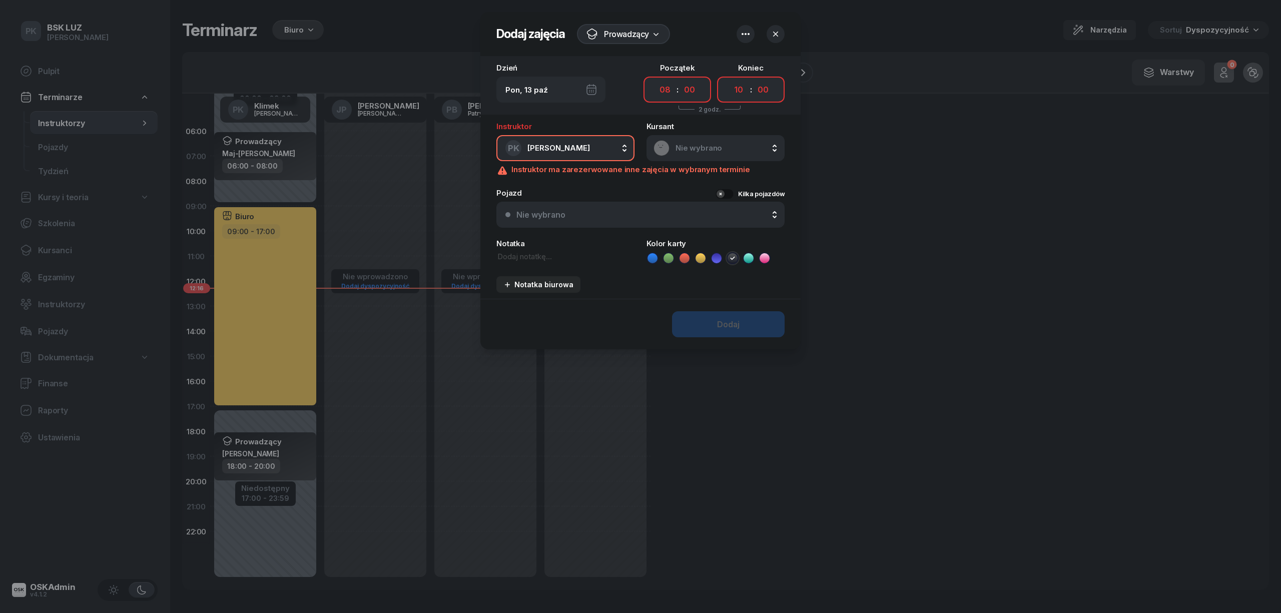
click at [746, 36] on icon "button" at bounding box center [745, 34] width 12 height 12
click at [776, 87] on div "Wył." at bounding box center [786, 89] width 27 height 12
click at [785, 68] on div "Wył." at bounding box center [786, 65] width 27 height 12
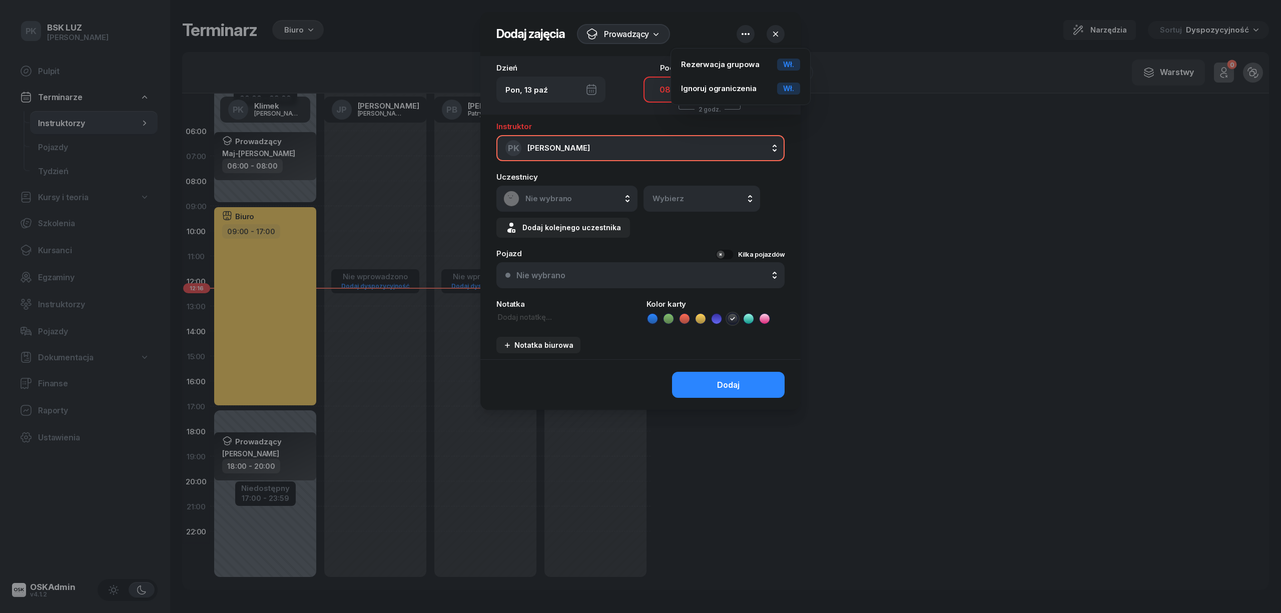
click at [611, 142] on button "PK Klimek Piotr" at bounding box center [640, 148] width 288 height 26
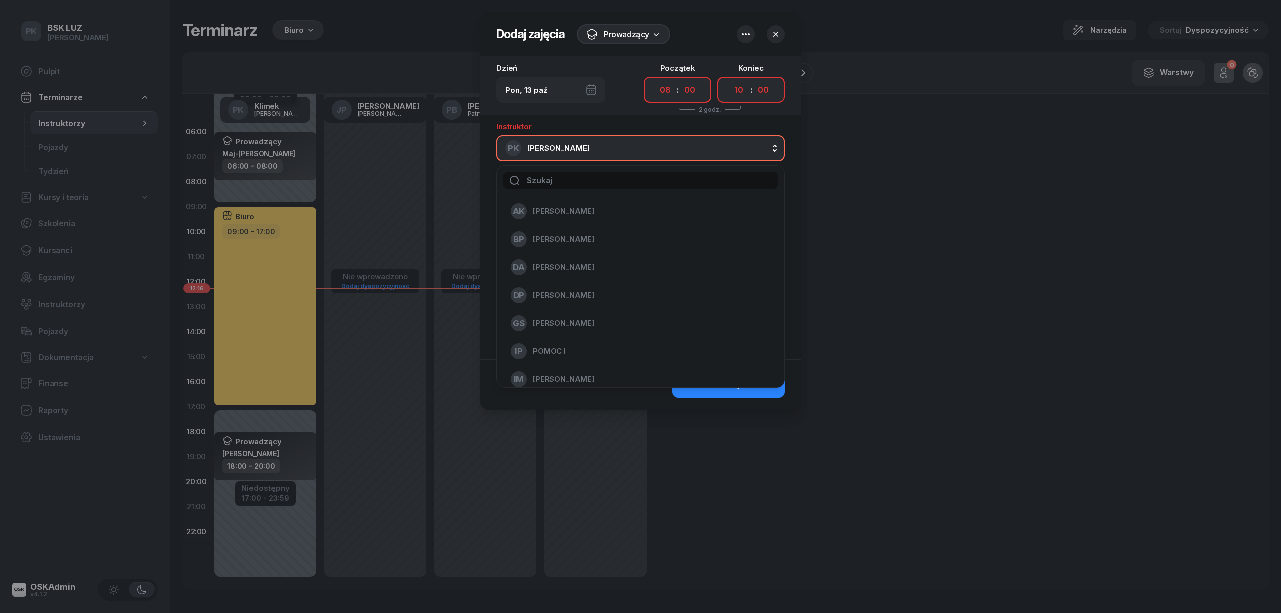
click at [611, 142] on button "PK Klimek Piotr" at bounding box center [640, 148] width 288 height 26
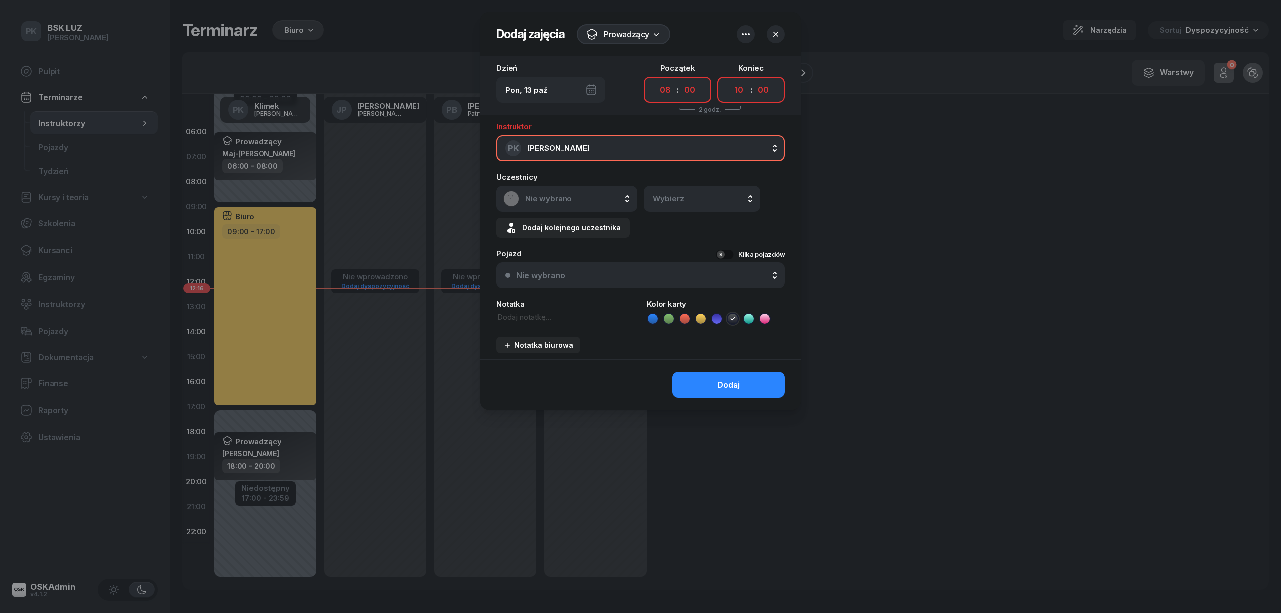
click at [592, 195] on span "Nie wybrano" at bounding box center [577, 198] width 105 height 9
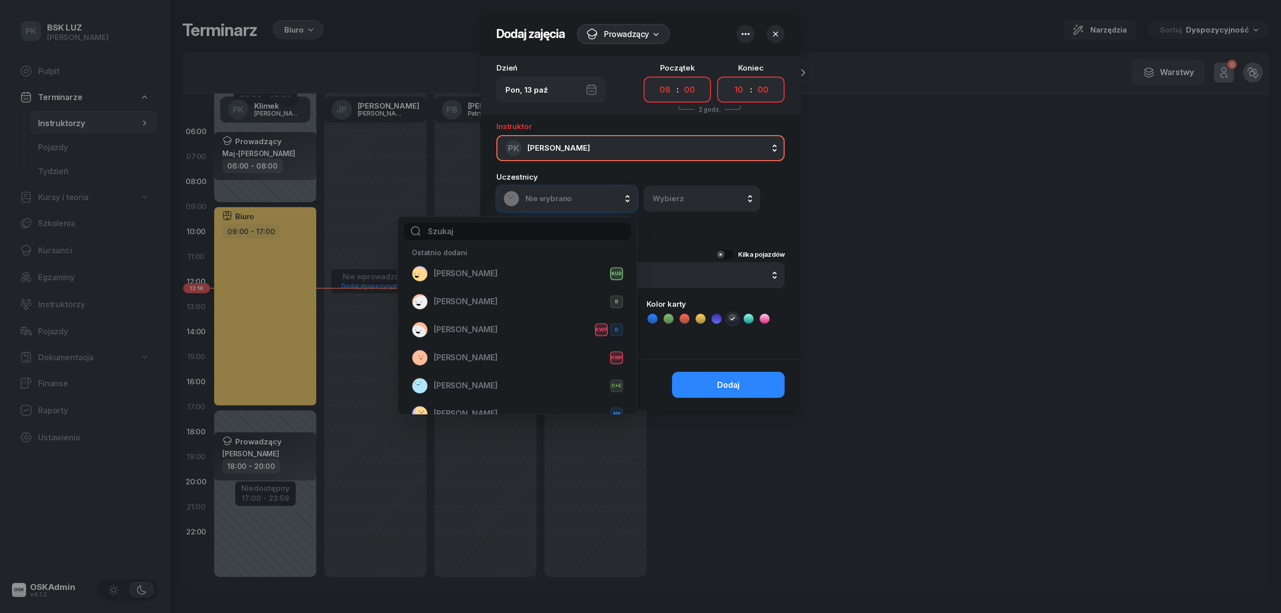
click at [592, 195] on span "Nie wybrano" at bounding box center [577, 198] width 105 height 9
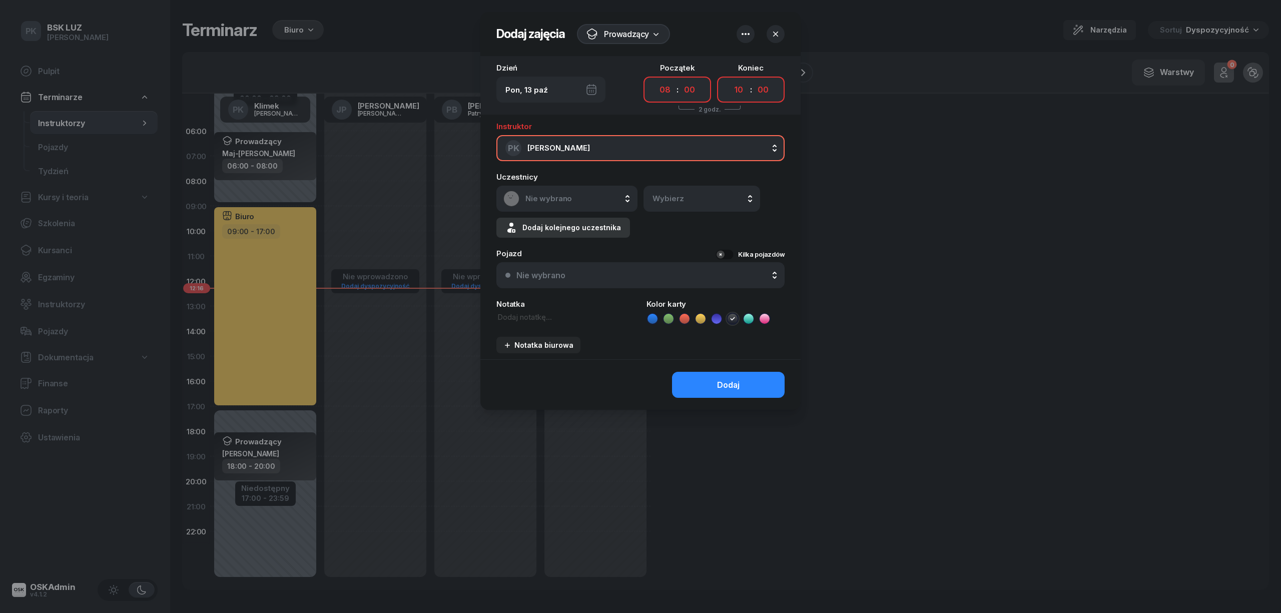
click at [594, 225] on div "Dodaj kolejnego uczestnika" at bounding box center [563, 228] width 116 height 12
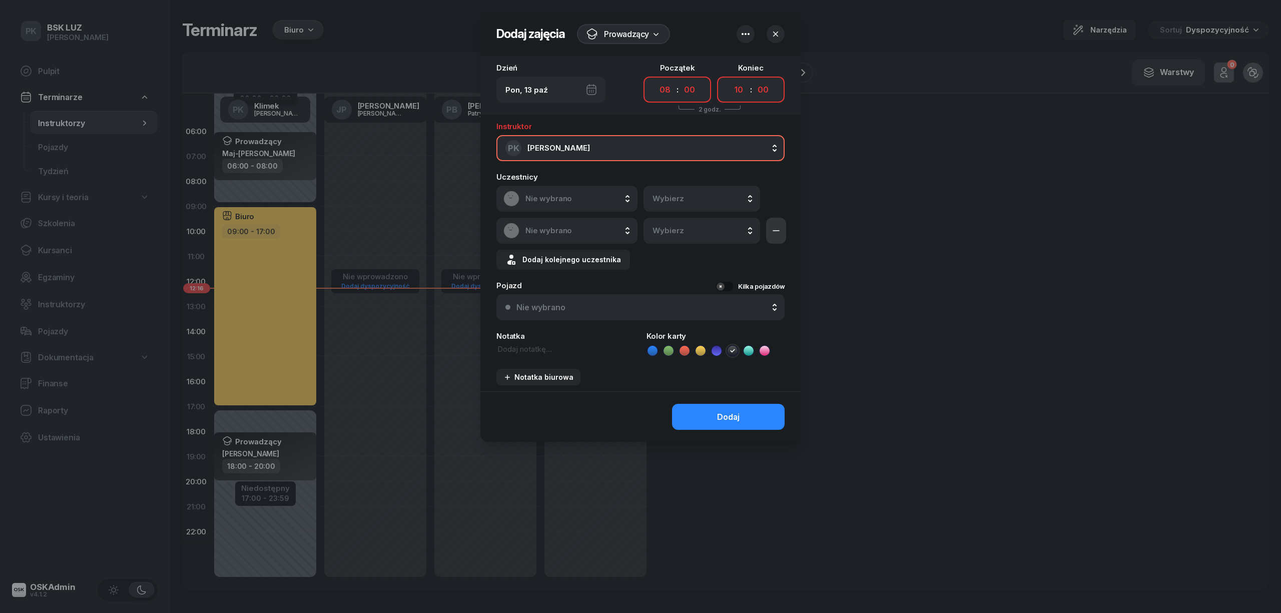
click at [779, 233] on icon "button" at bounding box center [776, 231] width 12 height 12
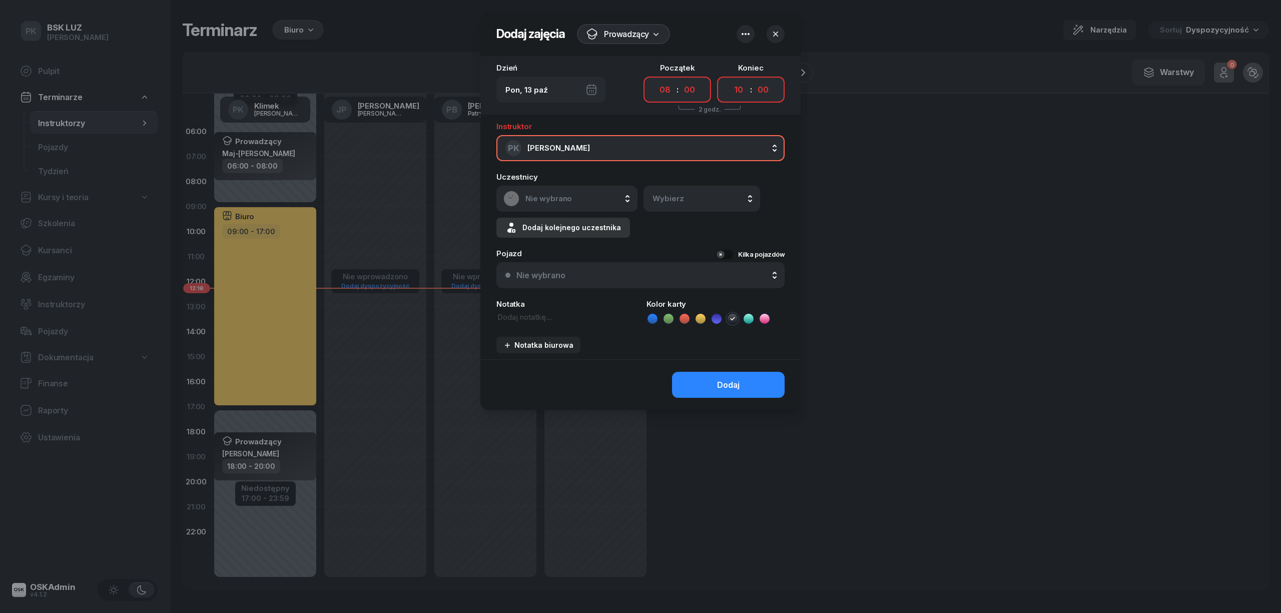
click at [610, 227] on div "Dodaj kolejnego uczestnika" at bounding box center [563, 228] width 116 height 12
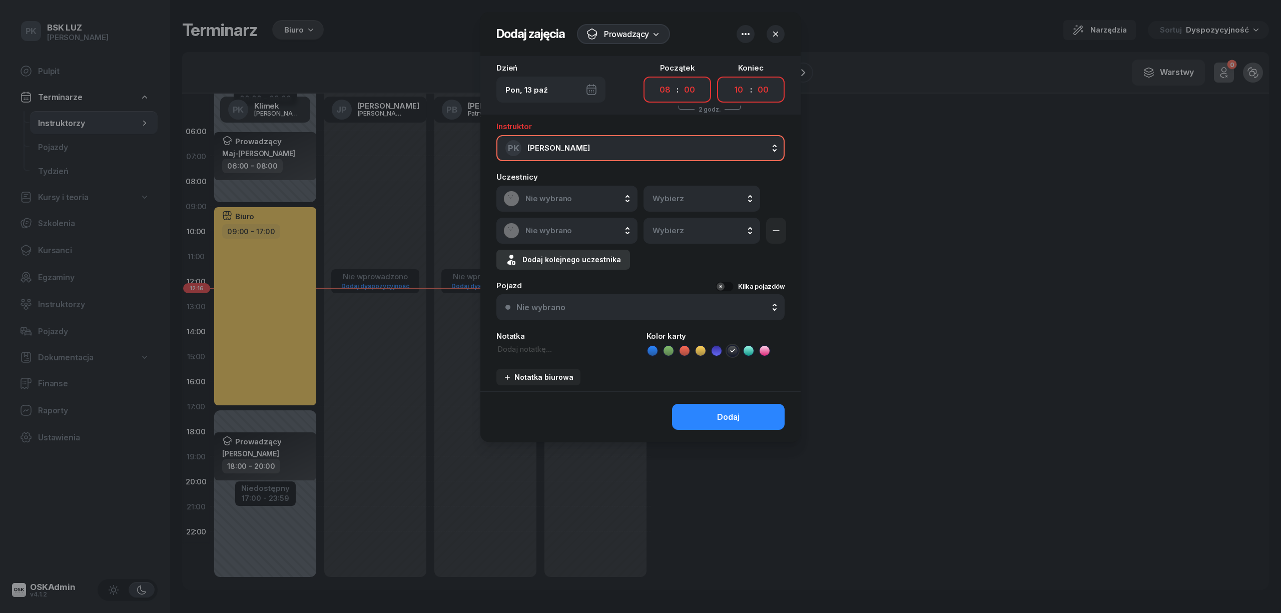
click at [602, 251] on button "Dodaj kolejnego uczestnika" at bounding box center [563, 260] width 134 height 20
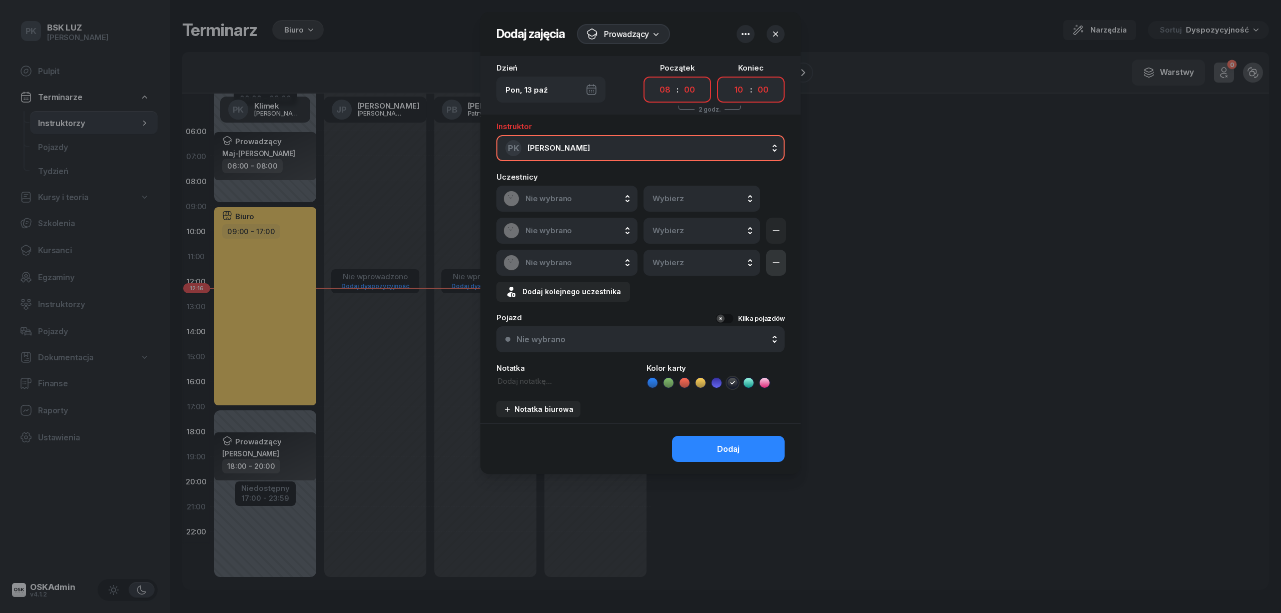
click at [779, 261] on icon "button" at bounding box center [776, 263] width 12 height 12
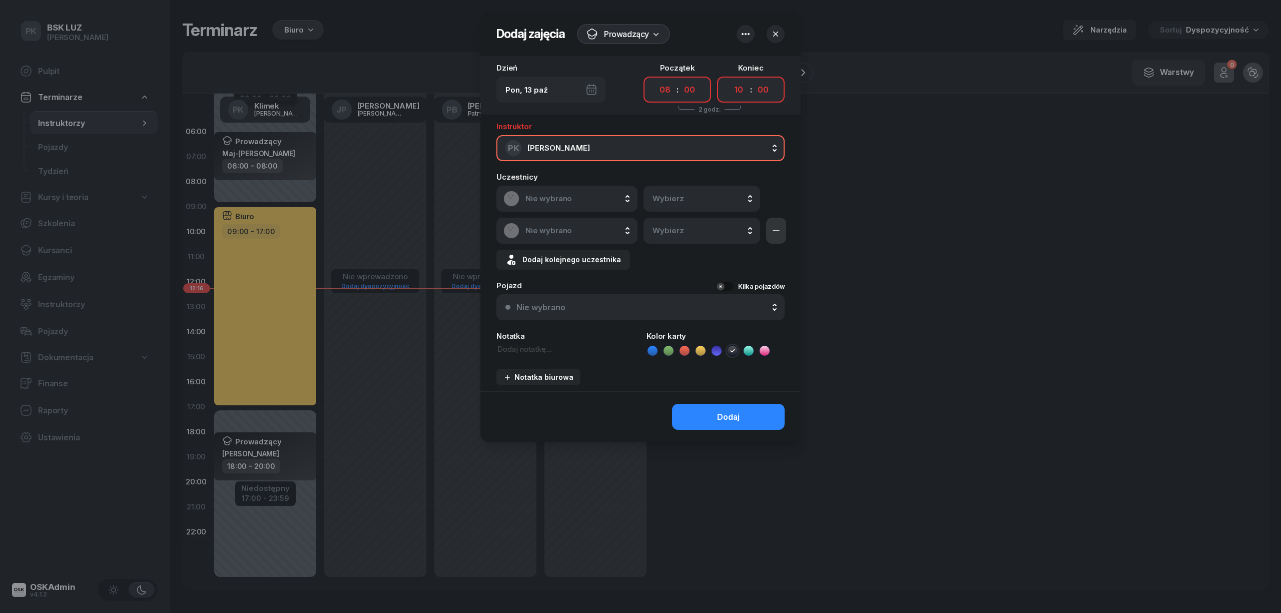
click at [783, 230] on button "button" at bounding box center [776, 231] width 20 height 26
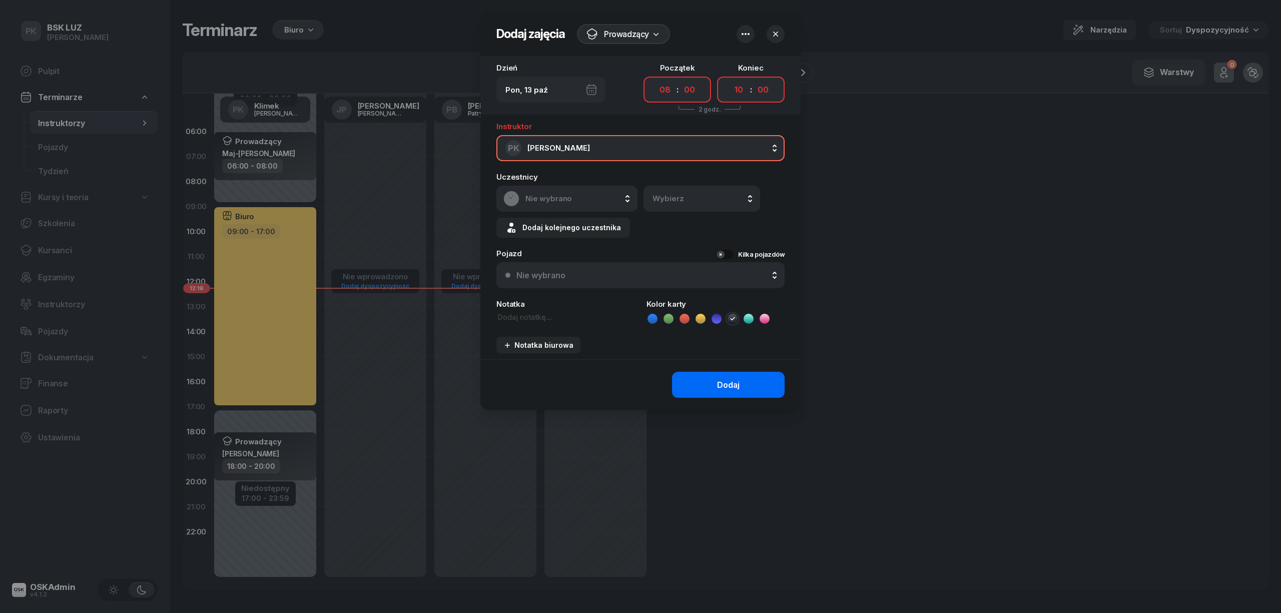
click at [739, 396] on button "Dodaj" at bounding box center [728, 385] width 113 height 26
click at [773, 32] on icon "button" at bounding box center [775, 34] width 5 height 5
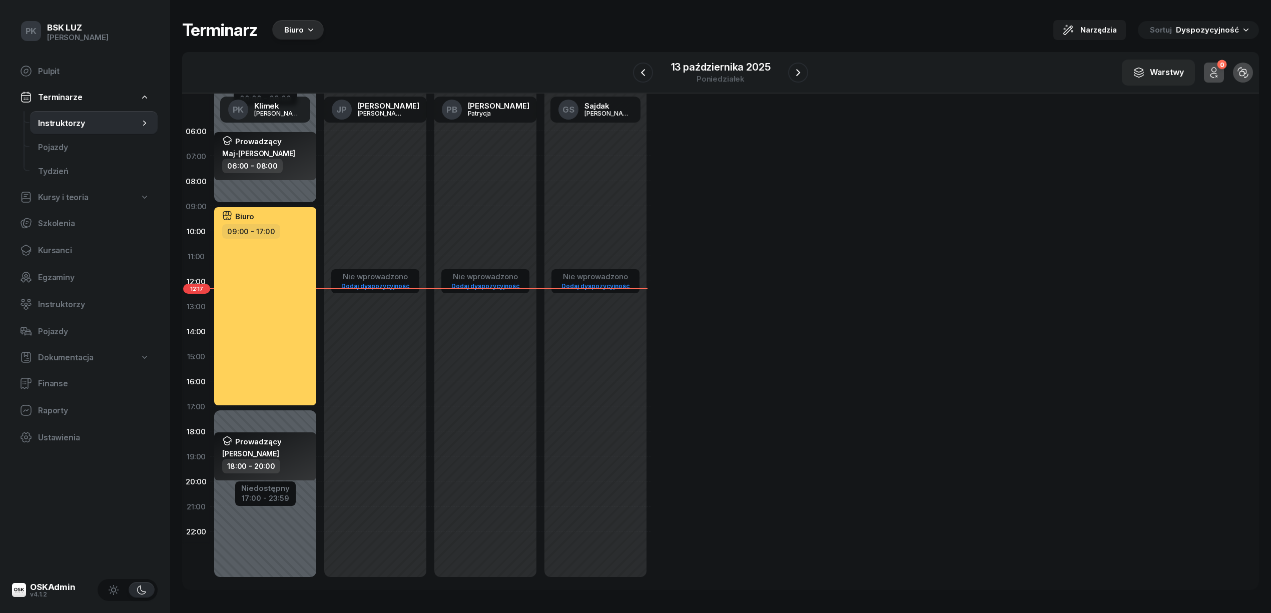
click at [303, 191] on div "Niedostępny 00:00 - 09:00 Niedostępny 17:00 - 23:59 Prowadzący Maj-Papaj Katarz…" at bounding box center [265, 356] width 110 height 475
select select "08"
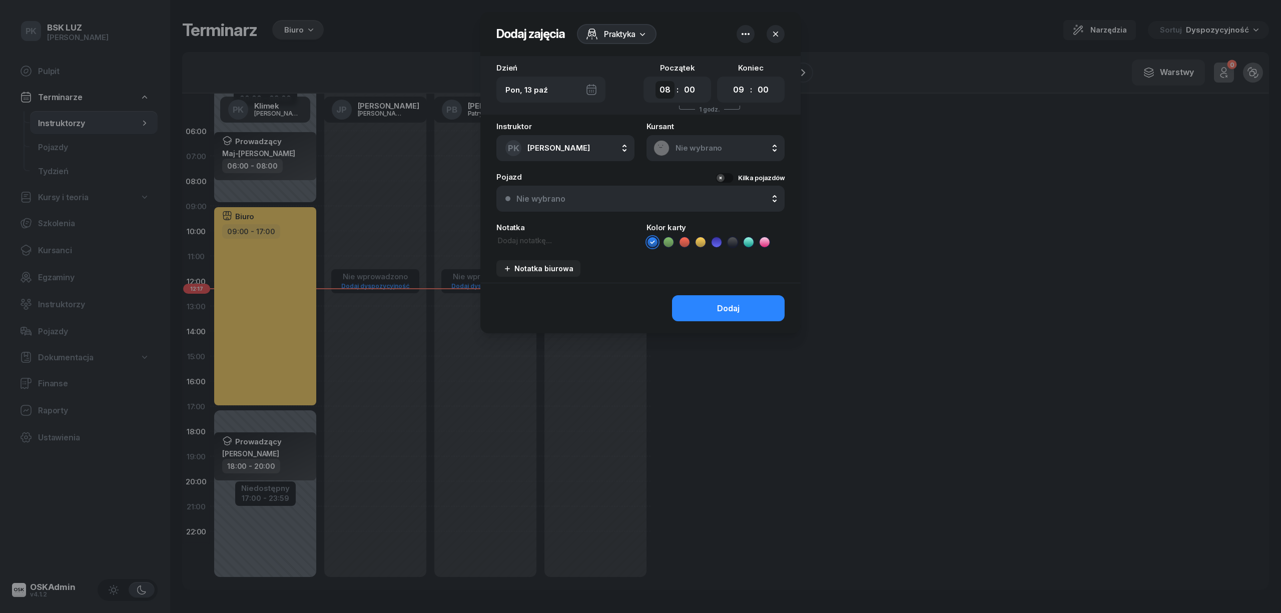
click at [659, 89] on select "00 01 02 03 04 05 06 07 08 09 10 11 12 13 14 15 16 17 18 19 20 21 22 23" at bounding box center [664, 90] width 19 height 18
click at [669, 88] on select "00 01 02 03 04 05 06 07 08 09 10 11 12 13 14 15 16 17 18 19 20 21 22 23" at bounding box center [664, 90] width 19 height 18
click at [743, 87] on select "00 01 02 03 04 05 06 07 08 09 10 11 12 13 14 15 16 17 18 19 20 21 22 23" at bounding box center [738, 90] width 19 height 18
select select "10"
click at [729, 81] on select "00 01 02 03 04 05 06 07 08 09 10 11 12 13 14 15 16 17 18 19 20 21 22 23" at bounding box center [738, 90] width 19 height 18
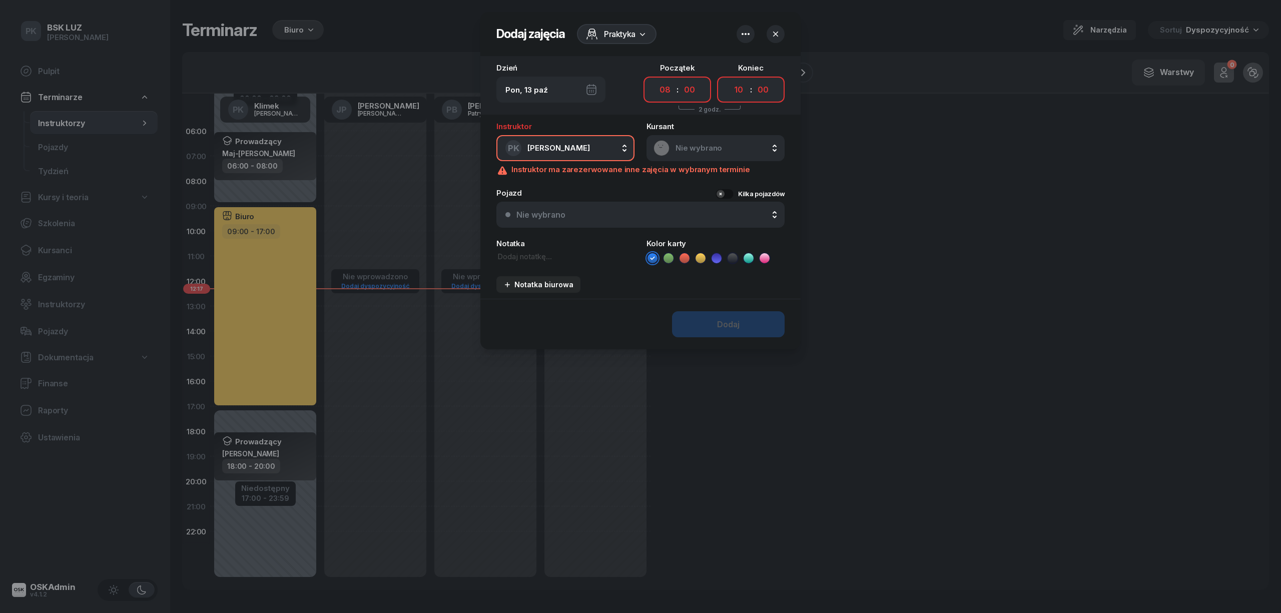
click at [673, 151] on div "Nie wybrano" at bounding box center [715, 148] width 124 height 16
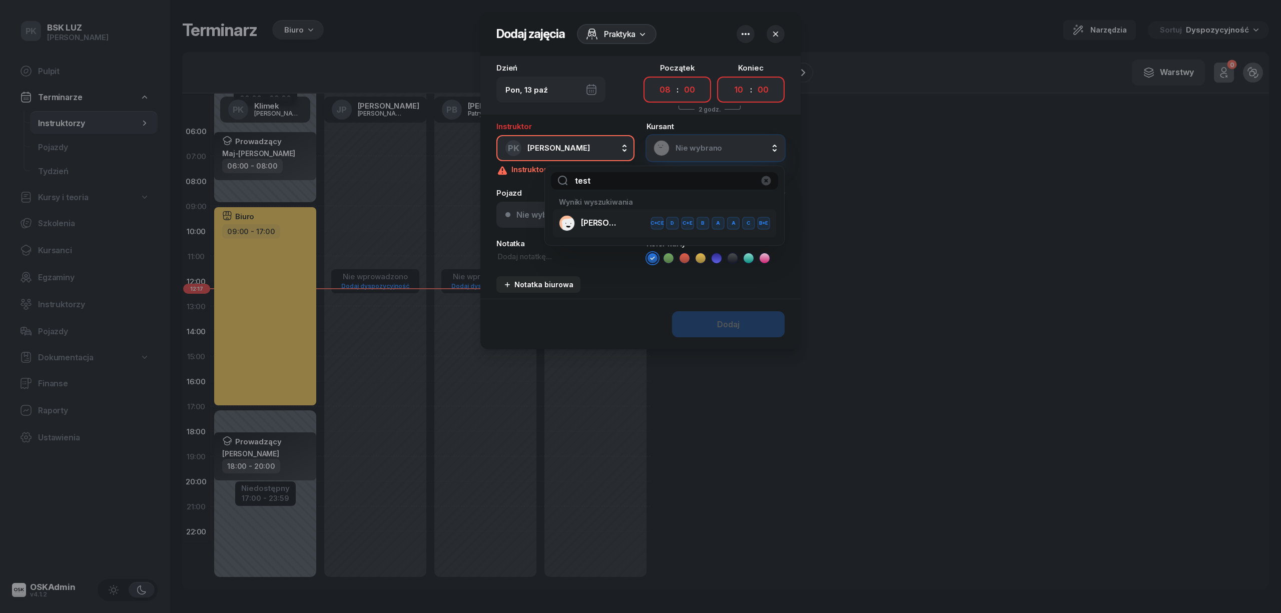
type input "test"
click at [602, 221] on span "NOWAK-testowy JAN" at bounding box center [601, 223] width 40 height 10
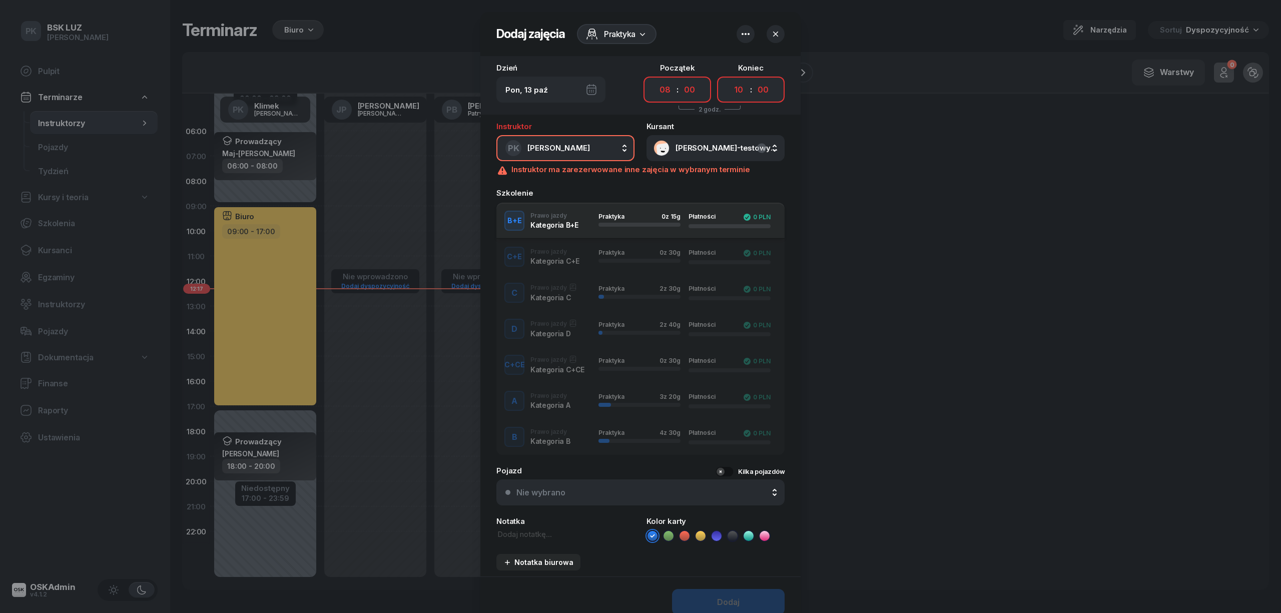
click at [543, 436] on div "B Prawo jazdy Kategoria B Praktyka 4 z 30g Płatności 0 PLN" at bounding box center [640, 437] width 288 height 20
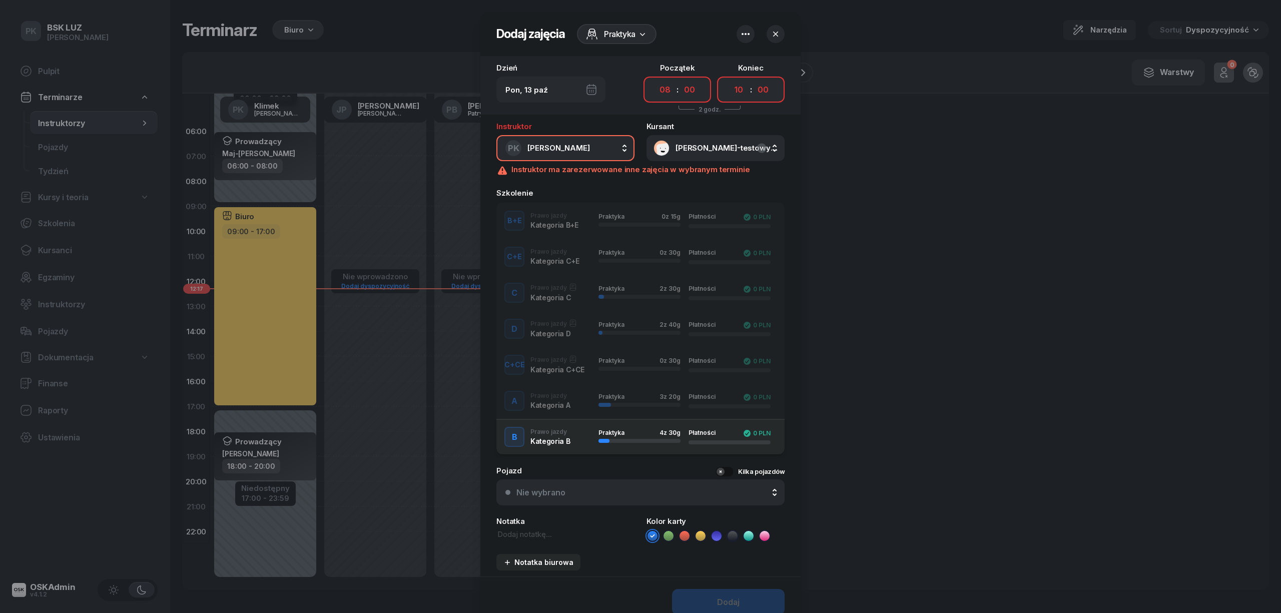
click at [746, 36] on button "button" at bounding box center [745, 34] width 18 height 18
click at [782, 86] on div "Wył." at bounding box center [781, 89] width 27 height 12
click at [762, 590] on button "Dodaj" at bounding box center [728, 602] width 113 height 26
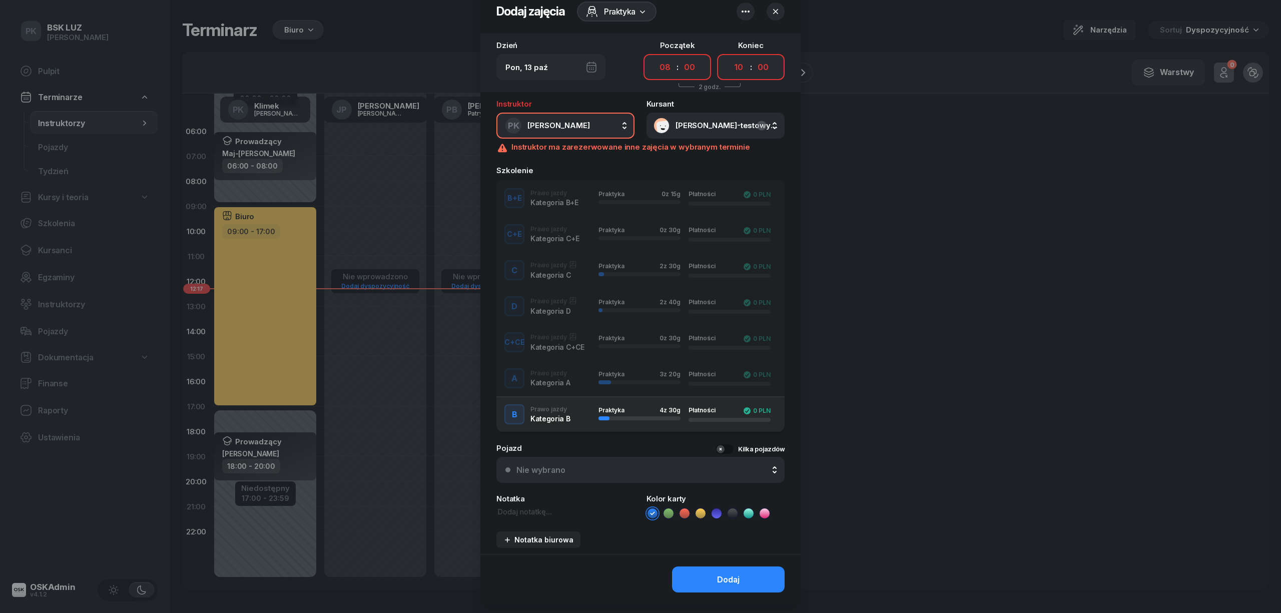
scroll to position [45, 0]
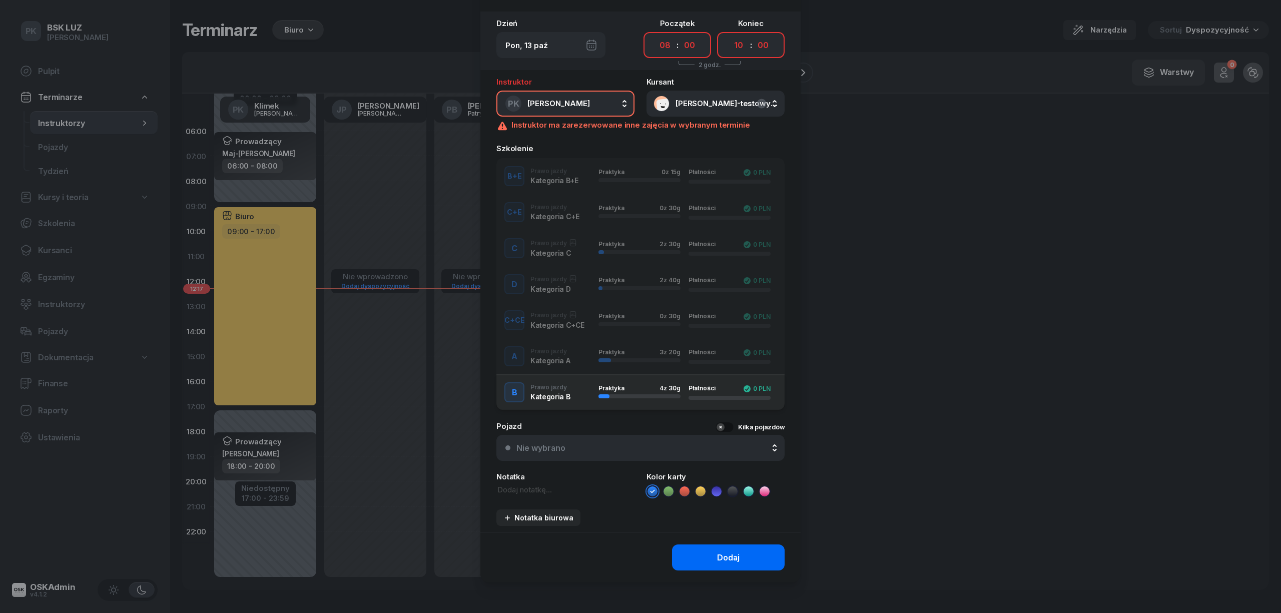
click at [742, 548] on button "Dodaj" at bounding box center [728, 557] width 113 height 26
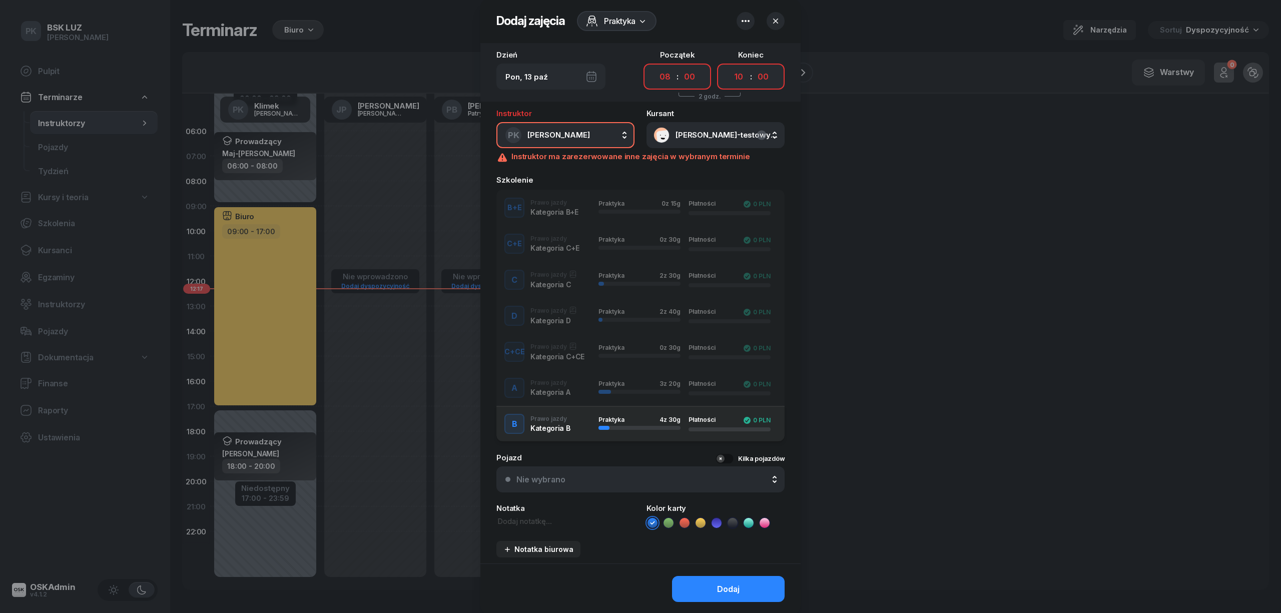
scroll to position [0, 0]
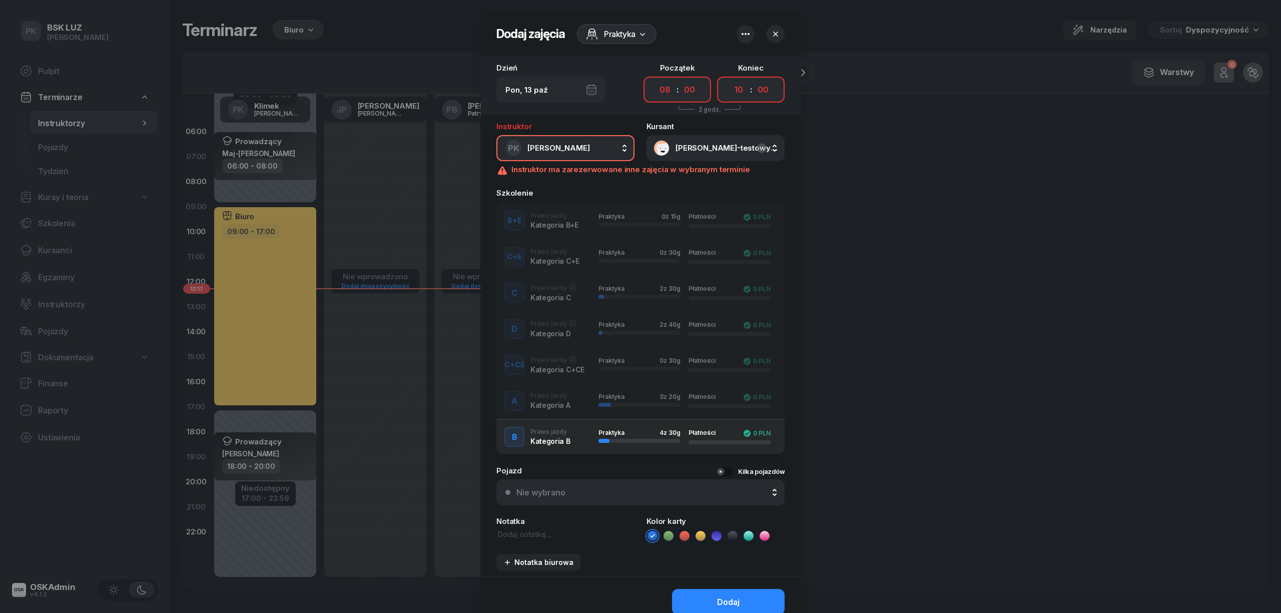
click at [745, 34] on icon "button" at bounding box center [745, 34] width 12 height 12
click at [785, 60] on div "Wył." at bounding box center [781, 65] width 27 height 12
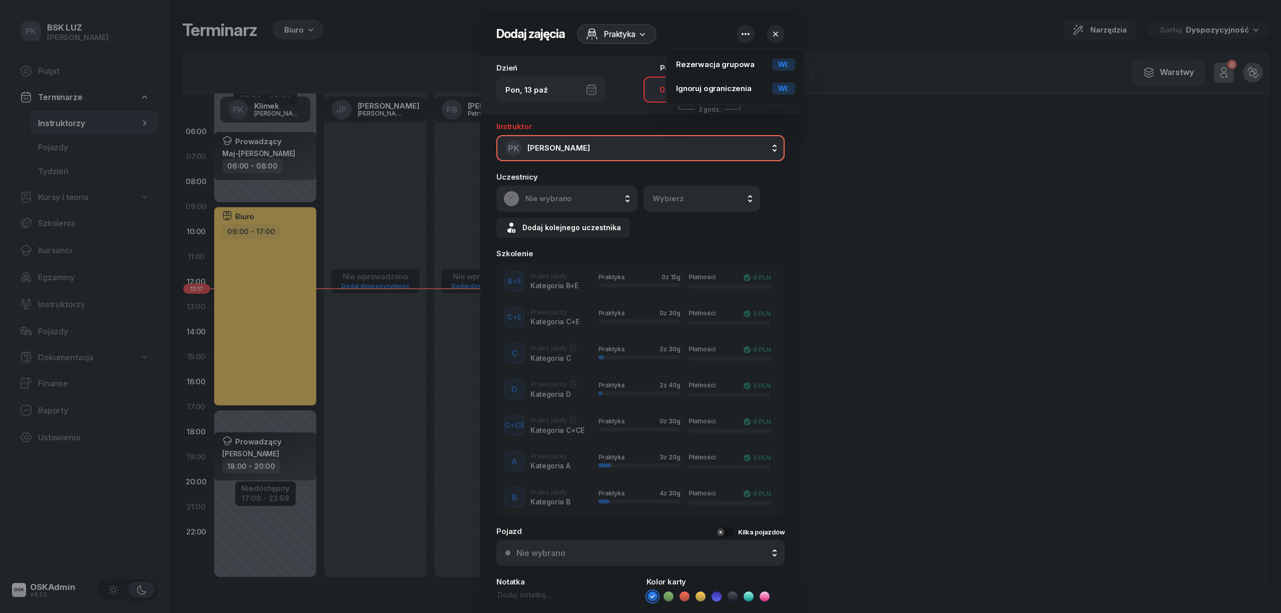
click at [583, 193] on div "Nie wybrano" at bounding box center [566, 199] width 127 height 16
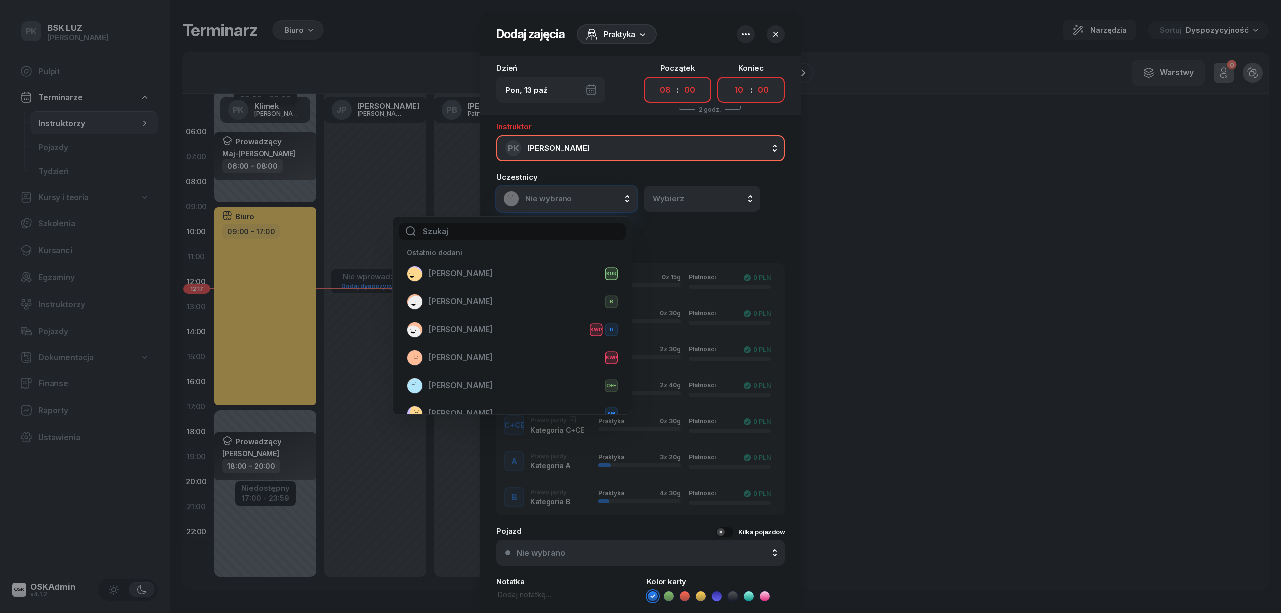
click at [554, 231] on input "text" at bounding box center [512, 232] width 227 height 18
click at [664, 208] on button "Wybierz" at bounding box center [701, 199] width 117 height 26
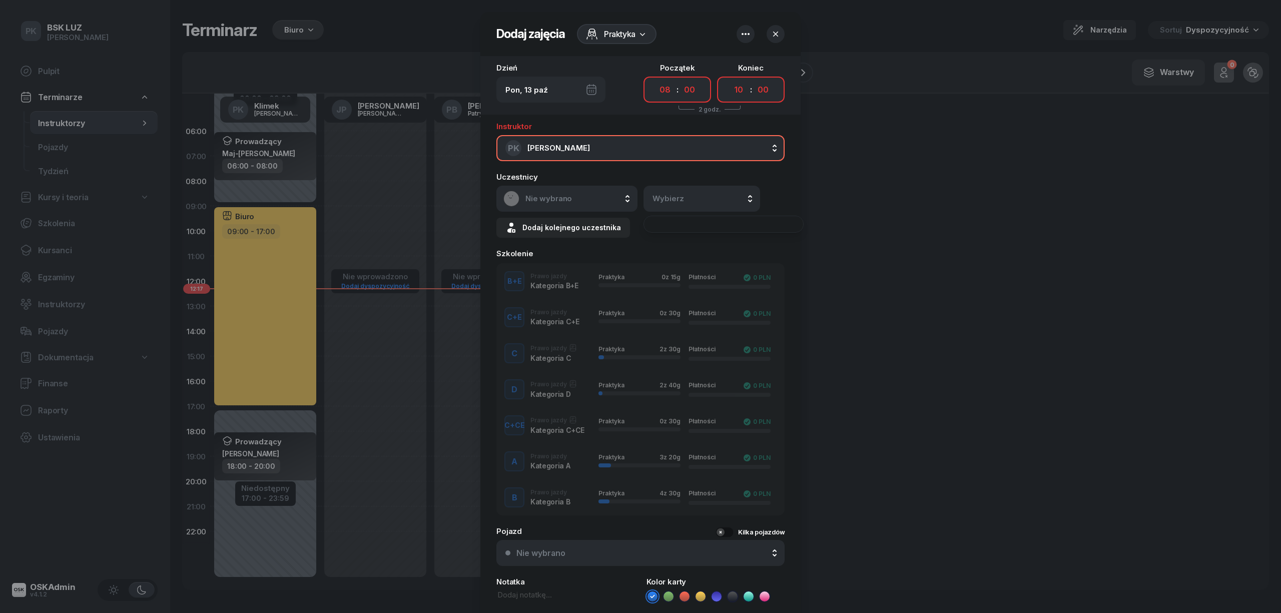
click at [675, 202] on span "Wybierz" at bounding box center [679, 198] width 54 height 9
click at [677, 194] on span "Wybierz" at bounding box center [679, 198] width 54 height 9
click at [569, 194] on span "Nie wybrano" at bounding box center [577, 198] width 105 height 9
type input "tes"
click at [449, 269] on span "NOWAK-testowy JAN" at bounding box center [449, 274] width 40 height 10
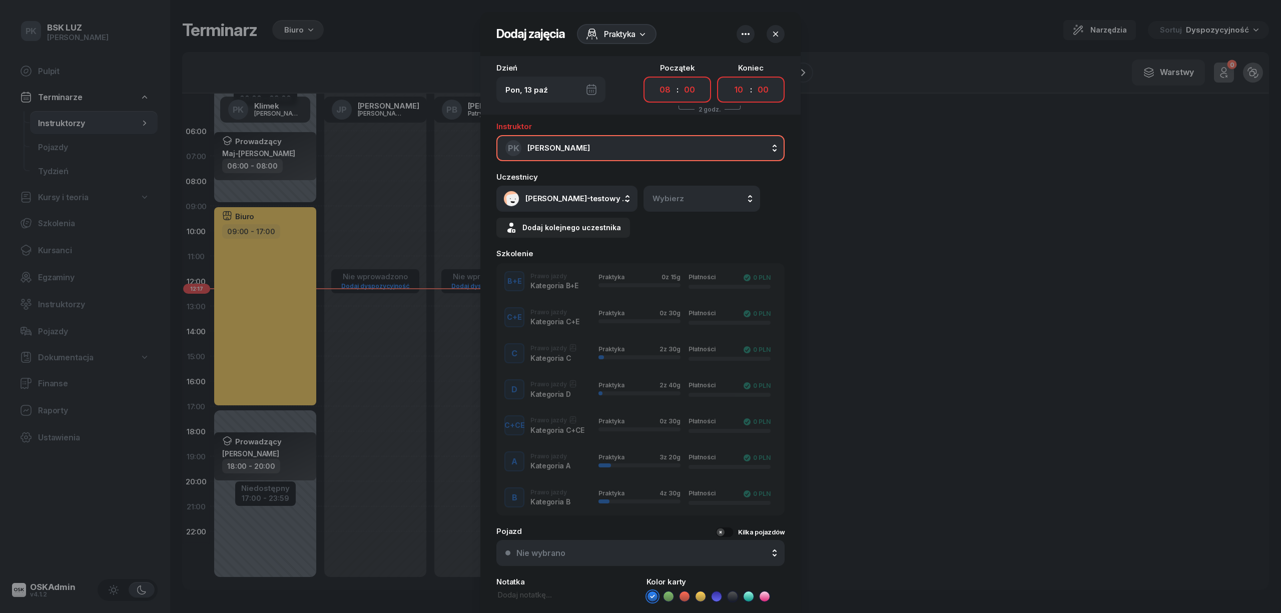
click at [571, 197] on span "NOWAK-testowy JAN" at bounding box center [577, 198] width 105 height 9
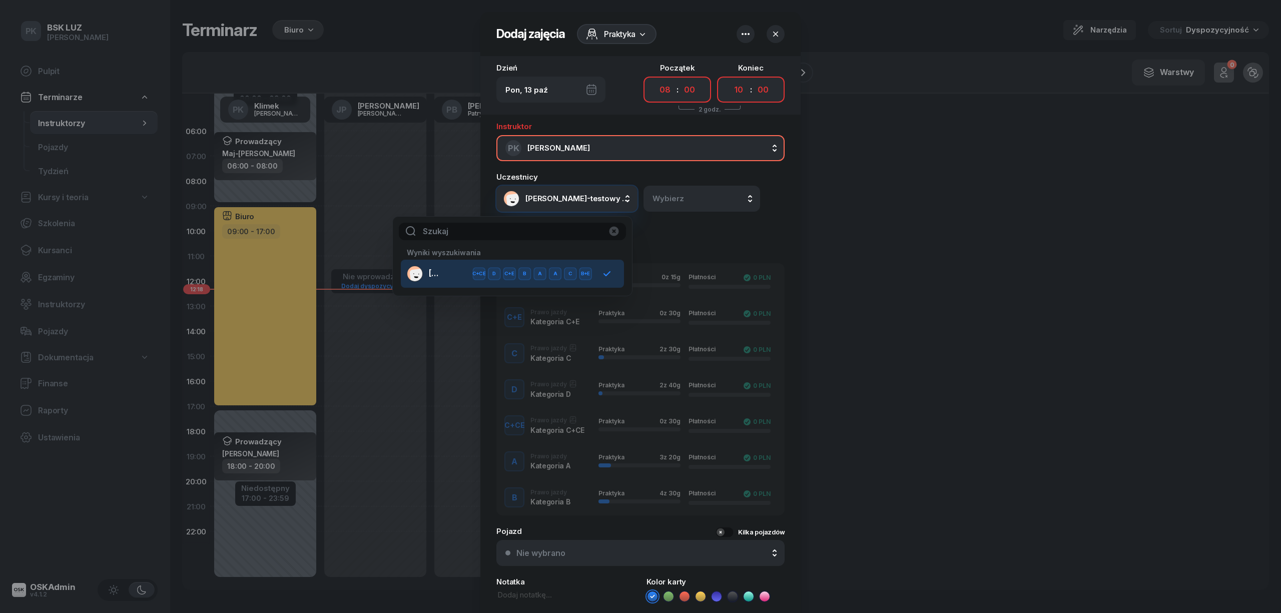
click at [521, 272] on div "B" at bounding box center [525, 273] width 10 height 9
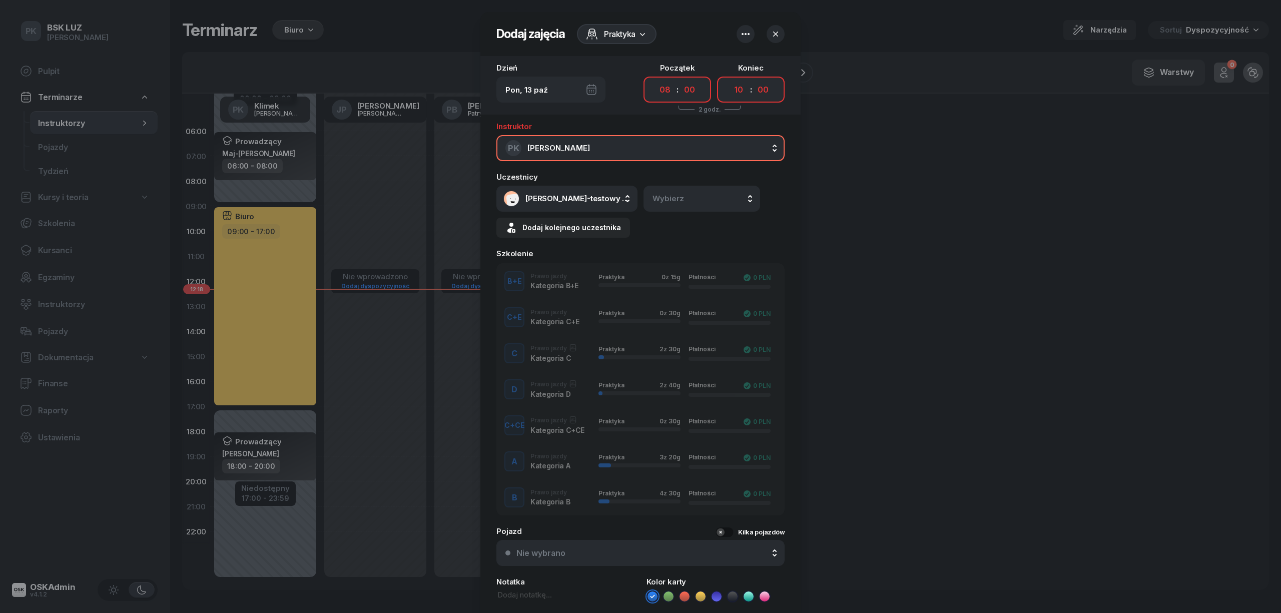
click at [575, 207] on div "NOWAK-testowy JAN" at bounding box center [566, 199] width 141 height 26
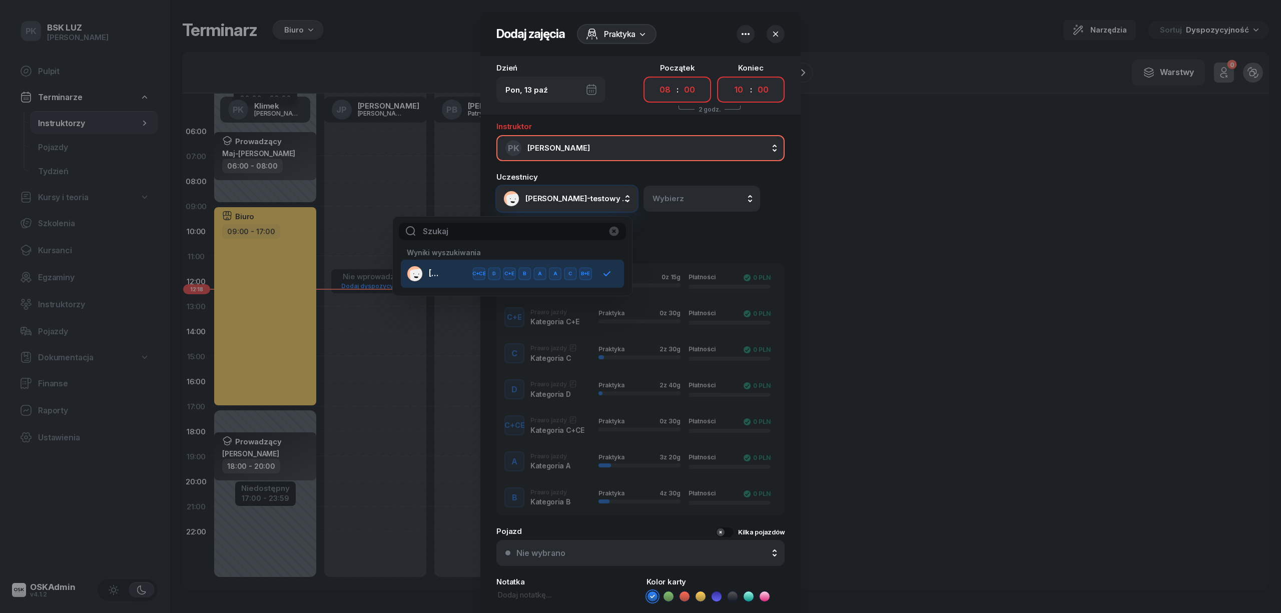
click at [680, 233] on div "Uczestnicy NOWAK-testowy JAN Wybierz Inny Praktyka Inny Praktyka Inny Praktyka …" at bounding box center [640, 205] width 288 height 65
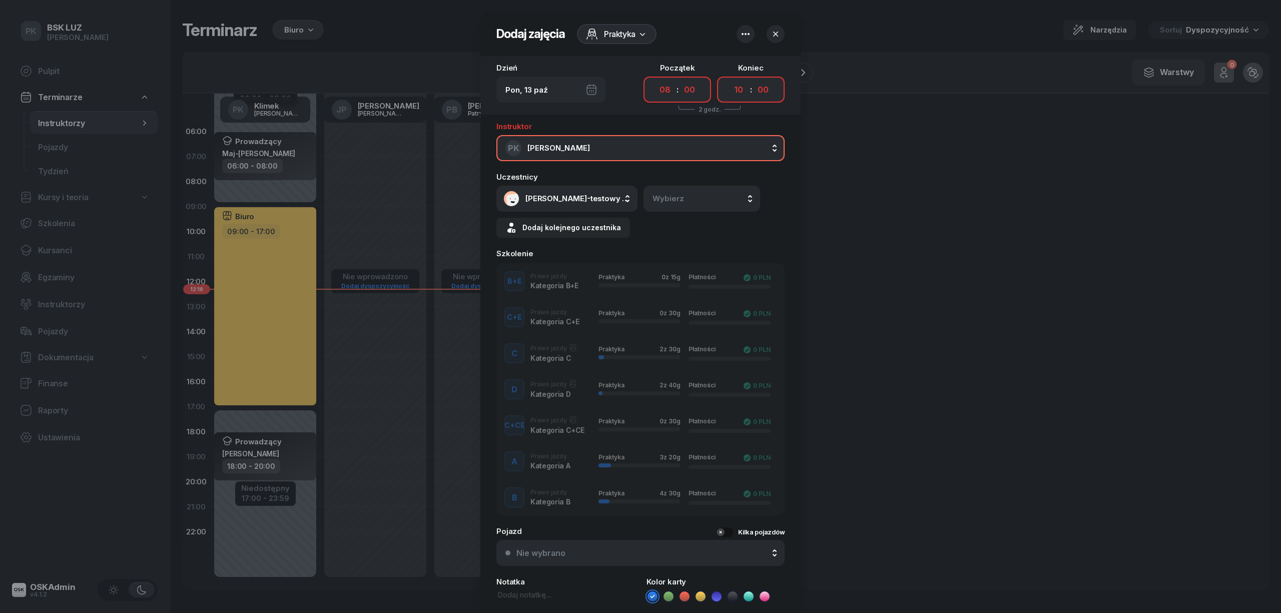
click at [691, 199] on span "Wybierz" at bounding box center [679, 198] width 54 height 9
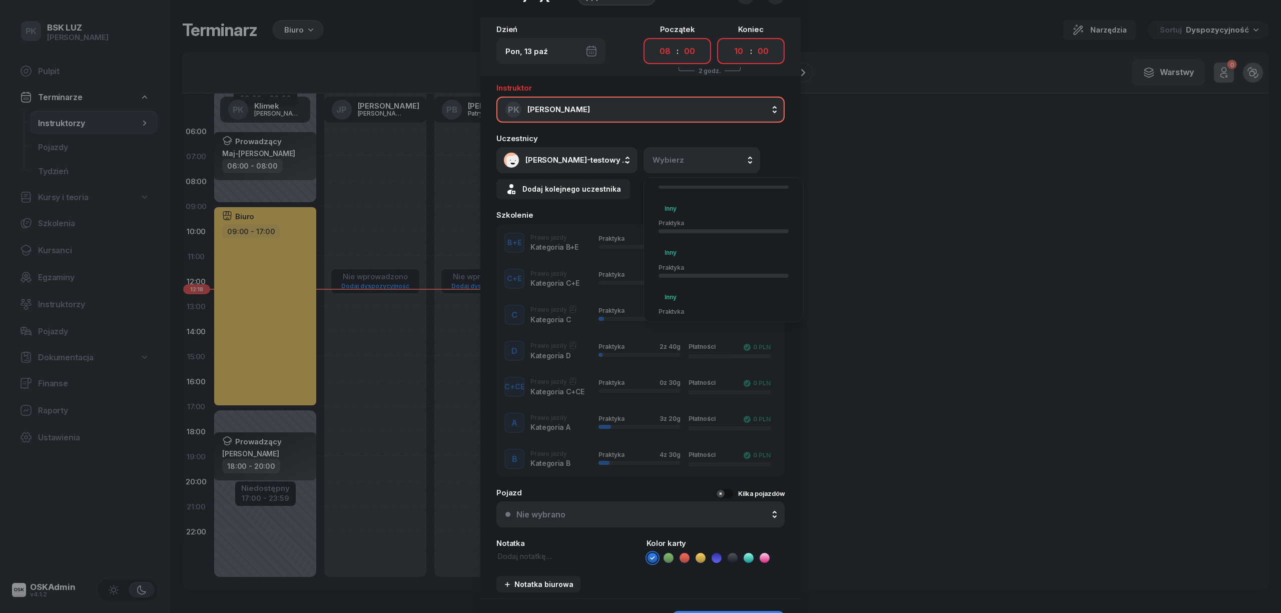
scroll to position [184, 0]
click at [706, 287] on div "Inny Praktyka" at bounding box center [723, 292] width 130 height 32
click at [746, 154] on button "B Prawo jazdy Kategoria B" at bounding box center [701, 160] width 117 height 26
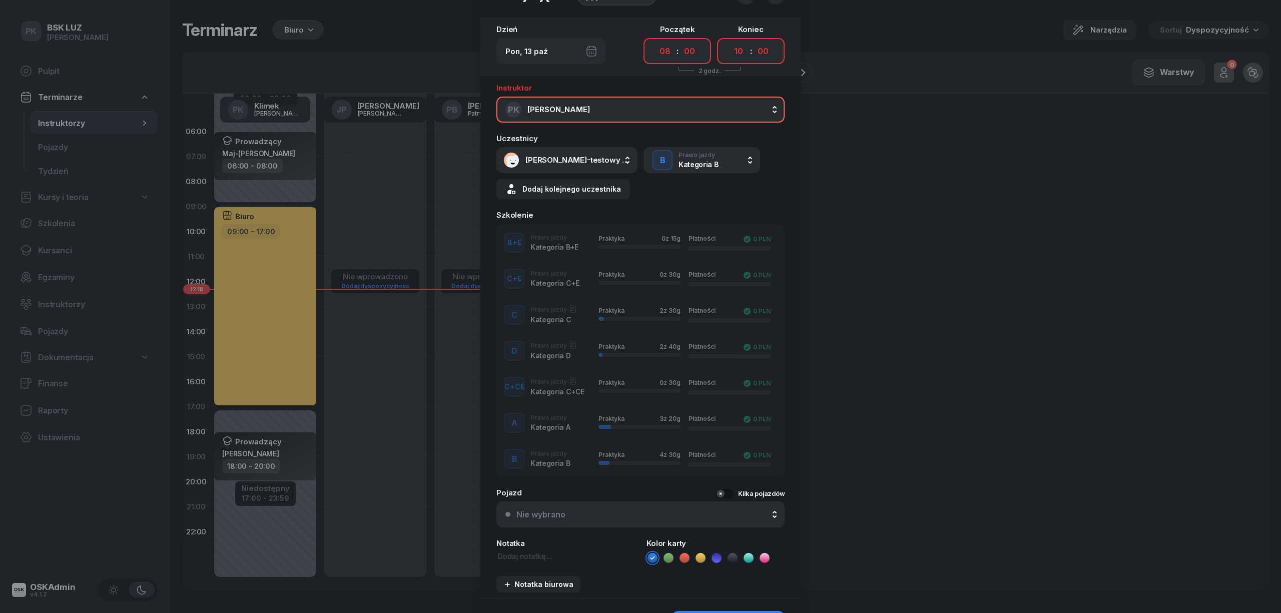
click at [735, 155] on div "B Prawo jazdy Kategoria B" at bounding box center [701, 160] width 99 height 28
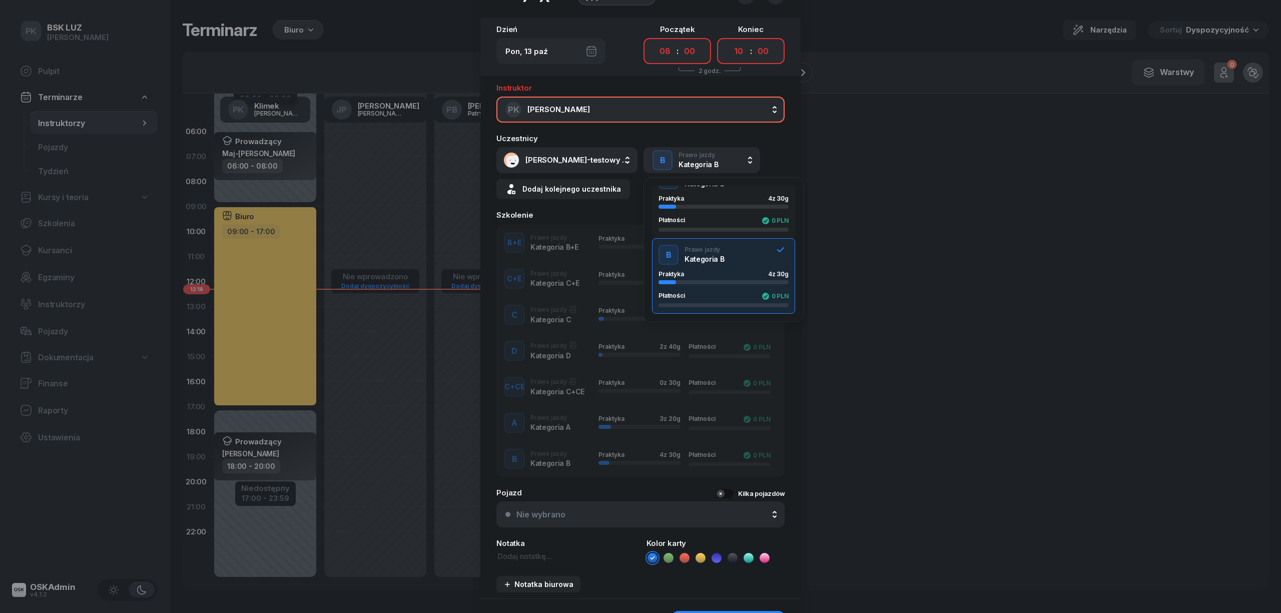
click at [730, 209] on div "Praktyka 4 z 30g Płatności 0 PLN" at bounding box center [723, 213] width 130 height 37
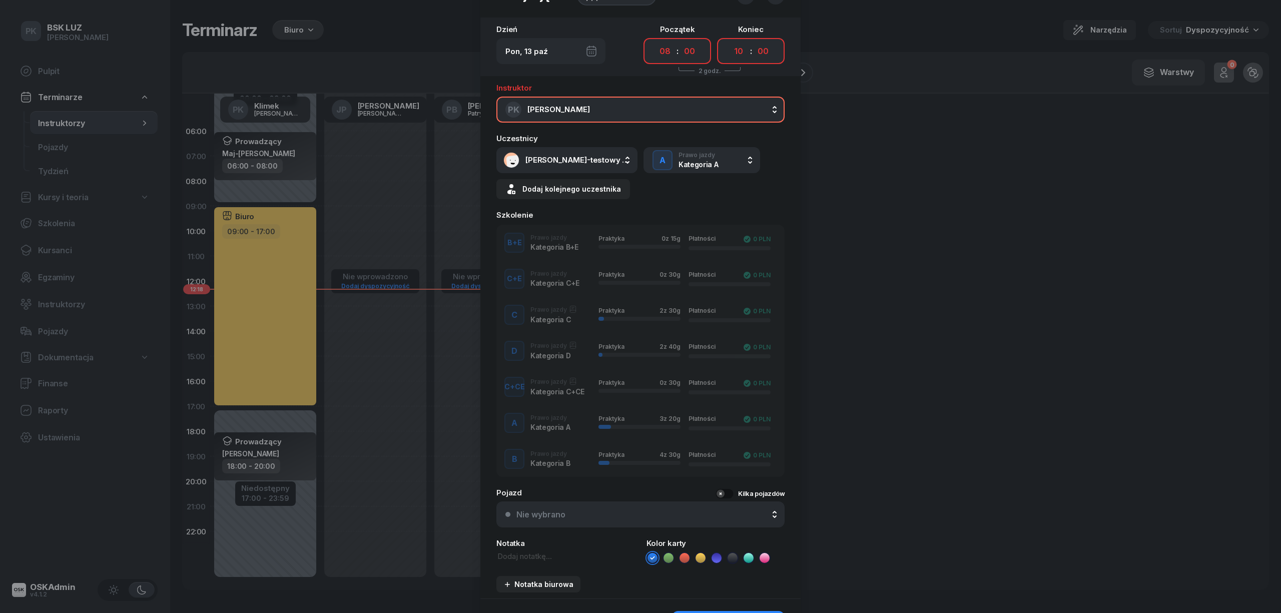
click at [737, 155] on div "A Prawo jazdy Kategoria A" at bounding box center [701, 160] width 99 height 28
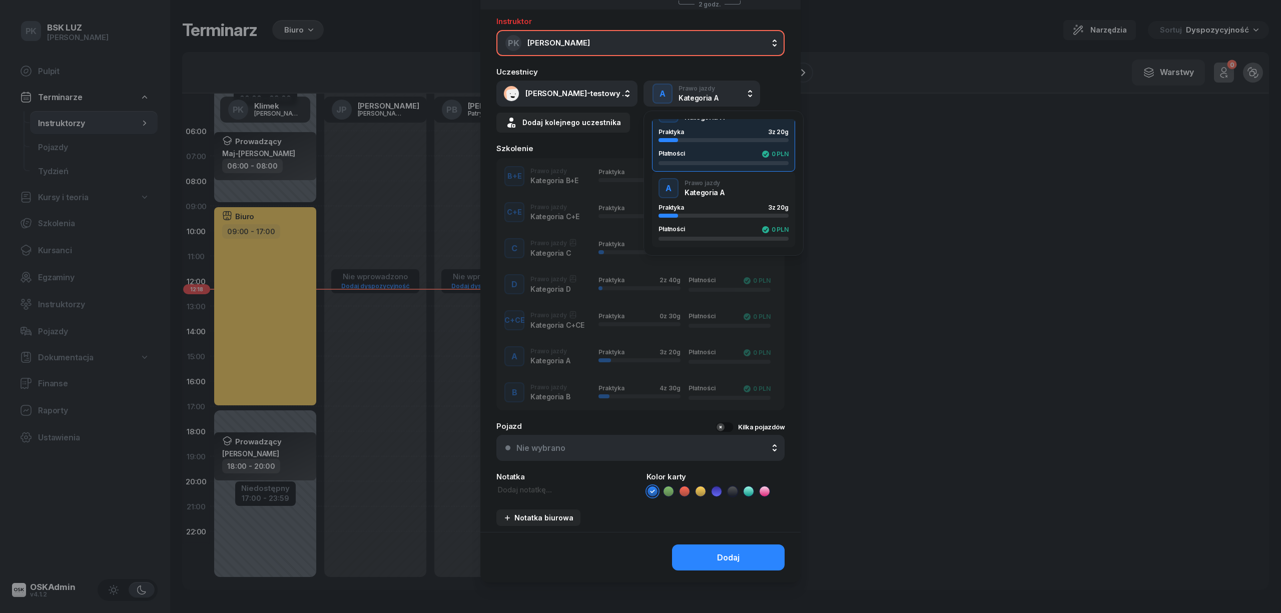
click at [694, 219] on div "Praktyka 3 z 20g Płatności 0 PLN" at bounding box center [723, 222] width 130 height 37
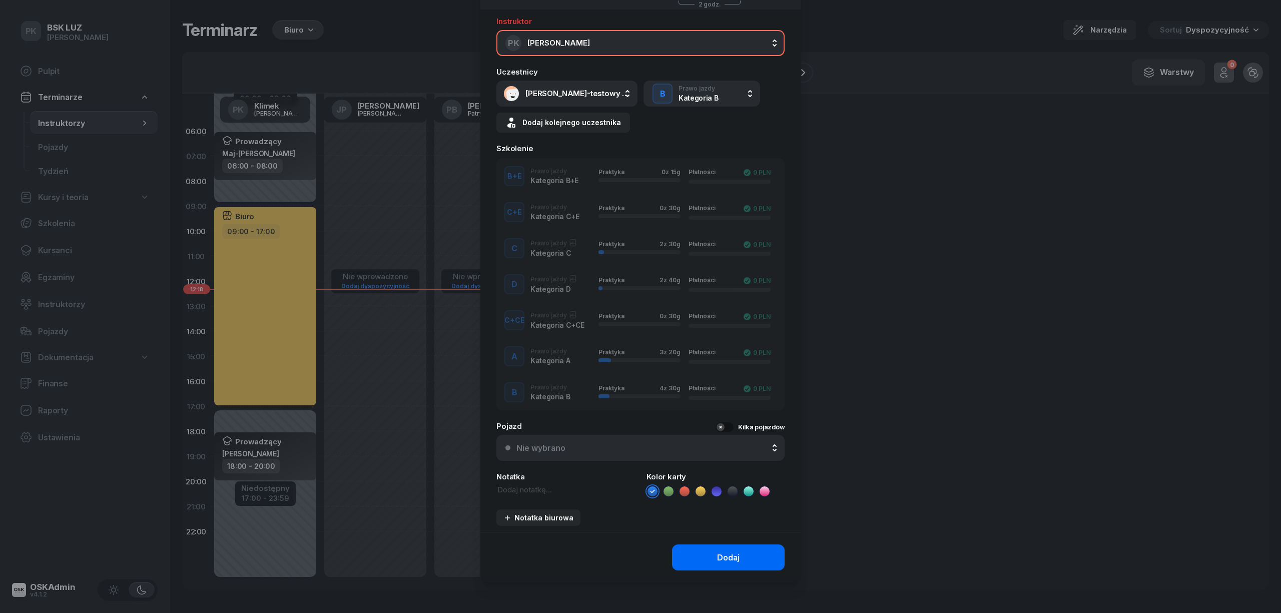
click at [734, 553] on div "Dodaj" at bounding box center [728, 558] width 23 height 10
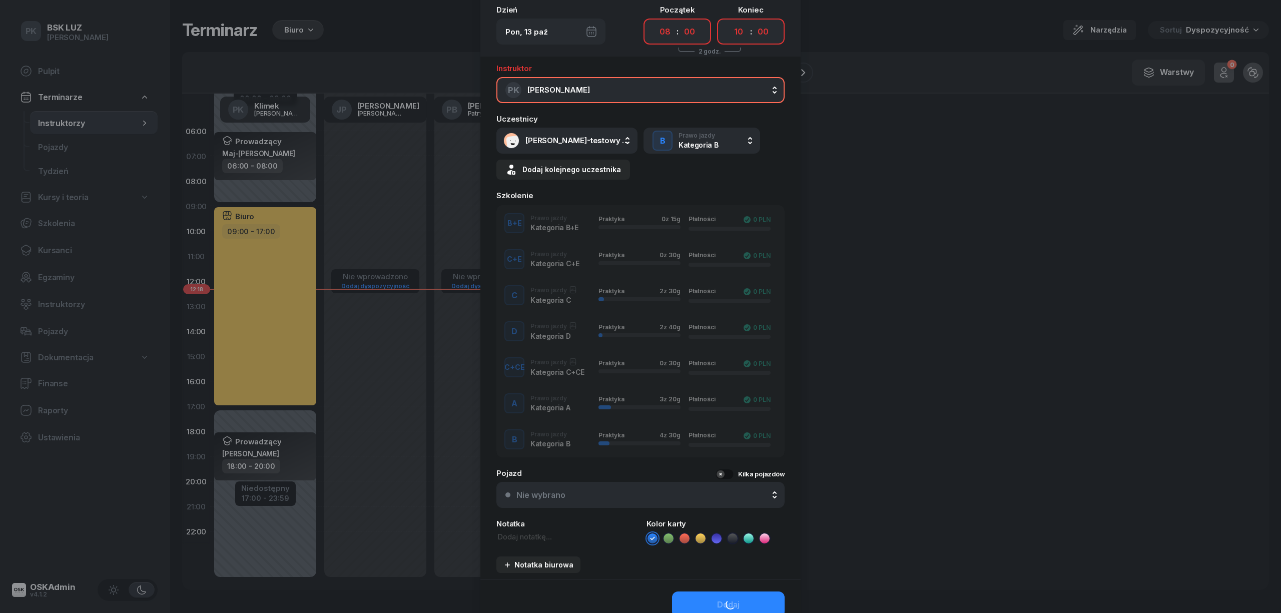
scroll to position [39, 0]
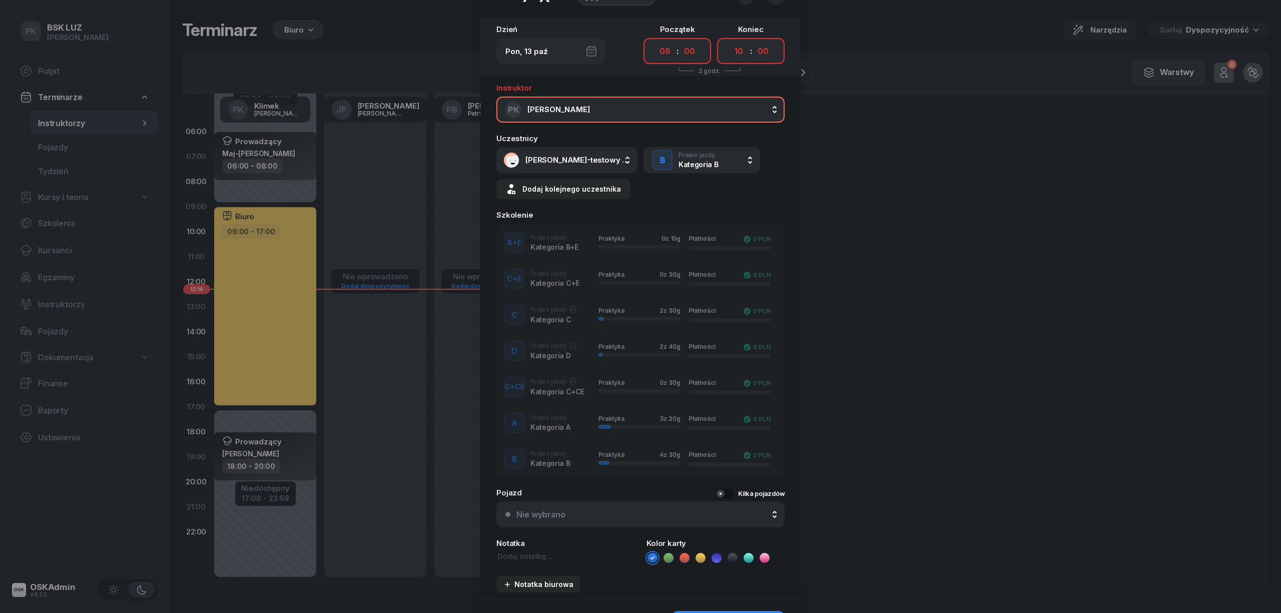
click at [627, 161] on div "NOWAK-testowy JAN" at bounding box center [566, 160] width 141 height 26
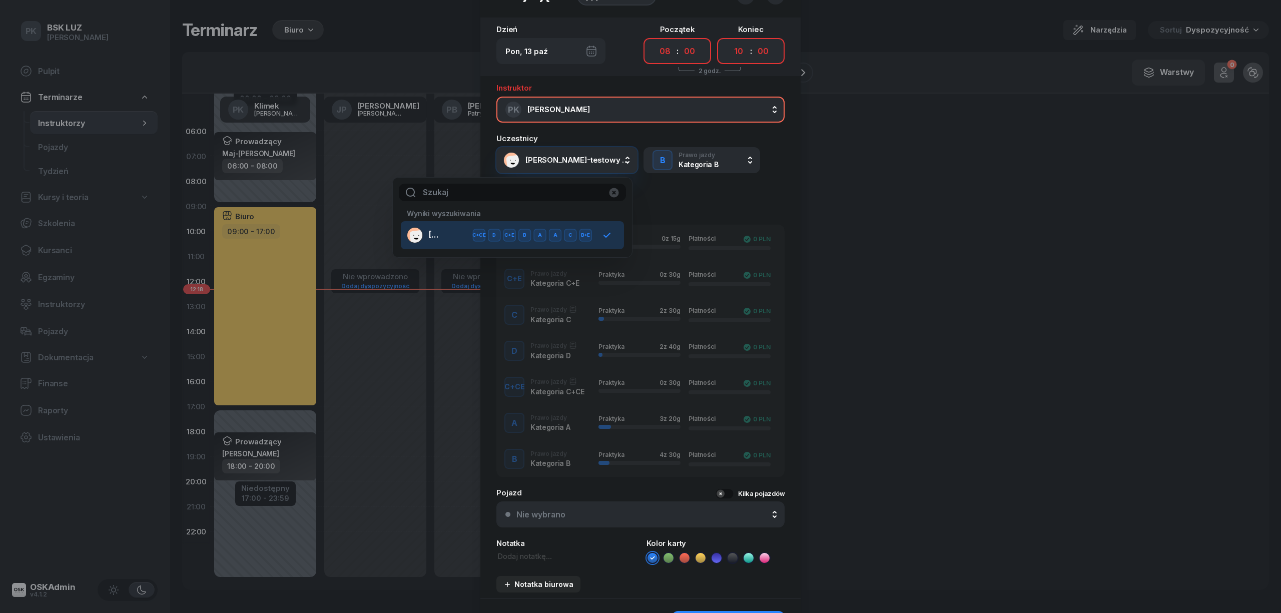
click at [627, 161] on div "NOWAK-testowy JAN" at bounding box center [566, 160] width 141 height 26
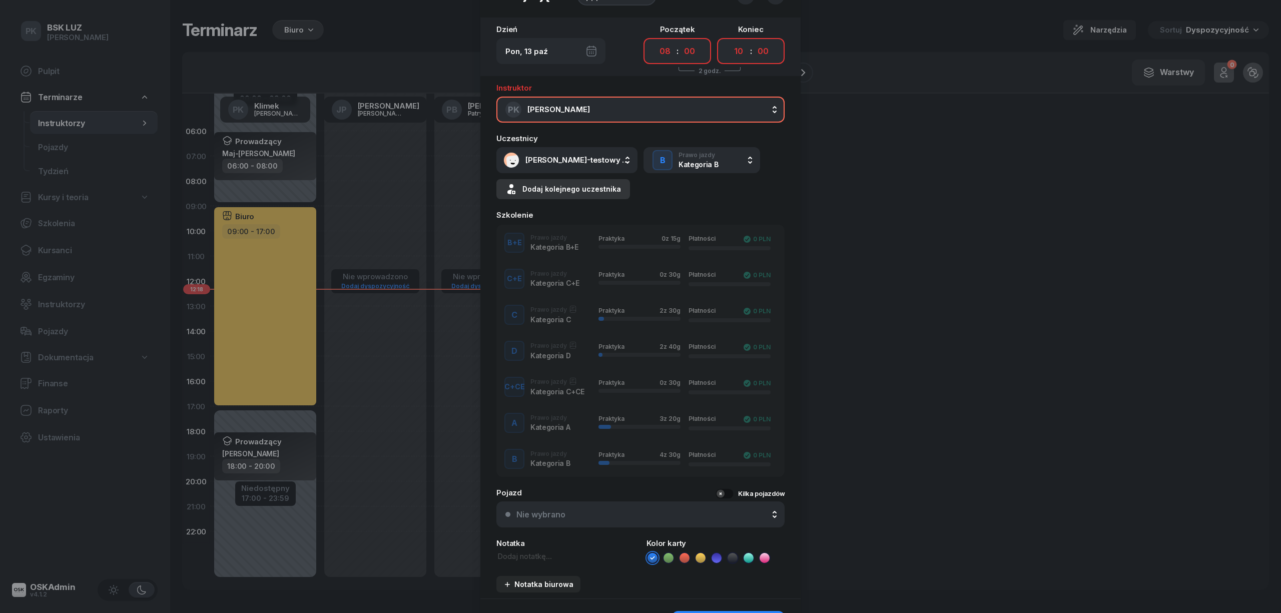
click at [607, 180] on button "Dodaj kolejnego uczestnika" at bounding box center [563, 189] width 134 height 20
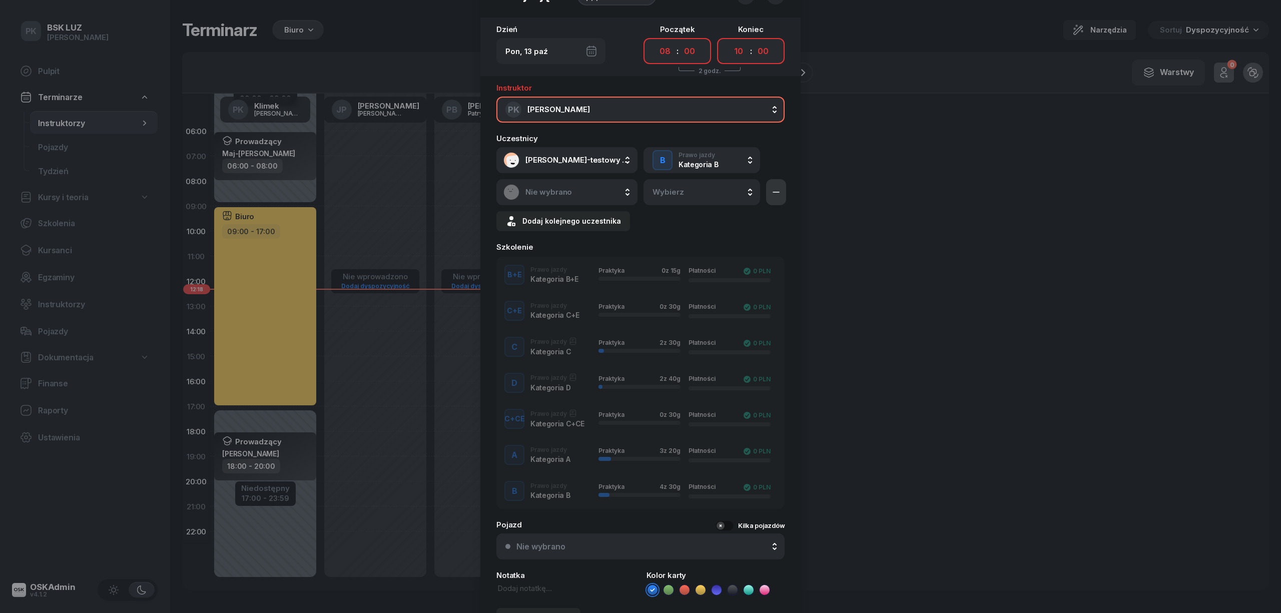
click at [778, 191] on button "button" at bounding box center [776, 192] width 20 height 26
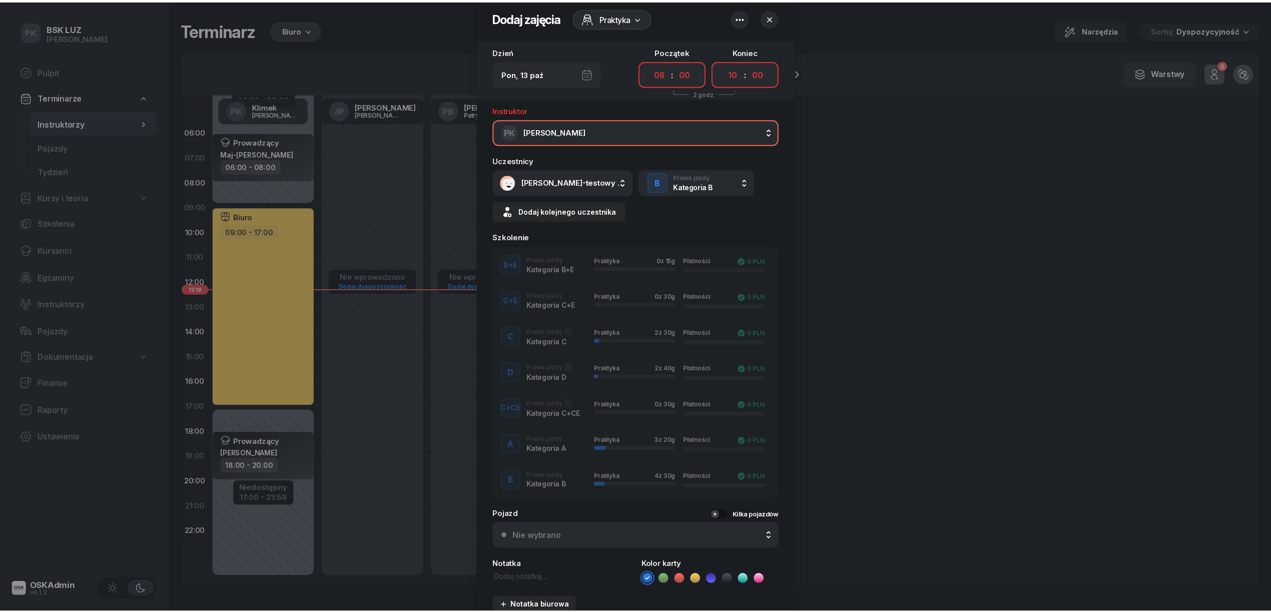
scroll to position [0, 0]
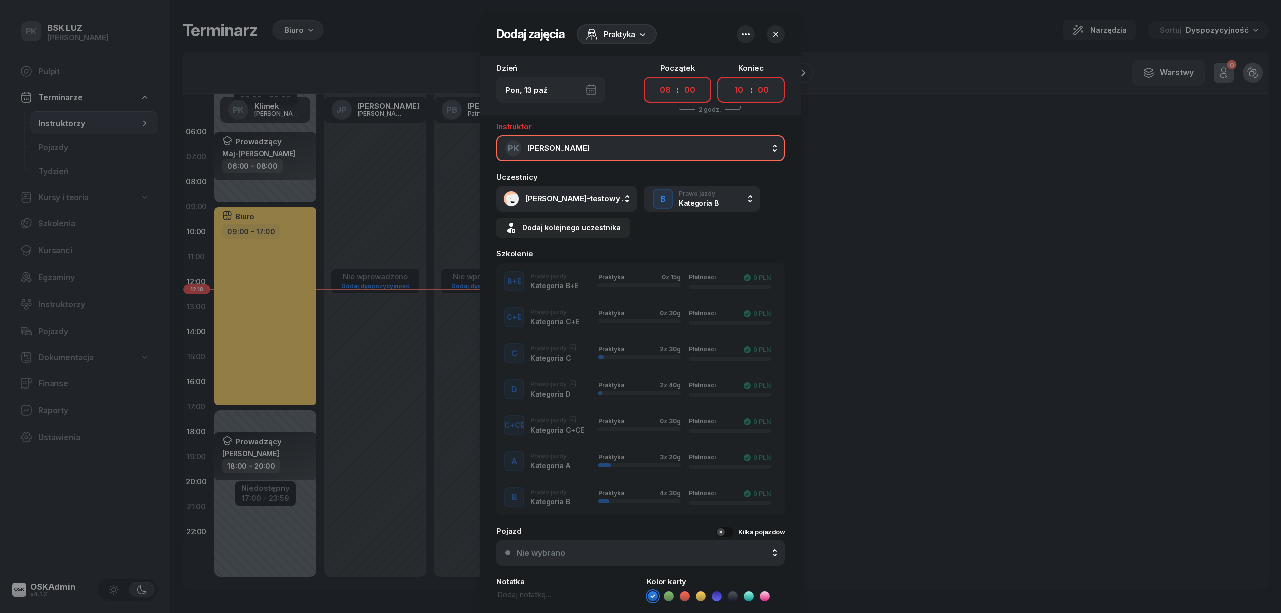
click at [770, 31] on icon "button" at bounding box center [775, 34] width 10 height 10
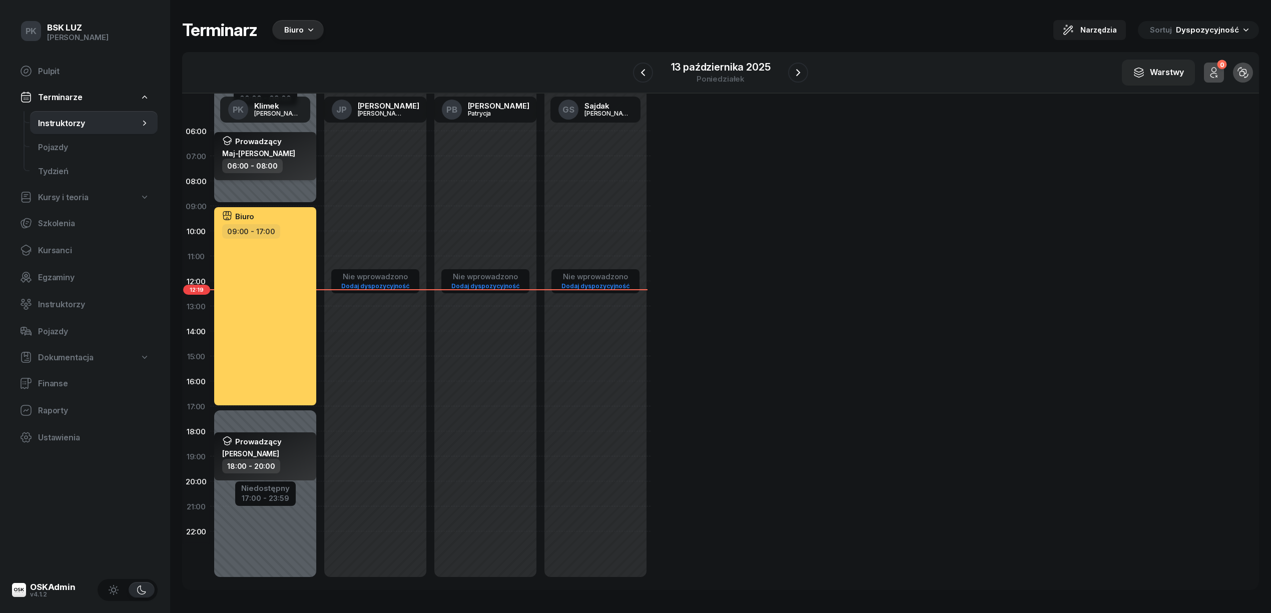
click at [297, 169] on div "06:00 - 08:00" at bounding box center [266, 166] width 88 height 15
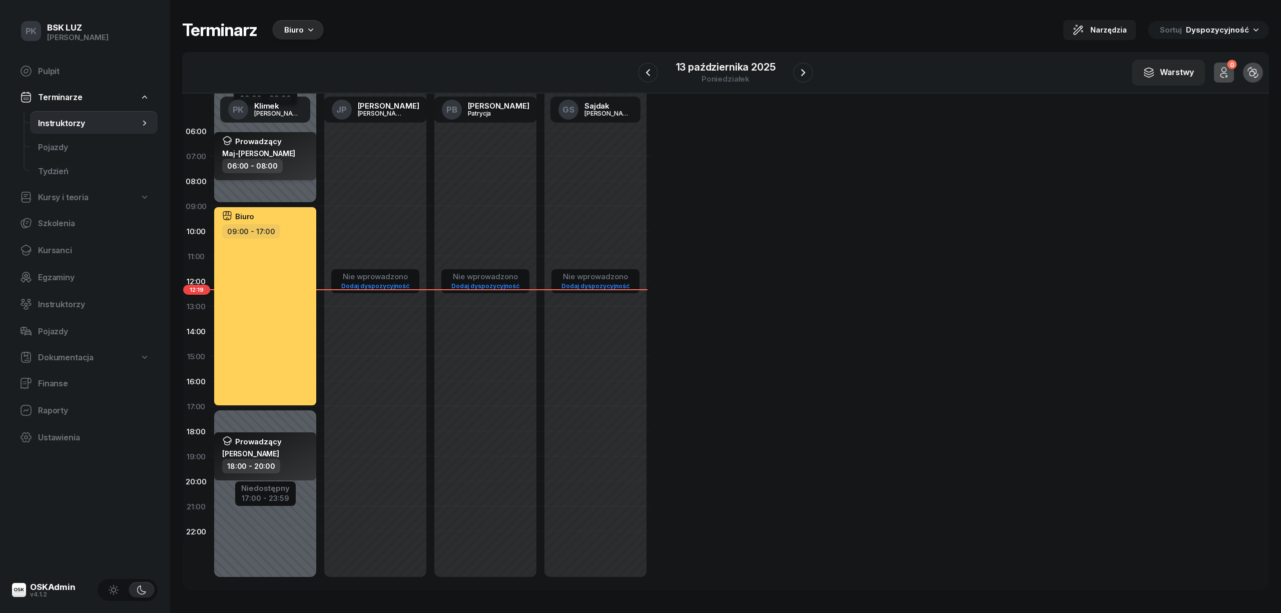
select select "06"
select select "08"
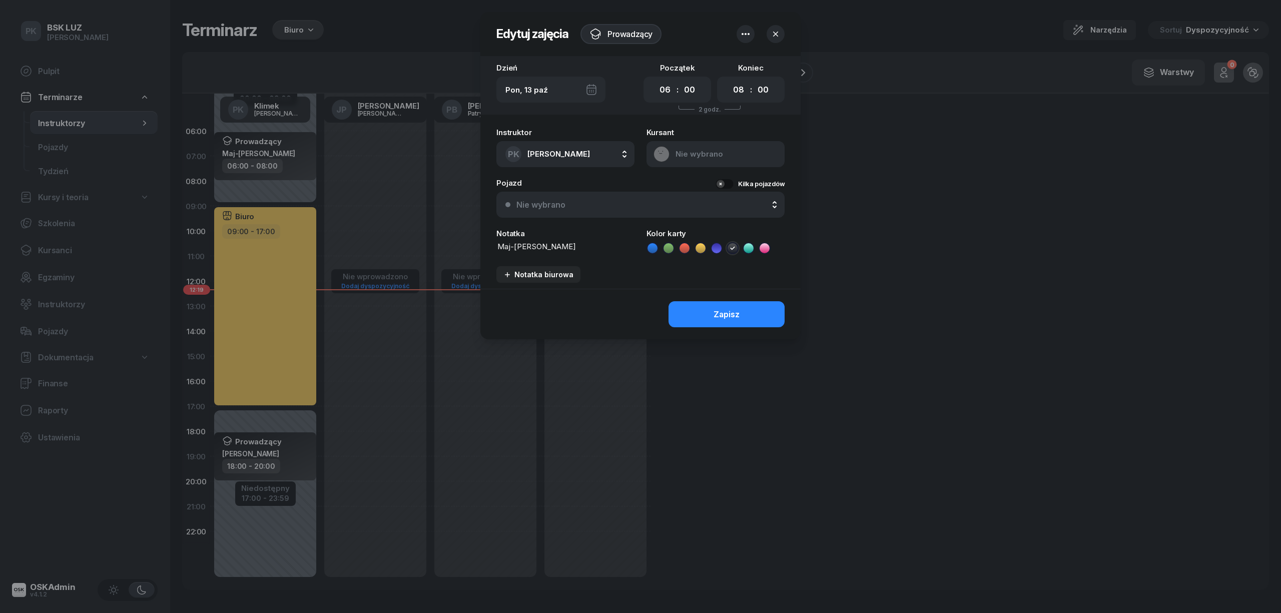
click at [569, 246] on textarea "Maj-Papaj Katarzyna" at bounding box center [565, 246] width 138 height 11
type textarea "Maj-Papaj Katarzyna 8-10"
click at [748, 303] on button "Zapisz" at bounding box center [726, 314] width 116 height 26
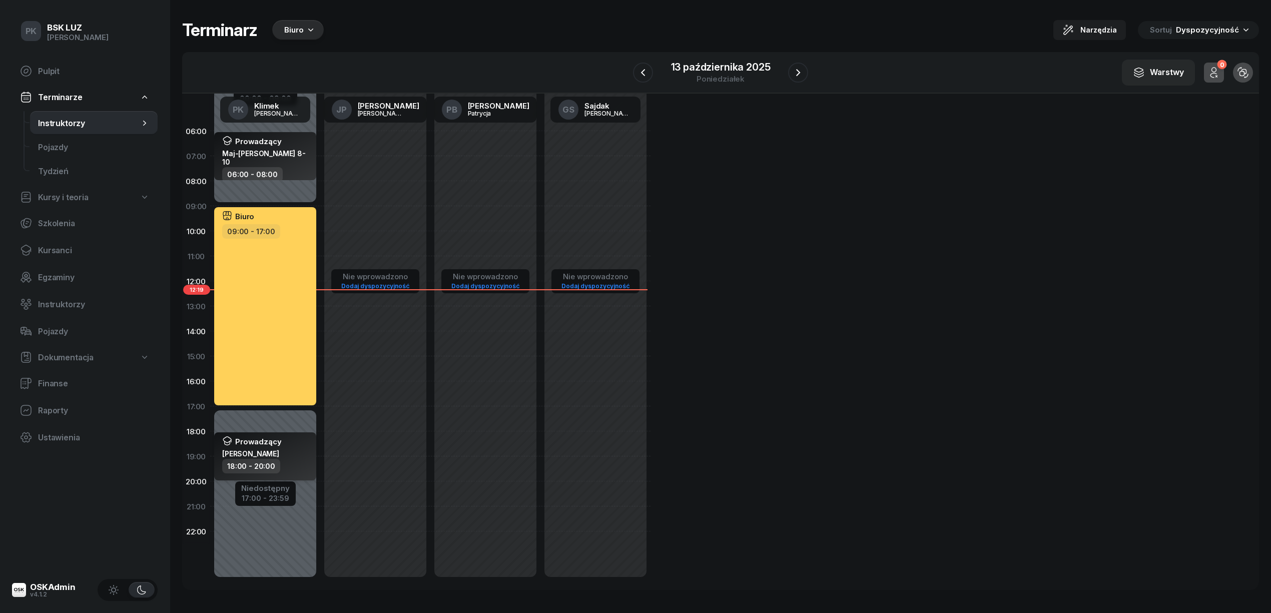
click at [291, 457] on div "Prowadzący Łakuta Bartłomiej" at bounding box center [266, 447] width 88 height 23
select select "18"
select select "20"
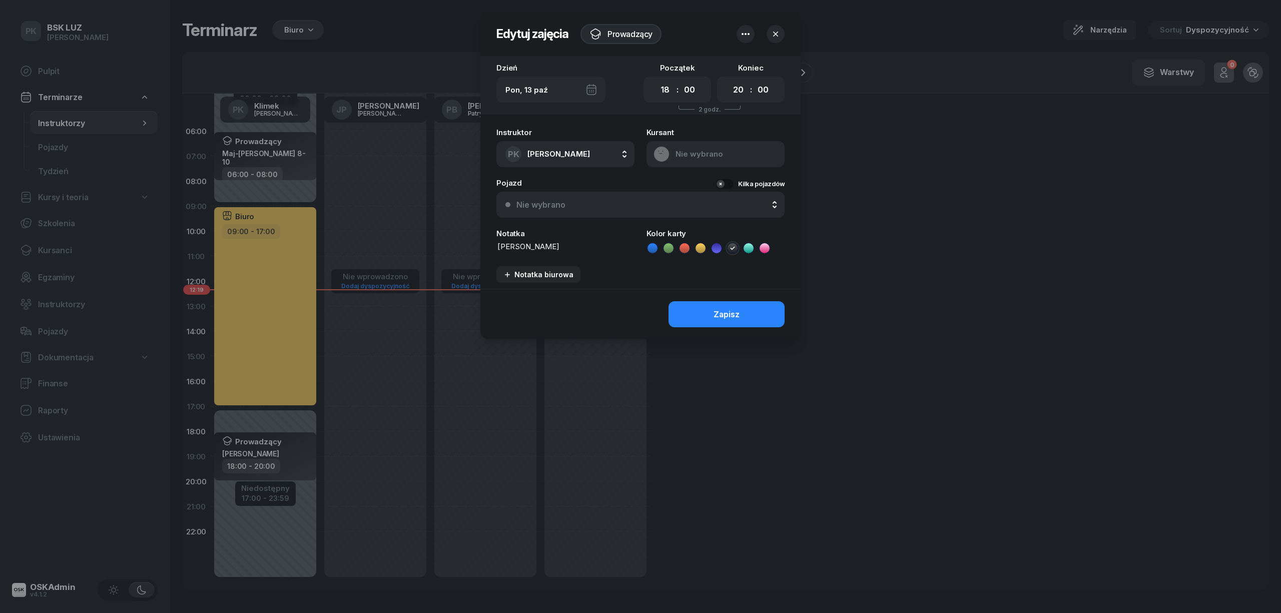
click at [546, 251] on div "Notatka Łakuta Bartłomiej" at bounding box center [565, 242] width 138 height 25
click at [574, 245] on textarea "Łakuta Bartłomiej" at bounding box center [565, 246] width 138 height 11
type textarea "Łakuta Bartłomiej 10:12"
click at [711, 313] on button "Zapisz" at bounding box center [726, 314] width 116 height 26
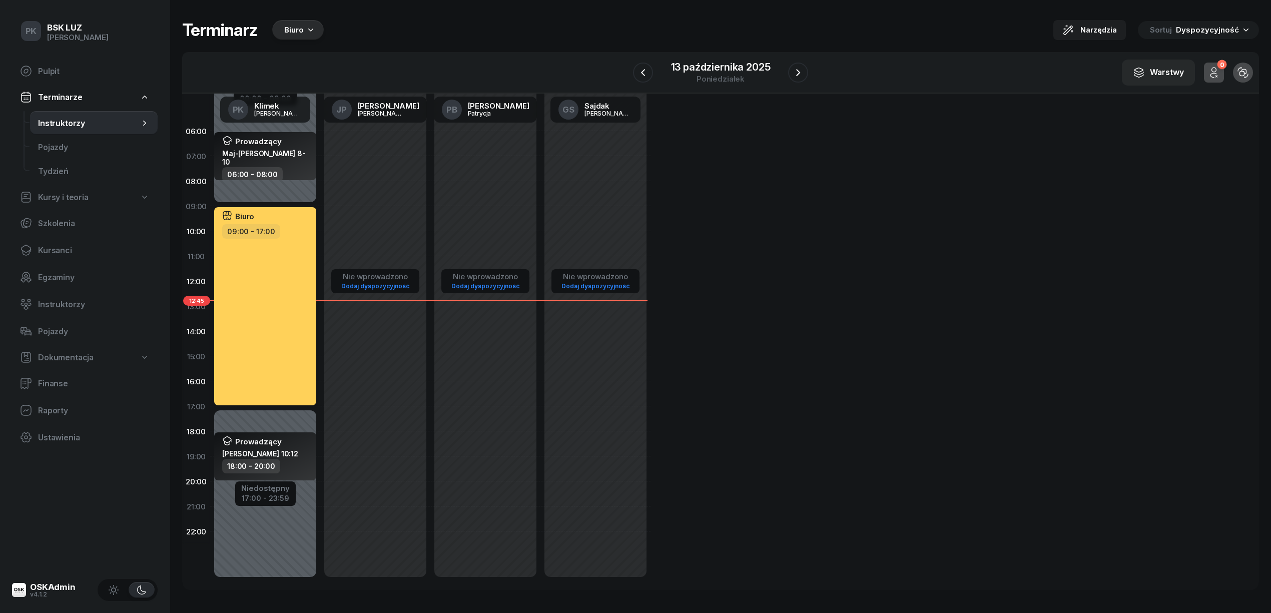
click at [281, 251] on div "Biuro 09:00 - 17:00" at bounding box center [265, 306] width 102 height 198
select select "09"
select select "17"
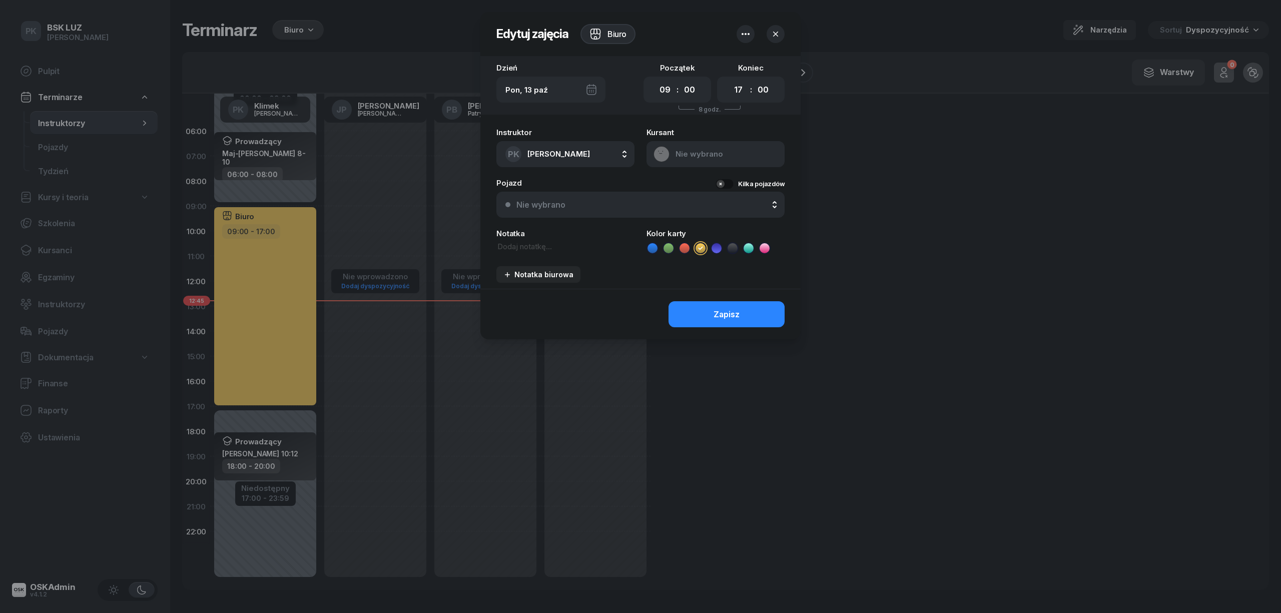
click at [735, 32] on header "Edytuj zajęcia Biuro" at bounding box center [640, 34] width 320 height 44
click at [744, 29] on icon "button" at bounding box center [745, 34] width 12 height 12
click at [733, 60] on div "Usuń zajęcia" at bounding box center [722, 64] width 47 height 9
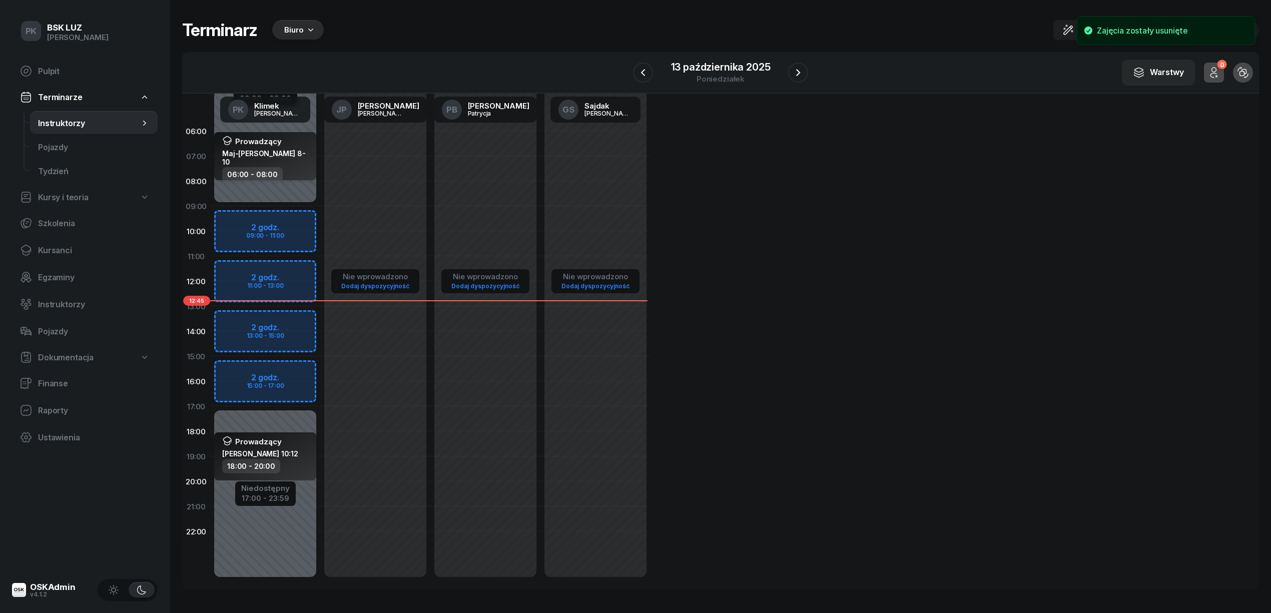
click at [268, 171] on div "06:00 - 08:00" at bounding box center [252, 174] width 61 height 15
select select "06"
select select "08"
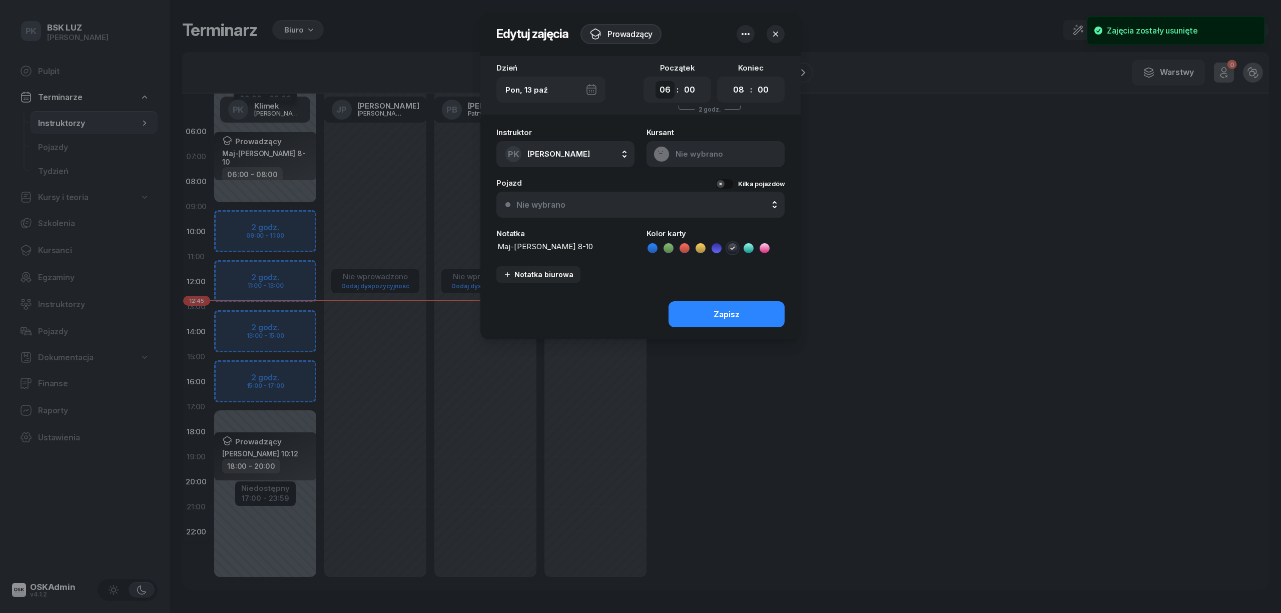
drag, startPoint x: 664, startPoint y: 85, endPoint x: 663, endPoint y: 93, distance: 8.1
click at [664, 85] on select "00 01 02 03 04 05 06 07 08 09 10 11 12 13 14 15 16 17 18 19 20 21 22 23" at bounding box center [664, 90] width 19 height 18
select select "08"
click at [655, 81] on select "00 01 02 03 04 05 06 07 08 09 10 11 12 13 14 15 16 17 18 19 20 21 22 23" at bounding box center [664, 90] width 19 height 18
drag, startPoint x: 742, startPoint y: 87, endPoint x: 737, endPoint y: 94, distance: 8.9
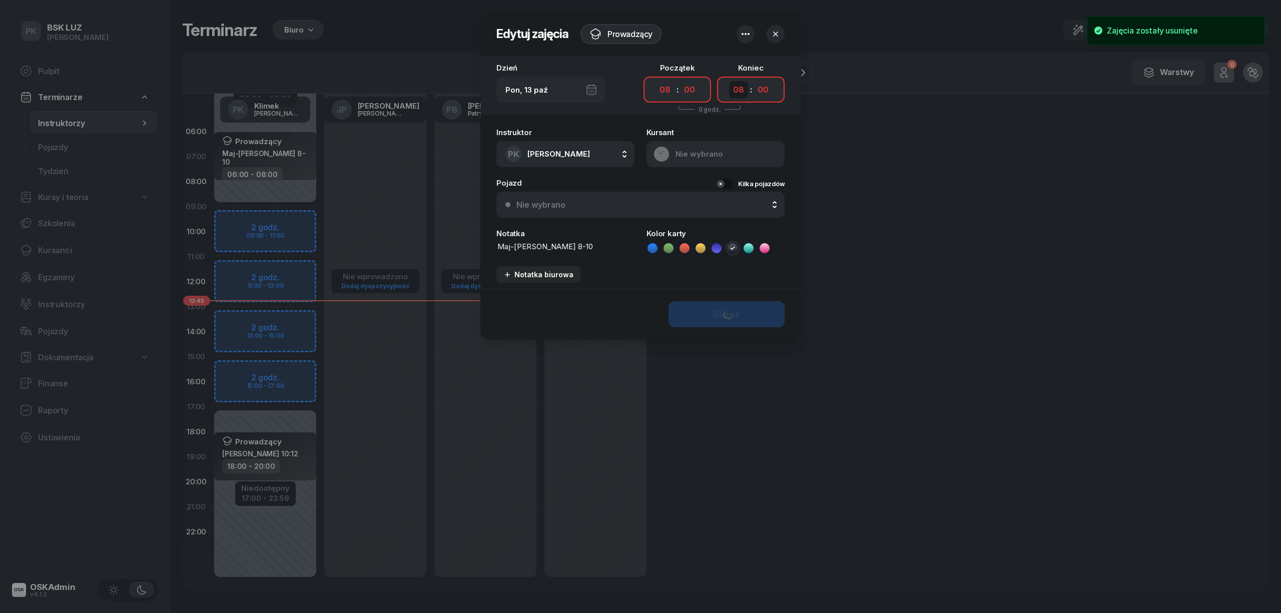
click at [742, 87] on select "00 01 02 03 04 05 06 07 08 09 10 11 12 13 14 15 16 17 18 19 20 21 22 23" at bounding box center [738, 90] width 19 height 18
select select "10"
click at [729, 81] on select "00 01 02 03 04 05 06 07 08 09 10 11 12 13 14 15 16 17 18 19 20 21 22 23" at bounding box center [738, 90] width 19 height 18
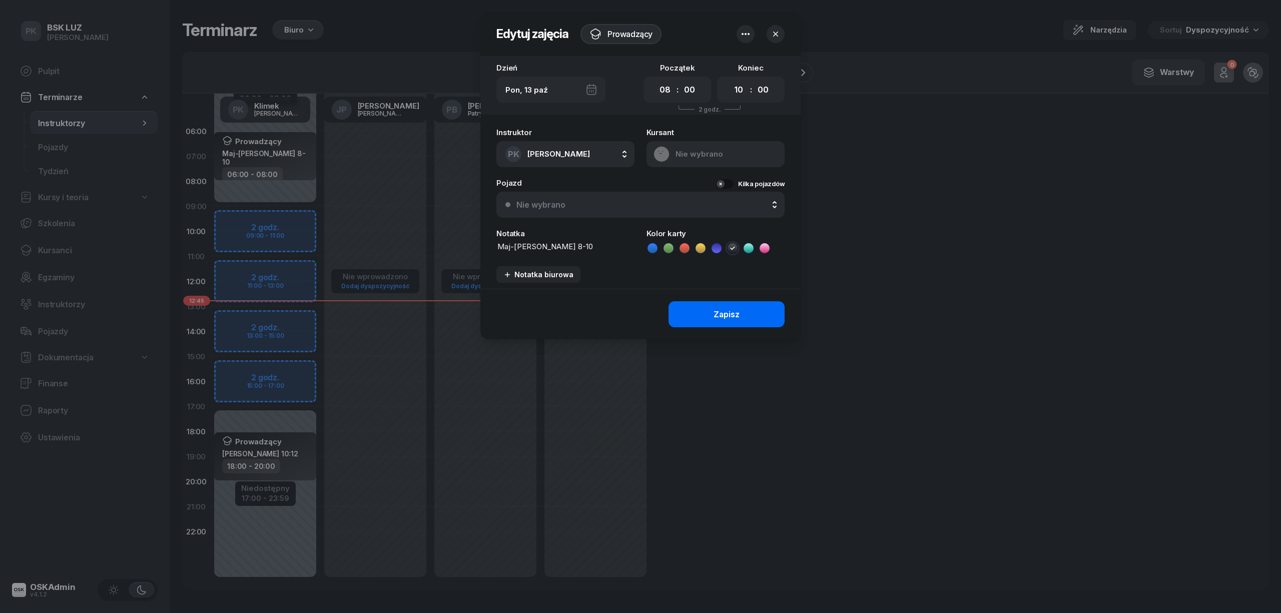
click at [713, 311] on button "Zapisz" at bounding box center [726, 314] width 116 height 26
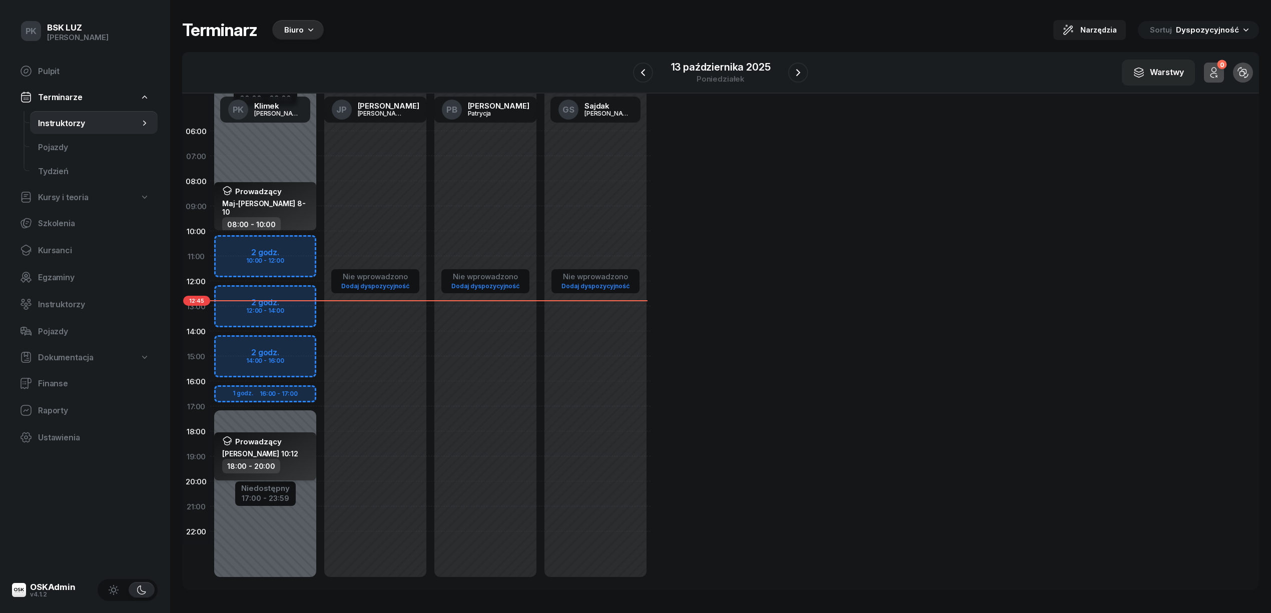
click at [302, 461] on div "18:00 - 20:00" at bounding box center [266, 466] width 88 height 15
select select "18"
select select "20"
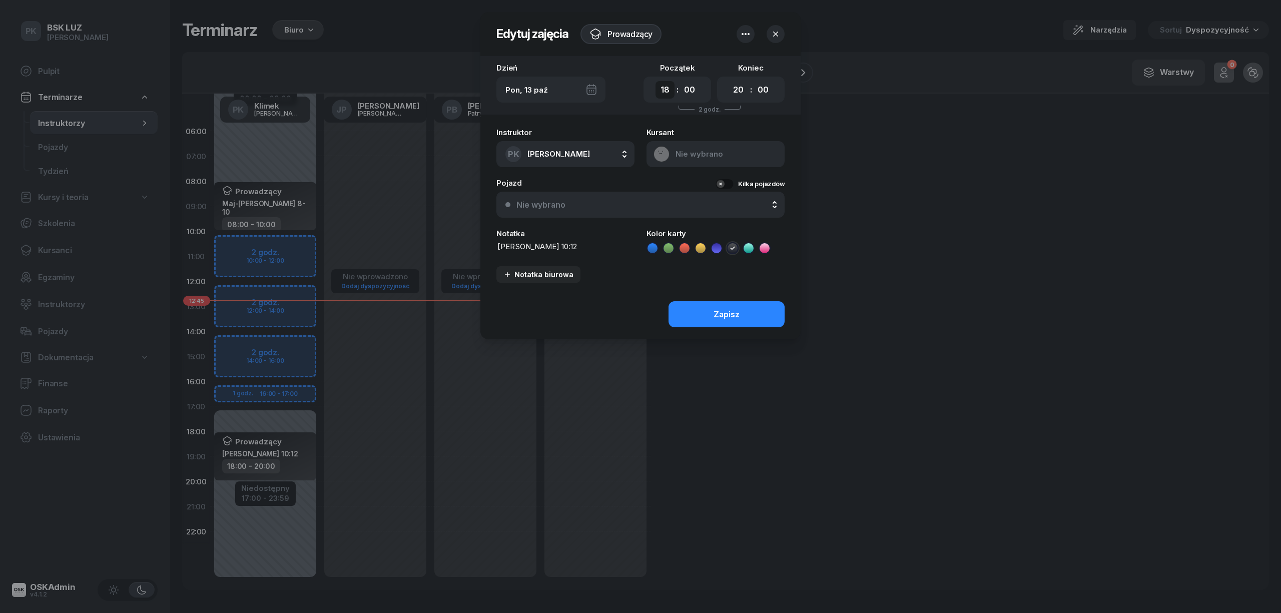
click at [667, 94] on select "00 01 02 03 04 05 06 07 08 09 10 11 12 13 14 15 16 17 18 19 20 21 22 23" at bounding box center [664, 90] width 19 height 18
select select "10"
click at [655, 81] on select "00 01 02 03 04 05 06 07 08 09 10 11 12 13 14 15 16 17 18 19 20 21 22 23" at bounding box center [664, 90] width 19 height 18
click at [739, 83] on select "00 01 02 03 04 05 06 07 08 09 10 11 12 13 14 15 16 17 18 19 20 21 22 23" at bounding box center [738, 90] width 19 height 18
select select "12"
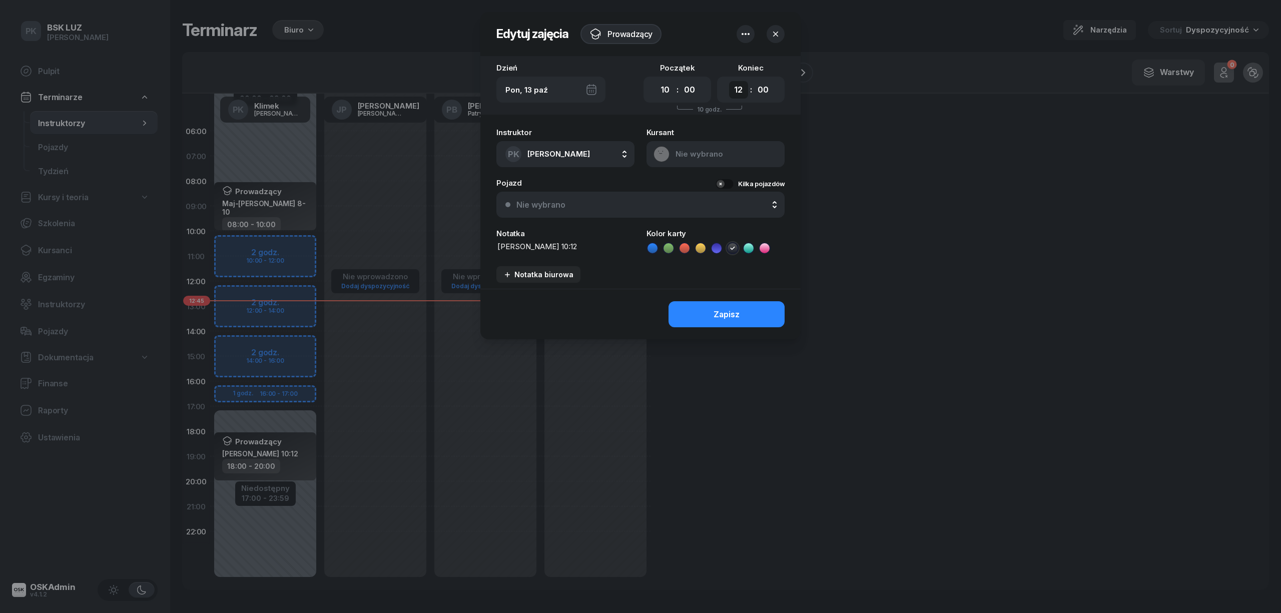
click at [729, 81] on select "00 01 02 03 04 05 06 07 08 09 10 11 12 13 14 15 16 17 18 19 20 21 22 23" at bounding box center [738, 90] width 19 height 18
click at [754, 319] on button "Zapisz" at bounding box center [726, 314] width 116 height 26
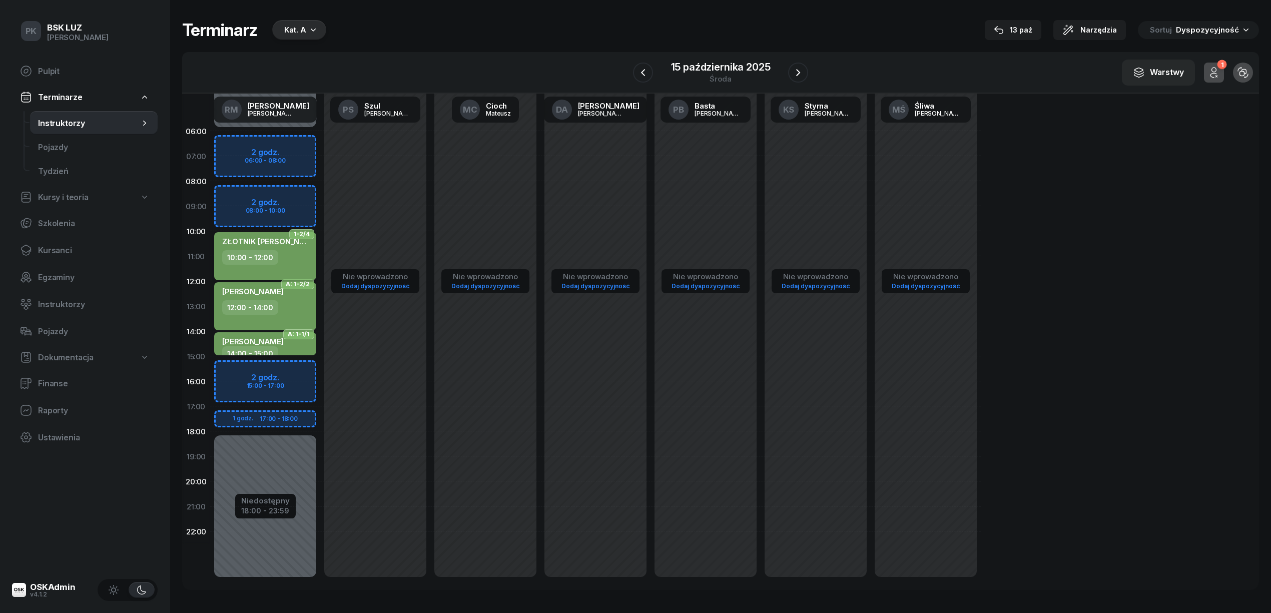
click at [282, 261] on div "10:00 - 12:00" at bounding box center [266, 257] width 88 height 15
select select "10"
select select "12"
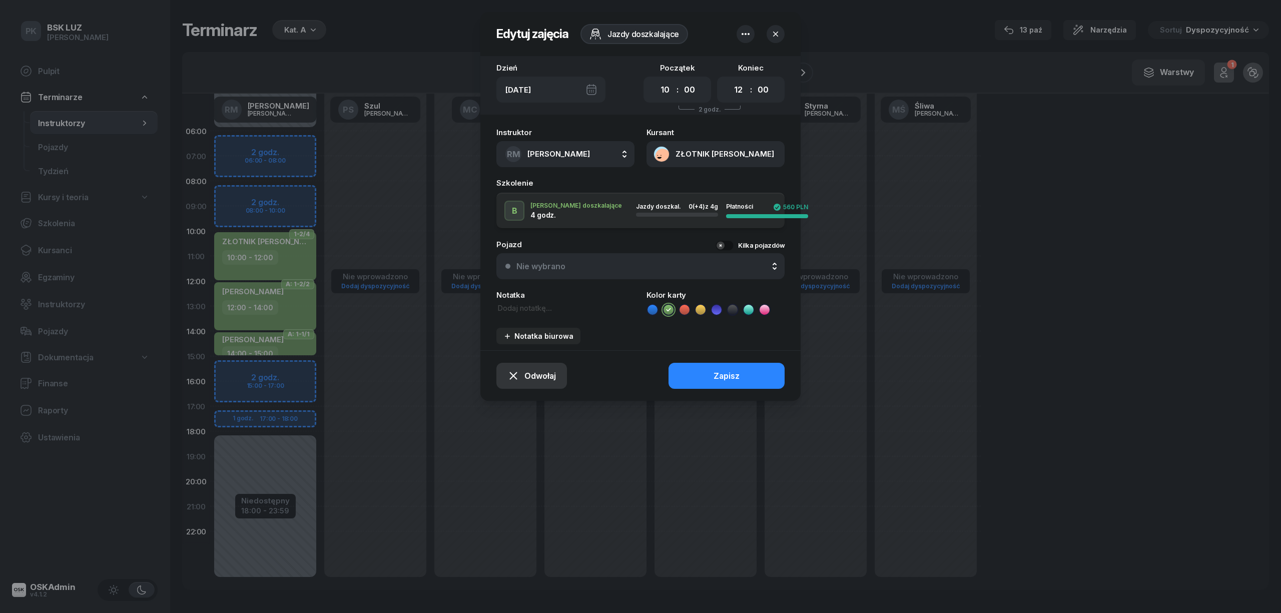
click at [543, 370] on div "Odwołaj" at bounding box center [531, 376] width 49 height 12
click at [535, 317] on div "Kursant odwołał" at bounding box center [514, 315] width 59 height 9
